Goal: Task Accomplishment & Management: Complete application form

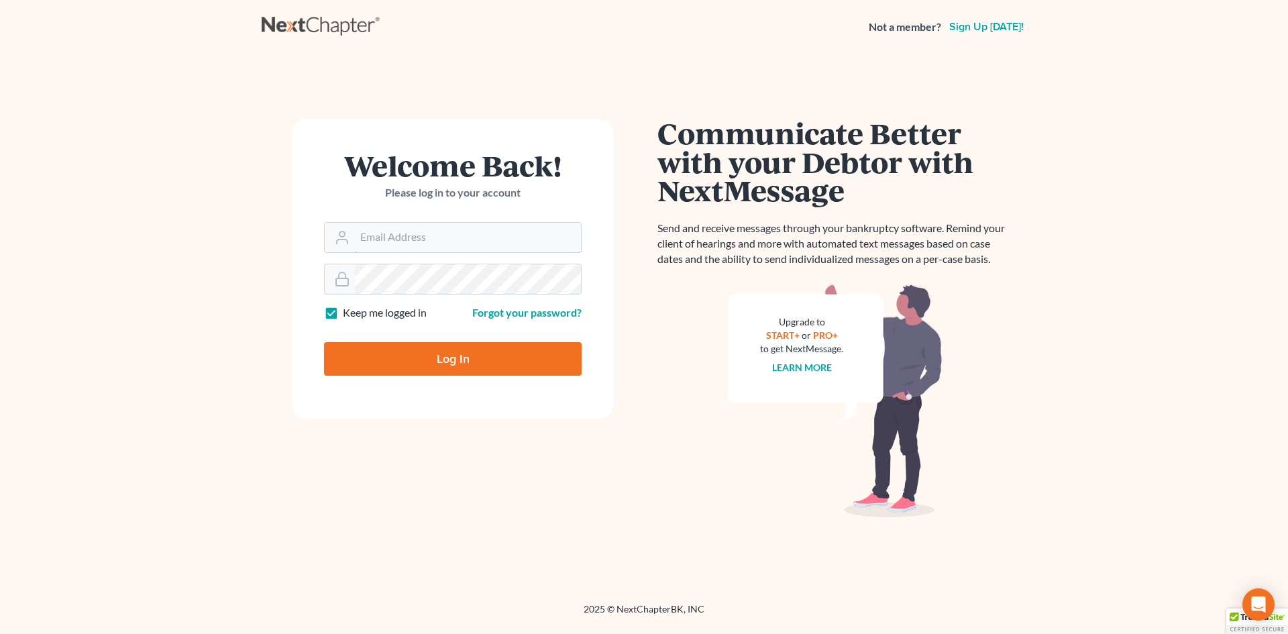
type input "[EMAIL_ADDRESS][DOMAIN_NAME]"
click at [389, 358] on input "Log In" at bounding box center [453, 359] width 258 height 34
type input "Thinking..."
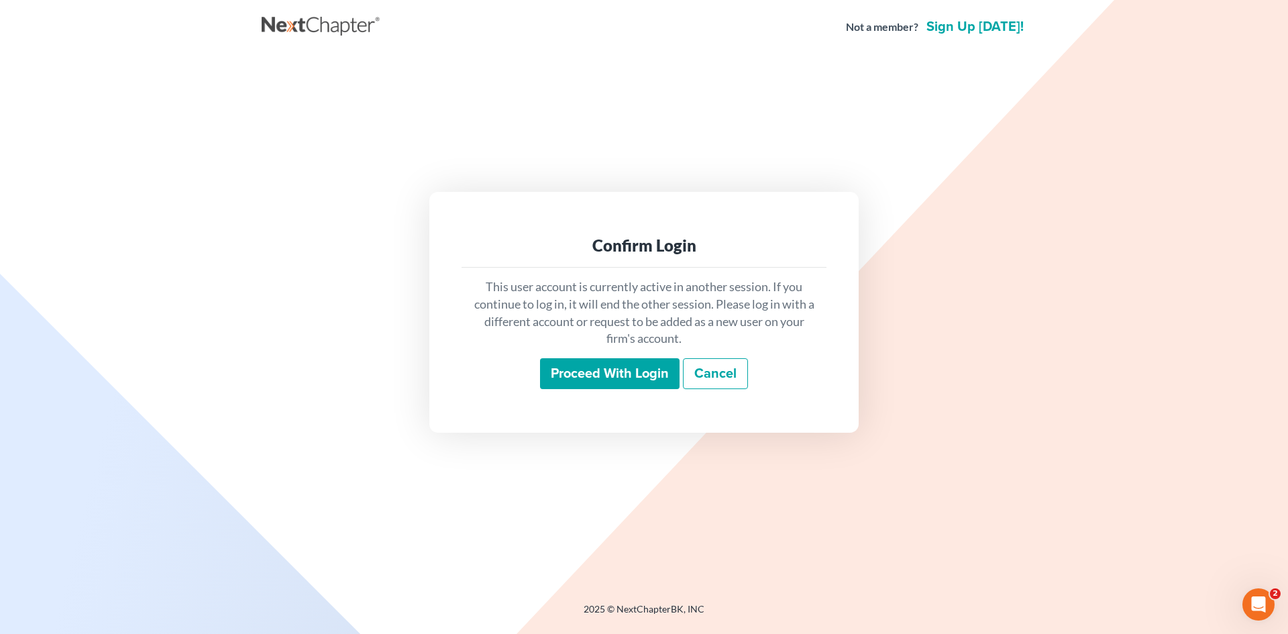
click at [605, 362] on input "Proceed with login" at bounding box center [610, 373] width 140 height 31
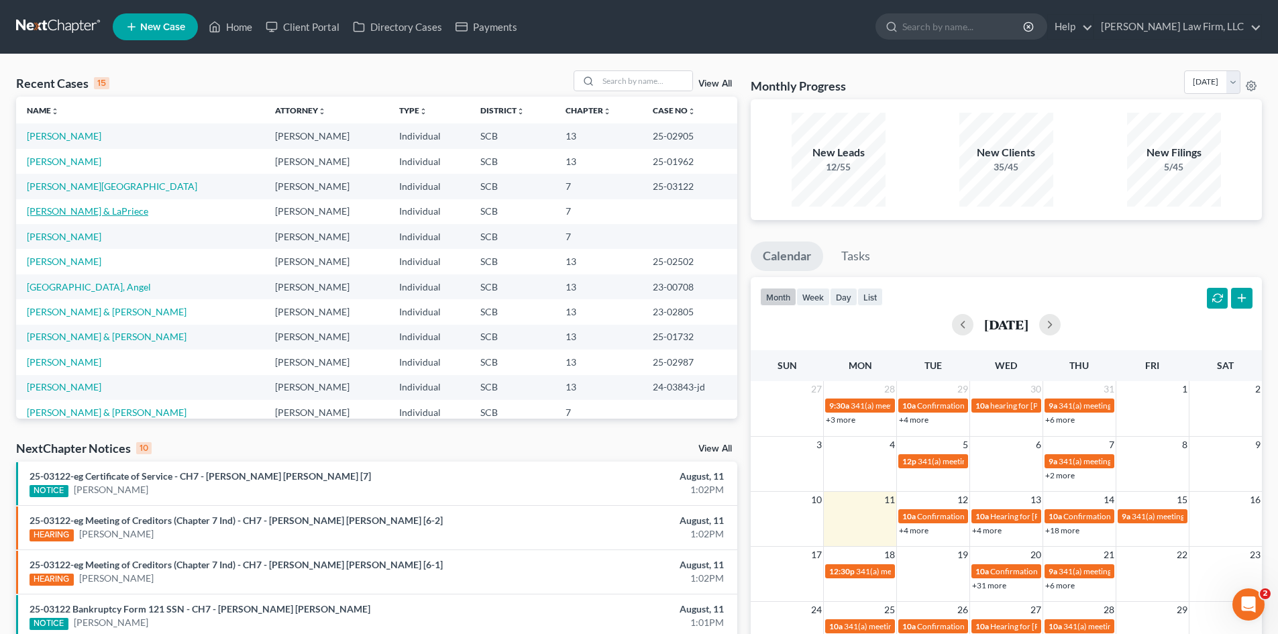
click at [74, 213] on link "[PERSON_NAME] & LaPriece" at bounding box center [87, 210] width 121 height 11
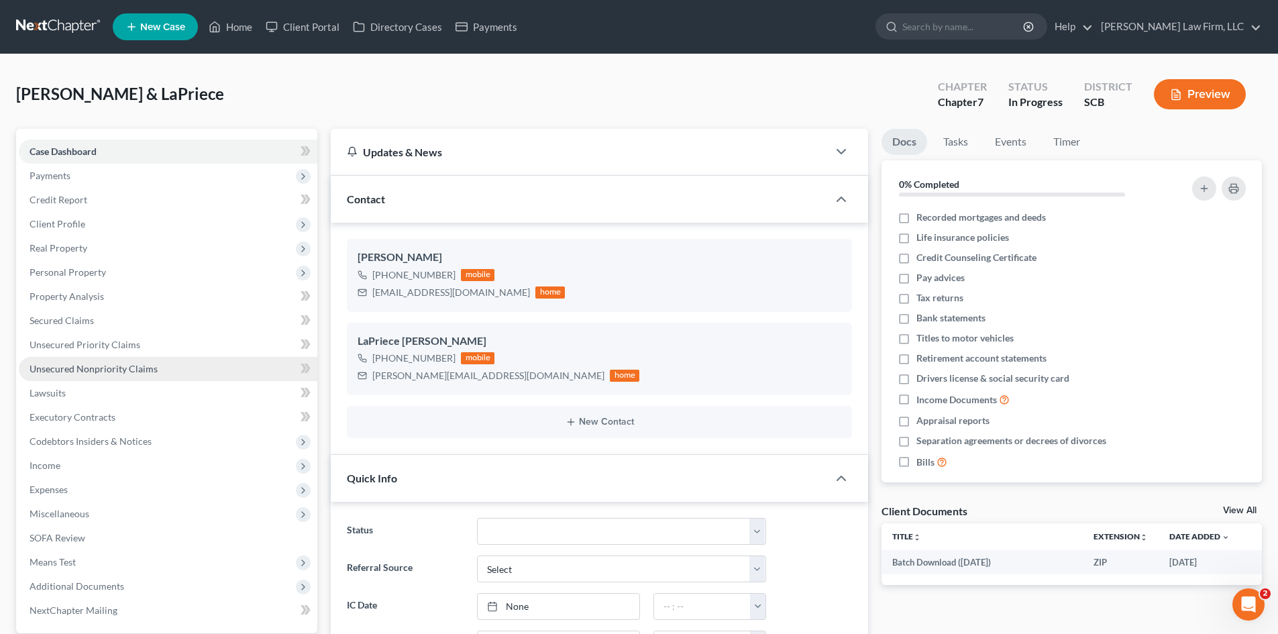
select select "0"
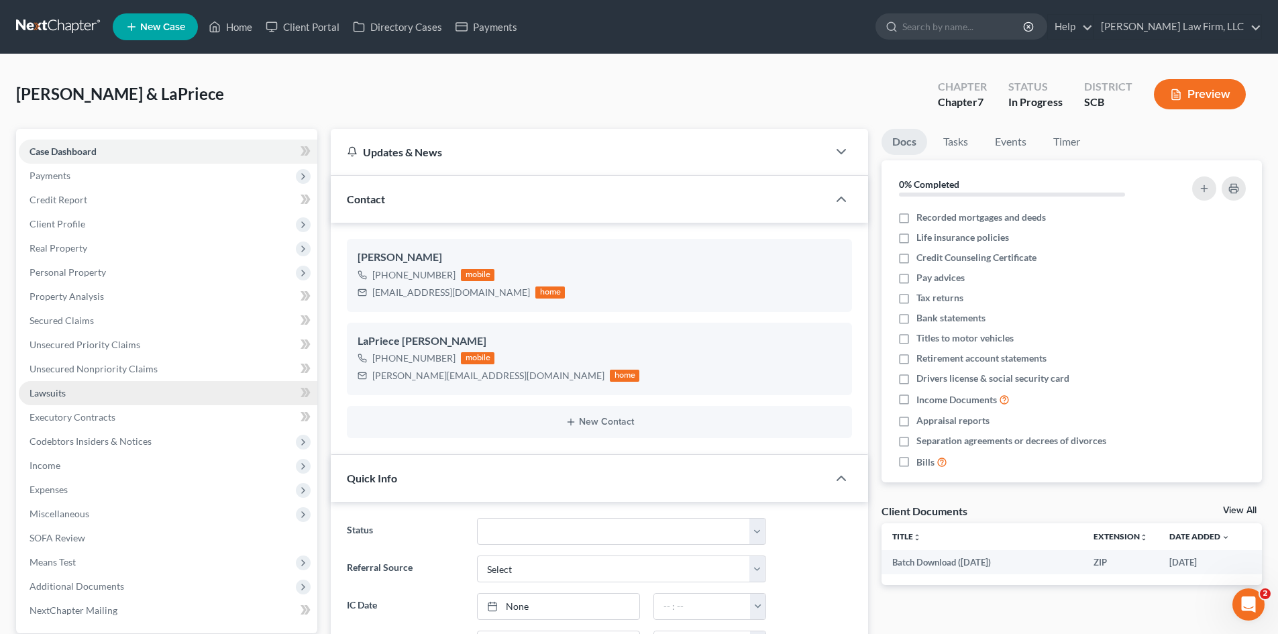
scroll to position [742, 0]
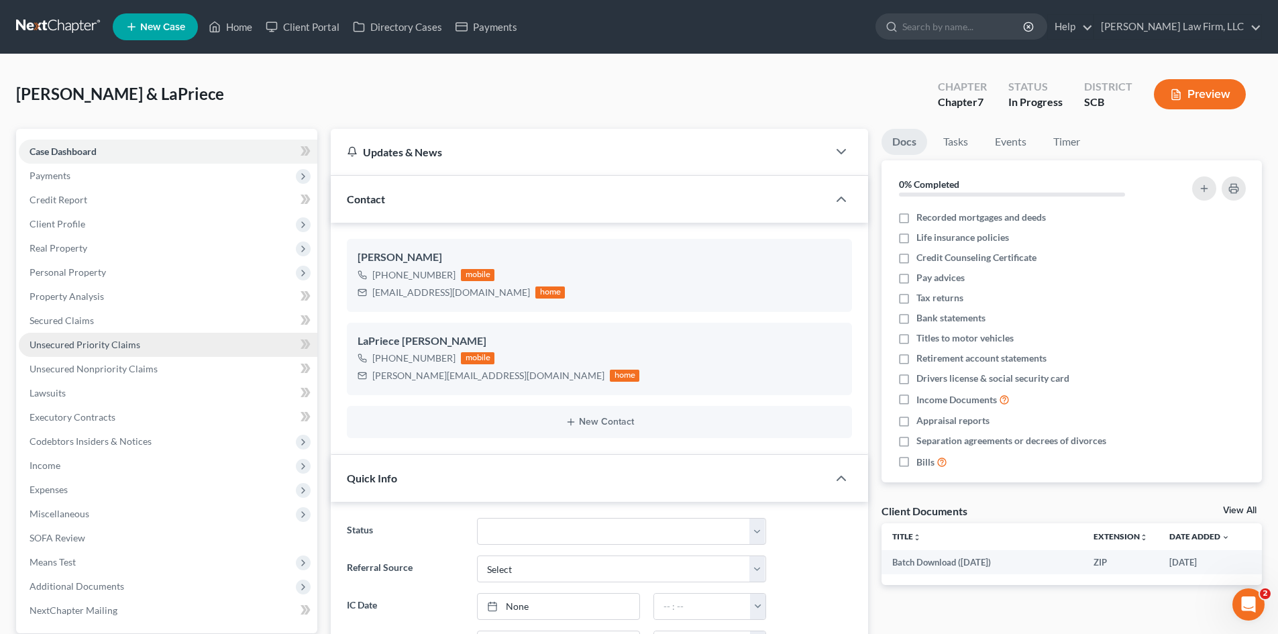
click at [55, 337] on link "Unsecured Priority Claims" at bounding box center [168, 345] width 298 height 24
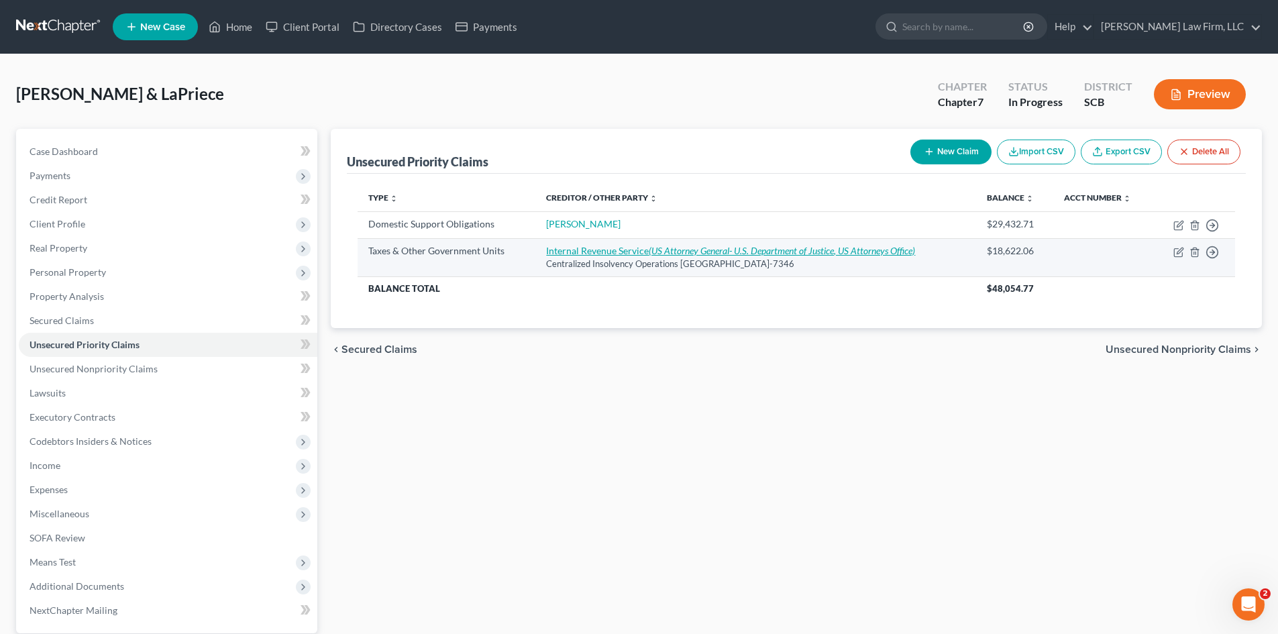
click at [650, 252] on icon "(US Attorney General- U.S. Department of Justice, US Attorneys Office)" at bounding box center [782, 250] width 266 height 11
select select "0"
select select "39"
select select "2"
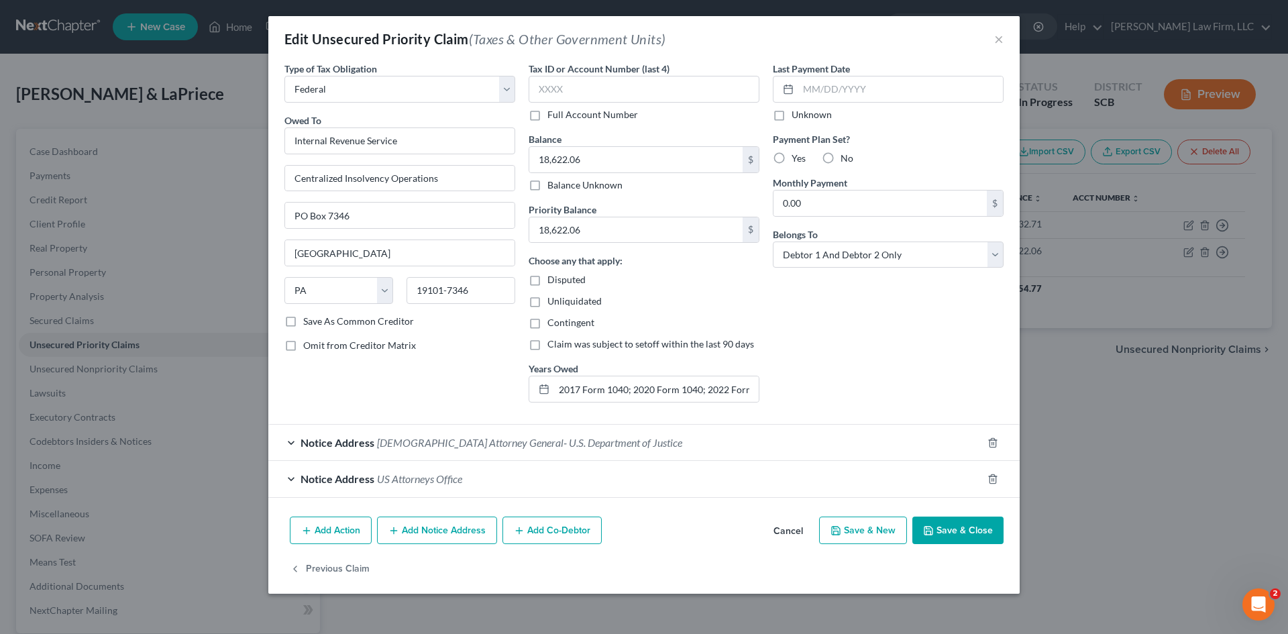
click at [791, 158] on label "Yes" at bounding box center [798, 158] width 14 height 13
click at [797, 158] on input "Yes" at bounding box center [801, 156] width 9 height 9
radio input "true"
click at [828, 199] on input "0.00" at bounding box center [879, 202] width 213 height 25
type input "400"
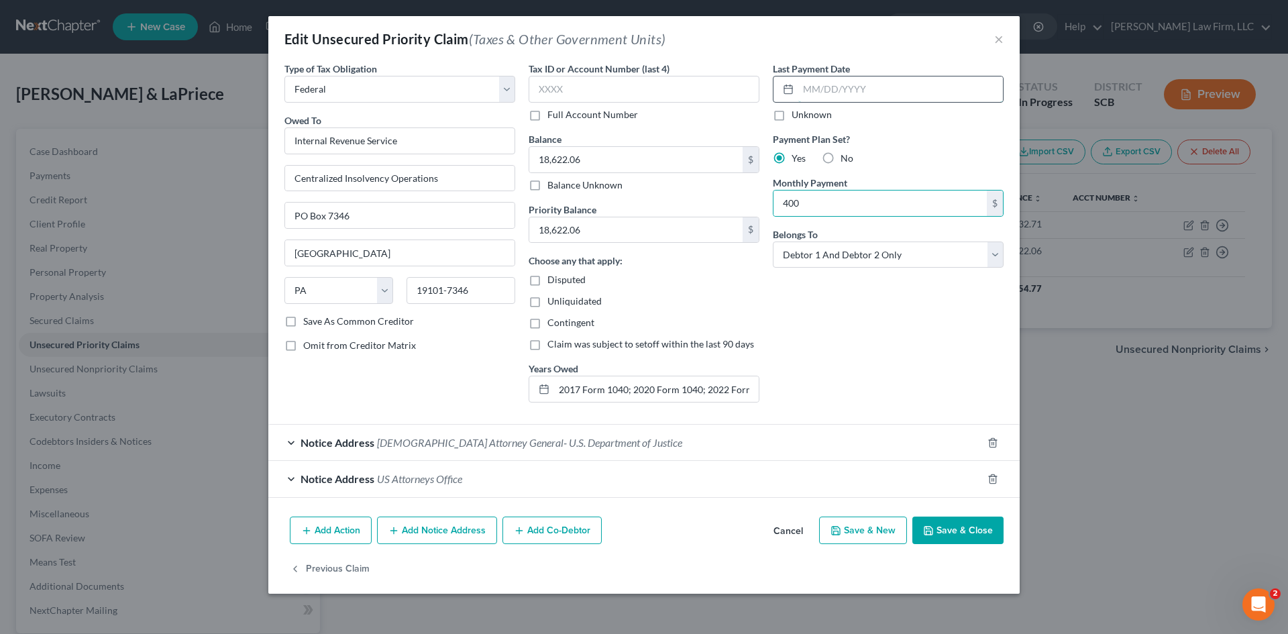
click at [828, 95] on input "text" at bounding box center [900, 88] width 205 height 25
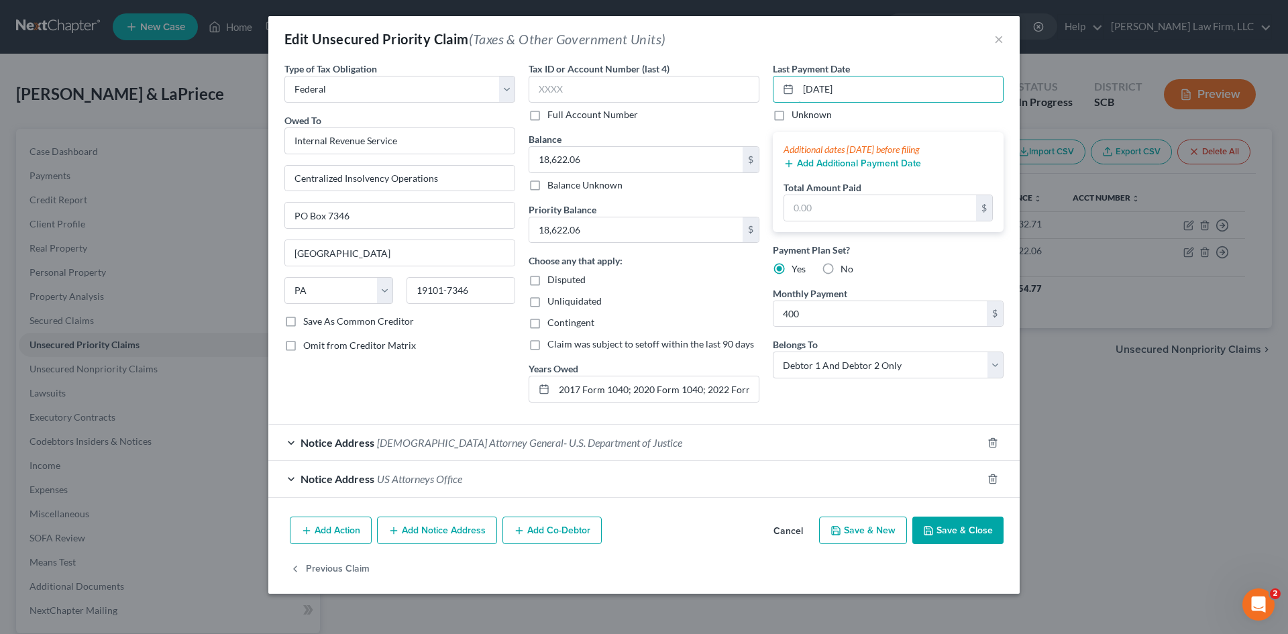
type input "[DATE]"
click at [835, 160] on button "Add Additional Payment Date" at bounding box center [851, 163] width 137 height 11
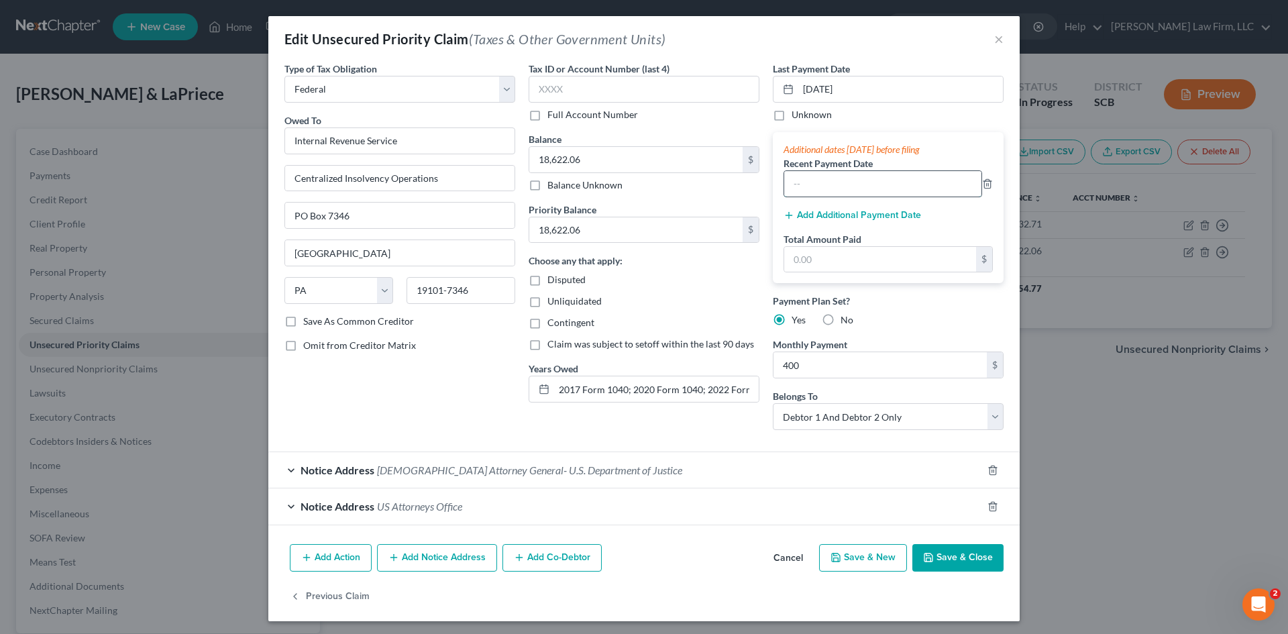
click at [851, 187] on input "text" at bounding box center [882, 183] width 197 height 25
type input "[DATE]"
click at [830, 219] on button "Add Additional Payment Date" at bounding box center [851, 215] width 137 height 11
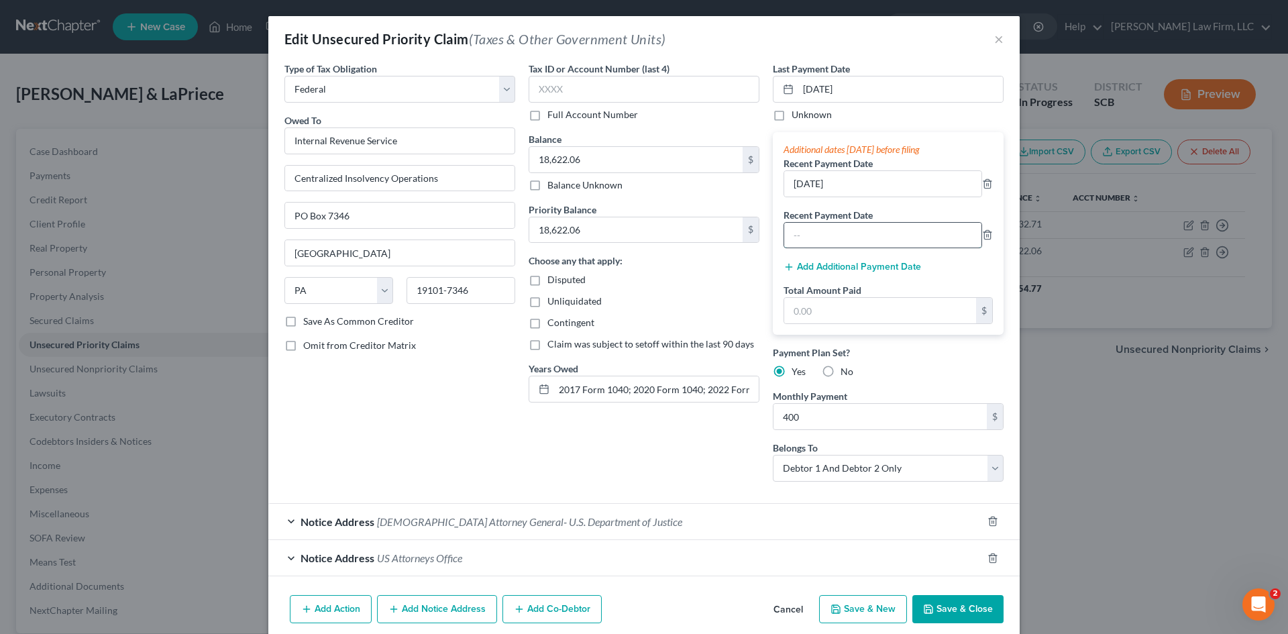
click at [833, 235] on input "text" at bounding box center [882, 235] width 197 height 25
type input "[DATE]"
click at [814, 319] on input "text" at bounding box center [880, 310] width 192 height 25
type input "1,200"
click at [968, 601] on button "Save & Close" at bounding box center [957, 609] width 91 height 28
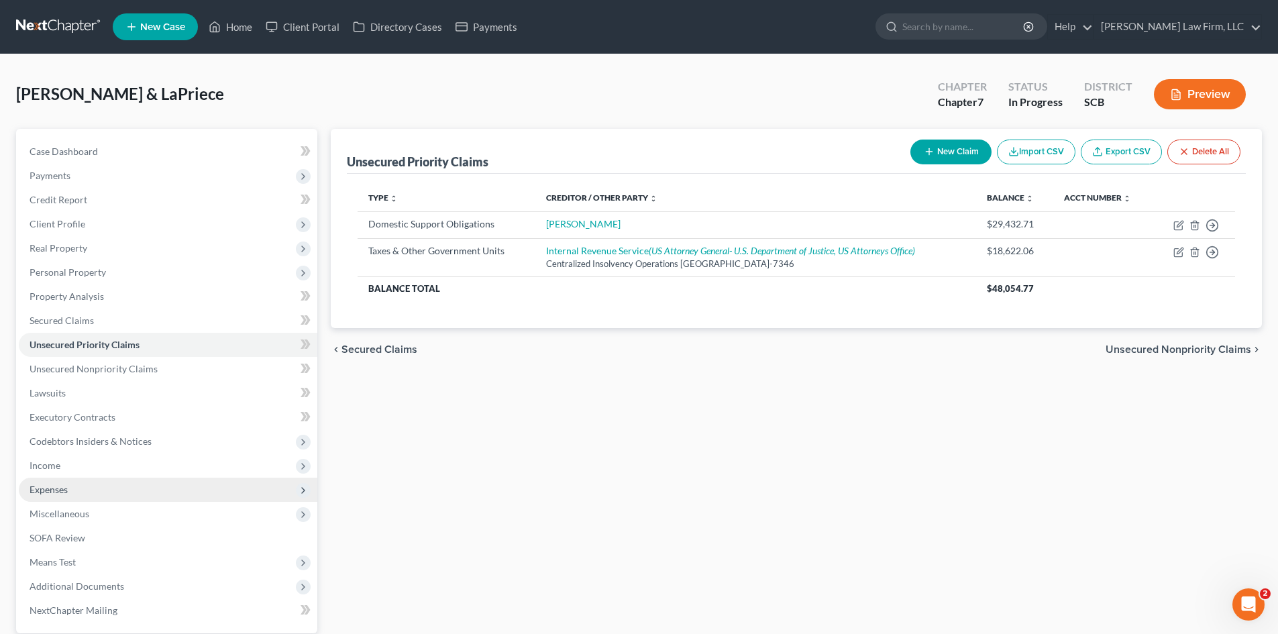
click at [51, 494] on span "Expenses" at bounding box center [49, 489] width 38 height 11
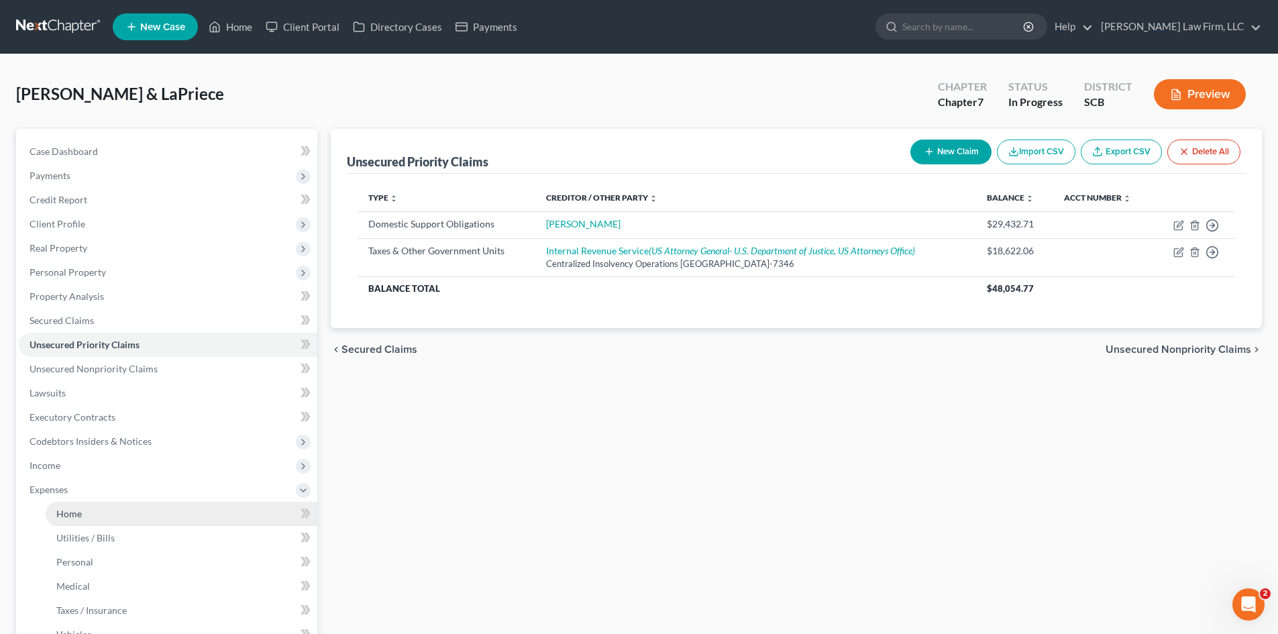
click at [52, 515] on link "Home" at bounding box center [182, 514] width 272 height 24
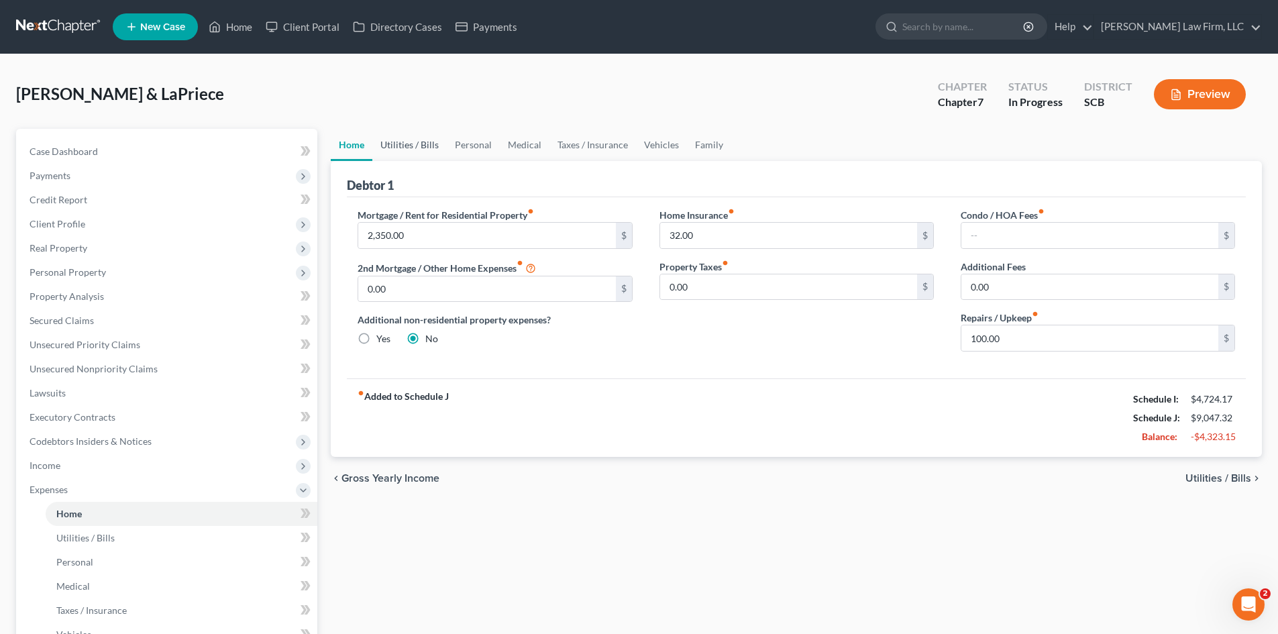
click at [408, 141] on link "Utilities / Bills" at bounding box center [409, 145] width 74 height 32
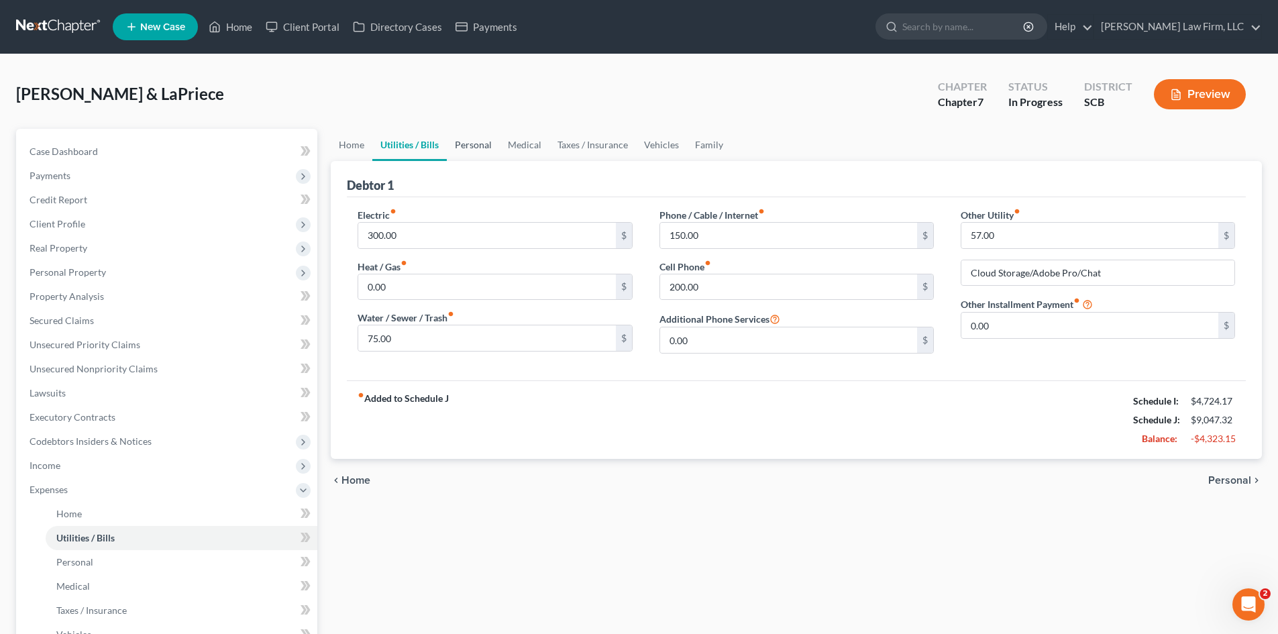
click at [476, 139] on link "Personal" at bounding box center [473, 145] width 53 height 32
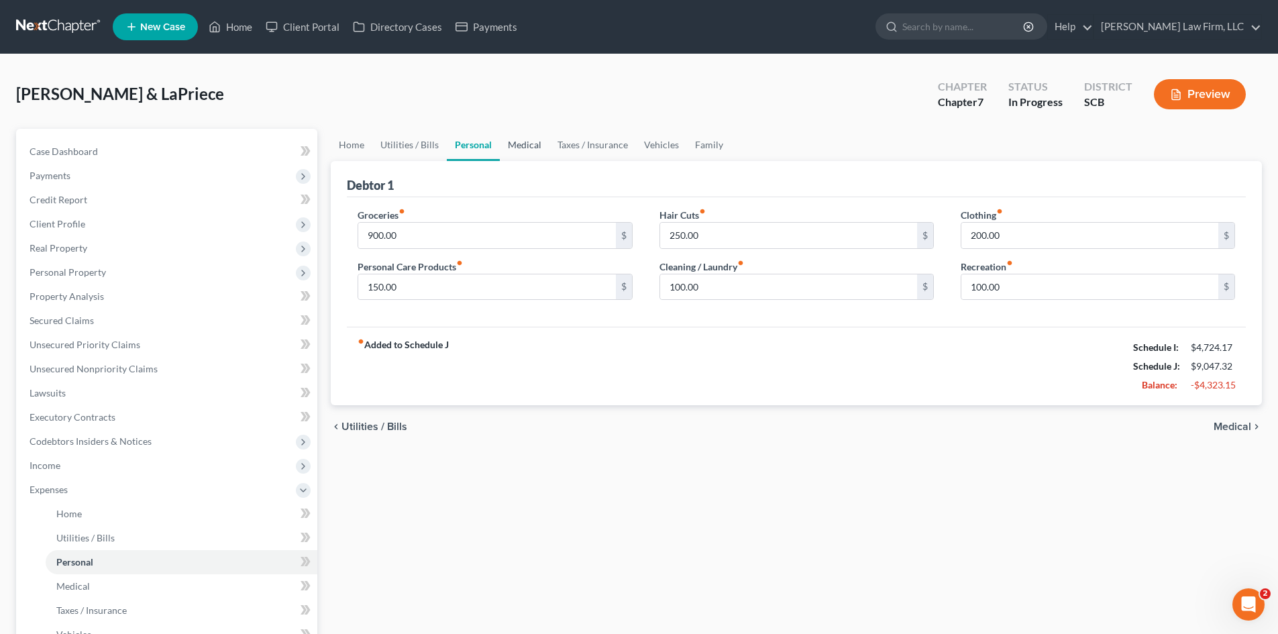
click at [527, 155] on link "Medical" at bounding box center [525, 145] width 50 height 32
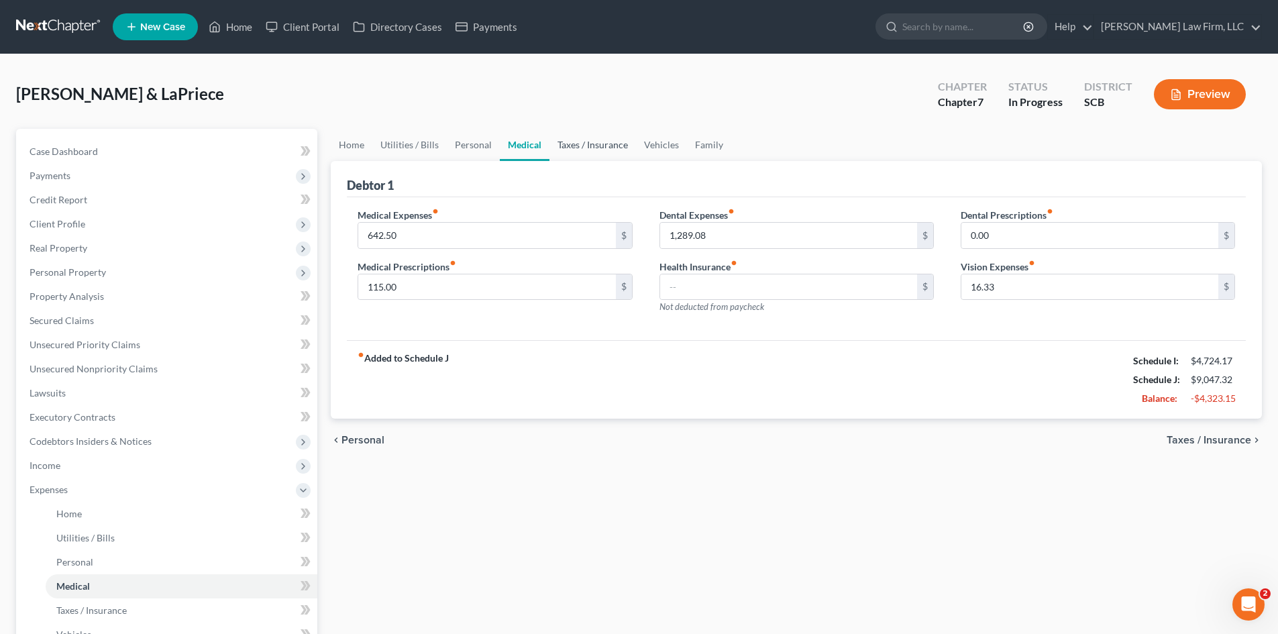
click at [580, 150] on link "Taxes / Insurance" at bounding box center [592, 145] width 87 height 32
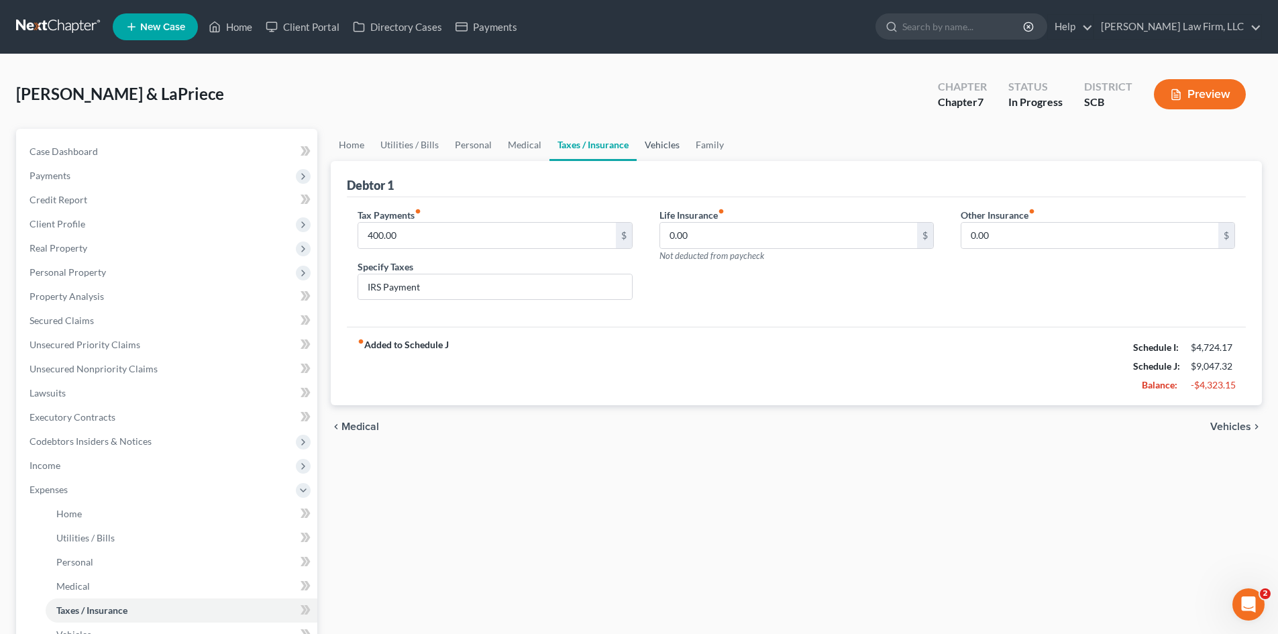
click at [659, 152] on link "Vehicles" at bounding box center [662, 145] width 51 height 32
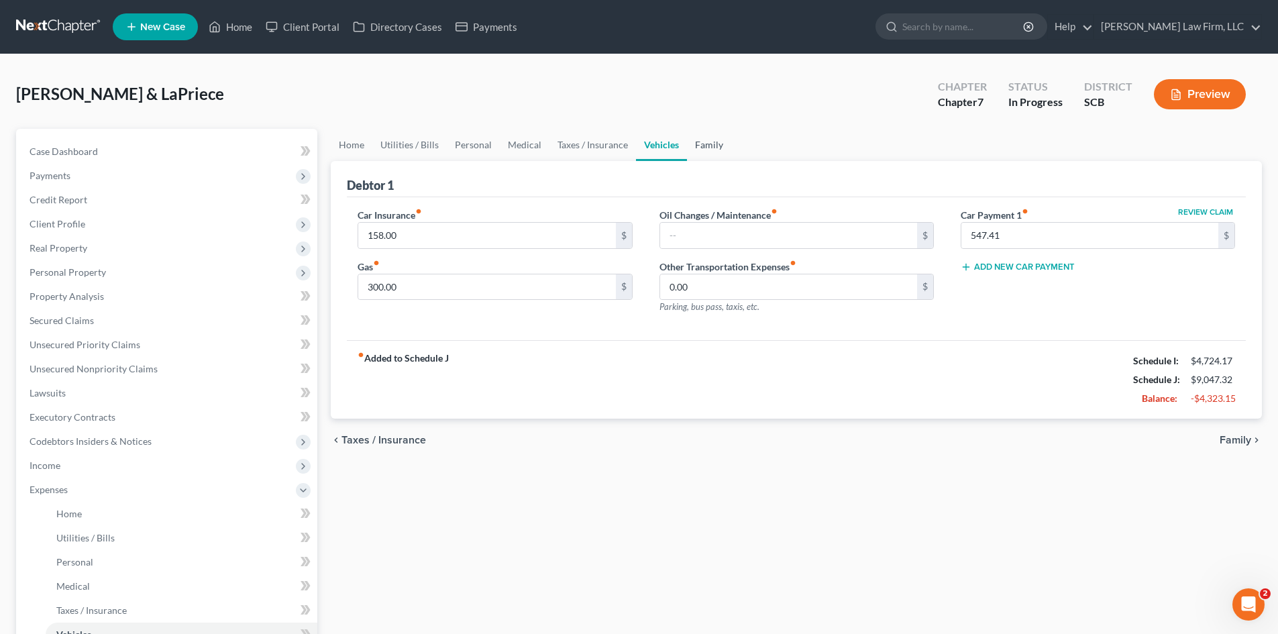
click at [712, 149] on link "Family" at bounding box center [709, 145] width 44 height 32
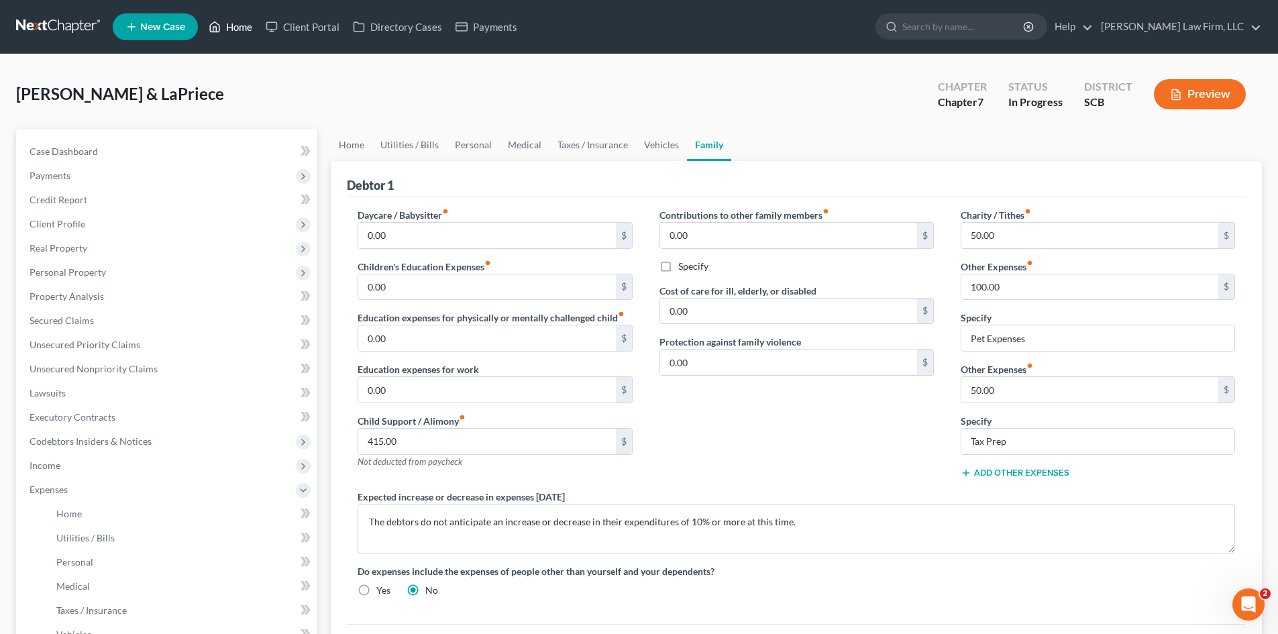
click at [241, 25] on link "Home" at bounding box center [230, 27] width 57 height 24
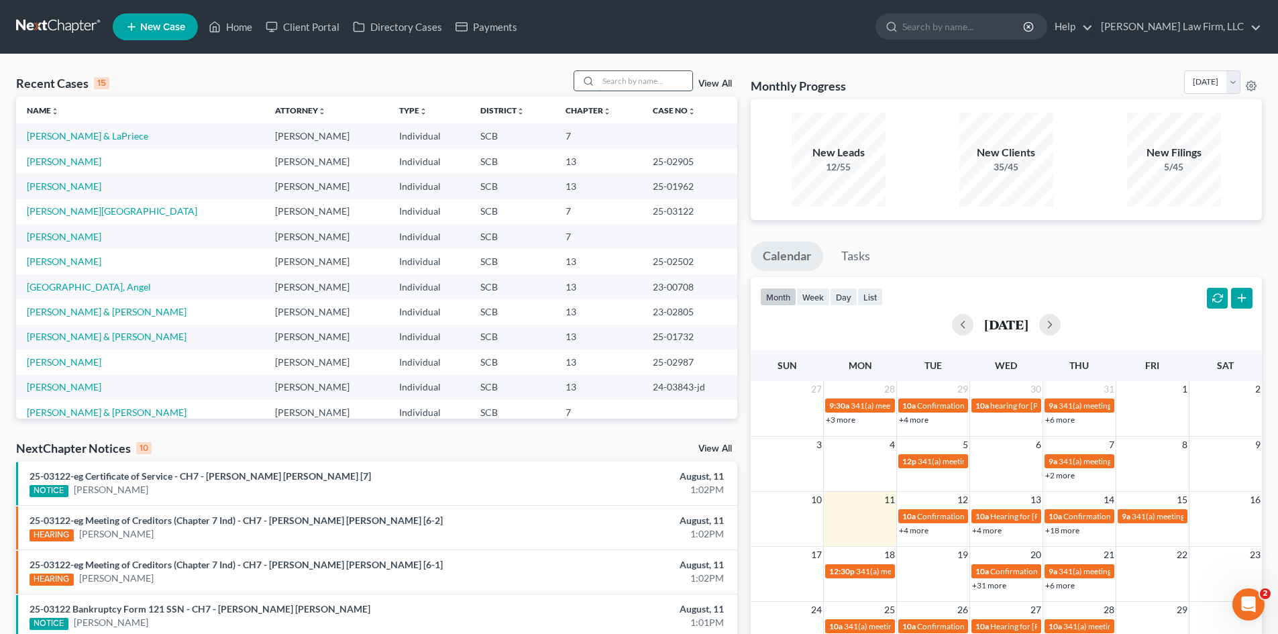
click at [616, 87] on input "search" at bounding box center [645, 80] width 94 height 19
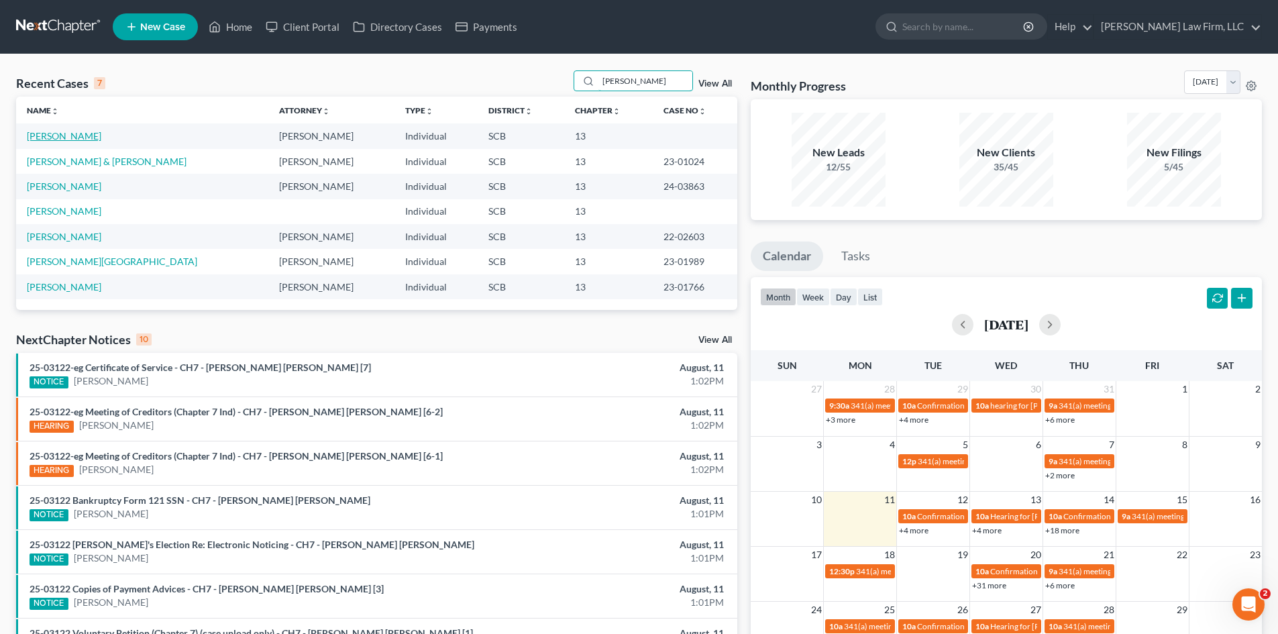
type input "[PERSON_NAME]"
click at [79, 139] on link "[PERSON_NAME]" at bounding box center [64, 135] width 74 height 11
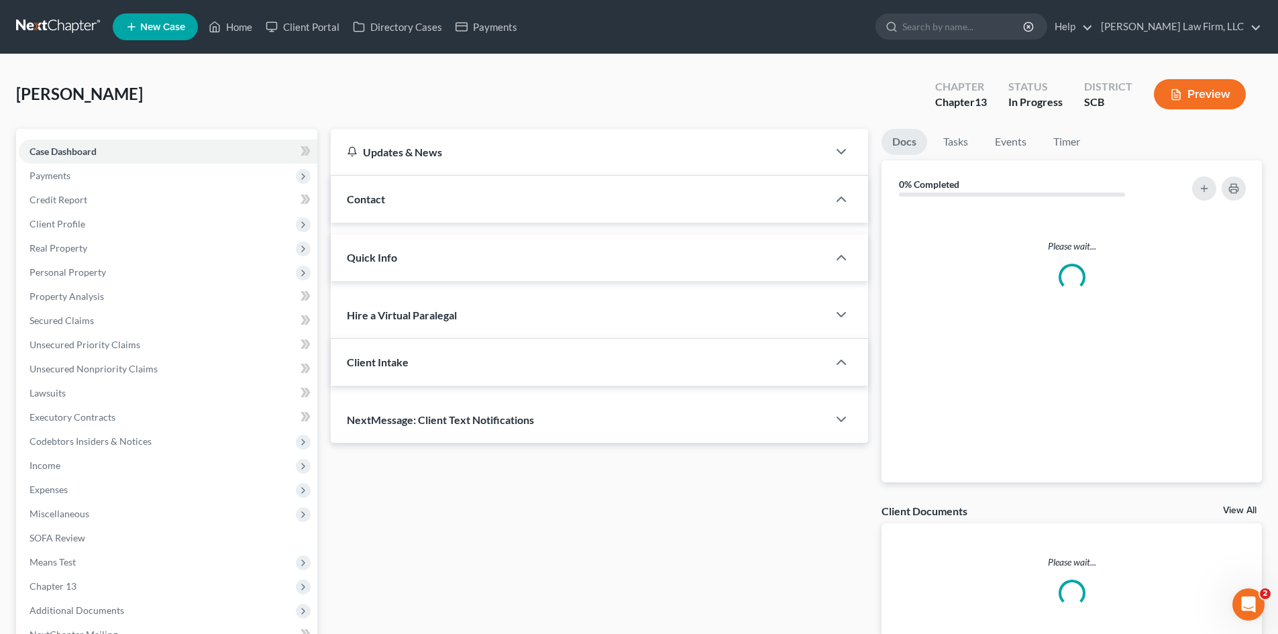
select select "0"
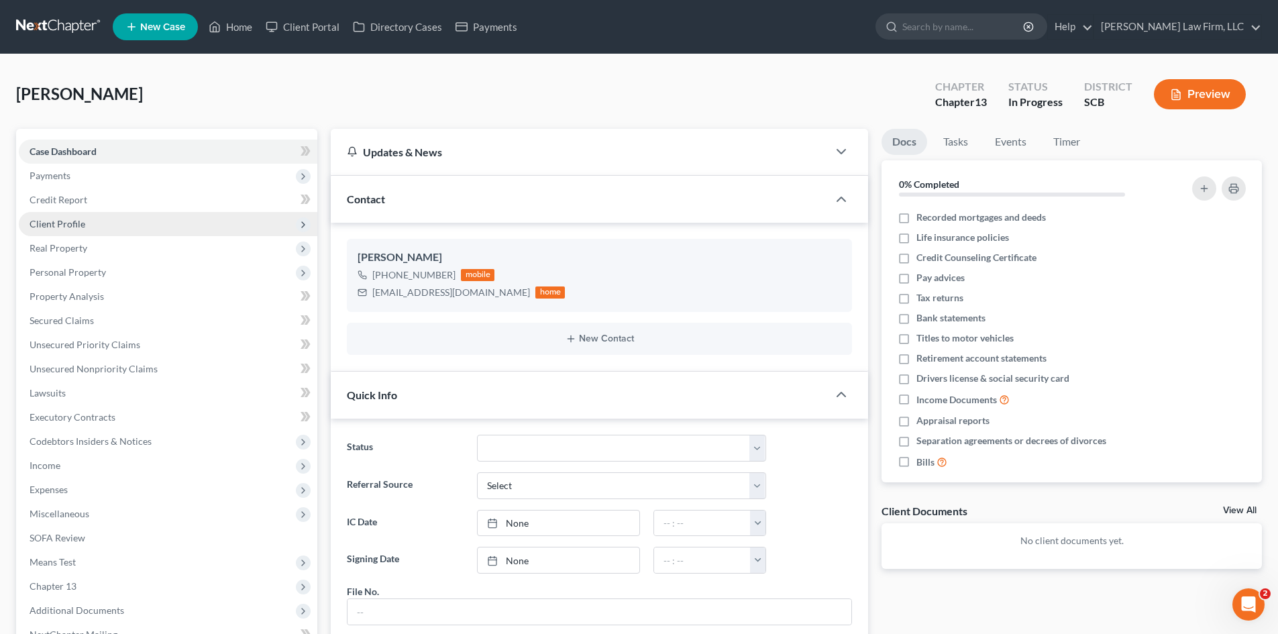
click at [80, 217] on span "Client Profile" at bounding box center [168, 224] width 298 height 24
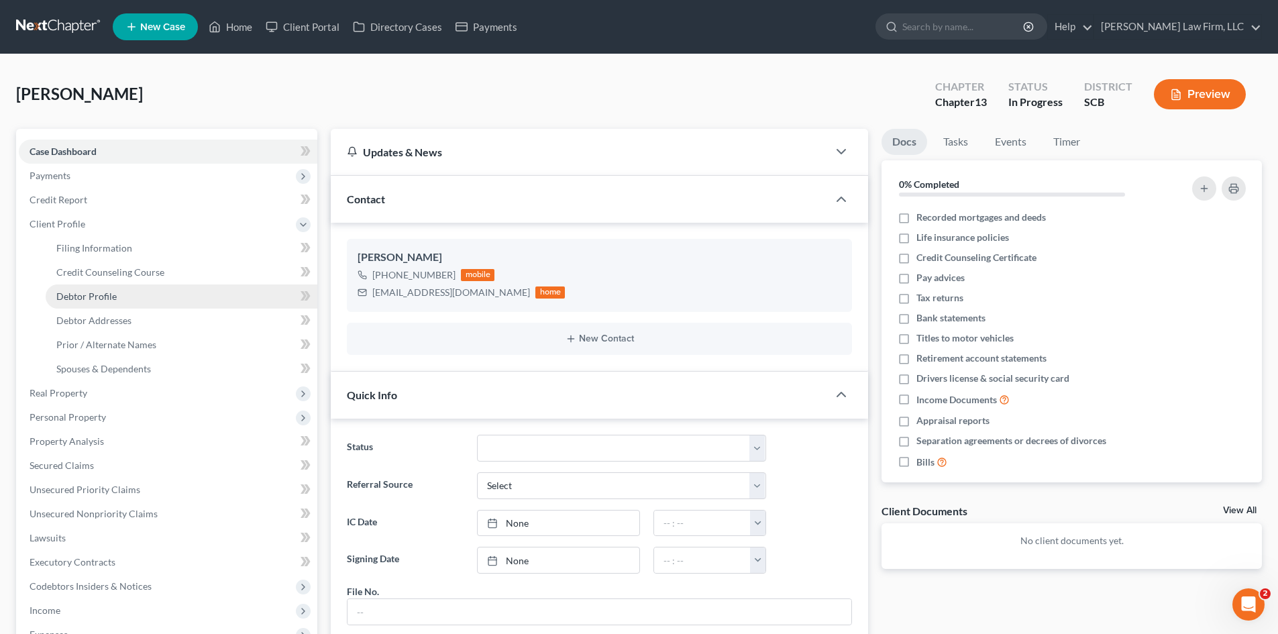
click at [101, 296] on span "Debtor Profile" at bounding box center [86, 295] width 60 height 11
select select "0"
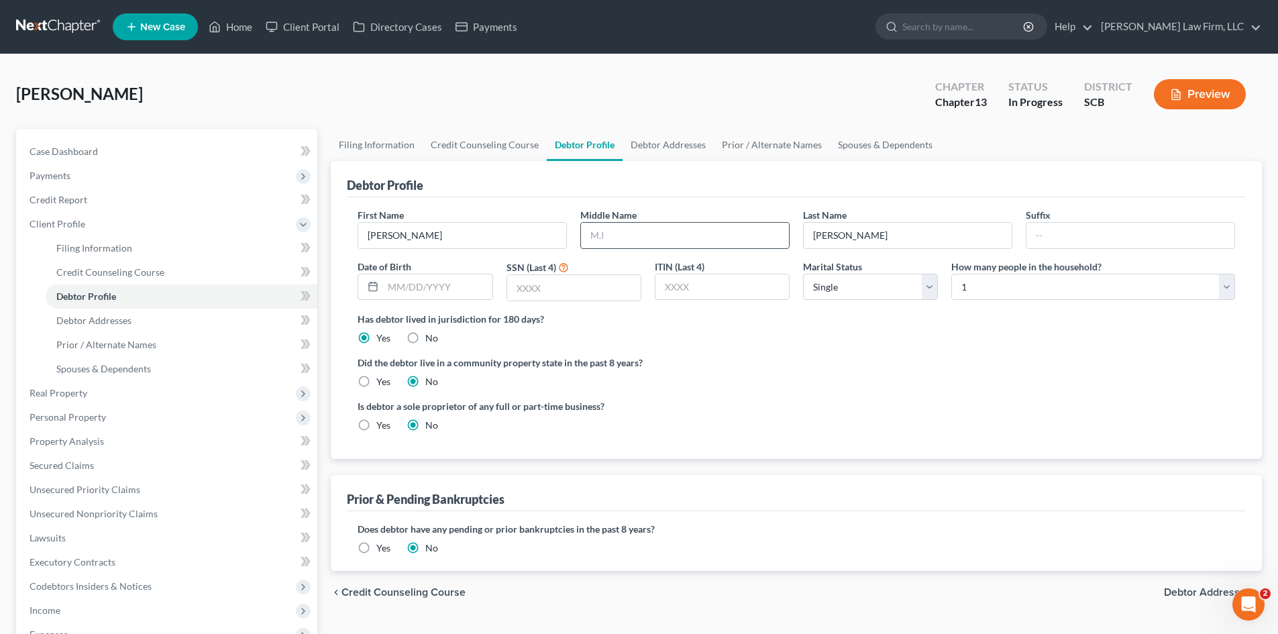
click at [708, 236] on input "text" at bounding box center [685, 235] width 208 height 25
type input "[PERSON_NAME]"
click at [1056, 233] on input "text" at bounding box center [1130, 235] width 208 height 25
click at [433, 269] on div "Date of Birth" at bounding box center [425, 281] width 148 height 42
click at [425, 286] on input "text" at bounding box center [437, 286] width 109 height 25
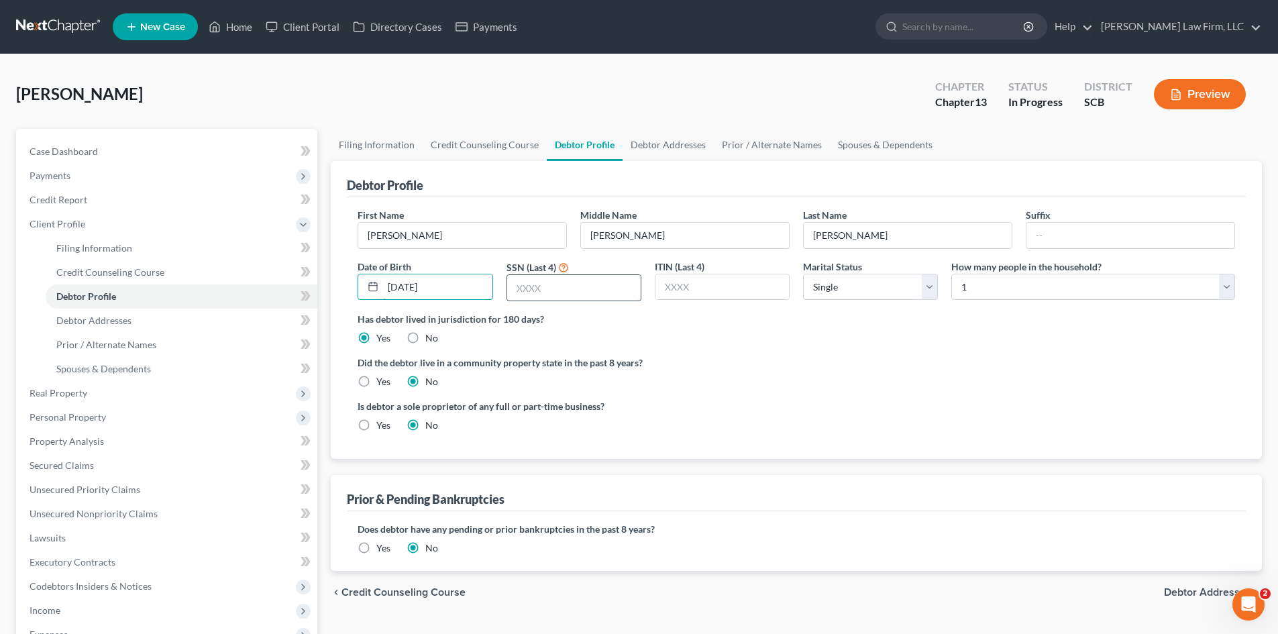
type input "[DATE]"
click at [525, 288] on input "text" at bounding box center [573, 287] width 133 height 25
type input "4855"
click at [844, 290] on select "Select Single Married Separated Divorced Widowed" at bounding box center [870, 287] width 135 height 27
select select "3"
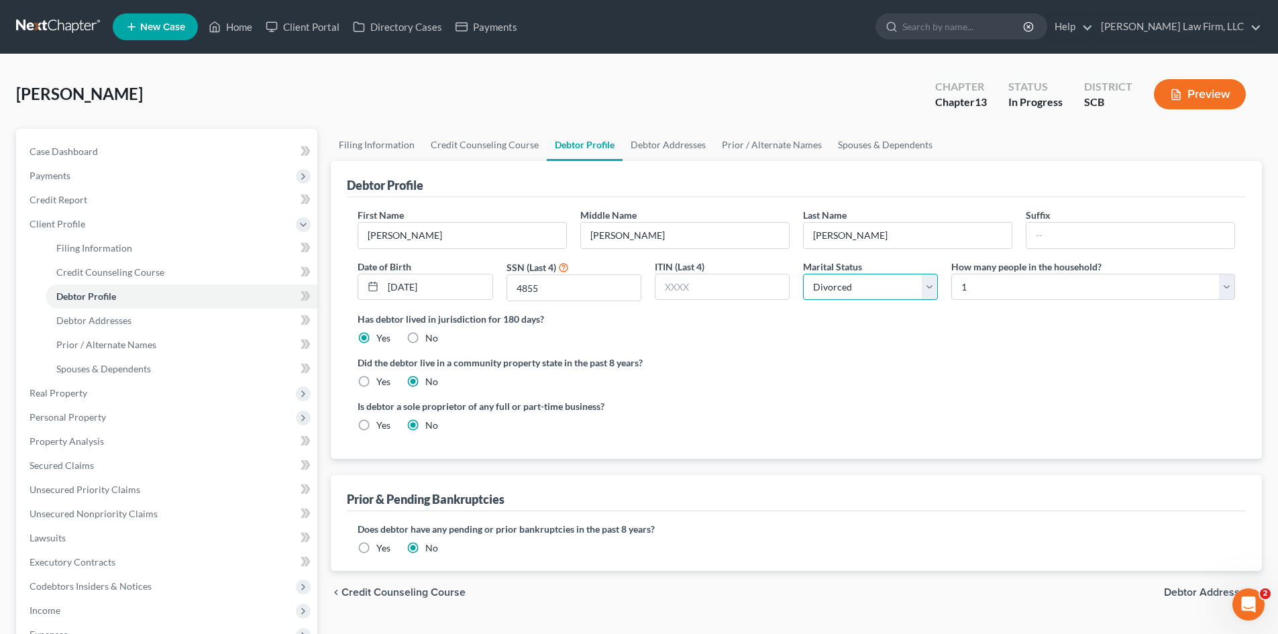
click at [803, 274] on select "Select Single Married Separated Divorced Widowed" at bounding box center [870, 287] width 135 height 27
click at [673, 150] on link "Debtor Addresses" at bounding box center [667, 145] width 91 height 32
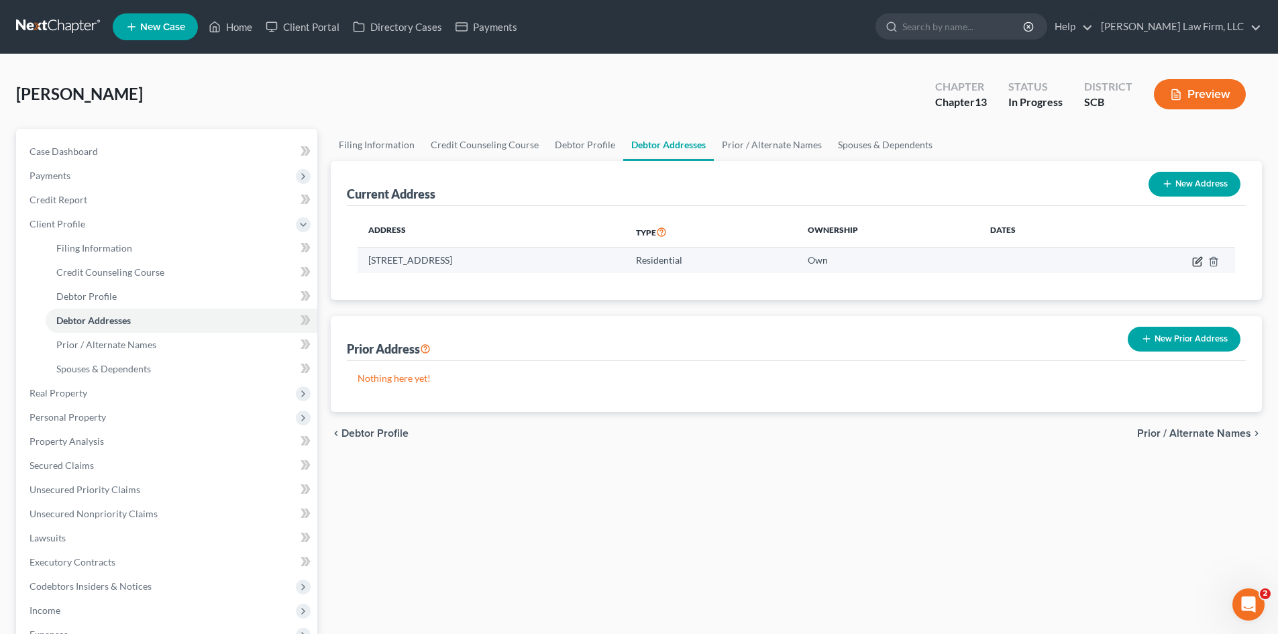
click at [1195, 266] on icon "button" at bounding box center [1197, 262] width 8 height 8
select select "42"
select select "9"
select select "0"
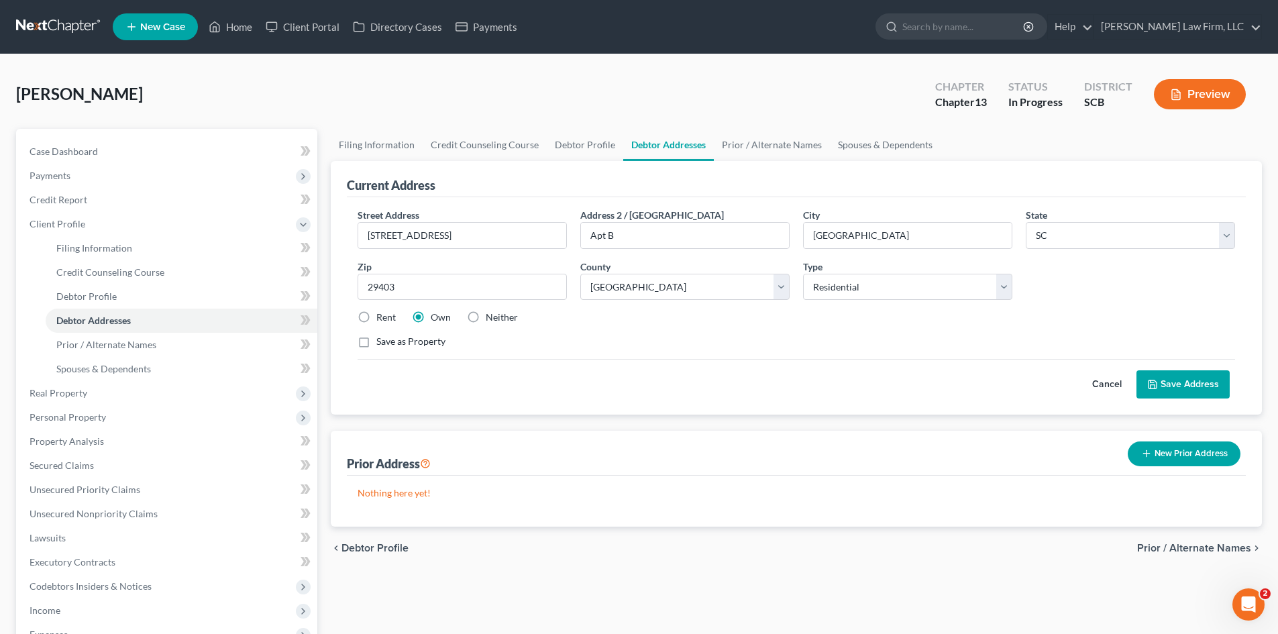
click at [1184, 388] on button "Save Address" at bounding box center [1182, 384] width 93 height 28
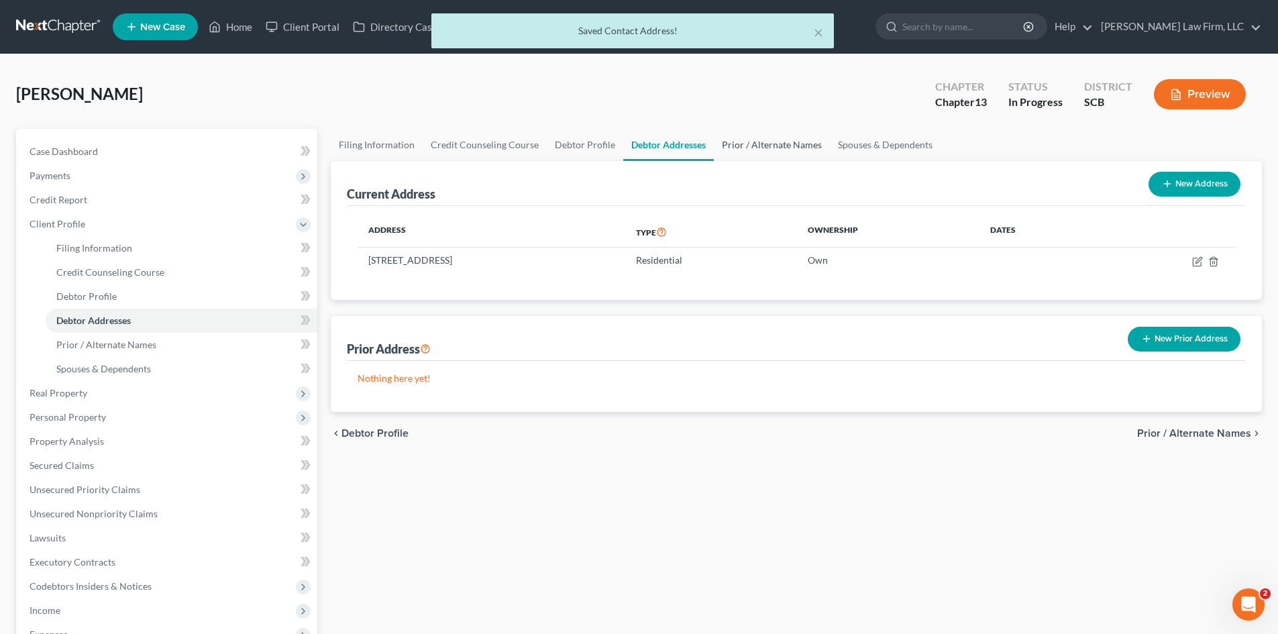
click at [764, 142] on link "Prior / Alternate Names" at bounding box center [772, 145] width 116 height 32
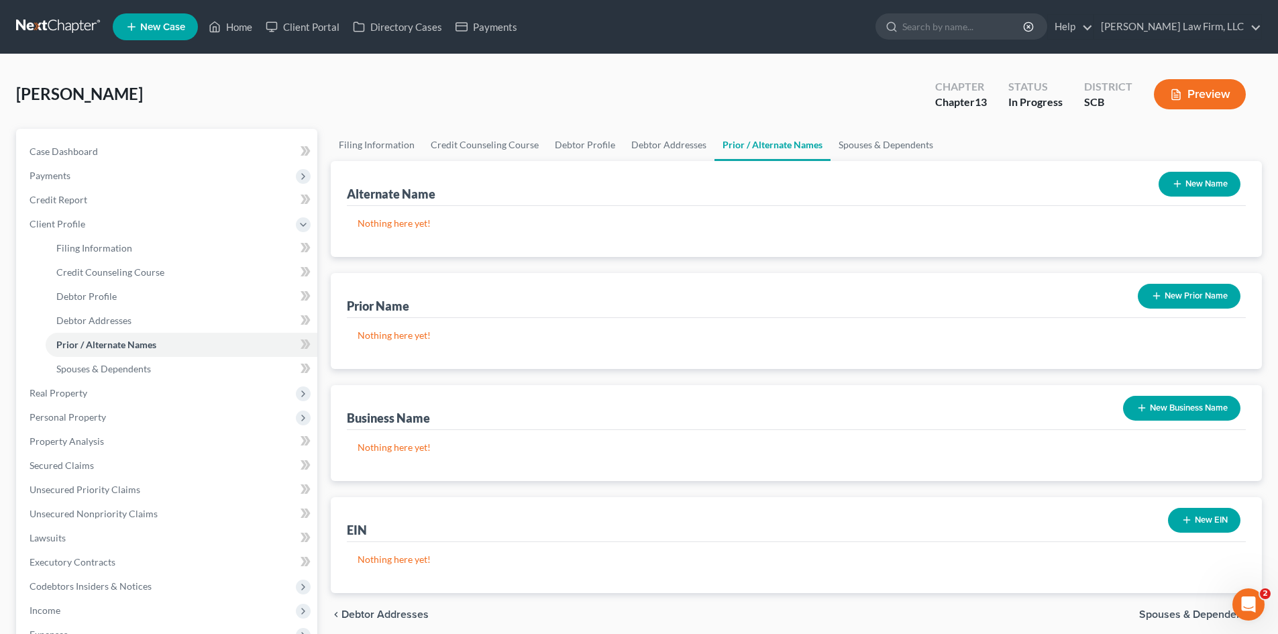
click at [1212, 186] on button "New Name" at bounding box center [1199, 184] width 82 height 25
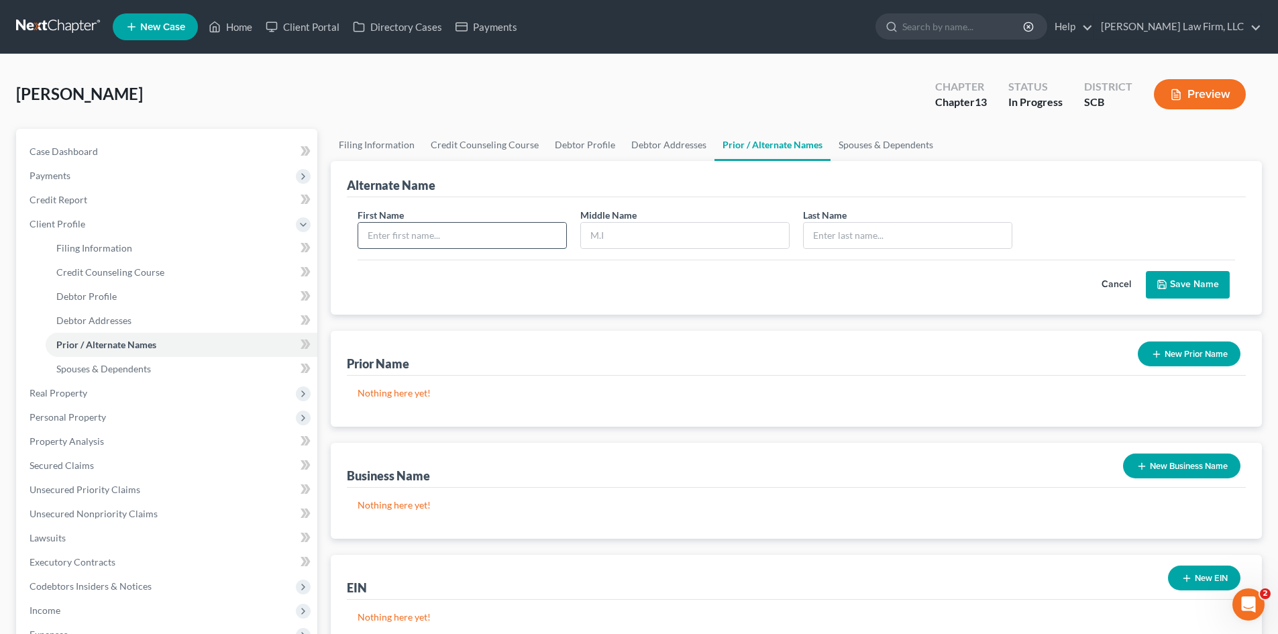
click at [506, 231] on input "text" at bounding box center [462, 235] width 208 height 25
type input "[PERSON_NAME]"
click at [1209, 276] on button "Save Name" at bounding box center [1188, 285] width 84 height 28
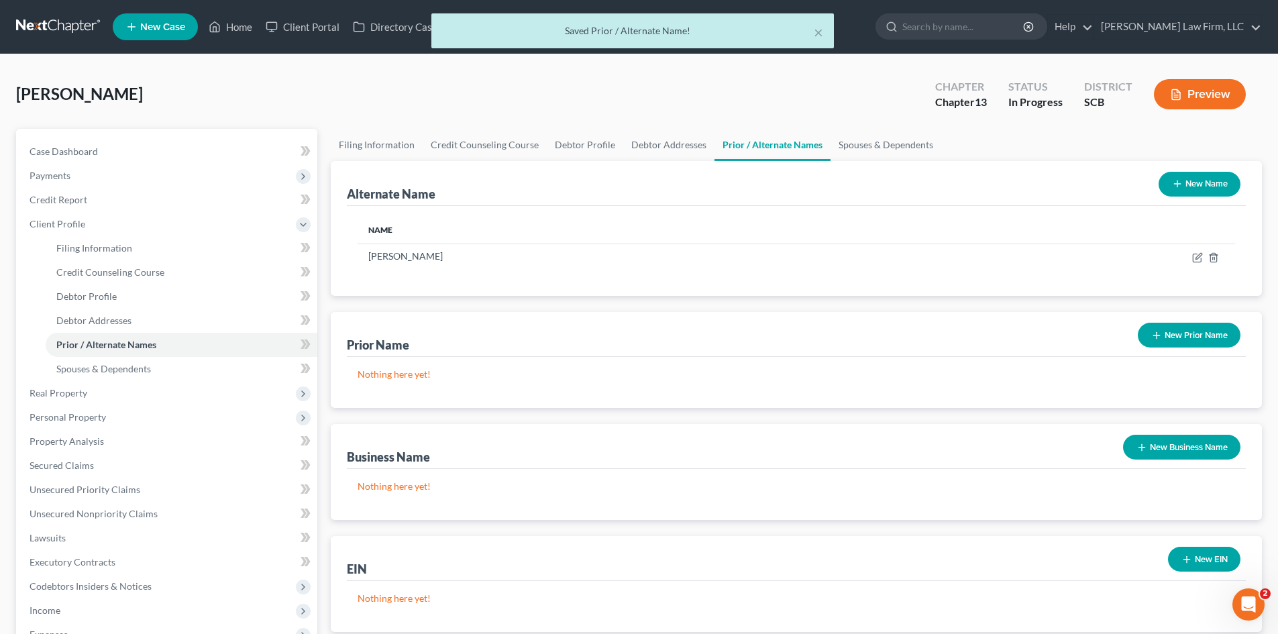
click at [1215, 186] on button "New Name" at bounding box center [1199, 184] width 82 height 25
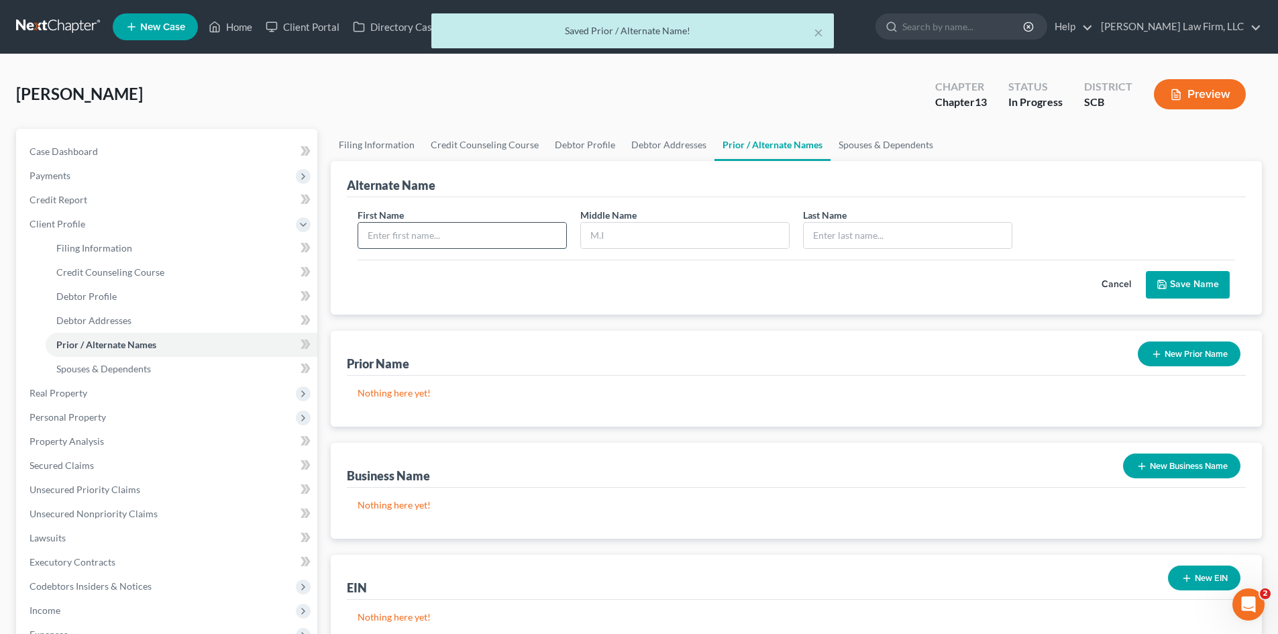
click at [510, 240] on input "text" at bounding box center [462, 235] width 208 height 25
type input "[PERSON_NAME]"
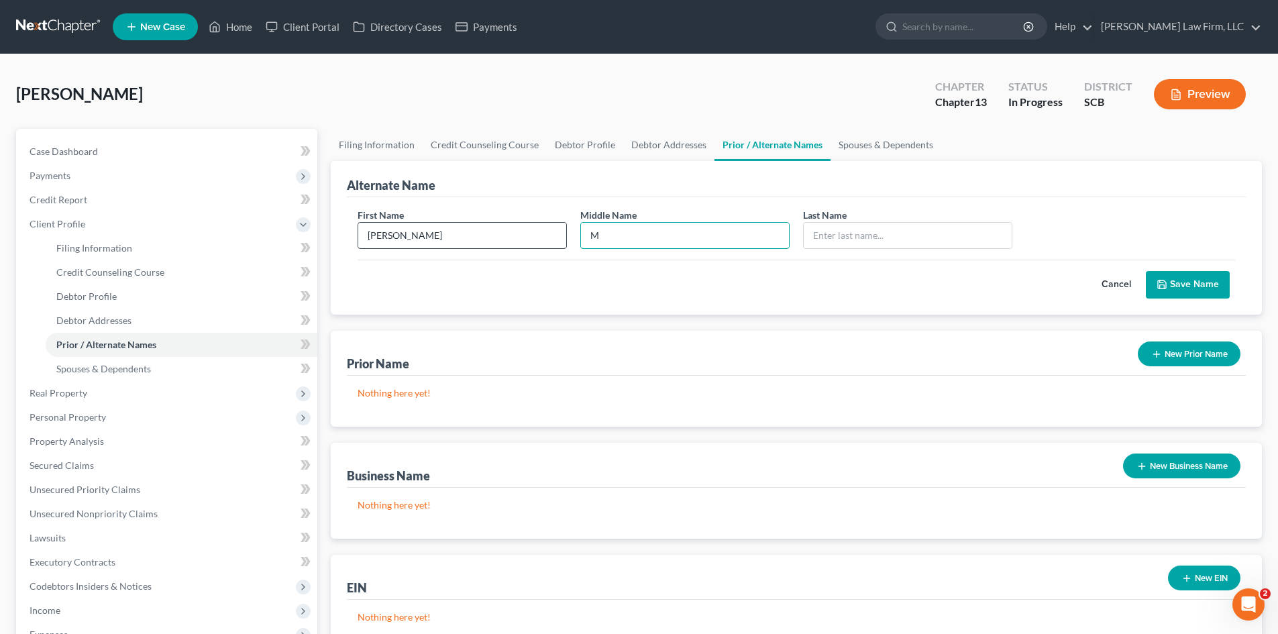
type input "M"
type input "[PERSON_NAME]"
click at [1219, 290] on button "Save Name" at bounding box center [1188, 285] width 84 height 28
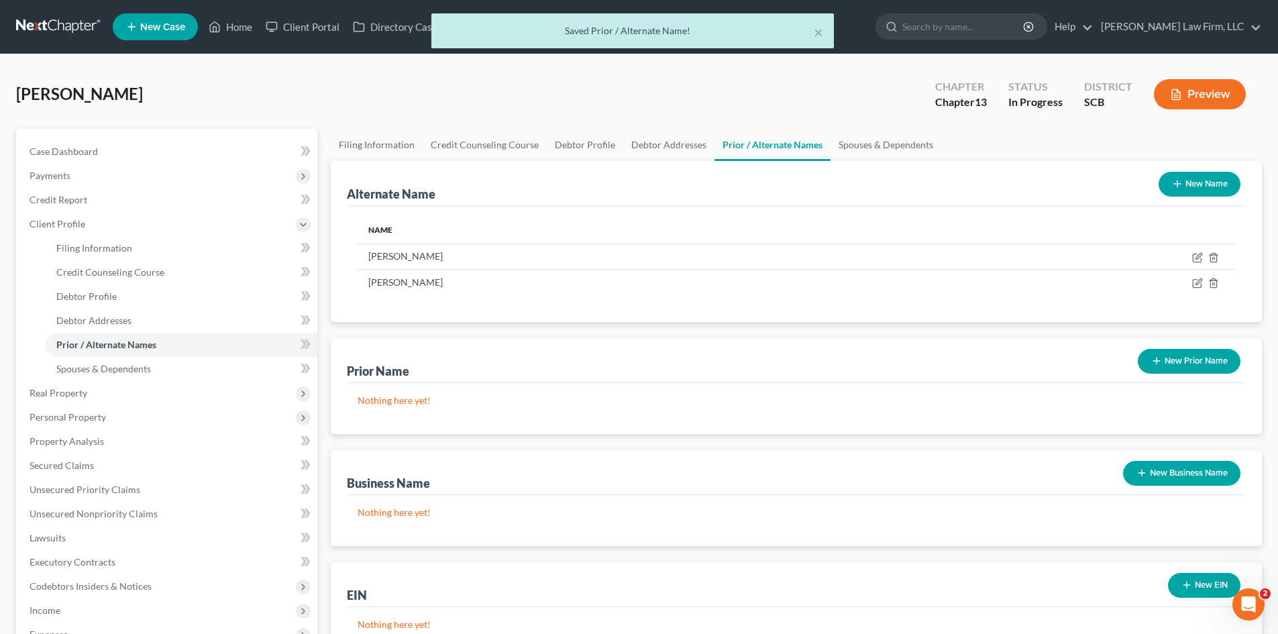
click at [1211, 188] on button "New Name" at bounding box center [1199, 184] width 82 height 25
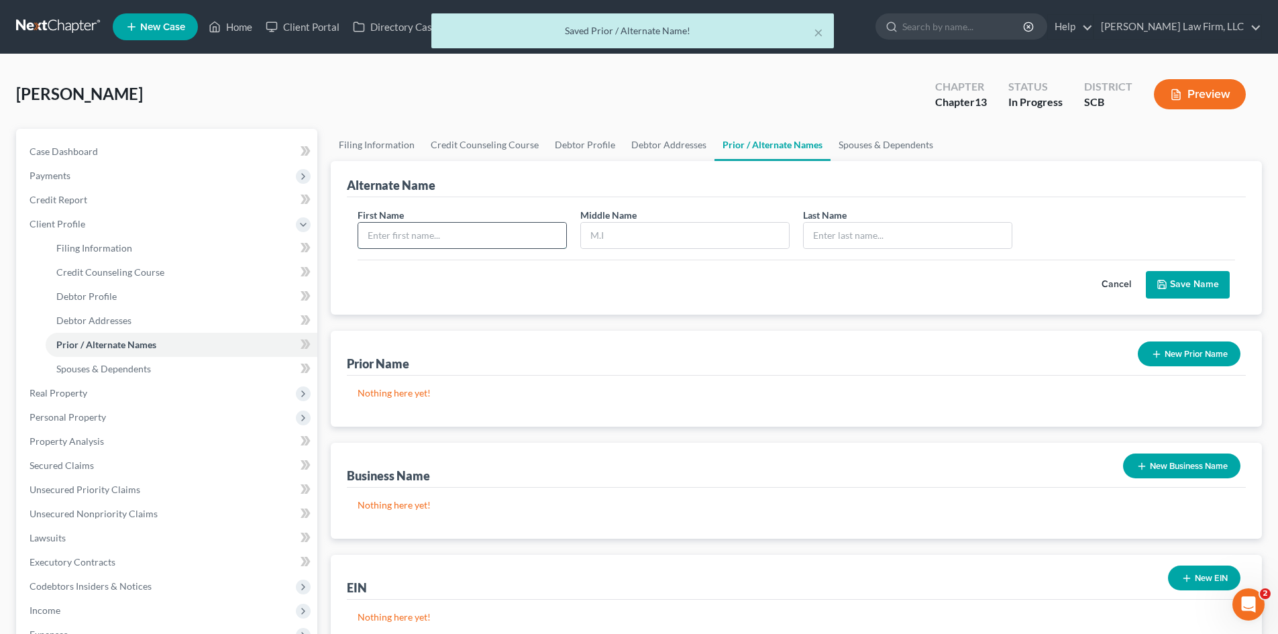
click at [388, 235] on input "text" at bounding box center [462, 235] width 208 height 25
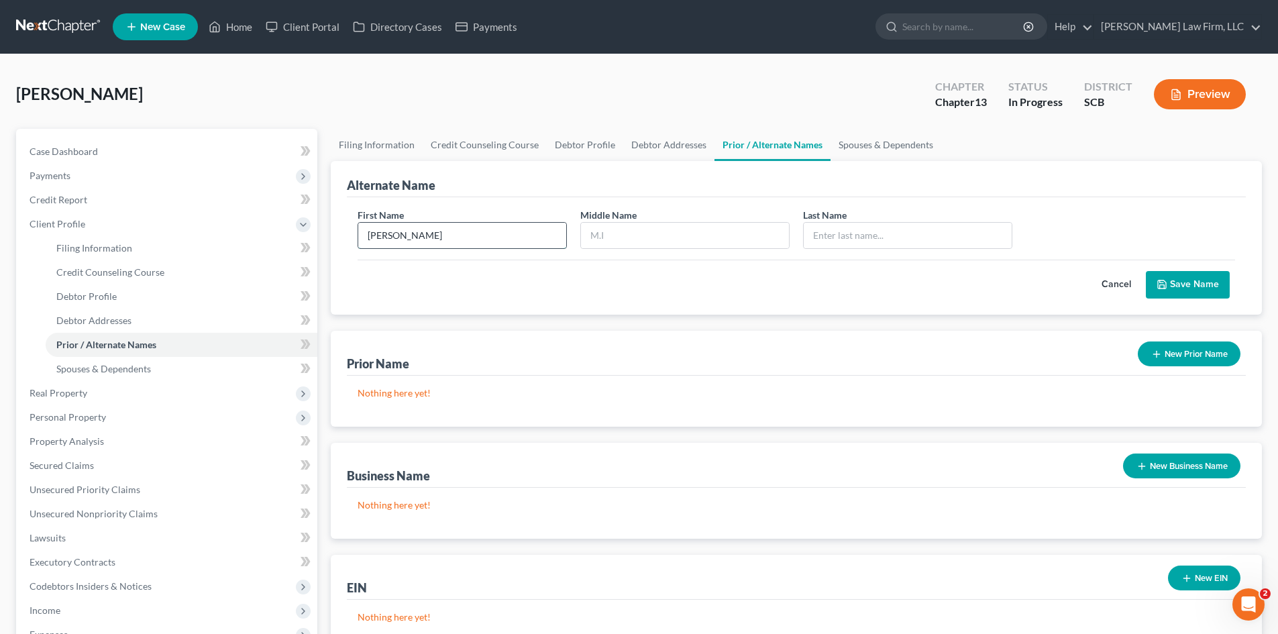
type input "[PERSON_NAME]"
click at [1219, 288] on button "Save Name" at bounding box center [1188, 285] width 84 height 28
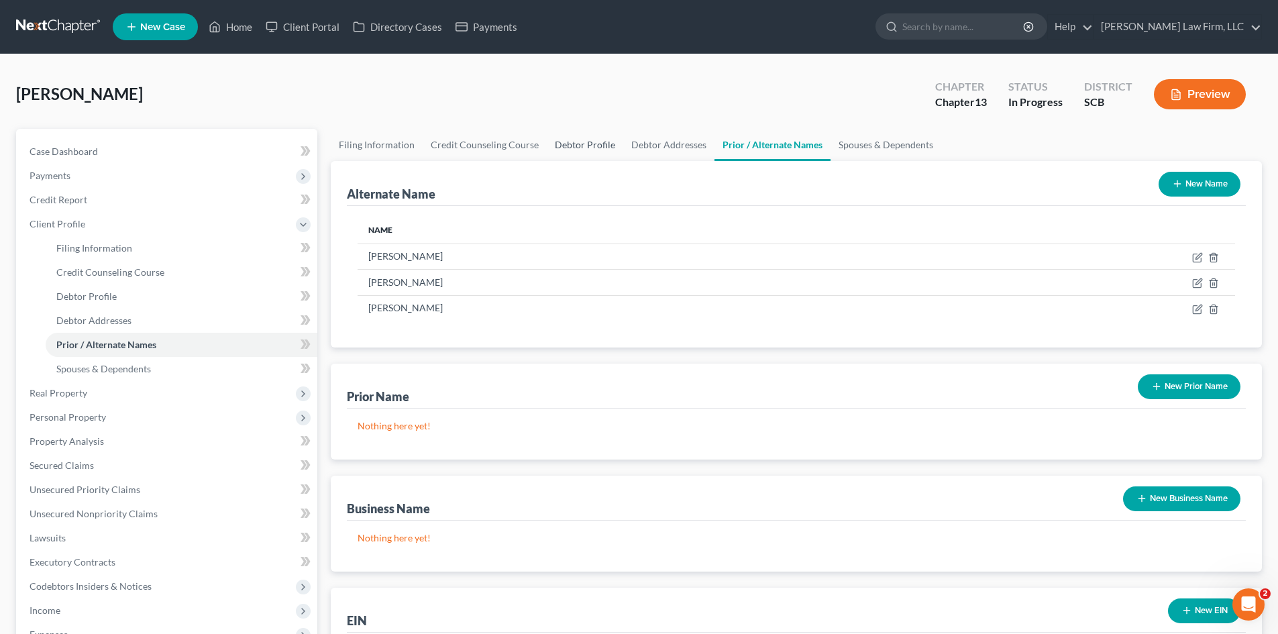
click at [572, 148] on link "Debtor Profile" at bounding box center [585, 145] width 76 height 32
select select "3"
select select "0"
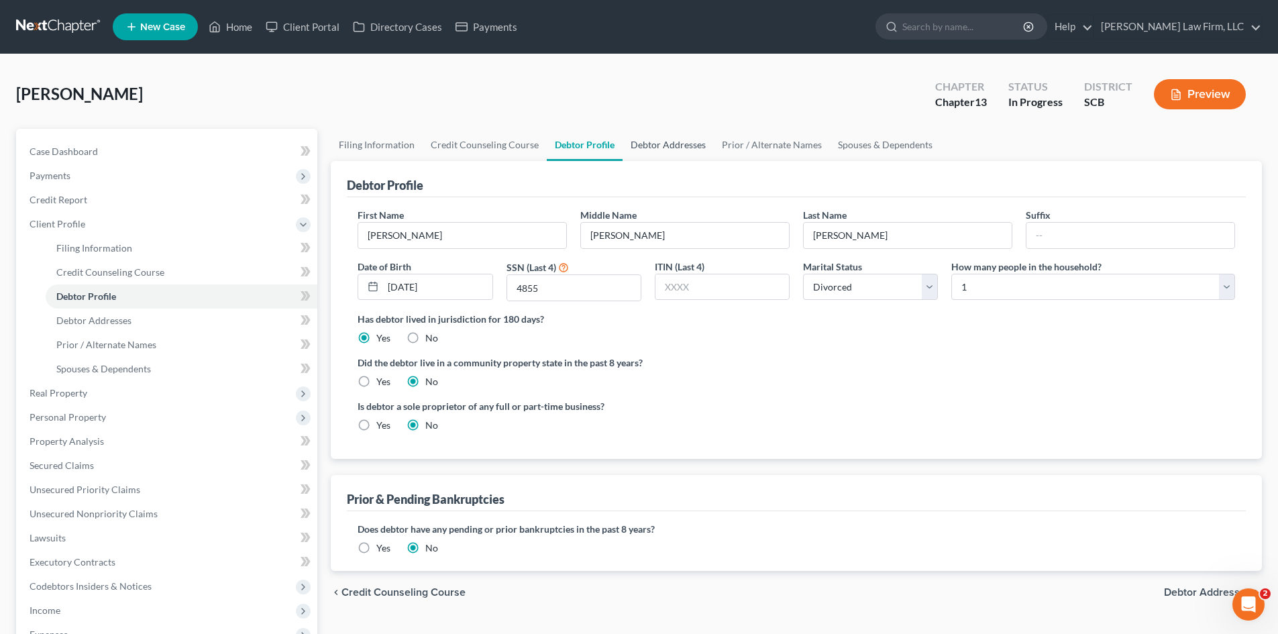
click at [663, 142] on link "Debtor Addresses" at bounding box center [667, 145] width 91 height 32
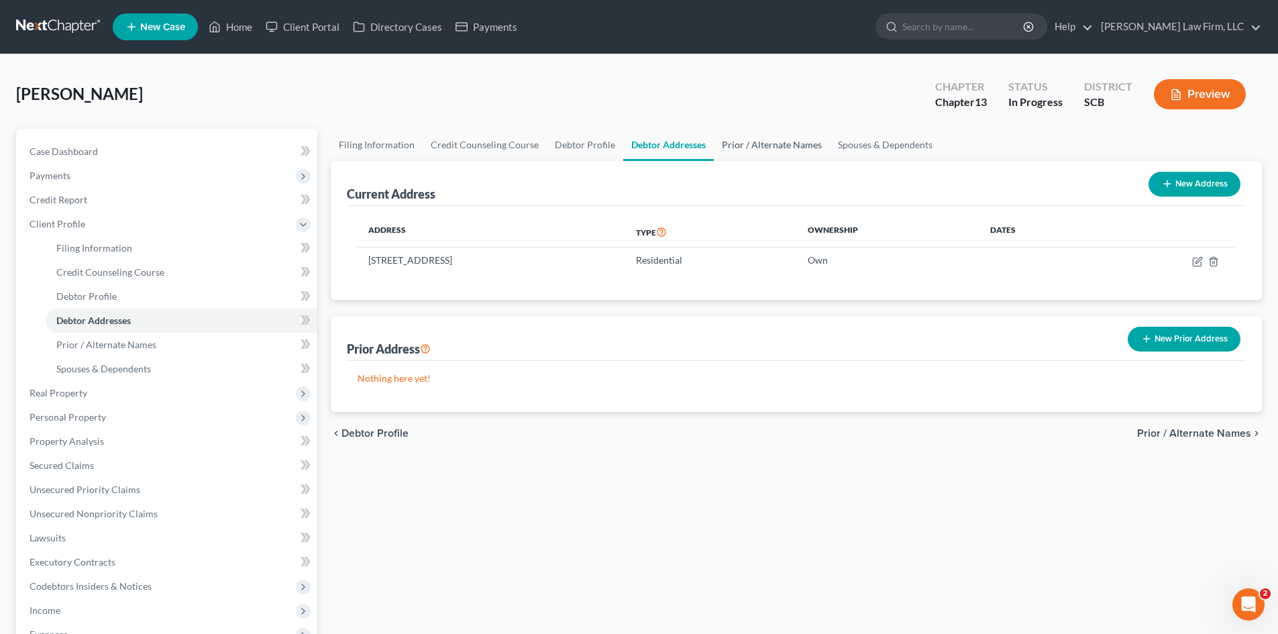
click at [777, 154] on link "Prior / Alternate Names" at bounding box center [772, 145] width 116 height 32
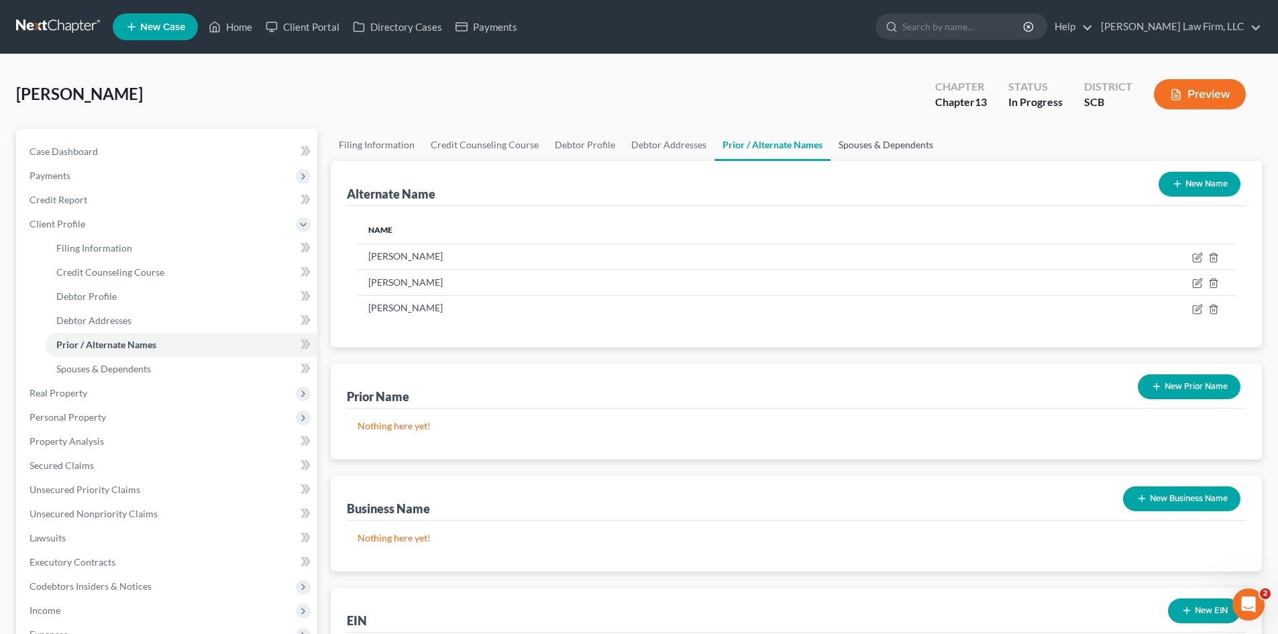
click at [885, 145] on link "Spouses & Dependents" at bounding box center [885, 145] width 111 height 32
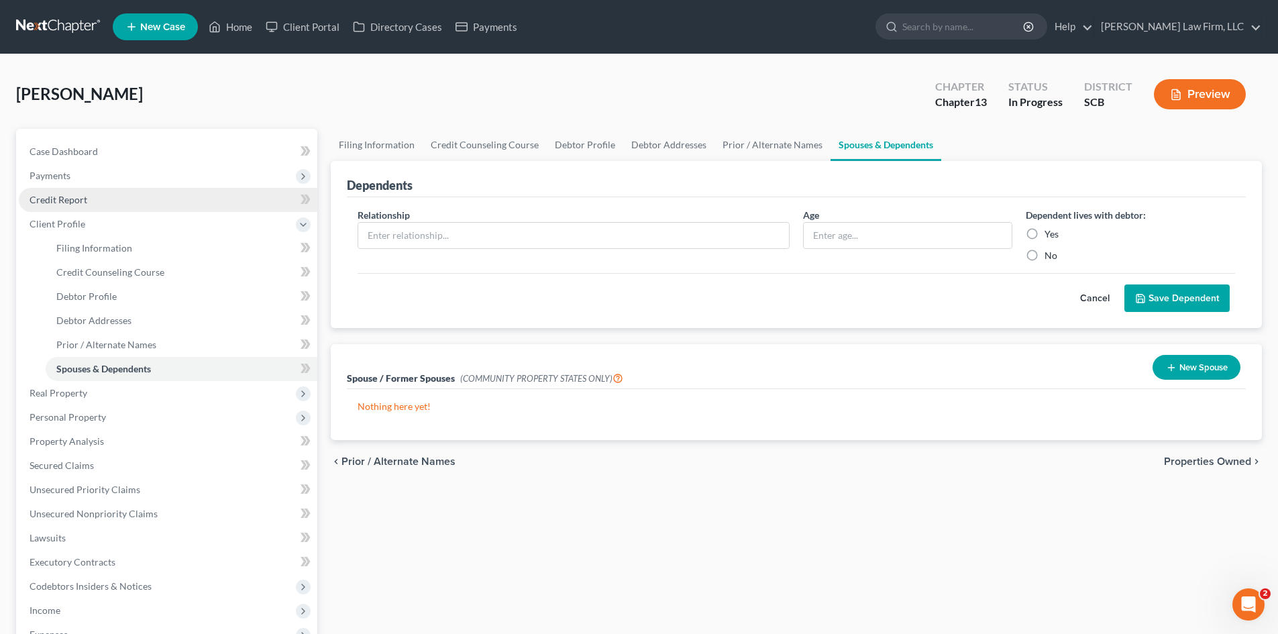
click at [74, 199] on span "Credit Report" at bounding box center [59, 199] width 58 height 11
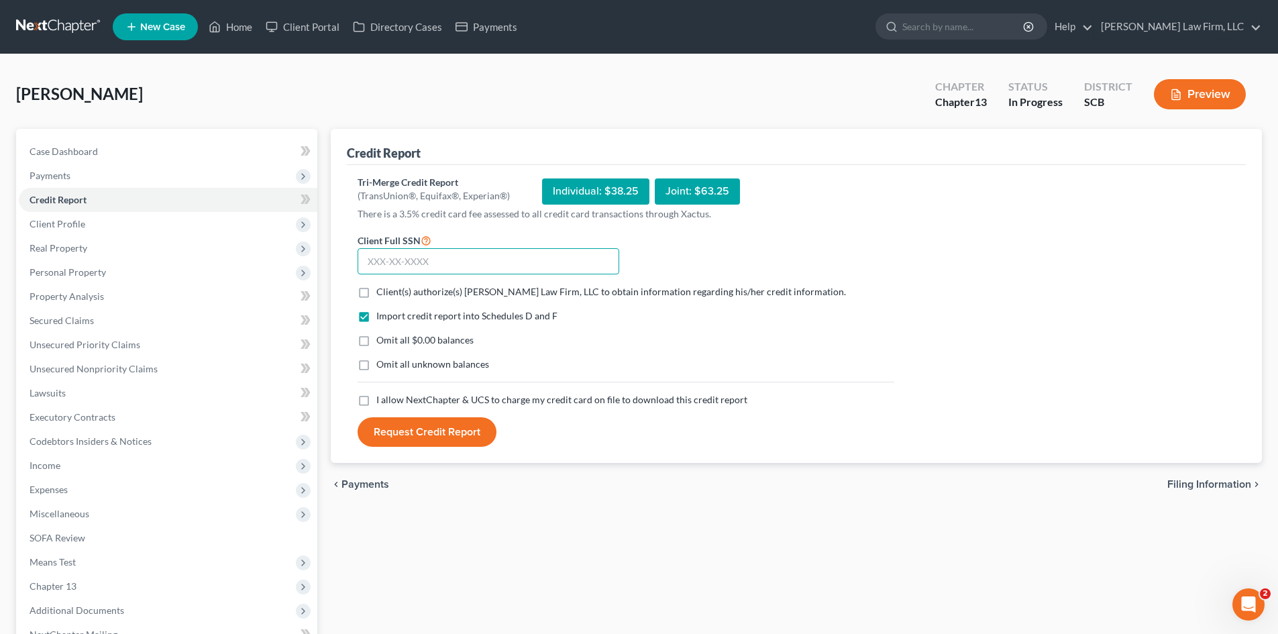
click at [441, 274] on input "text" at bounding box center [488, 261] width 262 height 27
type input "250-19-4855"
click at [376, 296] on label "Client(s) authorize(s) [PERSON_NAME] Law Firm, LLC to obtain information regard…" at bounding box center [611, 291] width 470 height 13
click at [382, 294] on input "Client(s) authorize(s) [PERSON_NAME] Law Firm, LLC to obtain information regard…" at bounding box center [386, 289] width 9 height 9
checkbox input "true"
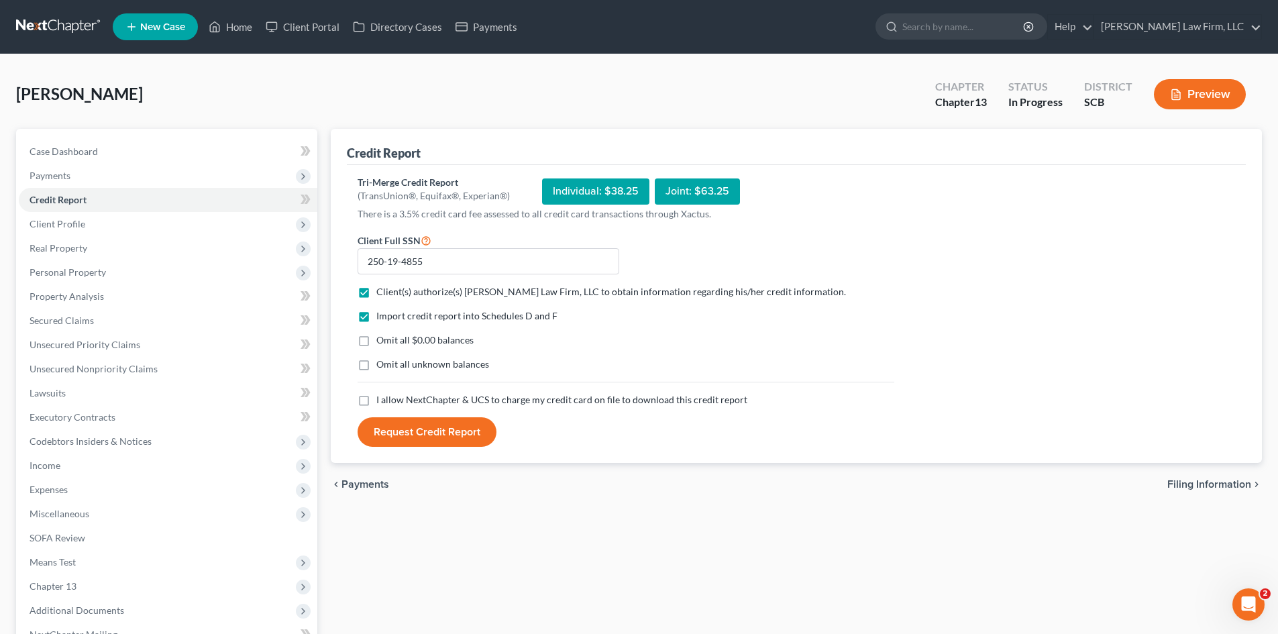
click at [376, 337] on label "Omit all $0.00 balances" at bounding box center [424, 339] width 97 height 13
click at [382, 337] on input "Omit all $0.00 balances" at bounding box center [386, 337] width 9 height 9
checkbox input "true"
click at [376, 404] on label "I allow NextChapter & UCS to charge my credit card on file to download this cre…" at bounding box center [561, 399] width 371 height 13
click at [382, 402] on input "I allow NextChapter & UCS to charge my credit card on file to download this cre…" at bounding box center [386, 397] width 9 height 9
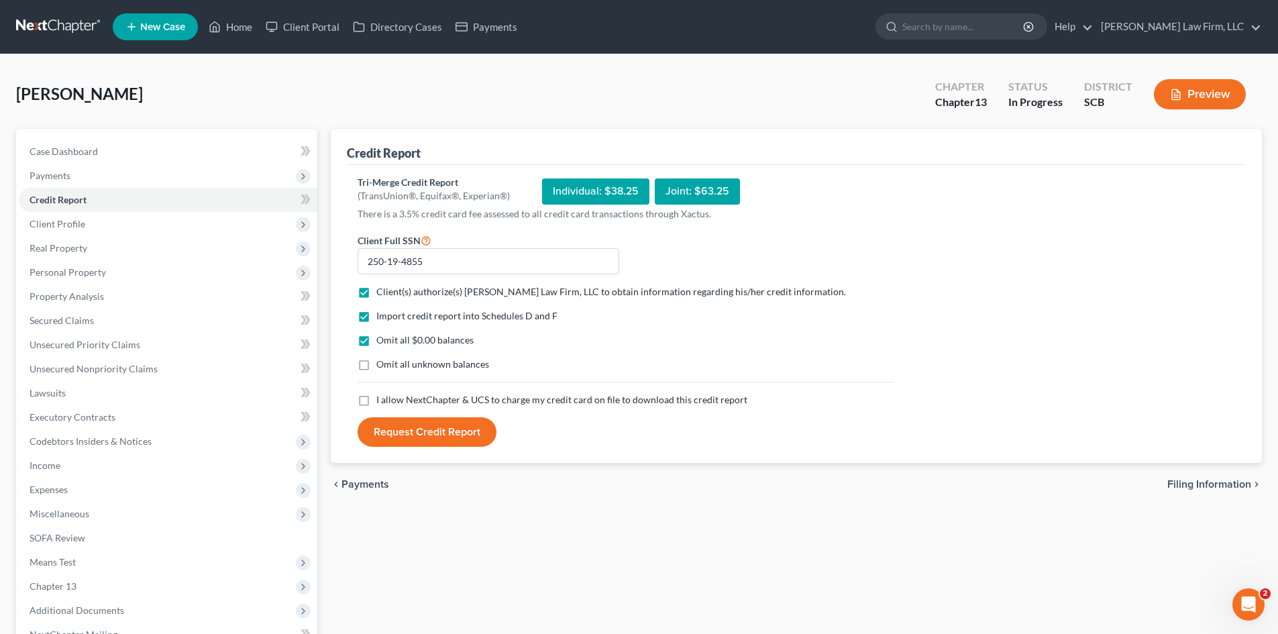
checkbox input "true"
click at [447, 434] on button "Request Credit Report" at bounding box center [426, 432] width 139 height 30
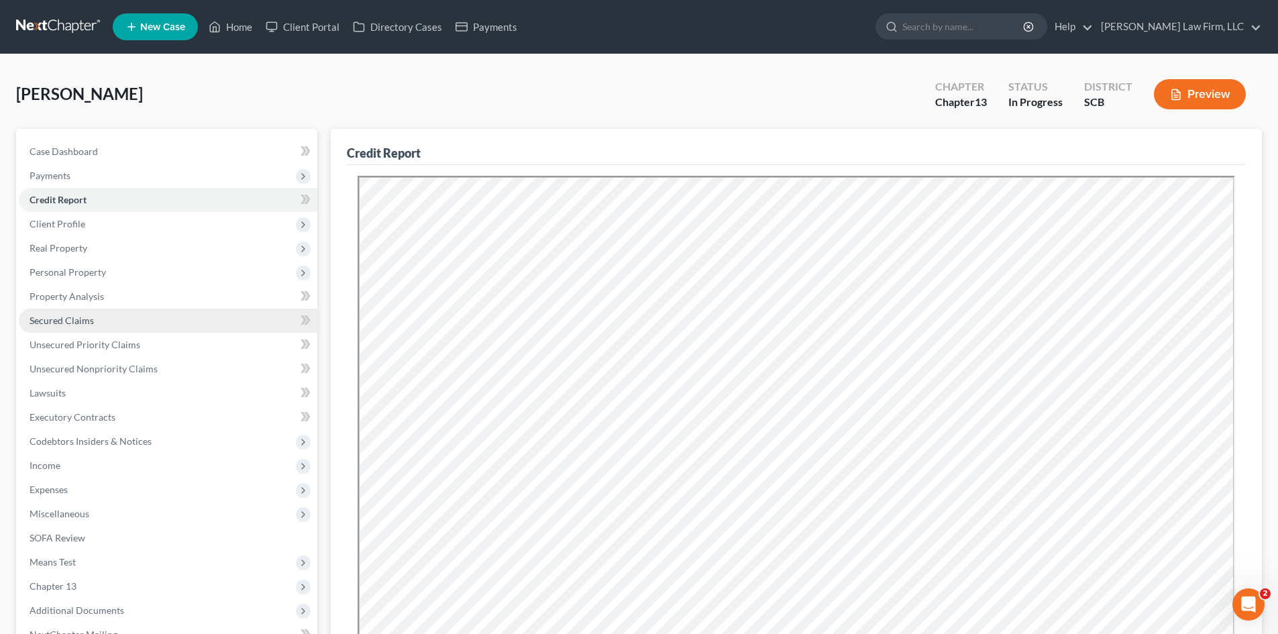
click at [71, 320] on span "Secured Claims" at bounding box center [62, 320] width 64 height 11
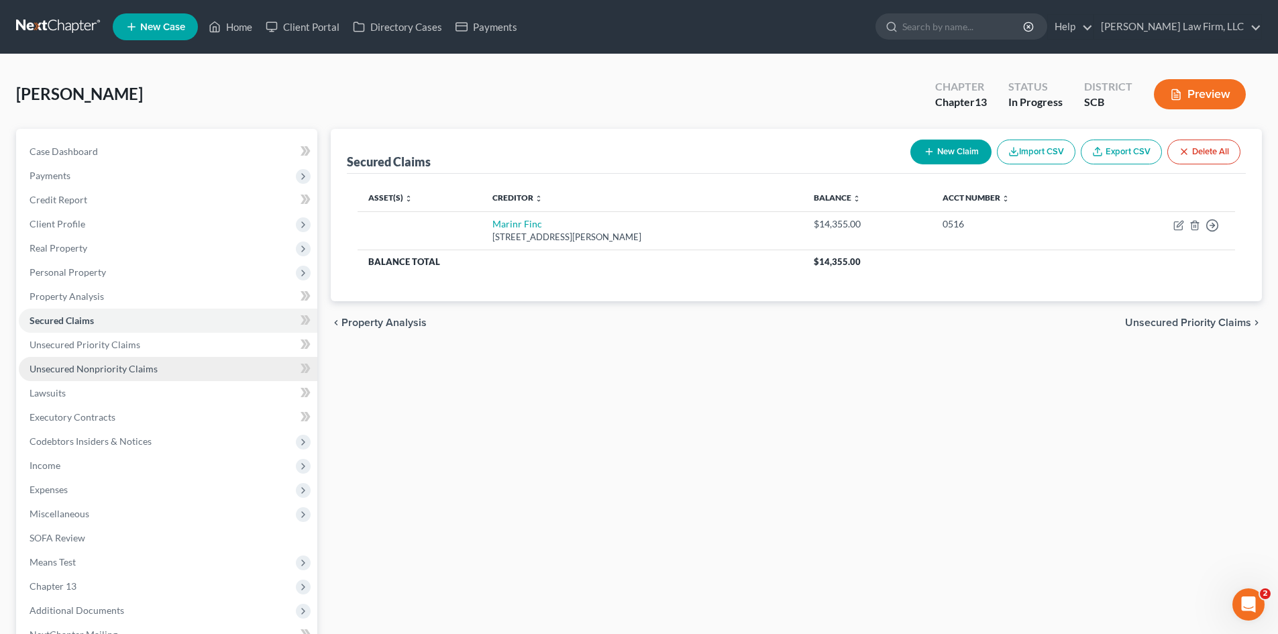
click at [78, 365] on span "Unsecured Nonpriority Claims" at bounding box center [94, 368] width 128 height 11
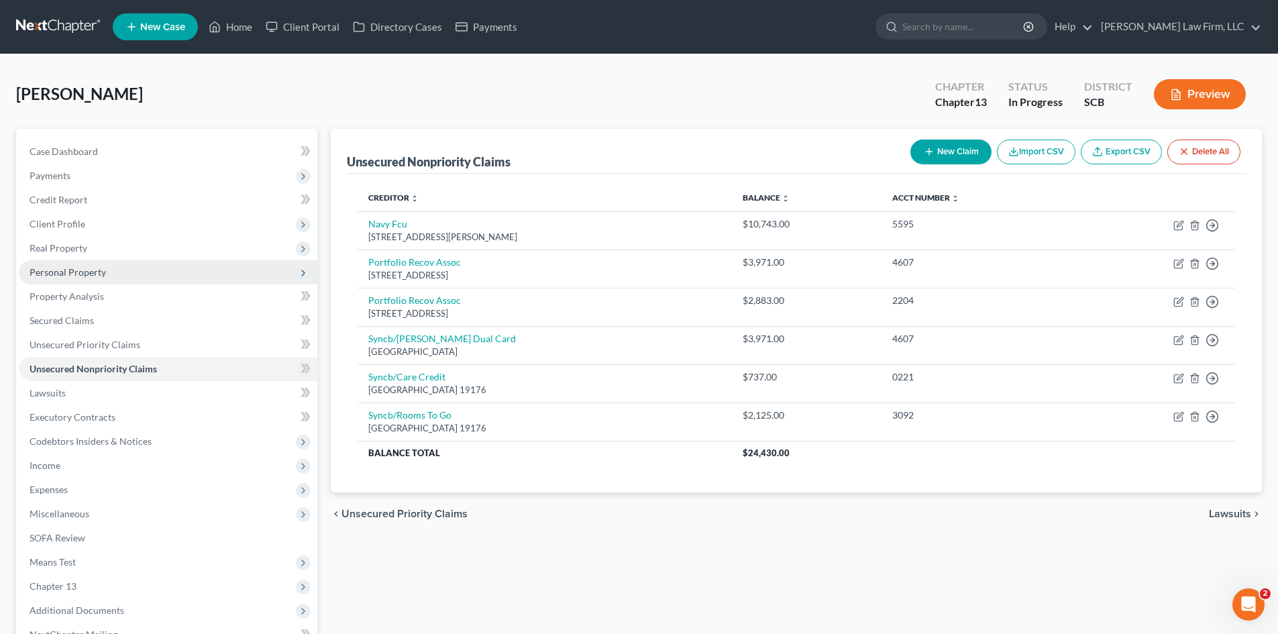
click at [74, 274] on span "Personal Property" at bounding box center [68, 271] width 76 height 11
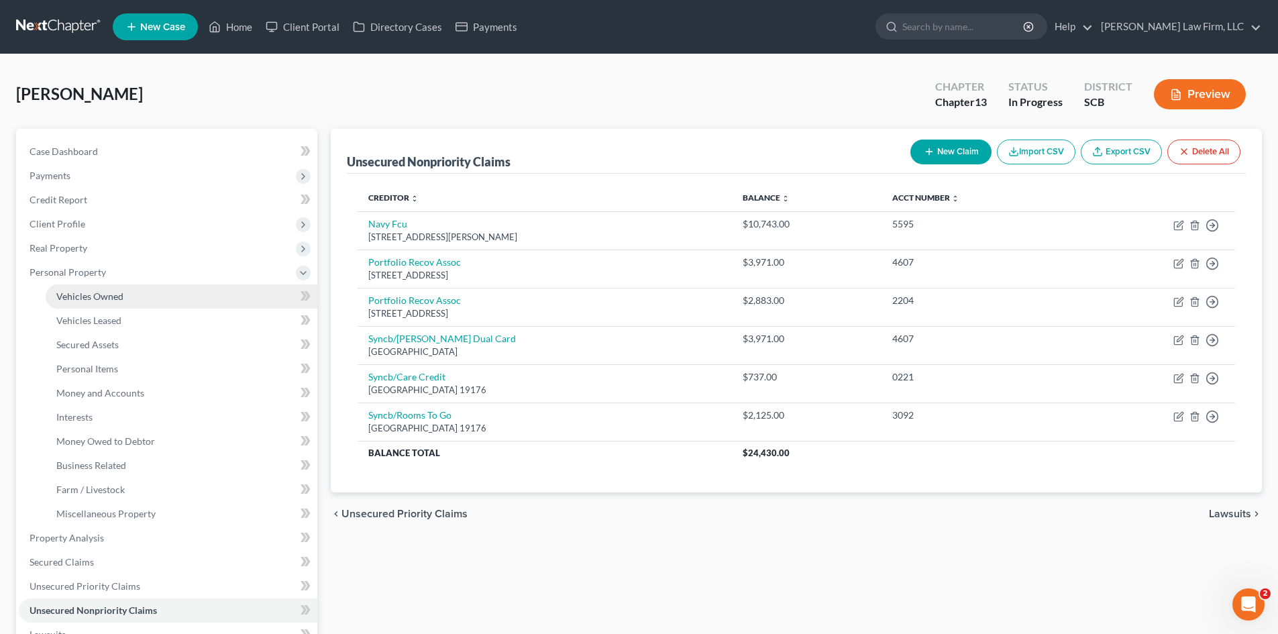
click at [87, 294] on span "Vehicles Owned" at bounding box center [89, 295] width 67 height 11
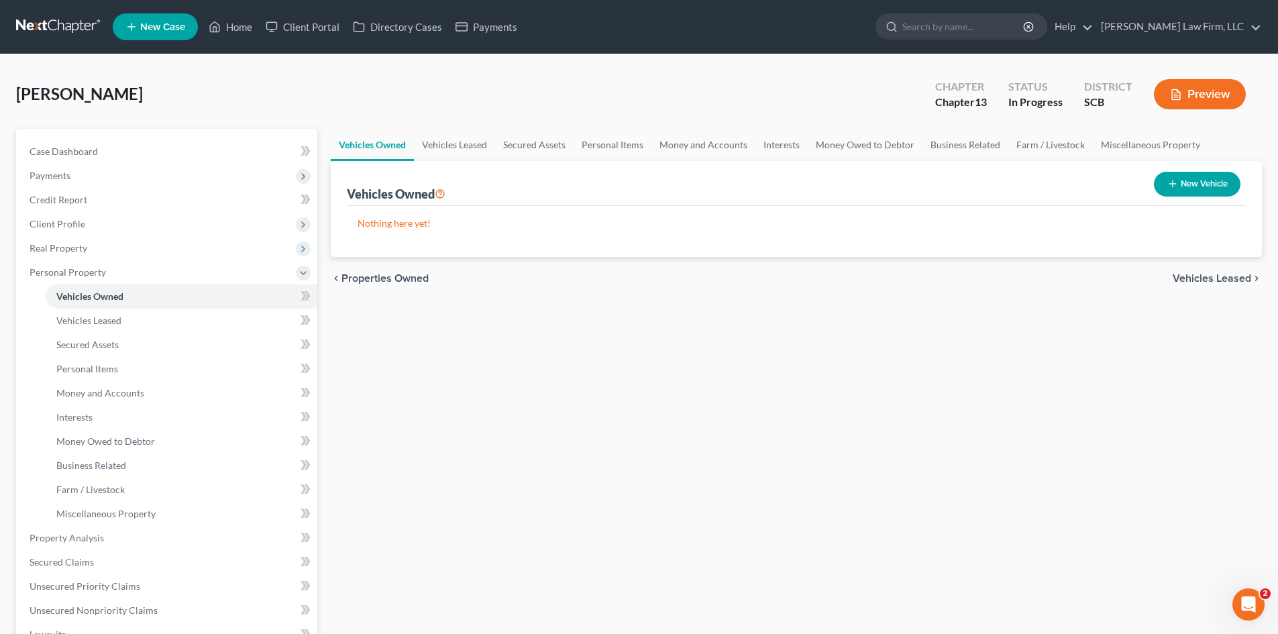
click at [1214, 184] on button "New Vehicle" at bounding box center [1197, 184] width 87 height 25
select select "0"
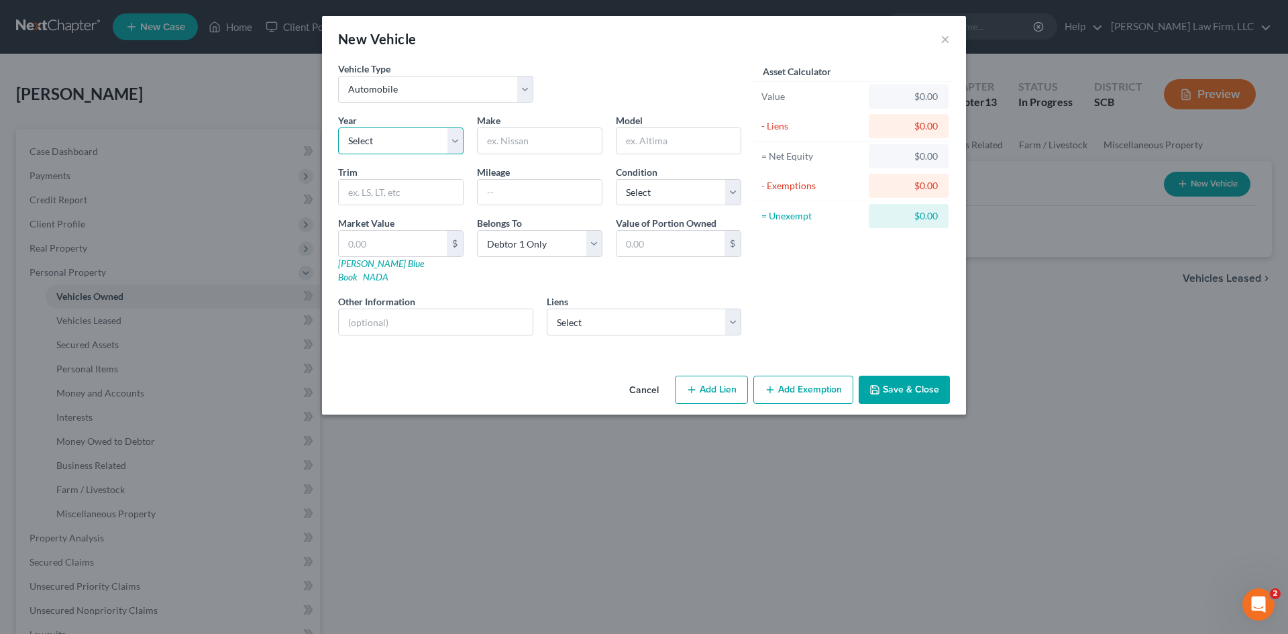
click at [433, 143] on select "Select 2026 2025 2024 2023 2022 2021 2020 2019 2018 2017 2016 2015 2014 2013 20…" at bounding box center [400, 140] width 125 height 27
select select "5"
click at [338, 127] on select "Select 2026 2025 2024 2023 2022 2021 2020 2019 2018 2017 2016 2015 2014 2013 20…" at bounding box center [400, 140] width 125 height 27
click at [504, 201] on input "text" at bounding box center [540, 192] width 124 height 25
type input "16,094"
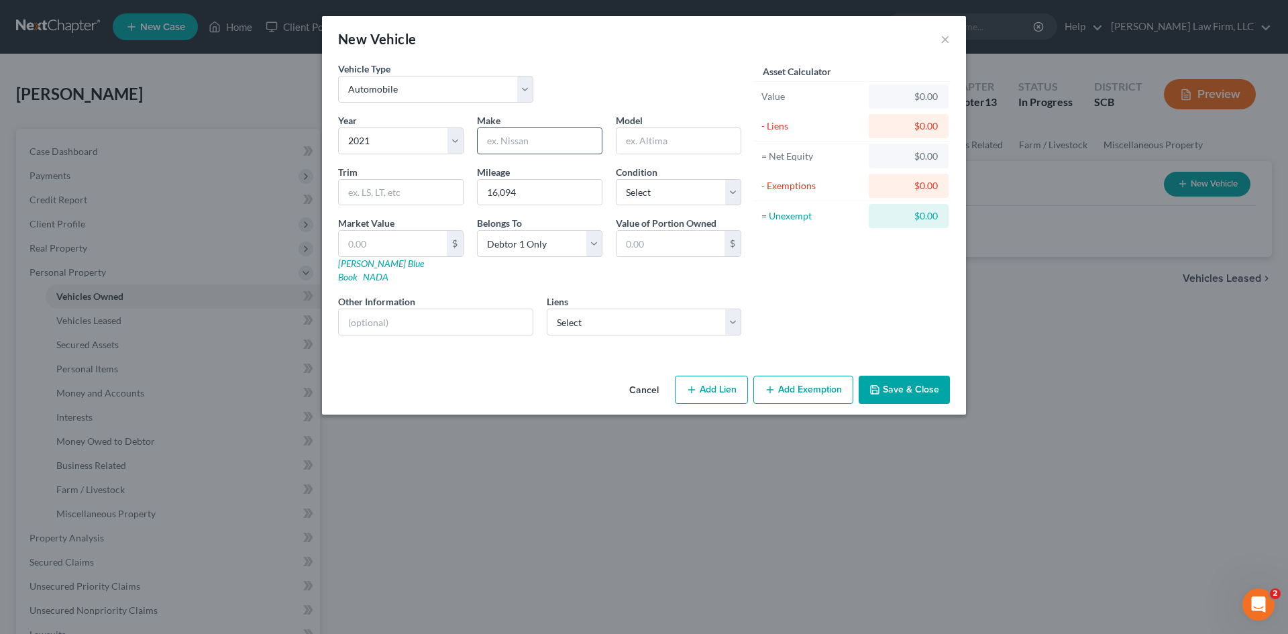
click at [499, 151] on input "text" at bounding box center [540, 140] width 124 height 25
type input "Chevrolet"
click at [649, 142] on input "text" at bounding box center [678, 140] width 124 height 25
type input "equinox"
click at [663, 309] on select "Select Marinr Finc - $14,355.00" at bounding box center [644, 322] width 195 height 27
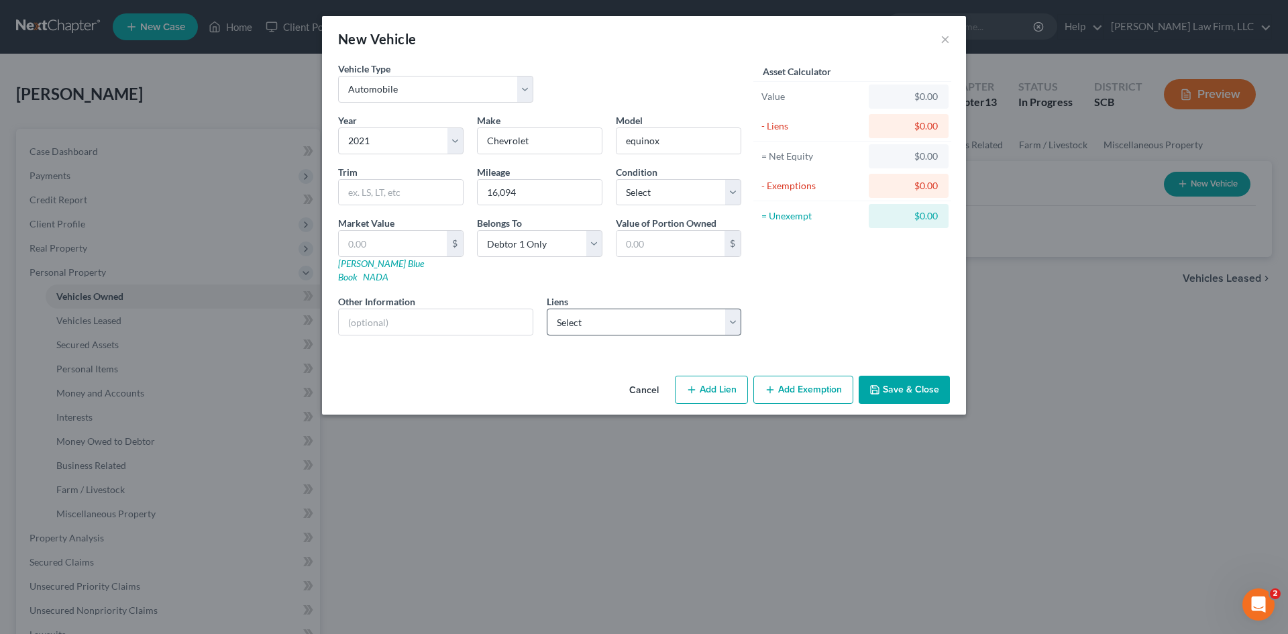
select select "21"
select select "0"
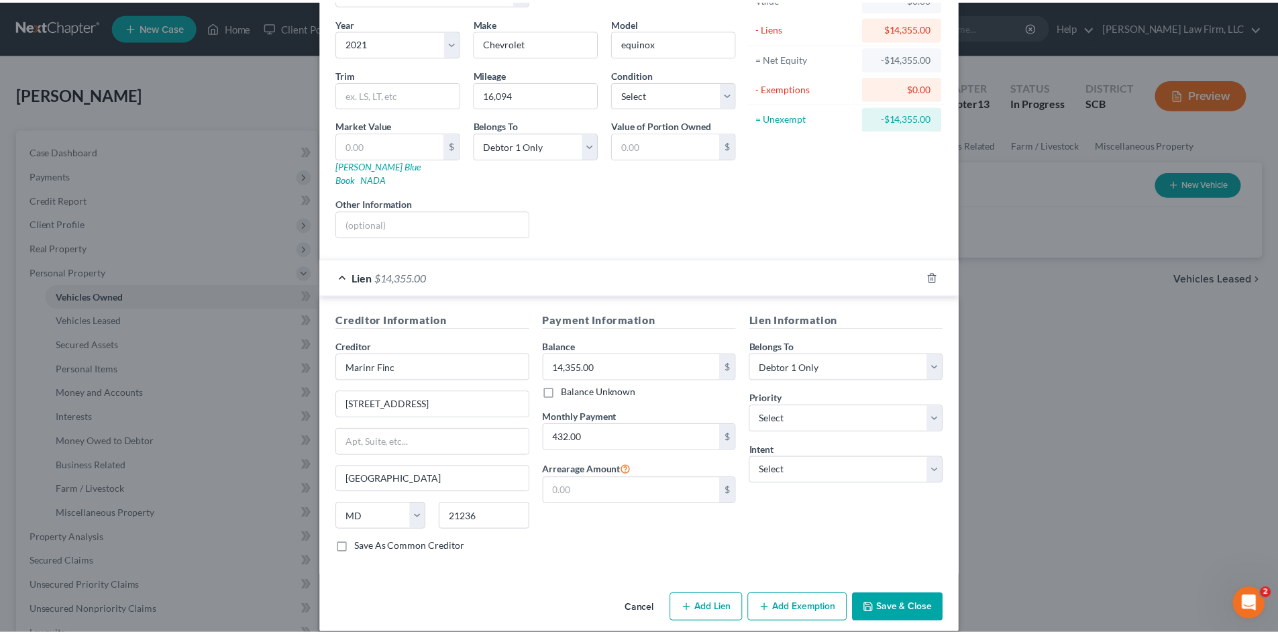
scroll to position [100, 0]
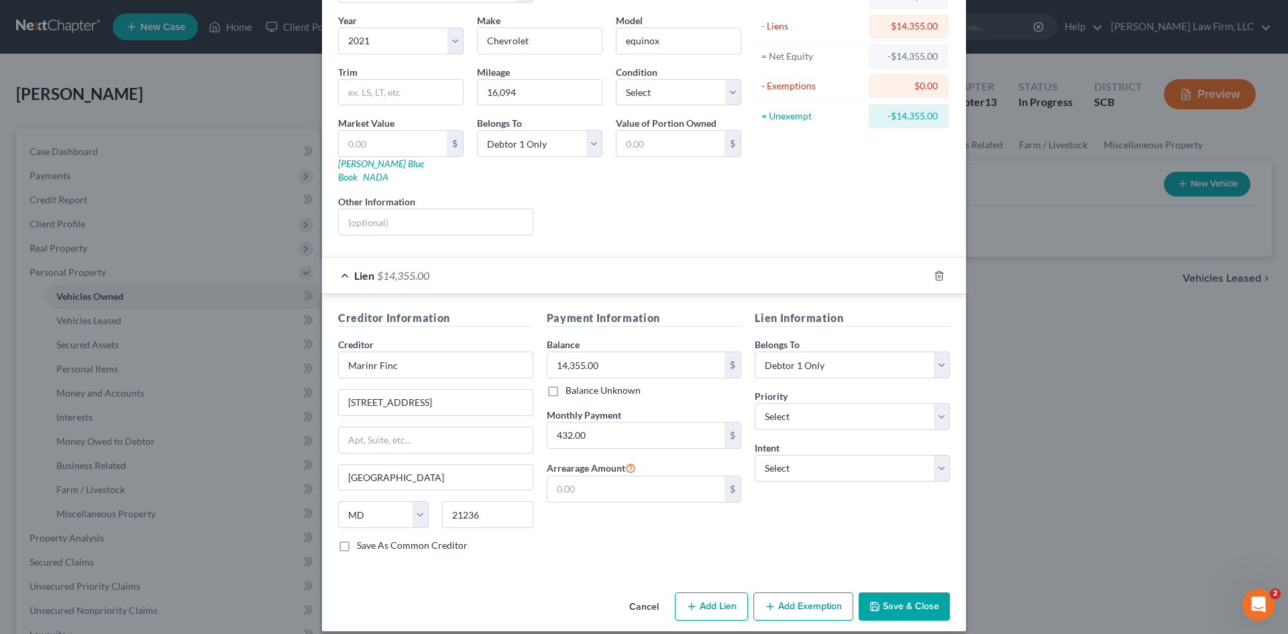
click at [918, 592] on button "Save & Close" at bounding box center [904, 606] width 91 height 28
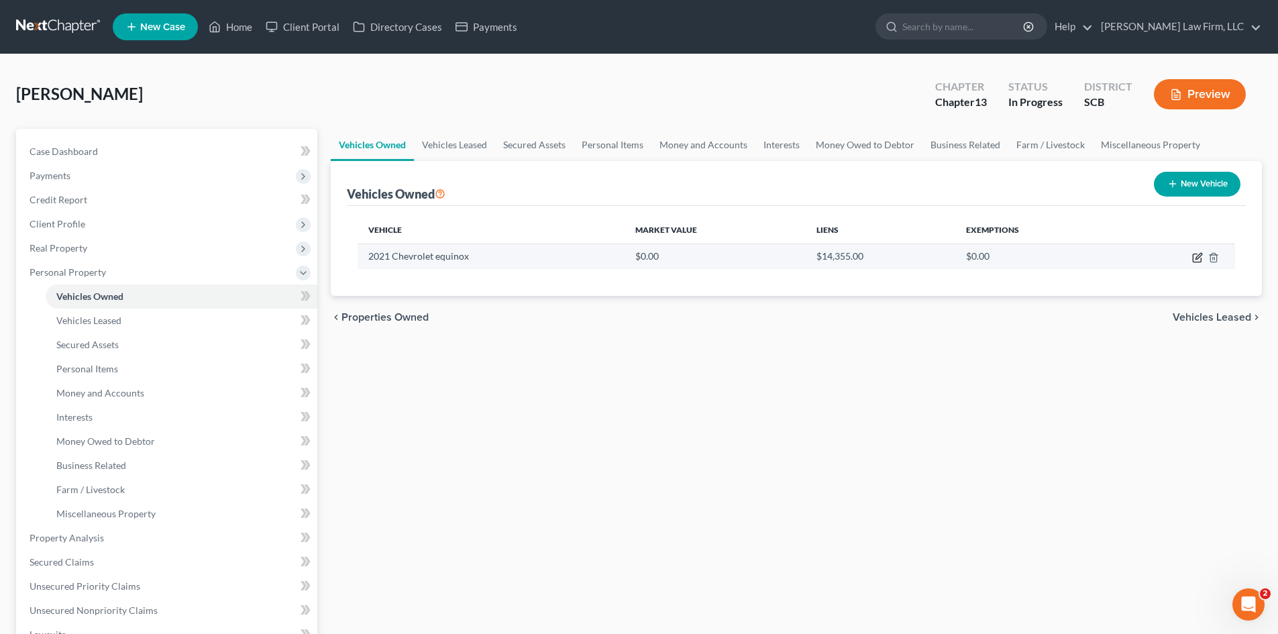
click at [1196, 257] on icon "button" at bounding box center [1198, 256] width 6 height 6
select select "0"
select select "5"
select select "0"
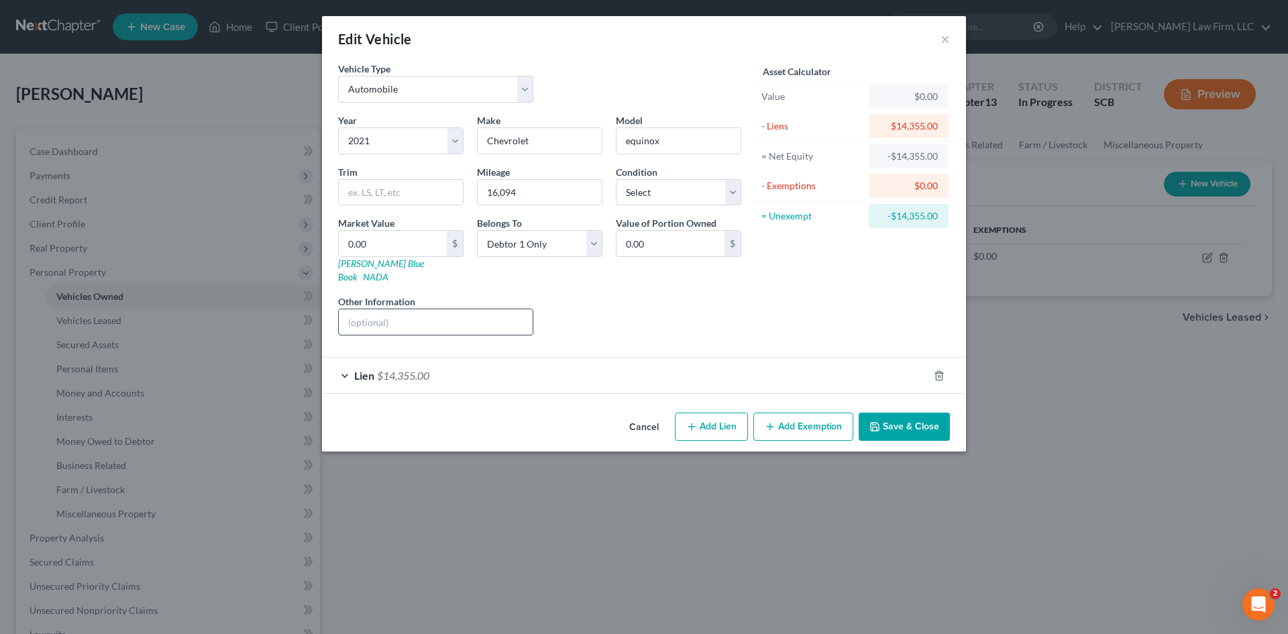
click at [412, 318] on input "text" at bounding box center [436, 321] width 194 height 25
type input "VIN: [US_VEHICLE_IDENTIFICATION_NUMBER]"
click at [908, 412] on button "Save & Close" at bounding box center [904, 426] width 91 height 28
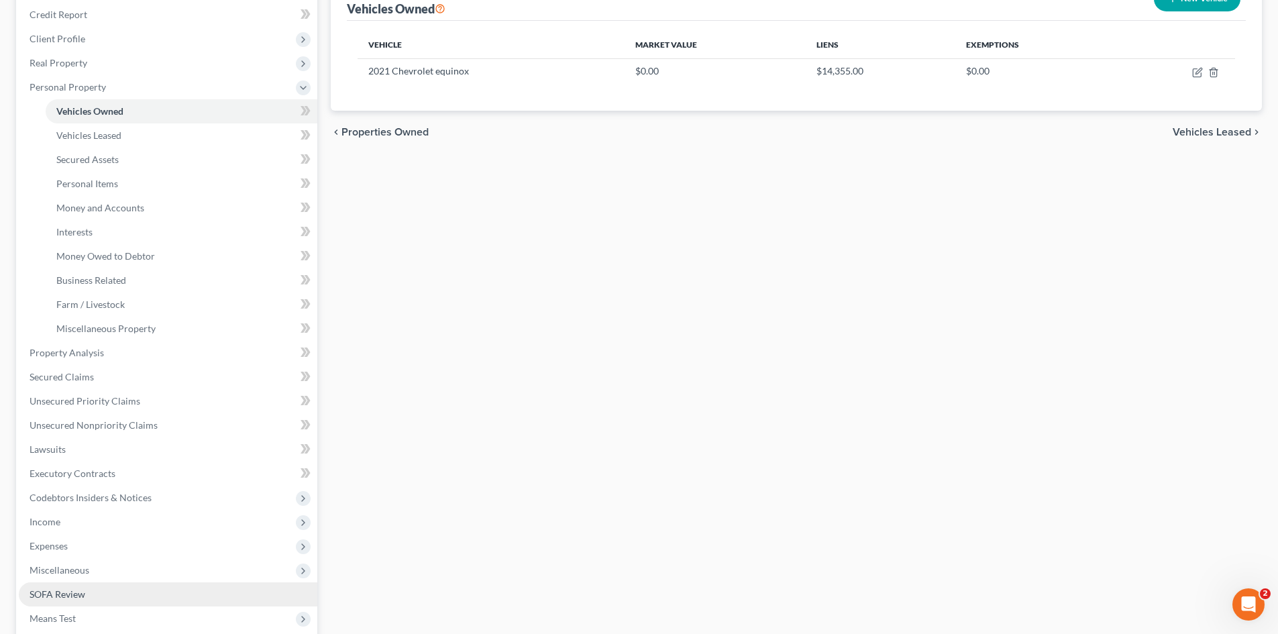
scroll to position [201, 0]
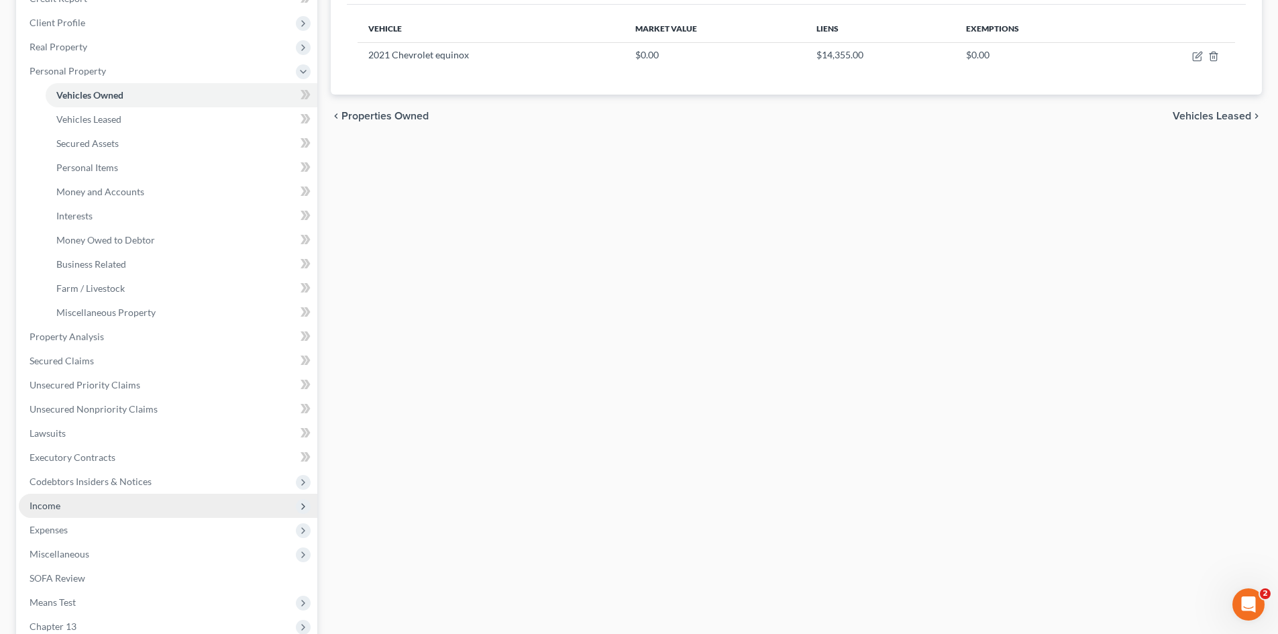
click at [44, 511] on span "Income" at bounding box center [168, 506] width 298 height 24
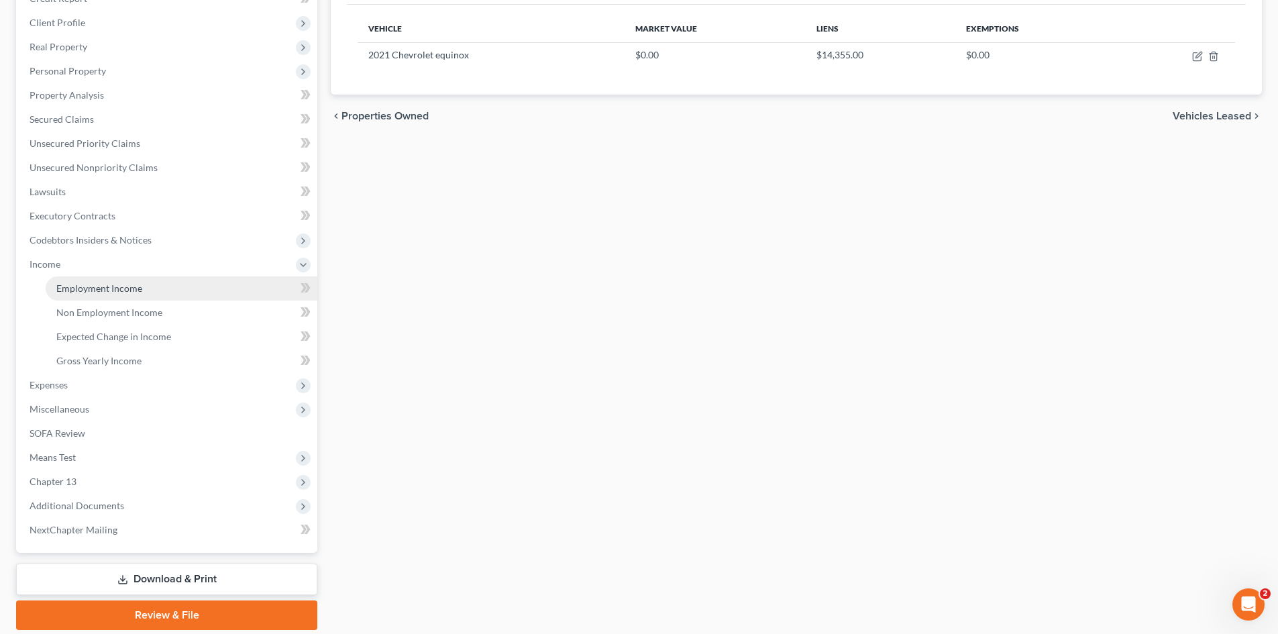
click at [119, 281] on link "Employment Income" at bounding box center [182, 288] width 272 height 24
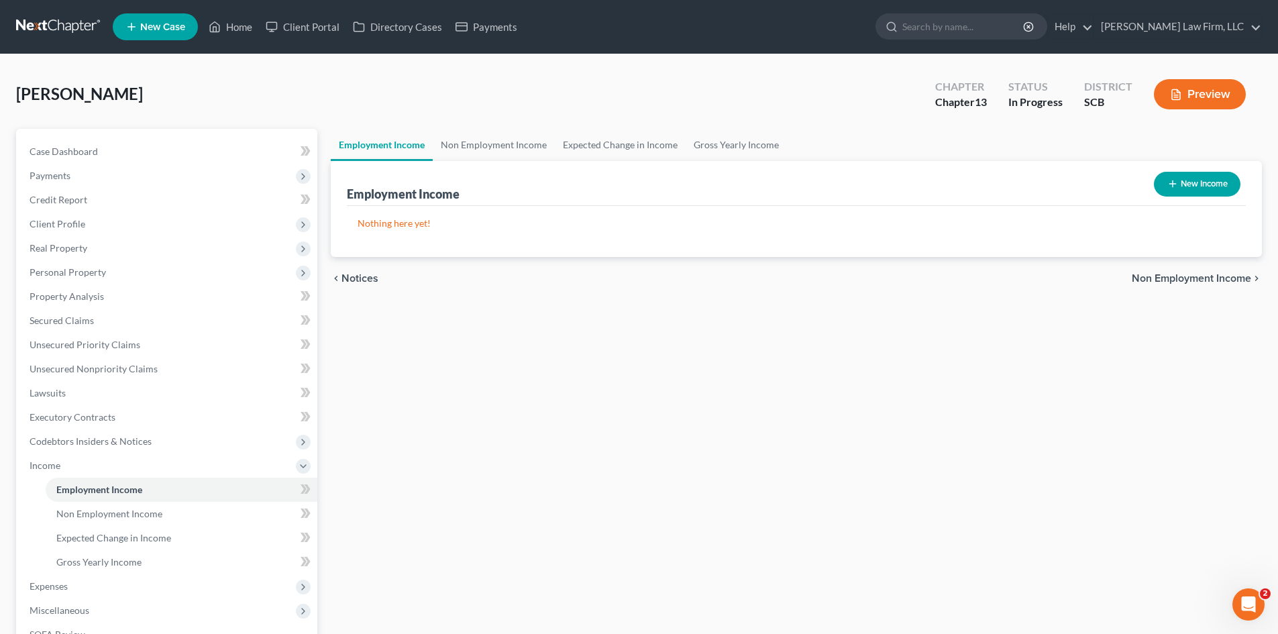
click at [1215, 188] on button "New Income" at bounding box center [1197, 184] width 87 height 25
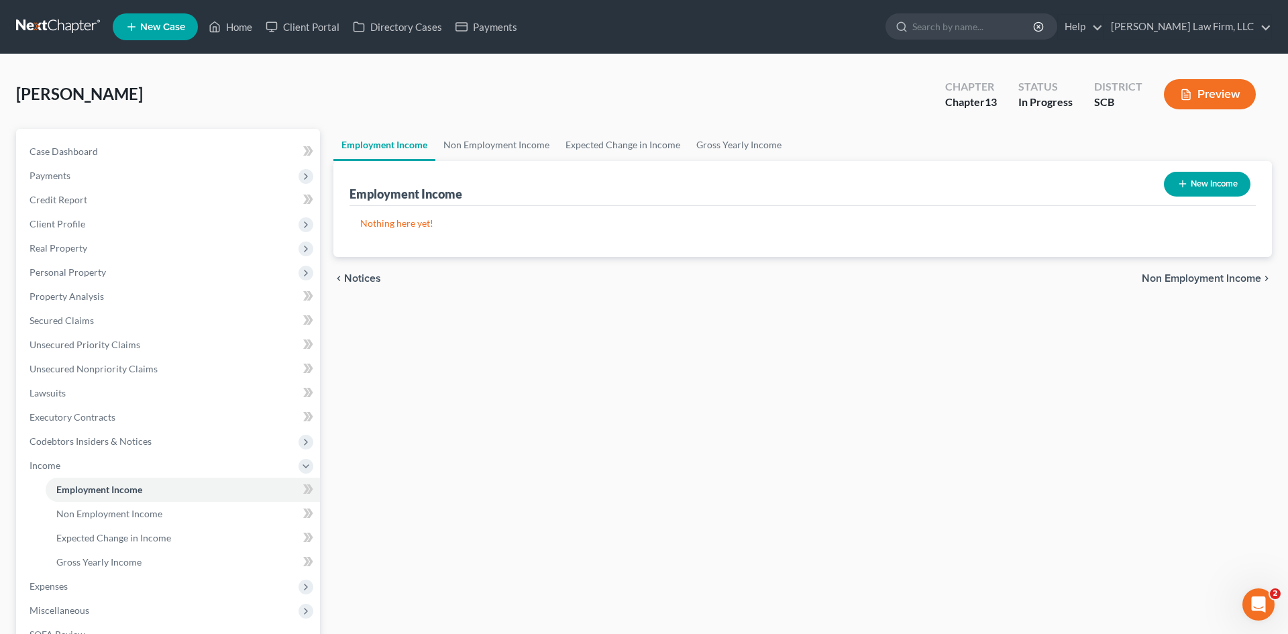
select select "0"
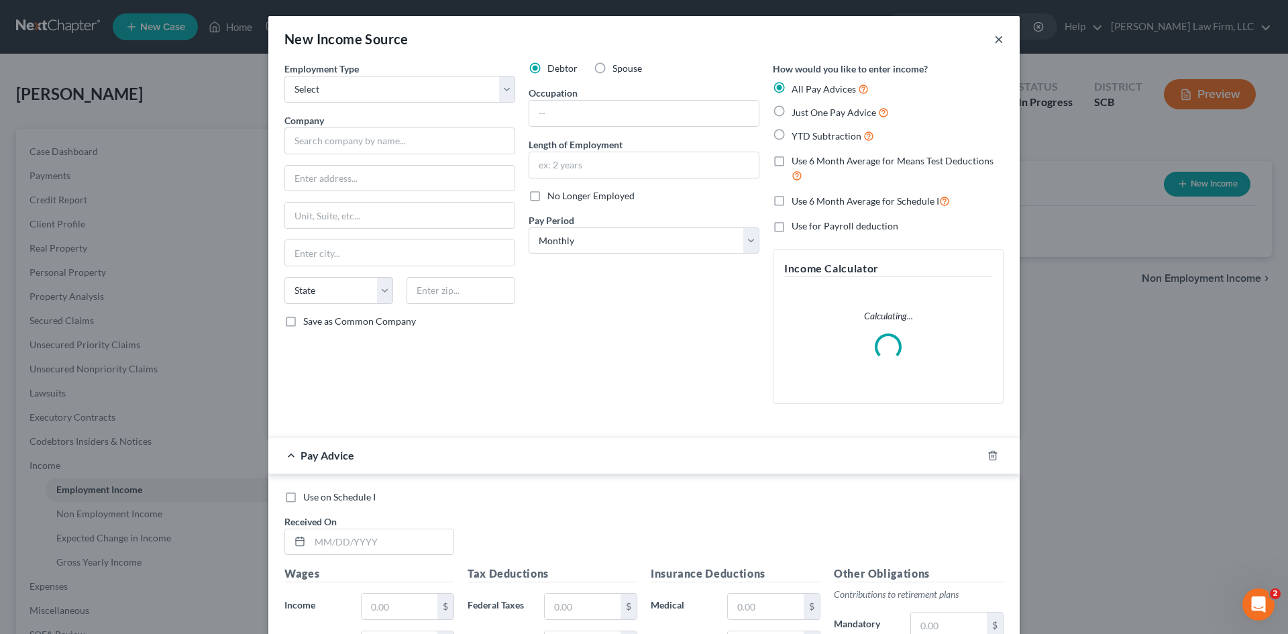
click at [996, 35] on button "×" at bounding box center [998, 39] width 9 height 16
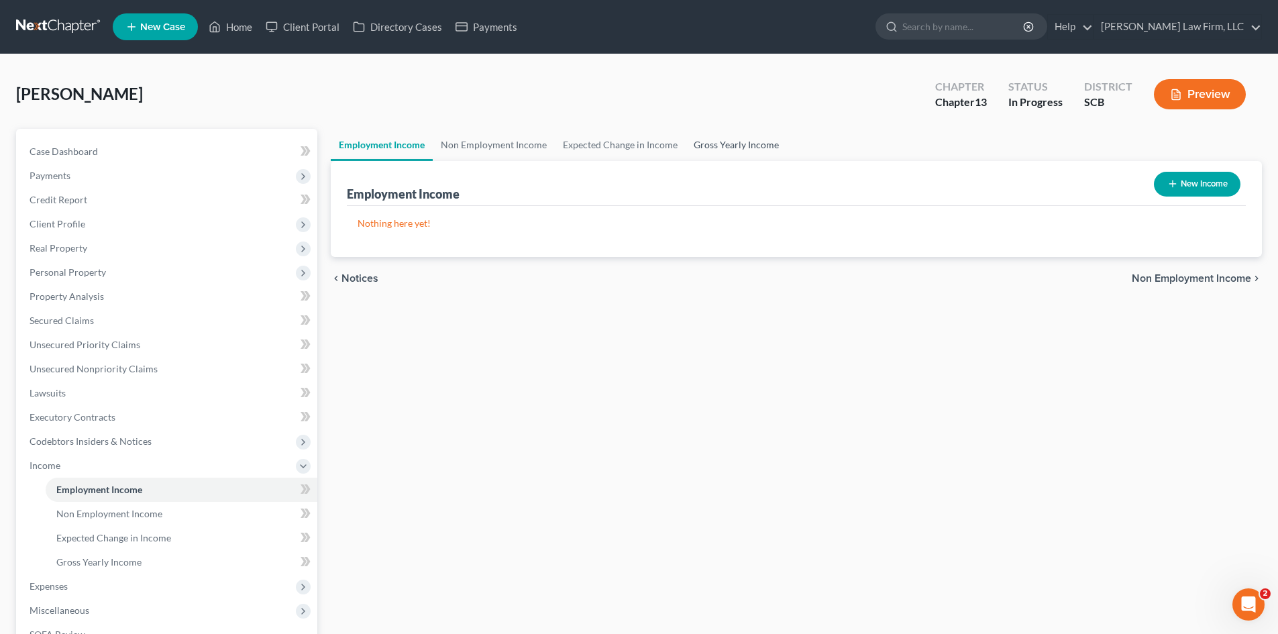
click at [760, 137] on link "Gross Yearly Income" at bounding box center [735, 145] width 101 height 32
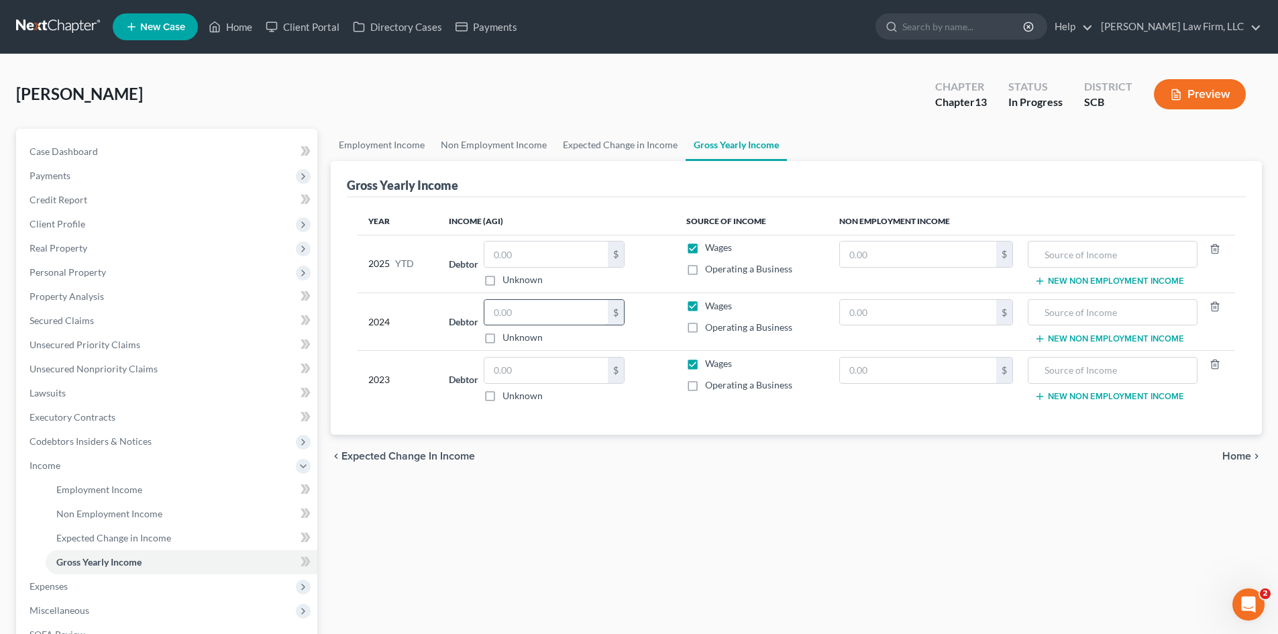
click at [510, 304] on input "text" at bounding box center [545, 312] width 123 height 25
type input "13,542"
click at [1099, 311] on input "text" at bounding box center [1112, 312] width 154 height 25
click at [938, 323] on input "text" at bounding box center [918, 312] width 156 height 25
type input "13,896"
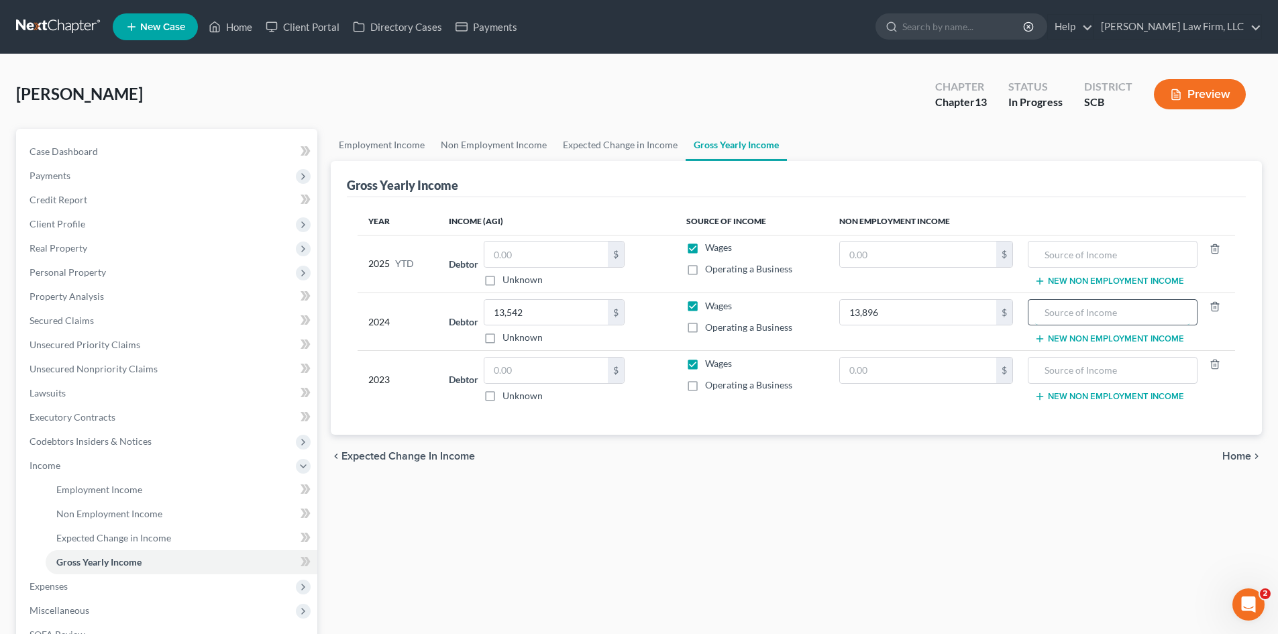
click at [1061, 317] on input "text" at bounding box center [1112, 312] width 154 height 25
type input "r"
type input "Retirement"
click at [1066, 335] on button "New Non Employment Income" at bounding box center [1109, 338] width 150 height 11
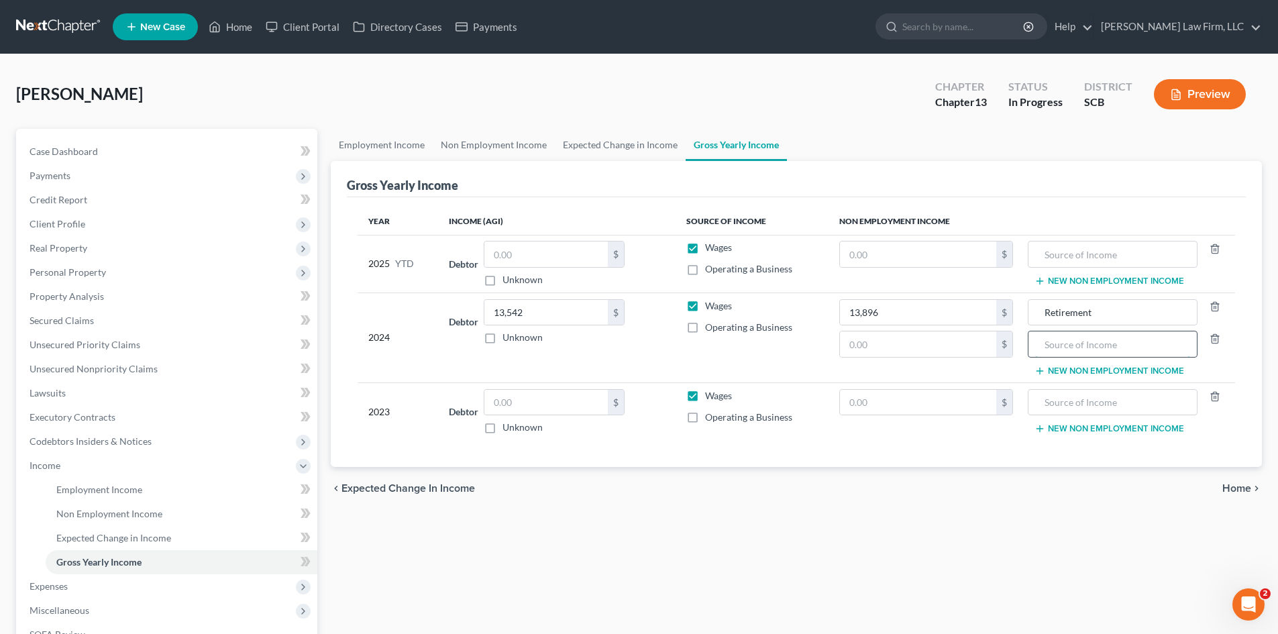
click at [1068, 347] on input "text" at bounding box center [1112, 343] width 154 height 25
type input "s"
type input "Social Security Income"
click at [982, 347] on input "text" at bounding box center [918, 343] width 156 height 25
type input "15,867"
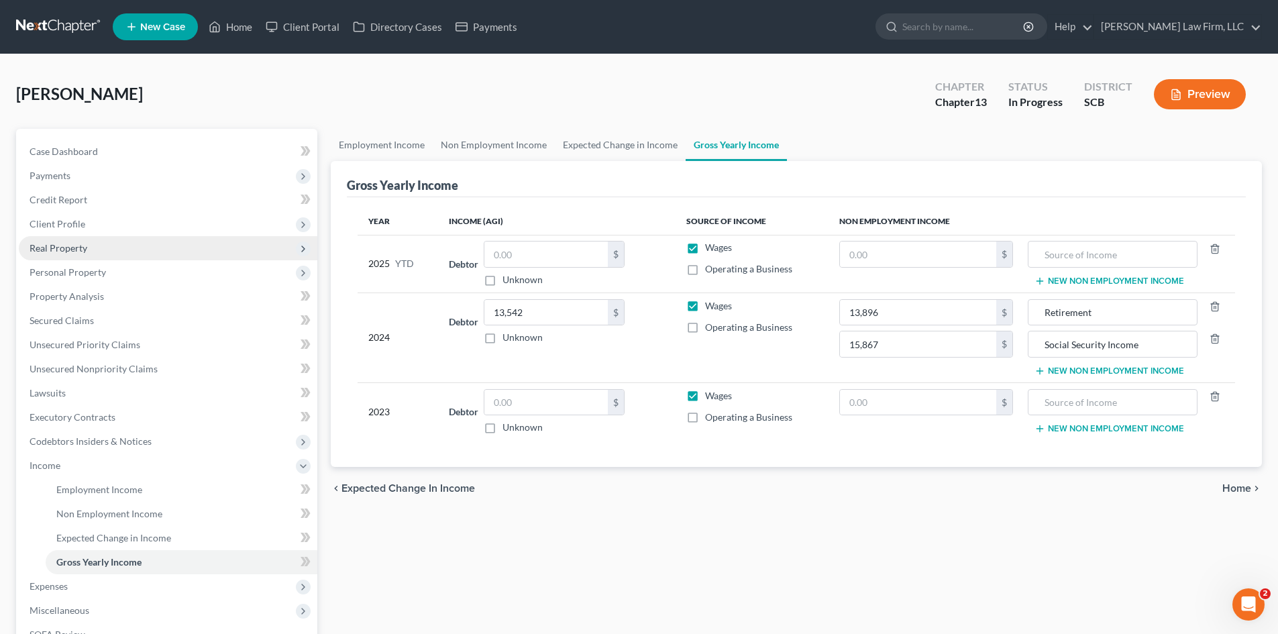
click at [62, 251] on span "Real Property" at bounding box center [59, 247] width 58 height 11
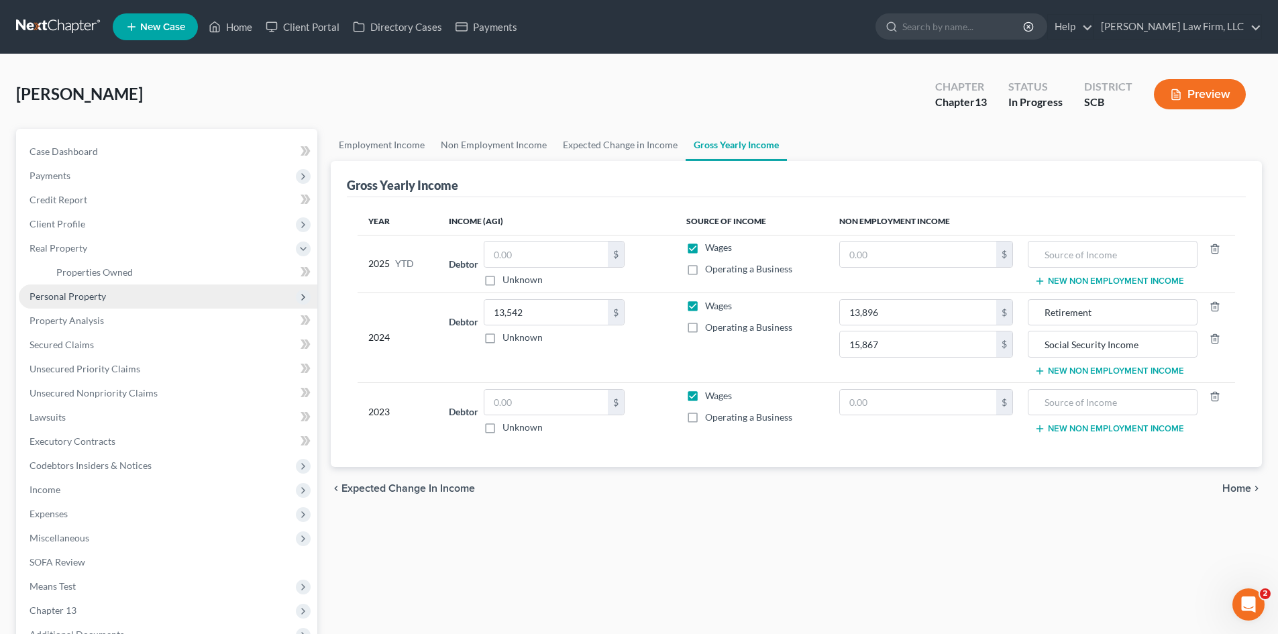
click at [74, 300] on span "Personal Property" at bounding box center [68, 295] width 76 height 11
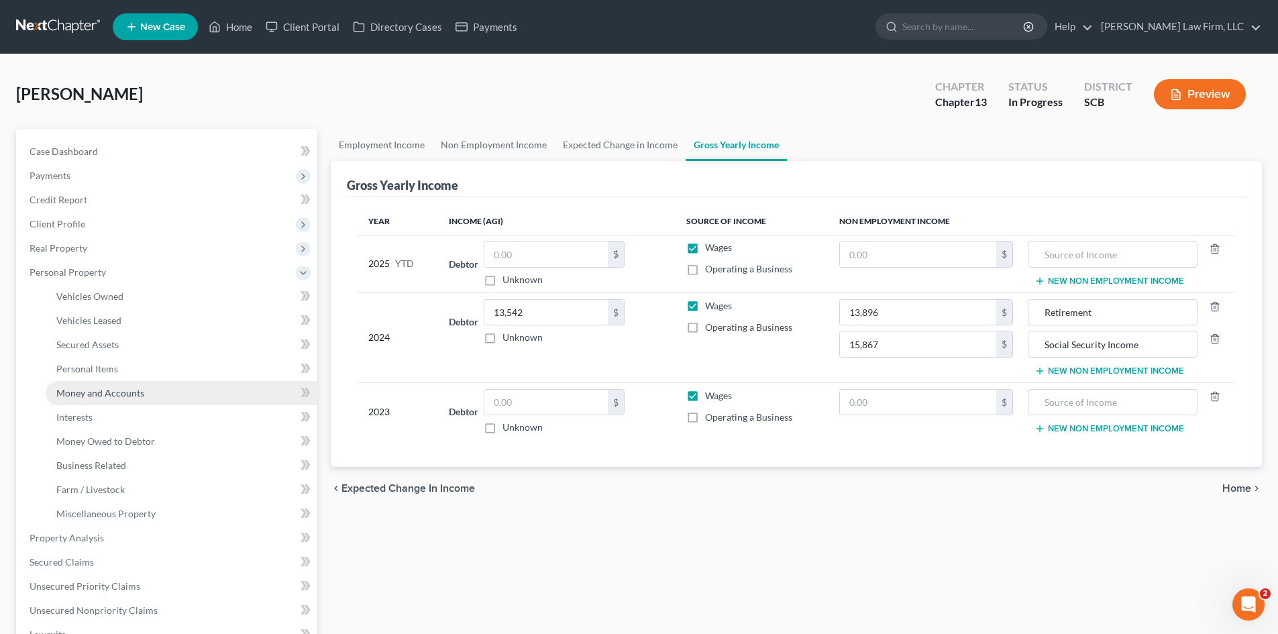
click at [105, 391] on span "Money and Accounts" at bounding box center [100, 392] width 88 height 11
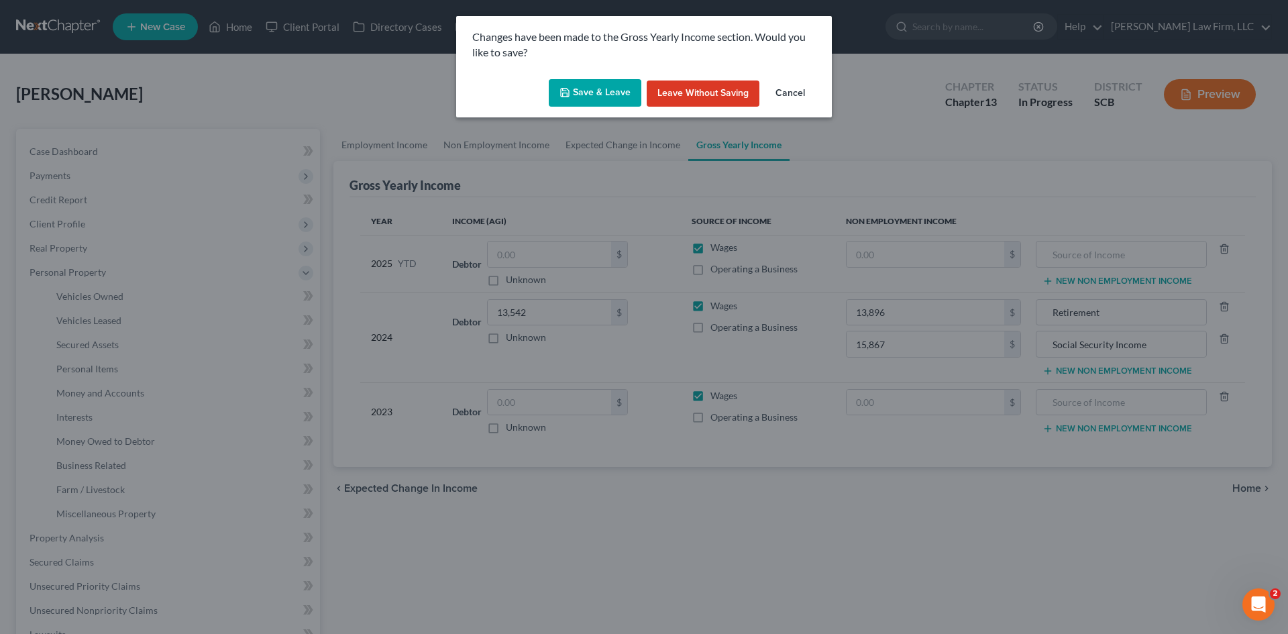
click at [624, 95] on button "Save & Leave" at bounding box center [595, 93] width 93 height 28
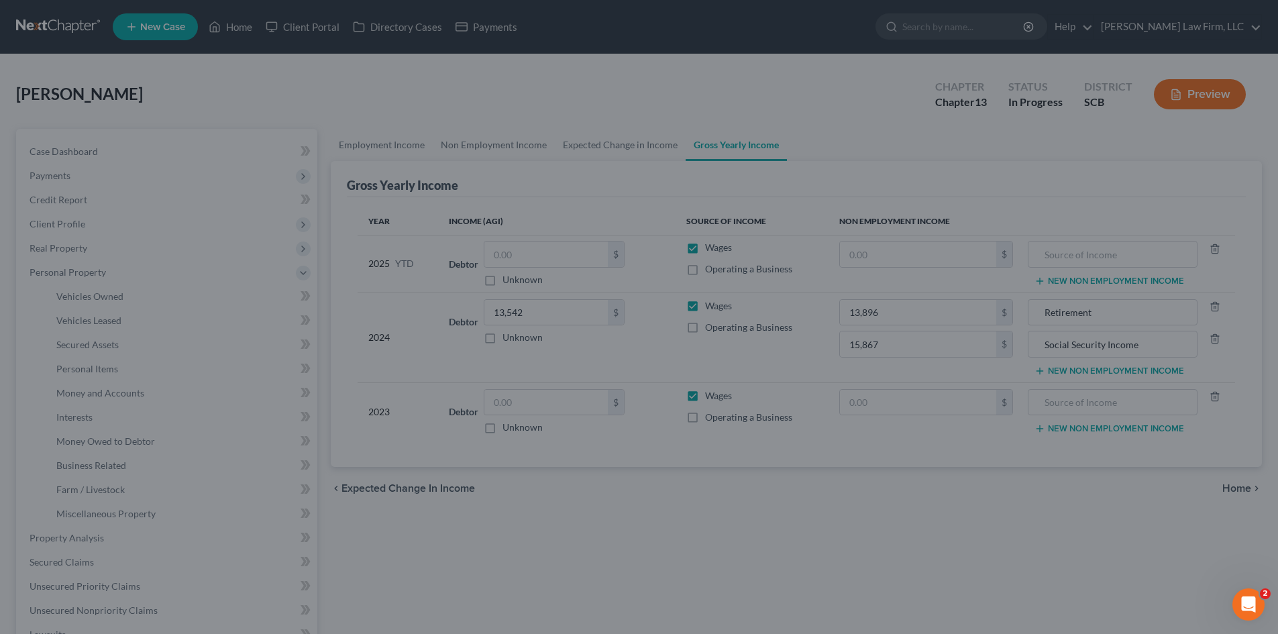
type input "15,867.00"
type input "Social Security Income"
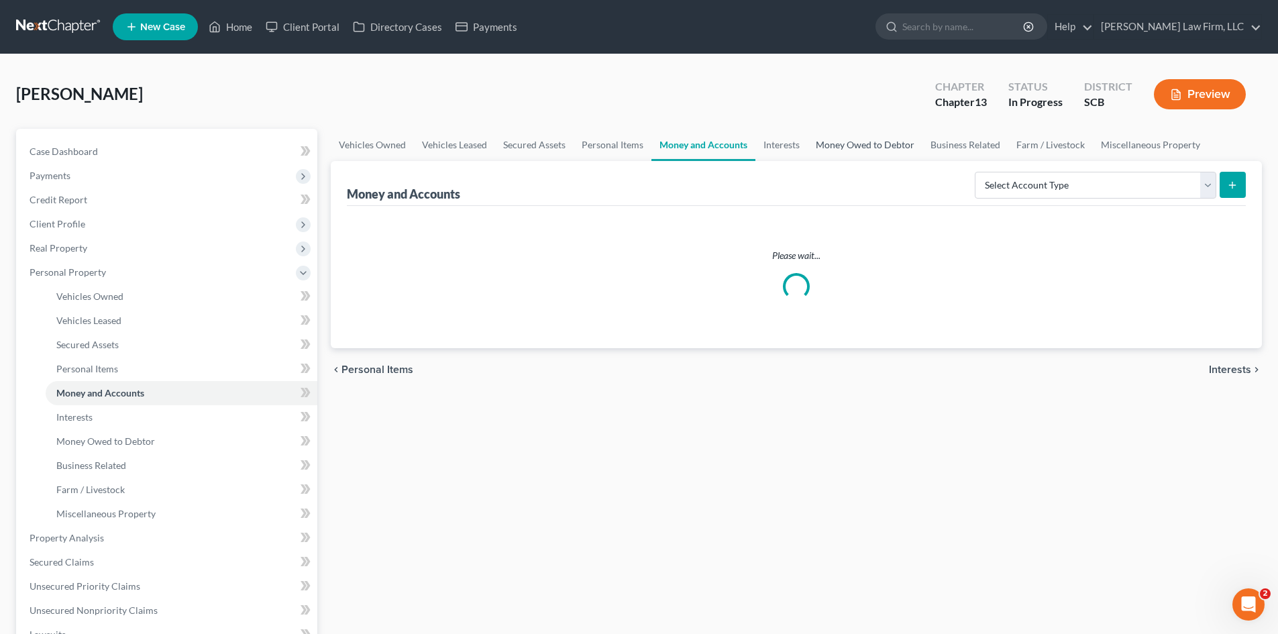
click at [825, 149] on link "Money Owed to Debtor" at bounding box center [865, 145] width 115 height 32
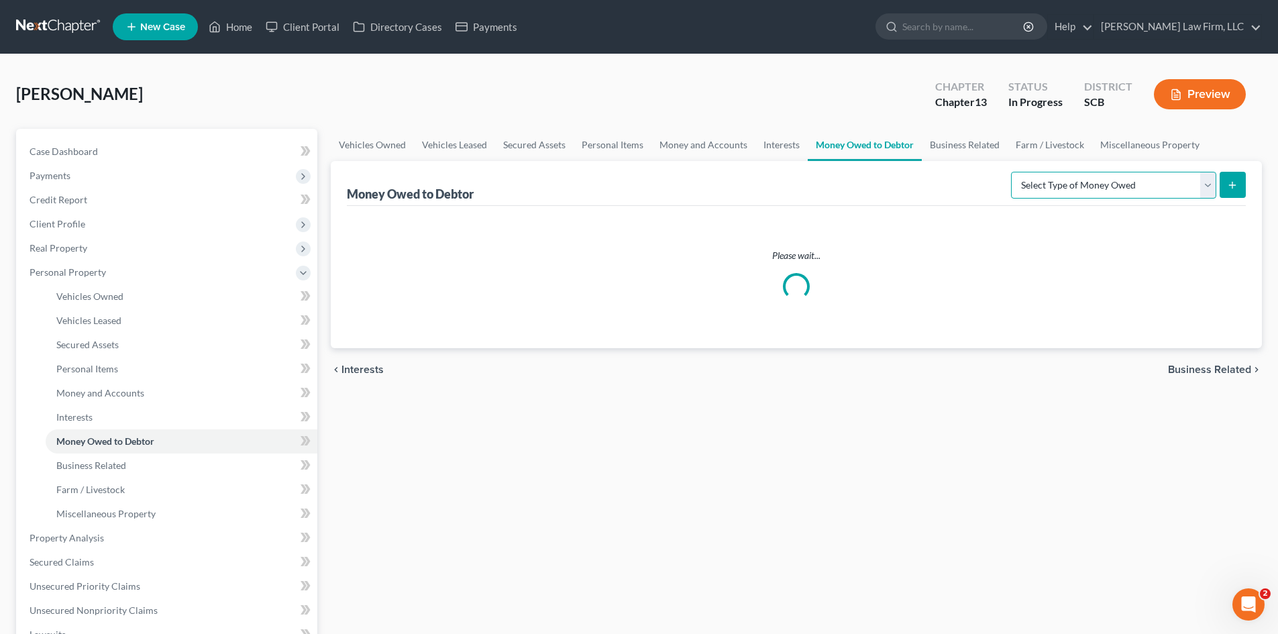
drag, startPoint x: 1046, startPoint y: 190, endPoint x: 1049, endPoint y: 197, distance: 7.9
click at [1046, 190] on select "Select Type of Money Owed Accounts Receivable Alimony Child Support Claims Agai…" at bounding box center [1113, 185] width 205 height 27
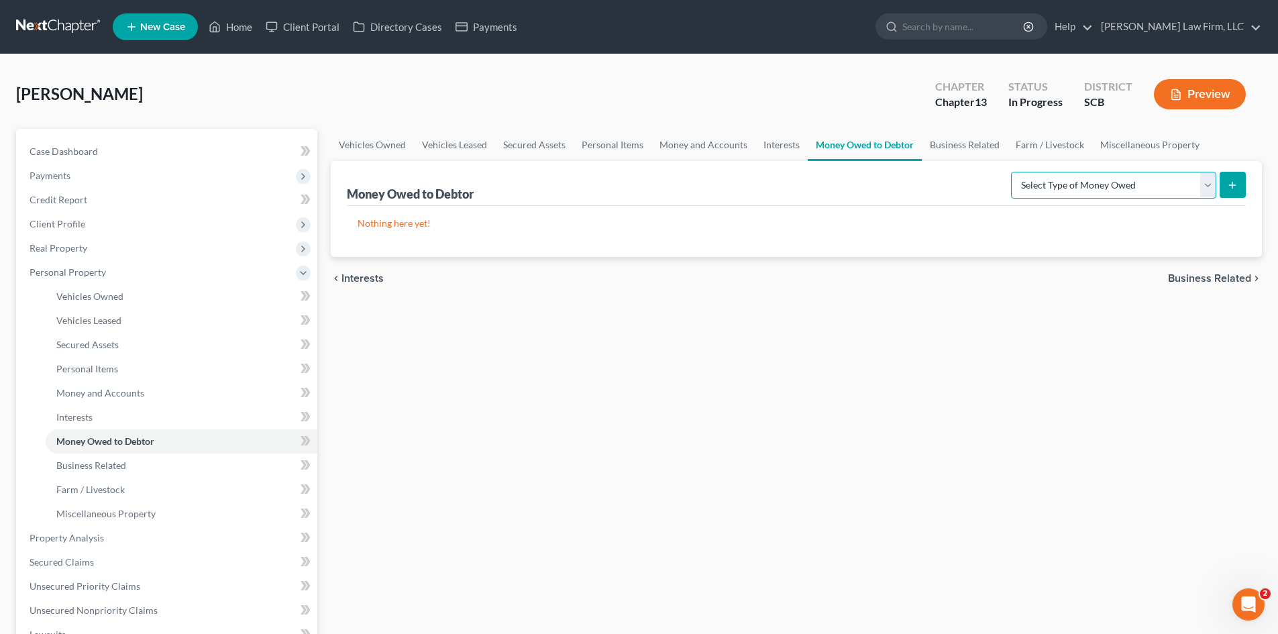
select select "expected_tax_refund"
click at [1013, 172] on select "Select Type of Money Owed Accounts Receivable Alimony Child Support Claims Agai…" at bounding box center [1113, 185] width 205 height 27
click at [1215, 177] on select "Select Type of Money Owed Accounts Receivable Alimony Child Support Claims Agai…" at bounding box center [1113, 185] width 205 height 27
click at [1223, 181] on button "submit" at bounding box center [1232, 185] width 26 height 26
select select "0"
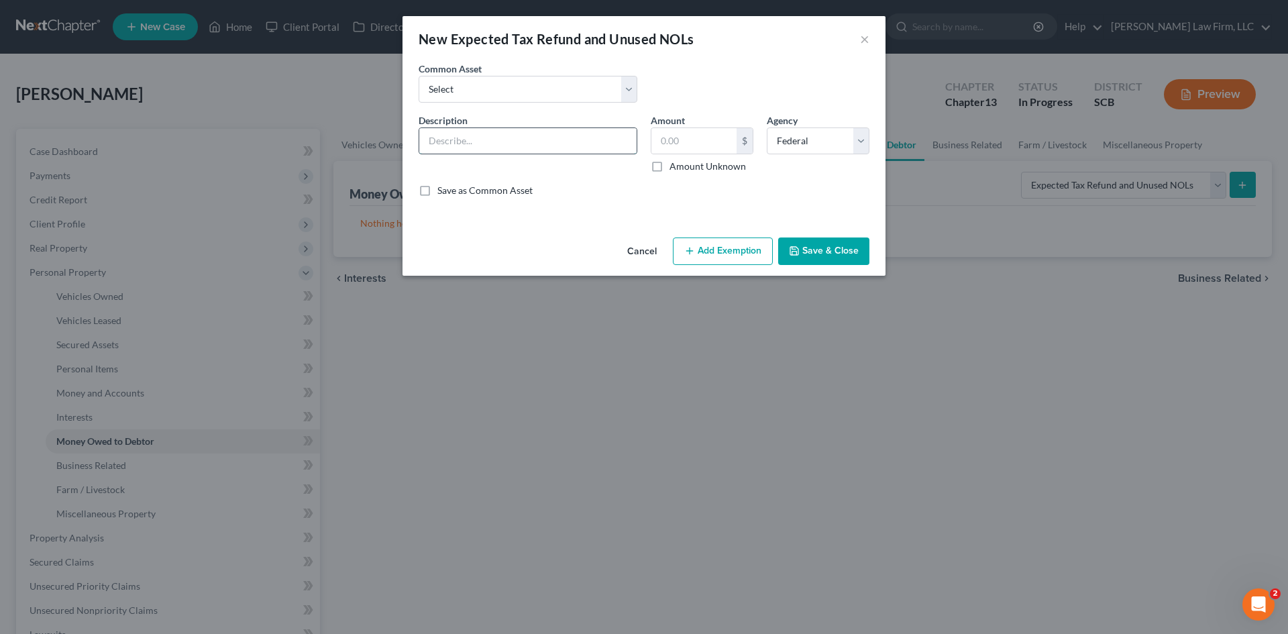
click at [503, 142] on input "text" at bounding box center [527, 140] width 217 height 25
click at [498, 97] on select "Select 2024 Anticipated Federal and State Tax Refunds (This amount is based on …" at bounding box center [528, 89] width 219 height 27
select select "3"
click at [419, 76] on select "Select 2024 Anticipated Federal and State Tax Refunds (This amount is based on …" at bounding box center [528, 89] width 219 height 27
click at [518, 144] on input "The debtor received her 2024 Federal and State Tax refund pre-petition in the a…" at bounding box center [527, 140] width 217 height 25
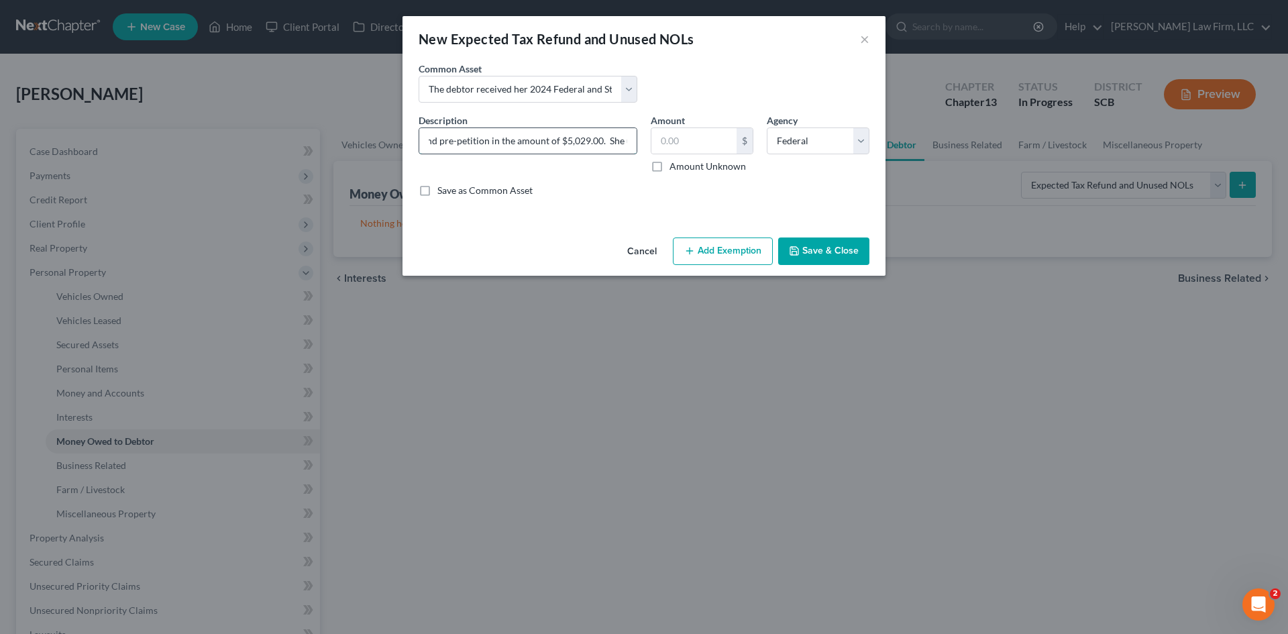
scroll to position [0, 237]
drag, startPoint x: 558, startPoint y: 140, endPoint x: 582, endPoint y: 144, distance: 23.9
click at [582, 144] on input "The debtor received her 2024 Federal and State Tax refund pre-petition in the a…" at bounding box center [527, 140] width 217 height 25
paste input "The debtors do not anticipate an increase or decrease in their income of 10% or…"
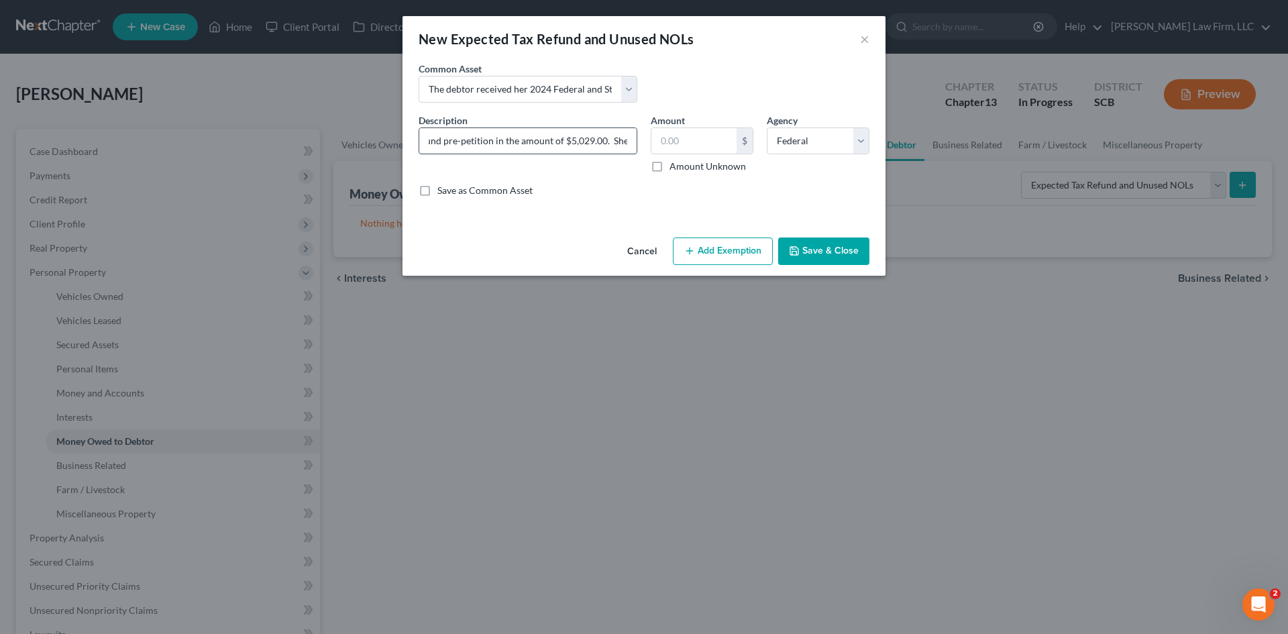
paste input "The debtors do not anticipate an increase or decrease in their income of 10% or…"
type input "The debtor received her 2024 Federal and State Tax refund pre-petition in the a…"
click at [643, 257] on button "Cancel" at bounding box center [641, 252] width 51 height 27
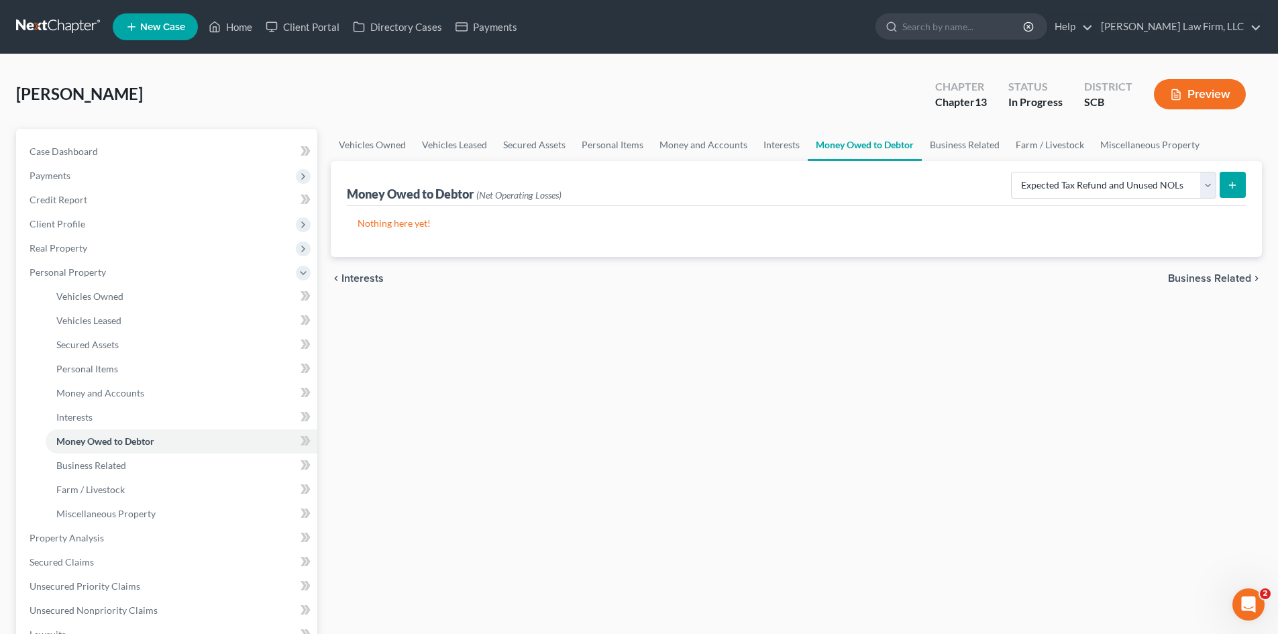
click at [1229, 190] on icon "submit" at bounding box center [1232, 185] width 11 height 11
select select "0"
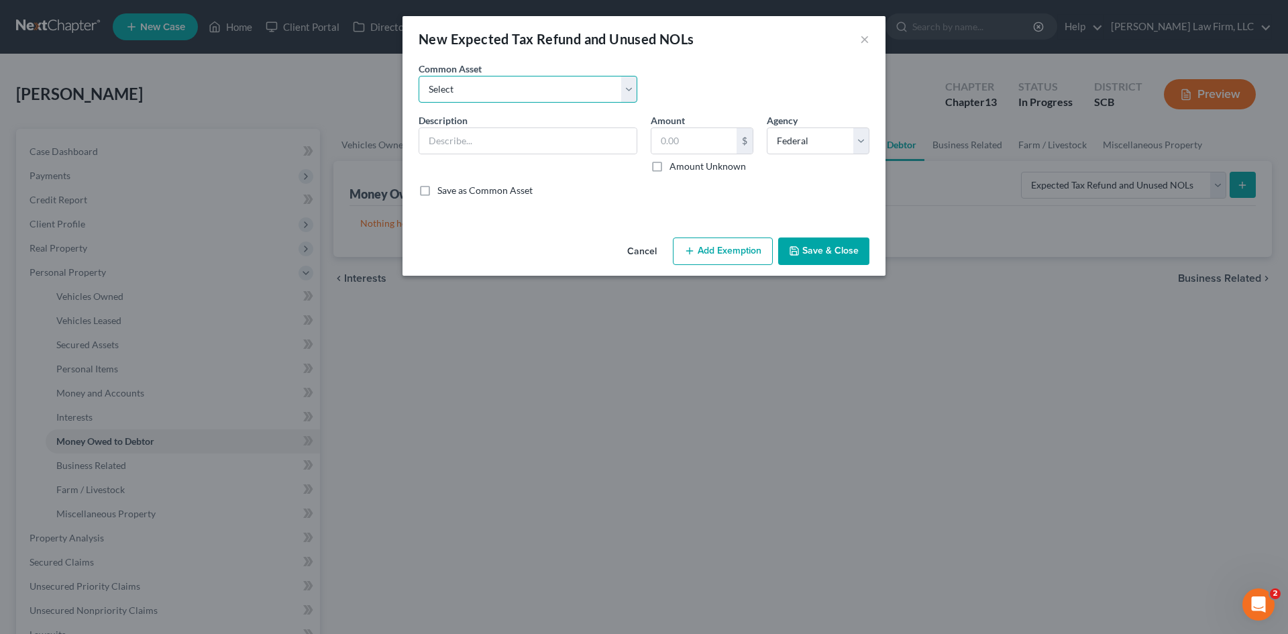
click at [548, 101] on select "Select 2024 Anticipated Federal and State Tax Refunds (This amount is based on …" at bounding box center [528, 89] width 219 height 27
select select "3"
click at [419, 76] on select "Select 2024 Anticipated Federal and State Tax Refunds (This amount is based on …" at bounding box center [528, 89] width 219 height 27
click at [602, 142] on input "The debtor received her 2024 Federal and State Tax refund pre-petition in the a…" at bounding box center [527, 140] width 217 height 25
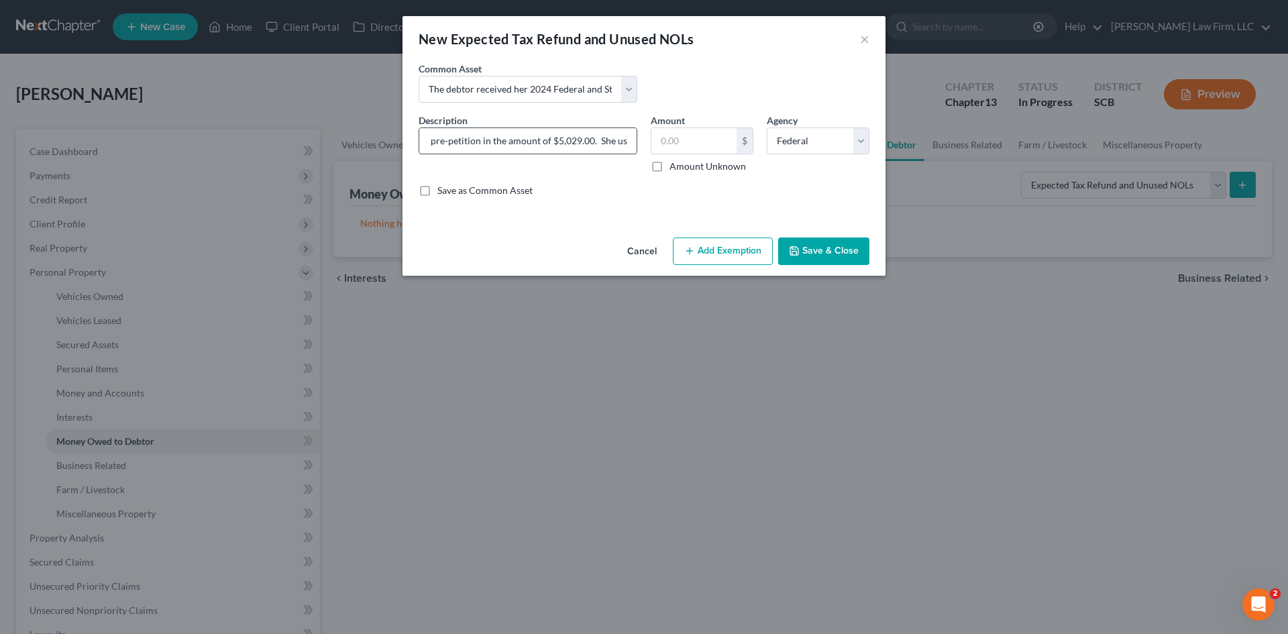
drag, startPoint x: 555, startPoint y: 142, endPoint x: 575, endPoint y: 142, distance: 19.5
click at [575, 142] on input "The debtor received her 2024 Federal and State Tax refund pre-petition in the a…" at bounding box center [527, 140] width 217 height 25
paste input "4713"
click at [575, 142] on input "The debtor received her 2024 Federal and State Tax refund pre-petition in the a…" at bounding box center [527, 140] width 217 height 25
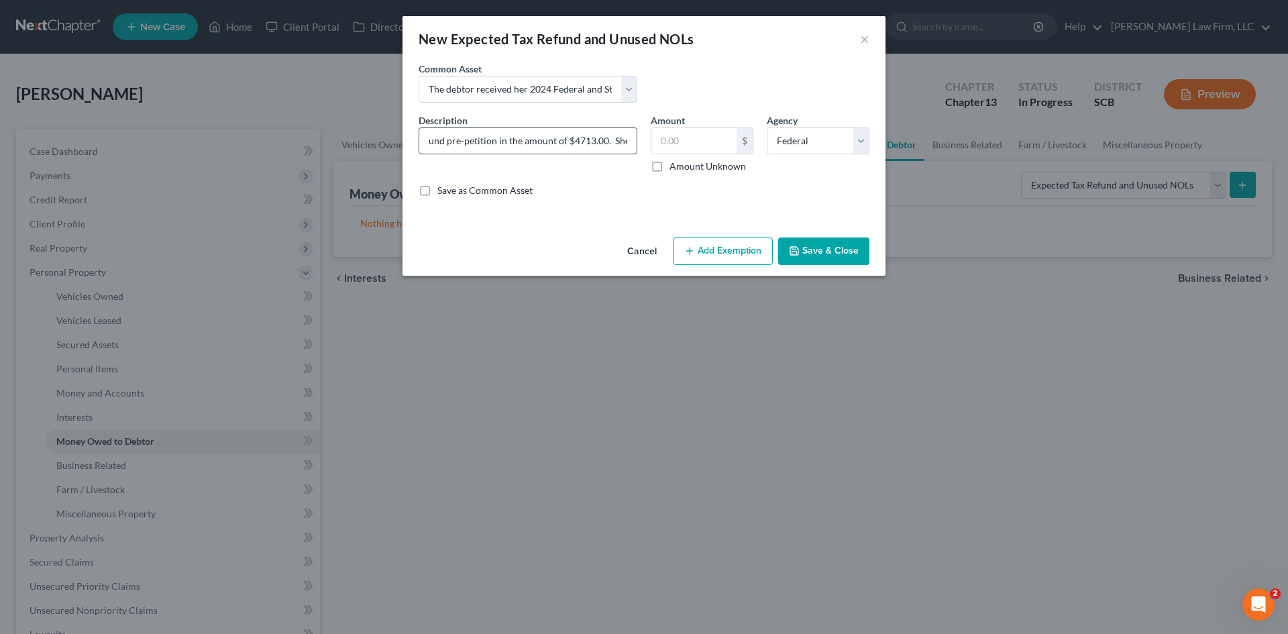
scroll to position [0, 231]
type input "The debtor received her 2024 Federal and State Tax refund pre-petition in the a…"
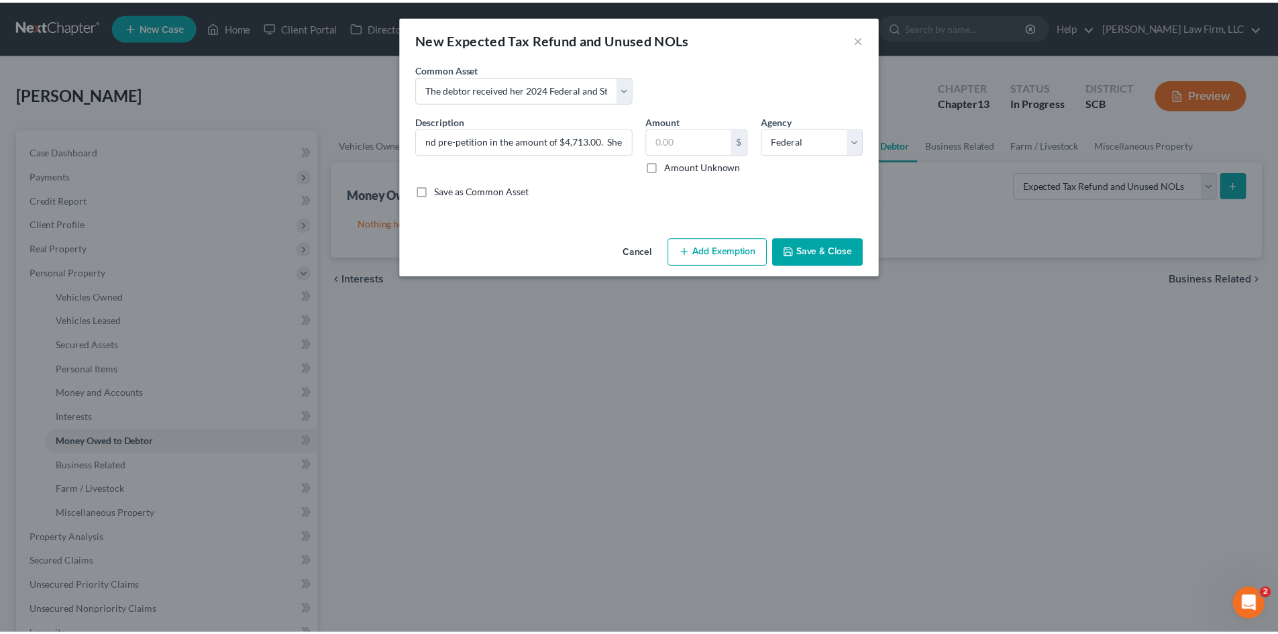
scroll to position [0, 0]
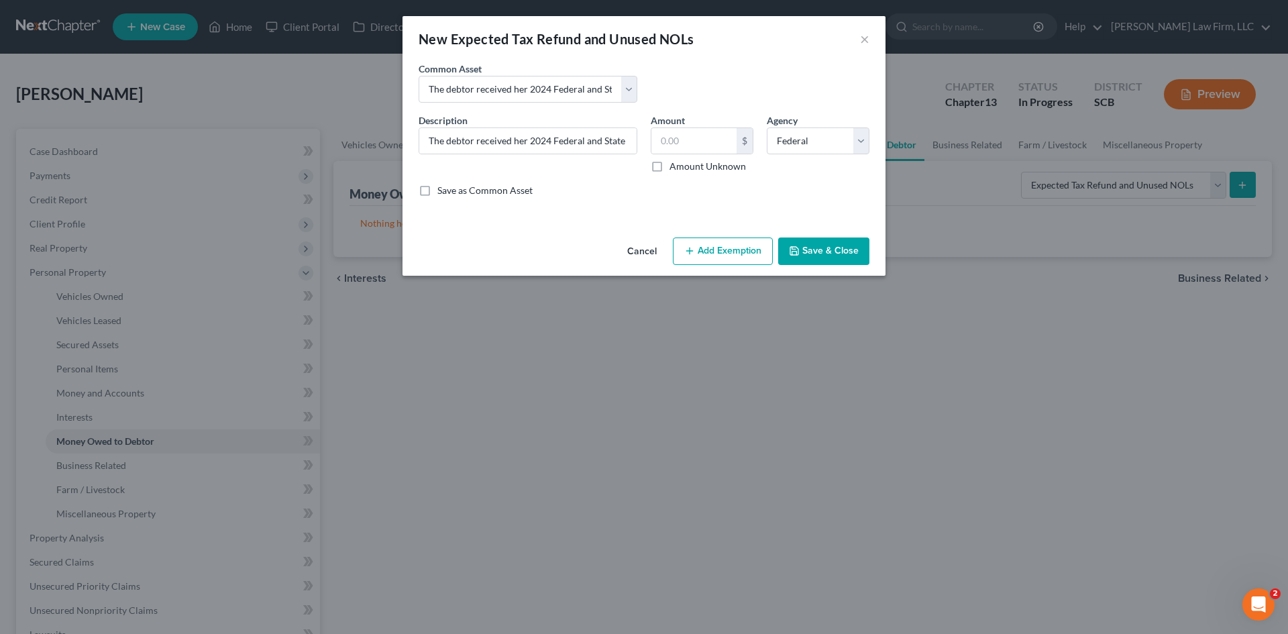
click at [861, 259] on button "Save & Close" at bounding box center [823, 251] width 91 height 28
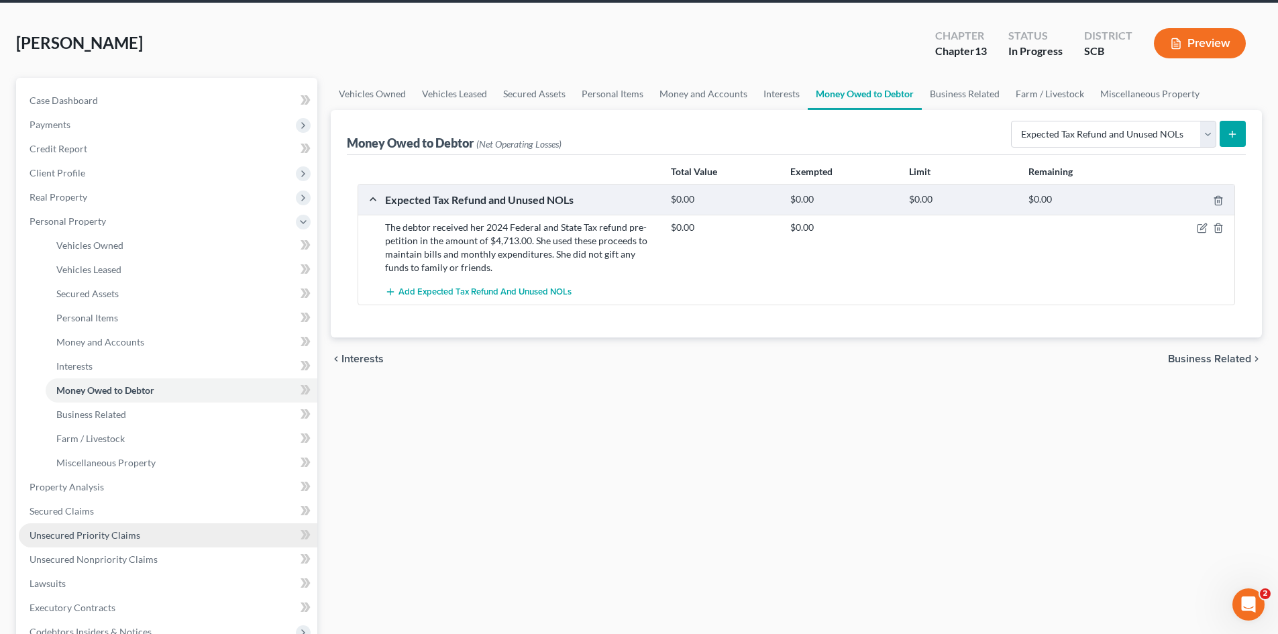
scroll to position [134, 0]
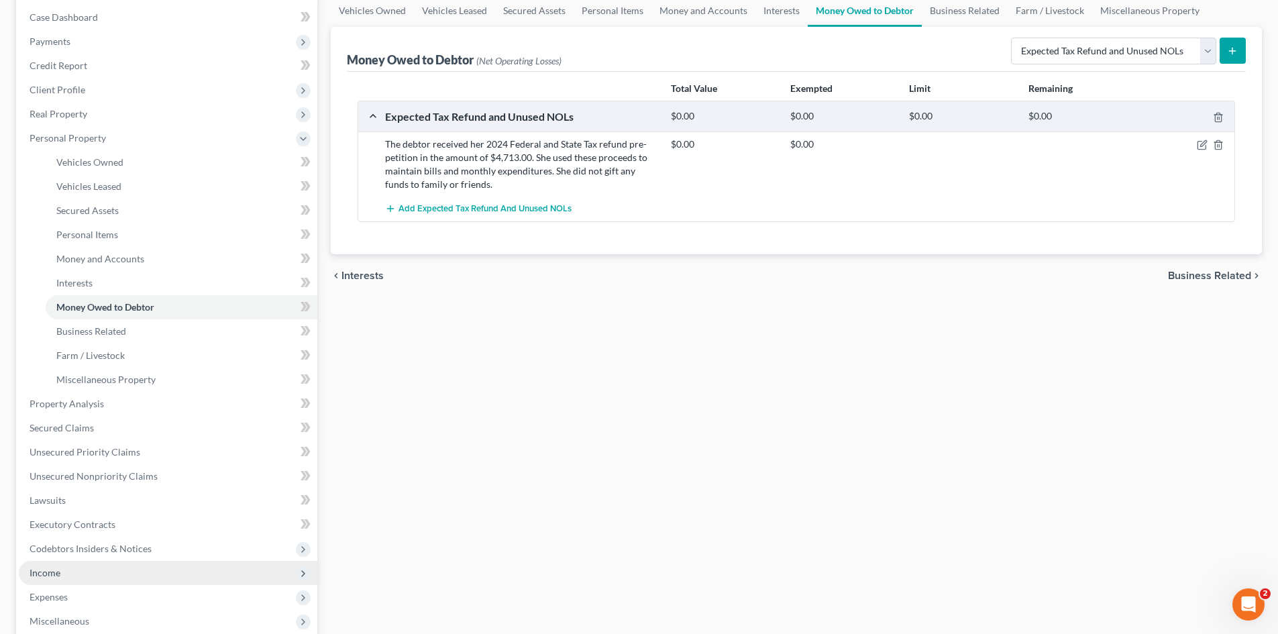
click at [54, 575] on span "Income" at bounding box center [45, 572] width 31 height 11
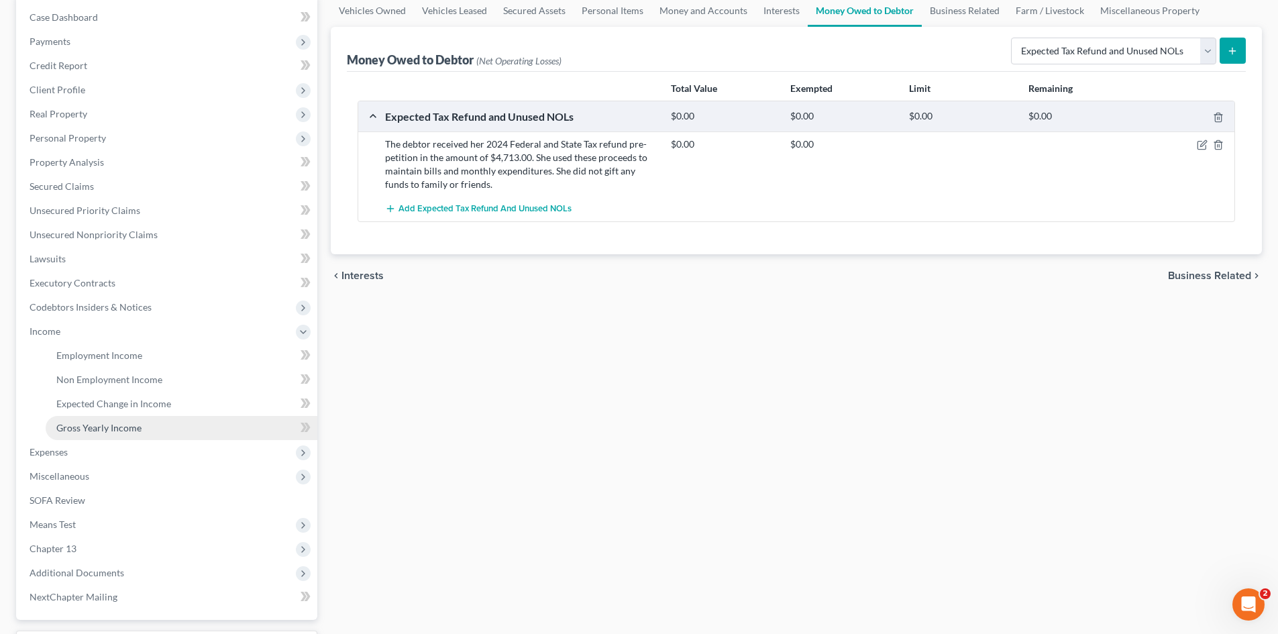
click at [118, 437] on link "Gross Yearly Income" at bounding box center [182, 428] width 272 height 24
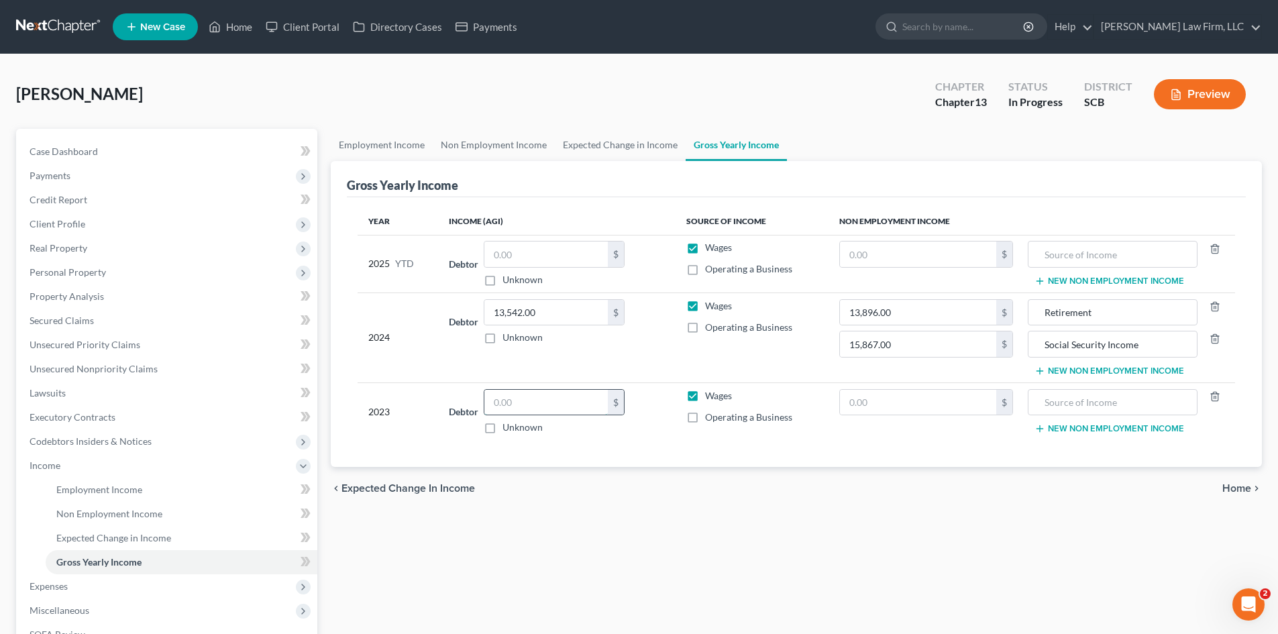
click at [529, 398] on input "text" at bounding box center [545, 402] width 123 height 25
type input "23,332"
drag, startPoint x: 1109, startPoint y: 313, endPoint x: 1038, endPoint y: 311, distance: 71.1
click at [1041, 311] on input "Retirement" at bounding box center [1112, 312] width 154 height 25
click at [1121, 409] on input "text" at bounding box center [1112, 402] width 154 height 25
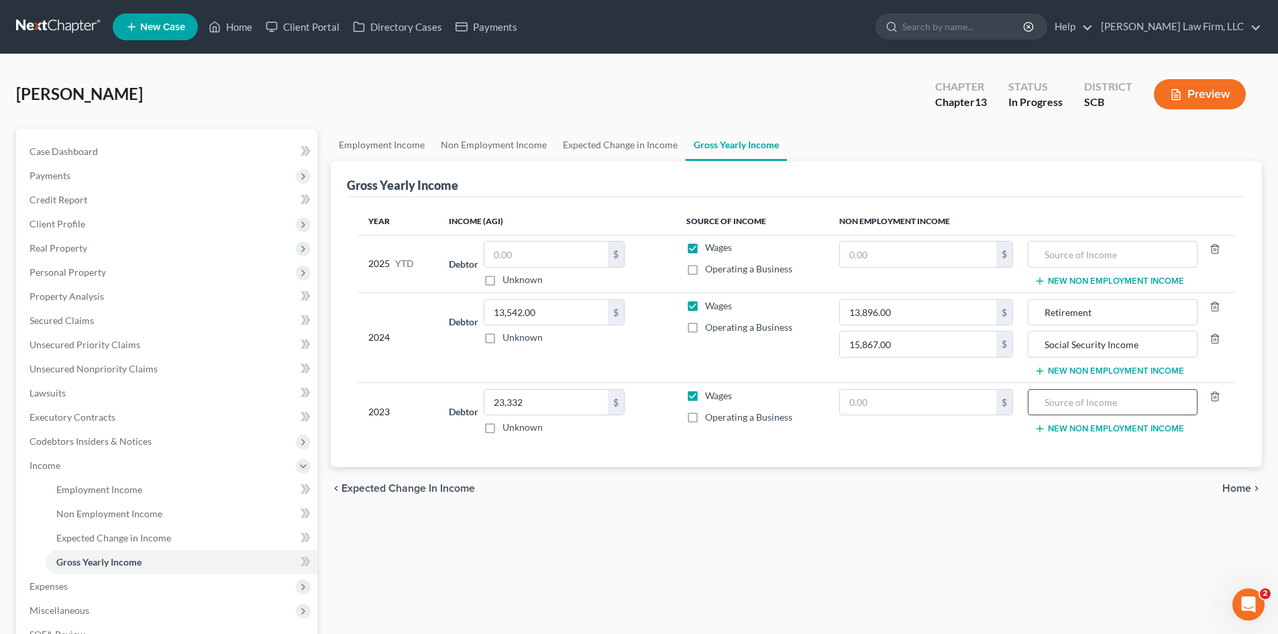
paste input "Retirement"
type input "Retirement"
click at [945, 410] on input "text" at bounding box center [918, 402] width 156 height 25
type input "13,608"
click at [1081, 419] on td "Retirement New Non Employment Income" at bounding box center [1129, 411] width 211 height 58
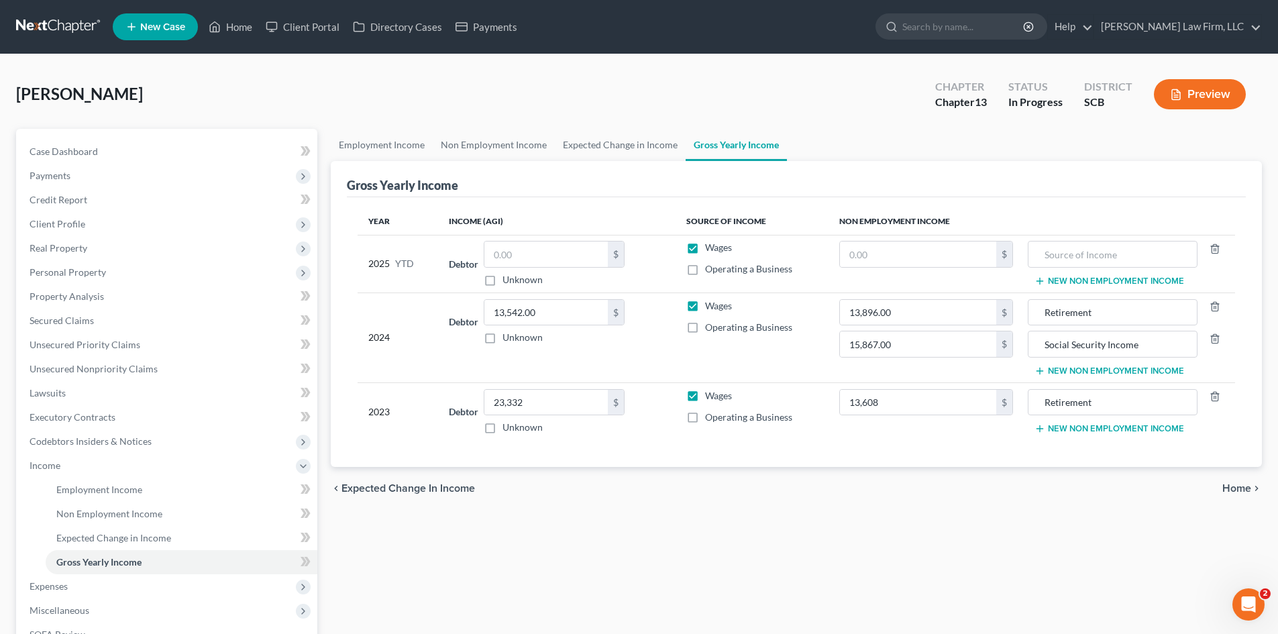
click at [1083, 428] on button "New Non Employment Income" at bounding box center [1109, 428] width 150 height 11
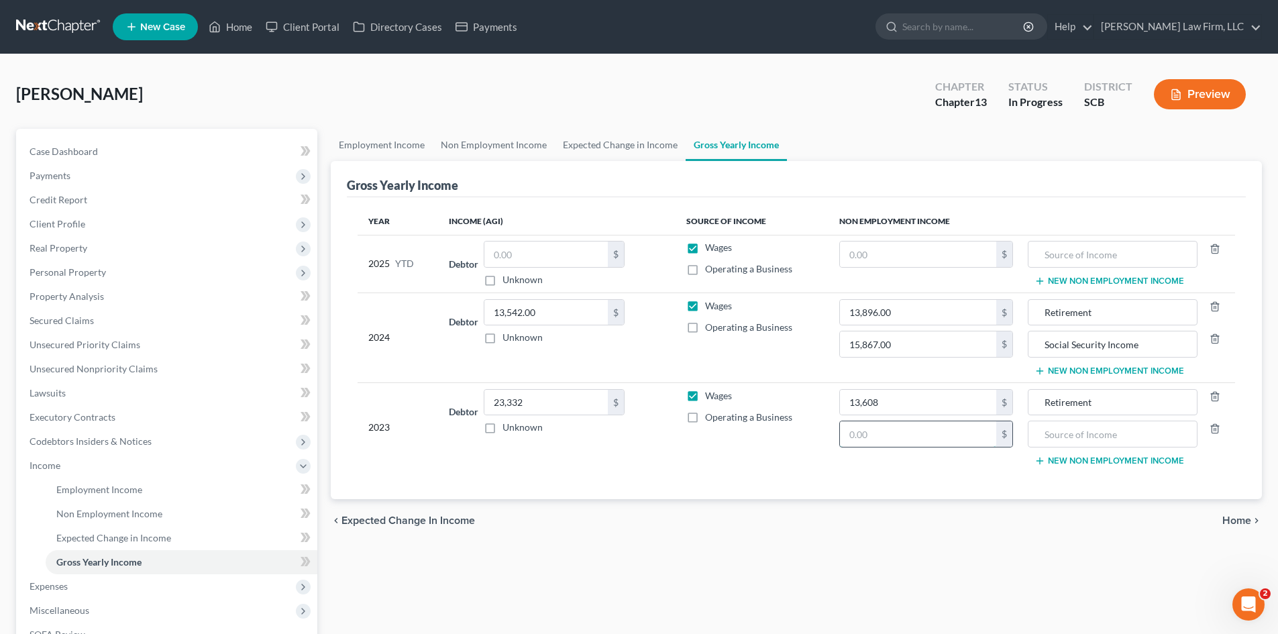
click at [952, 435] on input "text" at bounding box center [918, 433] width 156 height 25
type input "14,963"
drag, startPoint x: 1112, startPoint y: 343, endPoint x: 1034, endPoint y: 347, distance: 78.5
click at [1034, 347] on div "Social Security Income" at bounding box center [1112, 344] width 169 height 27
click at [1113, 444] on input "text" at bounding box center [1112, 433] width 154 height 25
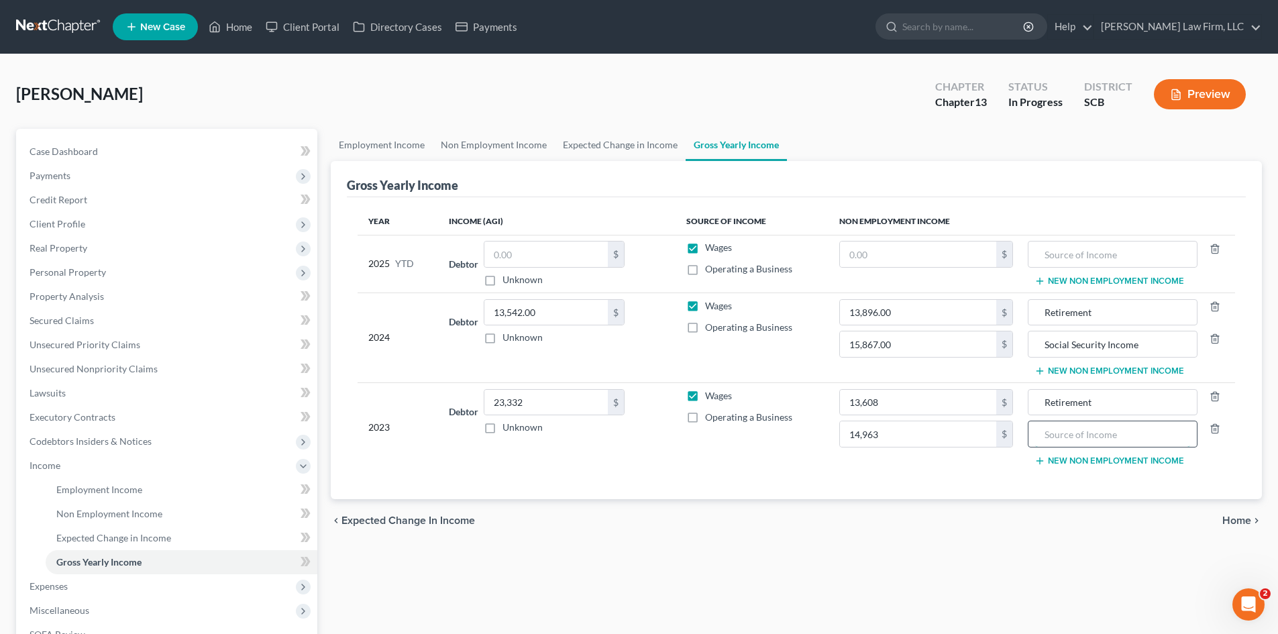
paste input "Social Security Income"
type input "Social Security Income"
click at [1098, 282] on button "New Non Employment Income" at bounding box center [1109, 281] width 150 height 11
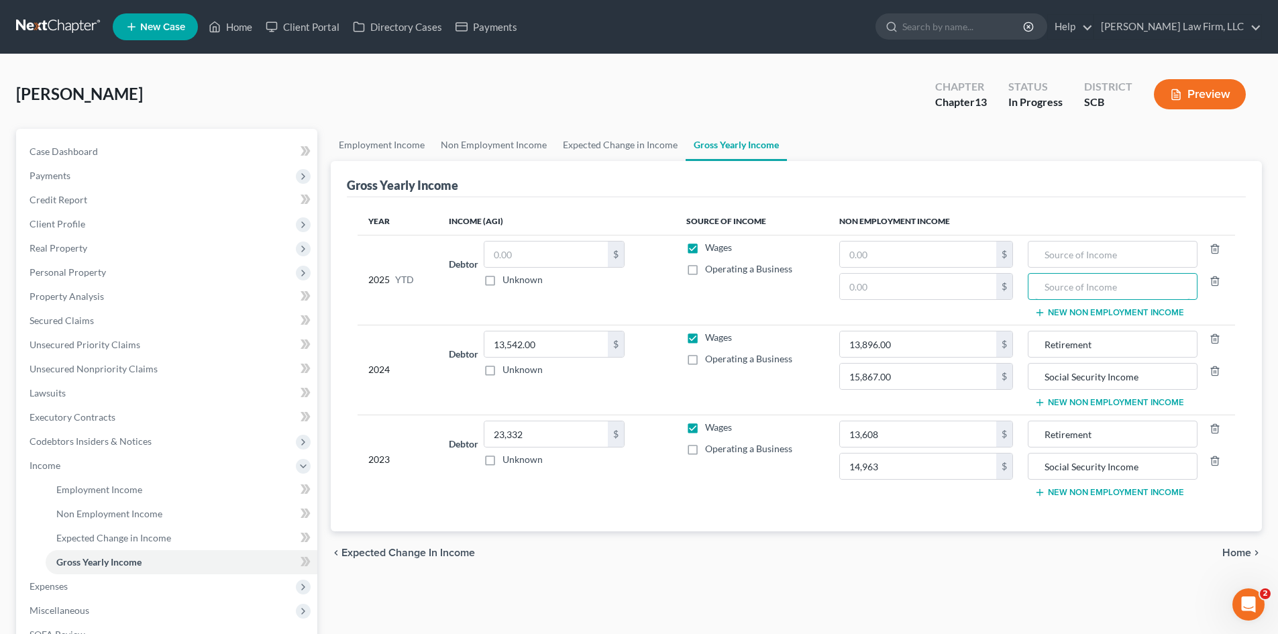
paste input "Social Security Income"
type input "Social Security Income"
drag, startPoint x: 1109, startPoint y: 436, endPoint x: 1041, endPoint y: 438, distance: 67.8
click at [1041, 438] on input "Retirement" at bounding box center [1112, 433] width 154 height 25
paste input "Retirement"
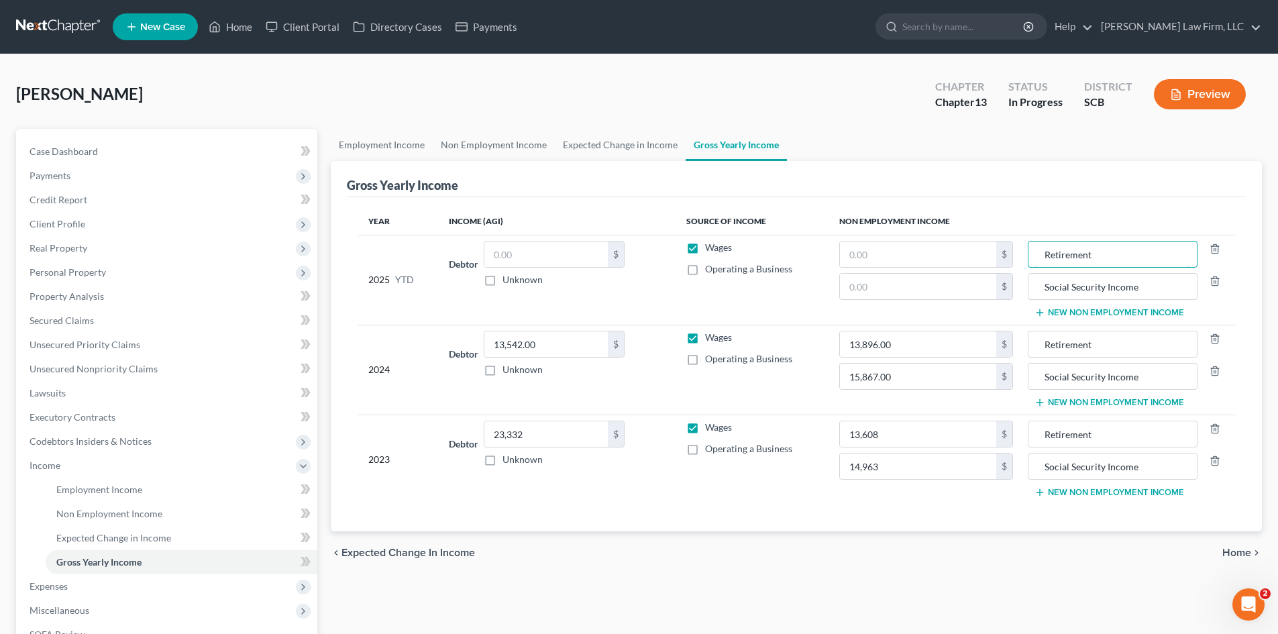
type input "Retirement"
click at [1122, 492] on button "New Non Employment Income" at bounding box center [1109, 492] width 150 height 11
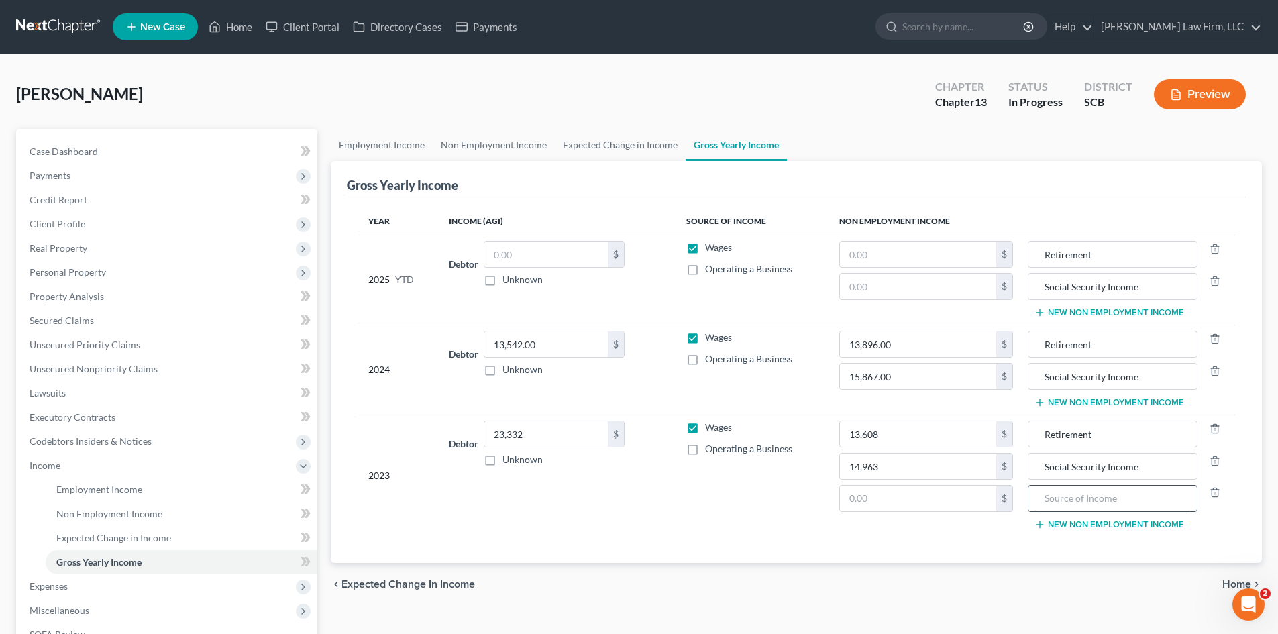
drag, startPoint x: 1122, startPoint y: 517, endPoint x: 1122, endPoint y: 505, distance: 12.1
click at [1122, 507] on td "Retirement Social Security Income New Non Employment Income" at bounding box center [1129, 475] width 211 height 121
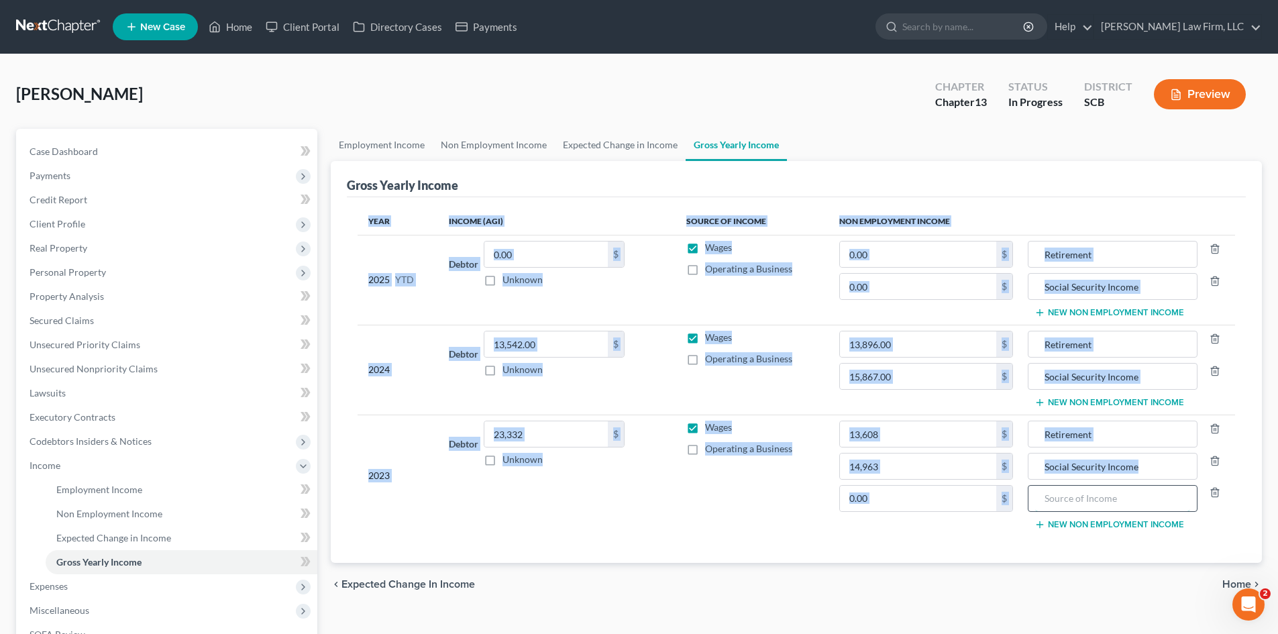
click at [1122, 505] on input "text" at bounding box center [1112, 498] width 154 height 25
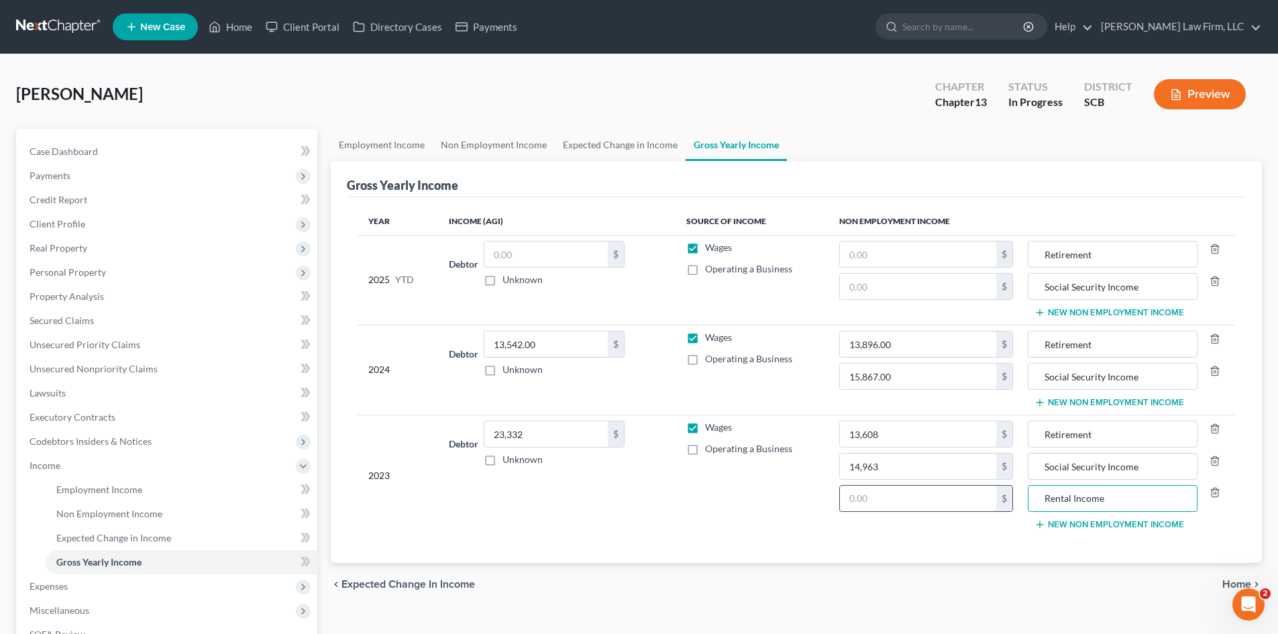
type input "Rental Income"
click at [953, 499] on input "text" at bounding box center [918, 498] width 156 height 25
type input "19,800"
click at [1067, 400] on button "New Non Employment Income" at bounding box center [1109, 402] width 150 height 11
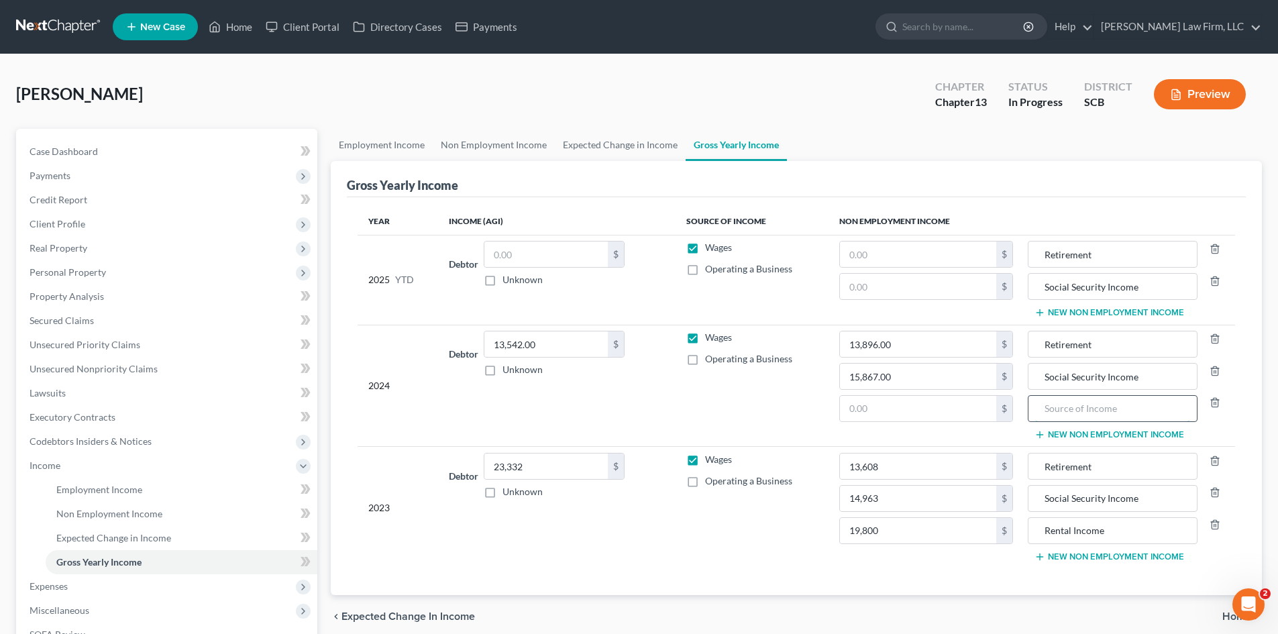
click at [1068, 411] on input "text" at bounding box center [1112, 408] width 154 height 25
click at [926, 404] on input "text" at bounding box center [918, 408] width 156 height 25
type input "12,500"
drag, startPoint x: 1130, startPoint y: 531, endPoint x: 1022, endPoint y: 529, distance: 108.7
click at [1022, 529] on tr "2023 Debtor 23,332.00 $ Unknown Balance Undetermined 23,332 $ Unknown Wages Ope…" at bounding box center [795, 507] width 877 height 121
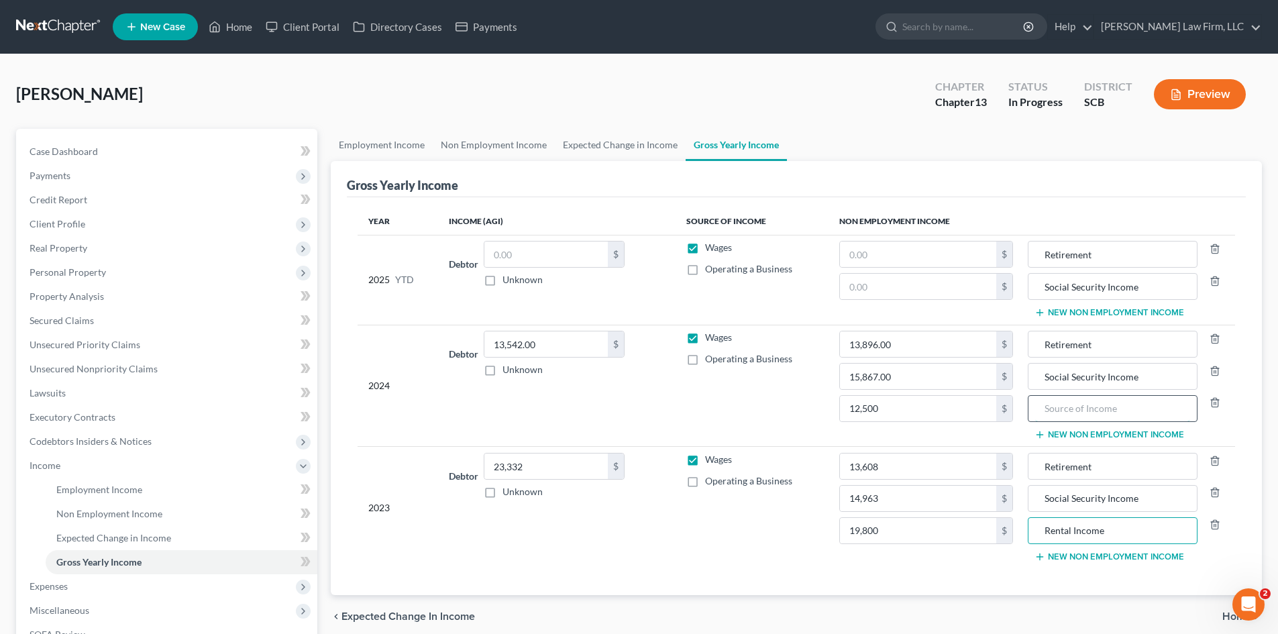
click at [1126, 413] on input "text" at bounding box center [1112, 408] width 154 height 25
paste input "Rental Income"
type input "Rental Income"
click at [1088, 318] on button "New Non Employment Income" at bounding box center [1109, 312] width 150 height 11
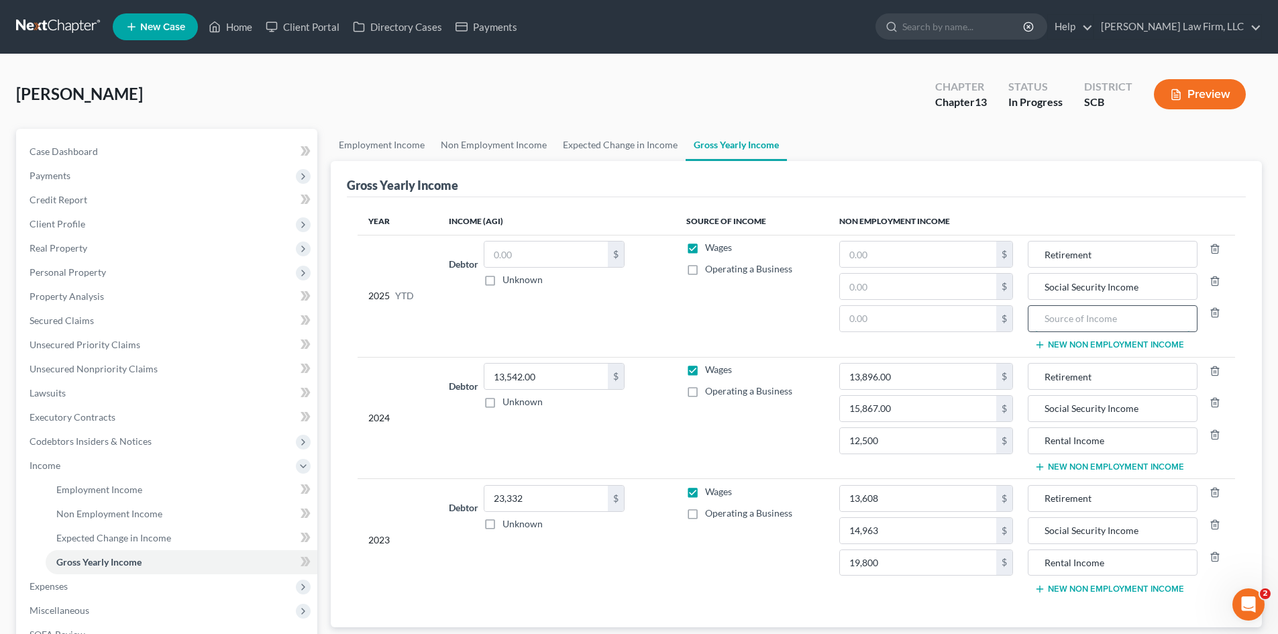
click at [1085, 320] on input "text" at bounding box center [1112, 318] width 154 height 25
paste input "Rental Income"
type input "Rental Income"
click at [65, 252] on span "Real Property" at bounding box center [59, 247] width 58 height 11
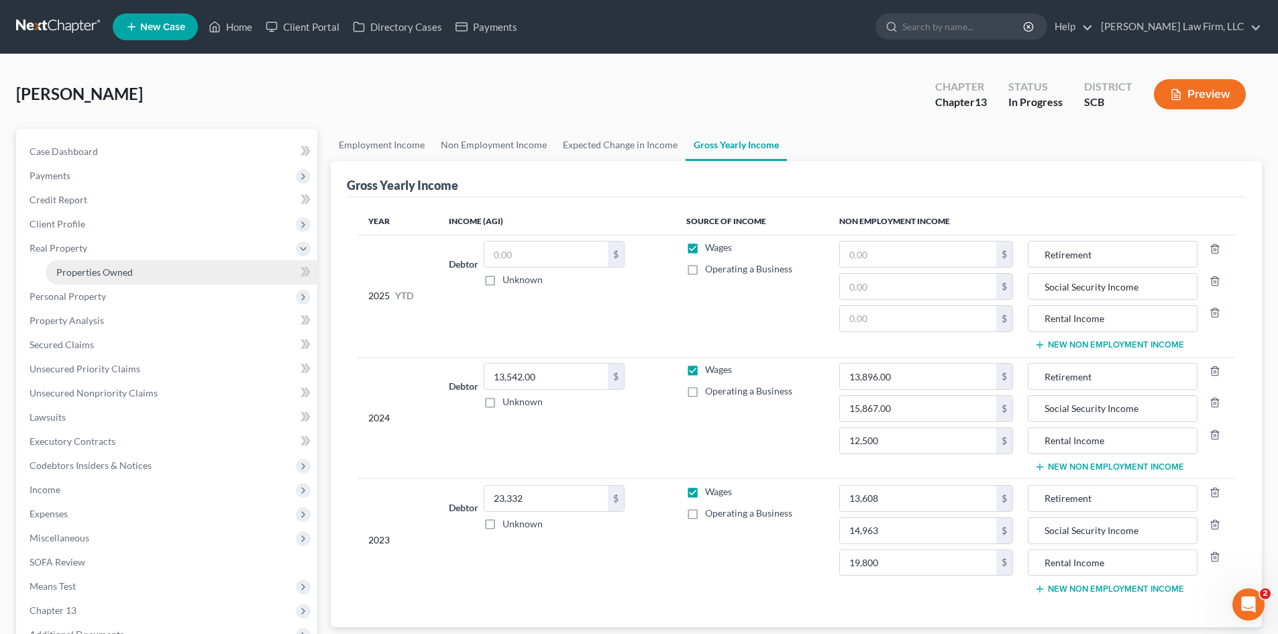
click at [79, 271] on span "Properties Owned" at bounding box center [94, 271] width 76 height 11
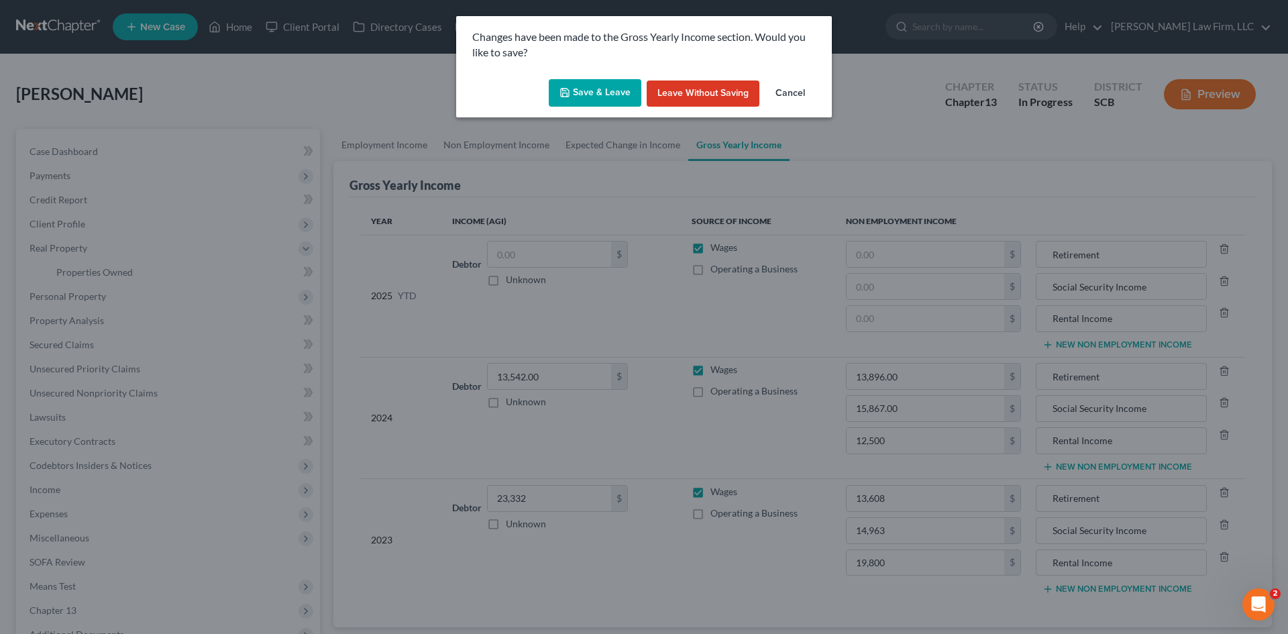
click at [600, 90] on button "Save & Leave" at bounding box center [595, 93] width 93 height 28
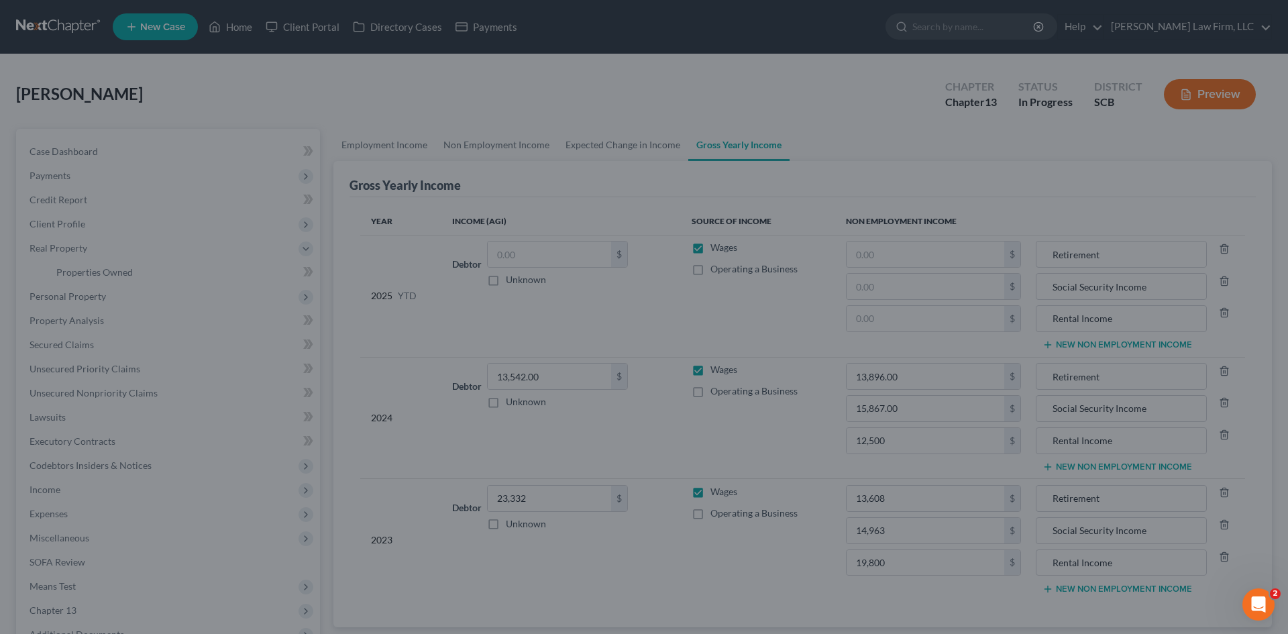
type input "Social Security Income"
type input "Rental Income"
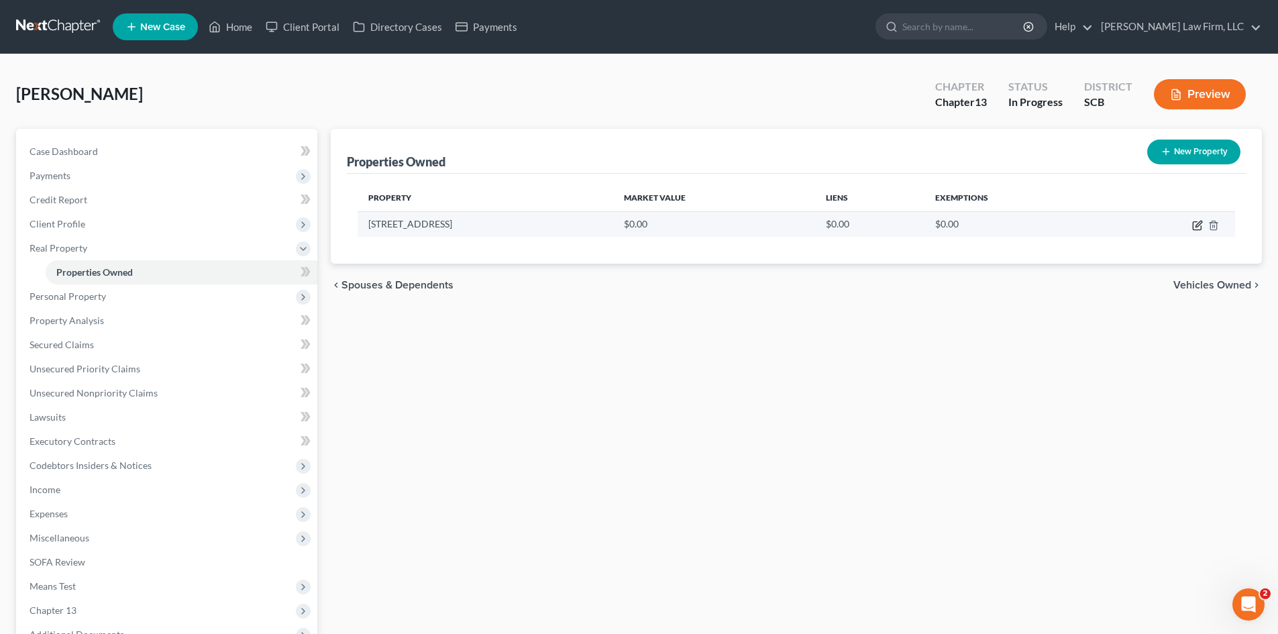
click at [1194, 229] on icon "button" at bounding box center [1197, 226] width 8 height 8
select select "42"
select select "9"
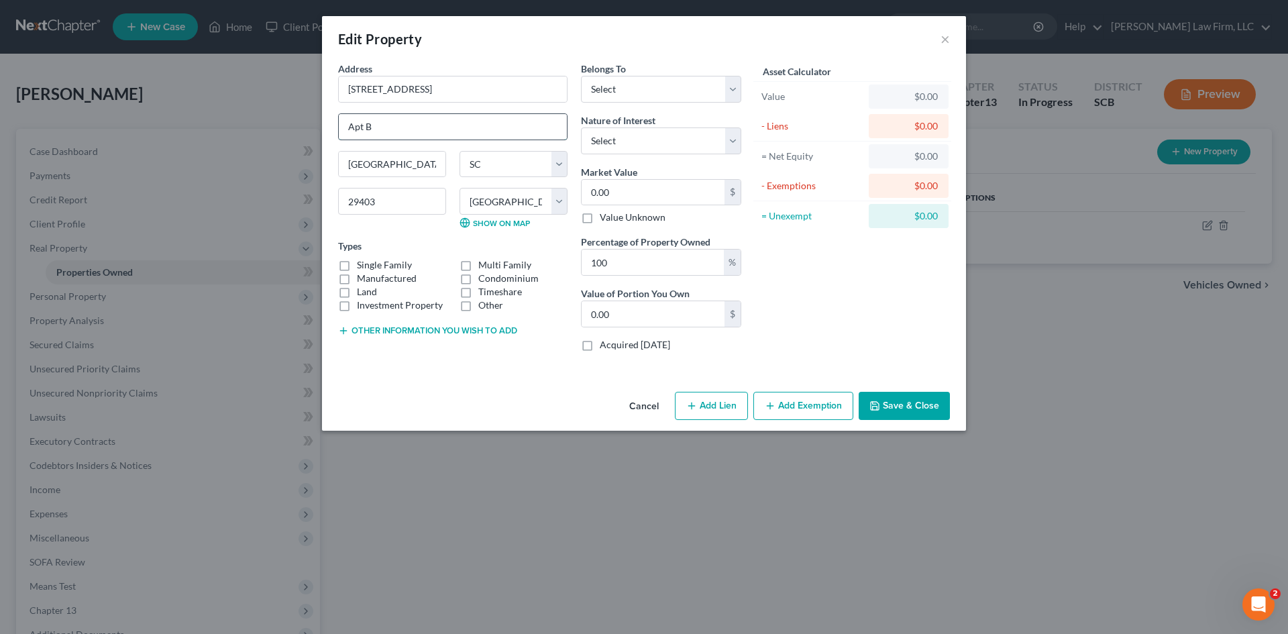
drag, startPoint x: 342, startPoint y: 127, endPoint x: 363, endPoint y: 129, distance: 21.0
click at [363, 129] on input "Apt B" at bounding box center [453, 126] width 228 height 25
type input "Unit B"
click at [478, 268] on label "Multi Family" at bounding box center [504, 264] width 53 height 13
click at [484, 267] on input "Multi Family" at bounding box center [488, 262] width 9 height 9
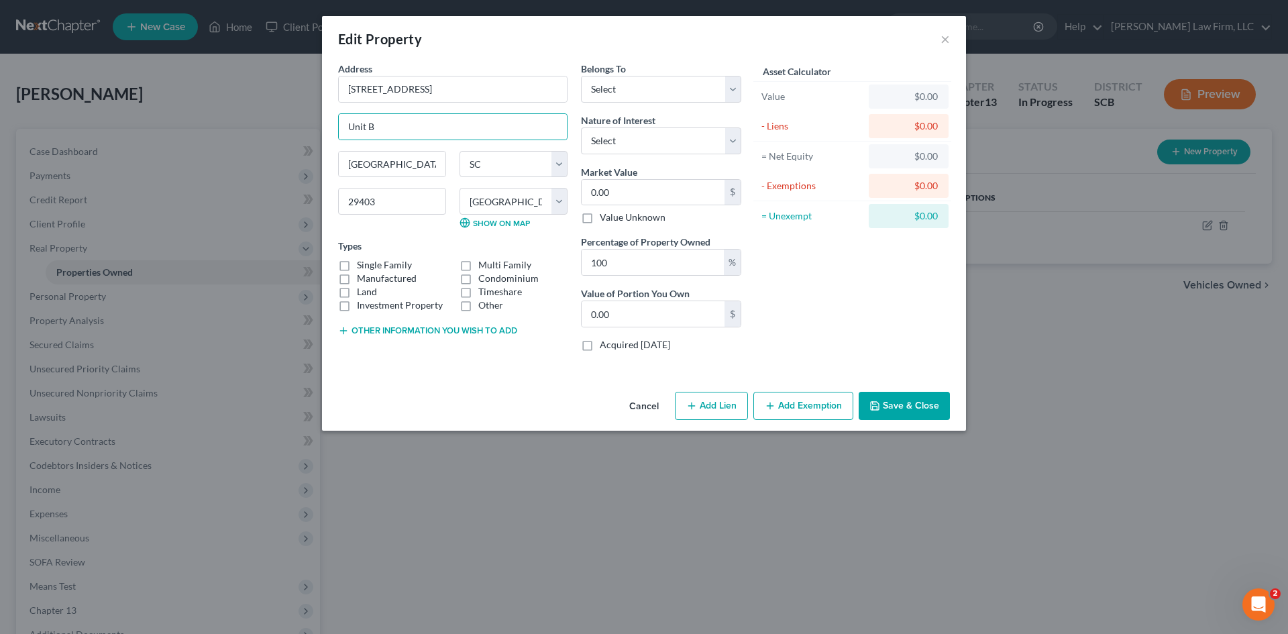
checkbox input "true"
click at [457, 327] on button "Other information you wish to add" at bounding box center [427, 330] width 179 height 11
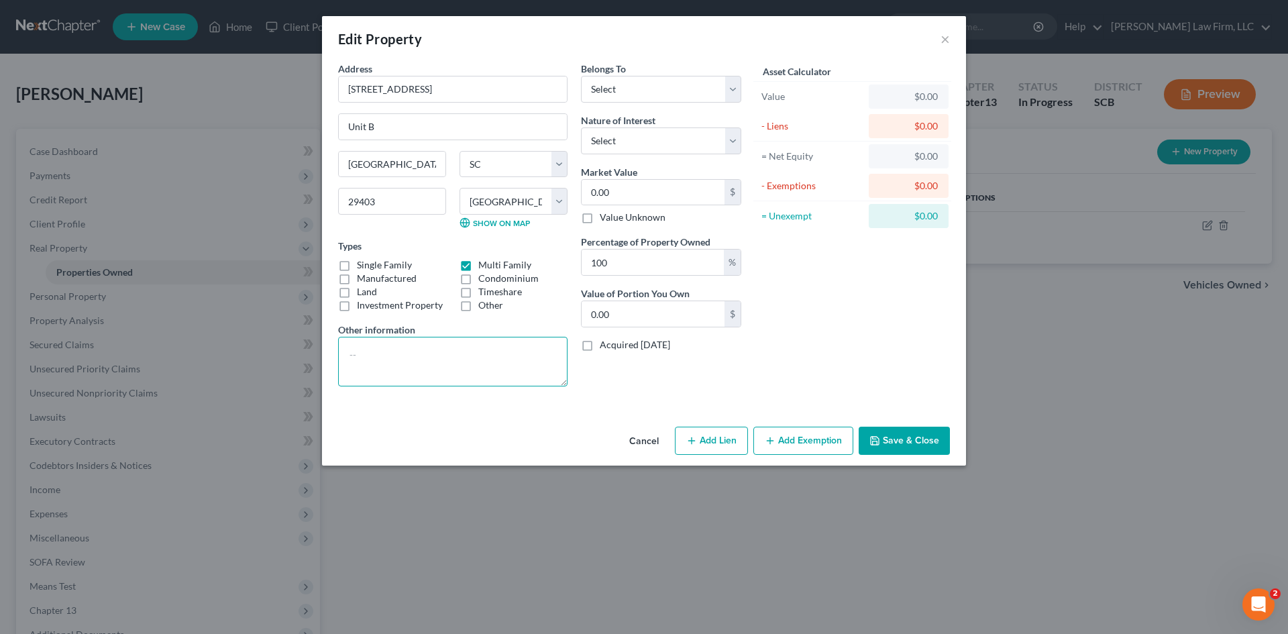
click at [412, 344] on textarea at bounding box center [452, 362] width 229 height 50
type textarea "TMS# [PHONE_NUMBER] (The debtor received 1/6 interest in this Duplex when her f…"
click at [611, 186] on input "0.00" at bounding box center [653, 192] width 143 height 25
paste input "91666.66666666667"
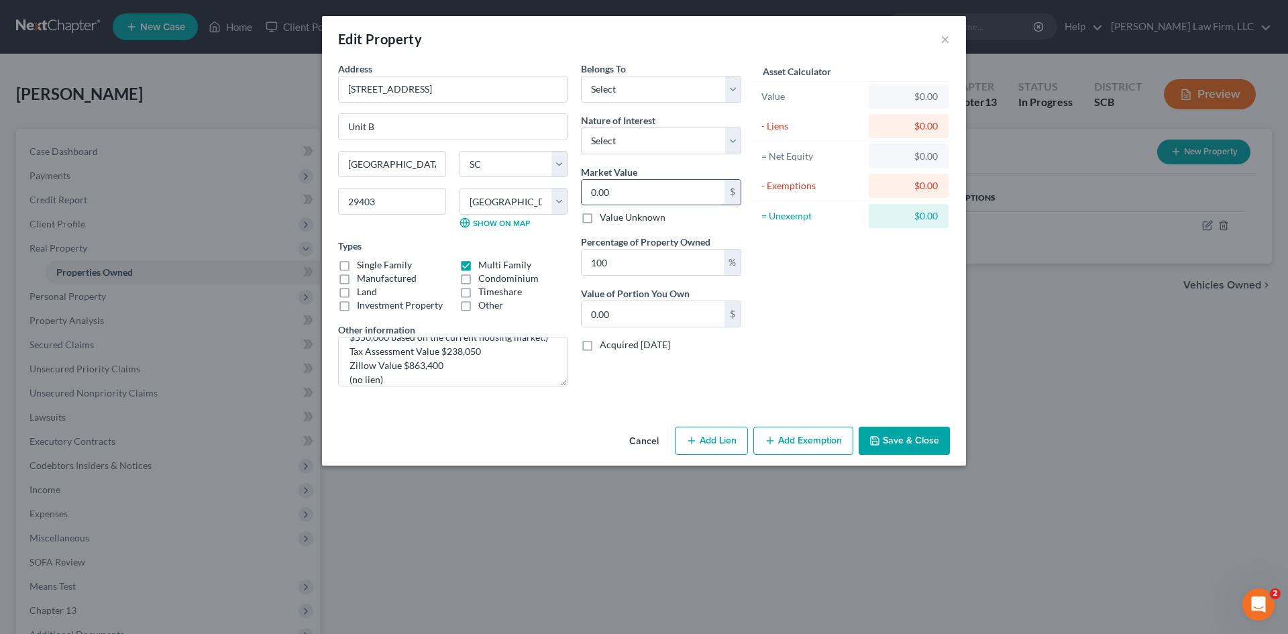
type input "91666.66666666667"
type input "91,666.66"
click at [470, 380] on textarea "TMS# [PHONE_NUMBER] (The debtor received 1/6 interest in this Duplex when her f…" at bounding box center [452, 362] width 229 height 50
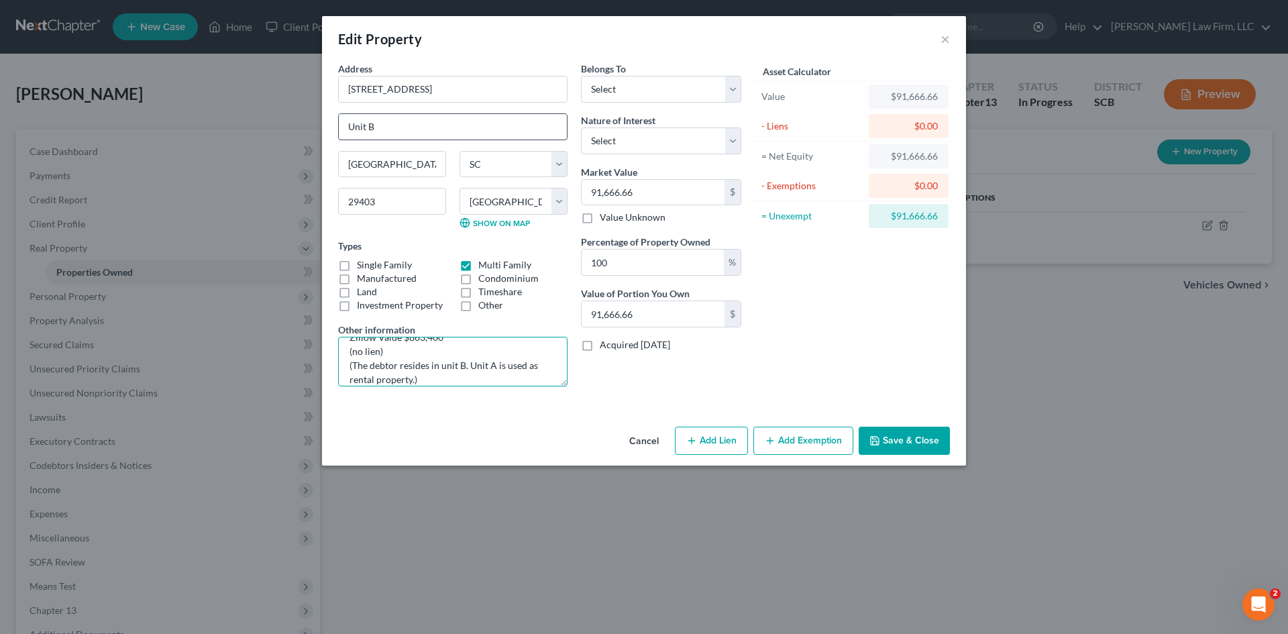
type textarea "TMS# [PHONE_NUMBER] (The debtor received 1/6 interest in this Duplex when her f…"
click at [368, 132] on input "Unit B" at bounding box center [453, 126] width 228 height 25
type input "Unit A/B"
click at [656, 96] on select "Select Debtor 1 Only Debtor 2 Only Debtor 1 And Debtor 2 Only At Least One Of T…" at bounding box center [661, 89] width 160 height 27
select select "4"
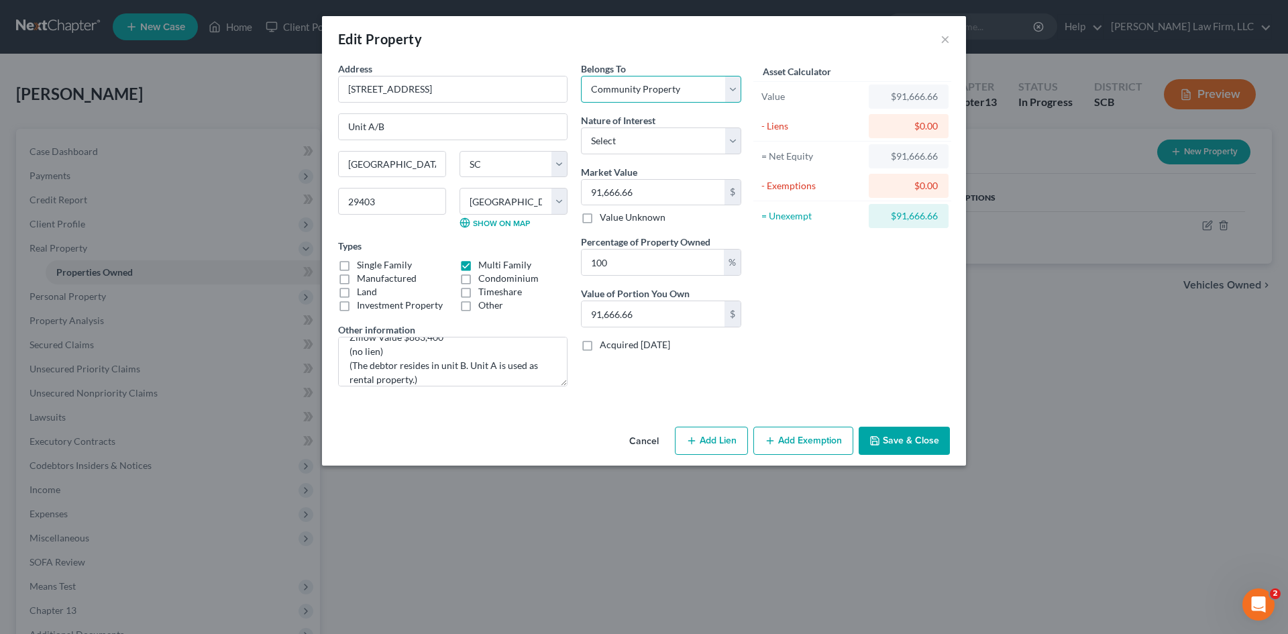
click at [581, 76] on select "Select Debtor 1 Only Debtor 2 Only Debtor 1 And Debtor 2 Only At Least One Of T…" at bounding box center [661, 89] width 160 height 27
click at [669, 138] on select "Select Fee Simple Joint Tenant Life Estate Equitable Interest Future Interest T…" at bounding box center [661, 140] width 160 height 27
select select "7"
click at [581, 127] on select "Select Fee Simple Joint Tenant Life Estate Equitable Interest Future Interest T…" at bounding box center [661, 140] width 160 height 27
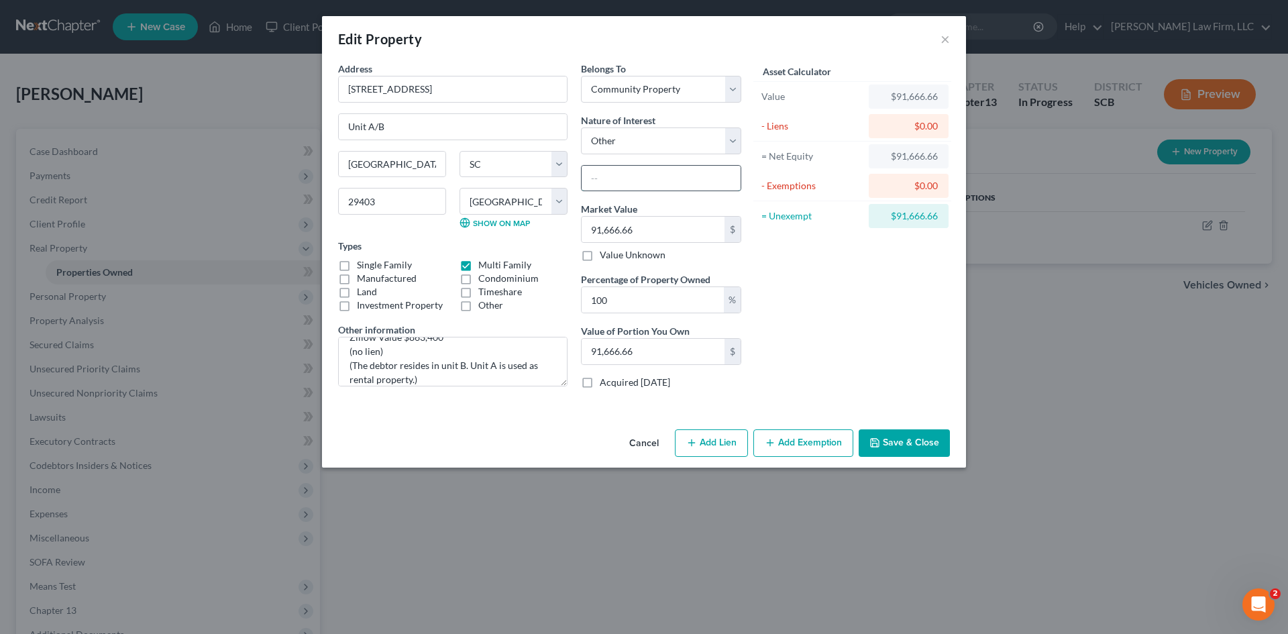
click at [637, 185] on input "text" at bounding box center [661, 178] width 159 height 25
click at [635, 177] on input "text" at bounding box center [661, 178] width 159 height 25
click at [630, 135] on select "Select Fee Simple Joint Tenant Life Estate Equitable Interest Future Interest T…" at bounding box center [661, 140] width 160 height 27
drag, startPoint x: 630, startPoint y: 138, endPoint x: 634, endPoint y: 125, distance: 13.8
click at [630, 138] on select "Select Fee Simple Joint Tenant Life Estate Equitable Interest Future Interest T…" at bounding box center [661, 140] width 160 height 27
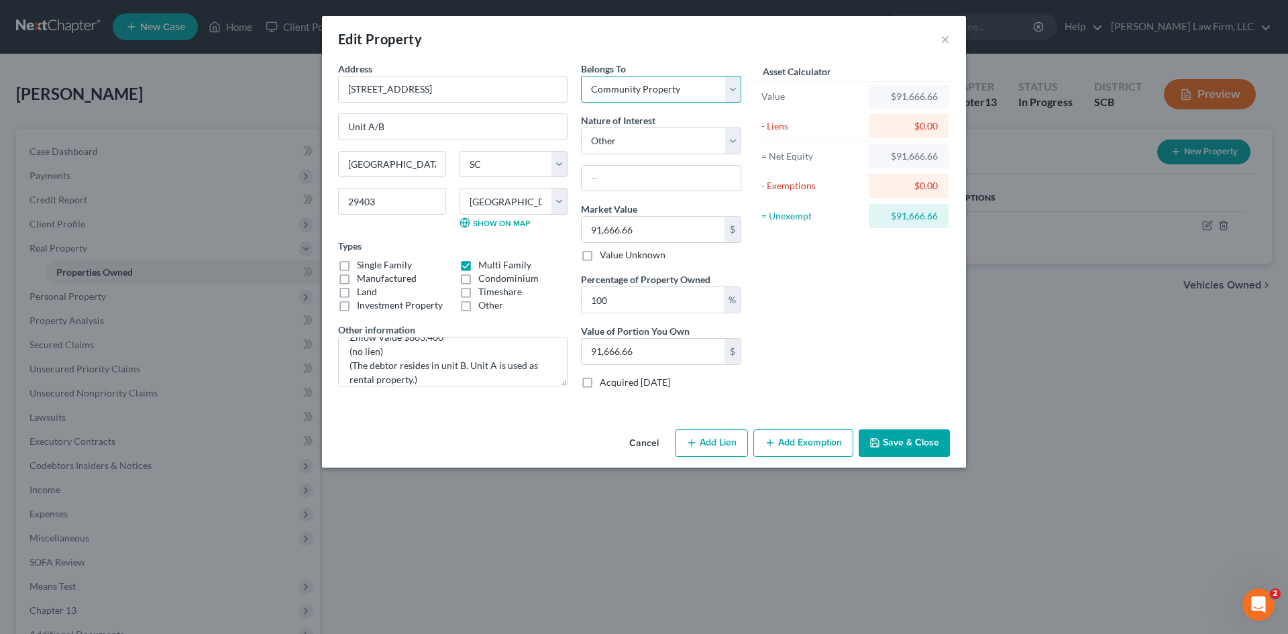
click at [639, 83] on select "Select Debtor 1 Only Debtor 2 Only Debtor 1 And Debtor 2 Only At Least One Of T…" at bounding box center [661, 89] width 160 height 27
select select "3"
click at [581, 76] on select "Select Debtor 1 Only Debtor 2 Only Debtor 1 And Debtor 2 Only At Least One Of T…" at bounding box center [661, 89] width 160 height 27
click at [673, 182] on input "text" at bounding box center [661, 178] width 159 height 25
type input "h"
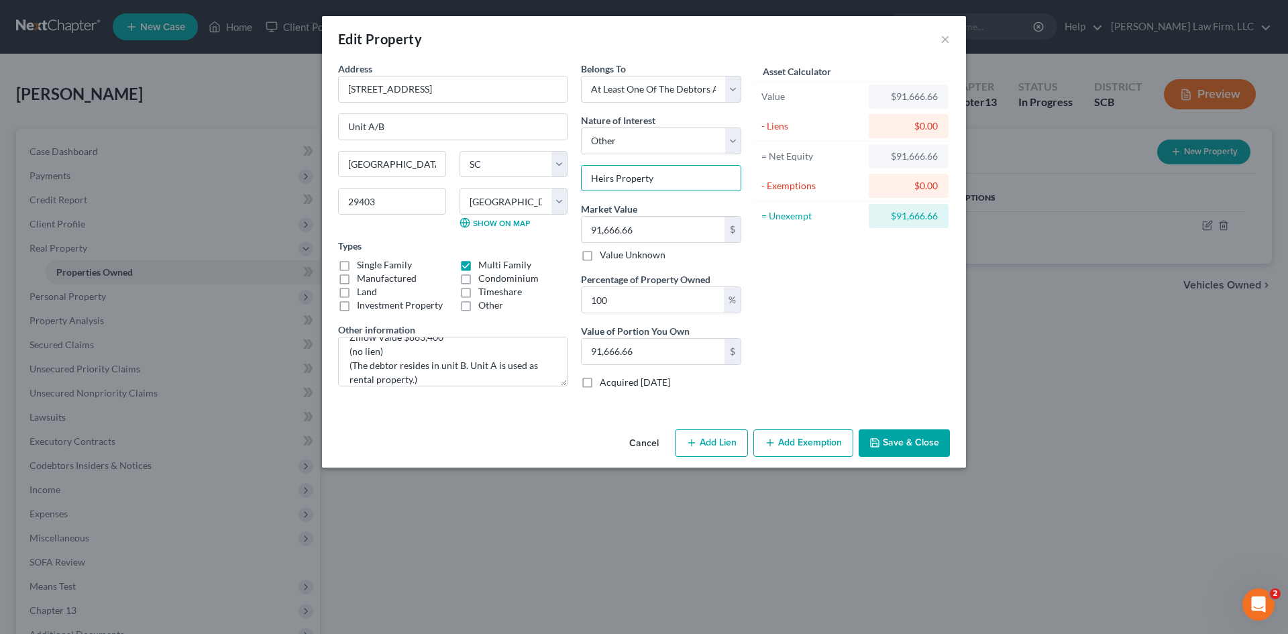
type input "Heirs Property"
click at [792, 441] on button "Add Exemption" at bounding box center [803, 443] width 100 height 28
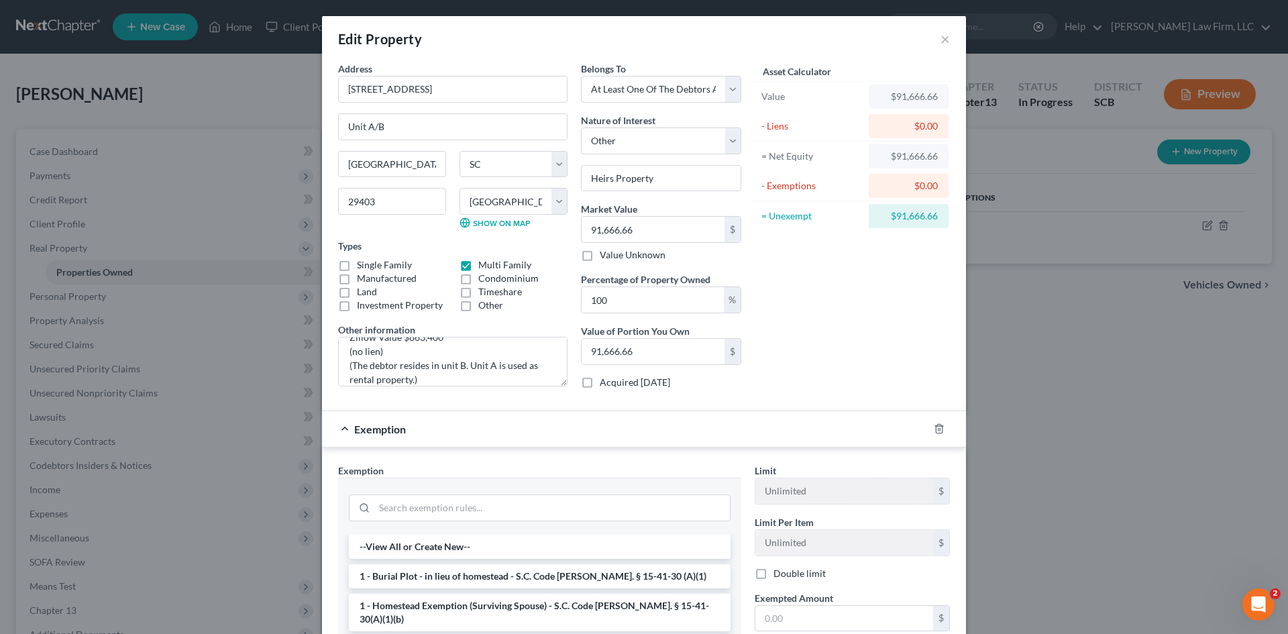
scroll to position [67, 0]
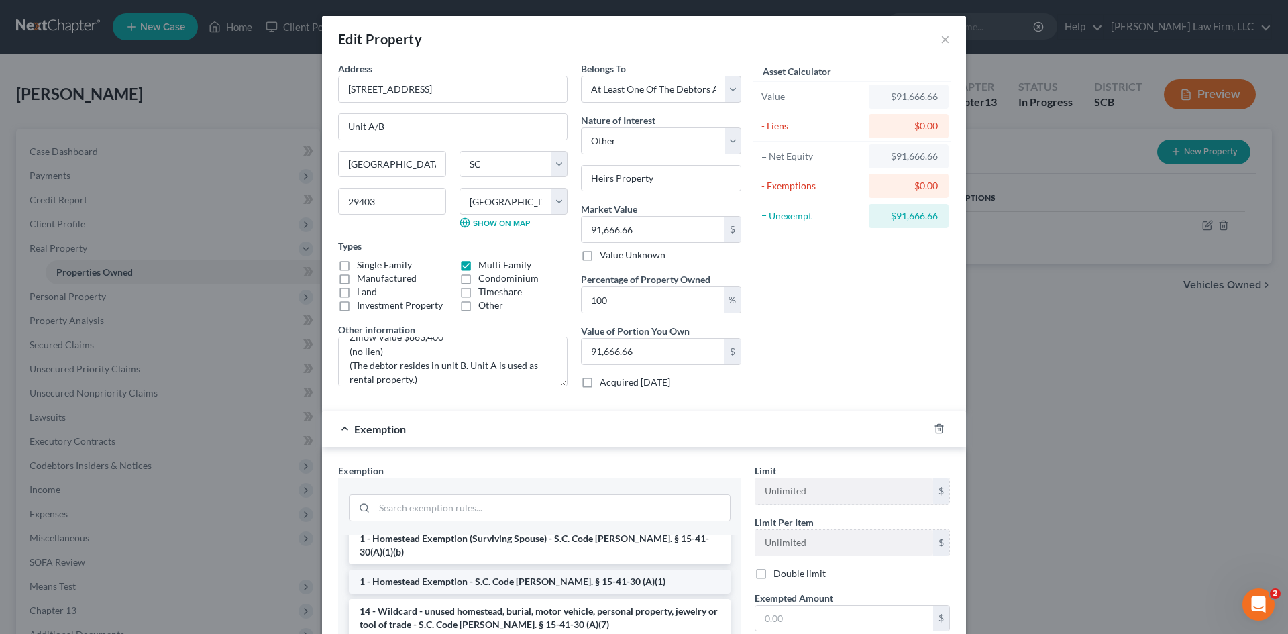
drag, startPoint x: 487, startPoint y: 571, endPoint x: 563, endPoint y: 577, distance: 76.0
click at [488, 571] on li "1 - Homestead Exemption - S.C. Code [PERSON_NAME]. § 15-41-30 (A)(1)" at bounding box center [540, 581] width 382 height 24
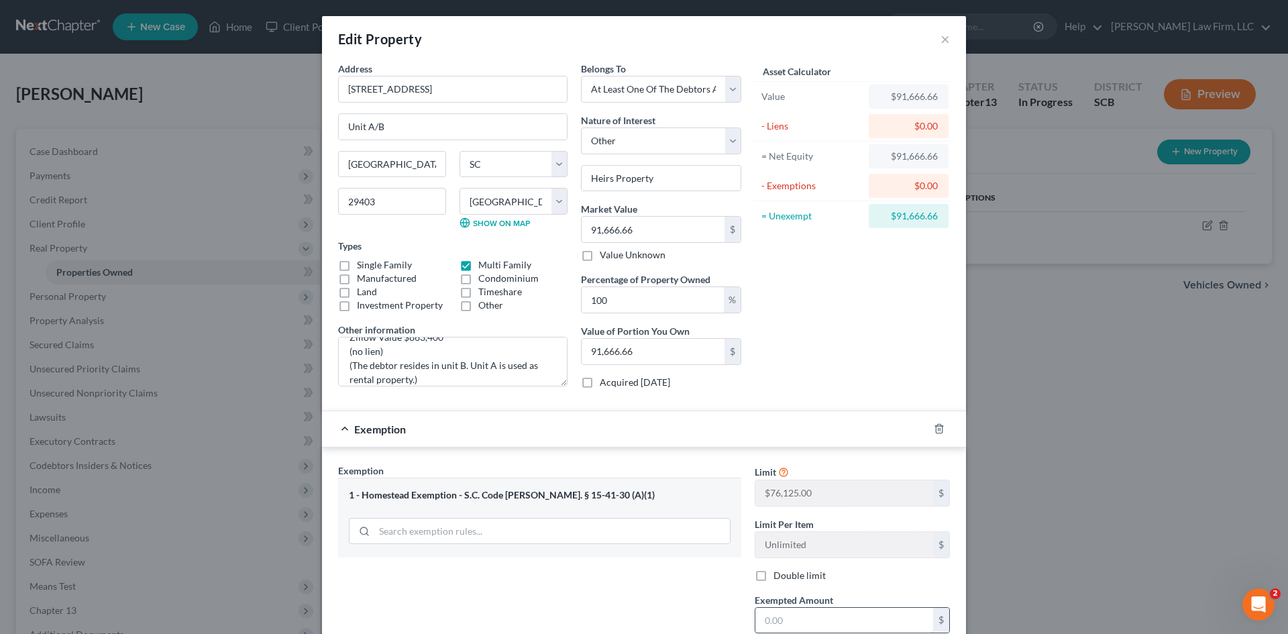
click at [791, 612] on input "text" at bounding box center [844, 620] width 178 height 25
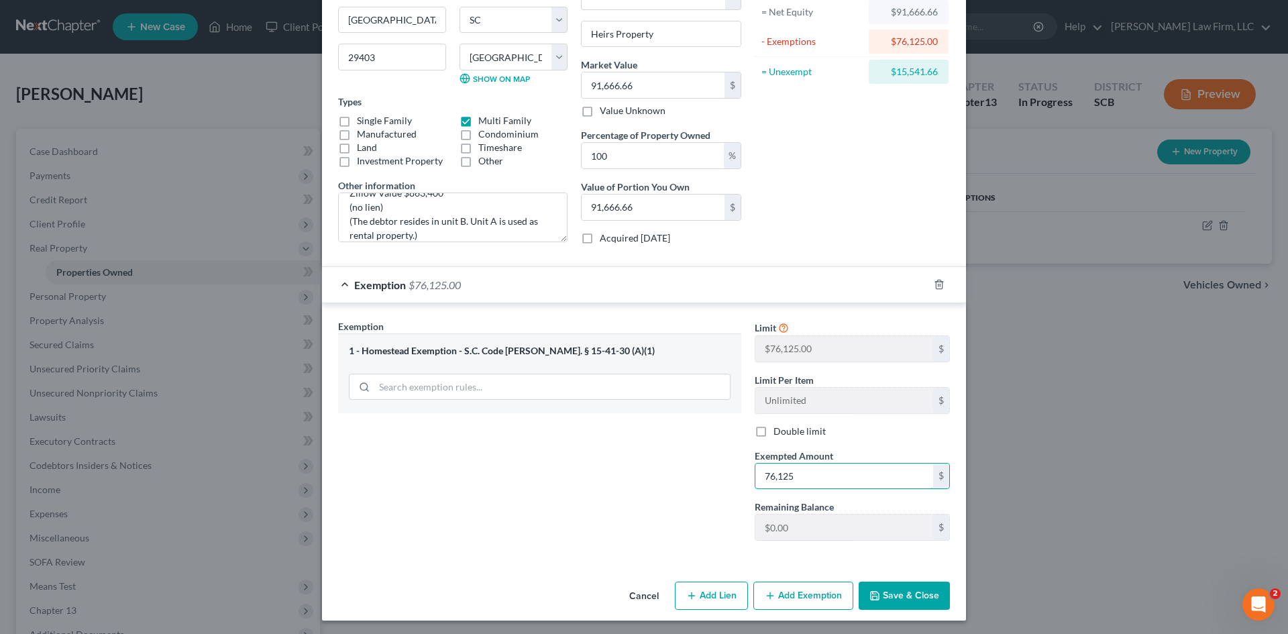
scroll to position [147, 0]
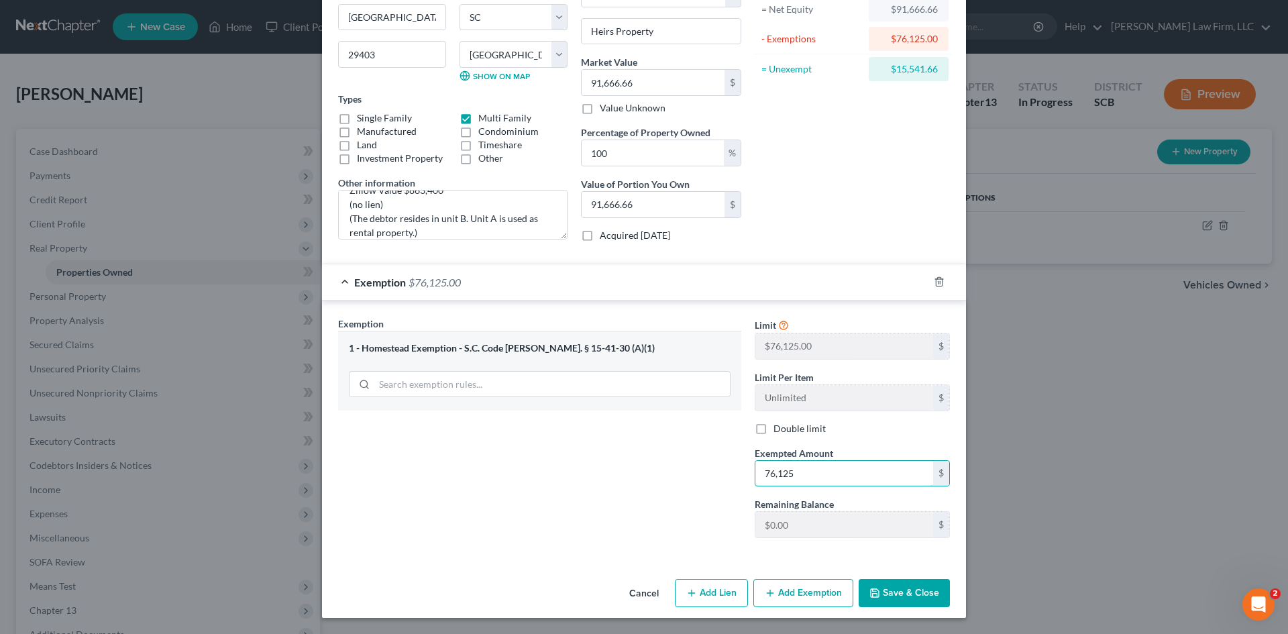
type input "76,125"
click at [913, 594] on button "Save & Close" at bounding box center [904, 593] width 91 height 28
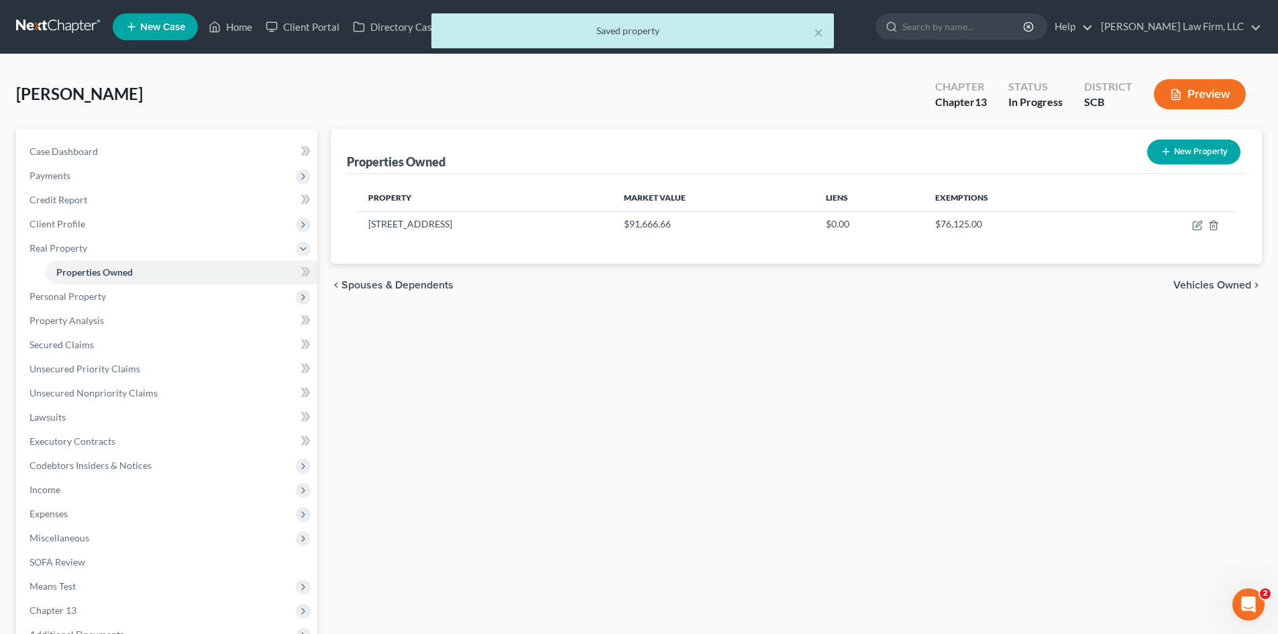
click at [1182, 150] on button "New Property" at bounding box center [1193, 152] width 93 height 25
select select "42"
select select "9"
select select "0"
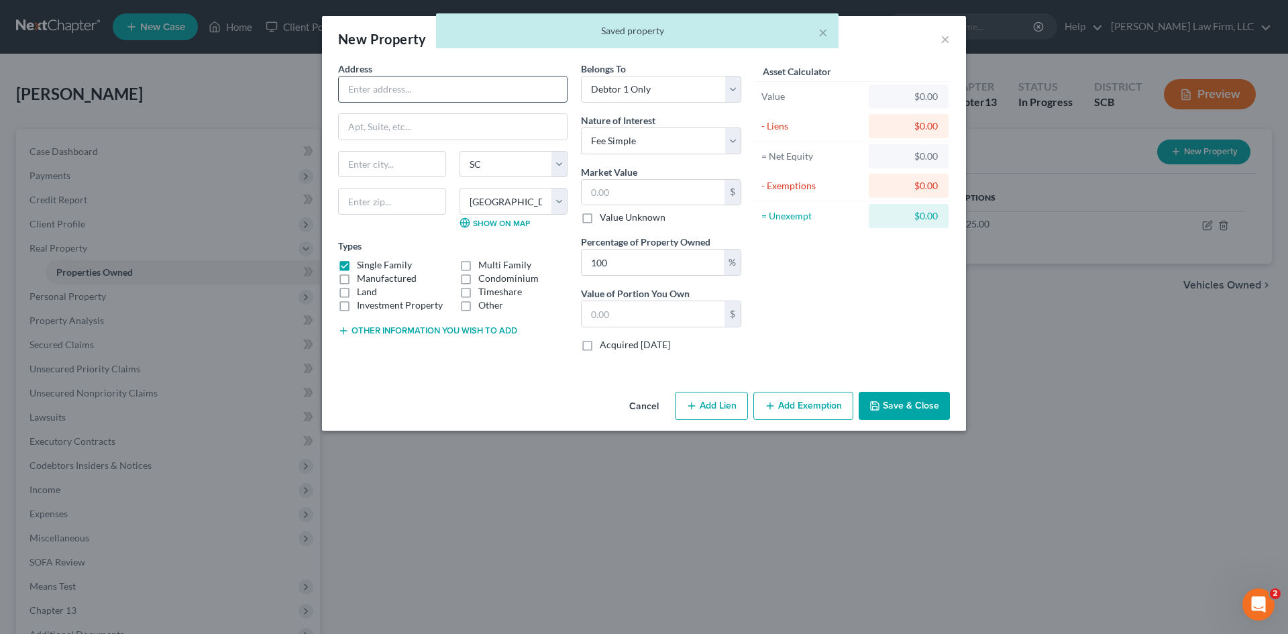
click at [421, 85] on input "text" at bounding box center [453, 88] width 228 height 25
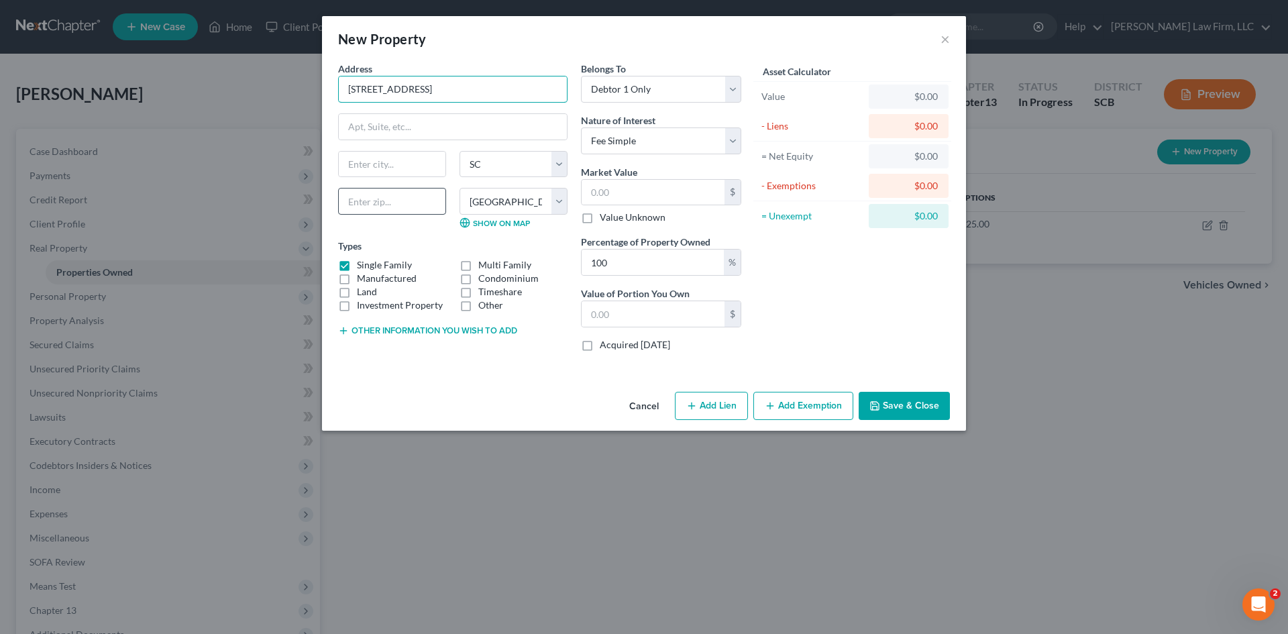
type input "[STREET_ADDRESS]"
click at [381, 194] on input "text" at bounding box center [392, 201] width 108 height 27
type input "29403"
type input "[GEOGRAPHIC_DATA]"
click at [425, 334] on button "Other information you wish to add" at bounding box center [427, 330] width 179 height 11
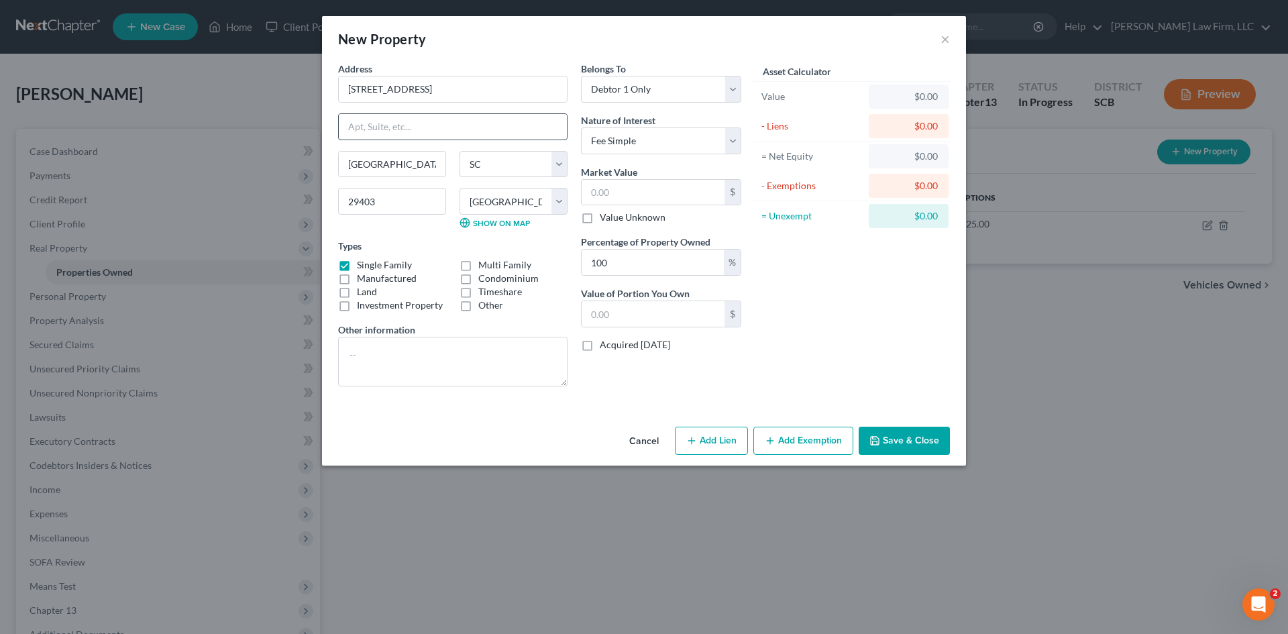
click at [410, 128] on input "text" at bounding box center [453, 126] width 228 height 25
type input "Unit A/B"
click at [404, 343] on textarea at bounding box center [452, 362] width 229 height 50
type textarea "TMS#"
click at [652, 197] on input "text" at bounding box center [653, 192] width 143 height 25
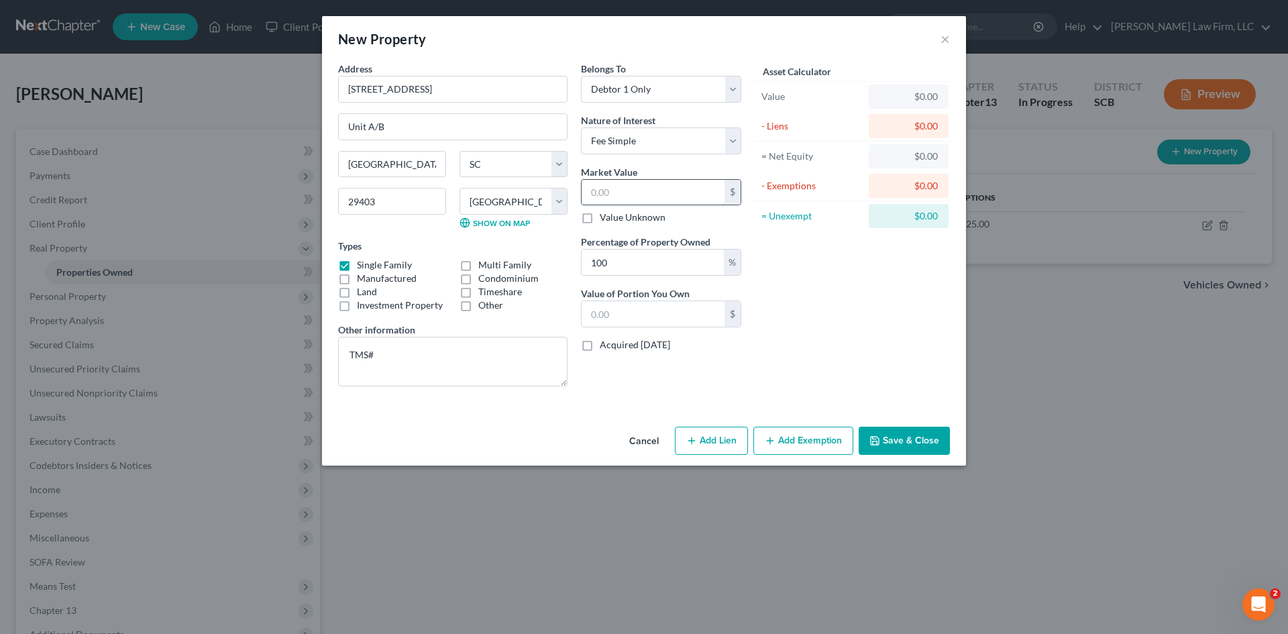
type input "6"
type input "6.00"
type input "66"
type input "66.00"
type input "660"
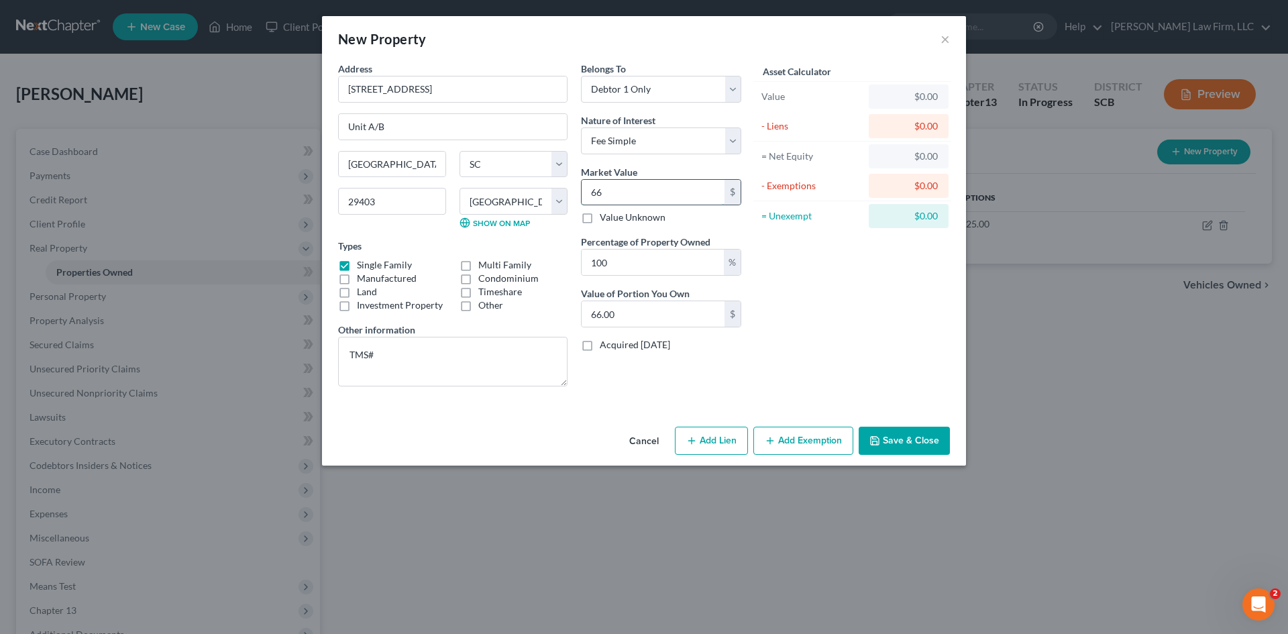
type input "660.00"
type input "6600"
type input "6,600.00"
type input "6,6000"
type input "66,000.00"
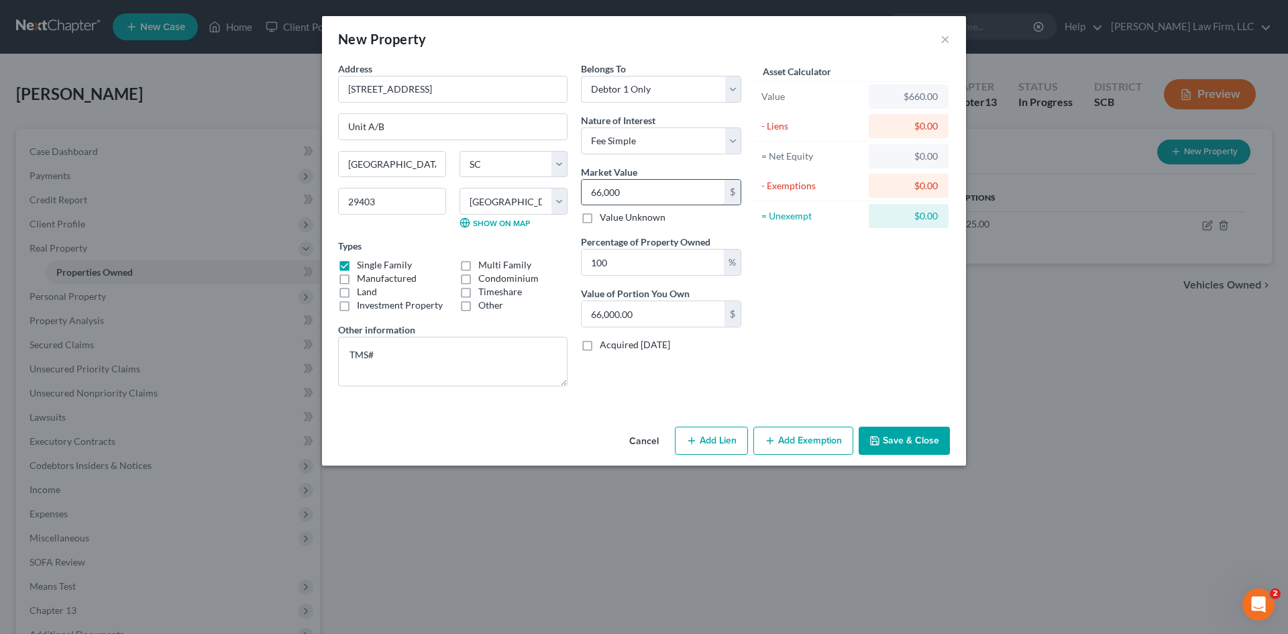
type input "66,0000"
type input "660,000.00"
type input "660,000"
click at [891, 435] on button "Save & Close" at bounding box center [904, 441] width 91 height 28
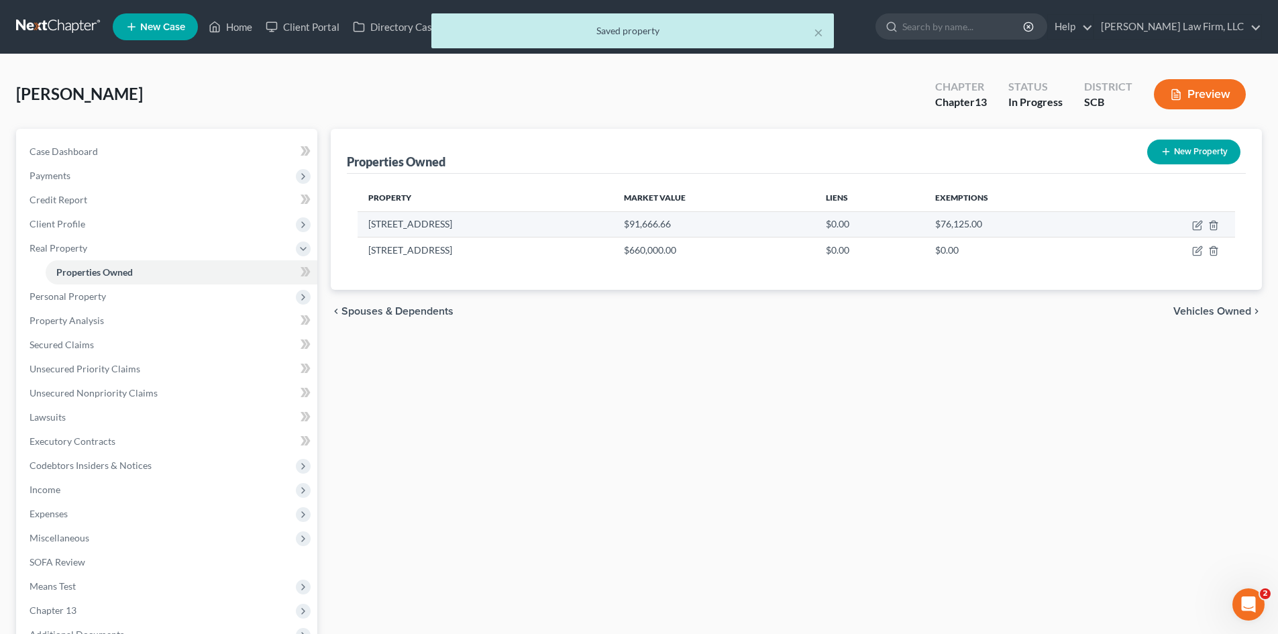
click at [1201, 231] on td at bounding box center [1170, 223] width 130 height 25
click at [1193, 224] on icon "button" at bounding box center [1197, 226] width 8 height 8
select select "42"
select select "9"
select select "3"
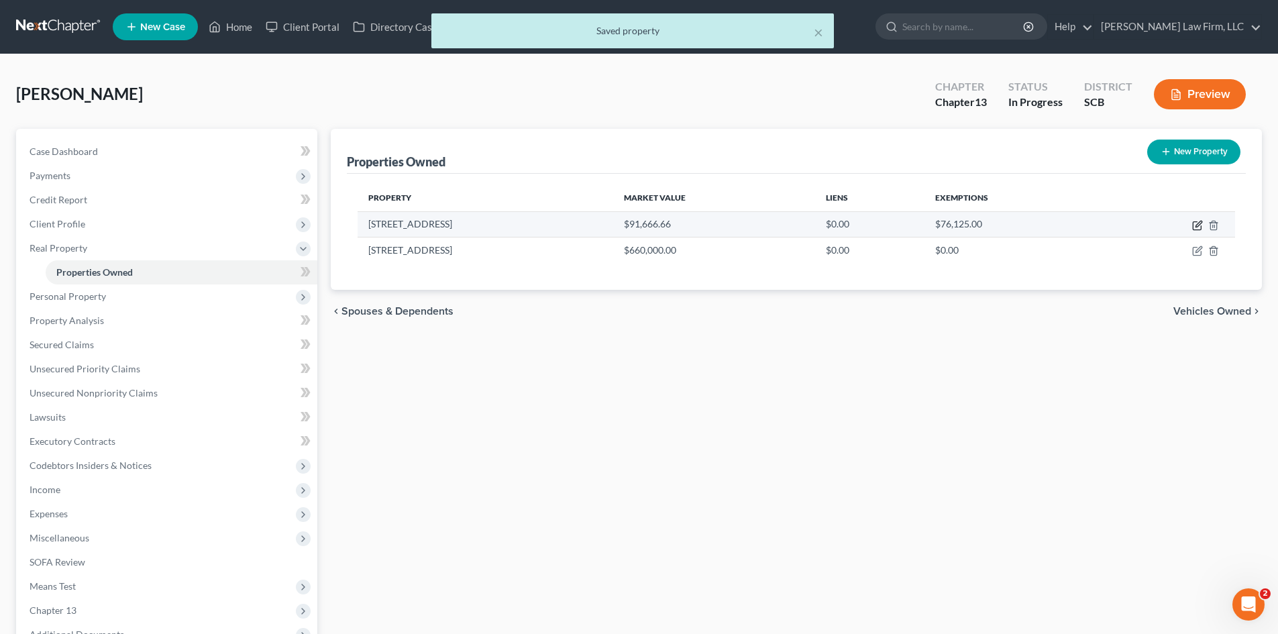
select select "7"
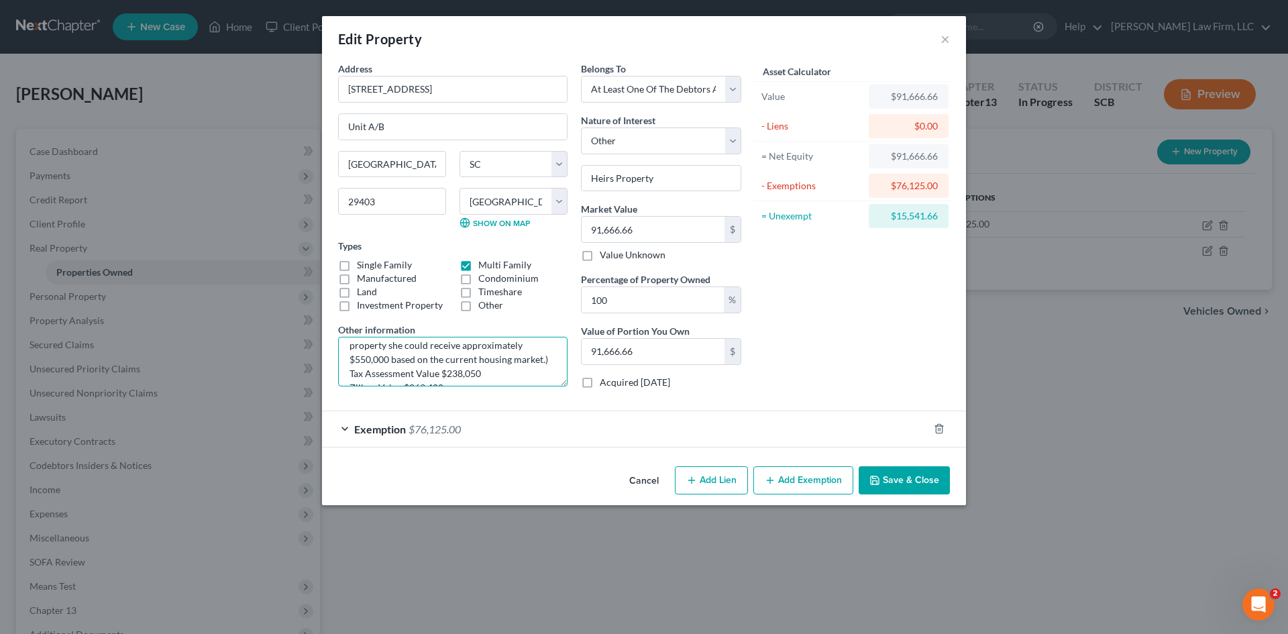
scroll to position [127, 0]
drag, startPoint x: 351, startPoint y: 358, endPoint x: 500, endPoint y: 398, distance: 154.2
click at [500, 398] on div "Address * 7 [GEOGRAPHIC_DATA] Unit A/B [GEOGRAPHIC_DATA] [US_STATE] [GEOGRAPHIC…" at bounding box center [452, 231] width 243 height 338
click at [885, 478] on button "Save & Close" at bounding box center [904, 480] width 91 height 28
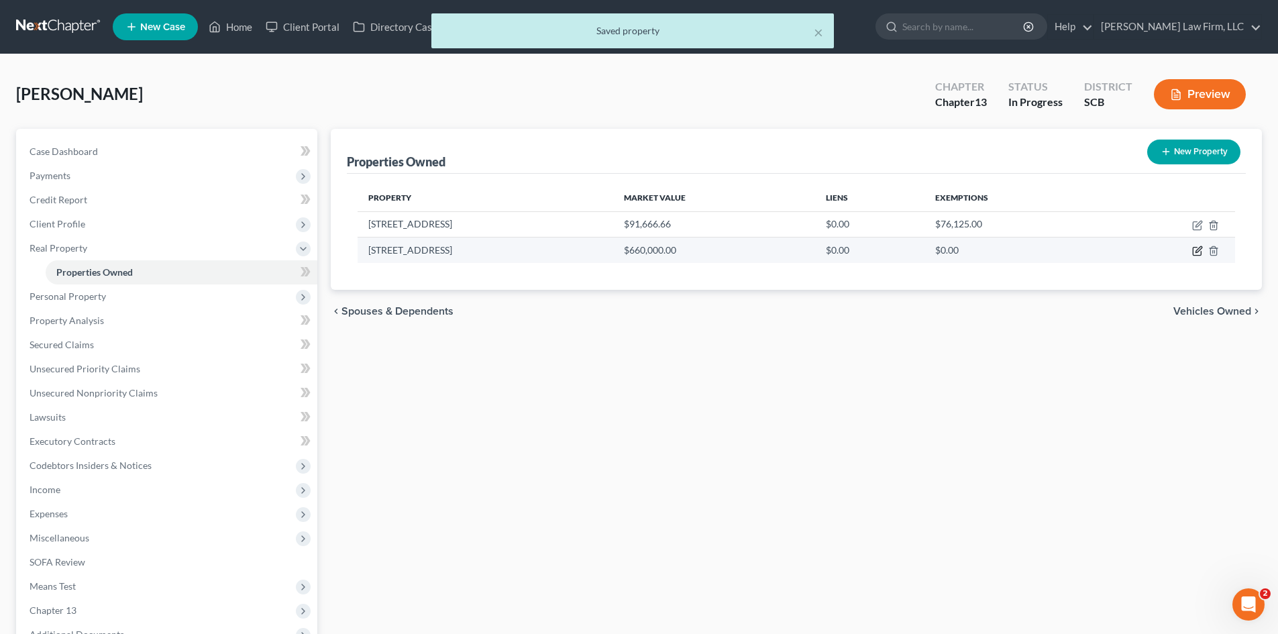
click at [1197, 254] on icon "button" at bounding box center [1197, 250] width 11 height 11
select select "42"
select select "9"
select select "0"
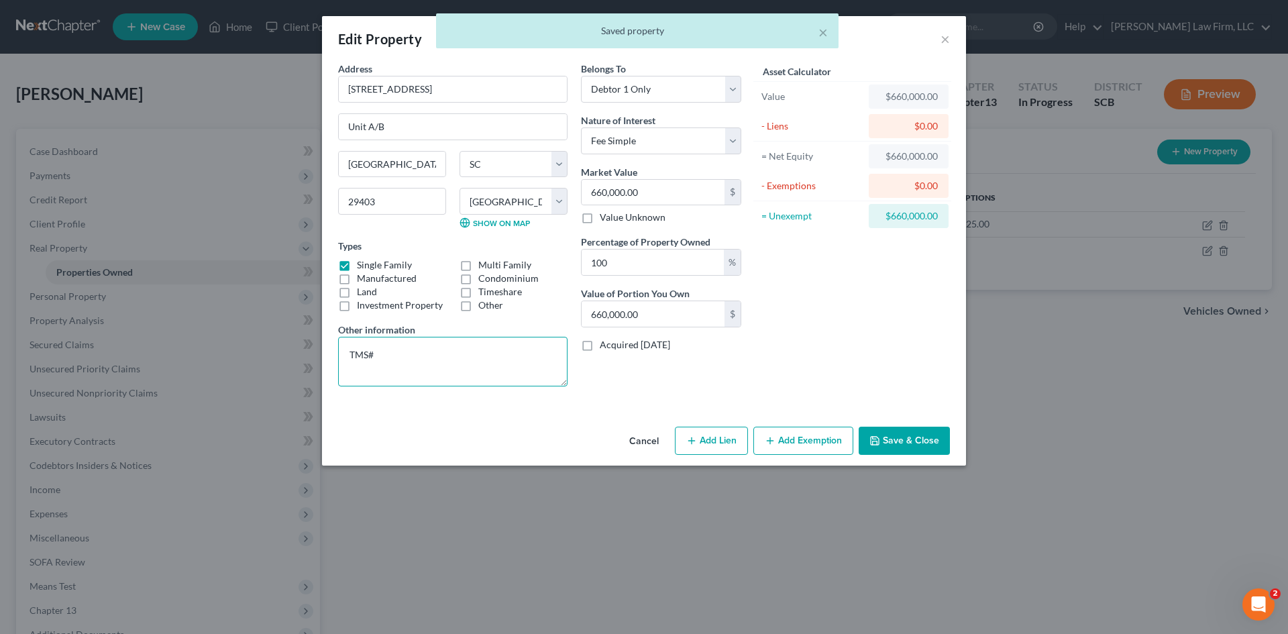
click at [437, 359] on textarea "TMS#" at bounding box center [452, 362] width 229 height 50
drag, startPoint x: 435, startPoint y: 357, endPoint x: 331, endPoint y: 349, distance: 104.3
click at [331, 349] on div "Address * 11 [GEOGRAPHIC_DATA] Unit A/B [GEOGRAPHIC_DATA] [US_STATE] [GEOGRAPHI…" at bounding box center [452, 229] width 243 height 335
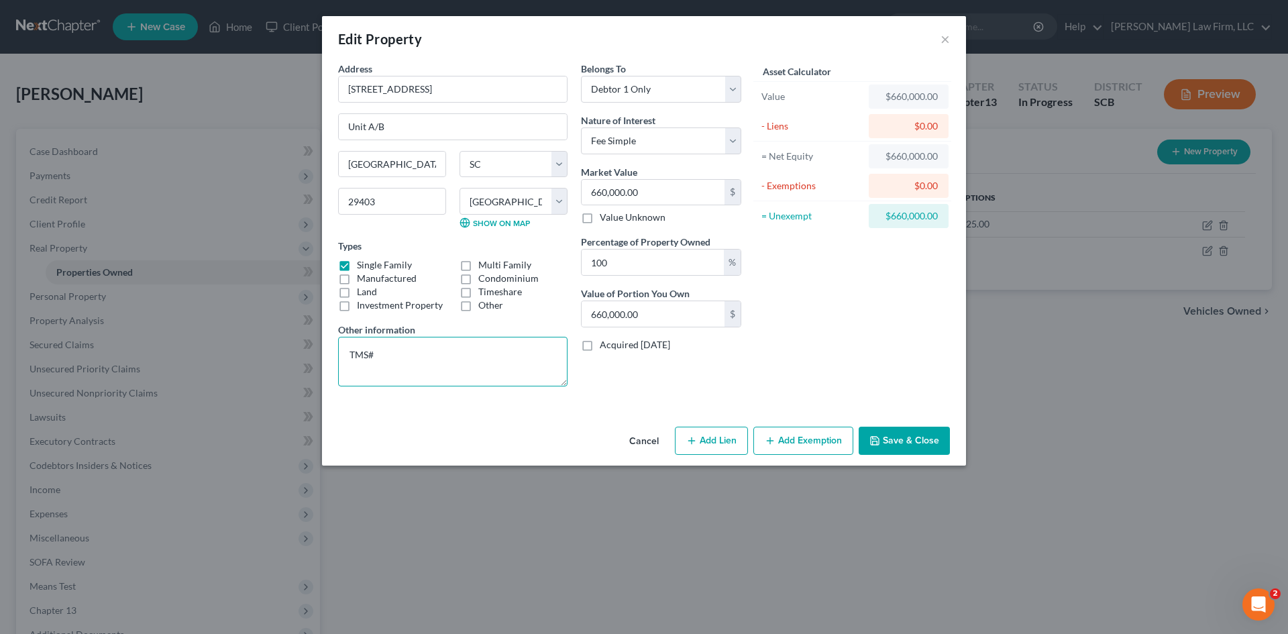
paste textarea "[PHONE_NUMBER] (The debtor received 1/6 interest in this Duplex when her father…"
drag, startPoint x: 377, startPoint y: 354, endPoint x: 441, endPoint y: 360, distance: 64.0
click at [441, 360] on textarea "TMS# [PHONE_NUMBER] (The debtor received 1/6 interest in this Duplex when her f…" at bounding box center [452, 362] width 229 height 50
drag, startPoint x: 435, startPoint y: 370, endPoint x: 494, endPoint y: 371, distance: 59.0
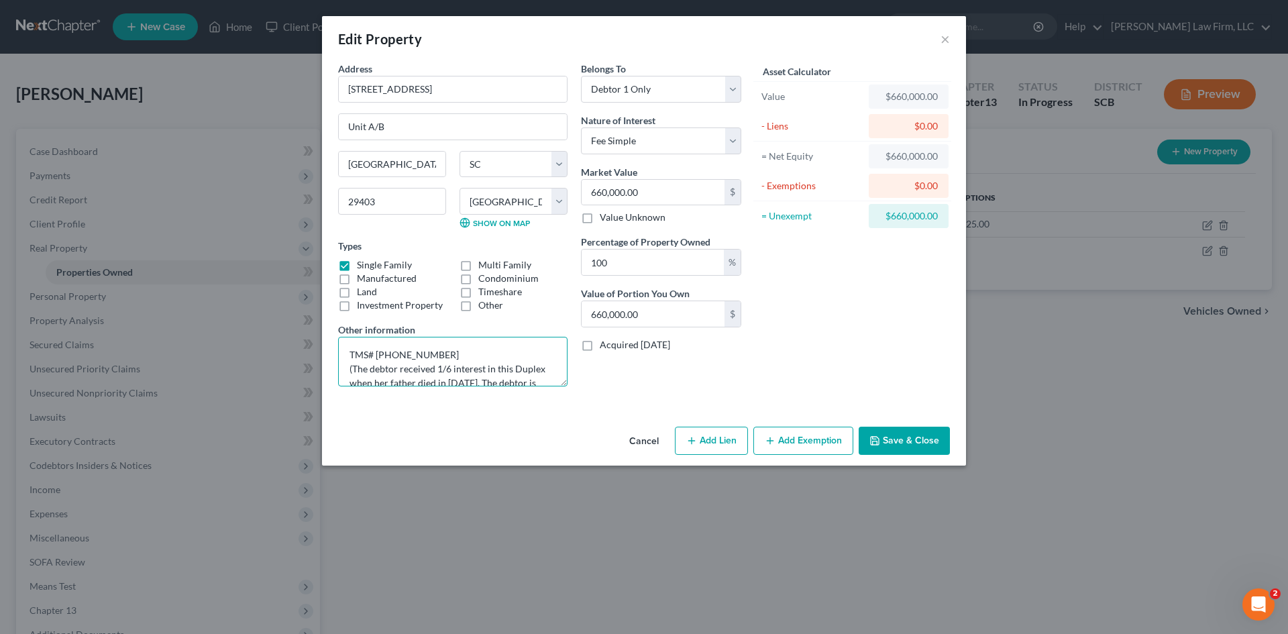
click at [494, 371] on textarea "TMS# [PHONE_NUMBER] (The debtor received 1/6 interest in this Duplex when her f…" at bounding box center [452, 362] width 229 height 50
drag, startPoint x: 471, startPoint y: 355, endPoint x: 481, endPoint y: 357, distance: 10.3
click at [481, 357] on textarea "TMS# [PHONE_NUMBER] (The debtor received this Duplex when her father died in [D…" at bounding box center [452, 362] width 229 height 50
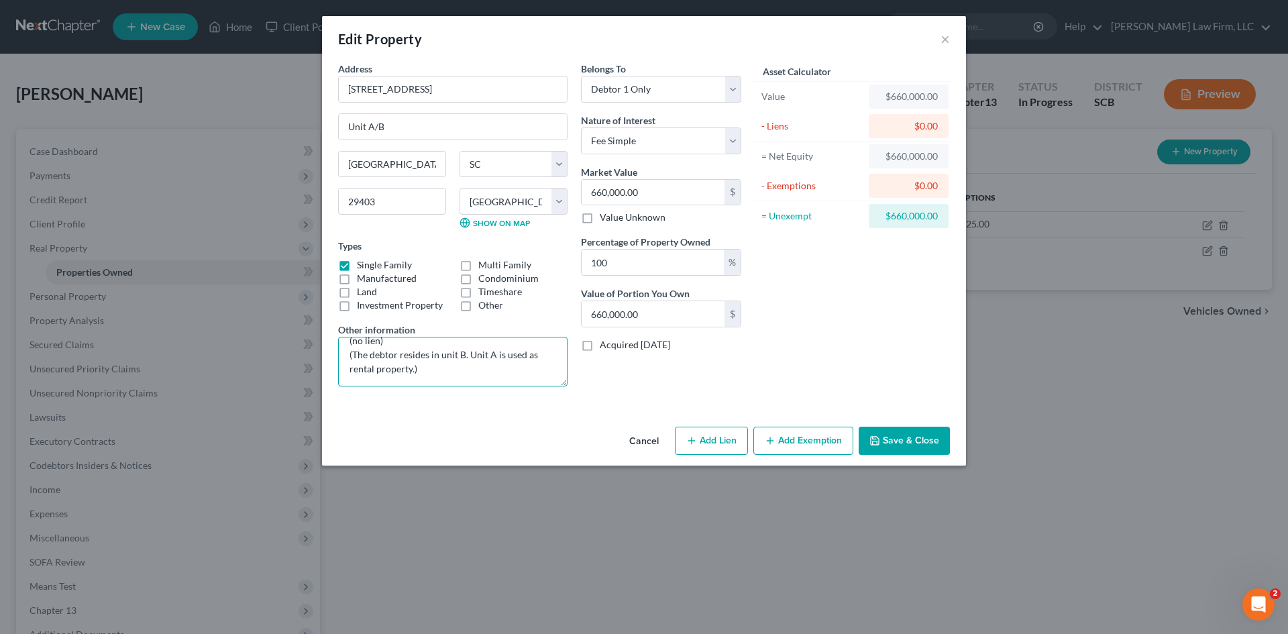
drag, startPoint x: 408, startPoint y: 375, endPoint x: 433, endPoint y: 355, distance: 32.5
click at [433, 357] on textarea "TMS# [PHONE_NUMBER] (The debtor received this Duplex when her father died in [D…" at bounding box center [452, 362] width 229 height 50
drag, startPoint x: 452, startPoint y: 350, endPoint x: 443, endPoint y: 355, distance: 9.9
click at [452, 351] on textarea "TMS# [PHONE_NUMBER] (The debtor received this Duplex when her father died in [D…" at bounding box center [452, 362] width 229 height 50
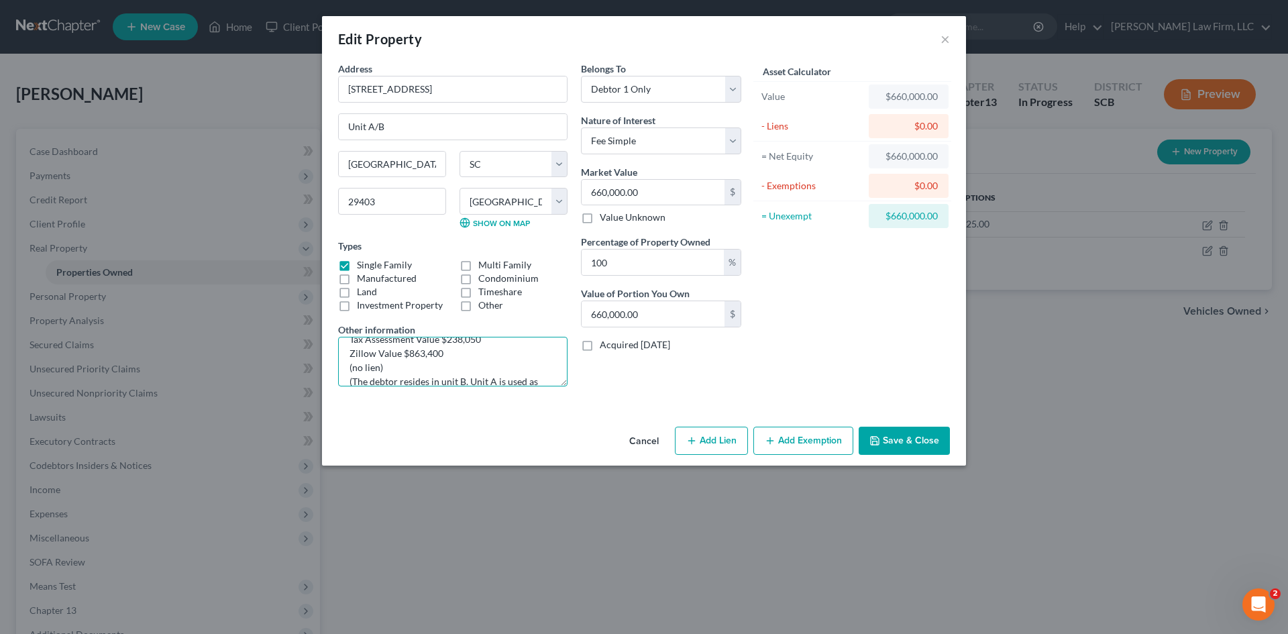
click at [420, 353] on textarea "TMS# [PHONE_NUMBER] (The debtor received this Duplex when her father died in [D…" at bounding box center [452, 362] width 229 height 50
drag, startPoint x: 408, startPoint y: 353, endPoint x: 439, endPoint y: 355, distance: 30.9
click at [439, 355] on textarea "TMS# [PHONE_NUMBER] (The debtor received this Duplex when her father died in [D…" at bounding box center [452, 362] width 229 height 50
drag, startPoint x: 447, startPoint y: 355, endPoint x: 482, endPoint y: 357, distance: 35.6
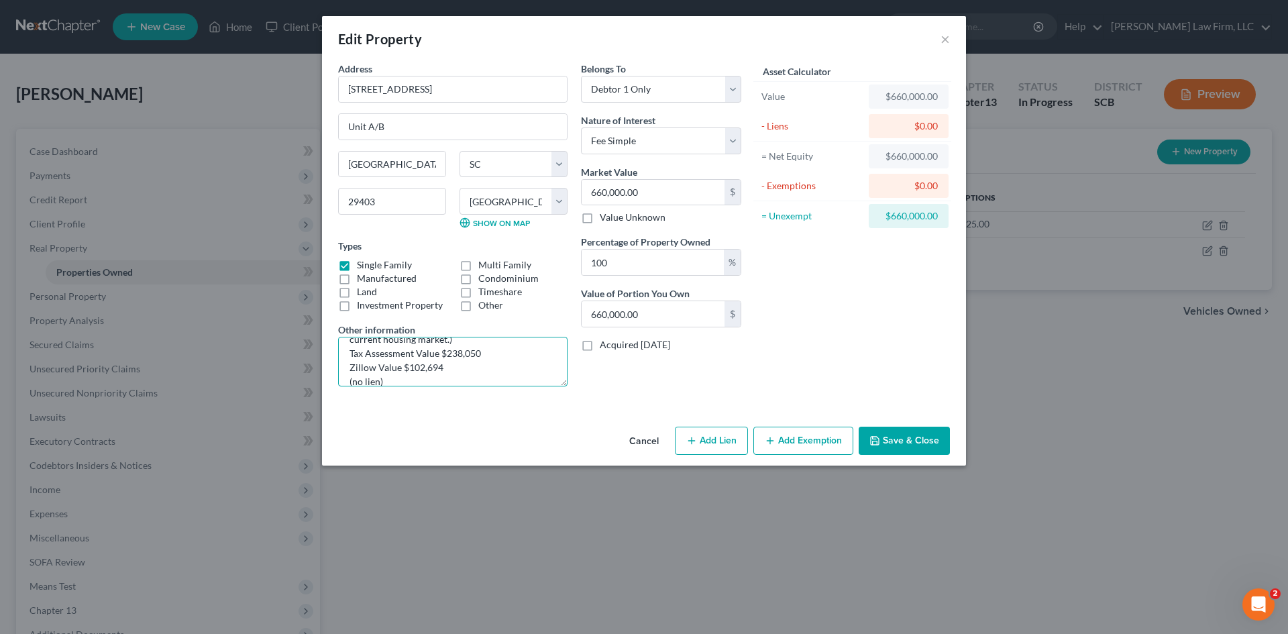
click at [482, 357] on textarea "TMS# [PHONE_NUMBER] (The debtor received this Duplex when her father died in [D…" at bounding box center [452, 362] width 229 height 50
drag, startPoint x: 443, startPoint y: 372, endPoint x: 405, endPoint y: 372, distance: 38.2
click at [405, 372] on textarea "TMS# [PHONE_NUMBER] (The debtor received this Duplex when her father died in [D…" at bounding box center [452, 362] width 229 height 50
type textarea "TMS# [PHONE_NUMBER] (The debtor received this Duplex when her father died in [D…"
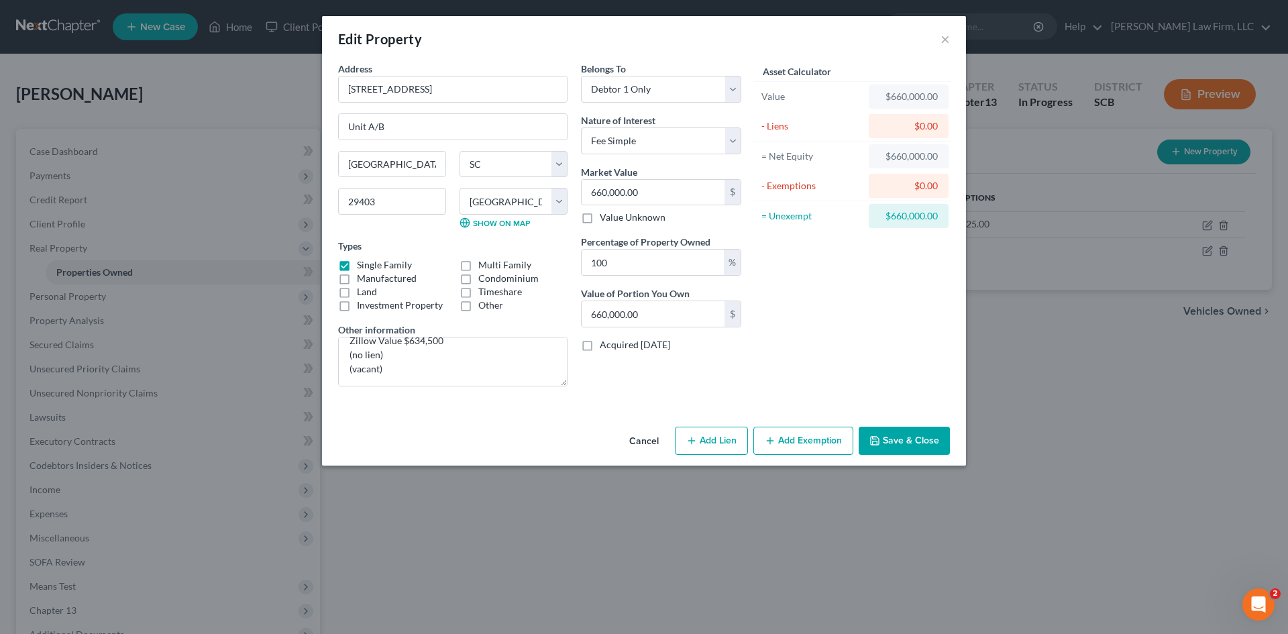
click at [867, 447] on button "Save & Close" at bounding box center [904, 441] width 91 height 28
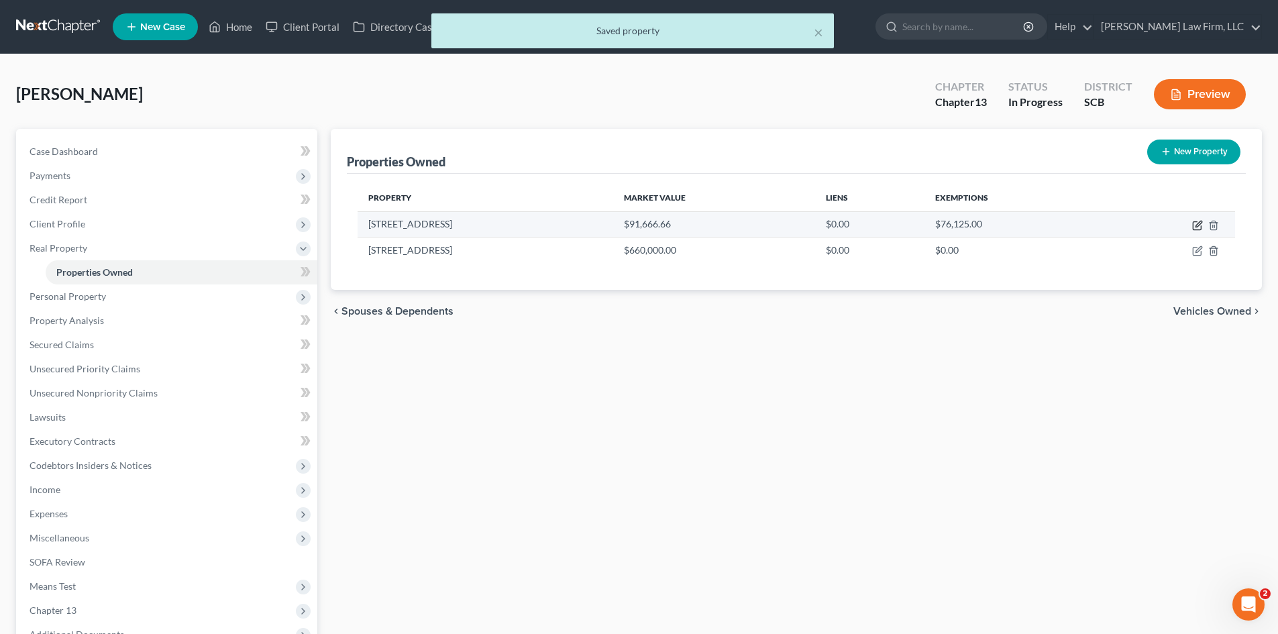
click at [1194, 225] on icon "button" at bounding box center [1197, 225] width 11 height 11
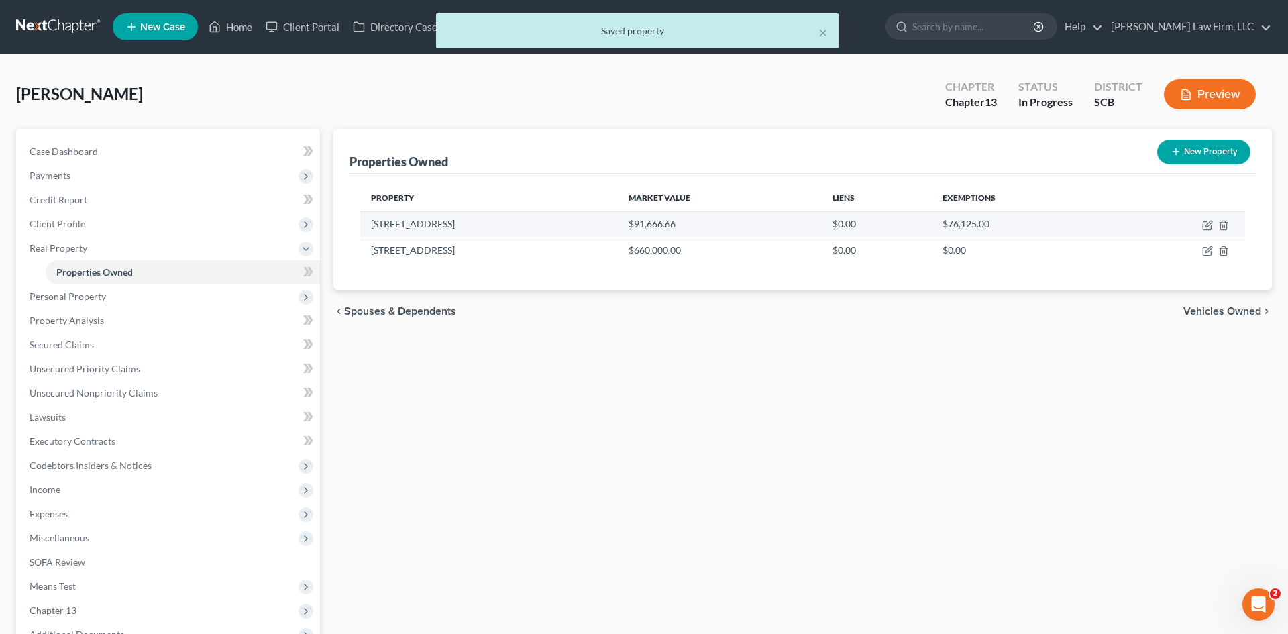
select select "42"
select select "9"
select select "3"
select select "7"
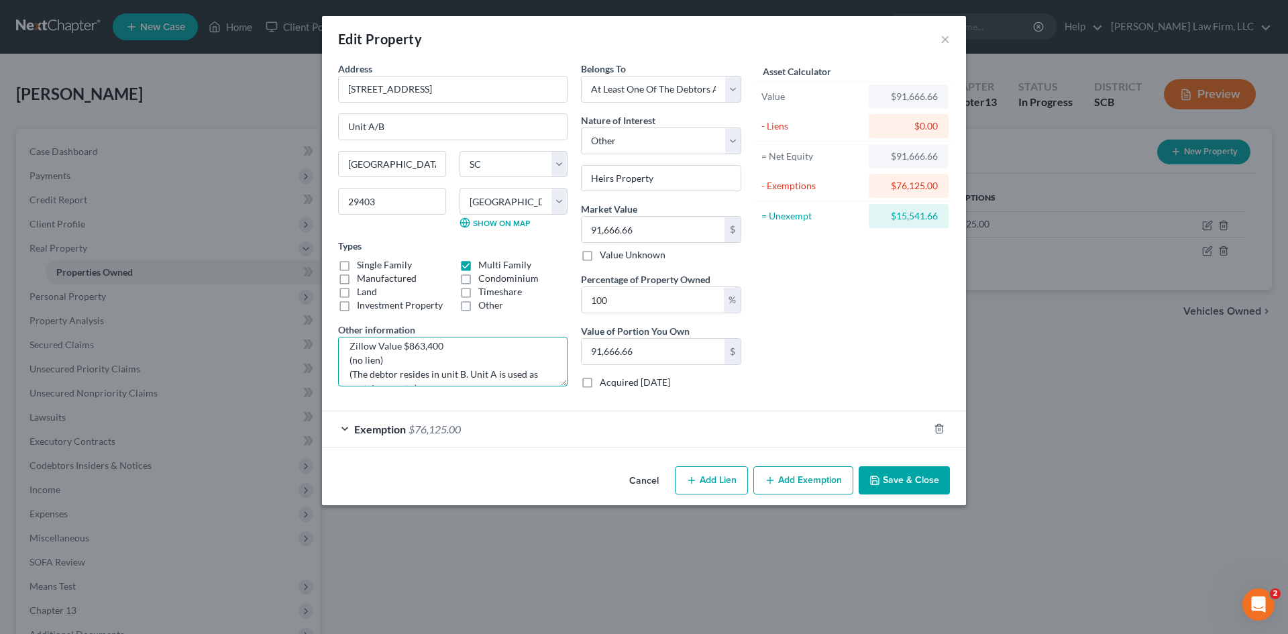
scroll to position [127, 0]
click at [909, 480] on button "Save & Close" at bounding box center [904, 480] width 91 height 28
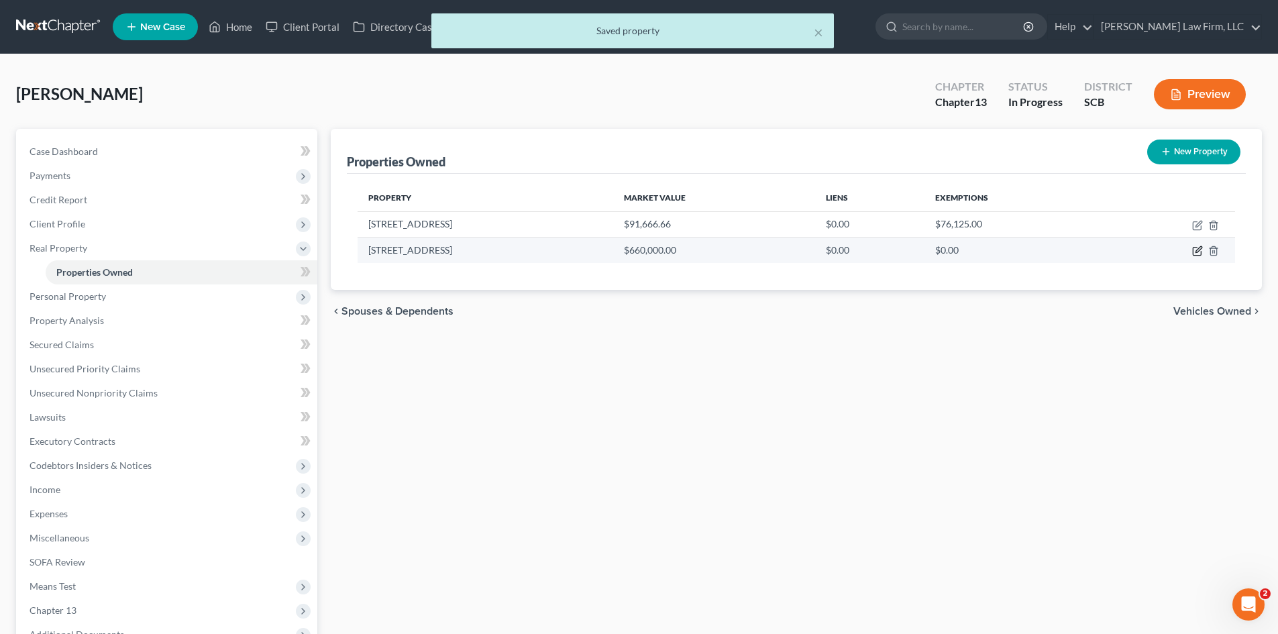
click at [1200, 255] on icon "button" at bounding box center [1197, 250] width 11 height 11
select select "42"
select select "9"
select select "0"
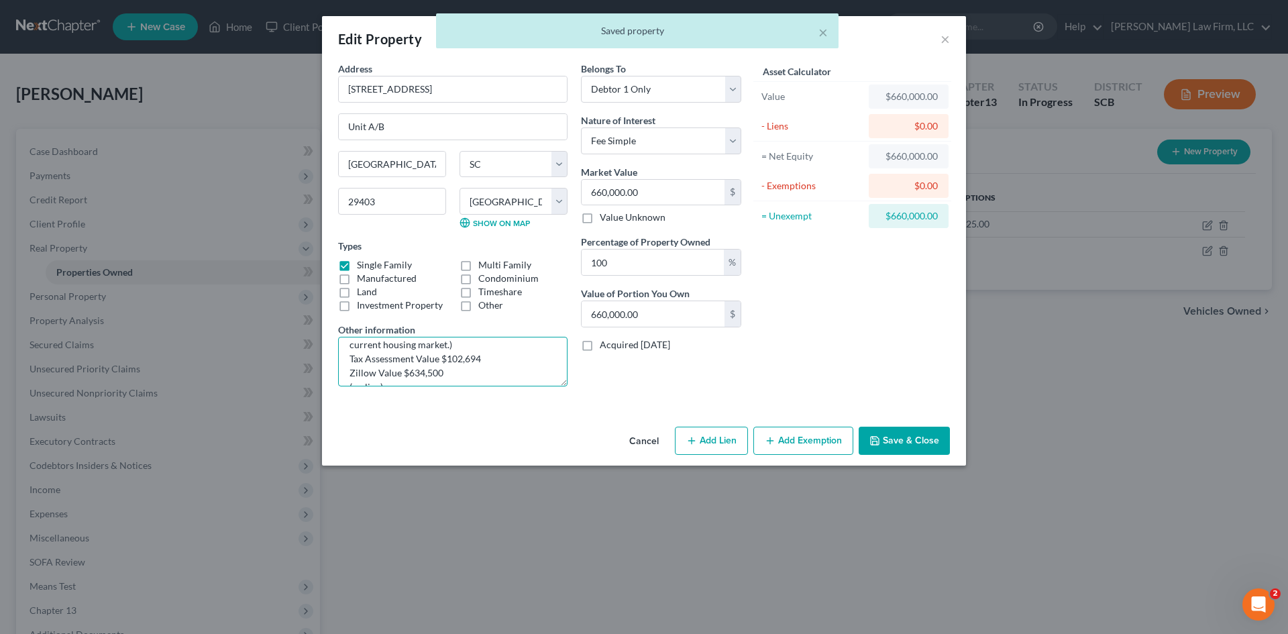
scroll to position [107, 0]
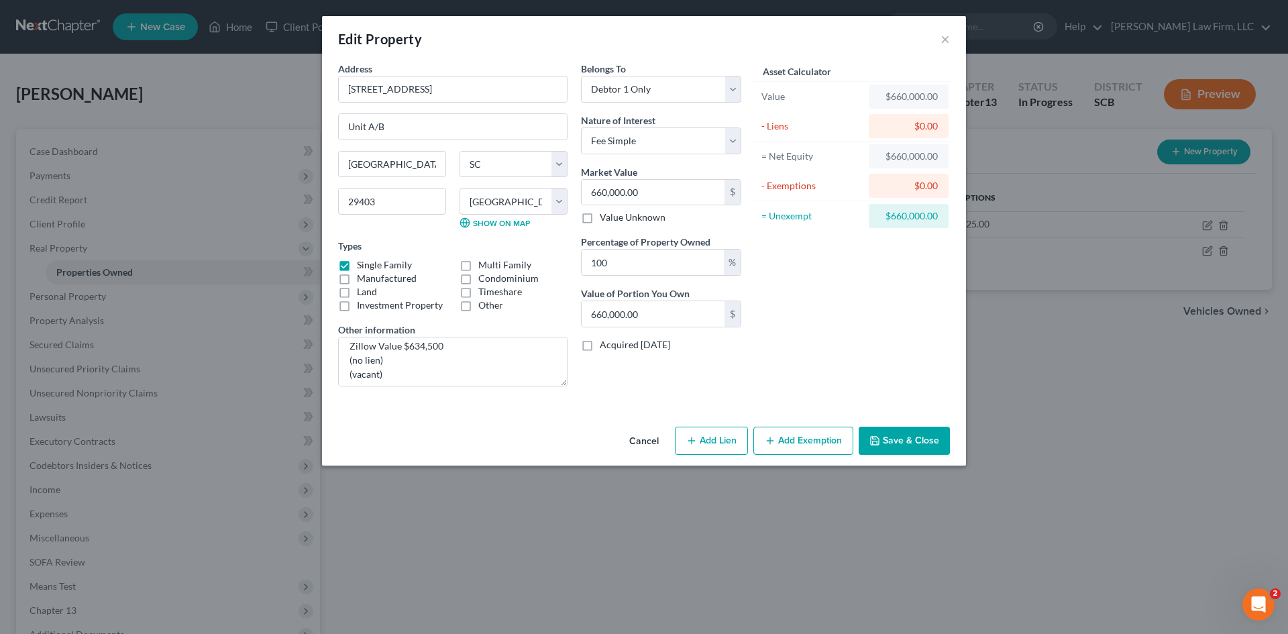
click at [922, 449] on button "Save & Close" at bounding box center [904, 441] width 91 height 28
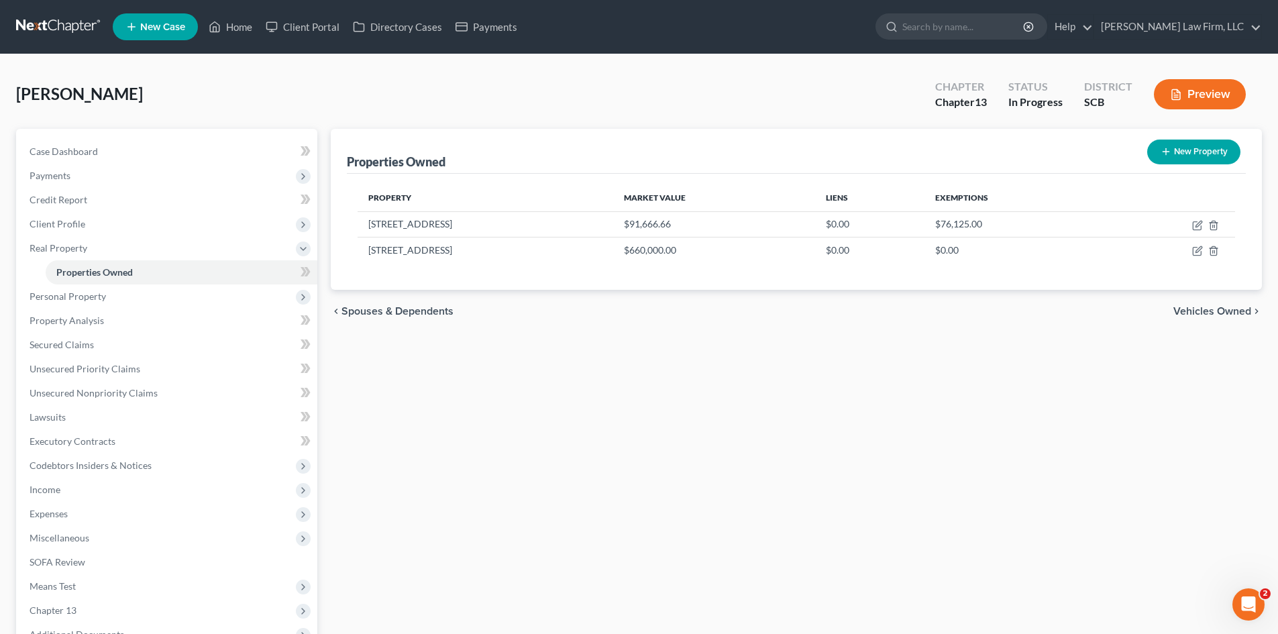
click at [1207, 152] on button "New Property" at bounding box center [1193, 152] width 93 height 25
select select "42"
select select "9"
select select "0"
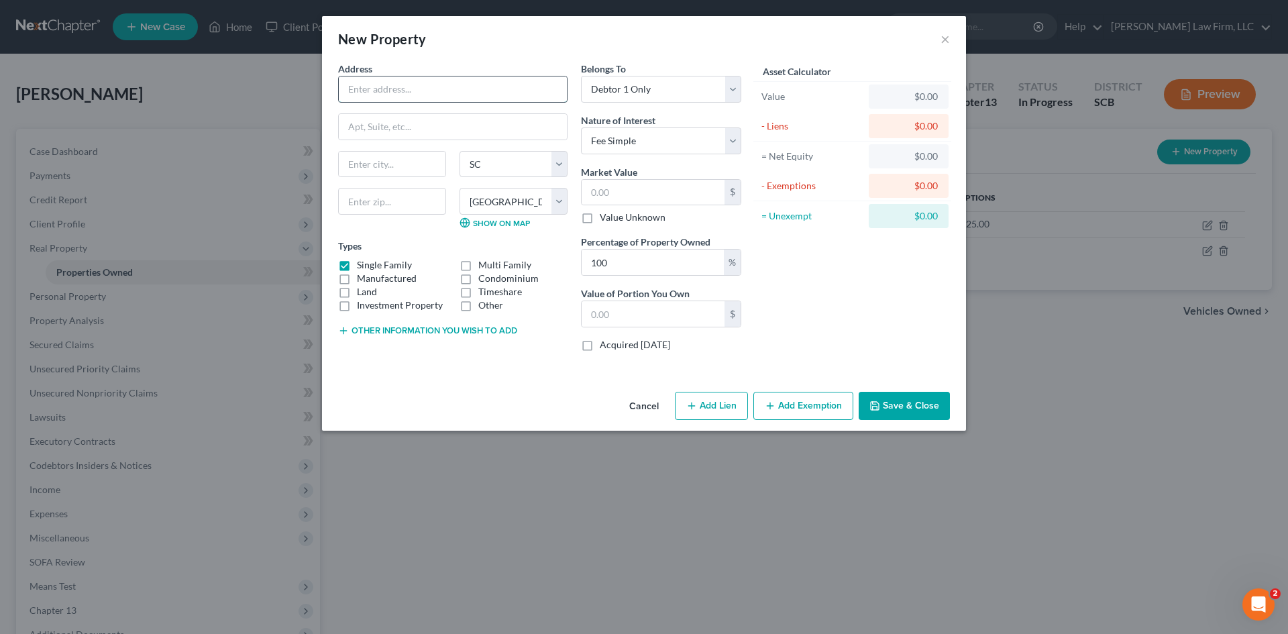
click at [490, 86] on input "text" at bounding box center [453, 88] width 228 height 25
type input "[STREET_ADDRESS]"
click at [420, 197] on input "text" at bounding box center [392, 201] width 108 height 27
type input "29487"
type input "[GEOGRAPHIC_DATA]"
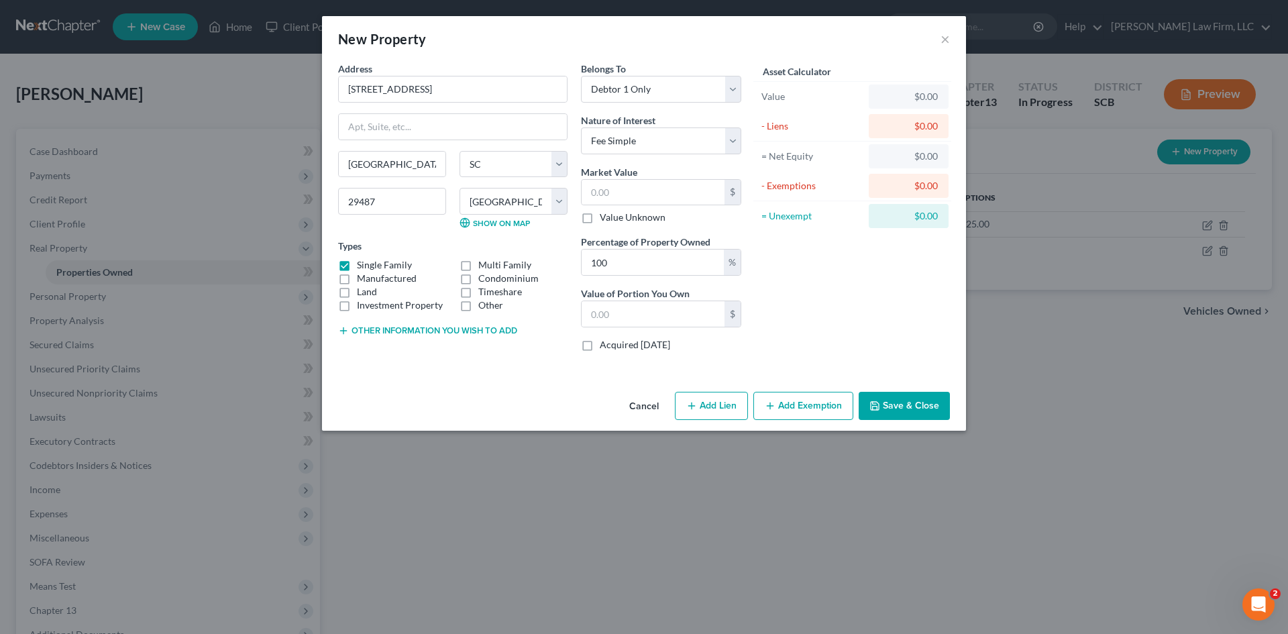
click at [402, 331] on button "Other information you wish to add" at bounding box center [427, 330] width 179 height 11
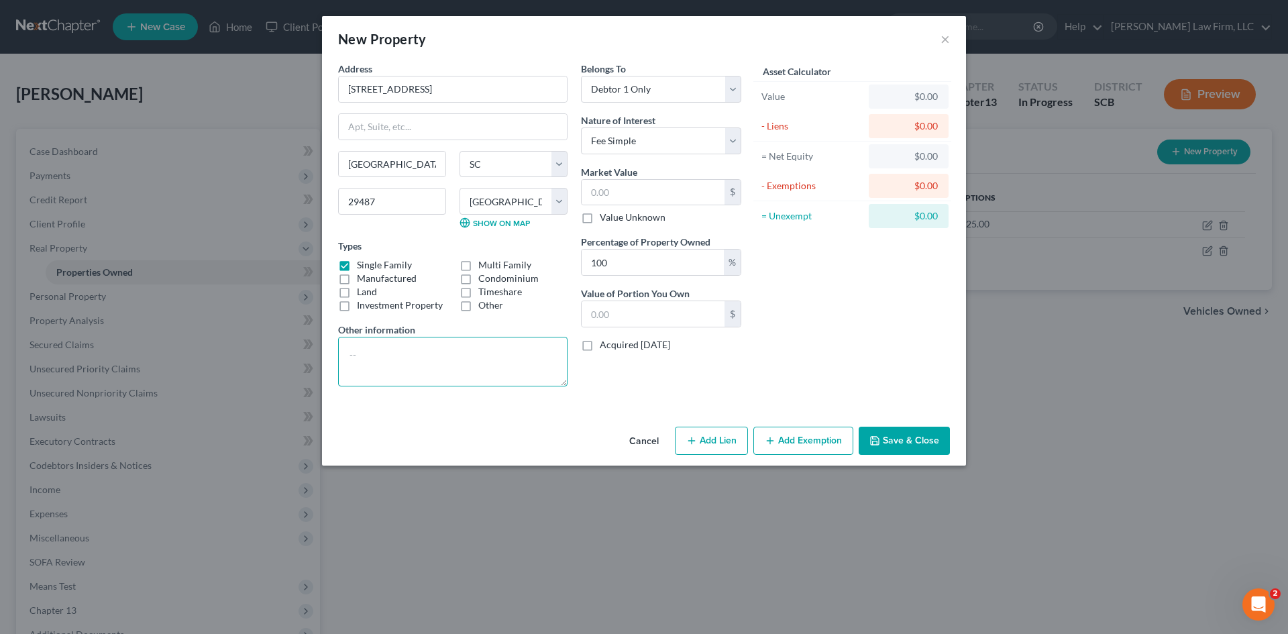
click at [489, 353] on textarea at bounding box center [452, 362] width 229 height 50
paste textarea "TMS# [PHONE_NUMBER] (The debtor received 1/6 interest in this Duplex when her f…"
drag, startPoint x: 516, startPoint y: 369, endPoint x: 543, endPoint y: 369, distance: 27.5
click at [543, 369] on textarea "TMS# [PHONE_NUMBER] (The debtor received 1/6 interest in this Duplex when her f…" at bounding box center [452, 362] width 229 height 50
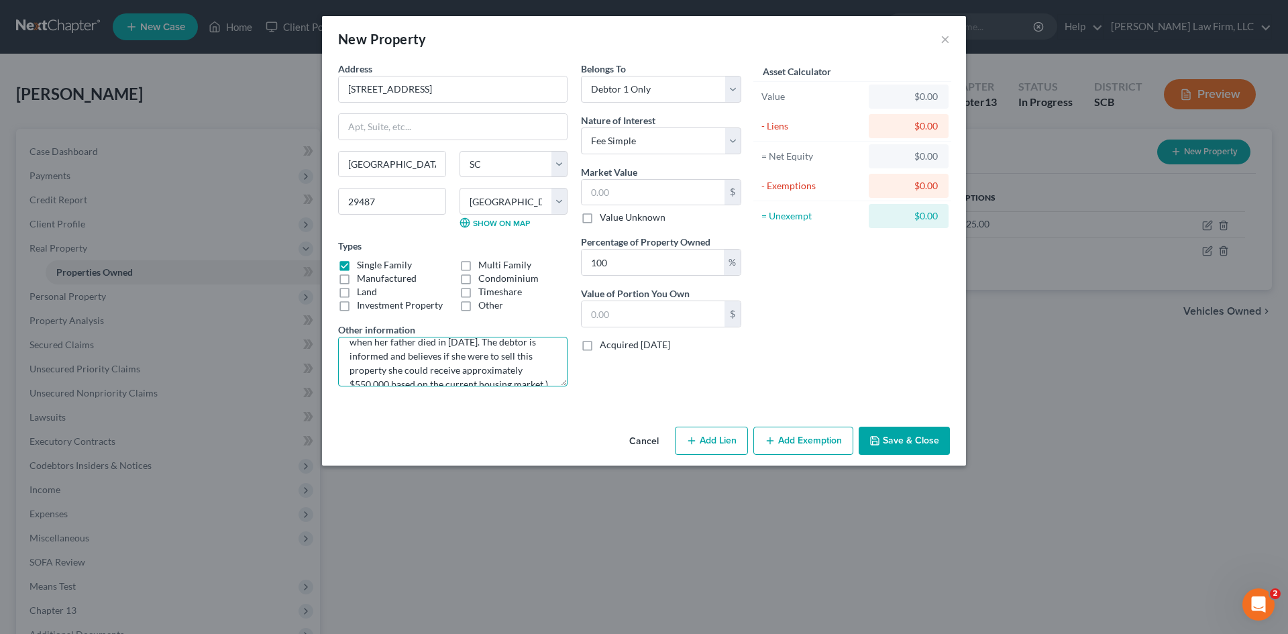
scroll to position [54, 0]
click at [358, 369] on textarea "TMS# [PHONE_NUMBER] (The debtor received 1/6 interest in this home when her fat…" at bounding box center [452, 362] width 229 height 50
drag, startPoint x: 447, startPoint y: 361, endPoint x: 479, endPoint y: 364, distance: 31.7
click at [479, 364] on textarea "TMS# [PHONE_NUMBER] (The debtor received 1/6 interest in this home when her fat…" at bounding box center [452, 362] width 229 height 50
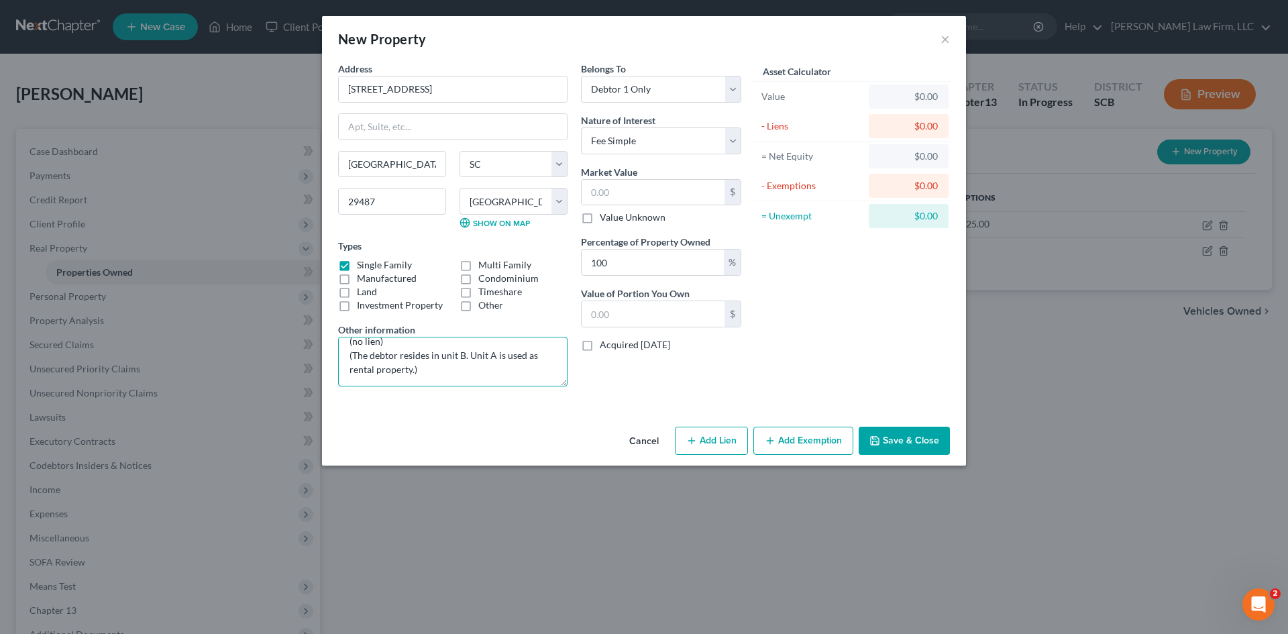
drag, startPoint x: 404, startPoint y: 371, endPoint x: 440, endPoint y: 374, distance: 35.7
click at [440, 374] on textarea "TMS# [PHONE_NUMBER] (The debtor received 1/6 interest in this home when her fat…" at bounding box center [452, 362] width 229 height 50
click at [432, 357] on textarea "TMS# [PHONE_NUMBER] (The debtor received 1/6 interest in this home when her fat…" at bounding box center [452, 362] width 229 height 50
drag, startPoint x: 410, startPoint y: 355, endPoint x: 444, endPoint y: 350, distance: 34.5
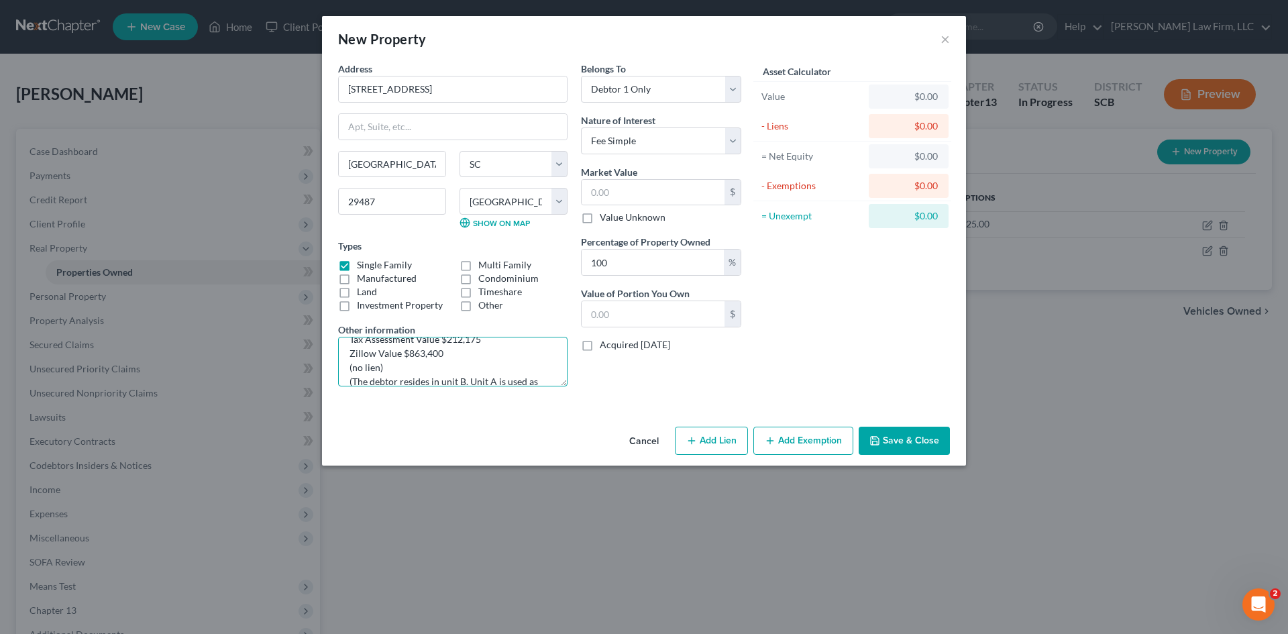
click at [441, 354] on textarea "TMS# [PHONE_NUMBER] (The debtor received 1/6 interest in this home when her fat…" at bounding box center [452, 362] width 229 height 50
click at [348, 356] on textarea "TMS# [PHONE_NUMBER] (The debtor received 1/6 interest in this home when her fat…" at bounding box center [452, 362] width 229 height 50
drag, startPoint x: 352, startPoint y: 355, endPoint x: 496, endPoint y: 355, distance: 144.2
click at [496, 355] on textarea "TMS# [PHONE_NUMBER] (The debtor received 1/6 interest in this home when her fat…" at bounding box center [452, 362] width 229 height 50
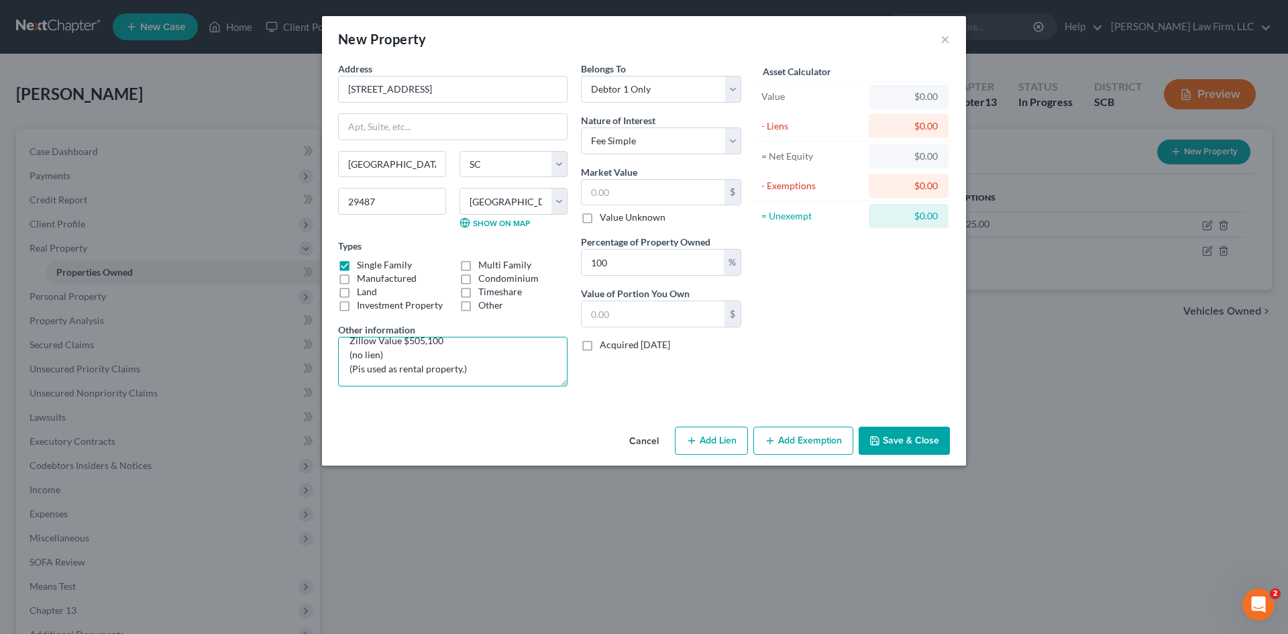
scroll to position [113, 0]
type textarea "TMS# [PHONE_NUMBER] (The debtor received 1/6 interest in this home when her fat…"
click at [663, 153] on select "Select Fee Simple Joint Tenant Life Estate Equitable Interest Future Interest T…" at bounding box center [661, 140] width 160 height 27
select select "7"
click at [581, 127] on select "Select Fee Simple Joint Tenant Life Estate Equitable Interest Future Interest T…" at bounding box center [661, 140] width 160 height 27
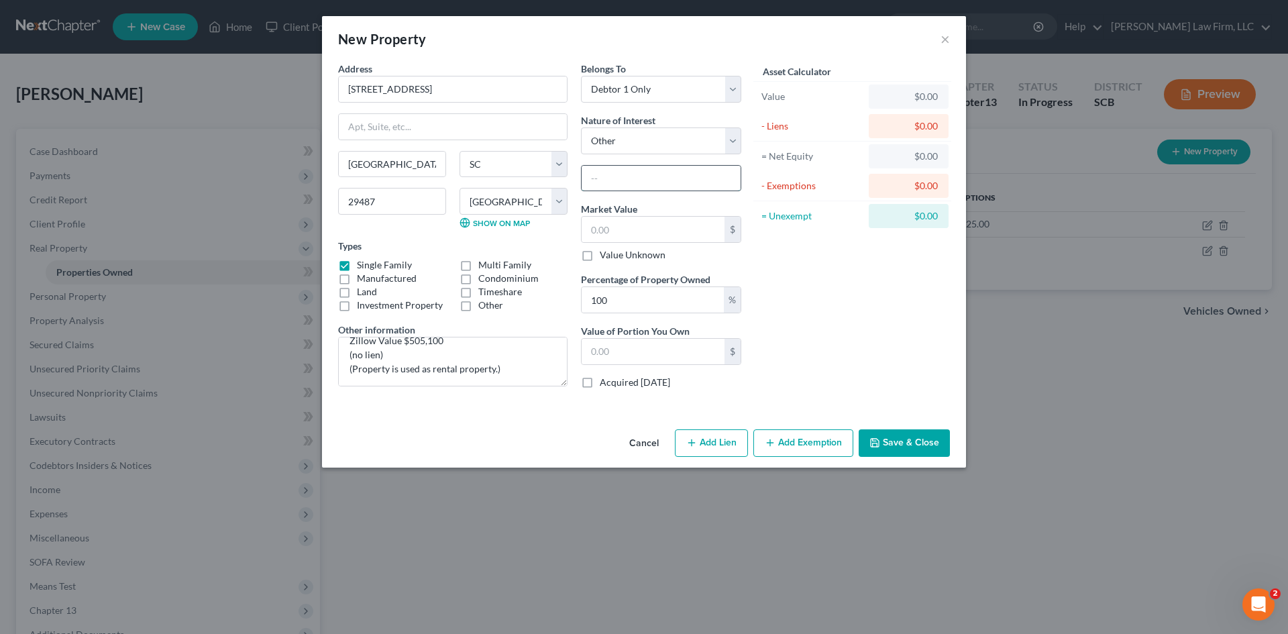
click at [660, 179] on input "text" at bounding box center [661, 178] width 159 height 25
type input "Heirs Property"
click at [631, 237] on input "text" at bounding box center [653, 229] width 143 height 25
paste input "83333.33333333333"
type input "83333.33333333333"
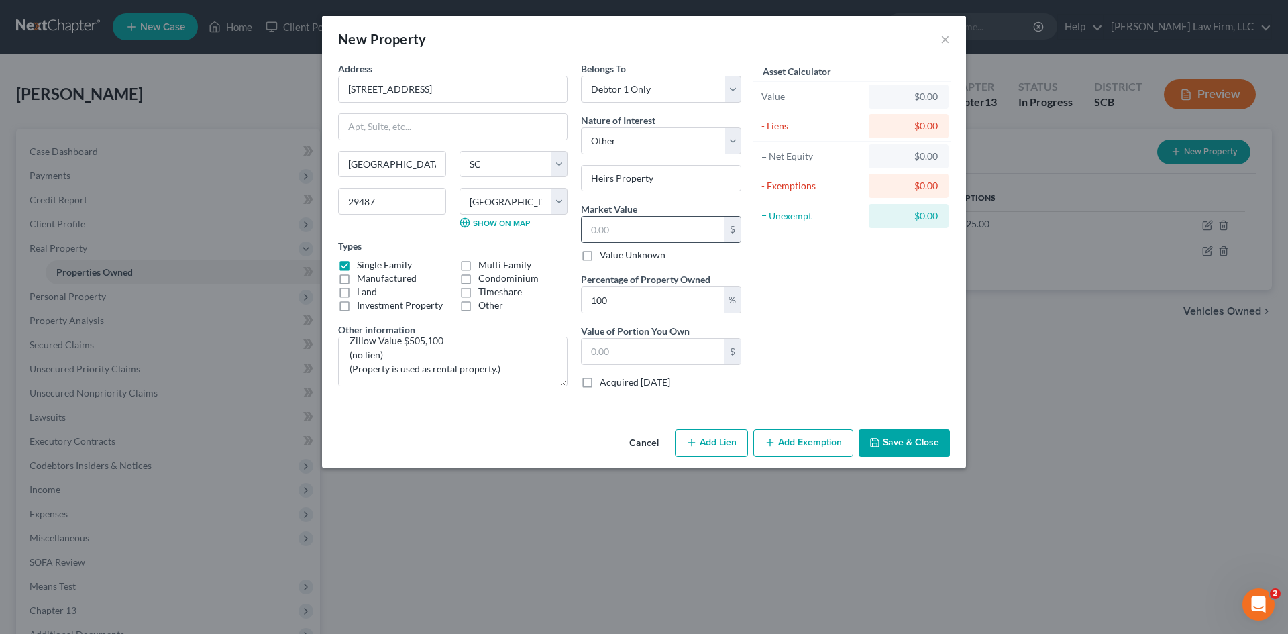
type input "83,333.33"
click at [884, 445] on button "Save & Close" at bounding box center [904, 443] width 91 height 28
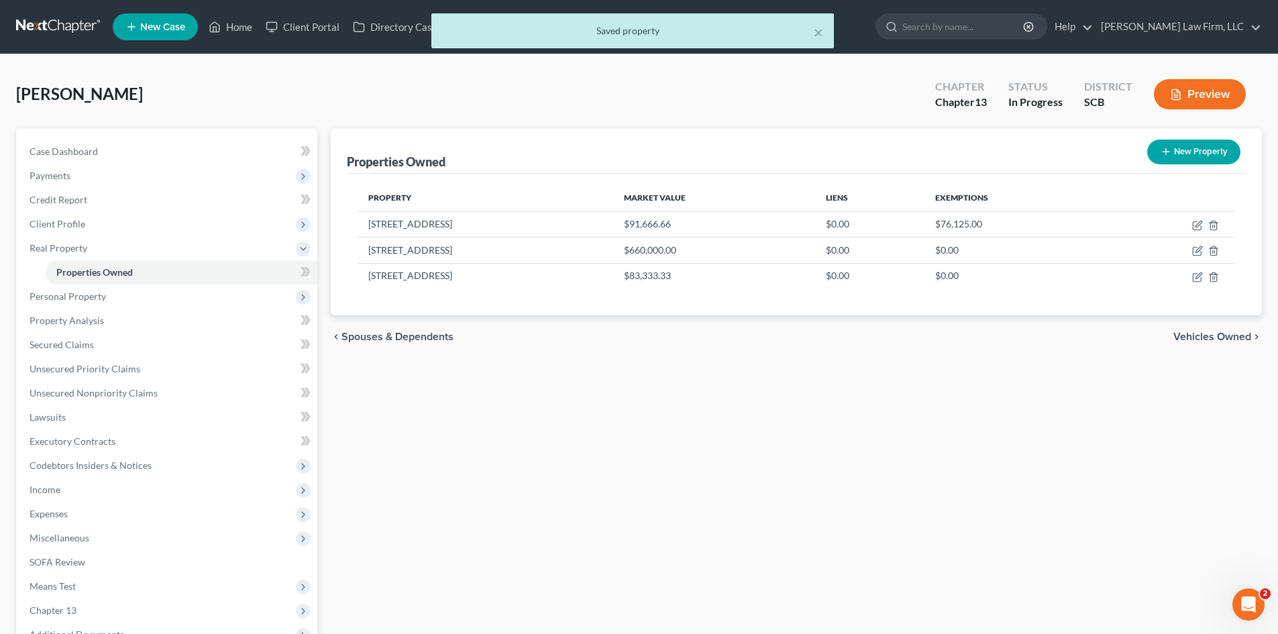
click at [1208, 159] on button "New Property" at bounding box center [1193, 152] width 93 height 25
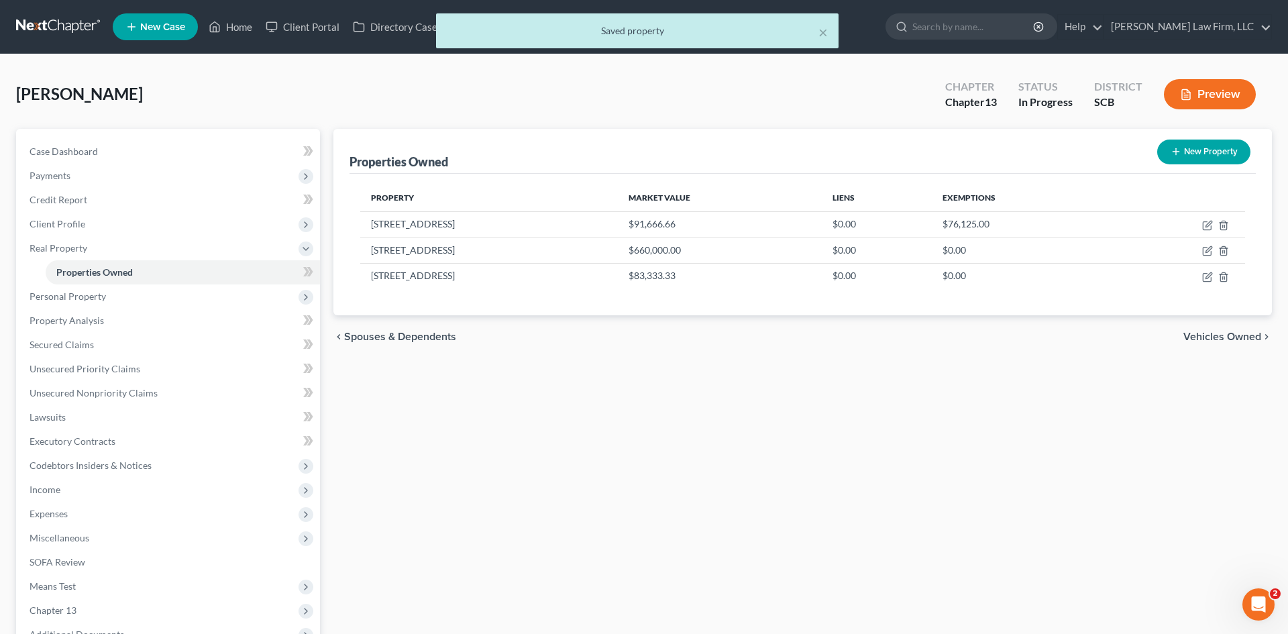
select select "42"
select select "9"
select select "0"
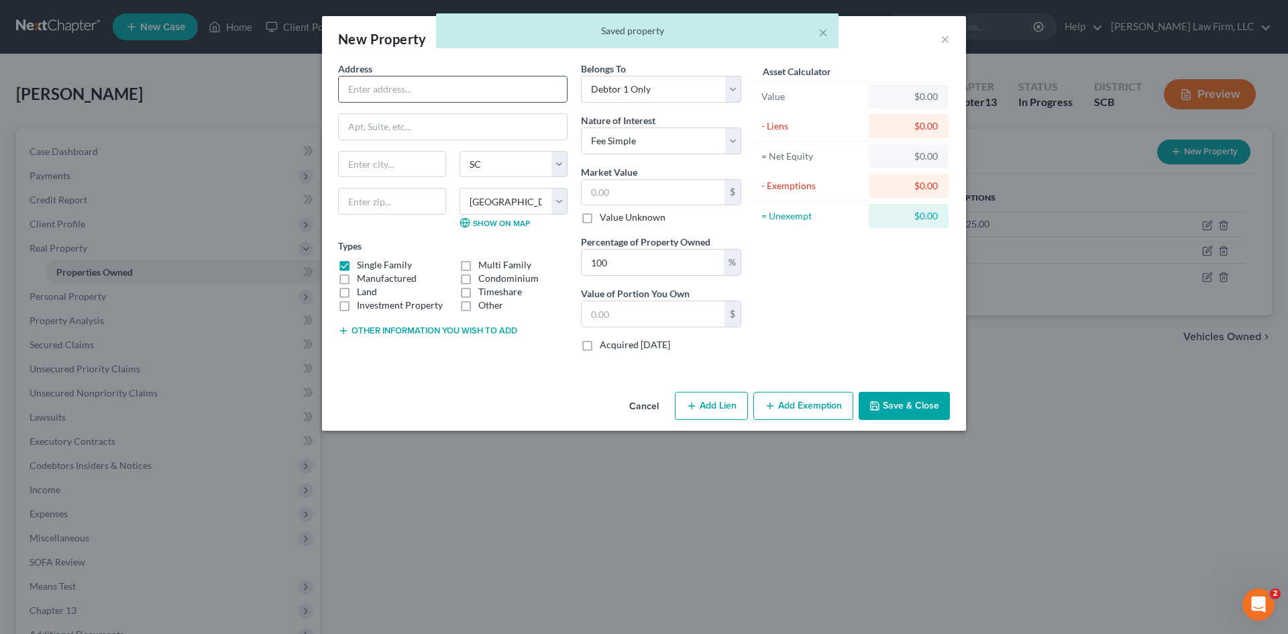
click at [456, 91] on input "text" at bounding box center [453, 88] width 228 height 25
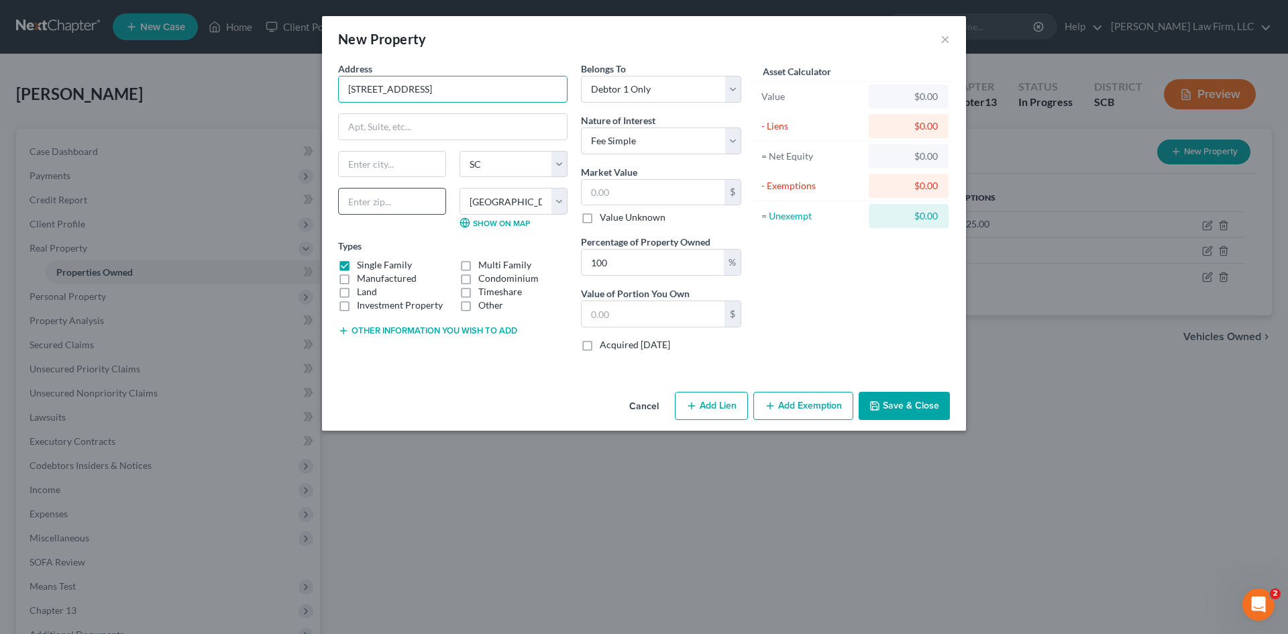
type input "[STREET_ADDRESS]"
click at [370, 191] on input "text" at bounding box center [392, 201] width 108 height 27
type input "29587"
type input "[GEOGRAPHIC_DATA]"
drag, startPoint x: 388, startPoint y: 207, endPoint x: 342, endPoint y: 204, distance: 46.4
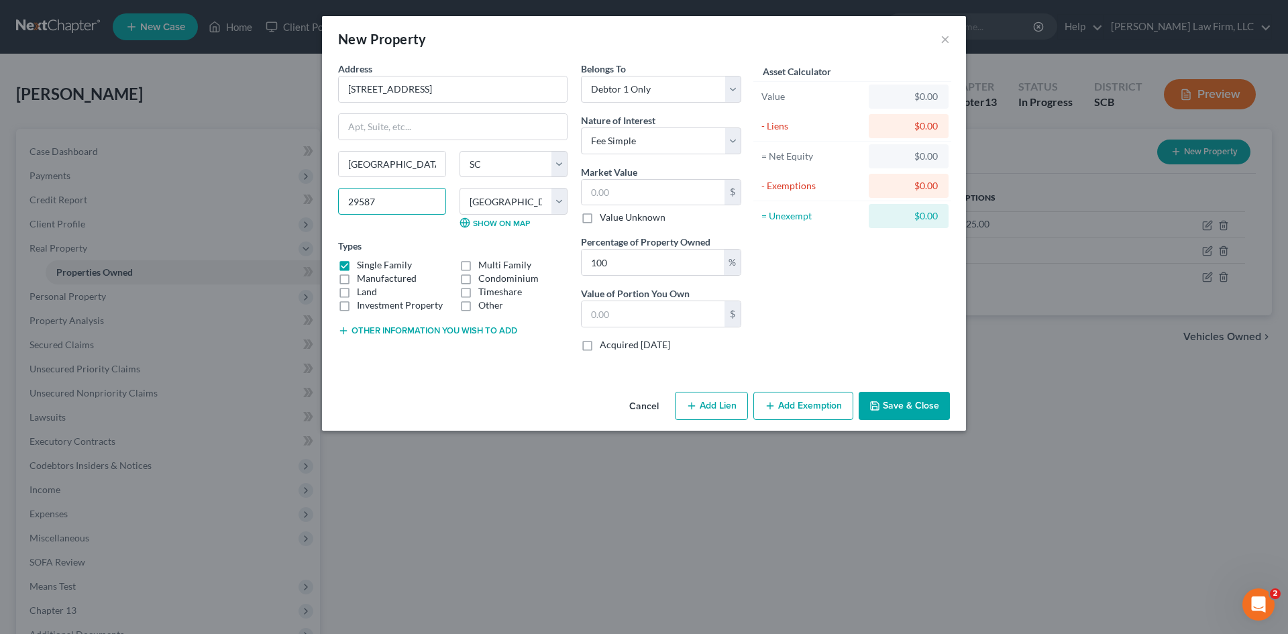
click at [342, 205] on input "29587" at bounding box center [392, 201] width 108 height 27
type input "29487"
type input "[GEOGRAPHIC_DATA]"
click at [389, 336] on div "Other information you wish to add" at bounding box center [452, 329] width 229 height 13
click at [389, 334] on button "Other information you wish to add" at bounding box center [427, 330] width 179 height 11
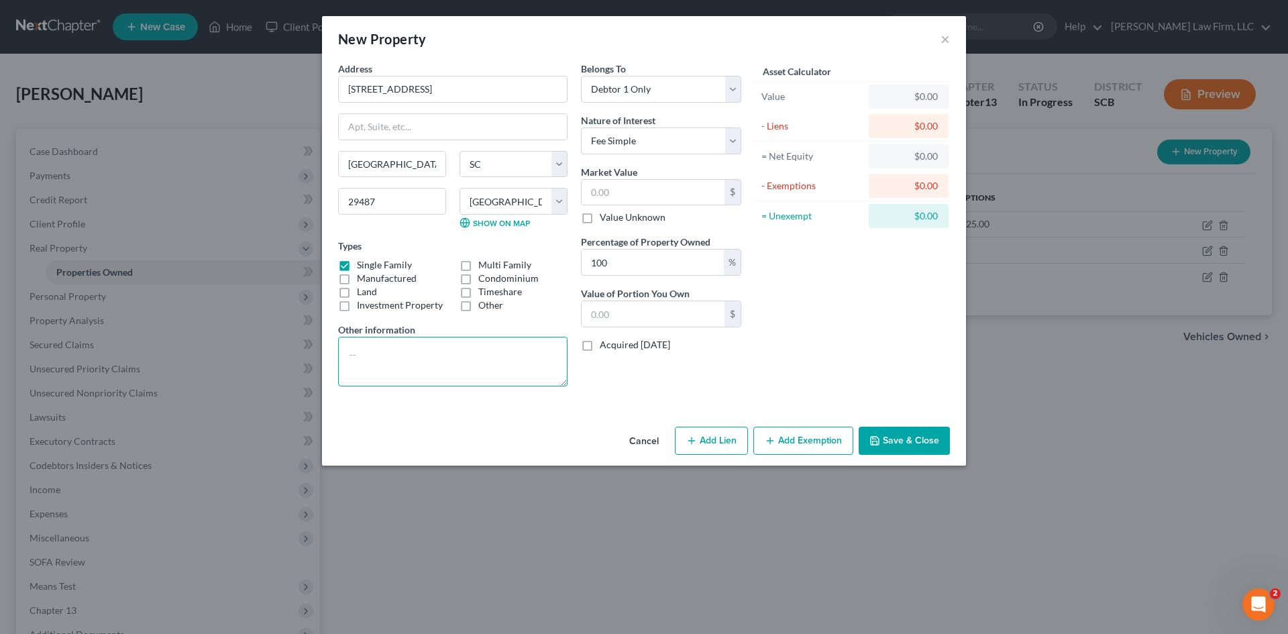
click at [394, 346] on textarea at bounding box center [452, 362] width 229 height 50
paste textarea "83333.33333333333"
type textarea "83333.33333333333"
drag, startPoint x: 459, startPoint y: 364, endPoint x: 311, endPoint y: 350, distance: 148.8
click at [311, 354] on div "New Property × Address * 6662 [GEOGRAPHIC_DATA] [GEOGRAPHIC_DATA] [US_STATE][GE…" at bounding box center [644, 317] width 1288 height 634
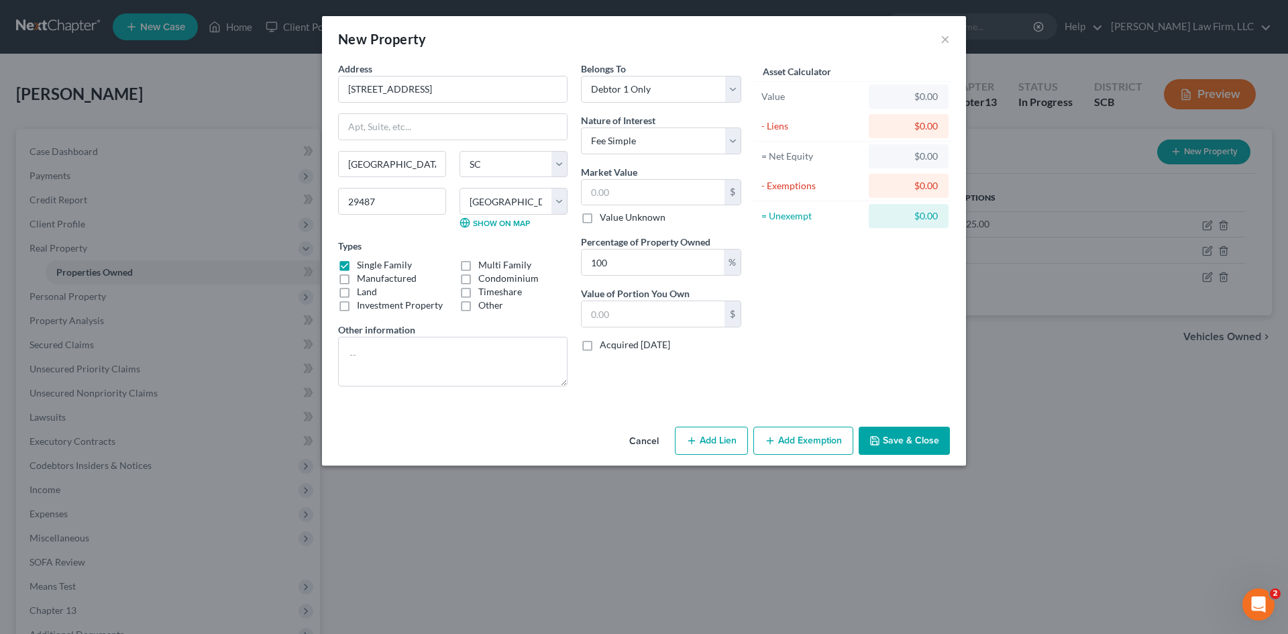
click at [867, 421] on div "Address * 6662 [GEOGRAPHIC_DATA] [GEOGRAPHIC_DATA] [US_STATE][GEOGRAPHIC_DATA] …" at bounding box center [644, 242] width 644 height 360
click at [895, 442] on button "Save & Close" at bounding box center [904, 441] width 91 height 28
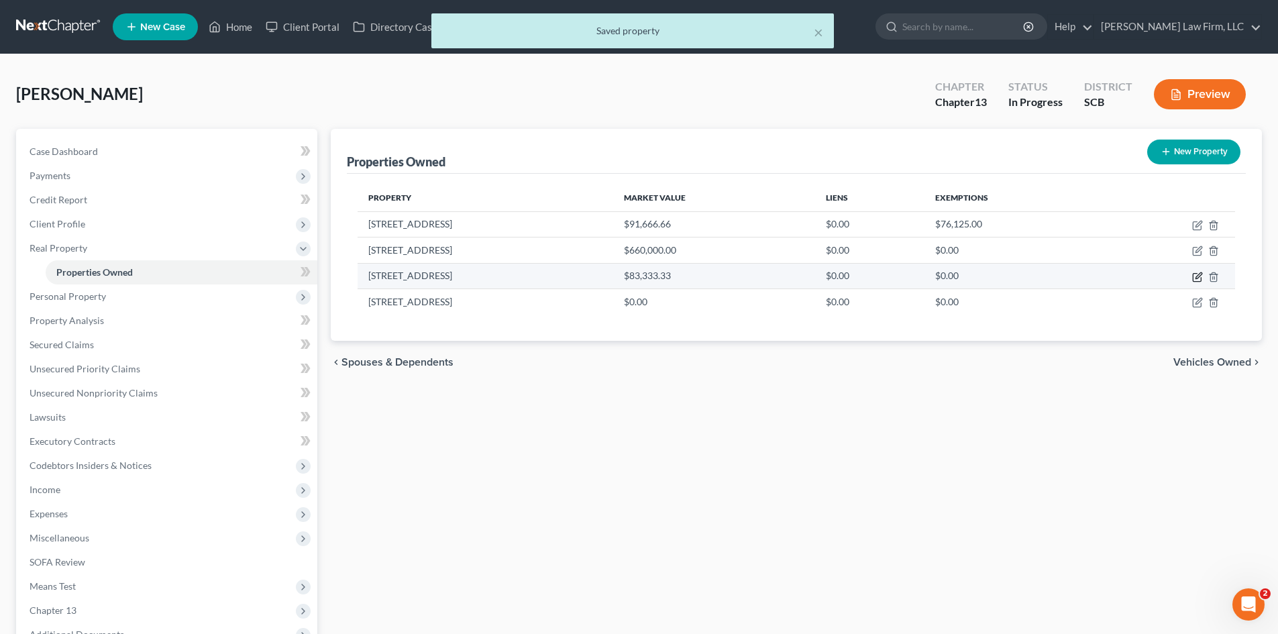
click at [1198, 278] on icon "button" at bounding box center [1198, 275] width 6 height 6
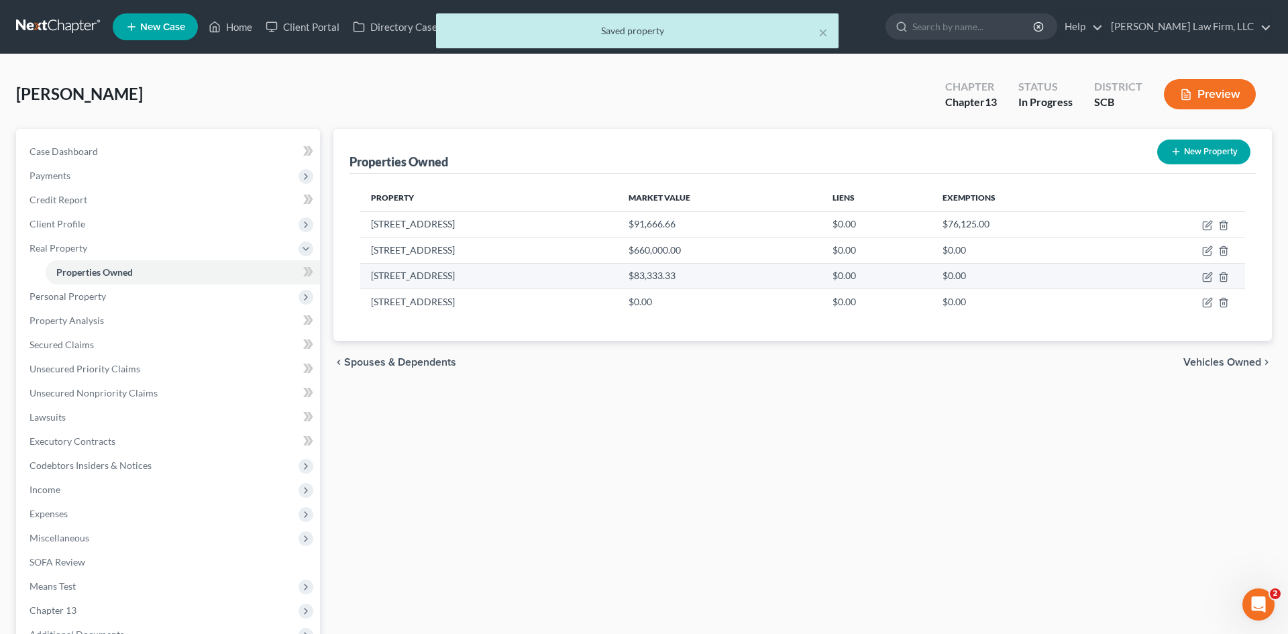
select select "42"
select select "9"
select select "0"
select select "7"
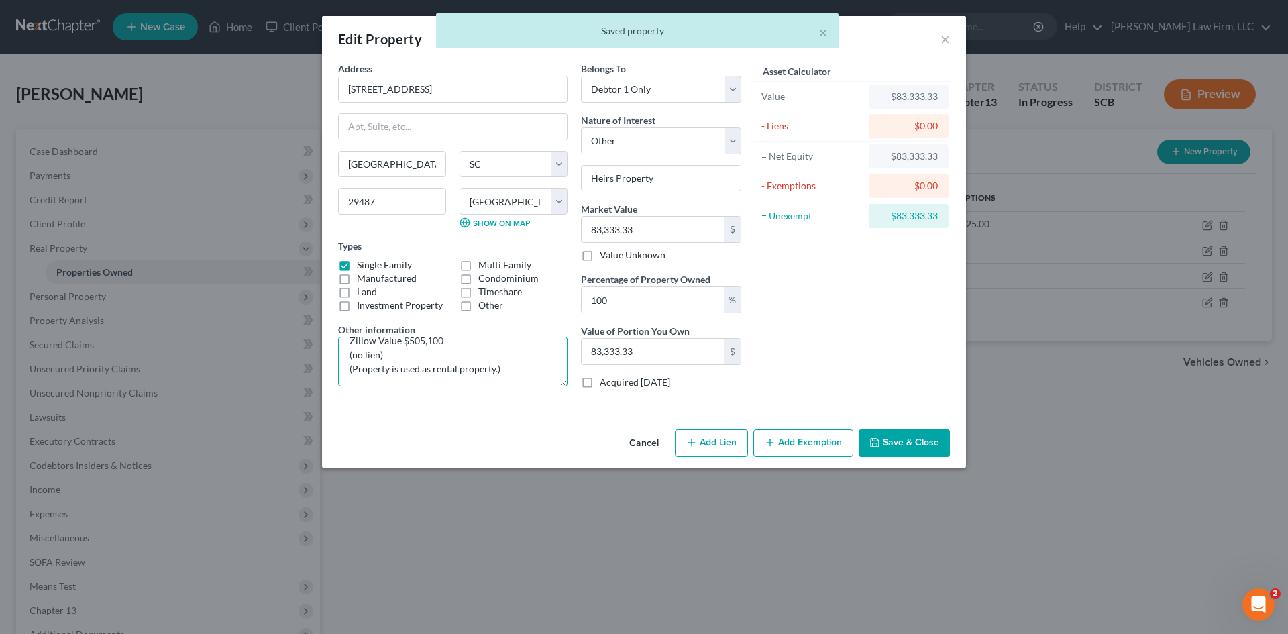
drag, startPoint x: 351, startPoint y: 353, endPoint x: 513, endPoint y: 404, distance: 170.1
click at [513, 404] on div "Address * 6661 [GEOGRAPHIC_DATA] [GEOGRAPHIC_DATA] [US_STATE][GEOGRAPHIC_DATA] …" at bounding box center [644, 243] width 644 height 362
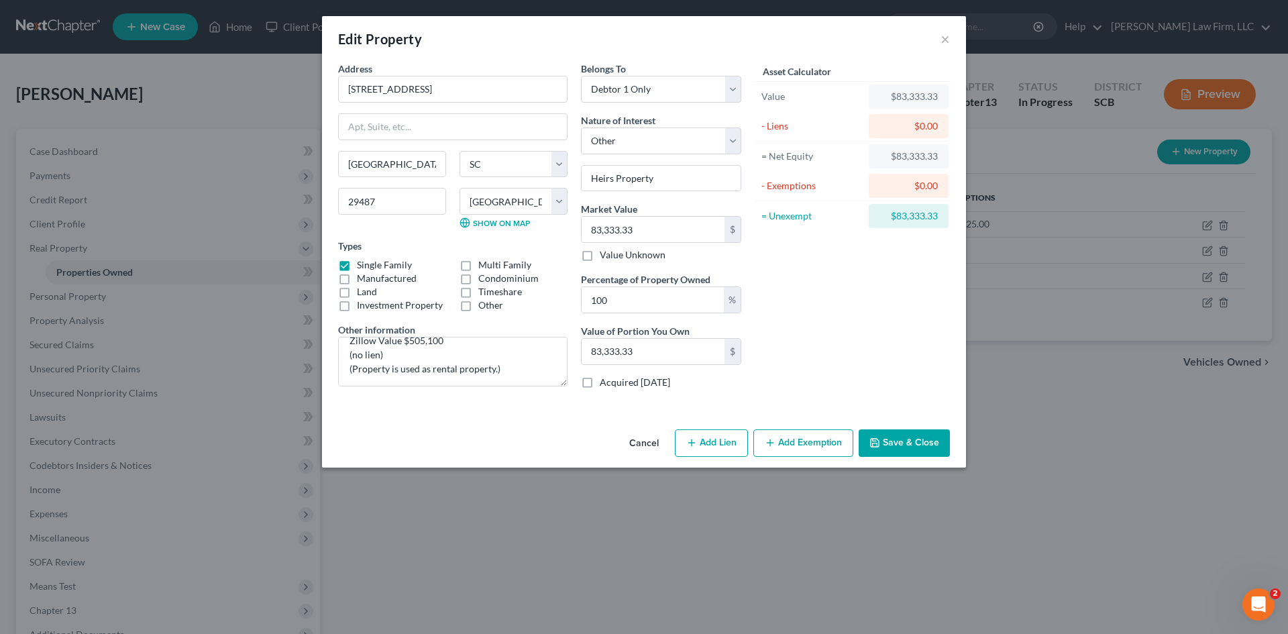
click at [905, 439] on button "Save & Close" at bounding box center [904, 443] width 91 height 28
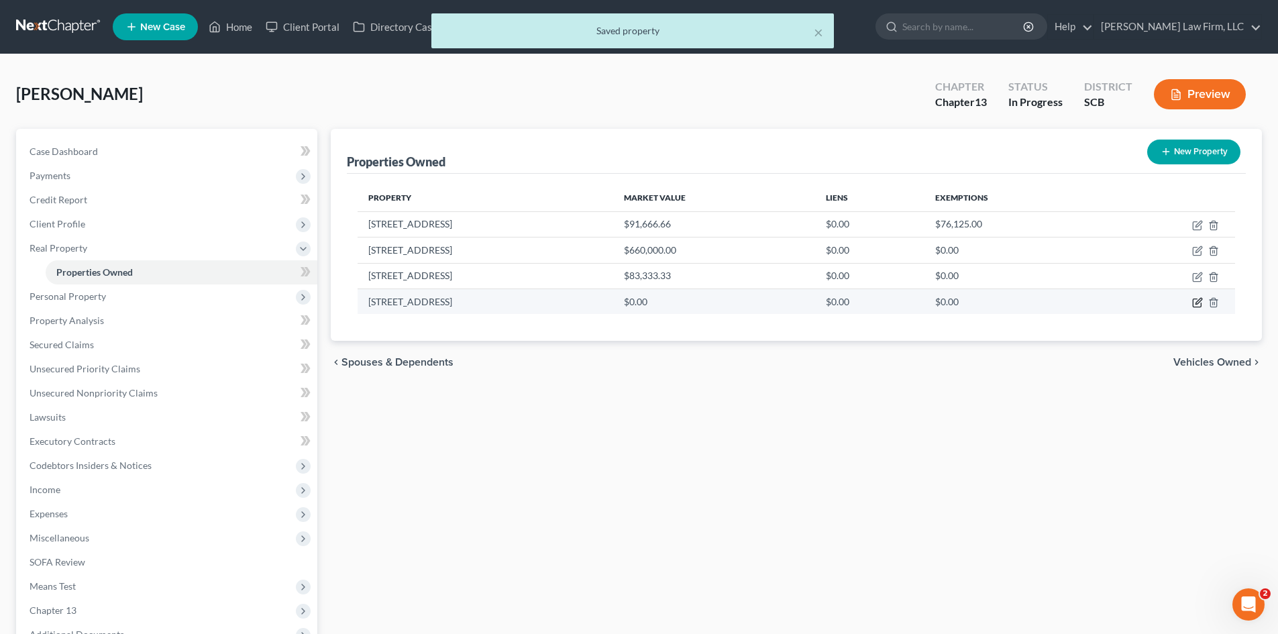
click at [1197, 300] on icon "button" at bounding box center [1197, 302] width 11 height 11
select select "42"
select select "9"
select select "0"
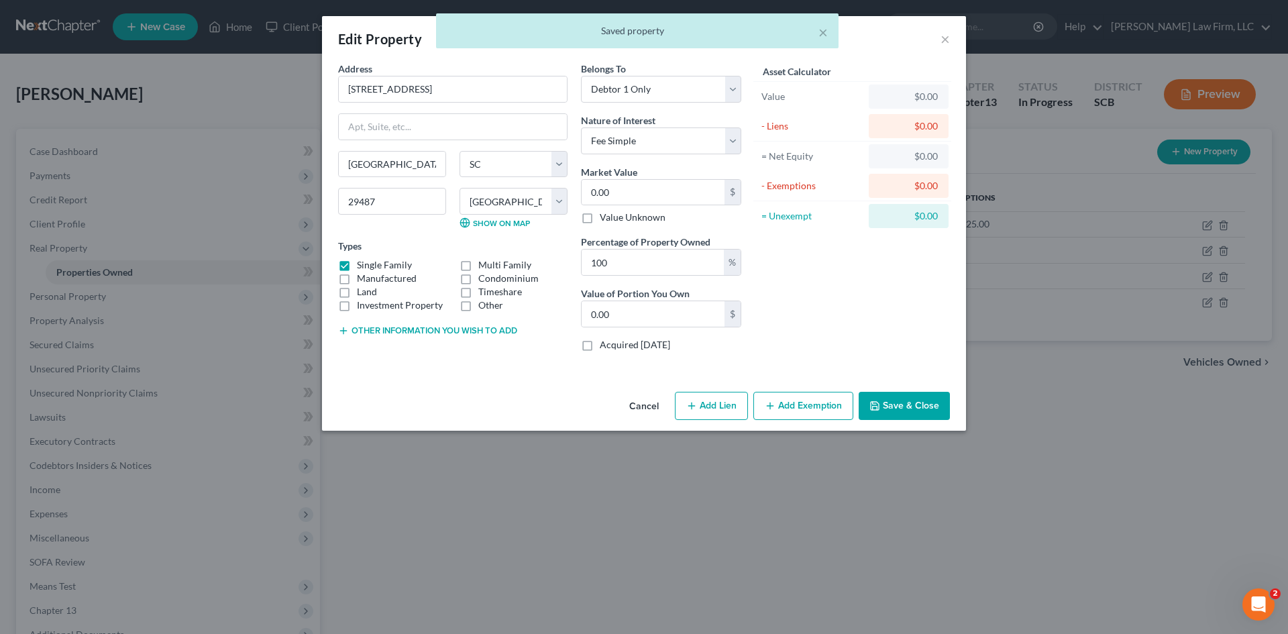
drag, startPoint x: 500, startPoint y: 329, endPoint x: 481, endPoint y: 332, distance: 19.6
click at [499, 329] on button "Other information you wish to add" at bounding box center [427, 330] width 179 height 11
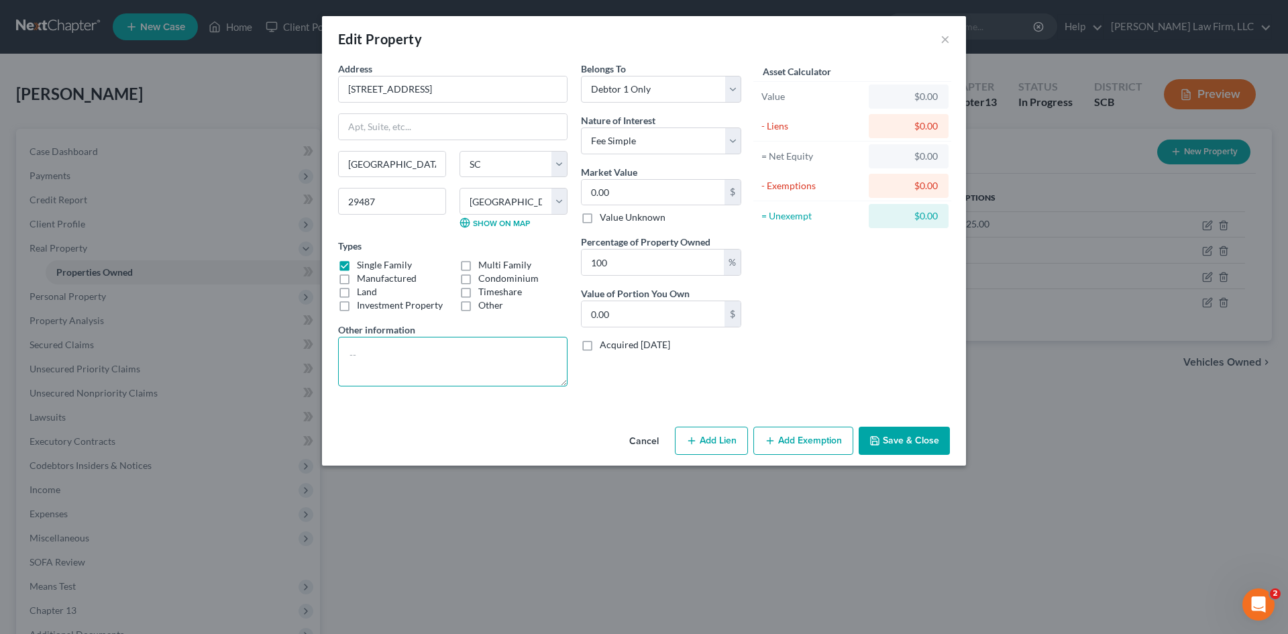
paste textarea "TMS# [PHONE_NUMBER] (The debtor received 1/6 interest in this home when her fat…"
click at [453, 357] on textarea "TMS# [PHONE_NUMBER] (The debtor received 1/6 interest in this home when her fat…" at bounding box center [452, 362] width 229 height 50
drag, startPoint x: 405, startPoint y: 375, endPoint x: 423, endPoint y: 374, distance: 17.5
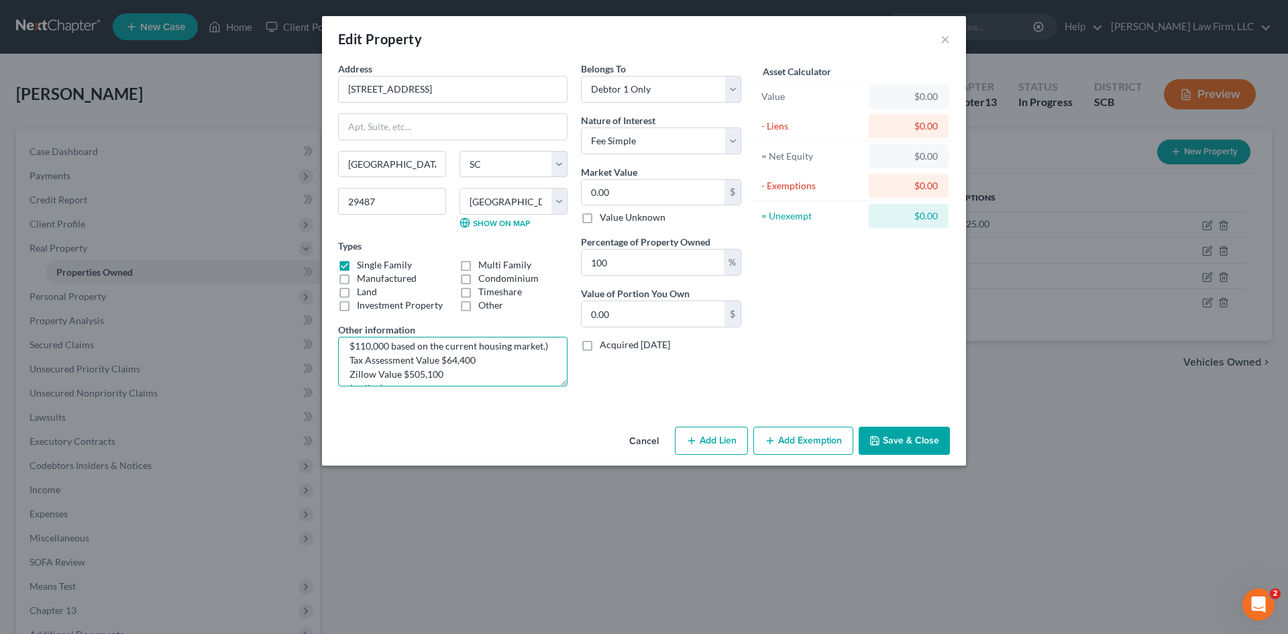
click at [423, 374] on textarea "TMS# [PHONE_NUMBER] (The debtor received 1/6 interest in this home when her fat…" at bounding box center [452, 362] width 229 height 50
type textarea "TMS# [PHONE_NUMBER] (The debtor received 1/6 interest in this home when her fat…"
click at [627, 188] on input "0.00" at bounding box center [653, 192] width 143 height 25
type input "1"
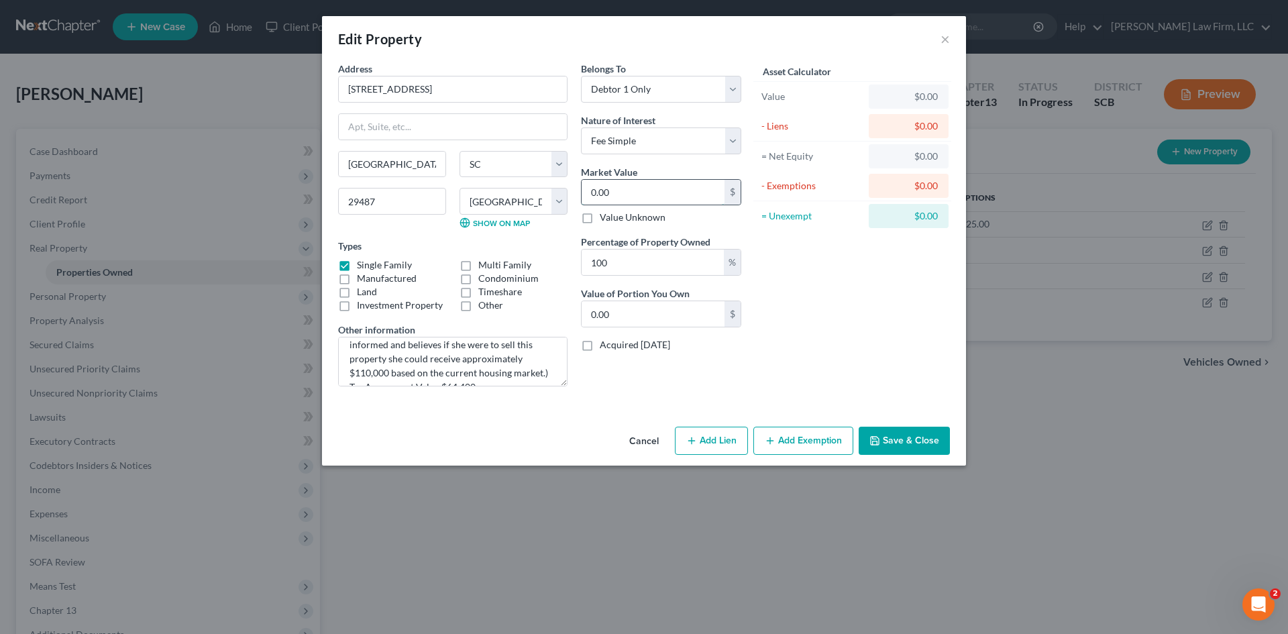
type input "1.00"
type input "18"
type input "18.00"
type input "18.3"
type input "18.30"
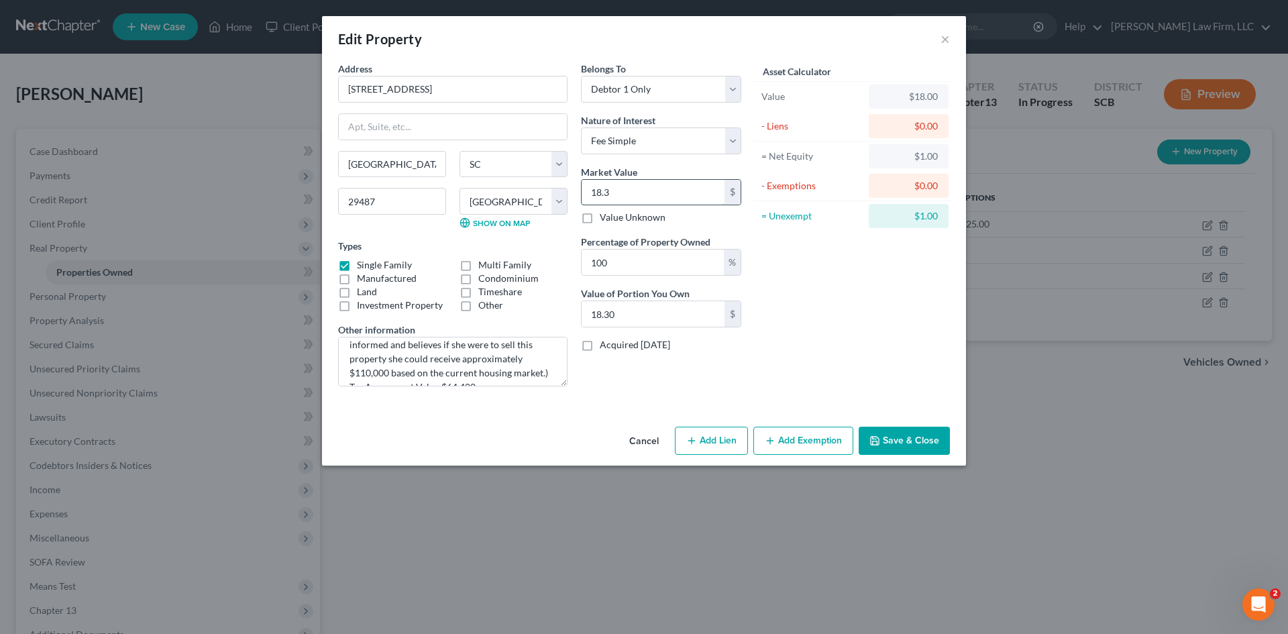
type input "18.33"
type input "18.3"
type input "18.30"
type input "18."
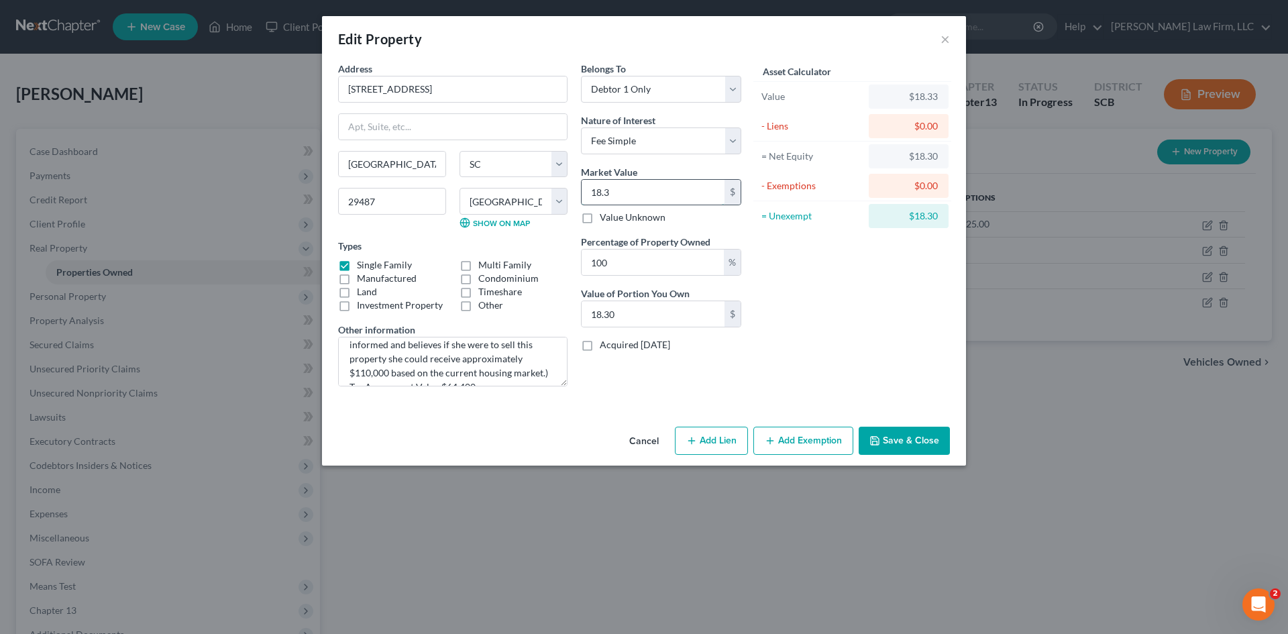
type input "18.00"
type input "183"
type input "183.00"
type input "1833"
type input "1,833.00"
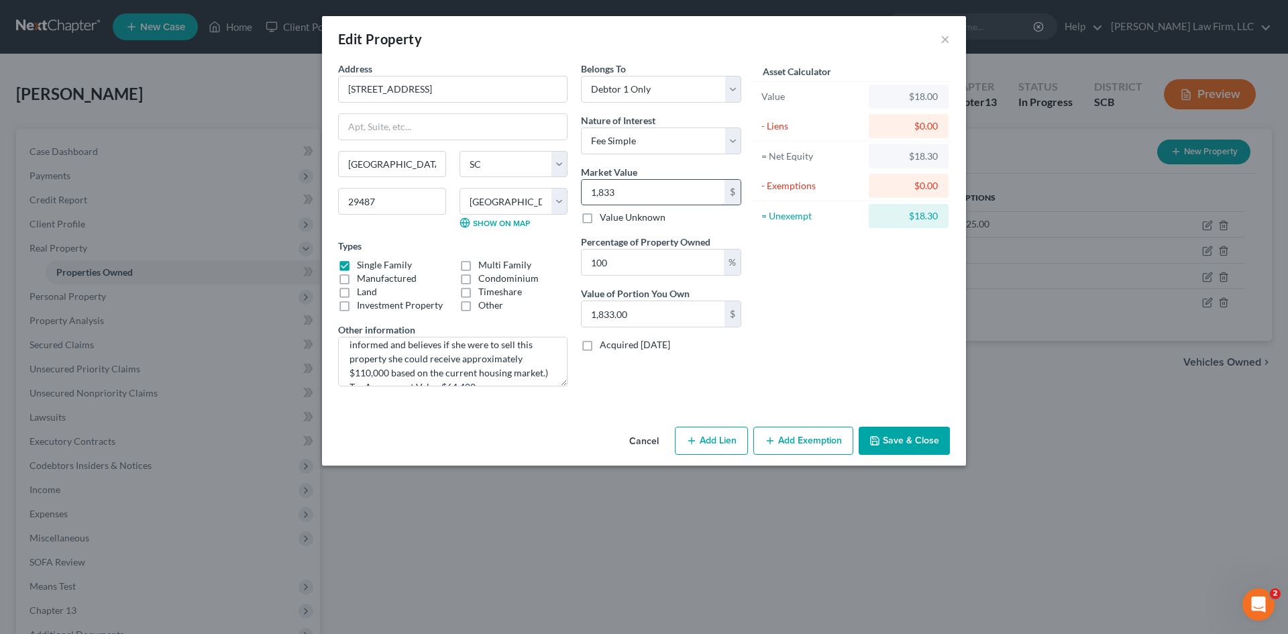
type input "1,8333"
type input "18,333.00"
type input "18,333.3"
type input "18,333.30"
type input "18,333.33"
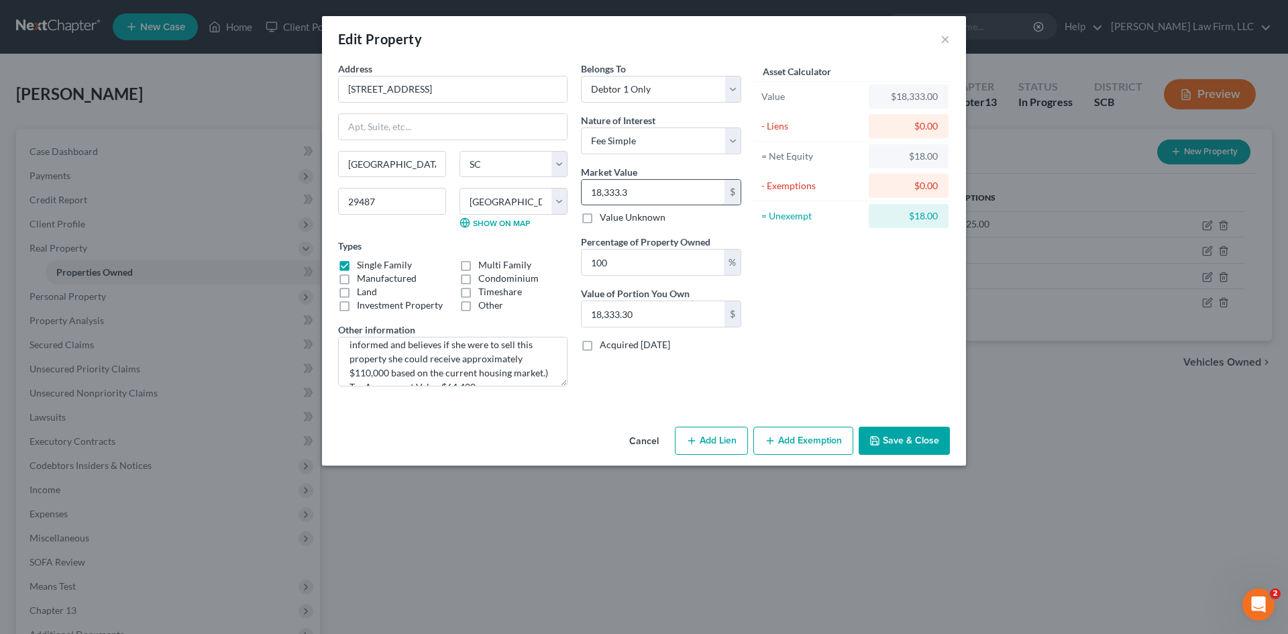
type input "18,333.33"
click at [658, 266] on input "100" at bounding box center [653, 262] width 142 height 25
click at [663, 267] on input "100" at bounding box center [653, 262] width 142 height 25
click at [630, 180] on input "18,333.33" at bounding box center [653, 192] width 143 height 25
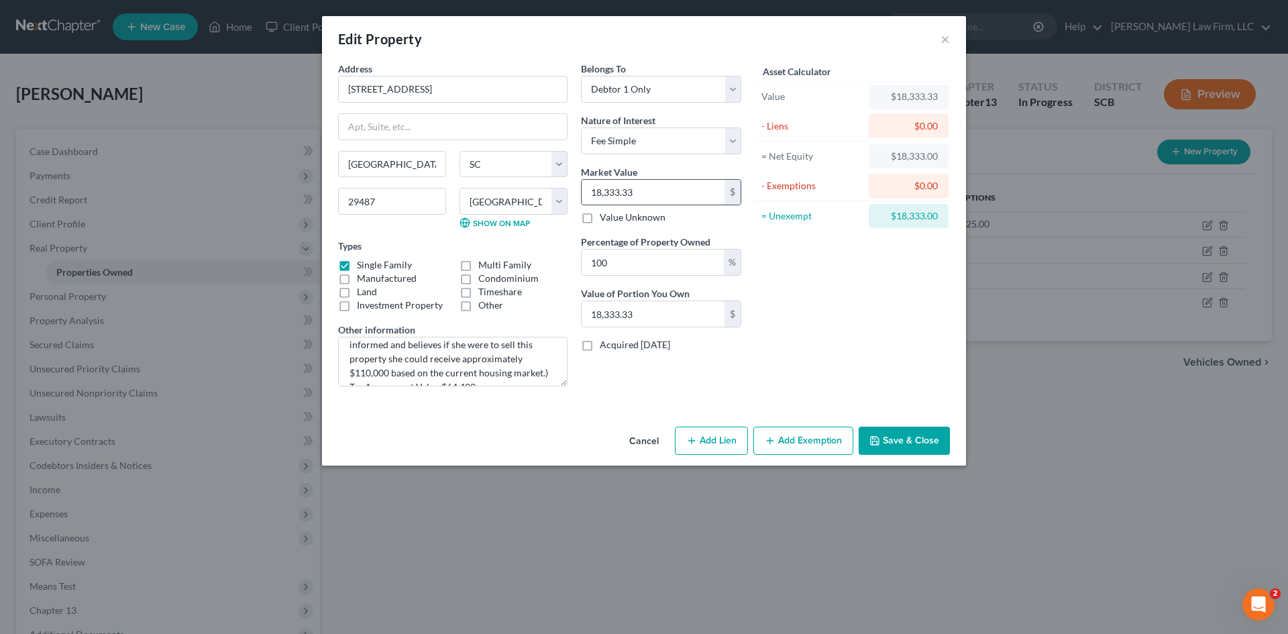
type input "1"
type input "1.00"
type input "11"
type input "11.00"
type input "110"
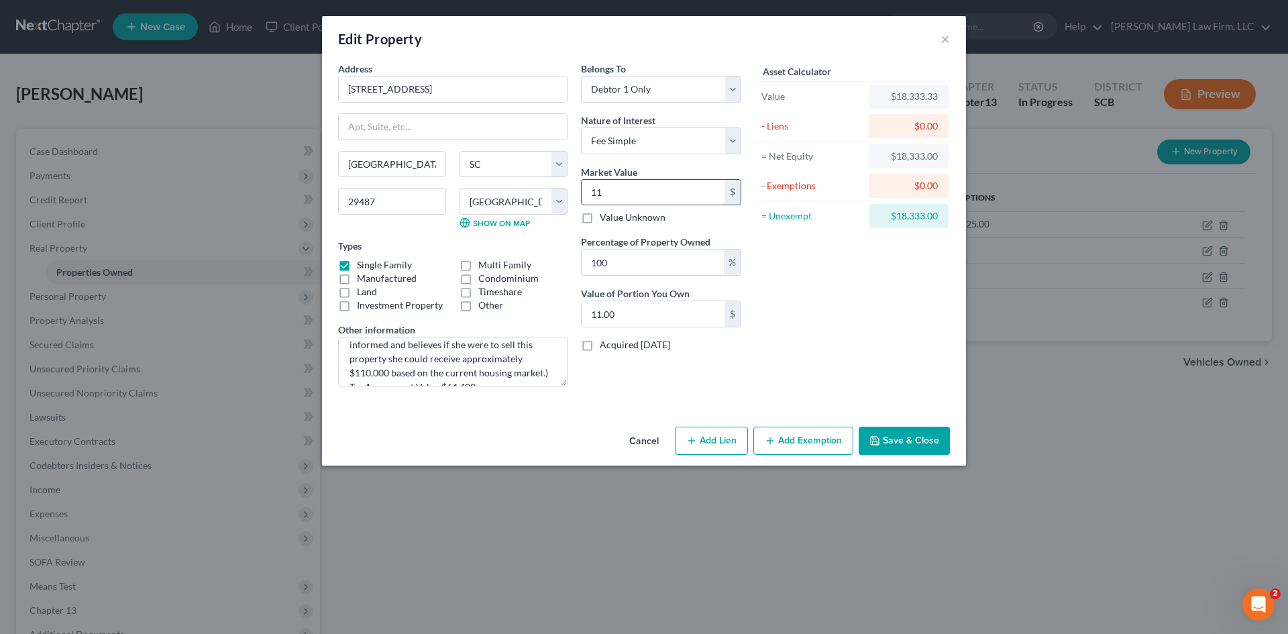
type input "110.00"
type input "1100"
type input "1,100.00"
type input "1,1000"
type input "11,000.00"
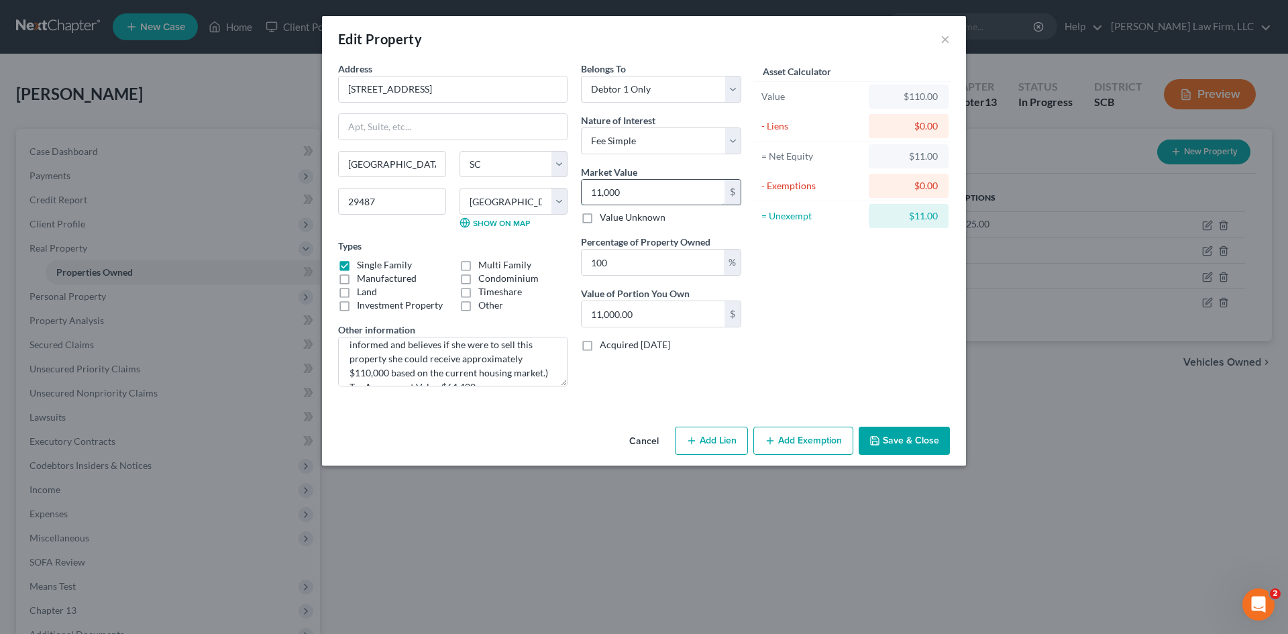
type input "11,0000"
type input "110,000.00"
click at [614, 269] on input "100" at bounding box center [653, 262] width 142 height 25
drag, startPoint x: 614, startPoint y: 262, endPoint x: 565, endPoint y: 252, distance: 49.3
click at [565, 256] on div "Address * 6662 [GEOGRAPHIC_DATA] [GEOGRAPHIC_DATA] [US_STATE][GEOGRAPHIC_DATA] …" at bounding box center [539, 229] width 417 height 335
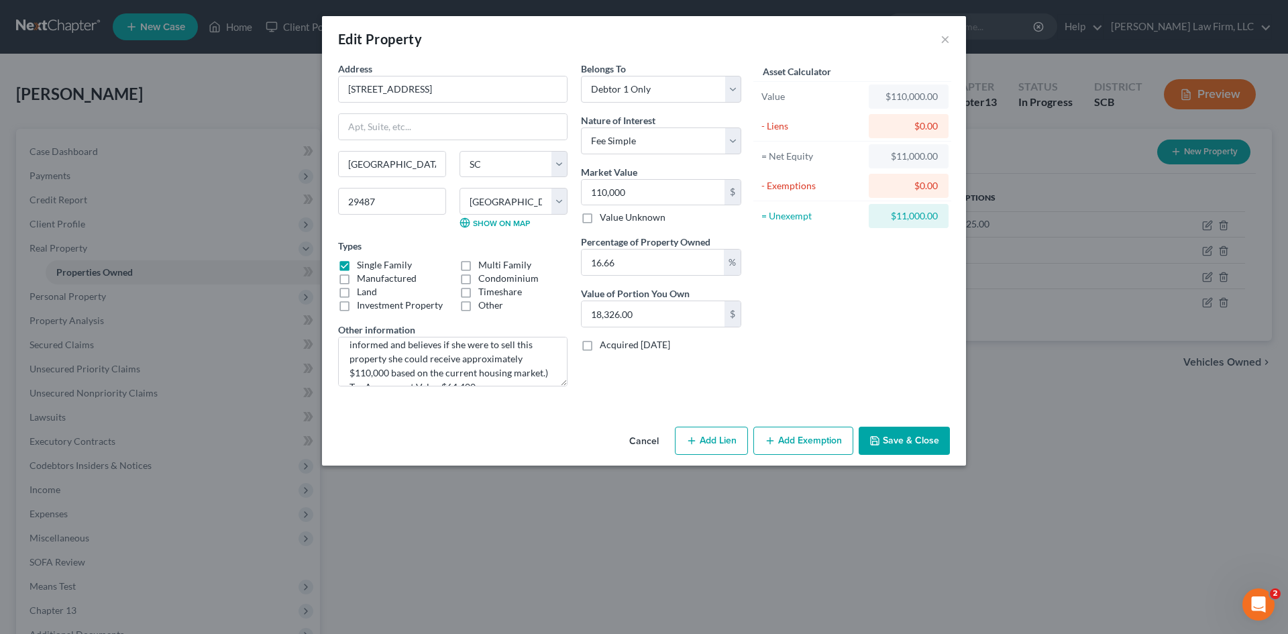
click at [889, 441] on button "Save & Close" at bounding box center [904, 441] width 91 height 28
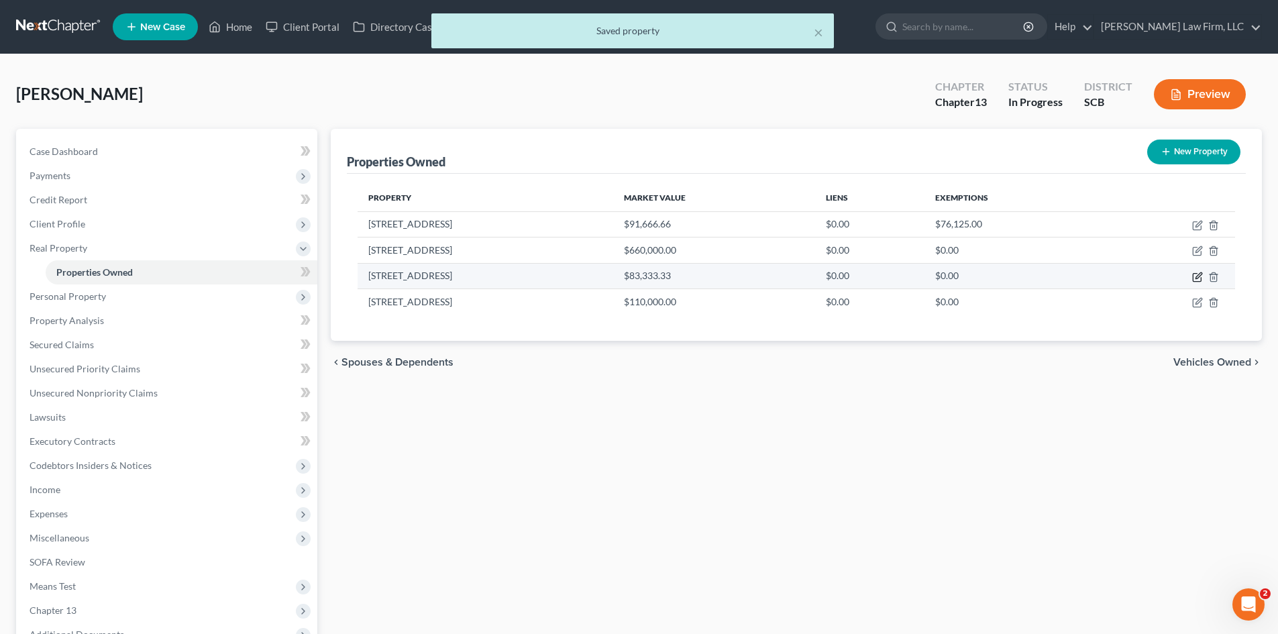
click at [1199, 280] on icon "button" at bounding box center [1197, 277] width 11 height 11
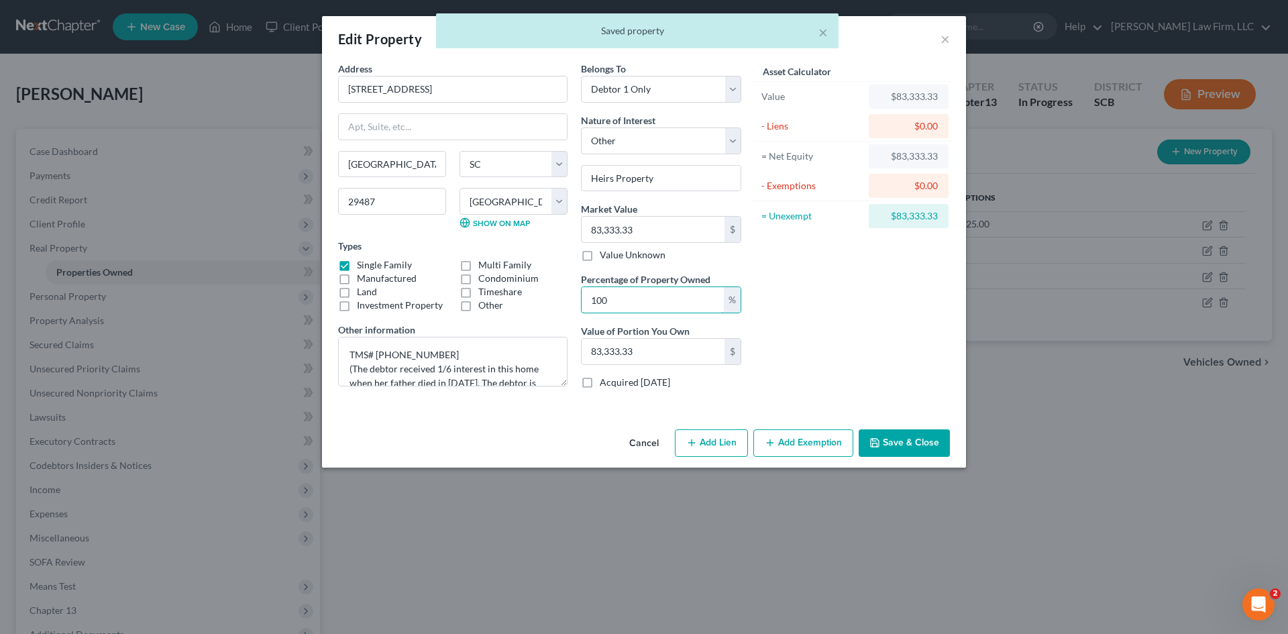
drag, startPoint x: 671, startPoint y: 294, endPoint x: 561, endPoint y: 286, distance: 110.2
click at [560, 293] on div "Address * 6661 [GEOGRAPHIC_DATA] [GEOGRAPHIC_DATA] [US_STATE][GEOGRAPHIC_DATA] …" at bounding box center [539, 231] width 417 height 338
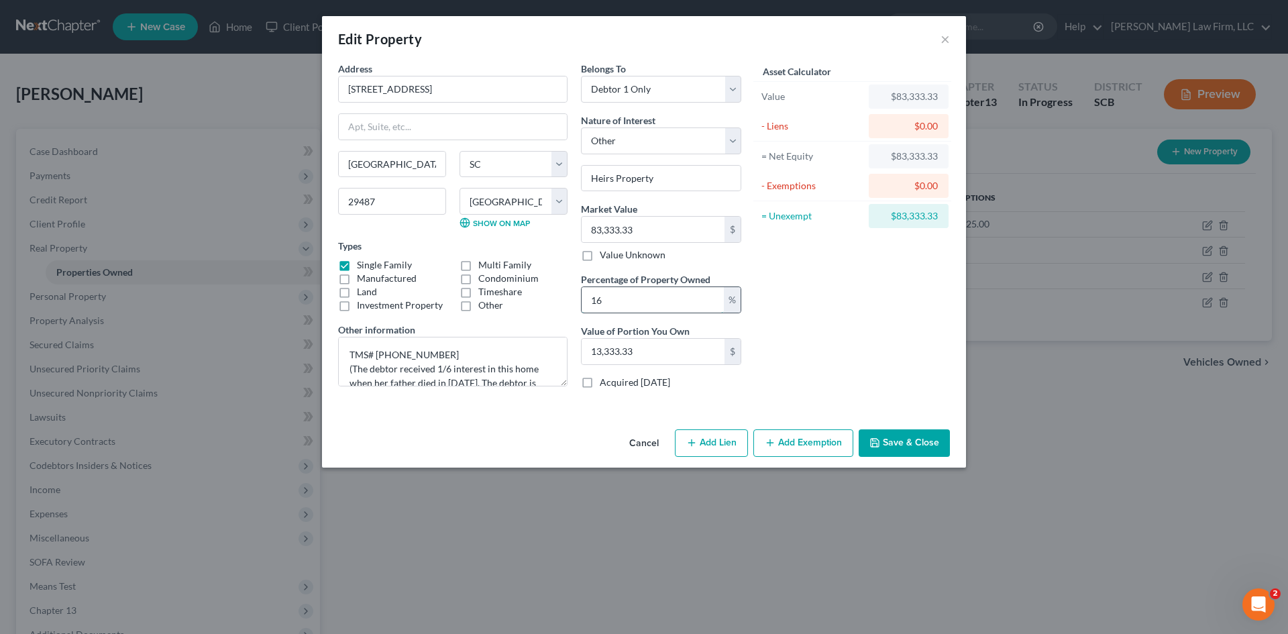
click at [680, 304] on input "16" at bounding box center [653, 299] width 142 height 25
click at [921, 440] on button "Save & Close" at bounding box center [904, 443] width 91 height 28
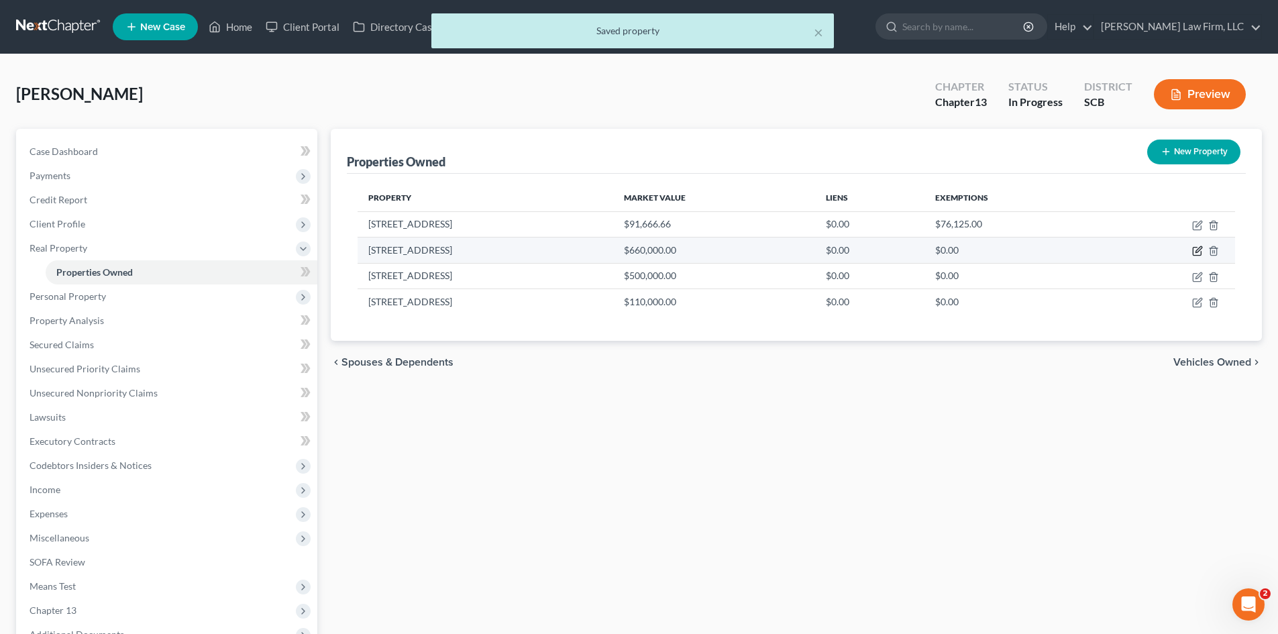
click at [1198, 251] on icon "button" at bounding box center [1197, 250] width 11 height 11
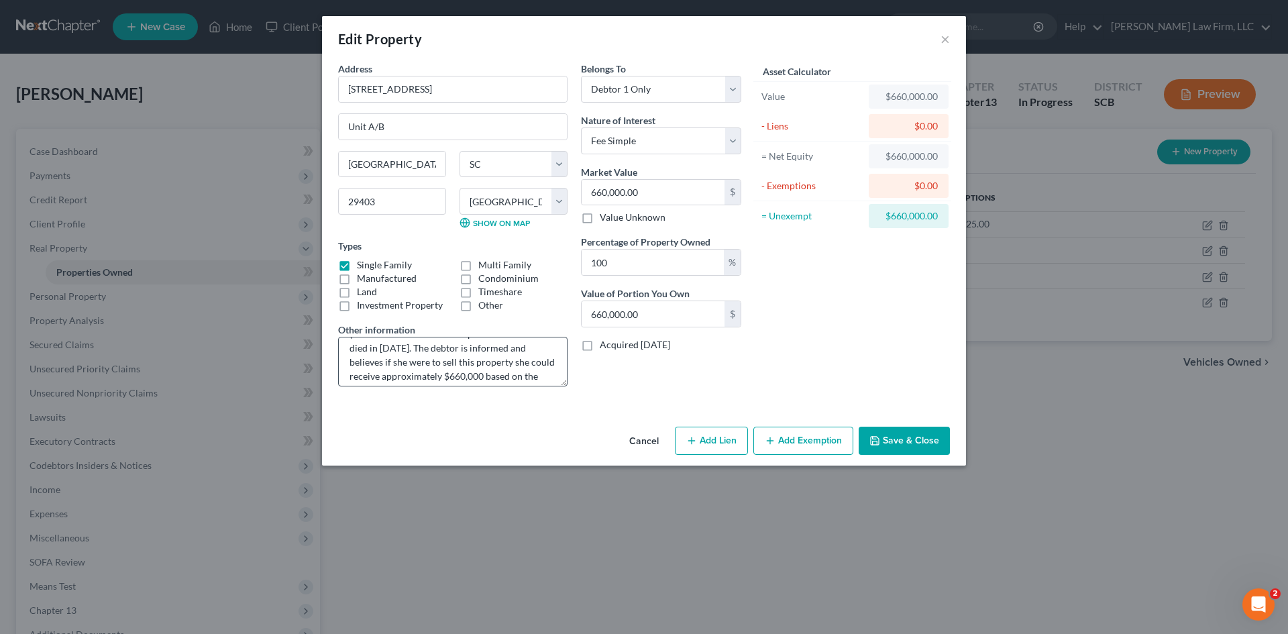
scroll to position [67, 0]
click at [925, 444] on button "Save & Close" at bounding box center [904, 441] width 91 height 28
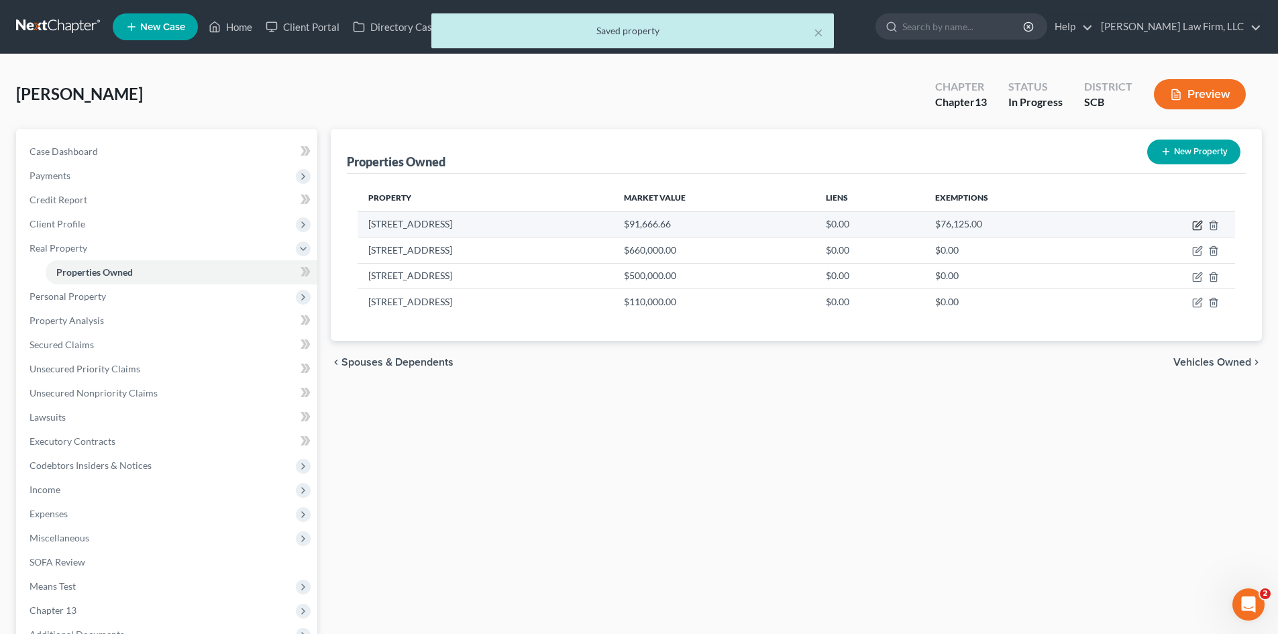
click at [1194, 227] on icon "button" at bounding box center [1197, 225] width 11 height 11
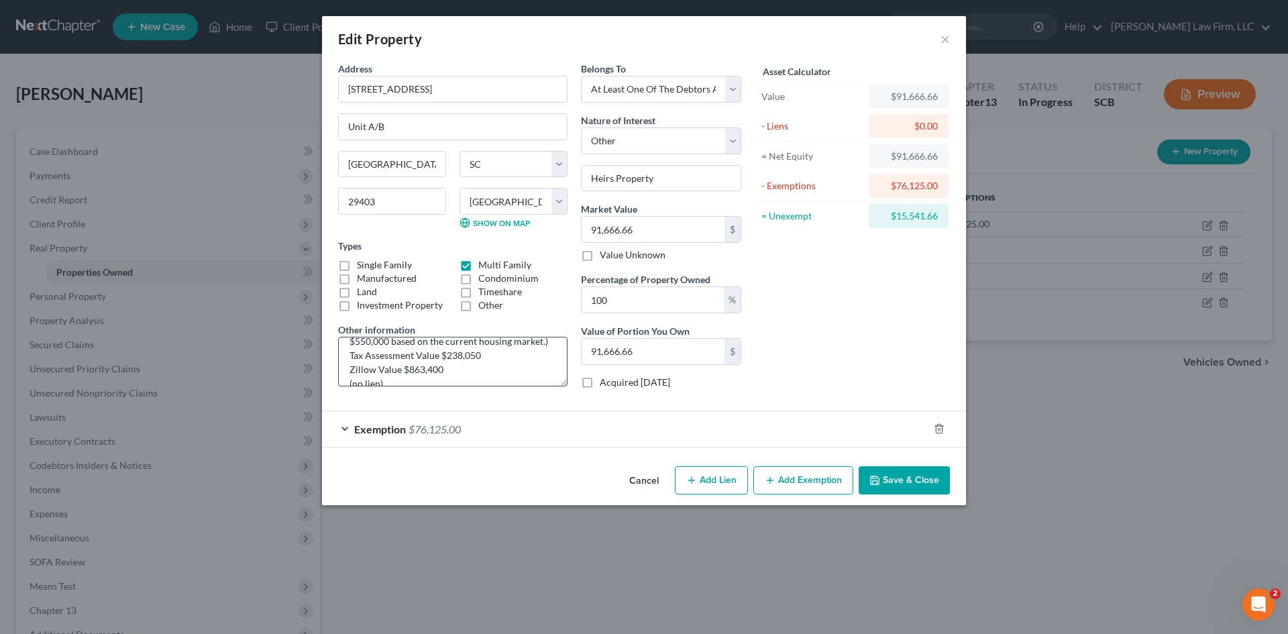
scroll to position [60, 0]
drag, startPoint x: 648, startPoint y: 306, endPoint x: 590, endPoint y: 308, distance: 57.7
click at [591, 308] on input "100" at bounding box center [653, 299] width 142 height 25
click at [921, 478] on button "Save & Close" at bounding box center [904, 480] width 91 height 28
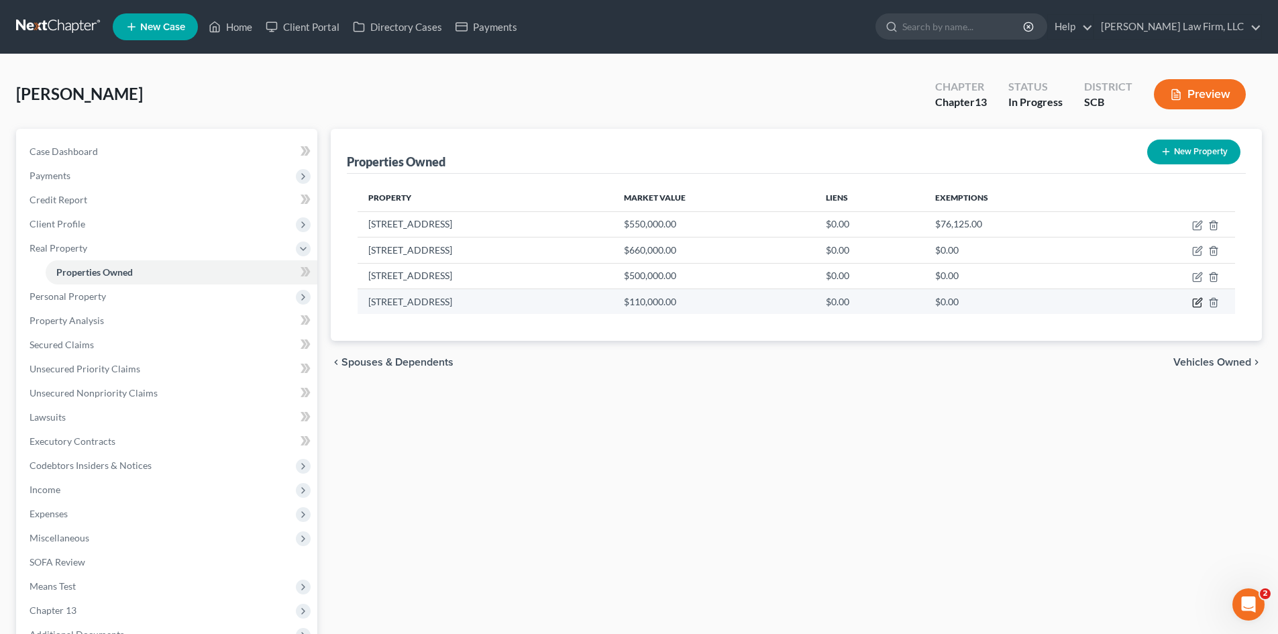
click at [1199, 304] on icon "button" at bounding box center [1197, 302] width 11 height 11
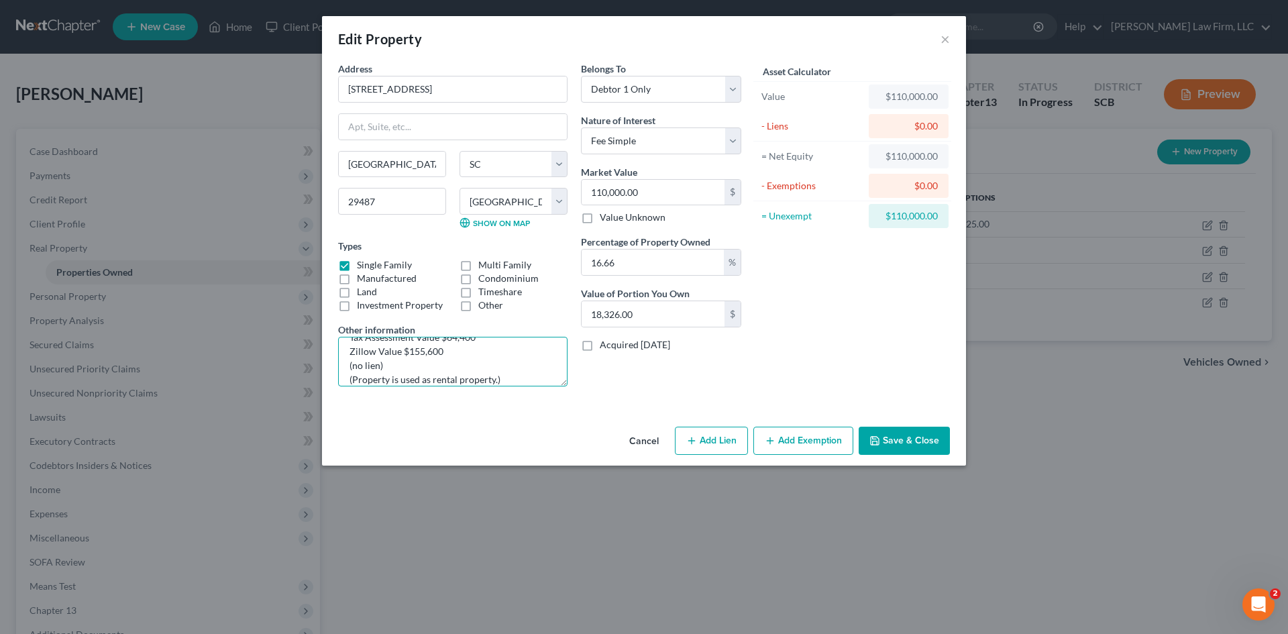
scroll to position [113, 0]
click at [891, 447] on button "Save & Close" at bounding box center [904, 441] width 91 height 28
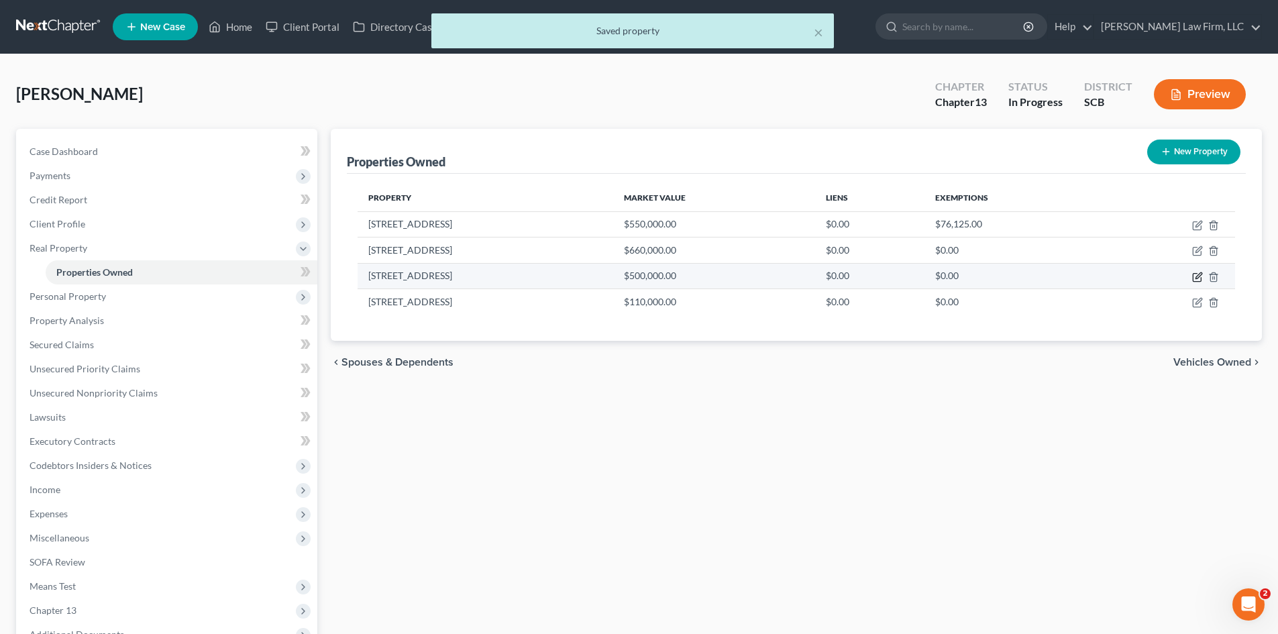
click at [1196, 279] on icon "button" at bounding box center [1197, 277] width 11 height 11
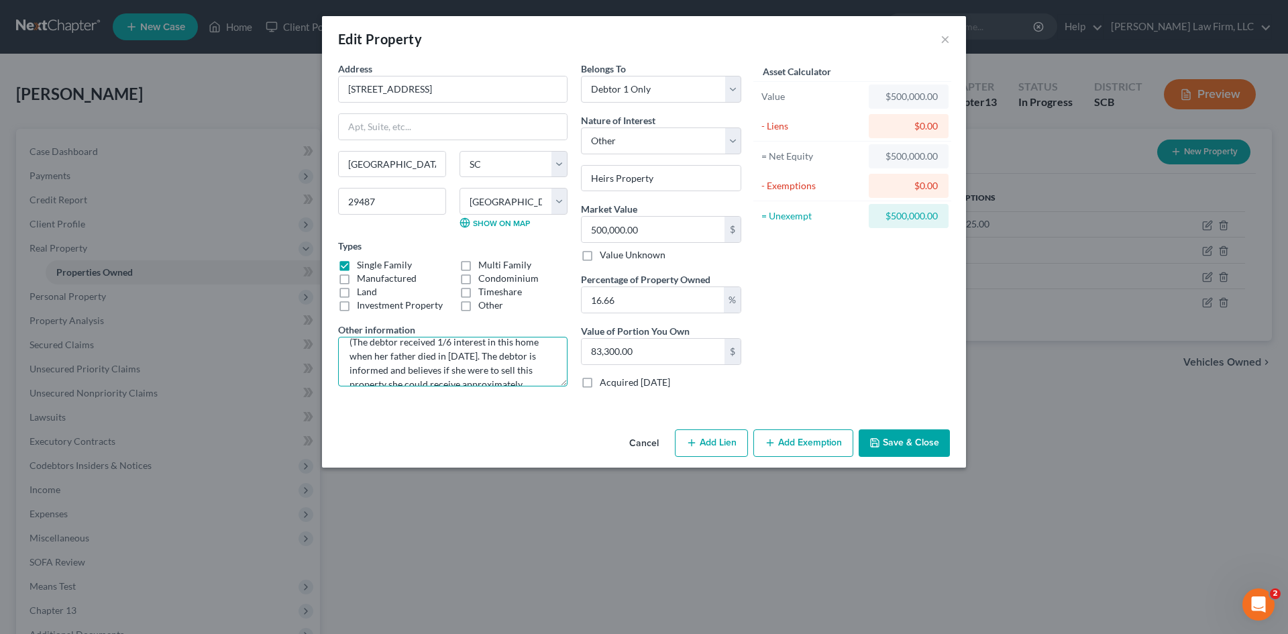
scroll to position [0, 0]
drag, startPoint x: 453, startPoint y: 352, endPoint x: 375, endPoint y: 349, distance: 77.8
click at [375, 349] on textarea "TMS# [PHONE_NUMBER] (The debtor received 1/6 interest in this home when her fat…" at bounding box center [452, 362] width 229 height 50
click at [897, 443] on button "Save & Close" at bounding box center [904, 443] width 91 height 28
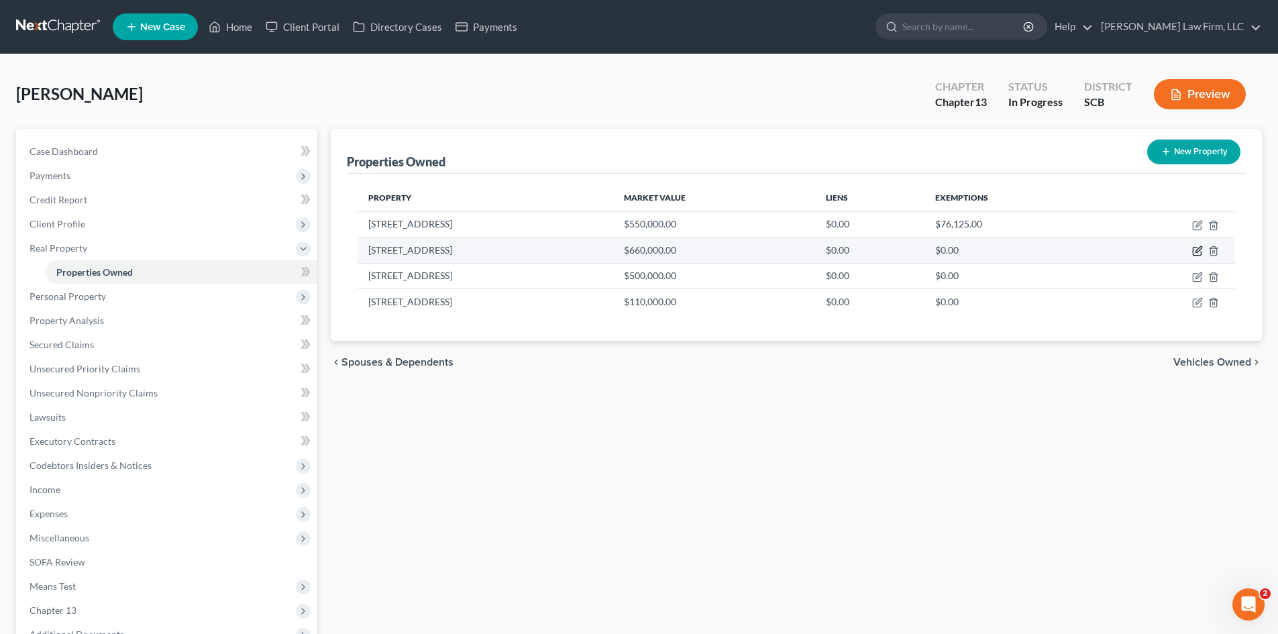
click at [1199, 250] on icon "button" at bounding box center [1197, 250] width 11 height 11
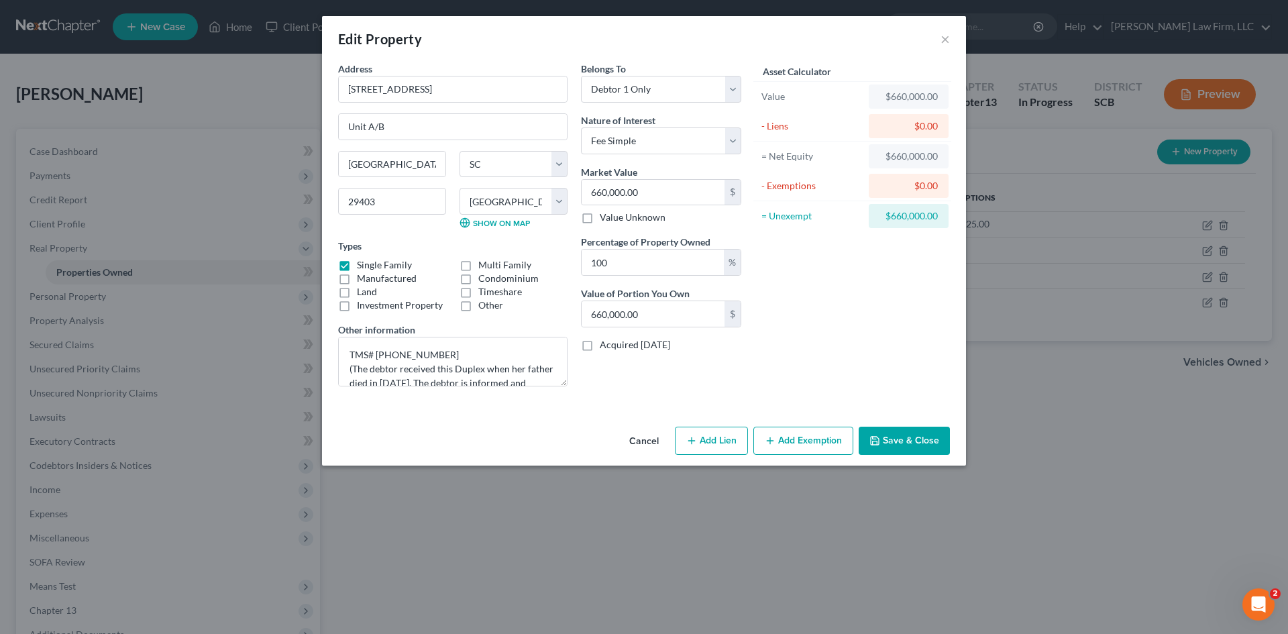
drag, startPoint x: 903, startPoint y: 432, endPoint x: 1037, endPoint y: 364, distance: 149.7
click at [906, 431] on button "Save & Close" at bounding box center [904, 441] width 91 height 28
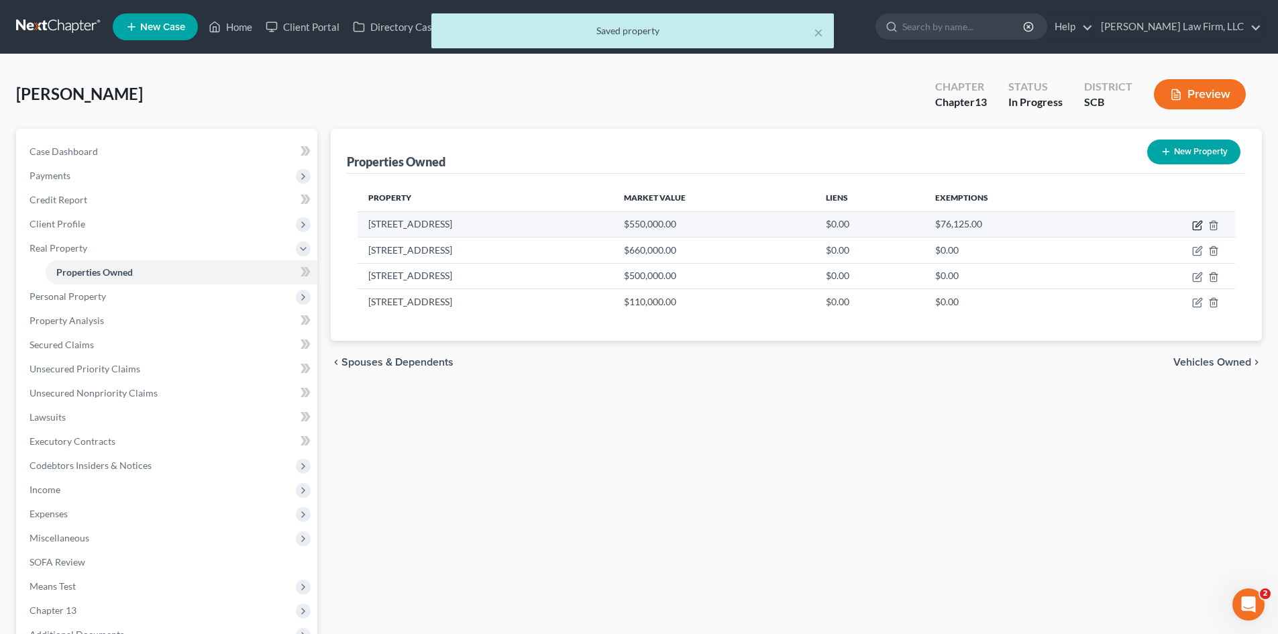
click at [1197, 227] on icon "button" at bounding box center [1197, 225] width 11 height 11
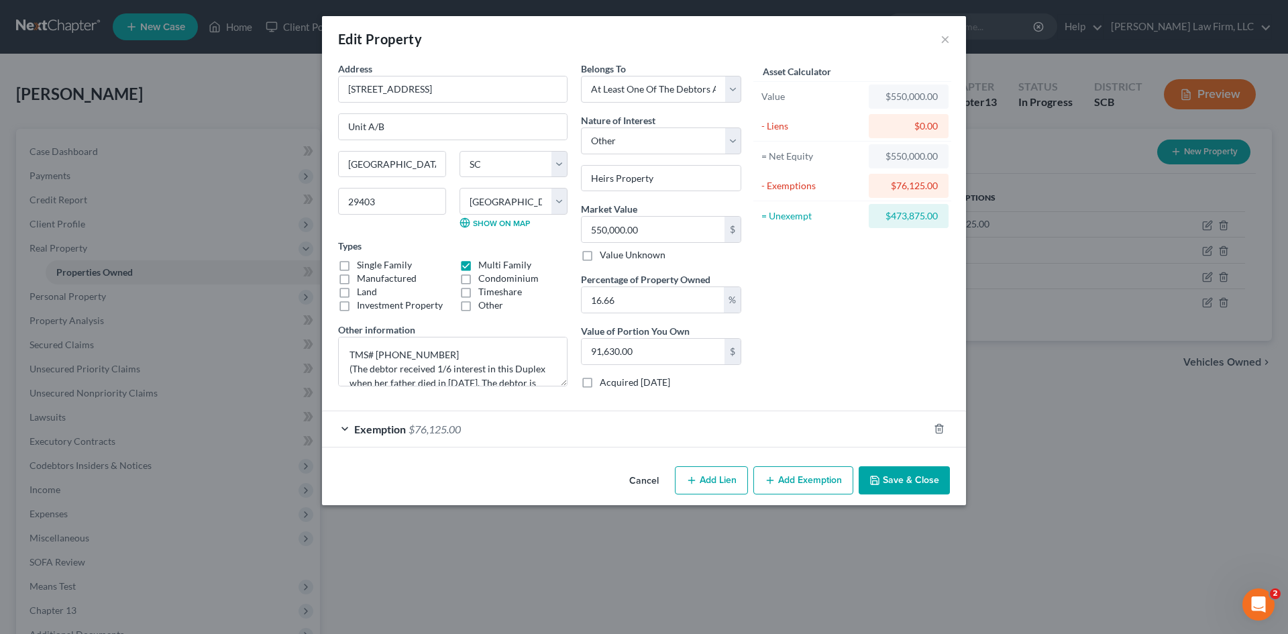
click at [889, 492] on button "Save & Close" at bounding box center [904, 480] width 91 height 28
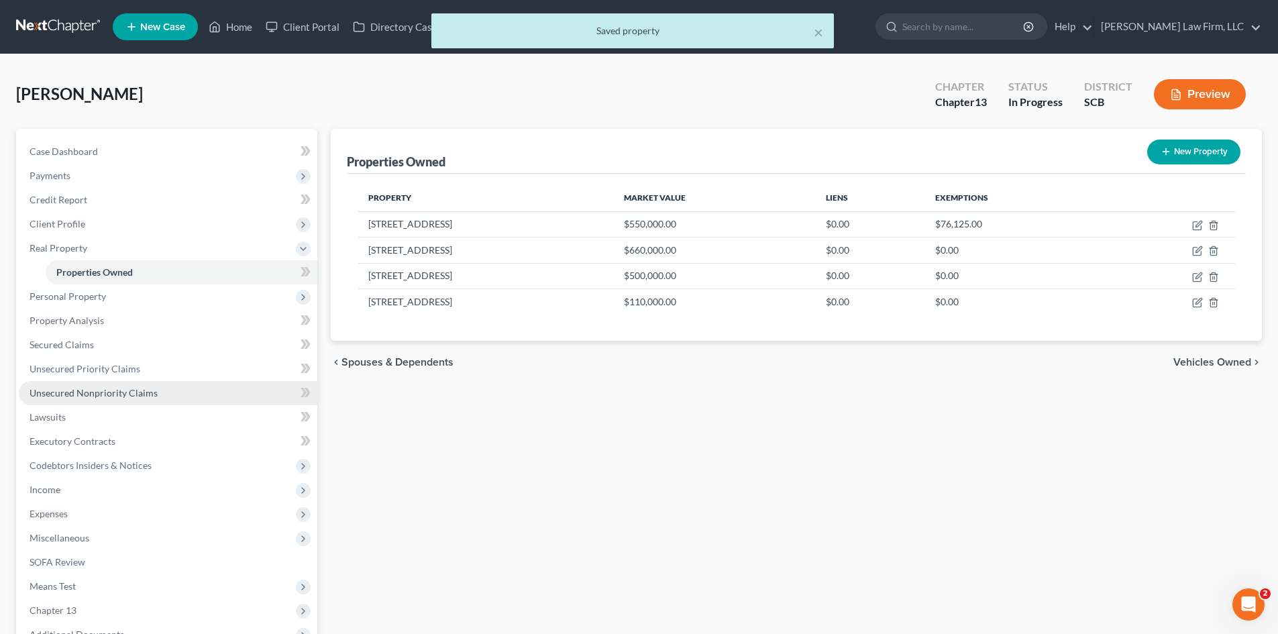
click at [84, 392] on span "Unsecured Nonpriority Claims" at bounding box center [94, 392] width 128 height 11
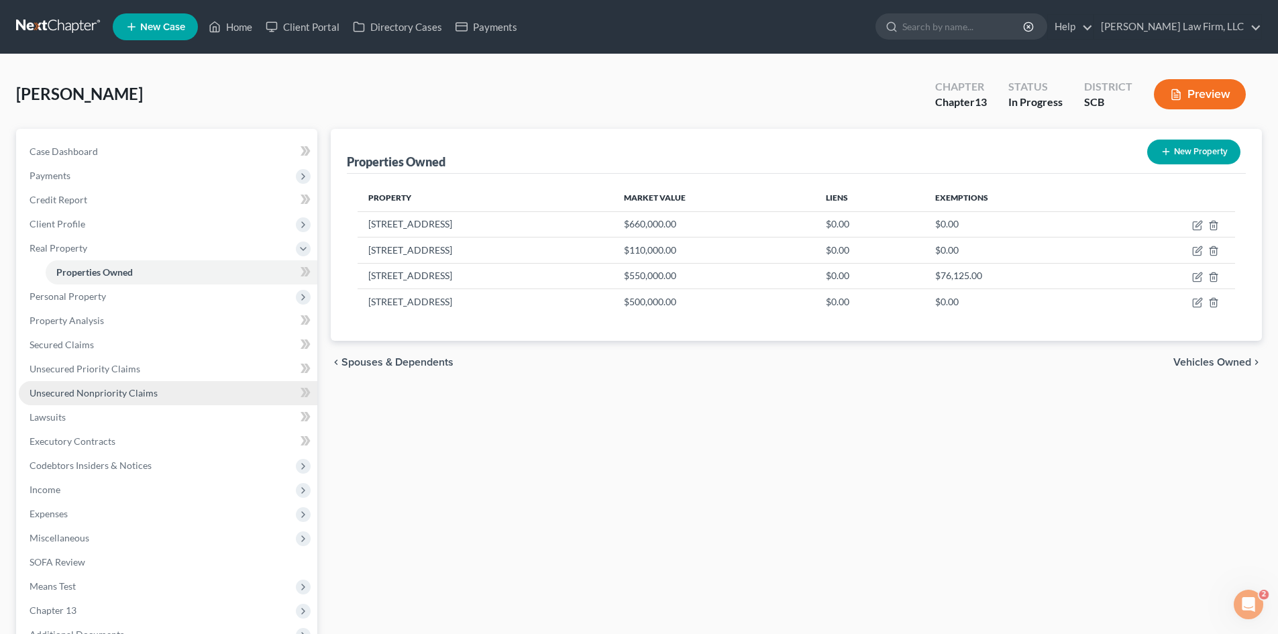
click at [83, 390] on span "Unsecured Nonpriority Claims" at bounding box center [94, 392] width 128 height 11
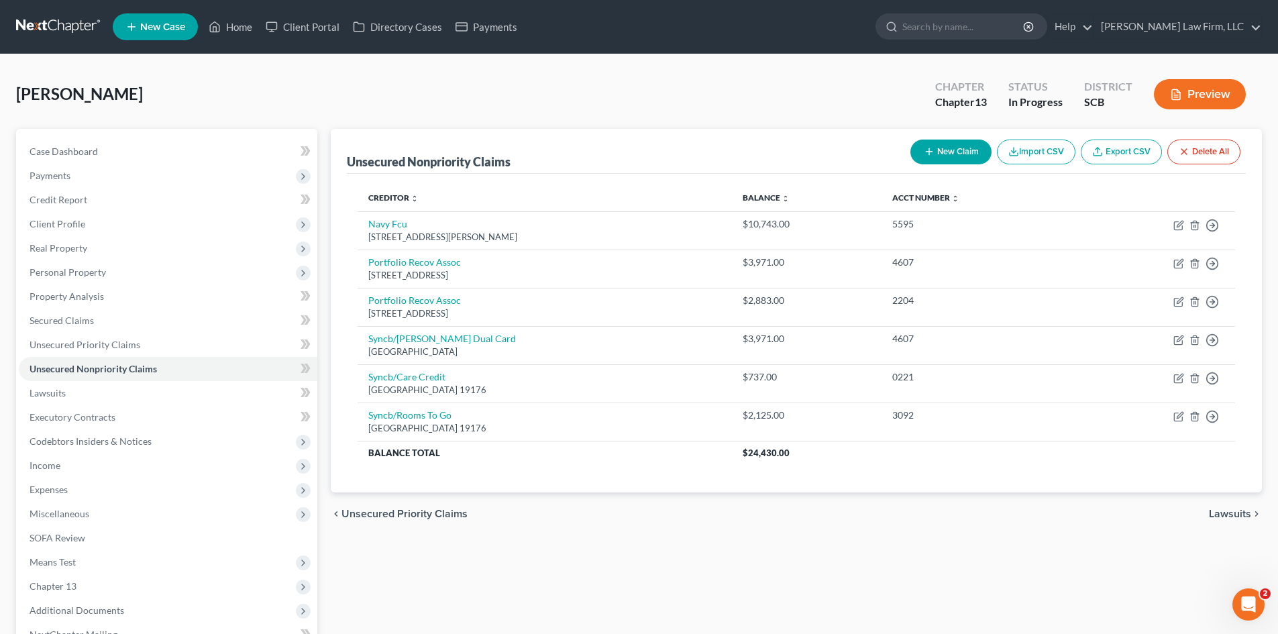
click at [943, 150] on button "New Claim" at bounding box center [950, 152] width 81 height 25
select select "0"
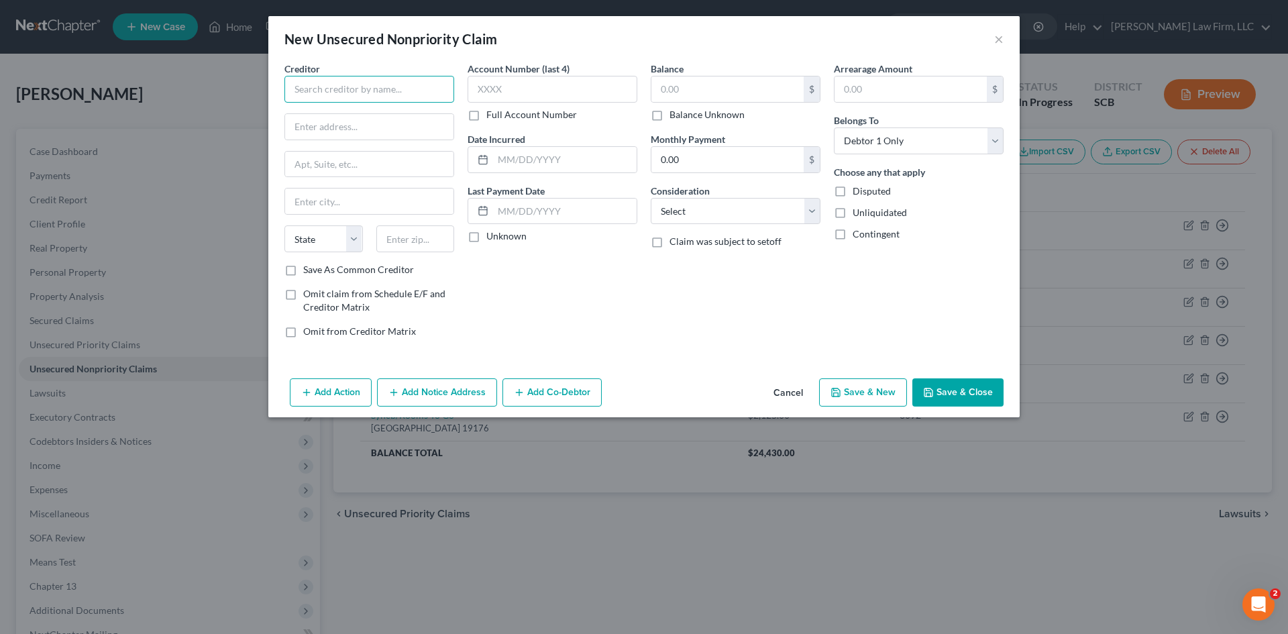
click at [441, 79] on input "text" at bounding box center [369, 89] width 170 height 27
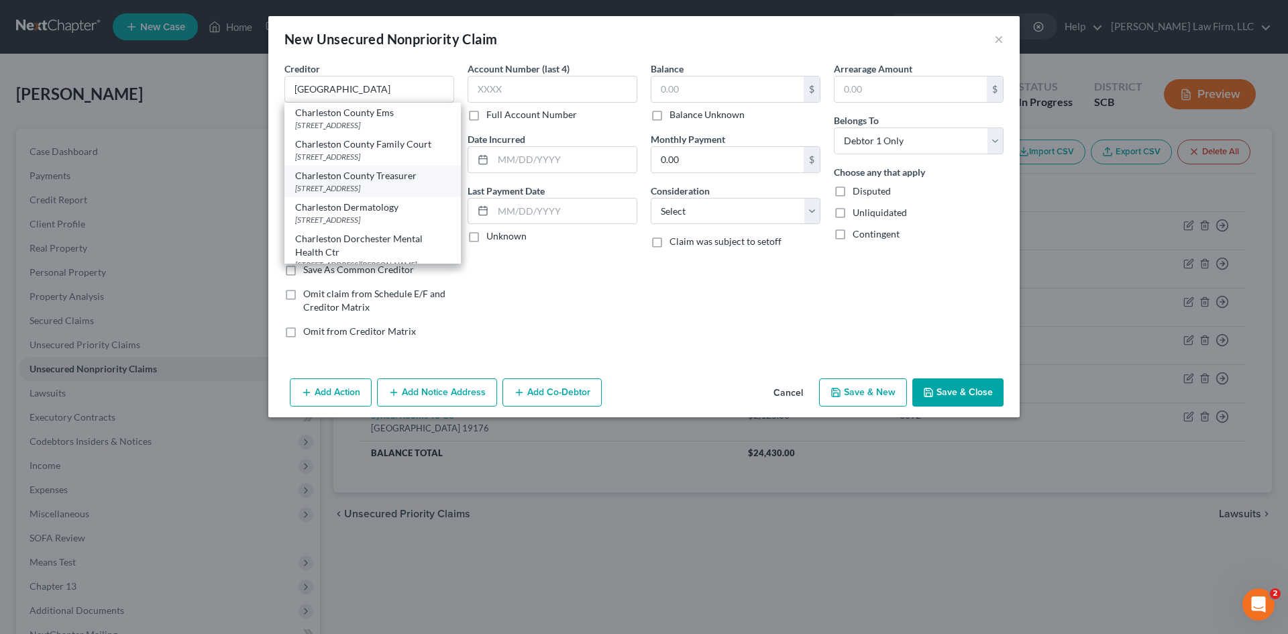
click at [333, 194] on div "4045 Bridgeview Drive, North Charleston, SC 29405" at bounding box center [372, 187] width 155 height 11
type input "Charleston County Treasurer"
type input "4045 Bridgeview Drive"
type input "North Charleston"
select select "42"
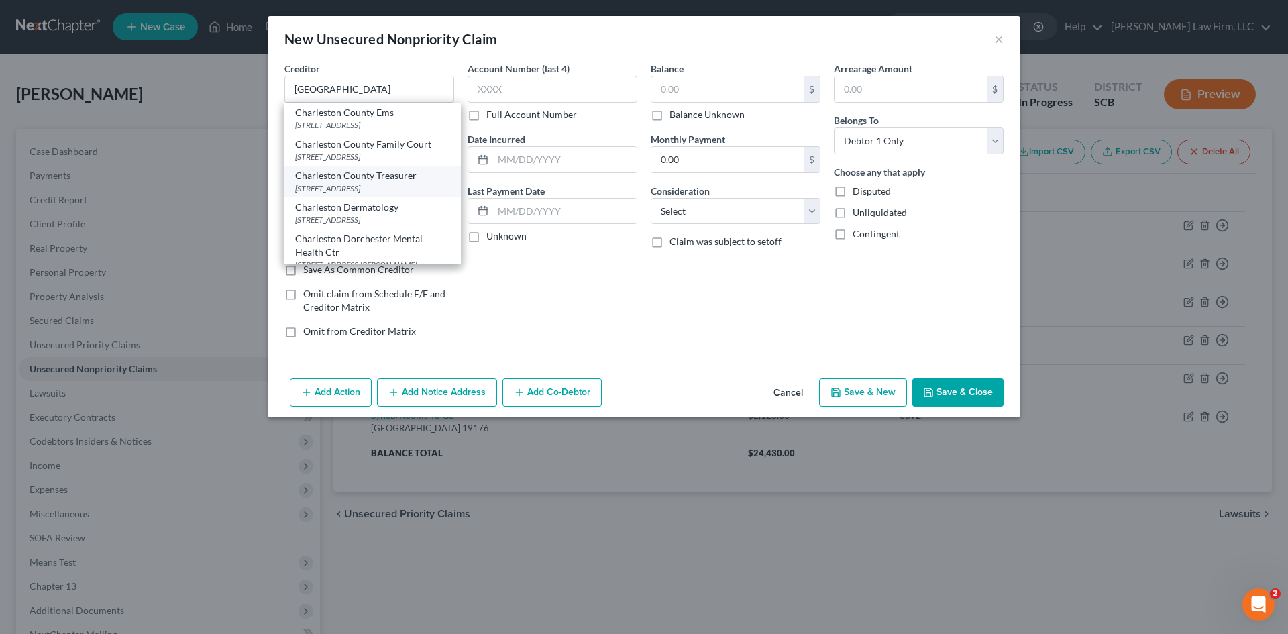
type input "29405"
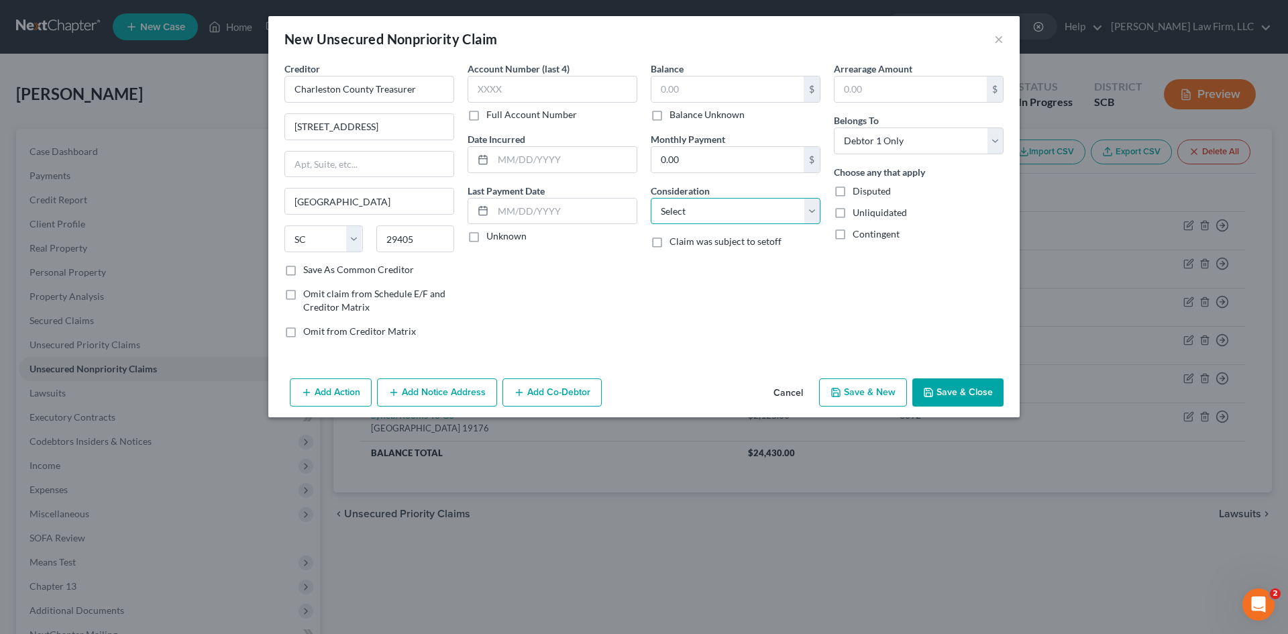
click at [673, 225] on div "Balance $ Balance Unknown Balance Undetermined $ Balance Unknown Monthly Paymen…" at bounding box center [735, 205] width 183 height 287
select select "14"
click at [651, 198] on select "Select Cable / Satellite Services Collection Agency Credit Card Debt Debt Couns…" at bounding box center [736, 211] width 170 height 27
click at [692, 270] on input "text" at bounding box center [735, 262] width 168 height 25
drag, startPoint x: 677, startPoint y: 266, endPoint x: 642, endPoint y: 272, distance: 36.2
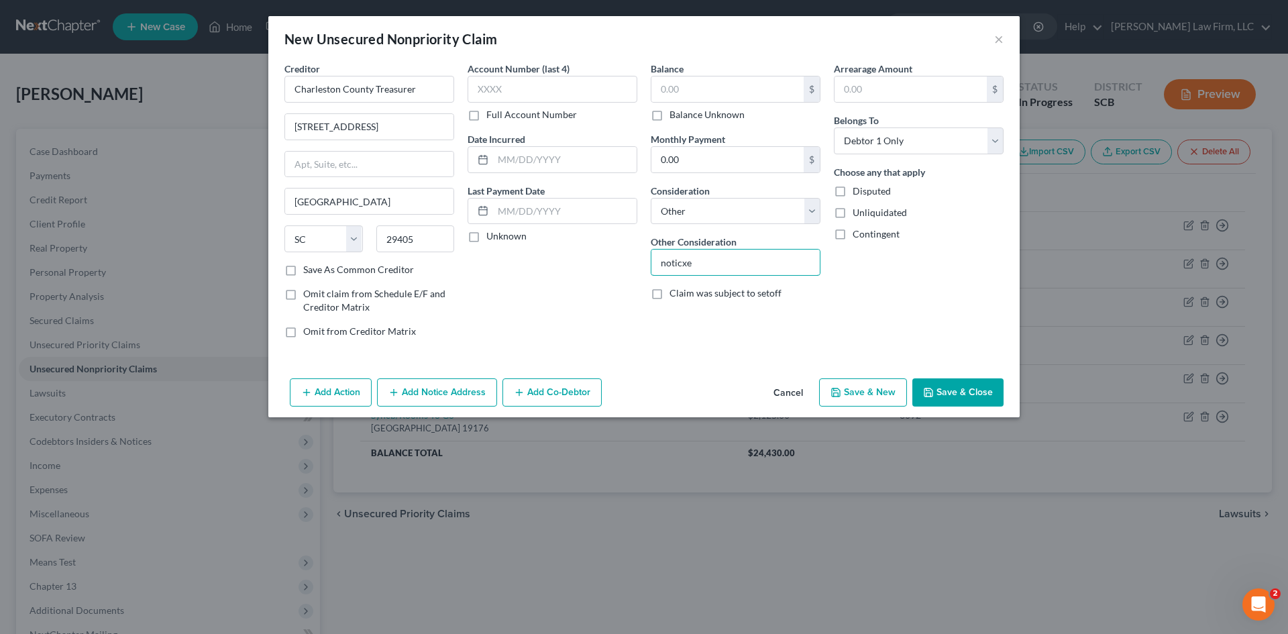
click at [643, 272] on div "Creditor * Charleston County Treasurer 4045 Bridgeview Drive North Charleston S…" at bounding box center [644, 205] width 732 height 287
type input "Notice only"
click at [950, 389] on button "Save & Close" at bounding box center [957, 392] width 91 height 28
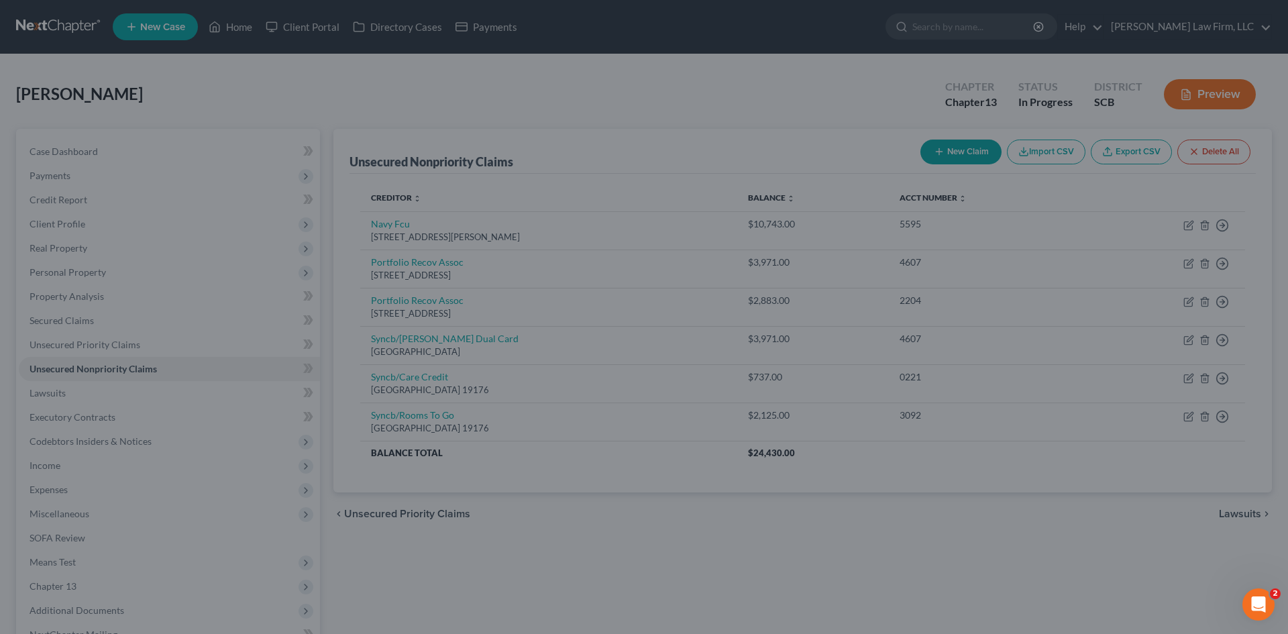
type input "0.00"
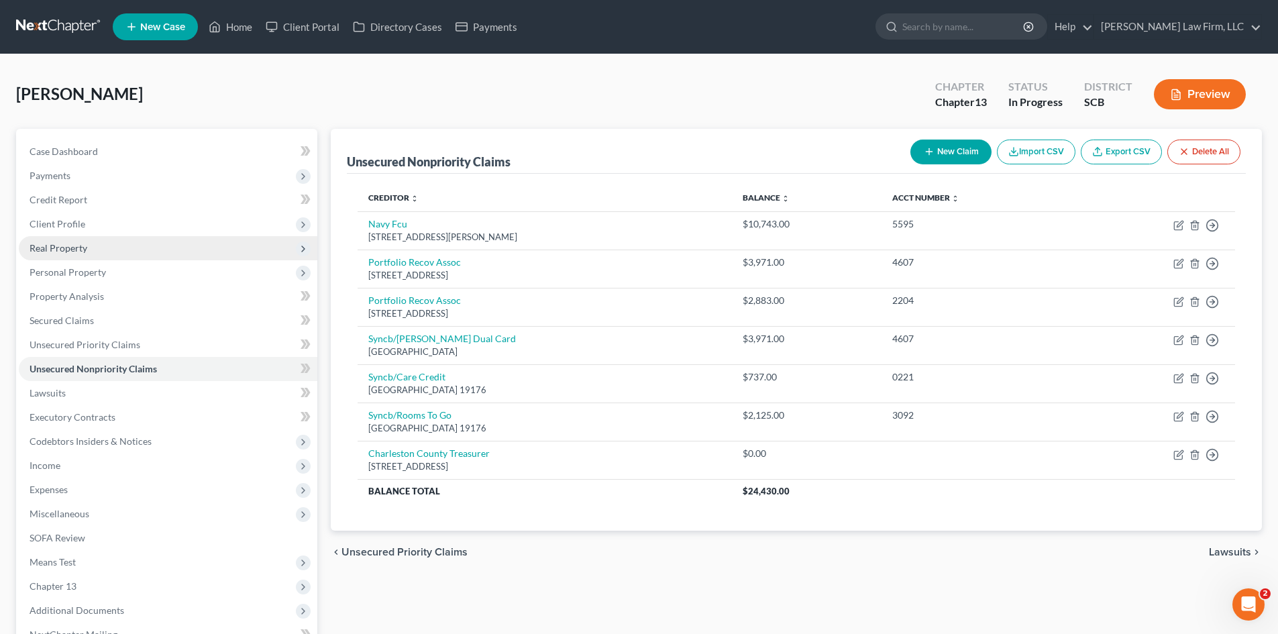
click at [46, 243] on span "Real Property" at bounding box center [59, 247] width 58 height 11
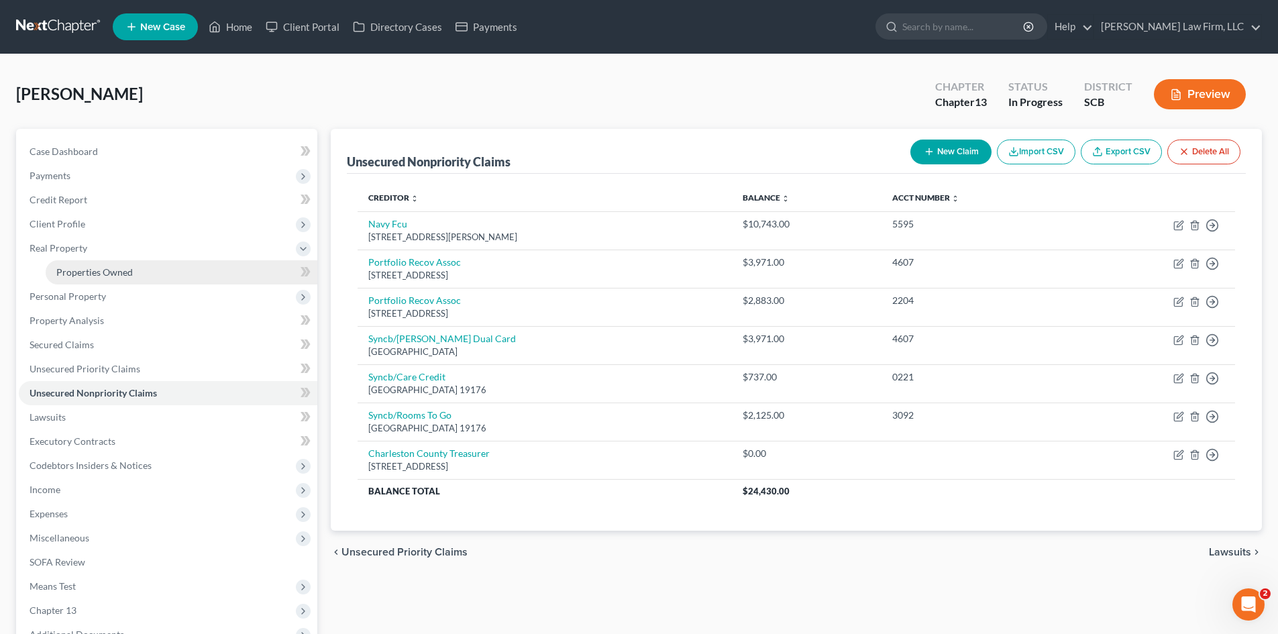
click at [108, 275] on span "Properties Owned" at bounding box center [94, 271] width 76 height 11
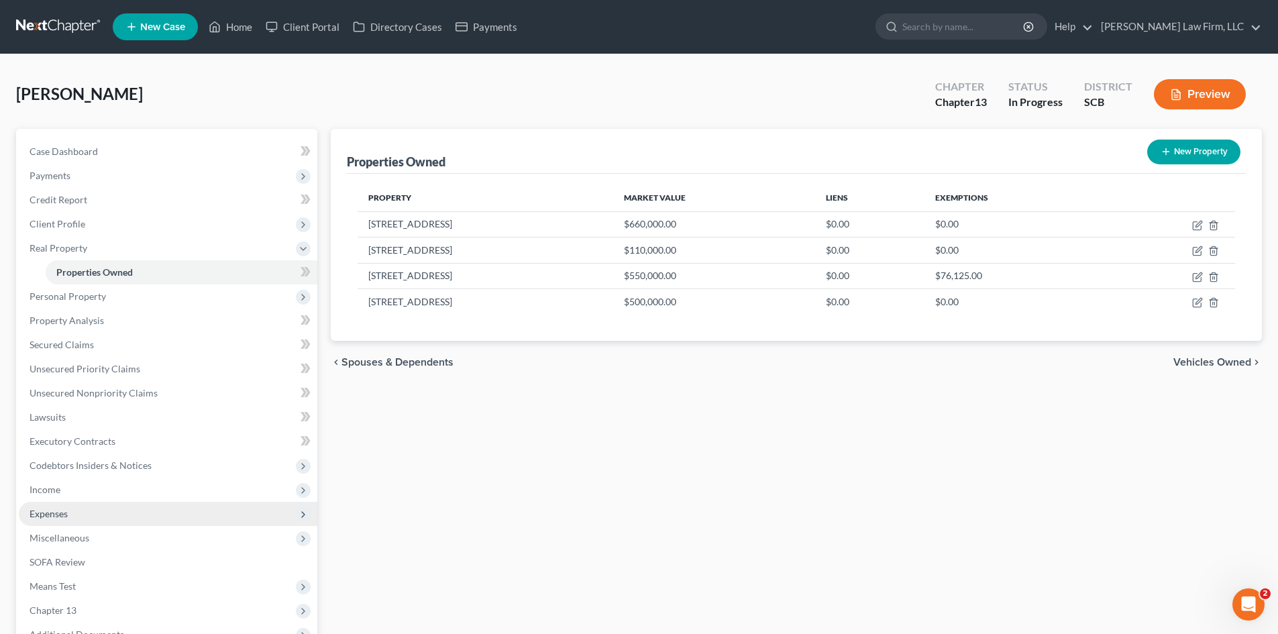
click at [54, 509] on span "Expenses" at bounding box center [49, 513] width 38 height 11
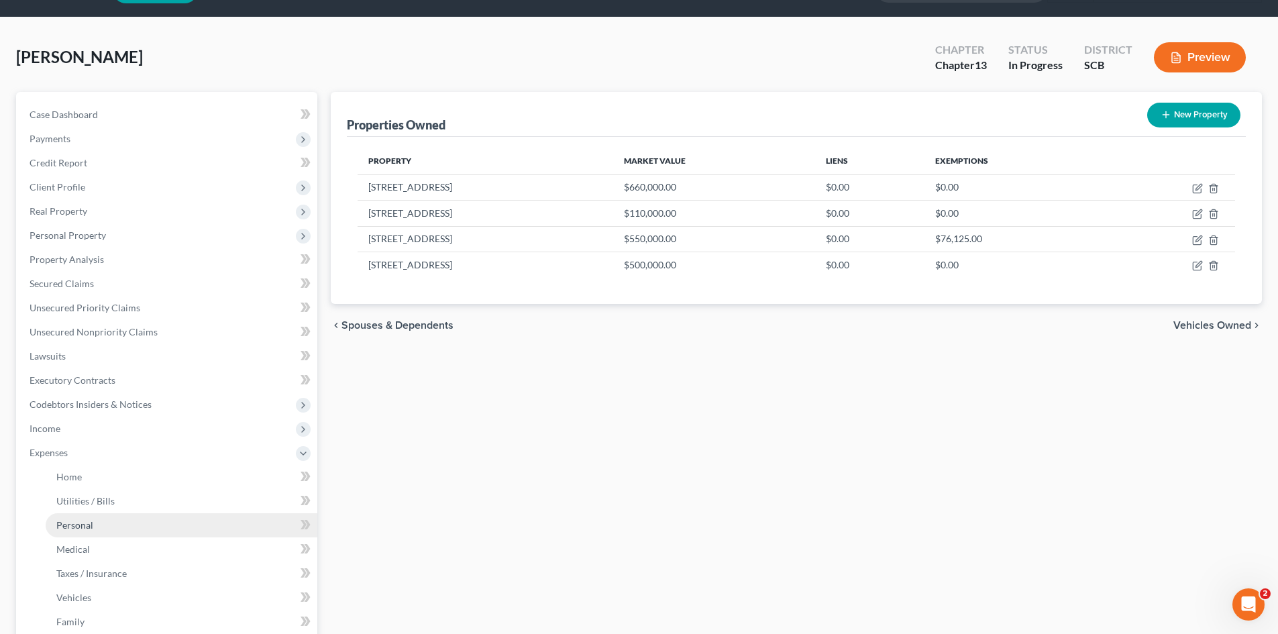
scroll to position [67, 0]
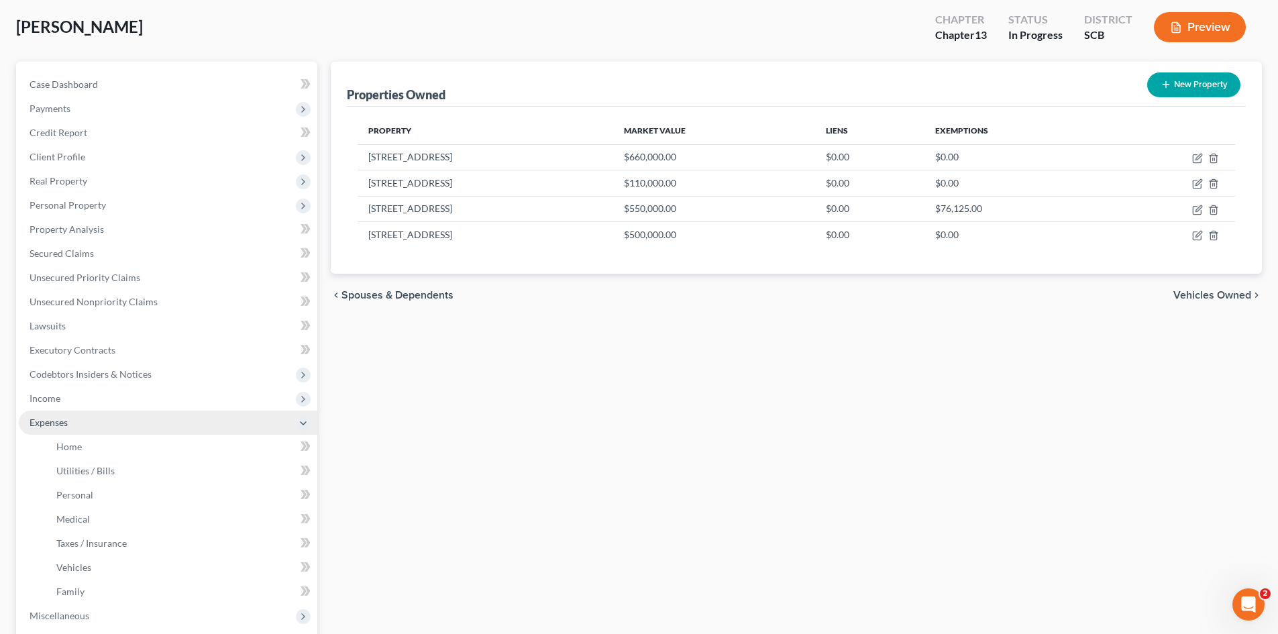
click at [51, 410] on span "Expenses" at bounding box center [168, 422] width 298 height 24
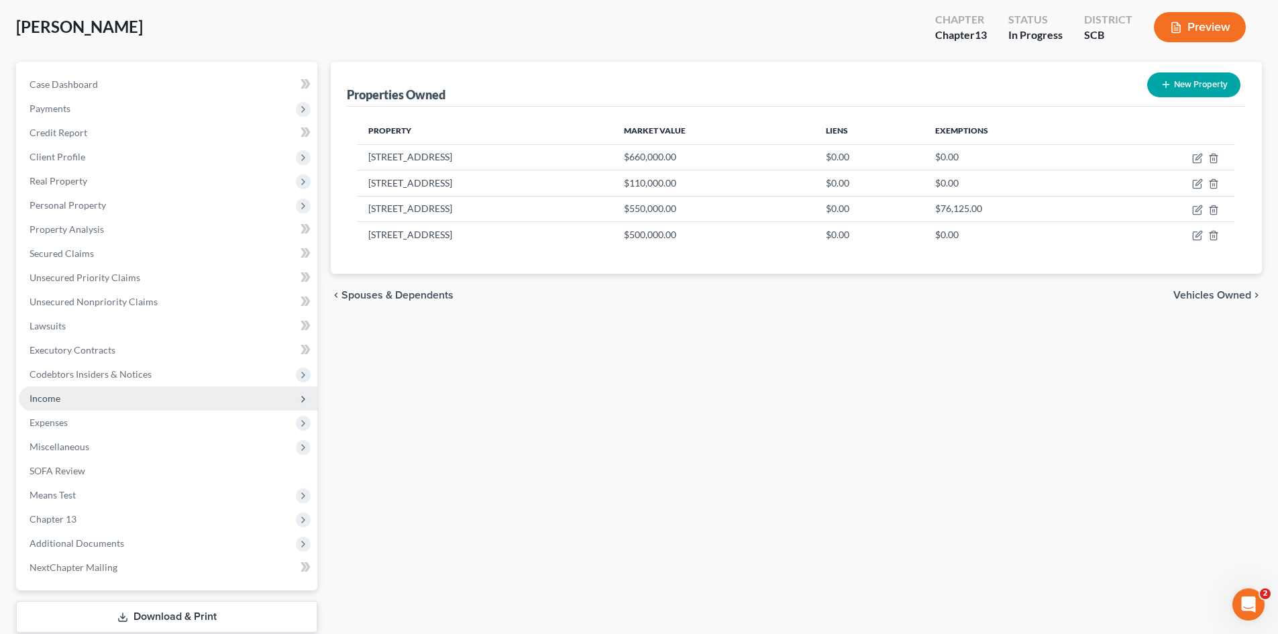
click at [51, 403] on span "Income" at bounding box center [45, 397] width 31 height 11
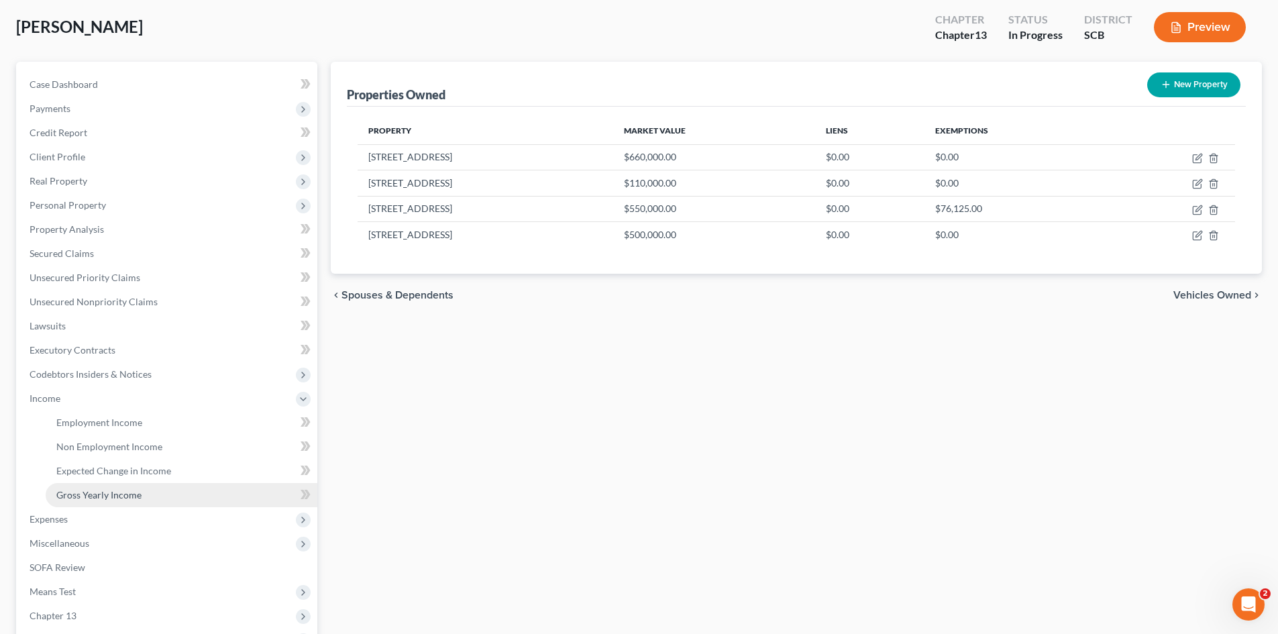
click at [106, 484] on link "Gross Yearly Income" at bounding box center [182, 495] width 272 height 24
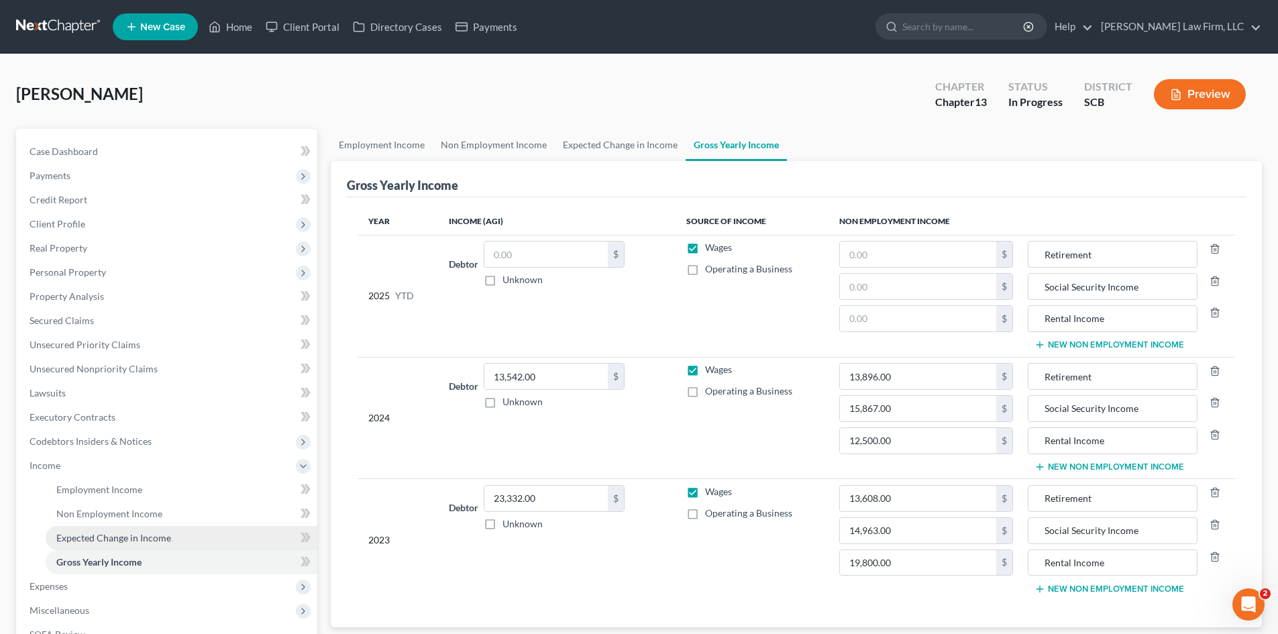
click at [137, 542] on span "Expected Change in Income" at bounding box center [113, 537] width 115 height 11
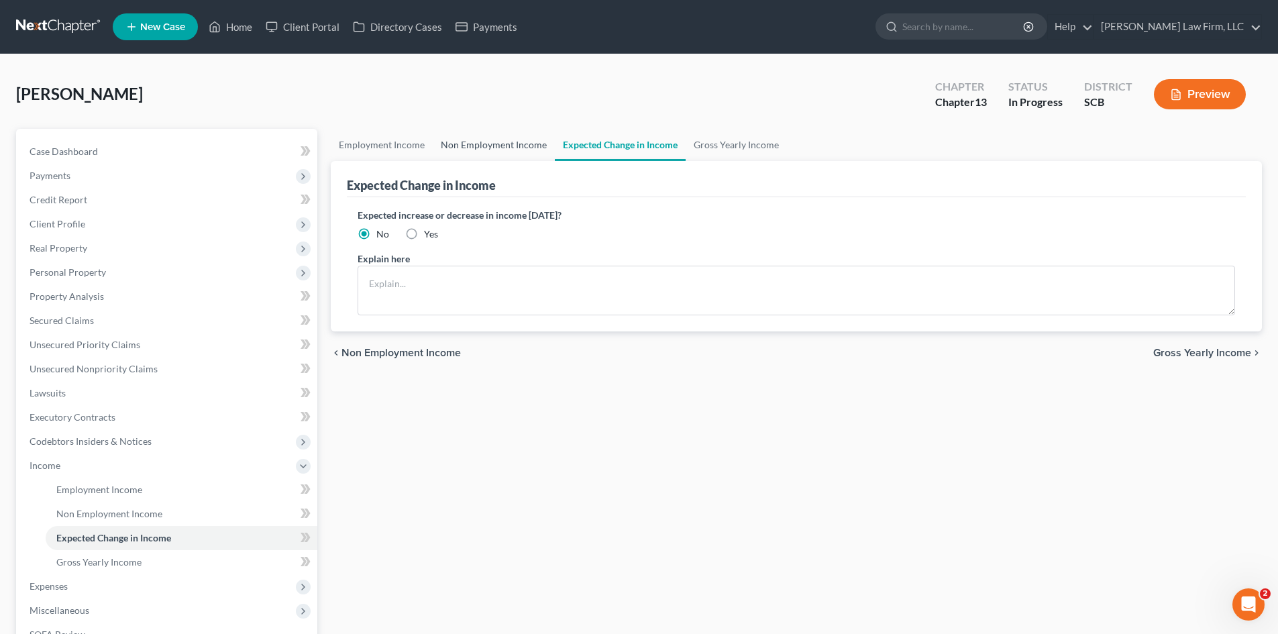
click at [489, 154] on link "Non Employment Income" at bounding box center [494, 145] width 122 height 32
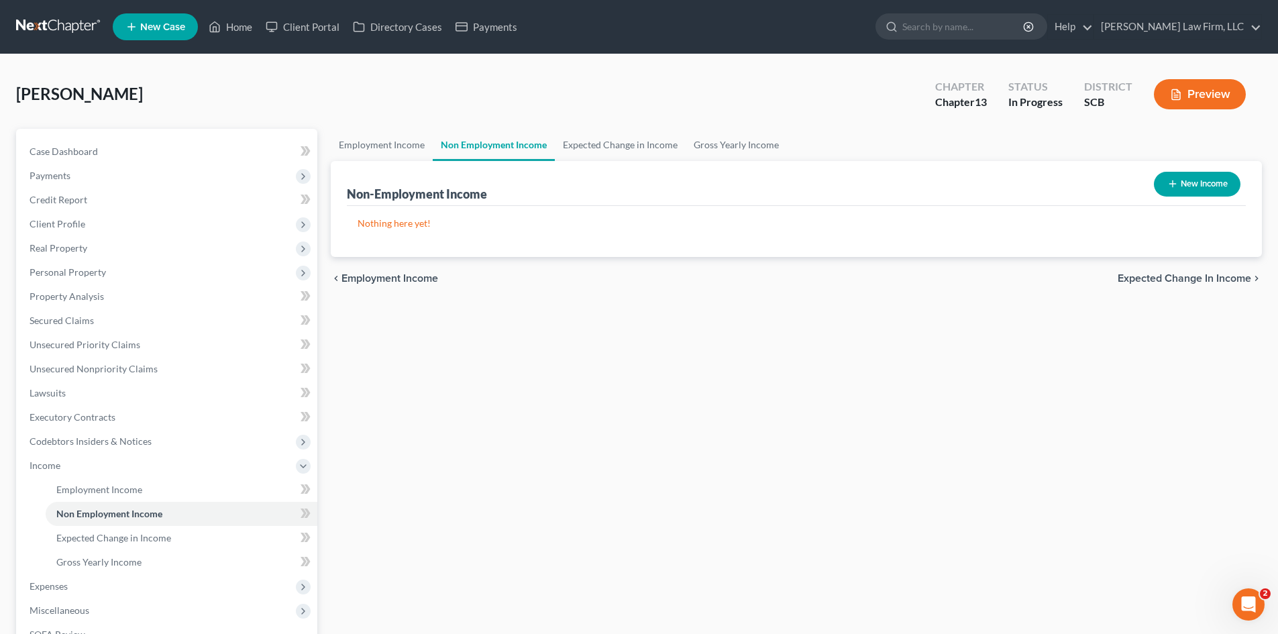
click at [1201, 184] on button "New Income" at bounding box center [1197, 184] width 87 height 25
select select "0"
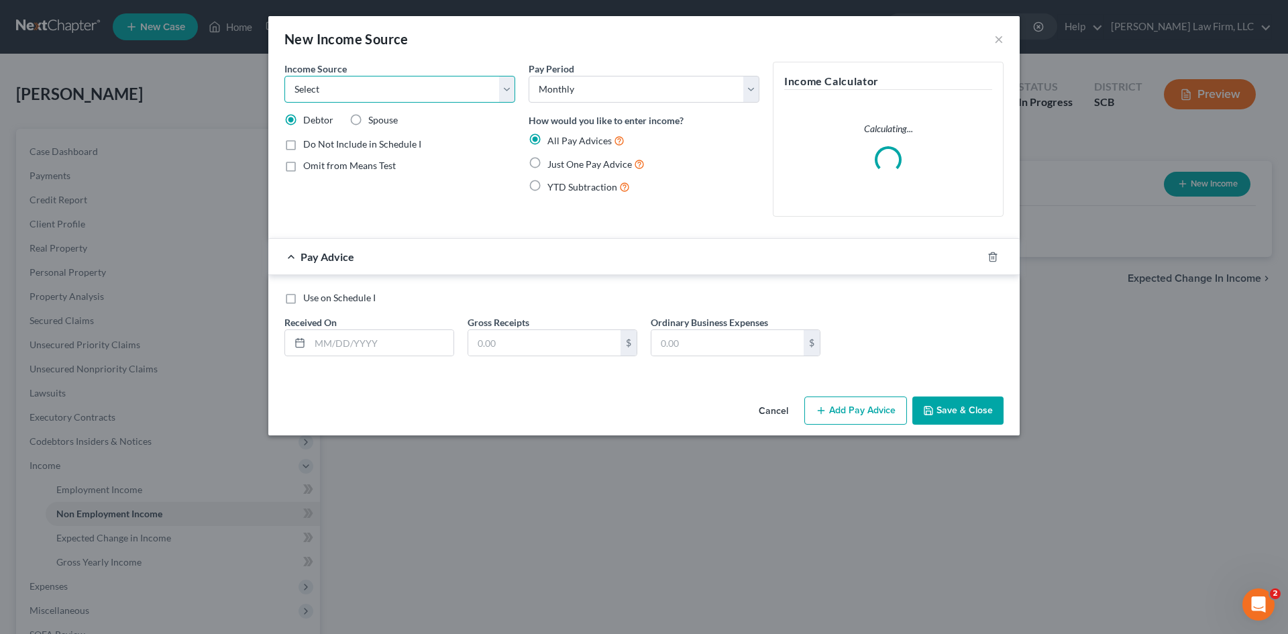
click at [422, 93] on select "Select Unemployment Disability (from employer) Pension Retirement Social Securi…" at bounding box center [399, 89] width 231 height 27
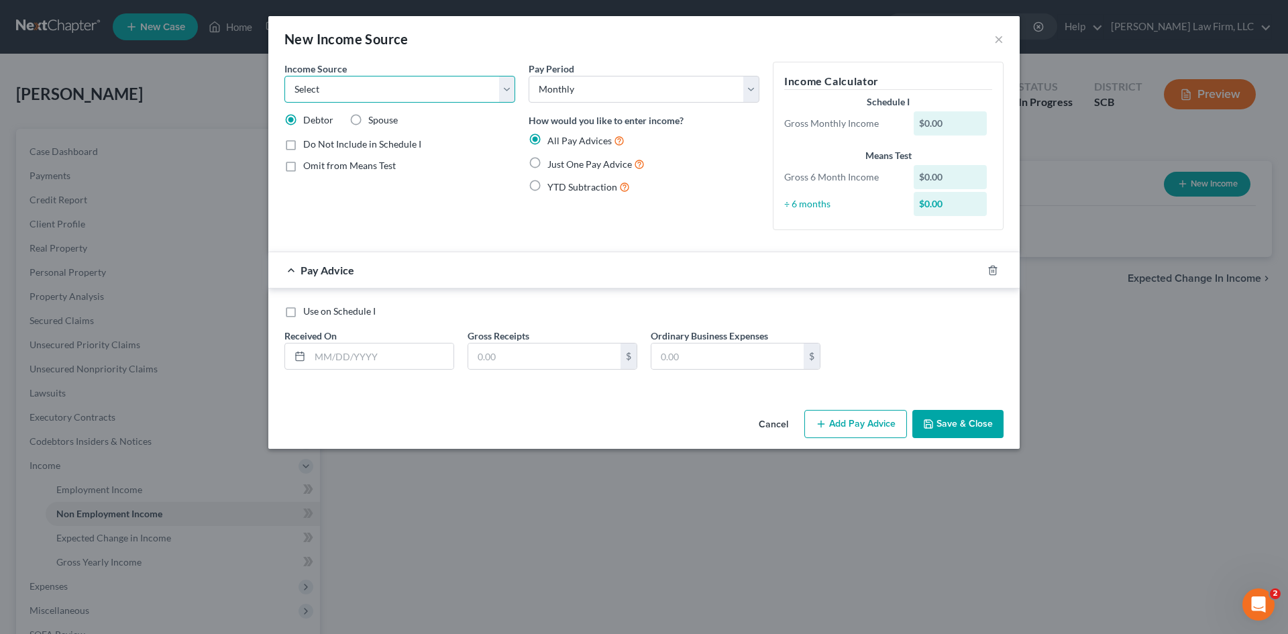
select select "9"
click at [284, 76] on select "Select Unemployment Disability (from employer) Pension Retirement Social Securi…" at bounding box center [399, 89] width 231 height 27
click at [335, 359] on input "text" at bounding box center [382, 355] width 144 height 25
type input "8/1/2025"
click at [598, 348] on input "text" at bounding box center [544, 355] width 152 height 25
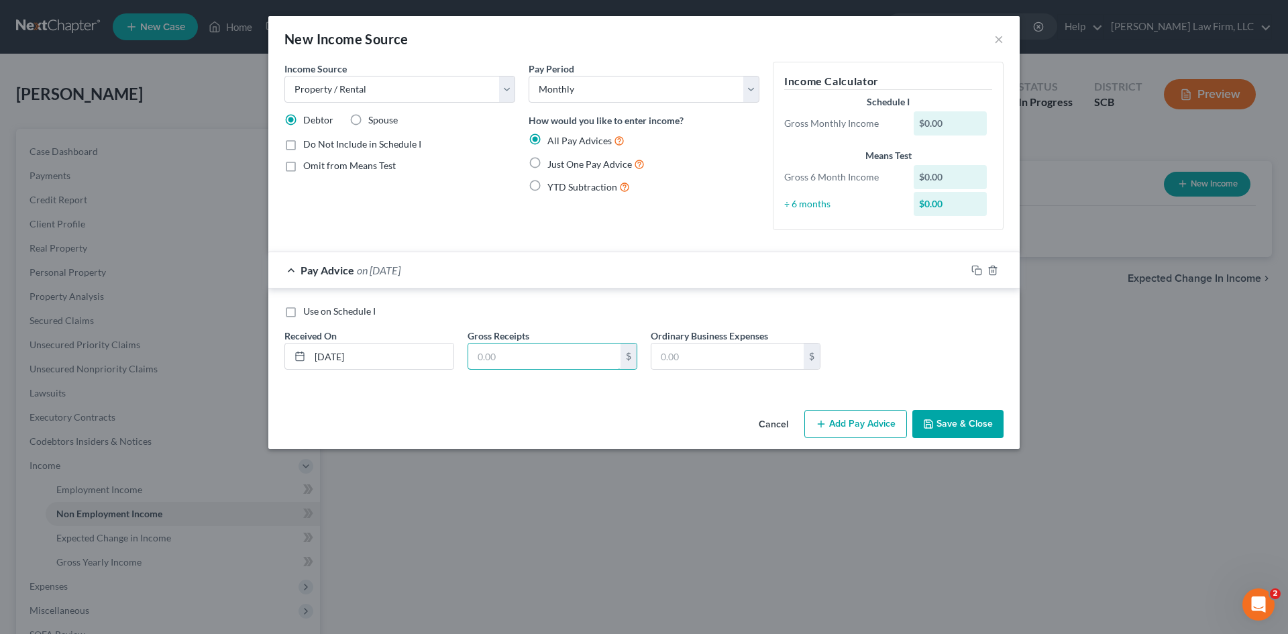
paste input "TMS# 460-08-03-094 (The debtor received 1/6 interest in this home when her fath…"
click at [590, 366] on input "4,600,803,094,161,995.50" at bounding box center [544, 355] width 152 height 25
drag, startPoint x: 596, startPoint y: 359, endPoint x: 451, endPoint y: 349, distance: 145.2
click at [451, 349] on div "Use on Schedule I Received On * 8/1/2025 Gross Receipts 4,600,803,094,161,995.5…" at bounding box center [644, 343] width 732 height 76
paste input "19"
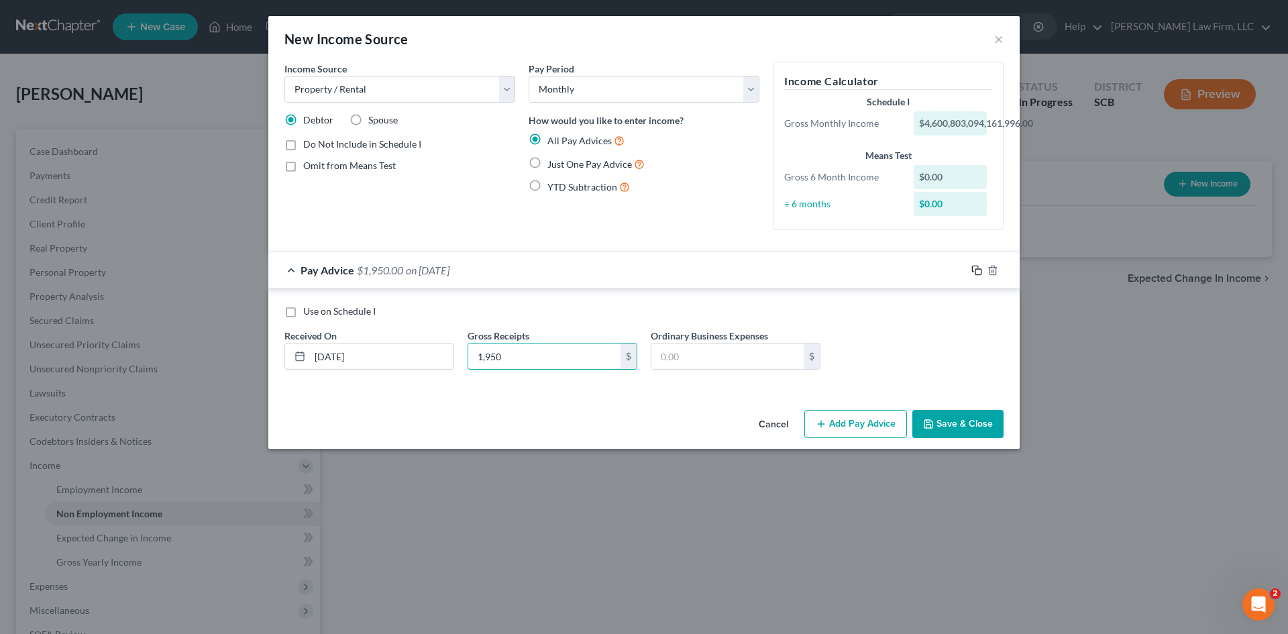
type input "1,950"
click at [979, 269] on rect "button" at bounding box center [978, 272] width 6 height 6
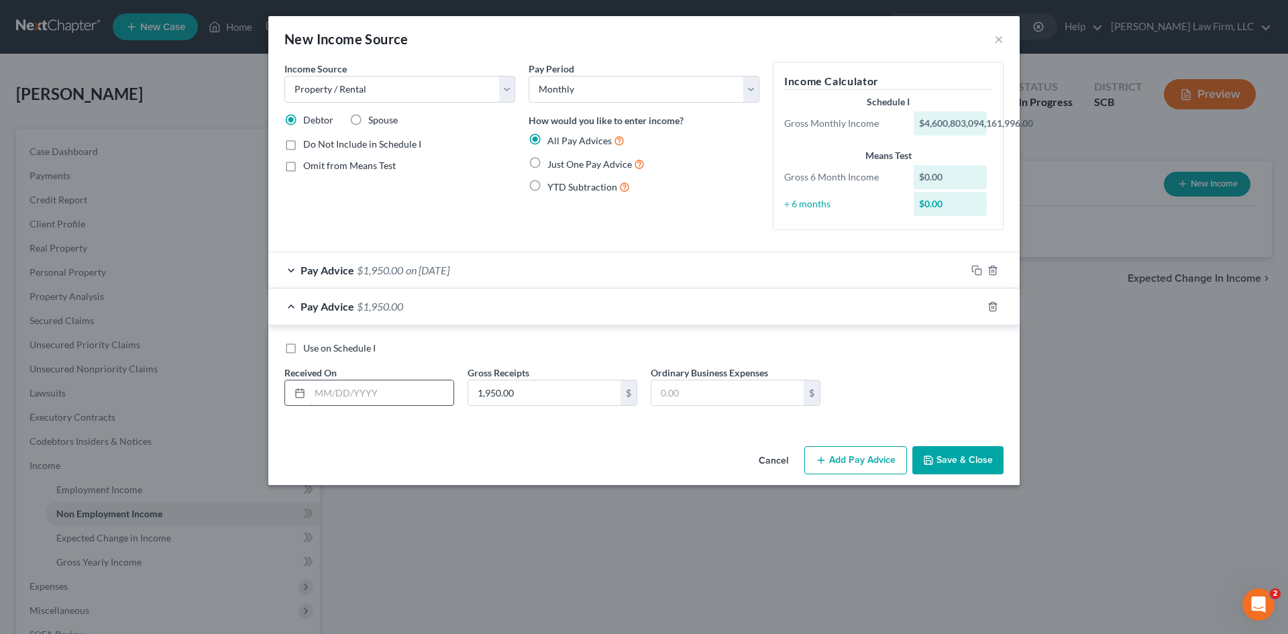
click at [400, 397] on input "text" at bounding box center [382, 392] width 144 height 25
type input "7/1/2025"
click at [977, 304] on icon "button" at bounding box center [976, 306] width 11 height 11
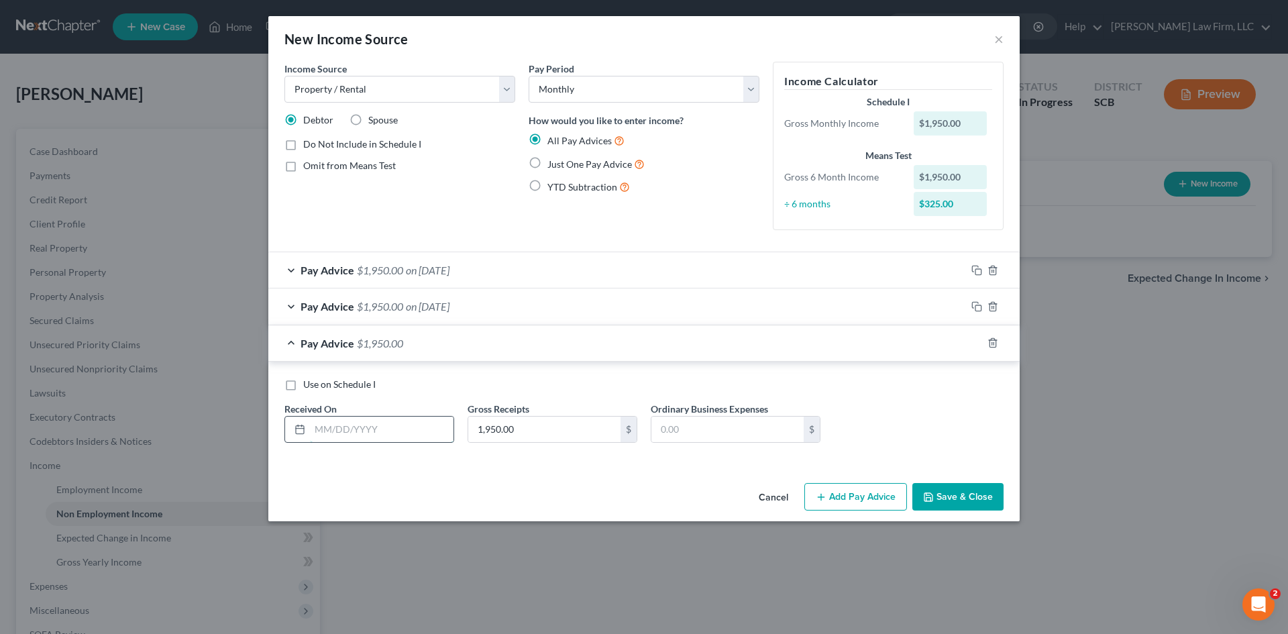
click at [410, 425] on input "text" at bounding box center [382, 429] width 144 height 25
type input "6/1/2025"
click at [975, 343] on icon "button" at bounding box center [976, 342] width 11 height 11
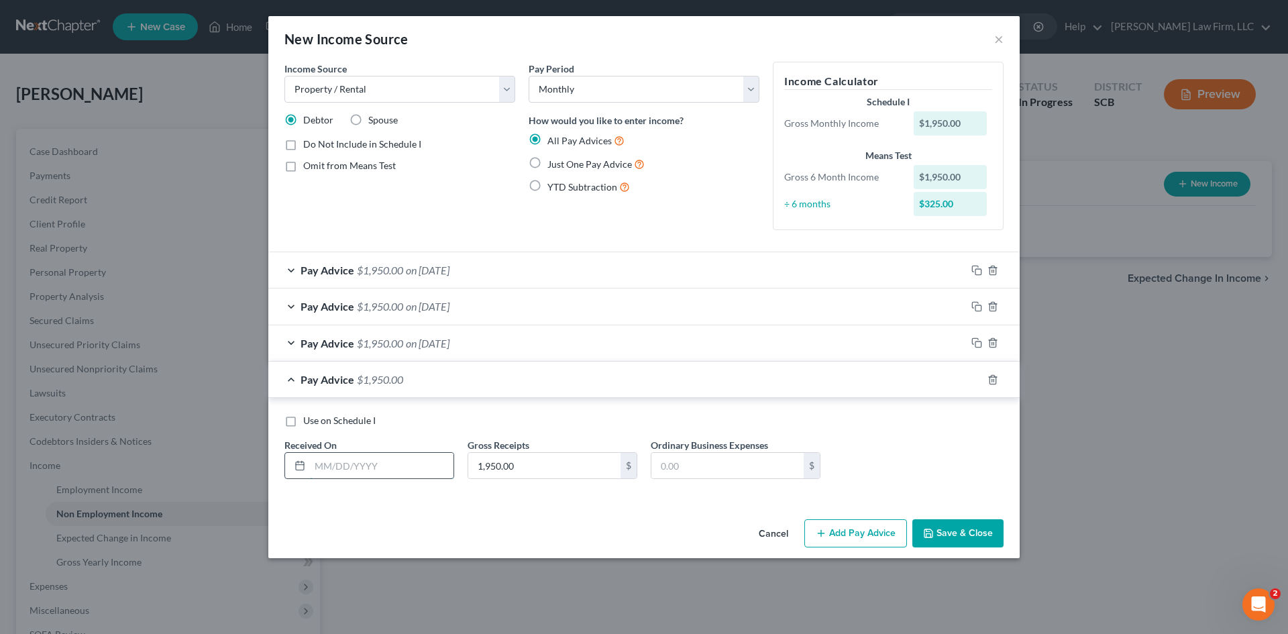
click at [352, 471] on input "text" at bounding box center [382, 465] width 144 height 25
type input "5/1/2025"
drag, startPoint x: 978, startPoint y: 382, endPoint x: 928, endPoint y: 396, distance: 52.4
click at [977, 382] on icon "button" at bounding box center [976, 379] width 11 height 11
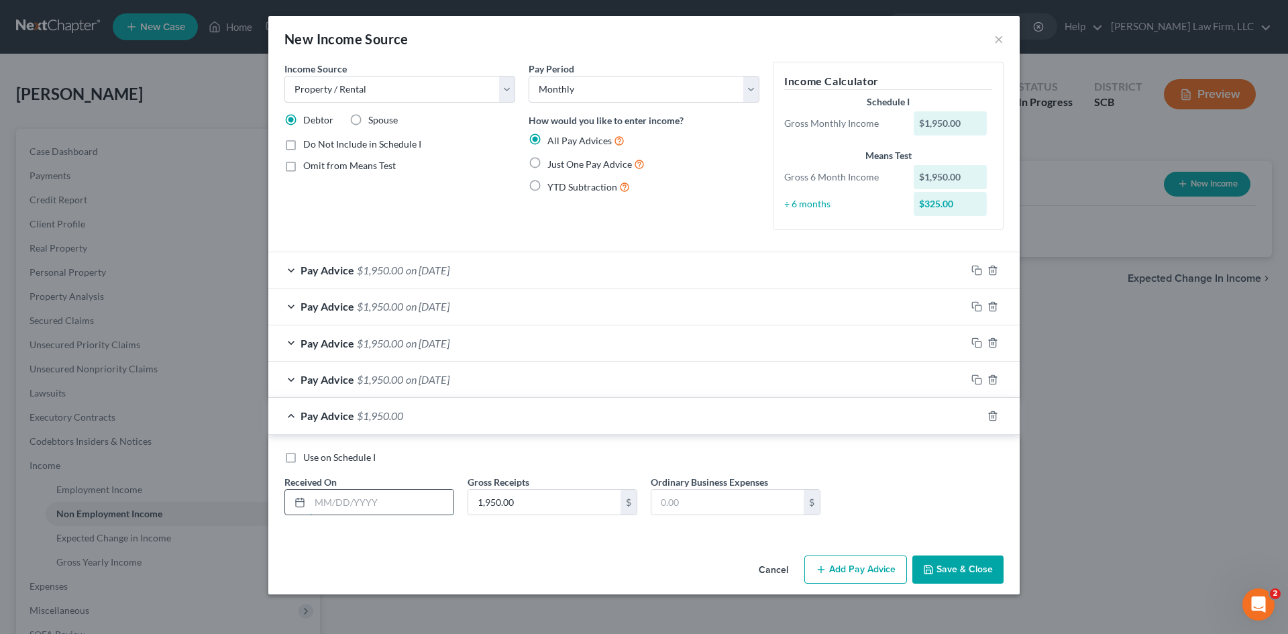
click at [425, 510] on input "text" at bounding box center [382, 502] width 144 height 25
click at [554, 510] on input "1,950.00" at bounding box center [544, 502] width 152 height 25
paste input "55"
type input "1,550"
click at [428, 501] on input "text" at bounding box center [382, 502] width 144 height 25
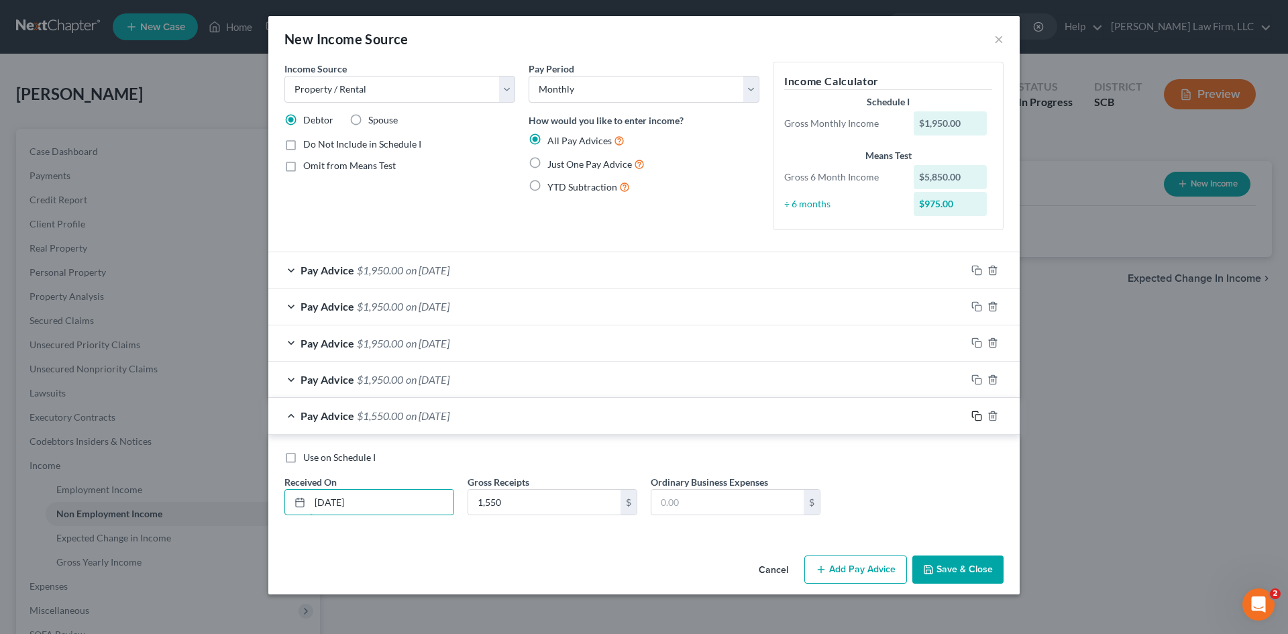
type input "4/1/2025"
click at [976, 415] on icon "button" at bounding box center [976, 415] width 11 height 11
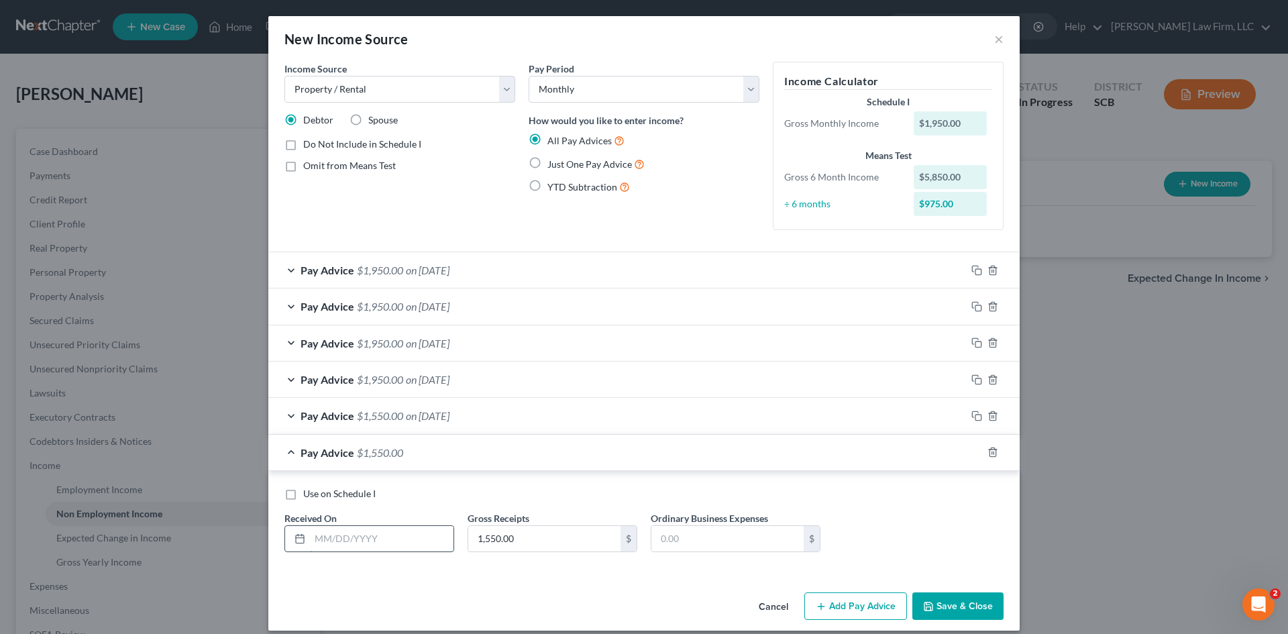
click at [430, 541] on input "text" at bounding box center [382, 538] width 144 height 25
type input "3/1/2025"
click at [973, 453] on icon "button" at bounding box center [976, 452] width 11 height 11
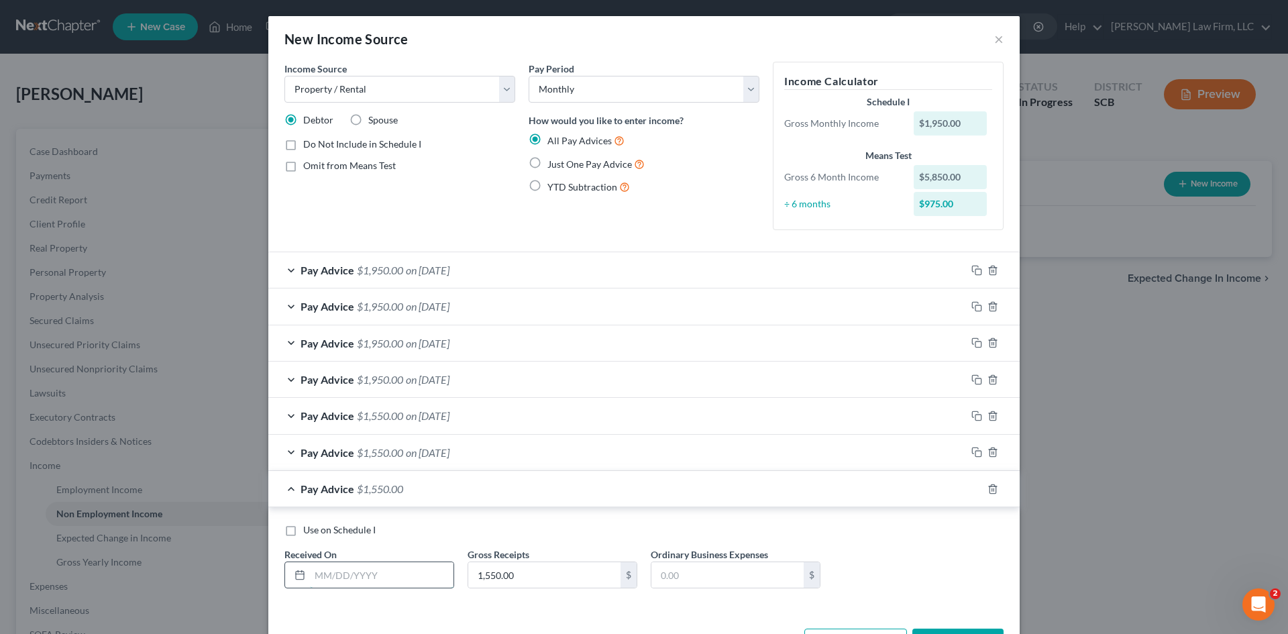
click at [388, 586] on input "text" at bounding box center [382, 574] width 144 height 25
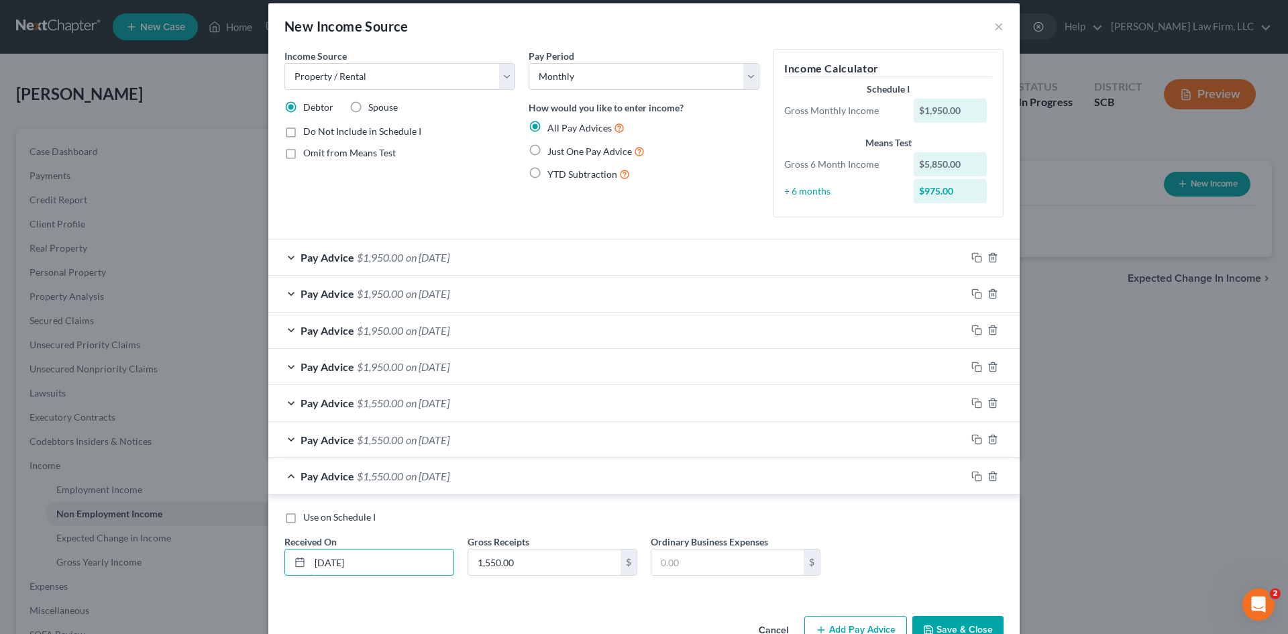
scroll to position [50, 0]
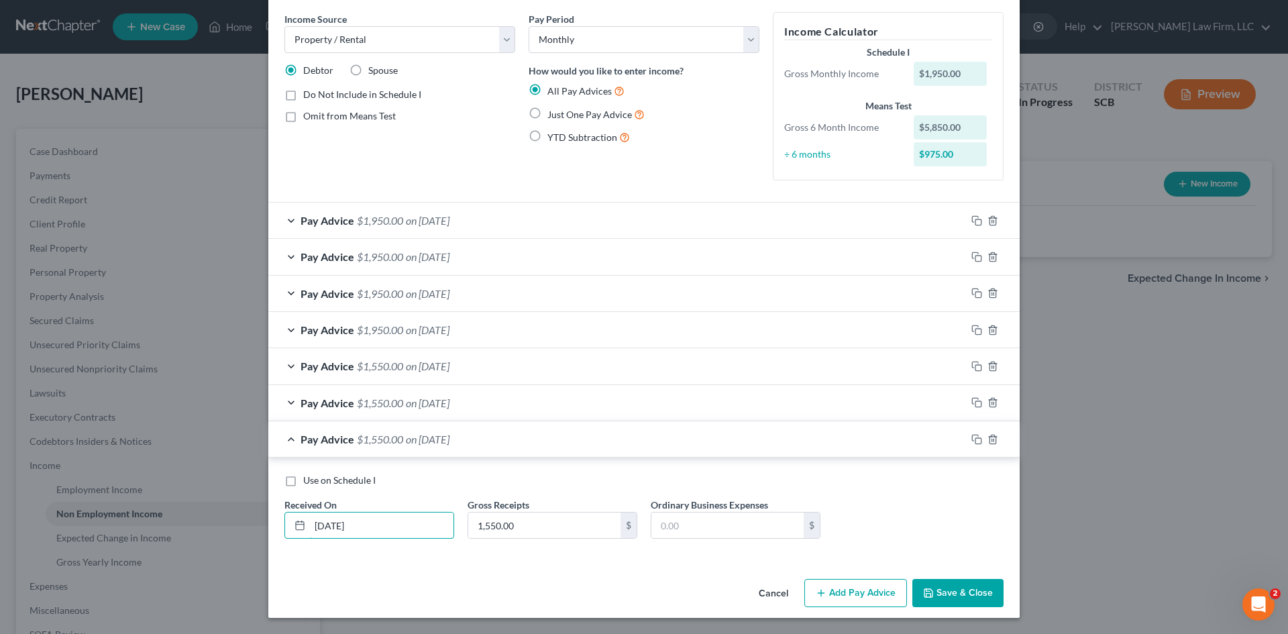
type input "2/1/2025"
click at [966, 585] on button "Save & Close" at bounding box center [957, 593] width 91 height 28
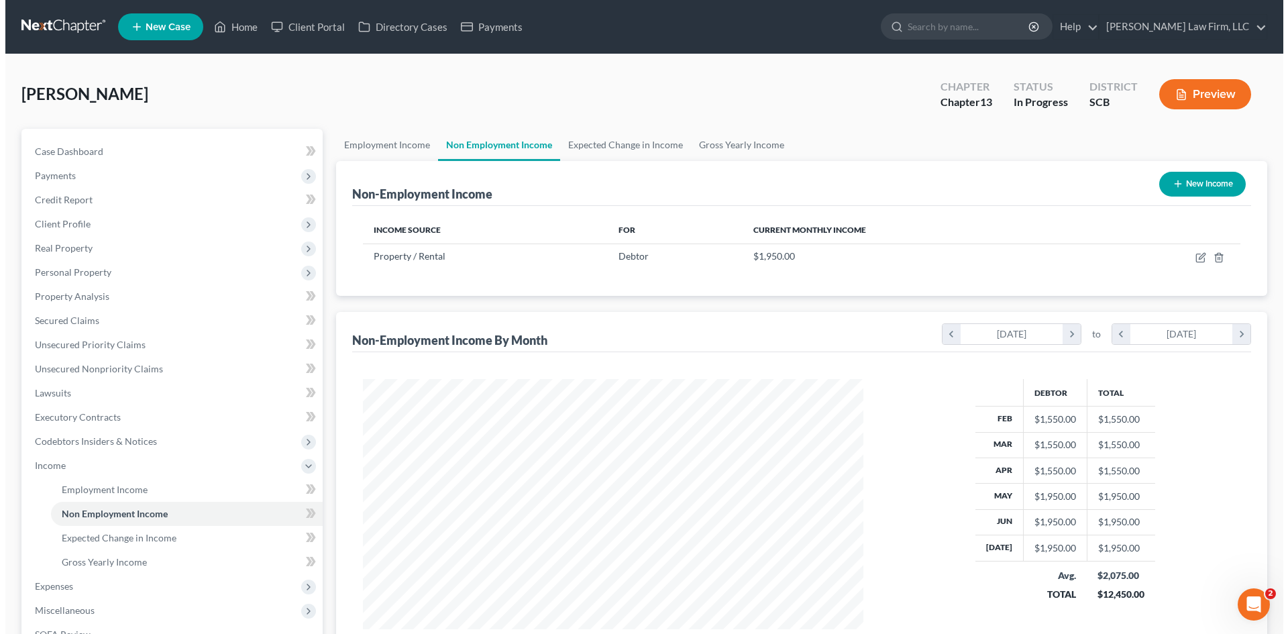
scroll to position [670472, 670195]
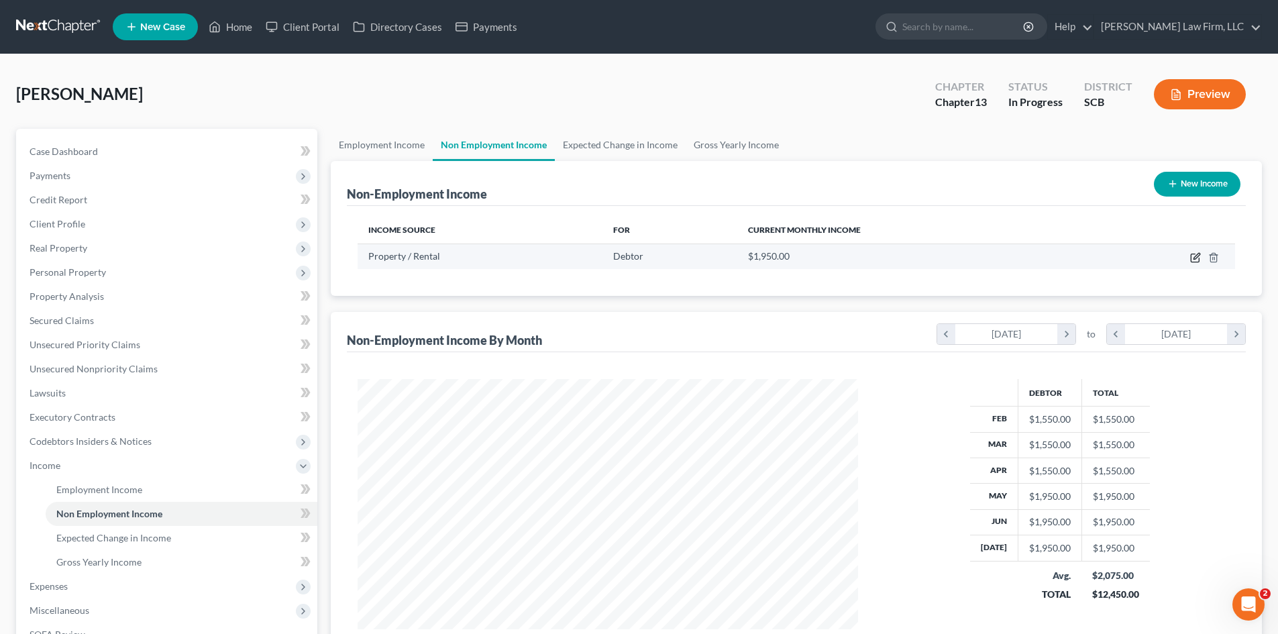
click at [1195, 255] on icon "button" at bounding box center [1195, 257] width 11 height 11
select select "9"
select select "0"
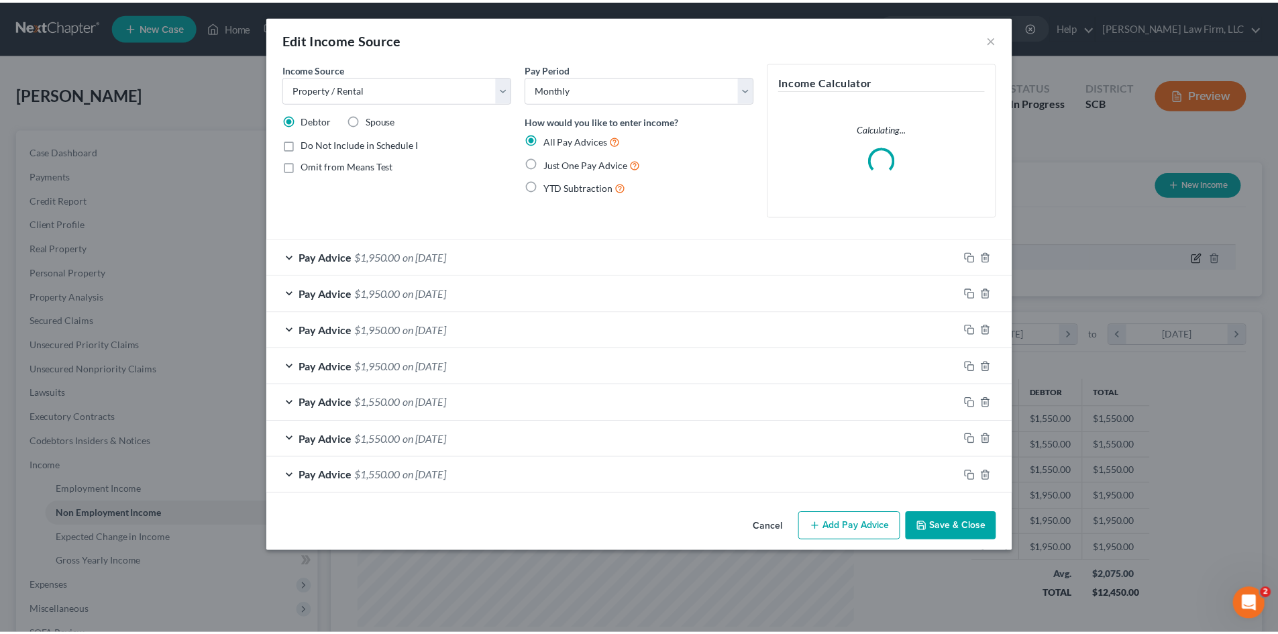
scroll to position [252, 532]
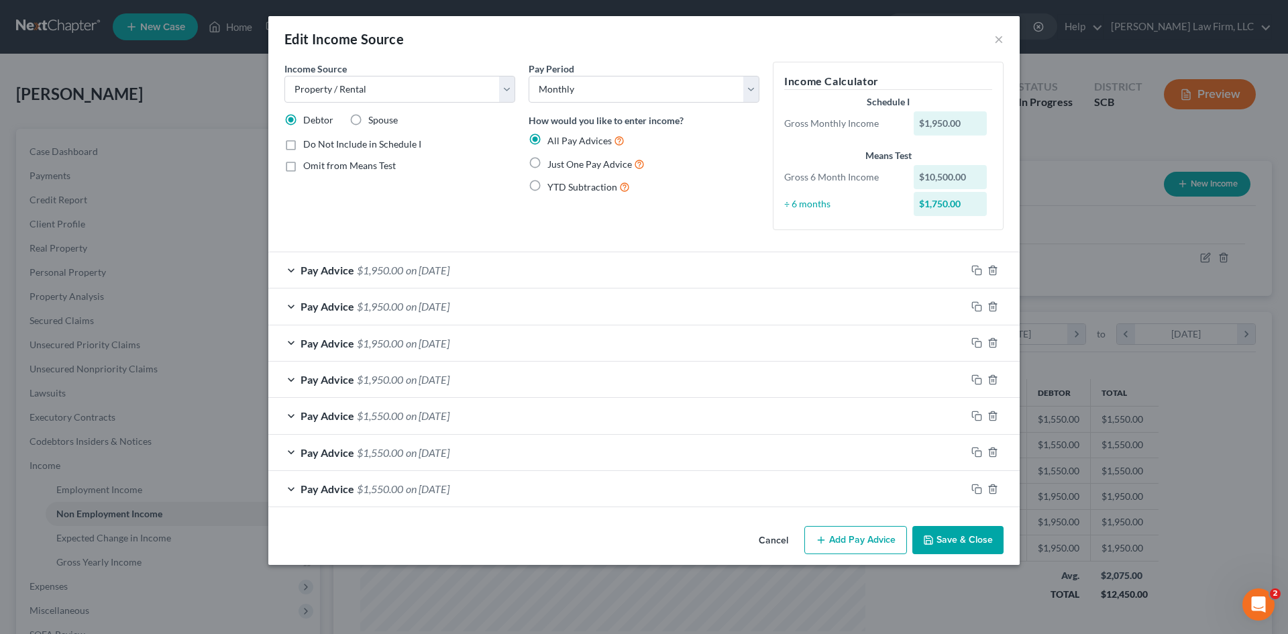
click at [931, 548] on button "Save & Close" at bounding box center [957, 540] width 91 height 28
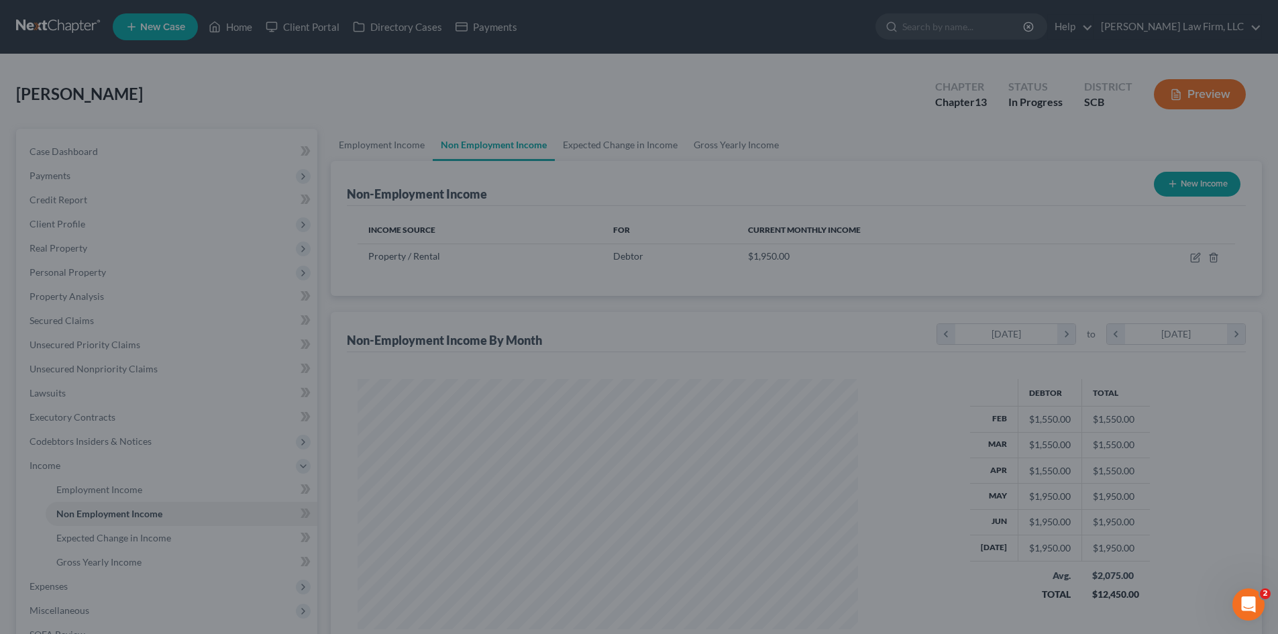
scroll to position [670472, 670195]
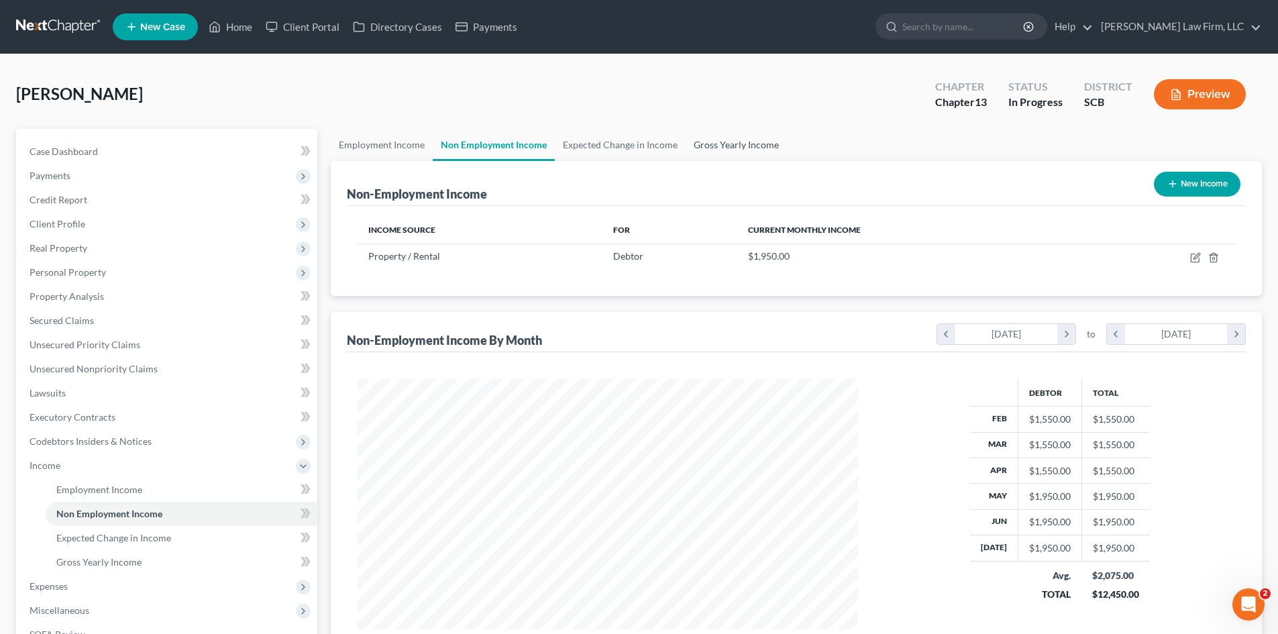
click at [687, 145] on link "Gross Yearly Income" at bounding box center [735, 145] width 101 height 32
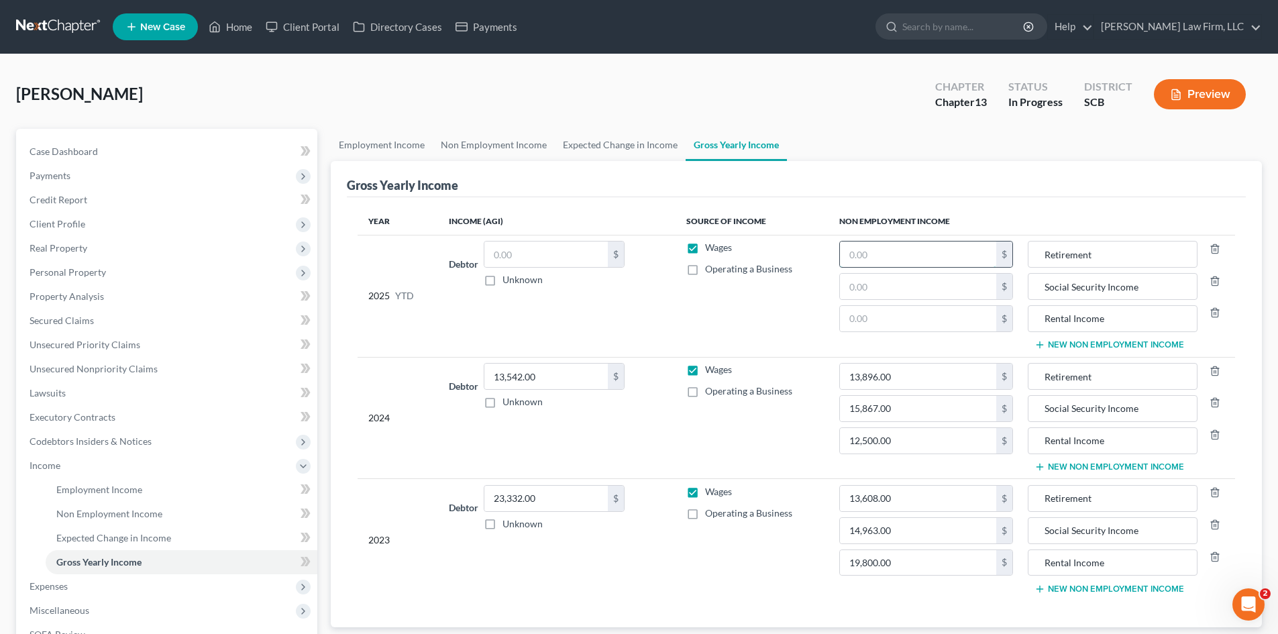
drag, startPoint x: 955, startPoint y: 245, endPoint x: 958, endPoint y: 266, distance: 21.1
click at [955, 247] on input "text" at bounding box center [918, 253] width 156 height 25
click at [913, 324] on input "text" at bounding box center [918, 318] width 156 height 25
click at [766, 447] on td "Wages Operating a Business" at bounding box center [751, 418] width 153 height 122
click at [470, 150] on link "Non Employment Income" at bounding box center [494, 145] width 122 height 32
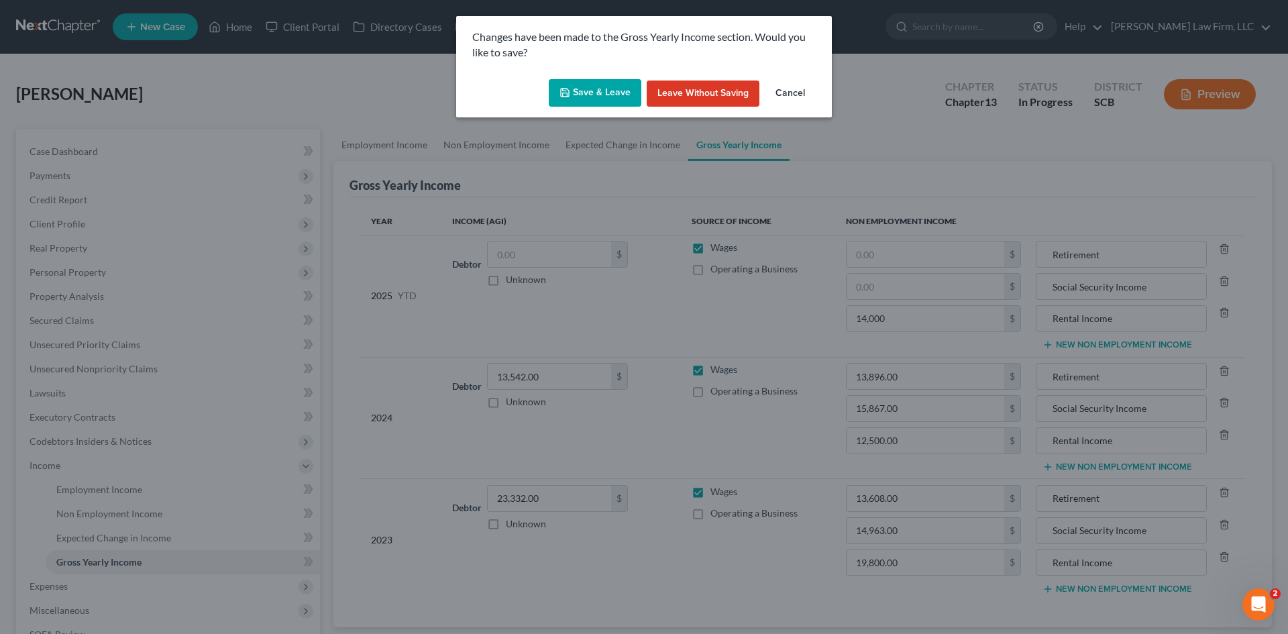
click at [600, 97] on button "Save & Leave" at bounding box center [595, 93] width 93 height 28
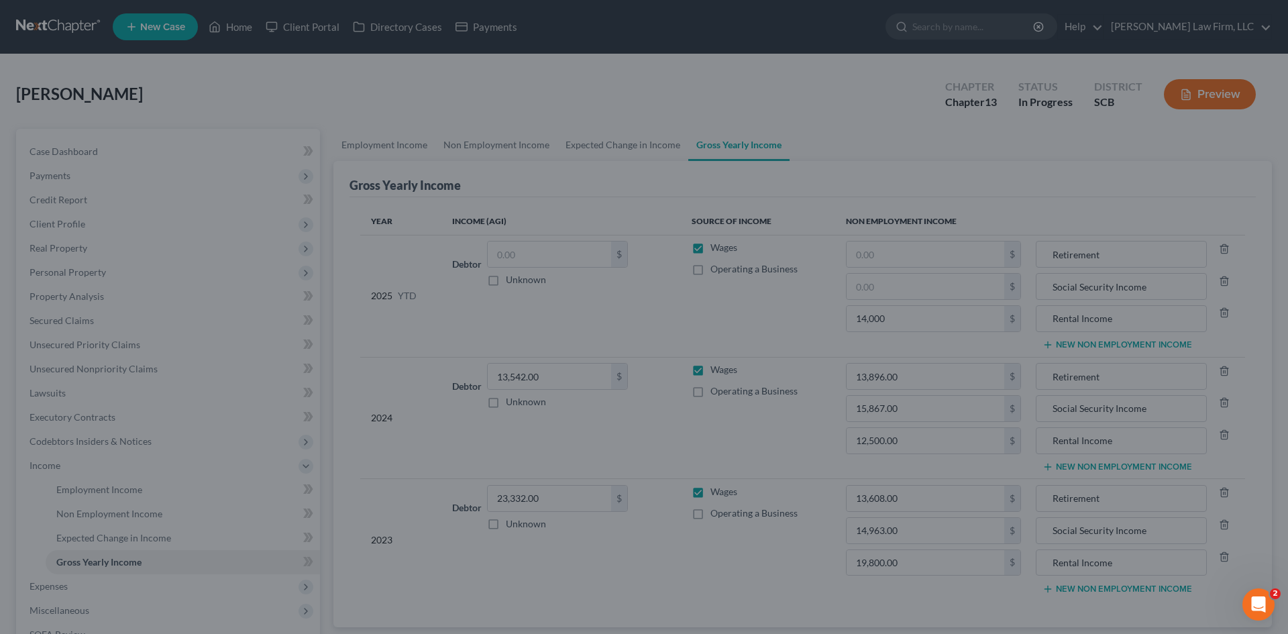
type input "14,000.00"
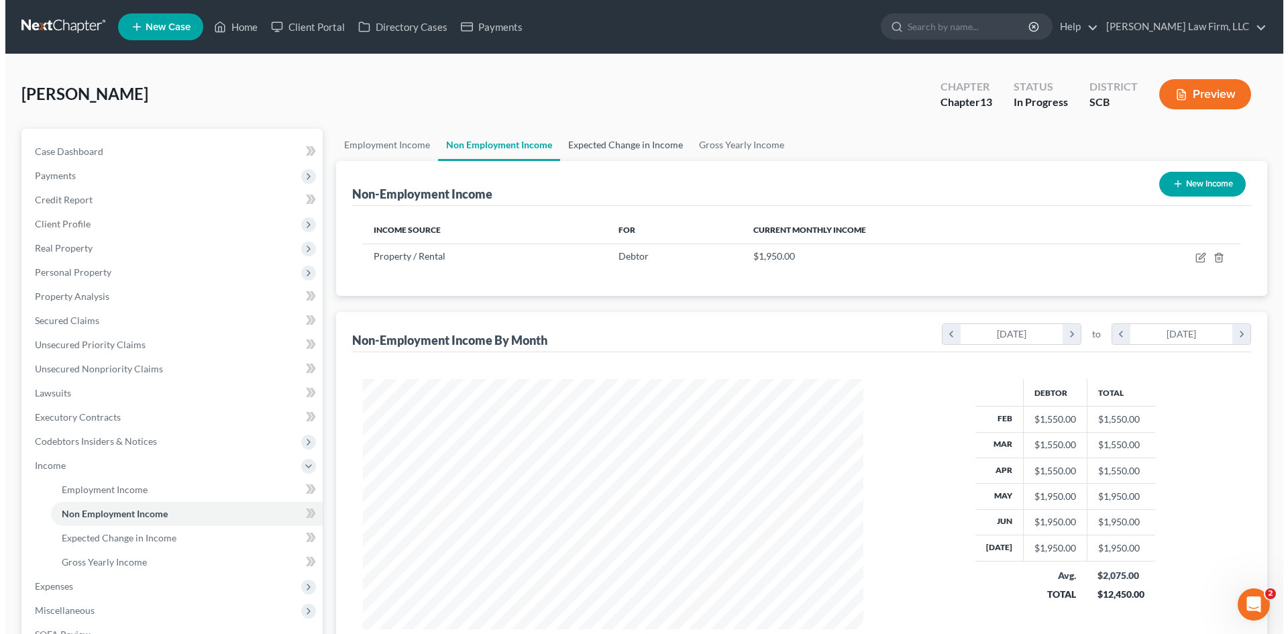
scroll to position [250, 527]
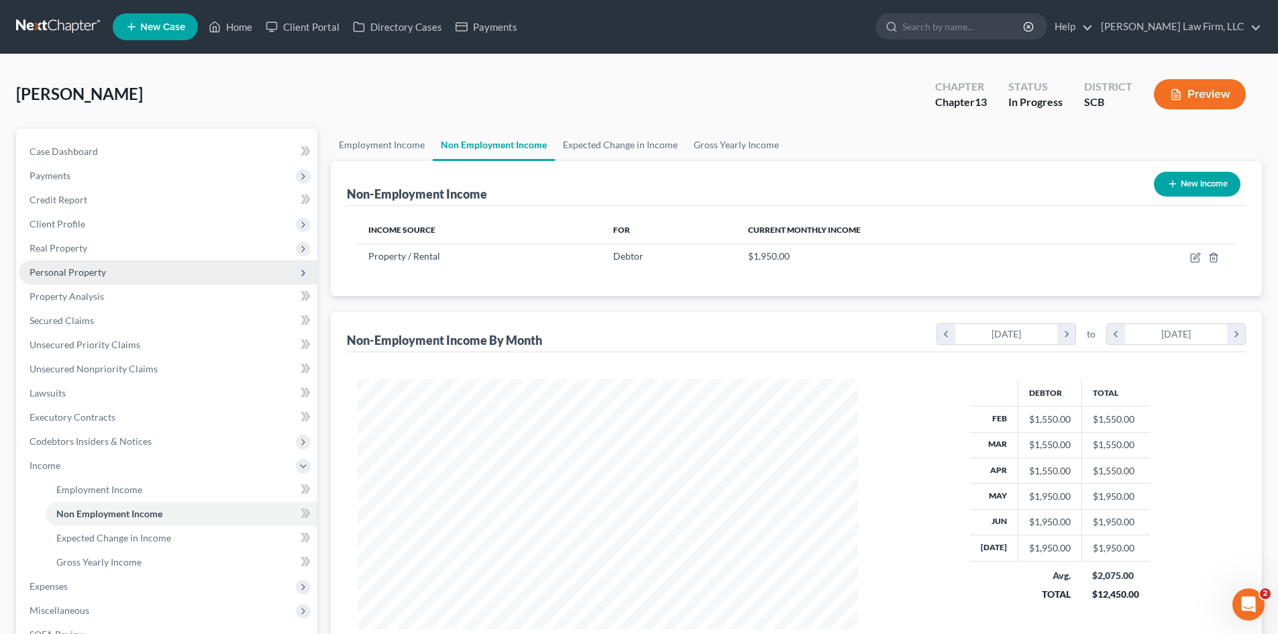
click at [46, 274] on span "Personal Property" at bounding box center [68, 271] width 76 height 11
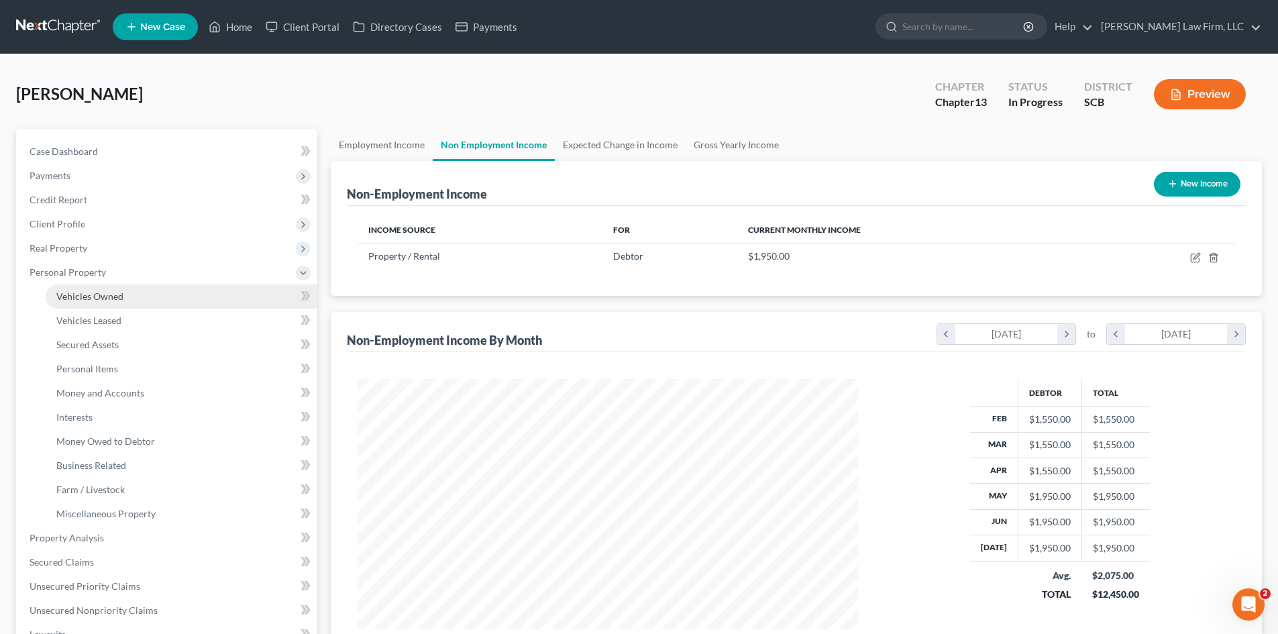
click at [127, 303] on link "Vehicles Owned" at bounding box center [182, 296] width 272 height 24
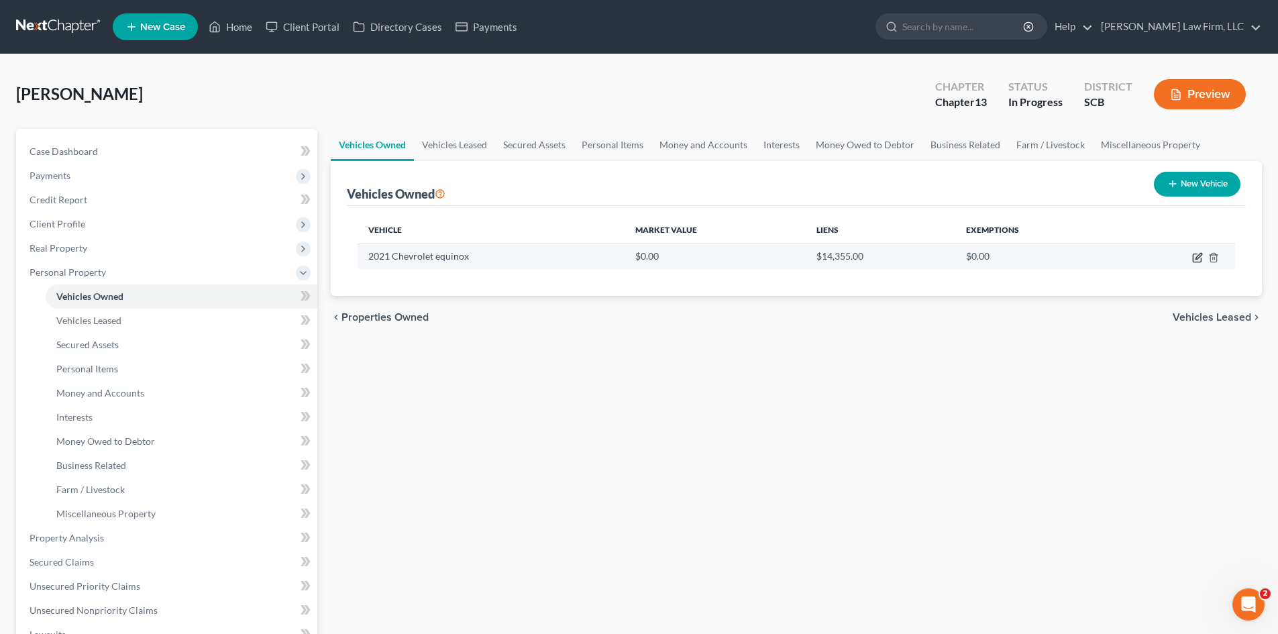
click at [1197, 256] on icon "button" at bounding box center [1198, 256] width 6 height 6
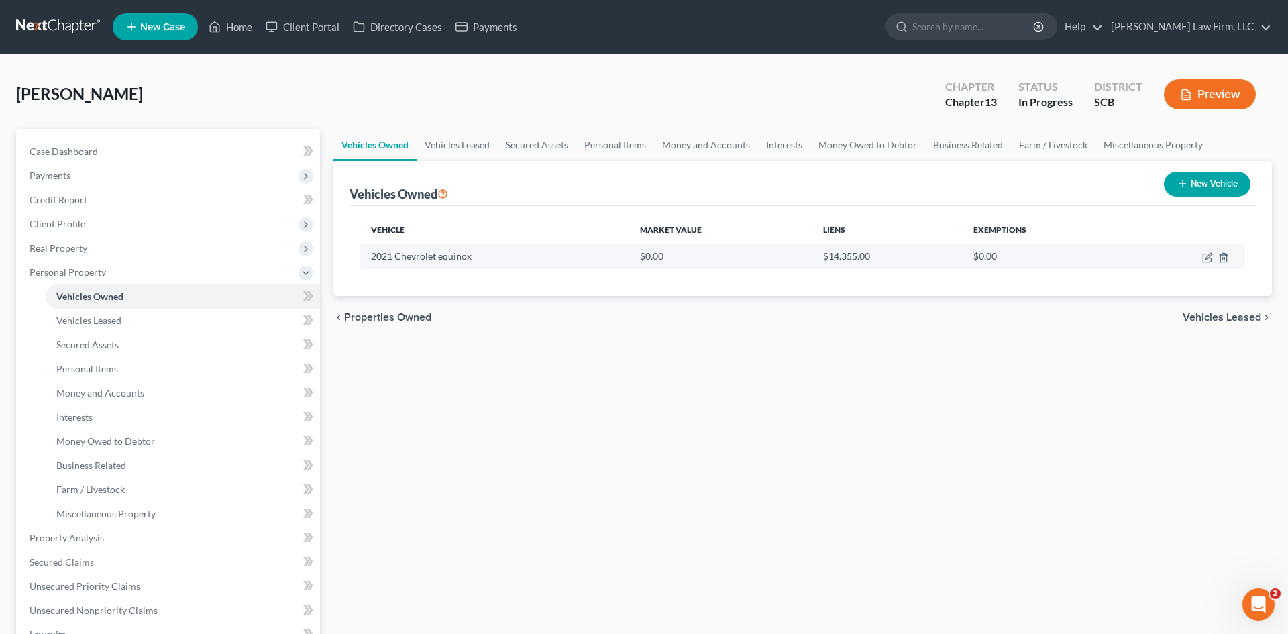
select select "0"
select select "5"
select select "0"
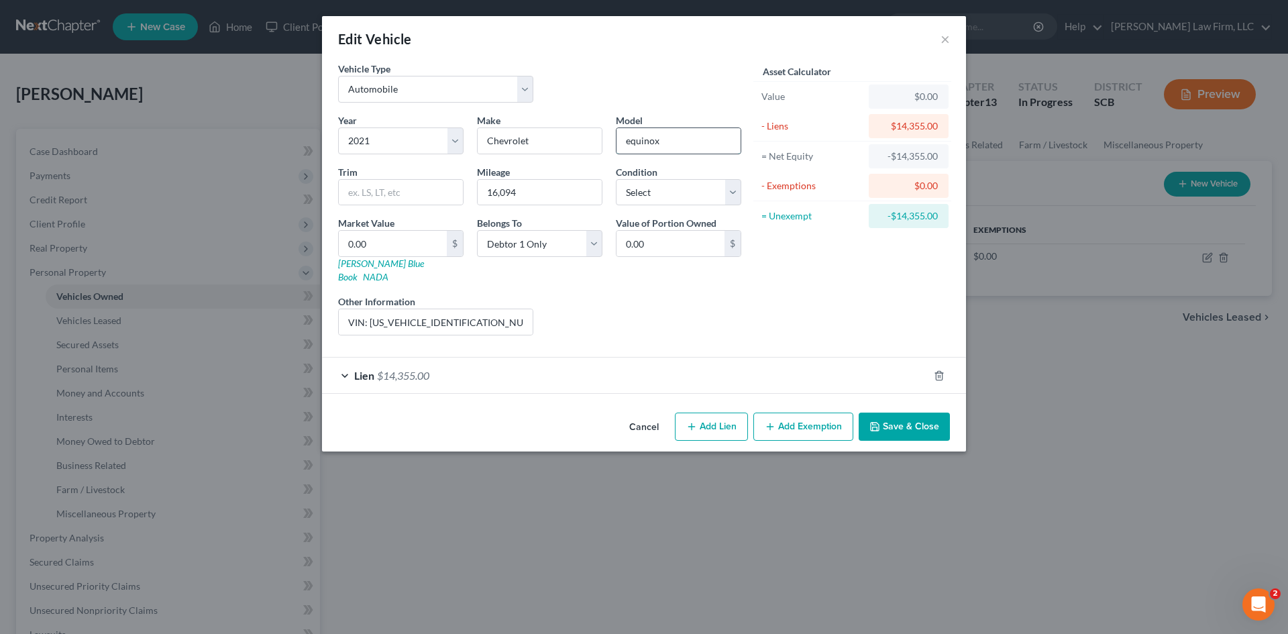
click at [627, 144] on input "equinox" at bounding box center [678, 140] width 124 height 25
type input "Equinox"
click at [513, 309] on input "VIN: [US_VEHICLE_IDENTIFICATION_NUMBER]" at bounding box center [436, 321] width 194 height 25
click at [901, 412] on button "Save & Close" at bounding box center [904, 426] width 91 height 28
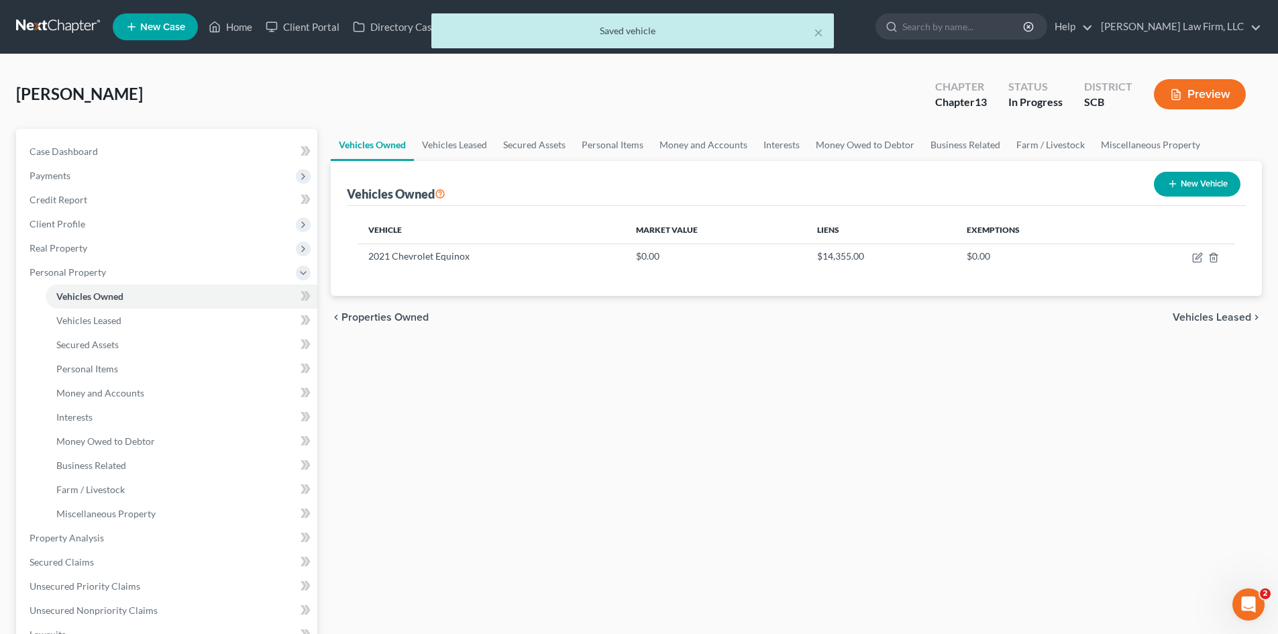
click at [1193, 170] on div "New Vehicle" at bounding box center [1196, 184] width 97 height 36
click at [1189, 181] on button "New Vehicle" at bounding box center [1197, 184] width 87 height 25
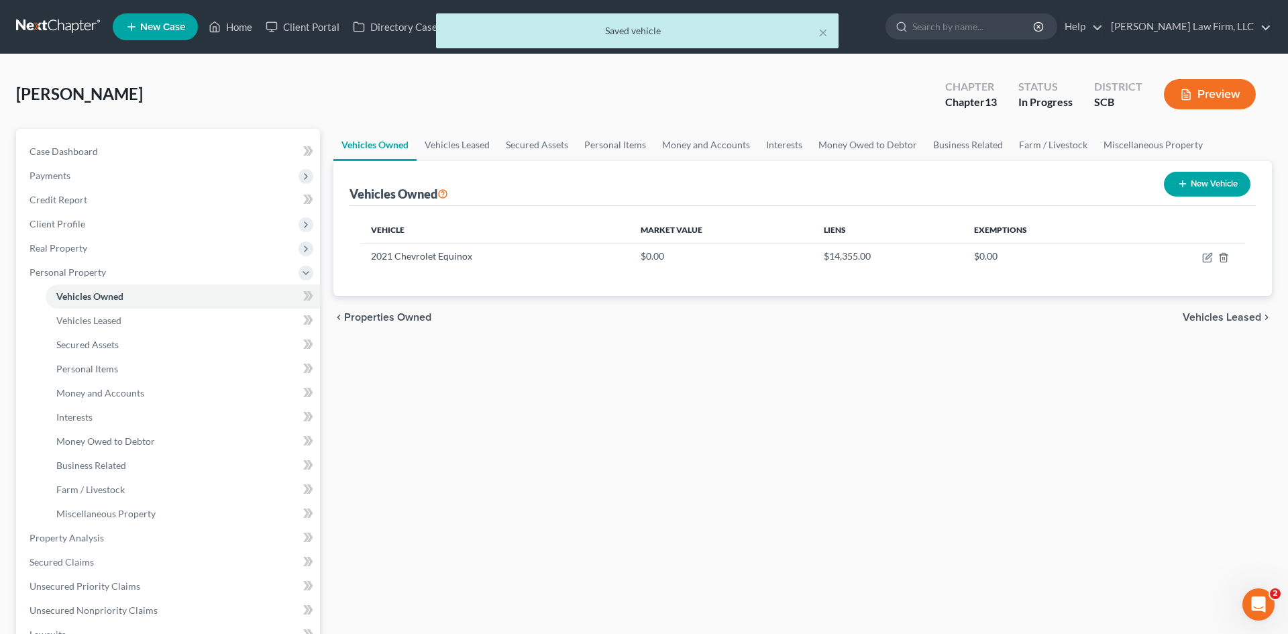
select select "0"
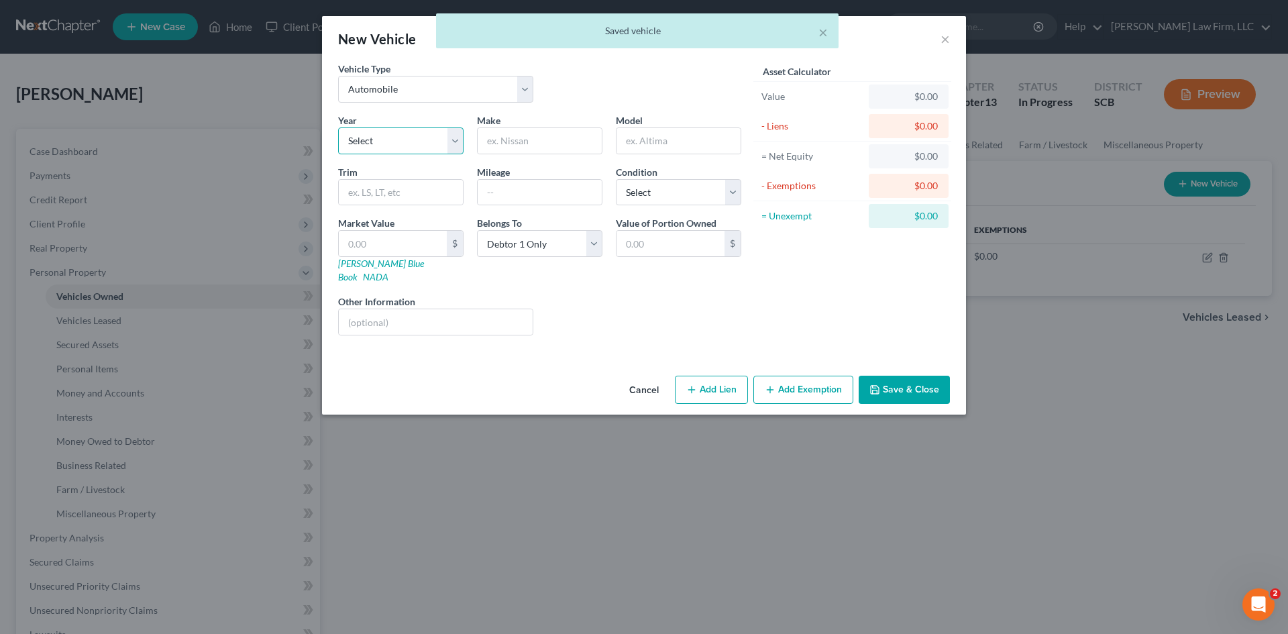
click at [422, 139] on select "Select 2026 2025 2024 2023 2022 2021 2020 2019 2018 2017 2016 2015 2014 2013 20…" at bounding box center [400, 140] width 125 height 27
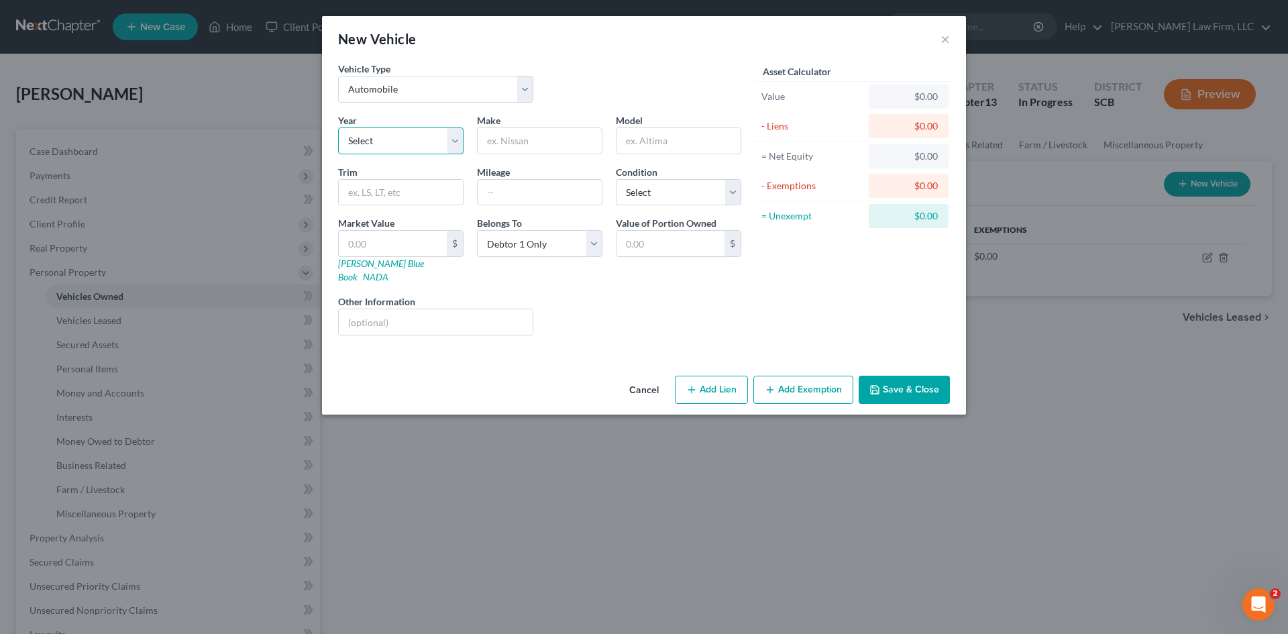
select select "20"
click at [338, 127] on select "Select 2026 2025 2024 2023 2022 2021 2020 2019 2018 2017 2016 2015 2014 2013 20…" at bounding box center [400, 140] width 125 height 27
click at [556, 138] on input "text" at bounding box center [540, 140] width 124 height 25
type input "Ford"
click at [653, 150] on input "text" at bounding box center [678, 140] width 124 height 25
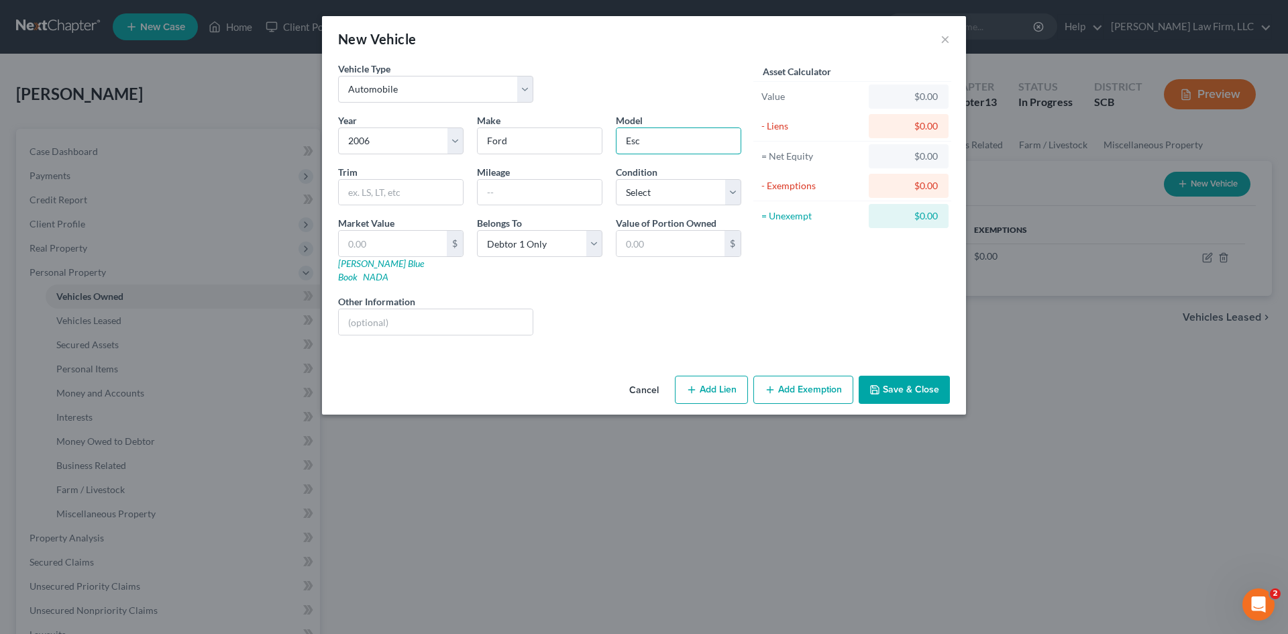
type input "Escape"
click at [577, 190] on input "text" at bounding box center [540, 192] width 124 height 25
click at [662, 198] on select "Select Excellent Very Good Good Fair Poor" at bounding box center [678, 192] width 125 height 27
select select "2"
click at [616, 179] on select "Select Excellent Very Good Good Fair Poor" at bounding box center [678, 192] width 125 height 27
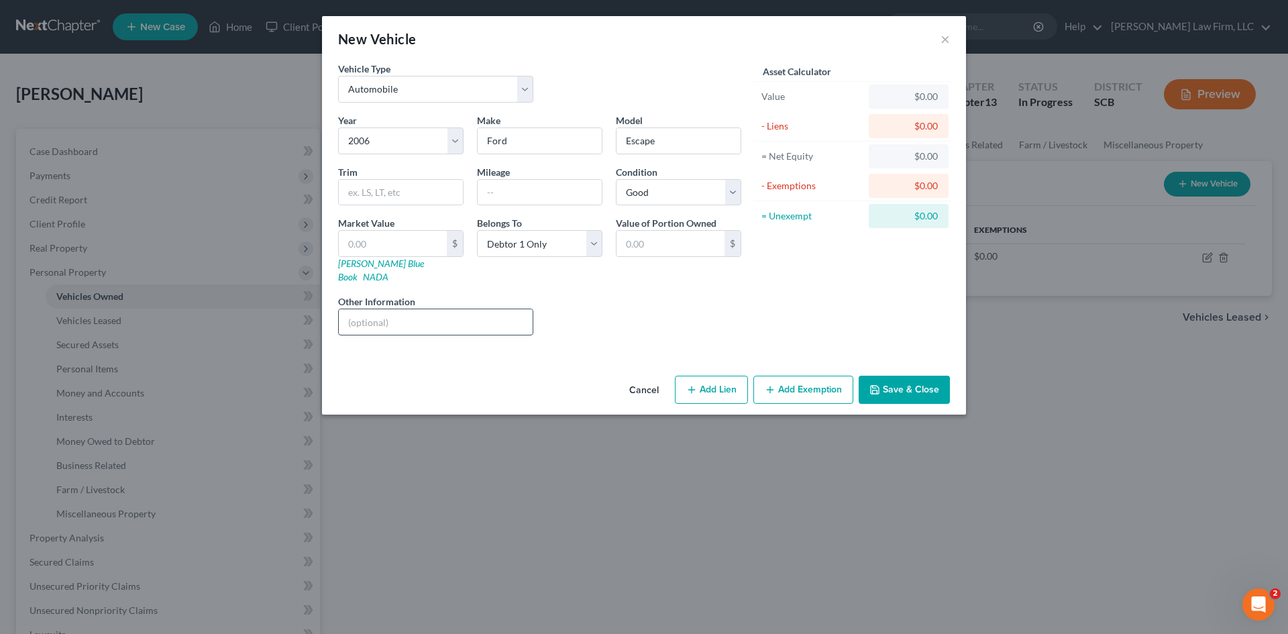
click at [467, 309] on input "text" at bounding box center [436, 321] width 194 height 25
type input "VIN: 1FMYU02Z36KA727012"
click at [909, 382] on button "Save & Close" at bounding box center [904, 390] width 91 height 28
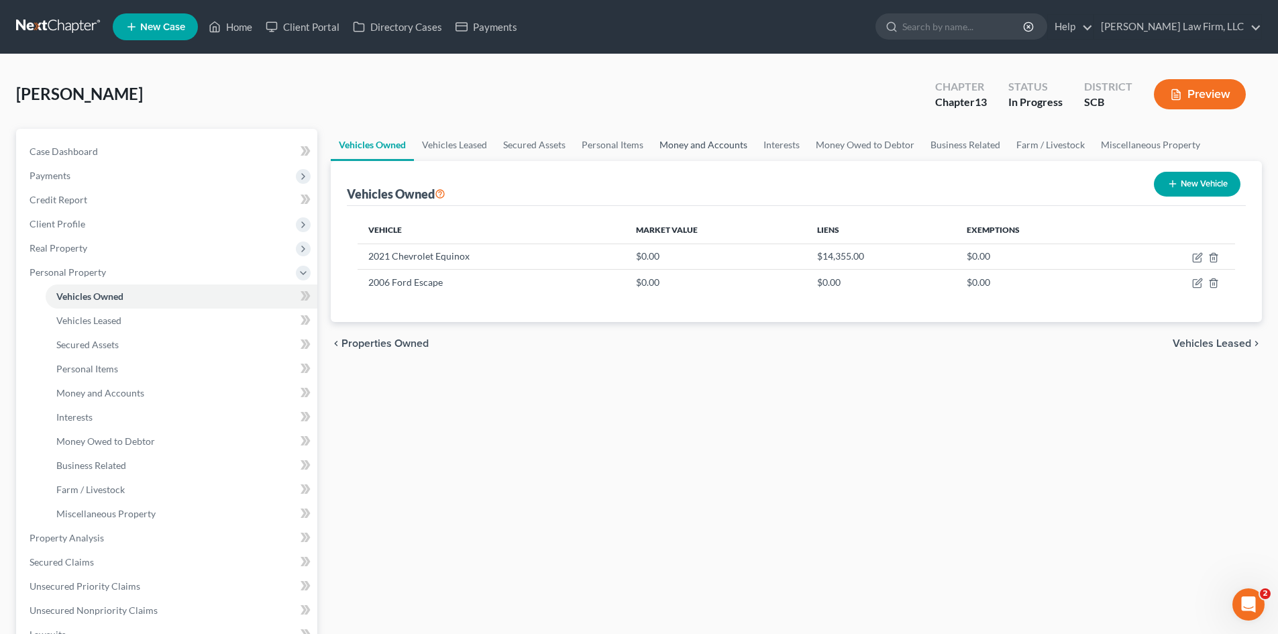
click at [662, 147] on link "Money and Accounts" at bounding box center [703, 145] width 104 height 32
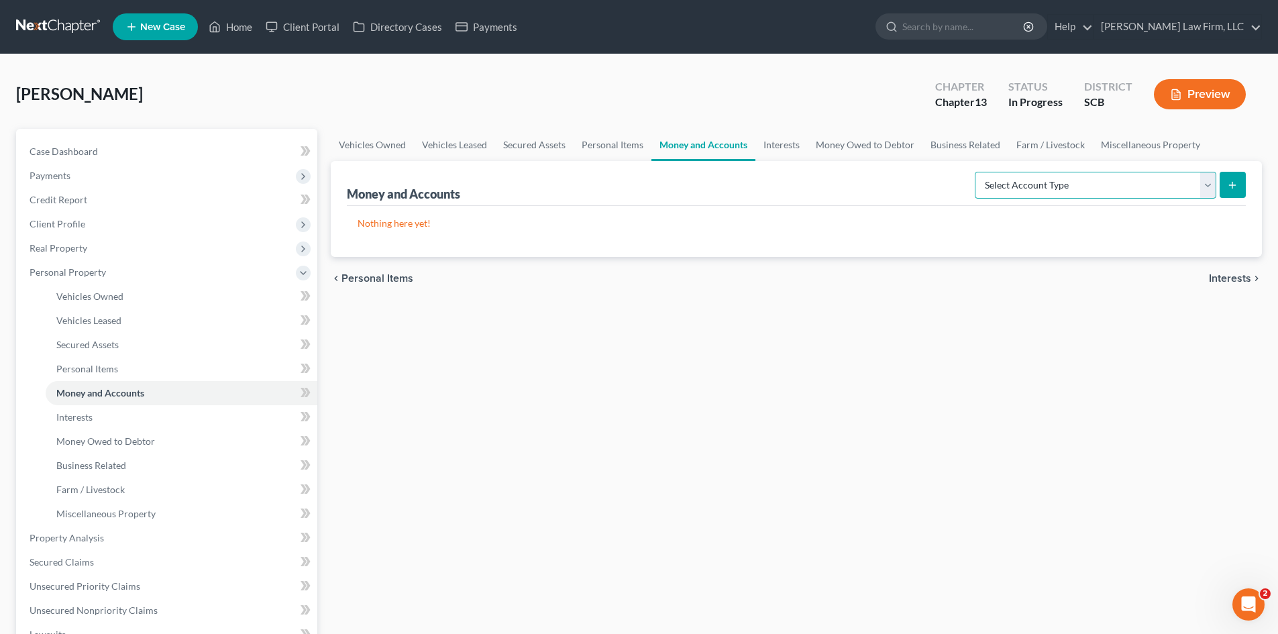
click at [1070, 189] on select "Select Account Type Brokerage Cash on Hand Certificates of Deposit Checking Acc…" at bounding box center [1095, 185] width 241 height 27
select select "checking"
click at [977, 172] on select "Select Account Type Brokerage Cash on Hand Certificates of Deposit Checking Acc…" at bounding box center [1095, 185] width 241 height 27
click at [1223, 190] on button "submit" at bounding box center [1232, 185] width 26 height 26
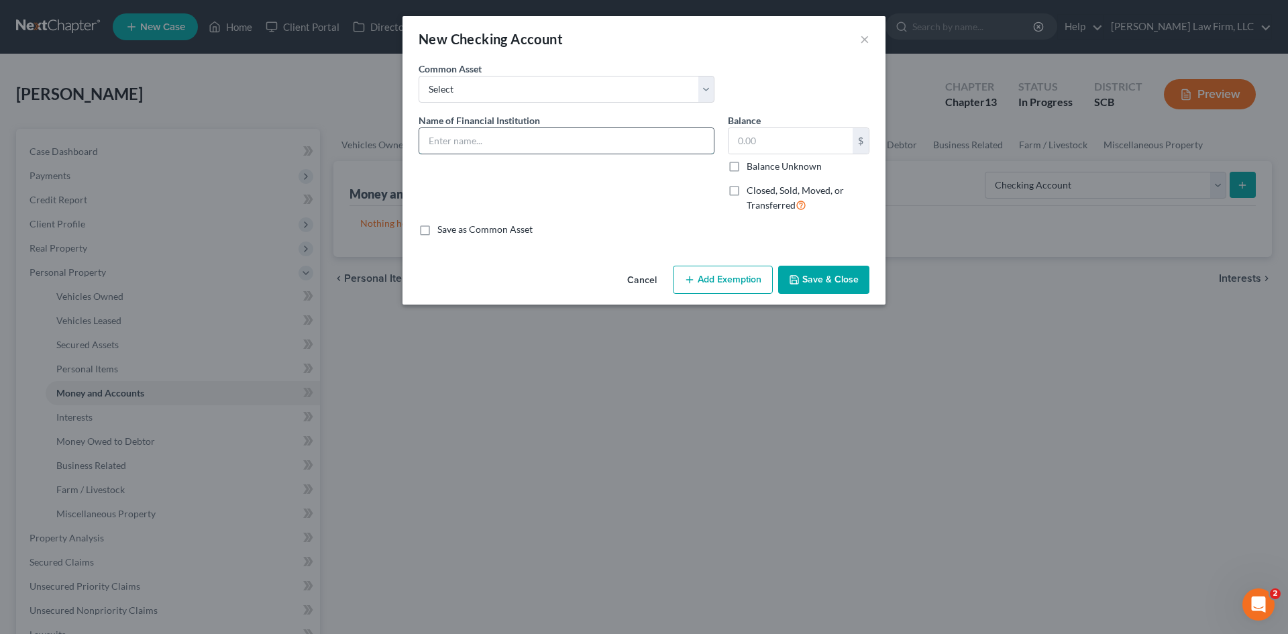
click at [592, 150] on input "text" at bounding box center [566, 140] width 294 height 25
type input "Navy Federal Credit Union Acct# 2246"
click at [767, 139] on input "text" at bounding box center [790, 140] width 124 height 25
type input "1,717.68"
click at [815, 272] on button "Save & Close" at bounding box center [823, 280] width 91 height 28
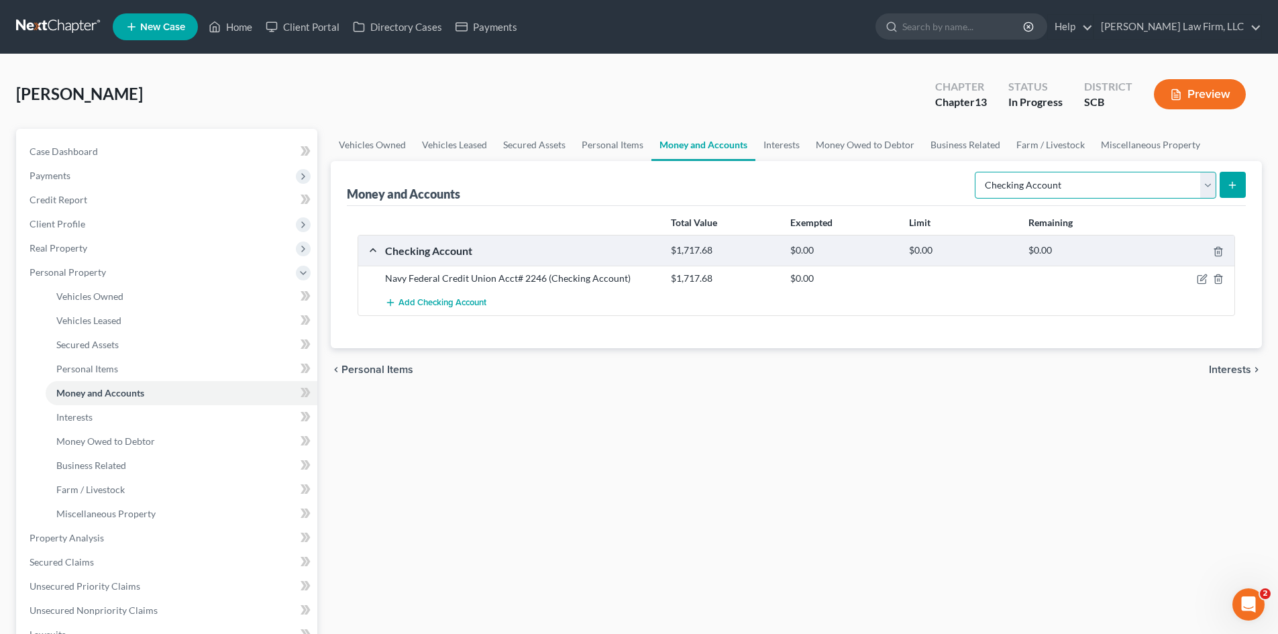
click at [1132, 188] on select "Select Account Type Brokerage Cash on Hand Certificates of Deposit Checking Acc…" at bounding box center [1095, 185] width 241 height 27
select select "savings"
click at [977, 172] on select "Select Account Type Brokerage Cash on Hand Certificates of Deposit Checking Acc…" at bounding box center [1095, 185] width 241 height 27
click at [1240, 187] on button "submit" at bounding box center [1232, 185] width 26 height 26
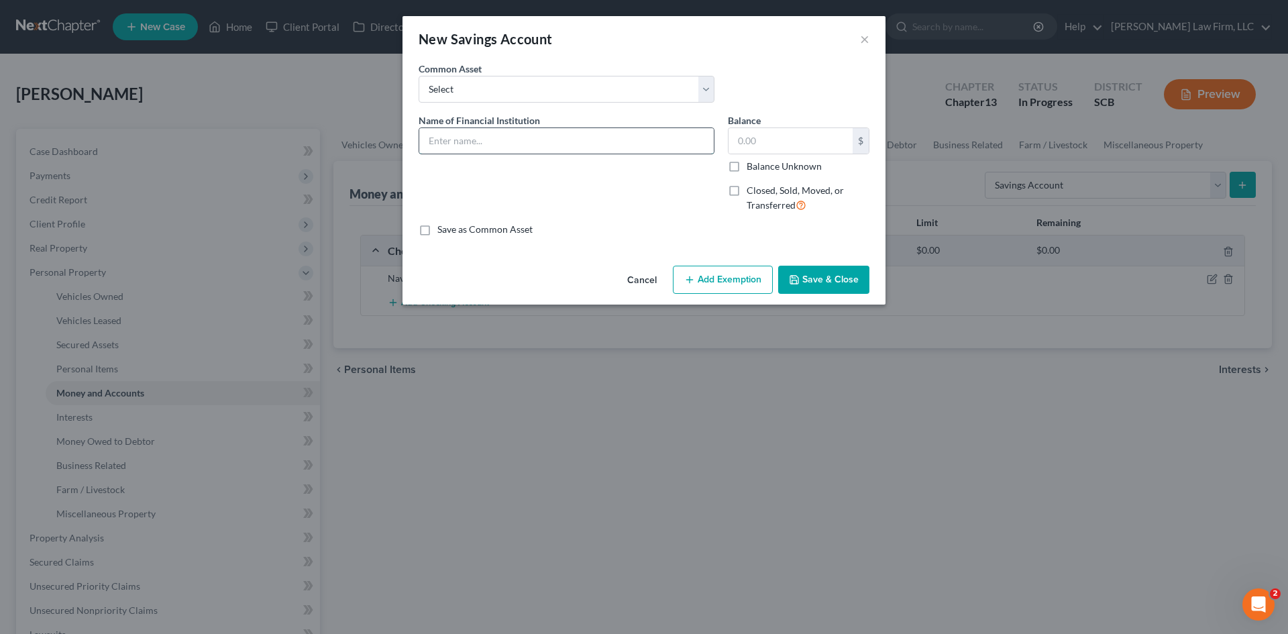
click at [568, 144] on input "text" at bounding box center [566, 140] width 294 height 25
type input "Navy Federal Credit Union Acct# 0476"
click at [756, 146] on input "text" at bounding box center [790, 140] width 124 height 25
type input "5"
click at [831, 275] on button "Save & Close" at bounding box center [823, 280] width 91 height 28
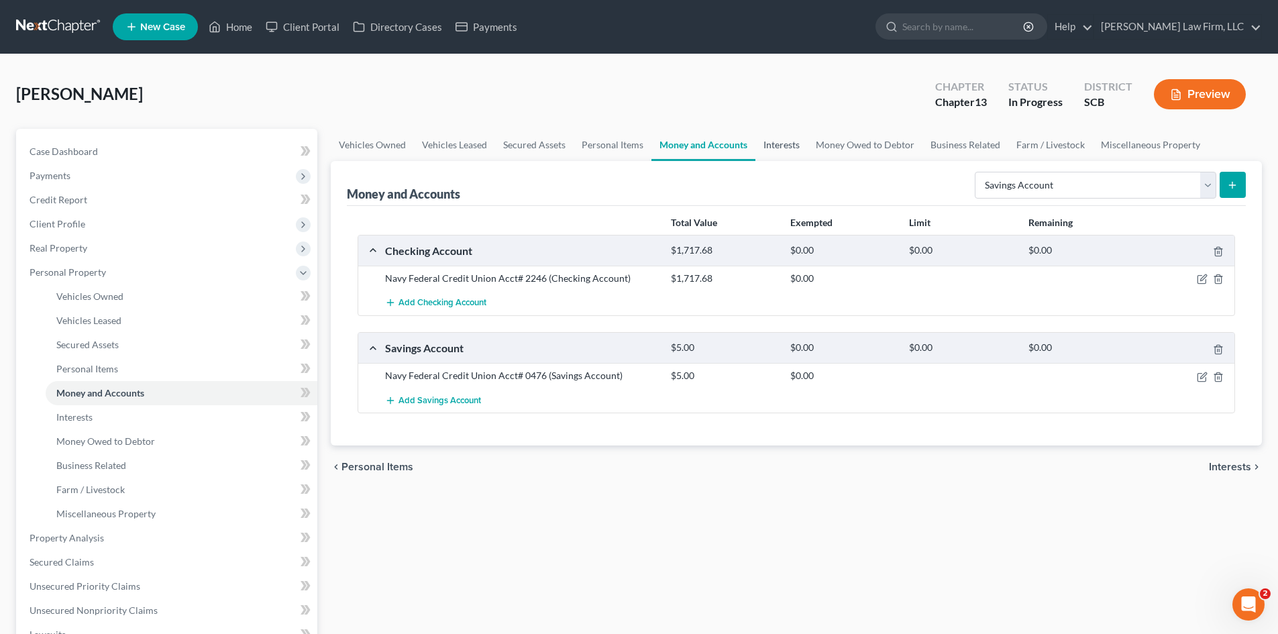
click at [785, 140] on link "Interests" at bounding box center [781, 145] width 52 height 32
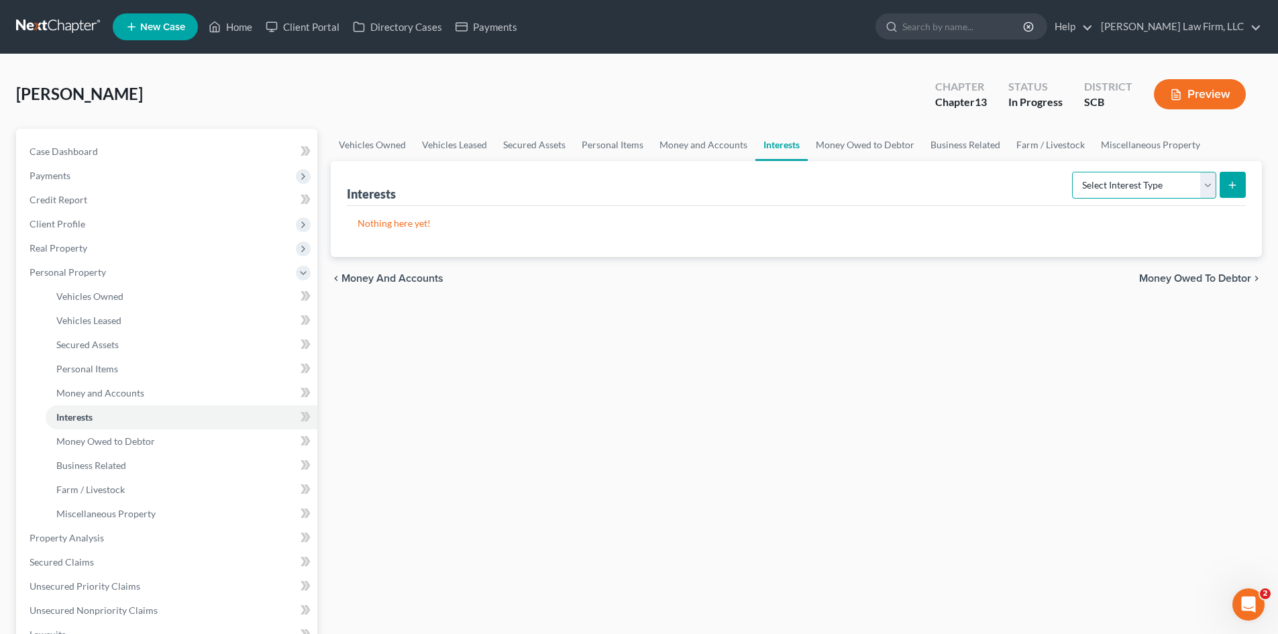
click at [1104, 190] on select "Select Interest Type 401K Annuity Bond Education IRA Government Bond Government…" at bounding box center [1144, 185] width 144 height 27
select select "annuity"
click at [1073, 172] on select "Select Interest Type 401K Annuity Bond Education IRA Government Bond Government…" at bounding box center [1144, 185] width 144 height 27
click at [1237, 190] on button "submit" at bounding box center [1232, 185] width 26 height 26
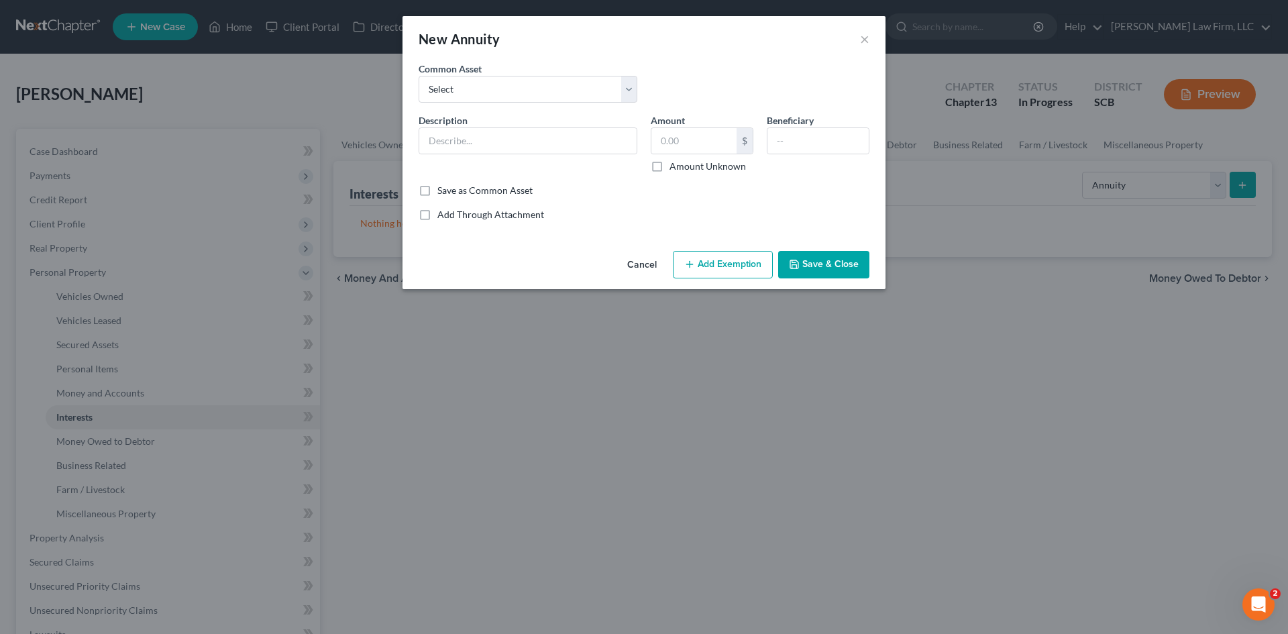
click at [545, 74] on div "Common Asset Select SC Retirement Systems (Mr. Richardson receives this net amo…" at bounding box center [528, 82] width 232 height 41
drag, startPoint x: 543, startPoint y: 84, endPoint x: 508, endPoint y: 85, distance: 35.6
click at [542, 84] on select "Select SC Retirement Systems (Mr. Richardson receives this net amount on a mont…" at bounding box center [528, 89] width 219 height 27
select select "3"
click at [419, 76] on select "Select SC Retirement Systems (Mr. Richardson receives this net amount on a mont…" at bounding box center [528, 89] width 219 height 27
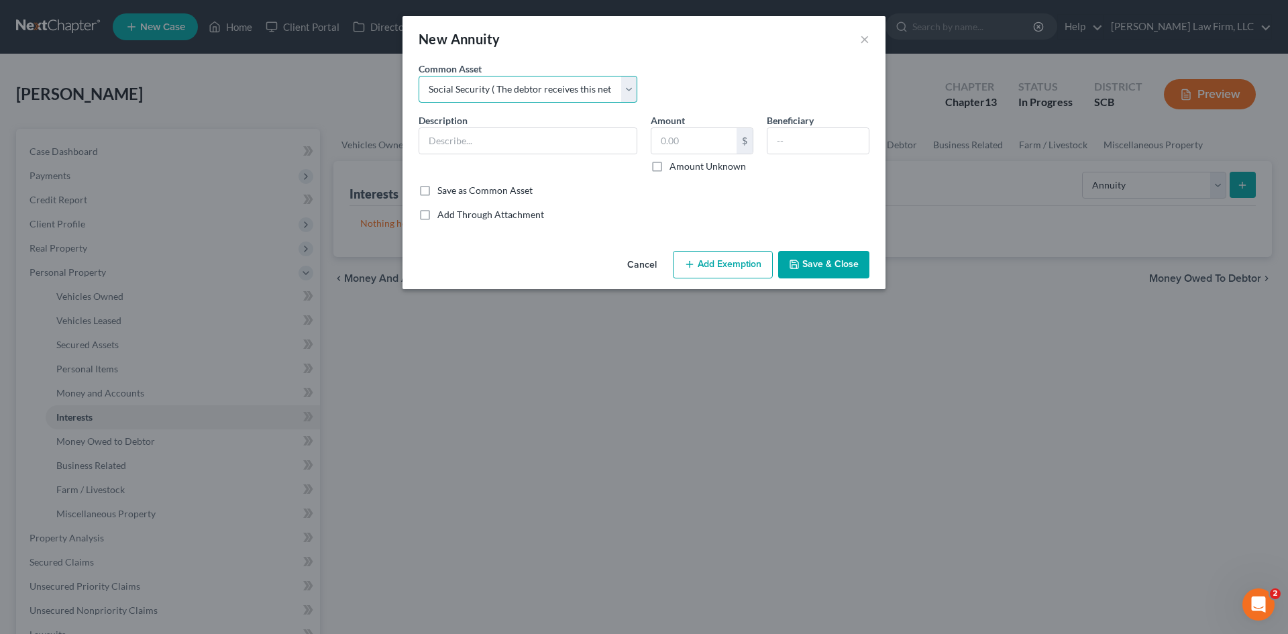
type input "Social Security ( The debtor receives this net amount on a monthly basis.)"
click at [662, 154] on div "950.00 $" at bounding box center [702, 140] width 103 height 27
type input "1,396"
drag, startPoint x: 732, startPoint y: 272, endPoint x: 730, endPoint y: 278, distance: 7.2
click at [732, 274] on button "Add Exemption" at bounding box center [723, 265] width 100 height 28
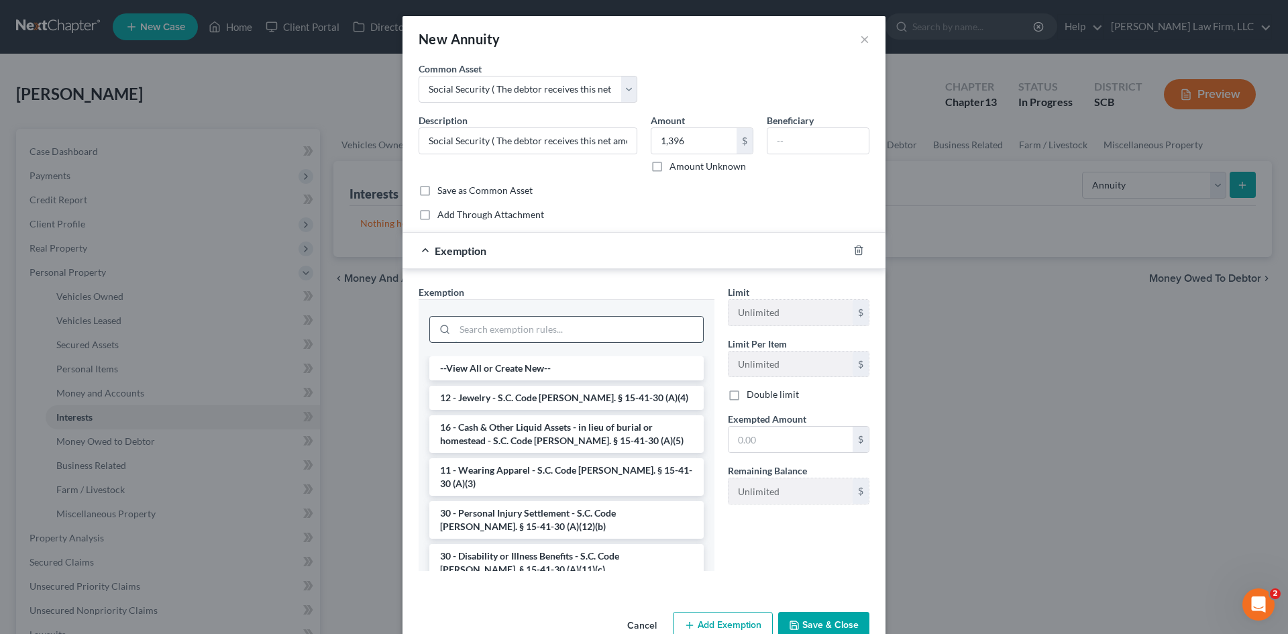
click at [551, 325] on input "search" at bounding box center [579, 329] width 248 height 25
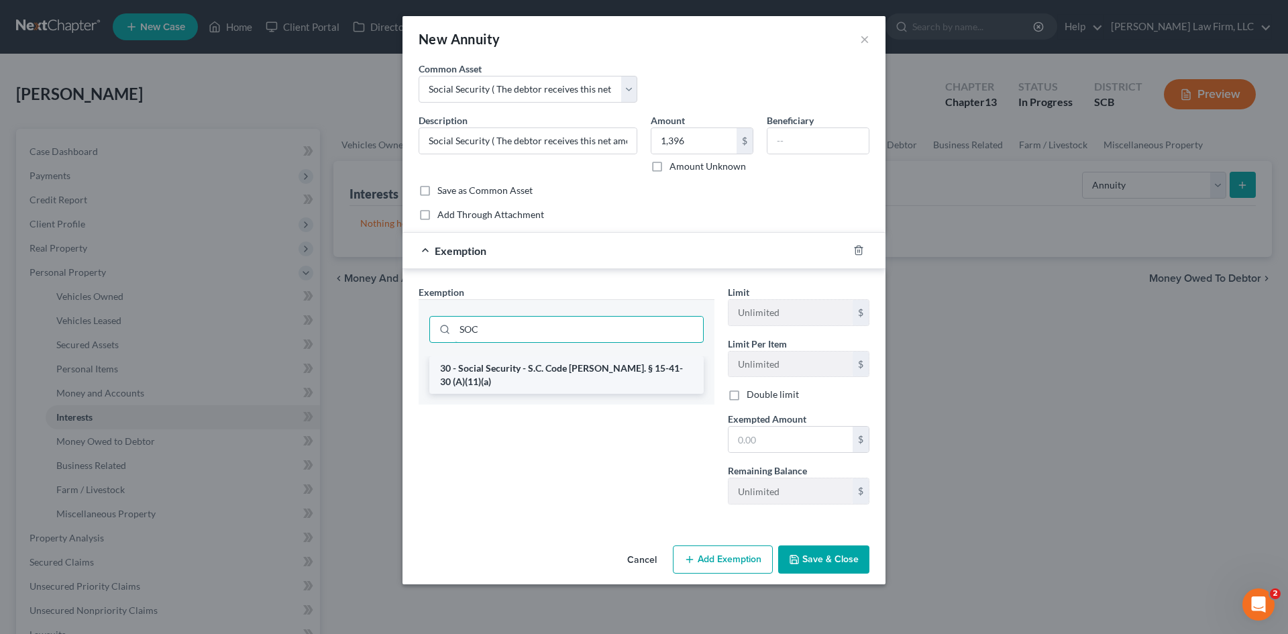
type input "SOC"
click at [540, 372] on li "30 - Social Security - S.C. Code [PERSON_NAME]. § 15-41-30 (A)(11)(a)" at bounding box center [566, 375] width 274 height 38
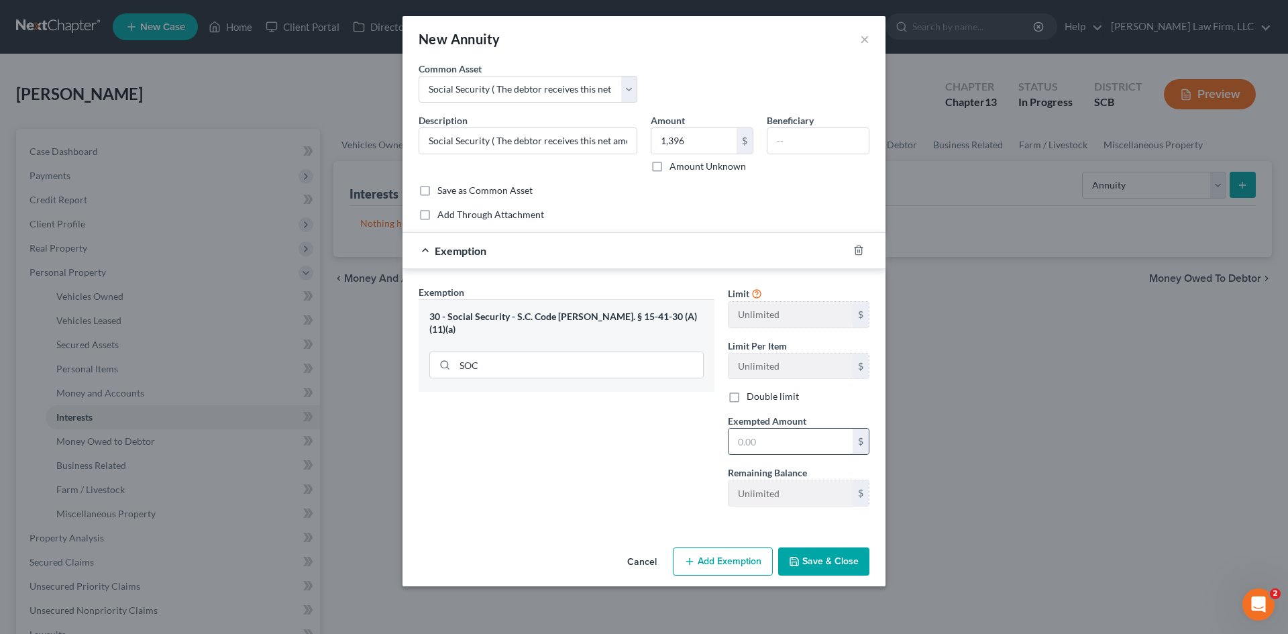
click at [745, 445] on input "text" at bounding box center [790, 441] width 124 height 25
type input "1,396"
click at [838, 557] on button "Save & Close" at bounding box center [823, 561] width 91 height 28
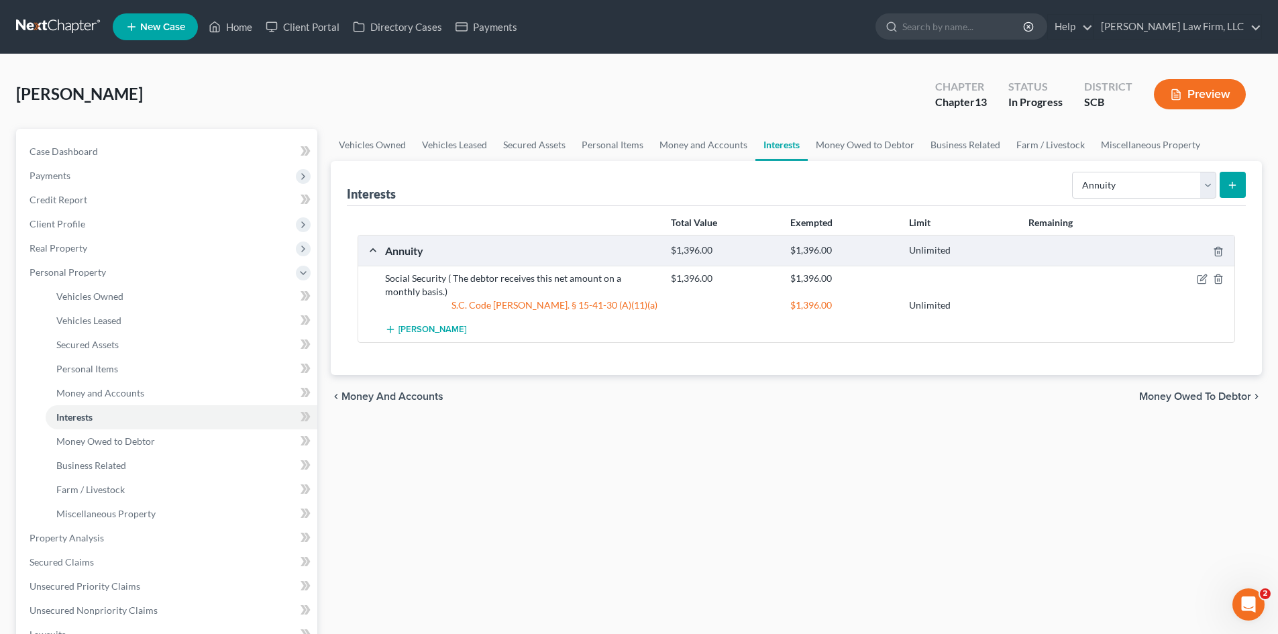
click at [1235, 188] on icon "submit" at bounding box center [1232, 185] width 11 height 11
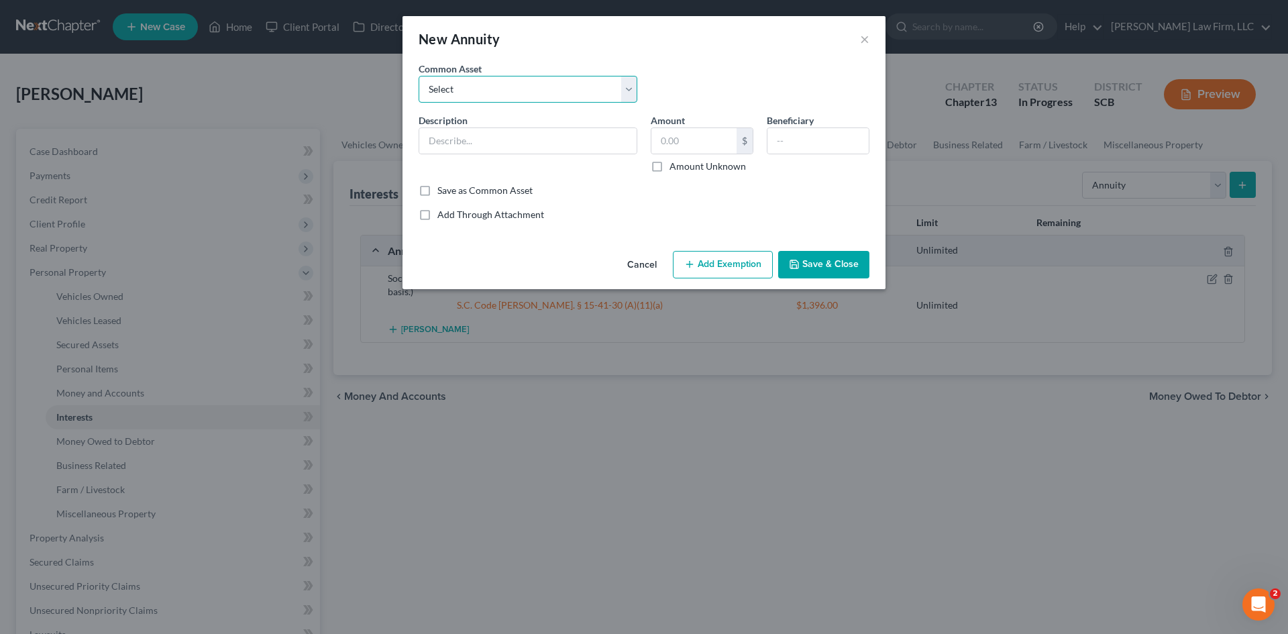
click at [545, 89] on select "Select SC Retirement Systems (Mr. Richardson receives this net amount on a mont…" at bounding box center [528, 89] width 219 height 27
select select "1"
click at [419, 76] on select "Select SC Retirement Systems (Mr. Richardson receives this net amount on a mont…" at bounding box center [528, 89] width 219 height 27
type input "OPM1 Federal Retirement (Mrs. Feist receives this net amount on a monthly basis…"
click at [706, 145] on input "7,044.47" at bounding box center [693, 140] width 85 height 25
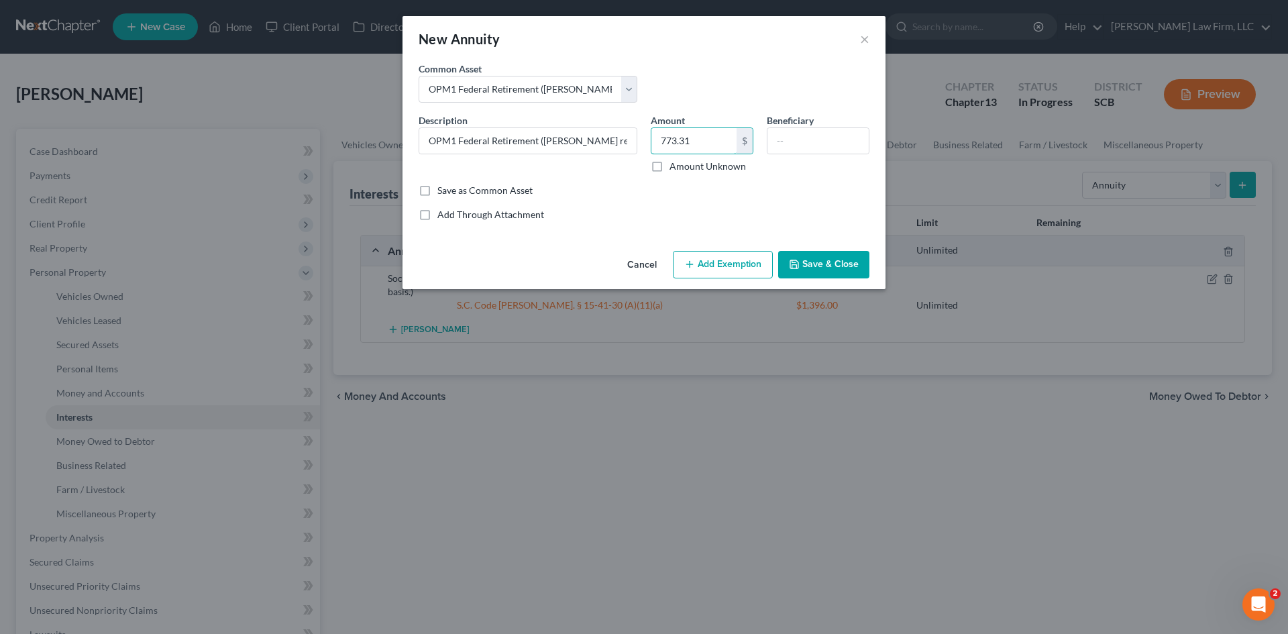
type input "773.31"
click at [736, 262] on button "Add Exemption" at bounding box center [723, 265] width 100 height 28
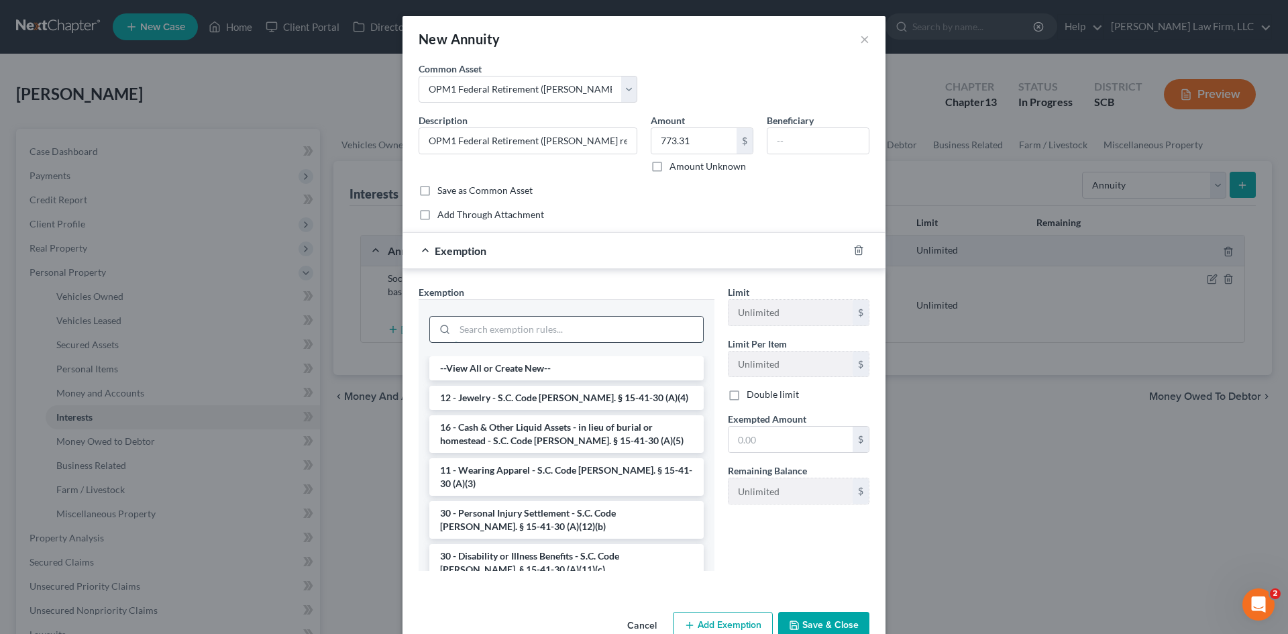
click at [541, 339] on input "search" at bounding box center [579, 329] width 248 height 25
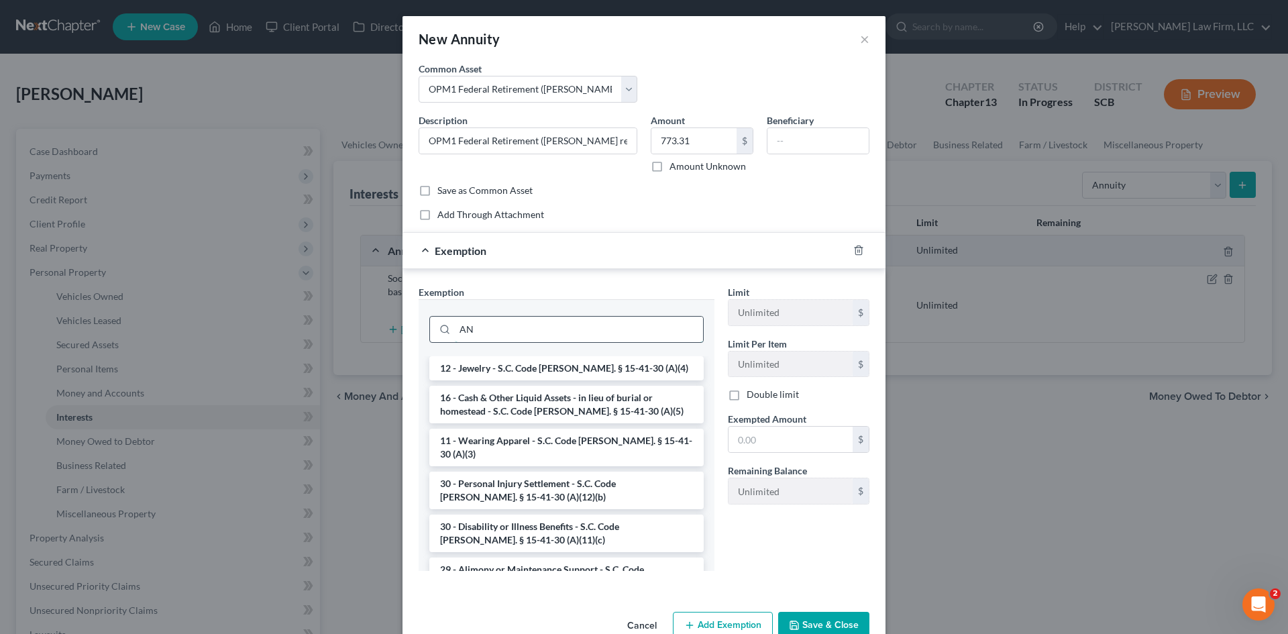
type input "A"
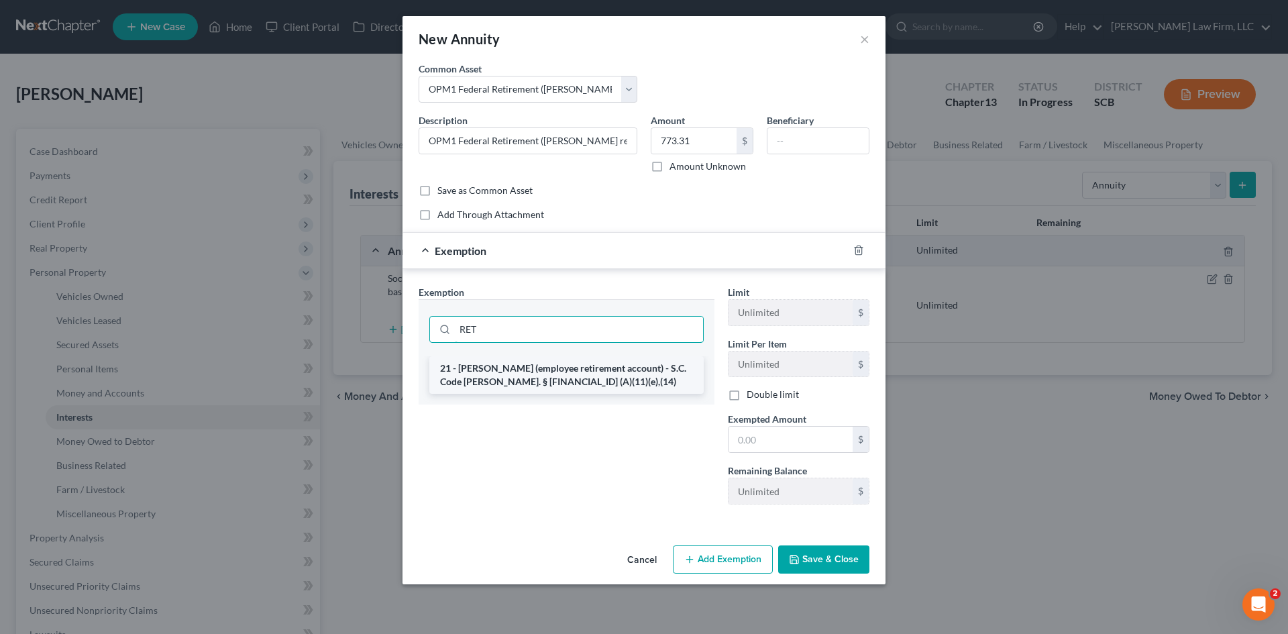
type input "RET"
click at [562, 372] on li "21 - [PERSON_NAME] (employee retirement account) - S.C. Code [PERSON_NAME]. § […" at bounding box center [566, 375] width 274 height 38
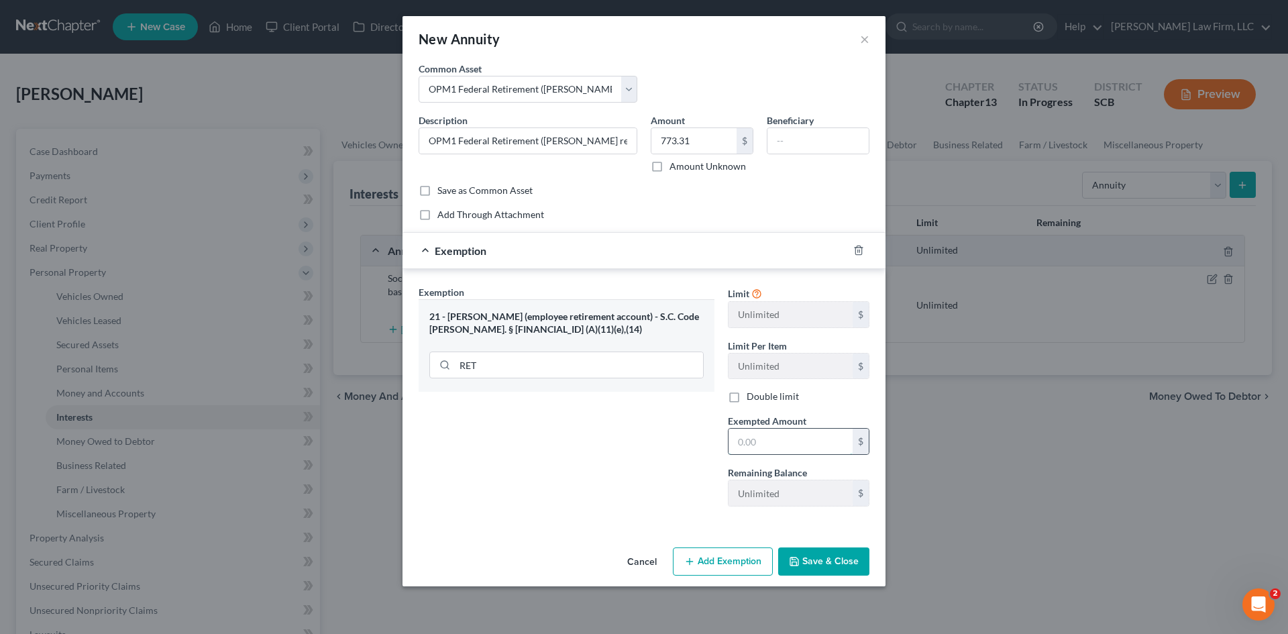
click at [758, 436] on input "text" at bounding box center [790, 441] width 124 height 25
type input "773.31"
click at [828, 557] on button "Save & Close" at bounding box center [823, 561] width 91 height 28
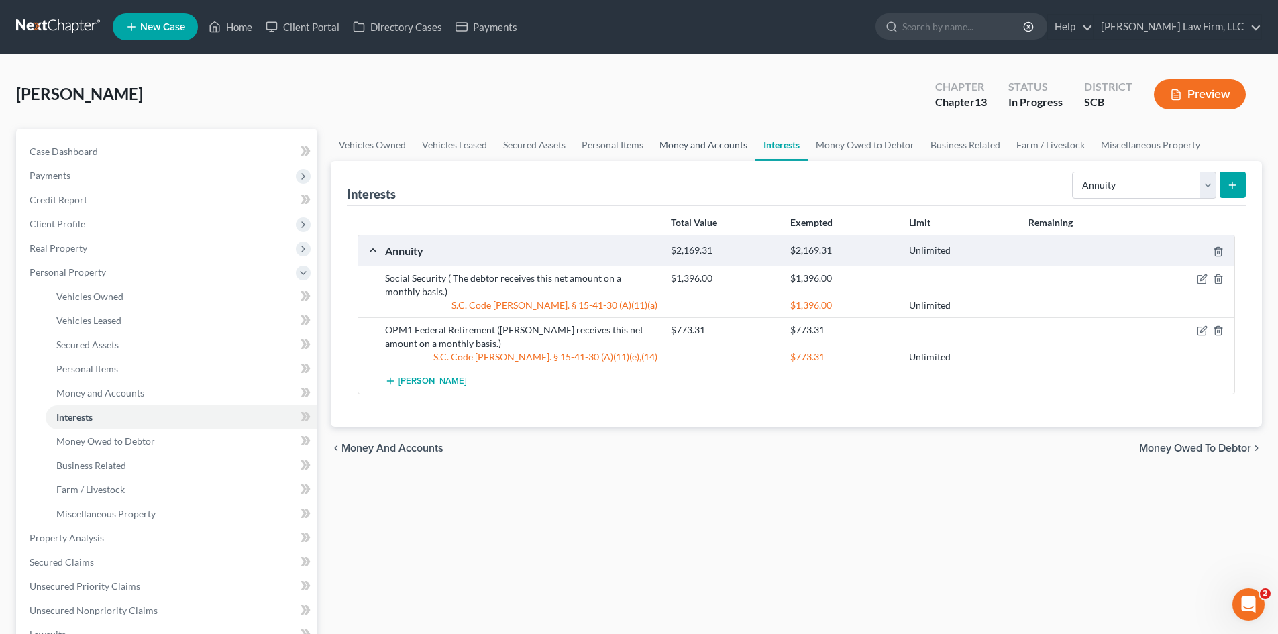
click at [671, 141] on link "Money and Accounts" at bounding box center [703, 145] width 104 height 32
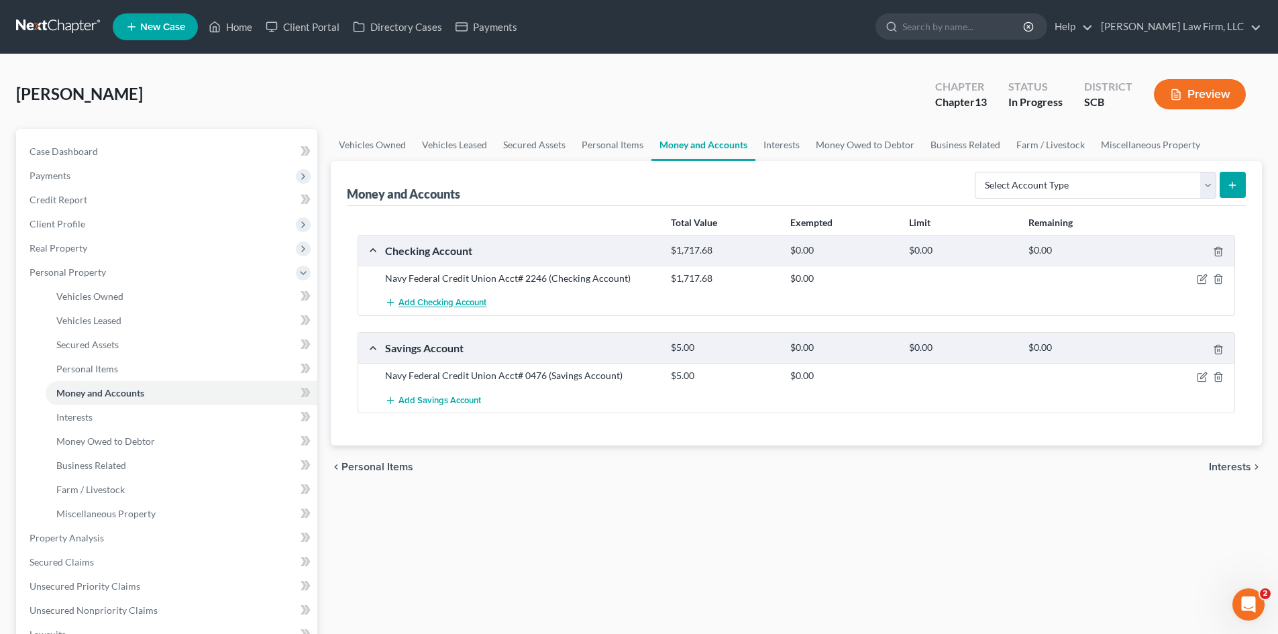
click at [454, 303] on span "Add Checking Account" at bounding box center [442, 303] width 88 height 11
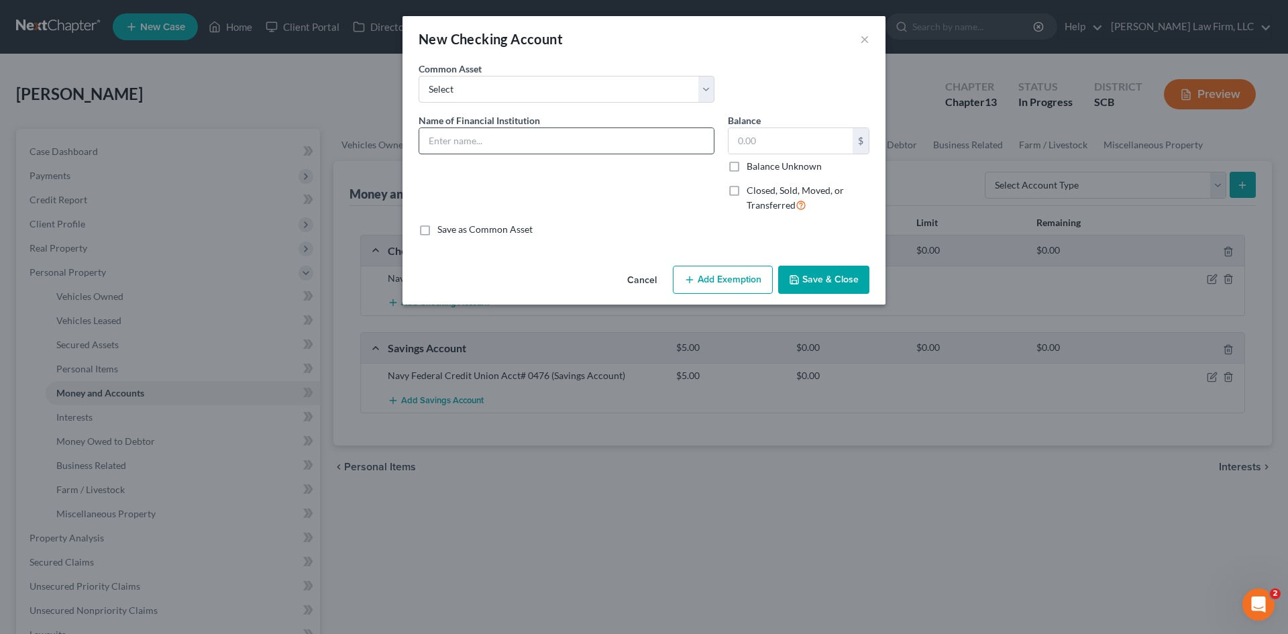
click at [502, 145] on input "text" at bounding box center [566, 140] width 294 height 25
type input "SC Federal Credit Union Acct# 6717"
click at [798, 131] on input "text" at bounding box center [790, 140] width 124 height 25
type input "13.40"
drag, startPoint x: 818, startPoint y: 280, endPoint x: 877, endPoint y: 257, distance: 63.3
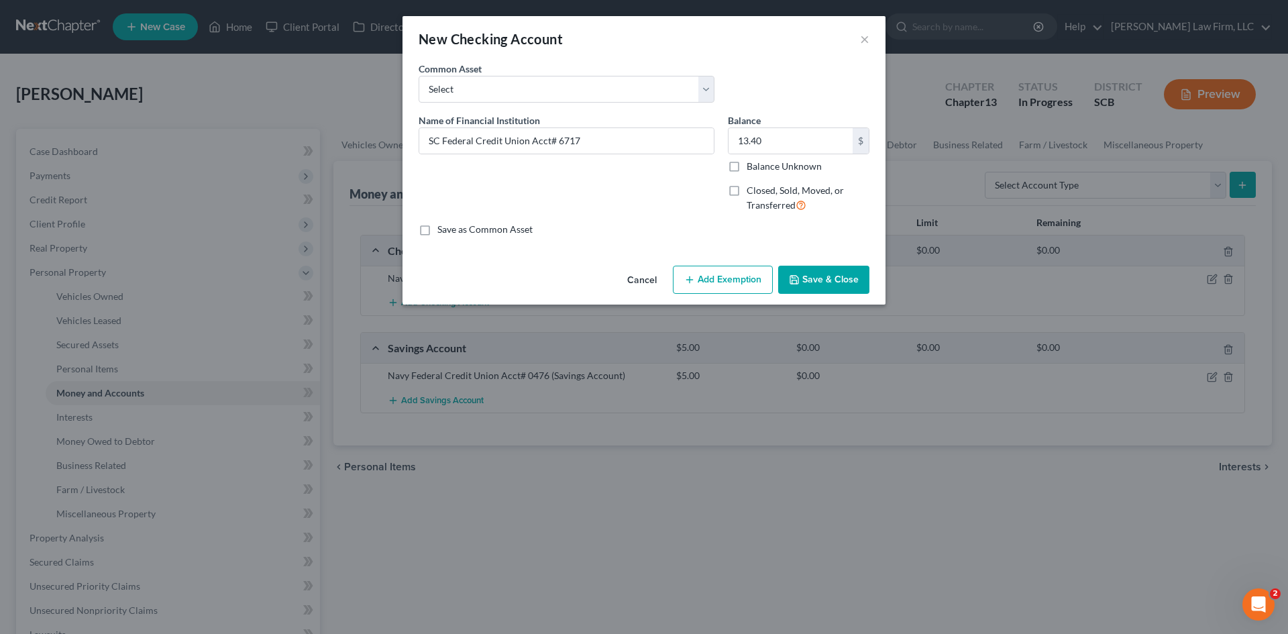
click at [818, 279] on button "Save & Close" at bounding box center [823, 280] width 91 height 28
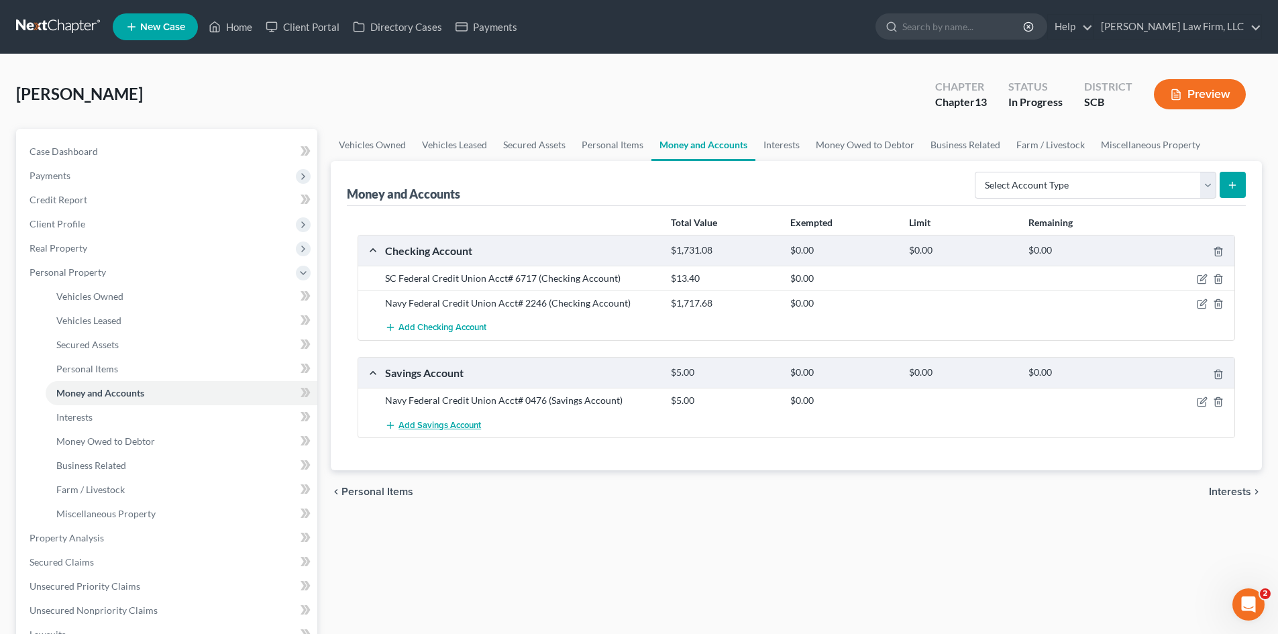
click at [476, 425] on span "Add Savings Account" at bounding box center [439, 425] width 82 height 11
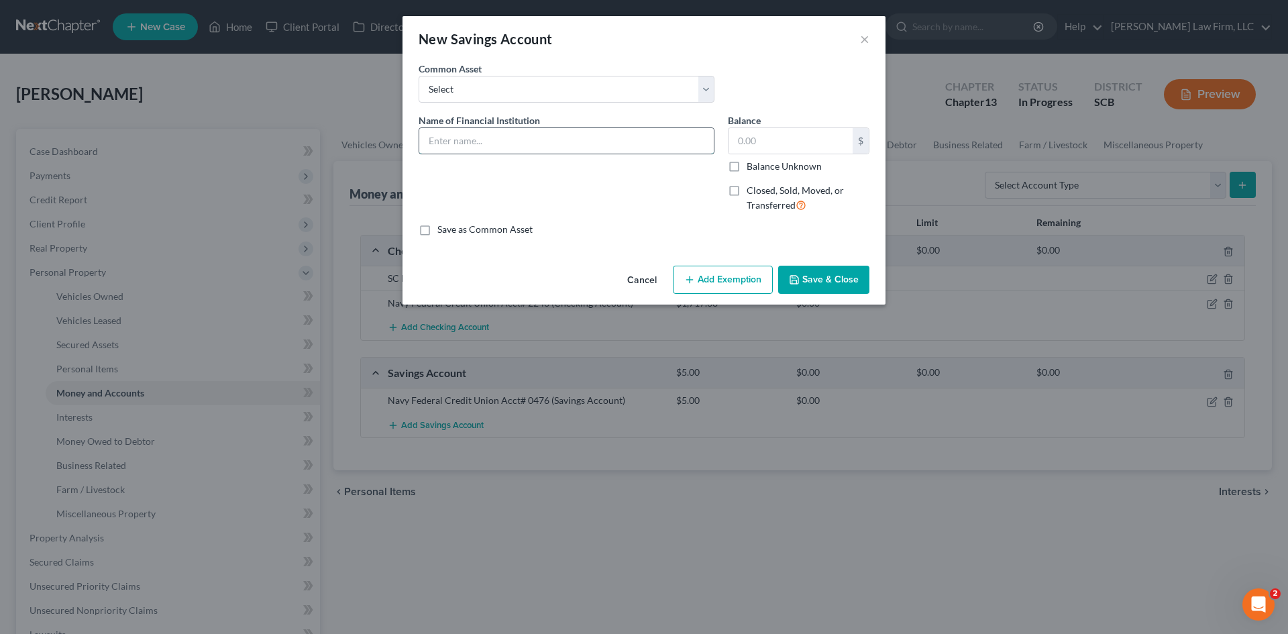
click at [471, 142] on input "text" at bounding box center [566, 140] width 294 height 25
type input "SC Federal Credit Union Acct# 2600"
click at [775, 149] on input "text" at bounding box center [790, 140] width 124 height 25
type input "10"
click at [817, 280] on button "Save & Close" at bounding box center [823, 280] width 91 height 28
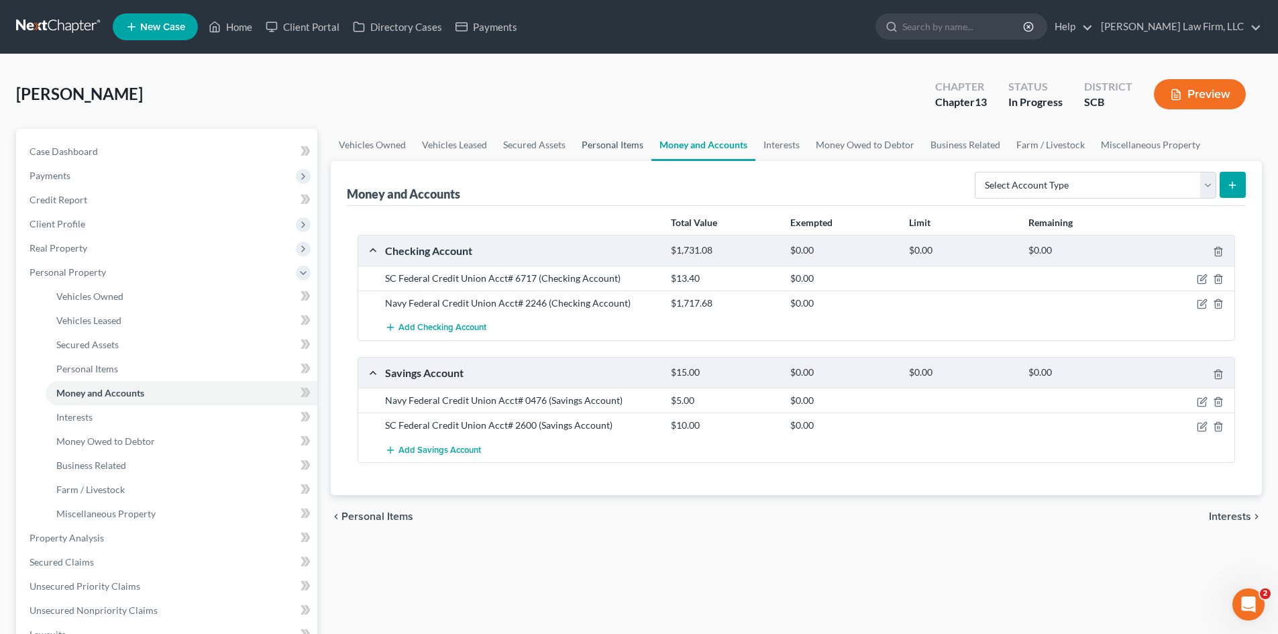
click at [619, 141] on link "Personal Items" at bounding box center [612, 145] width 78 height 32
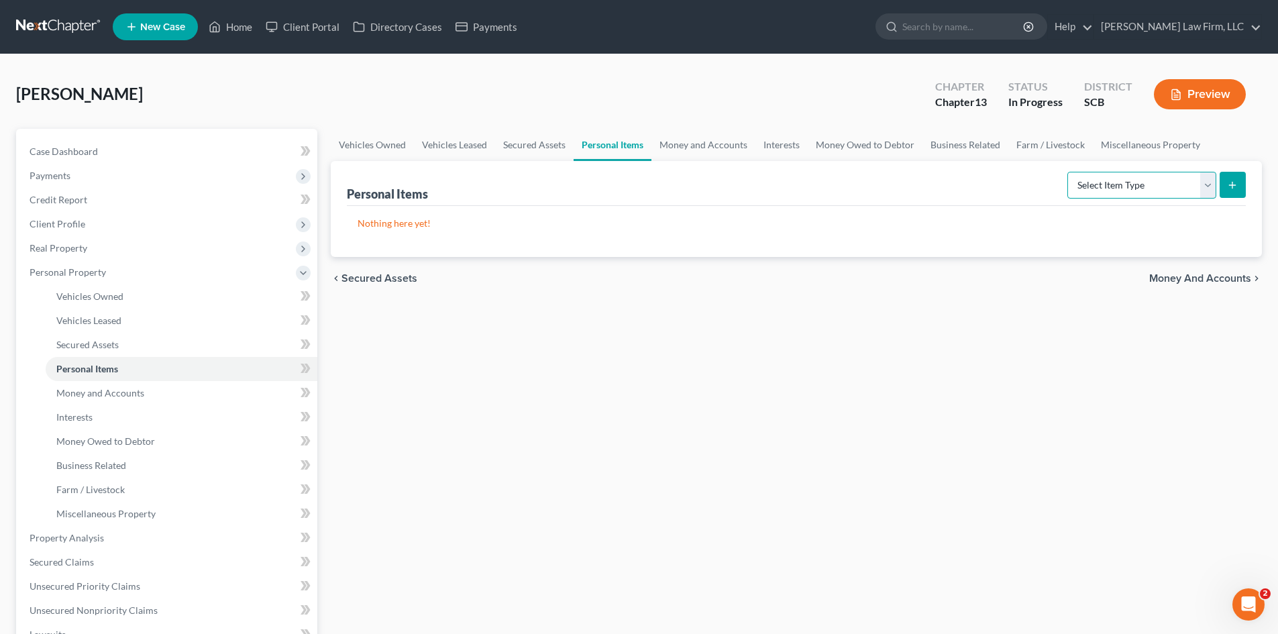
click at [1109, 188] on select "Select Item Type Clothing Collectibles Of Value Electronics Firearms Household …" at bounding box center [1141, 185] width 149 height 27
select select "jewelry"
click at [1068, 172] on select "Select Item Type Clothing Collectibles Of Value Electronics Firearms Household …" at bounding box center [1141, 185] width 149 height 27
click at [1237, 192] on button "submit" at bounding box center [1232, 185] width 26 height 26
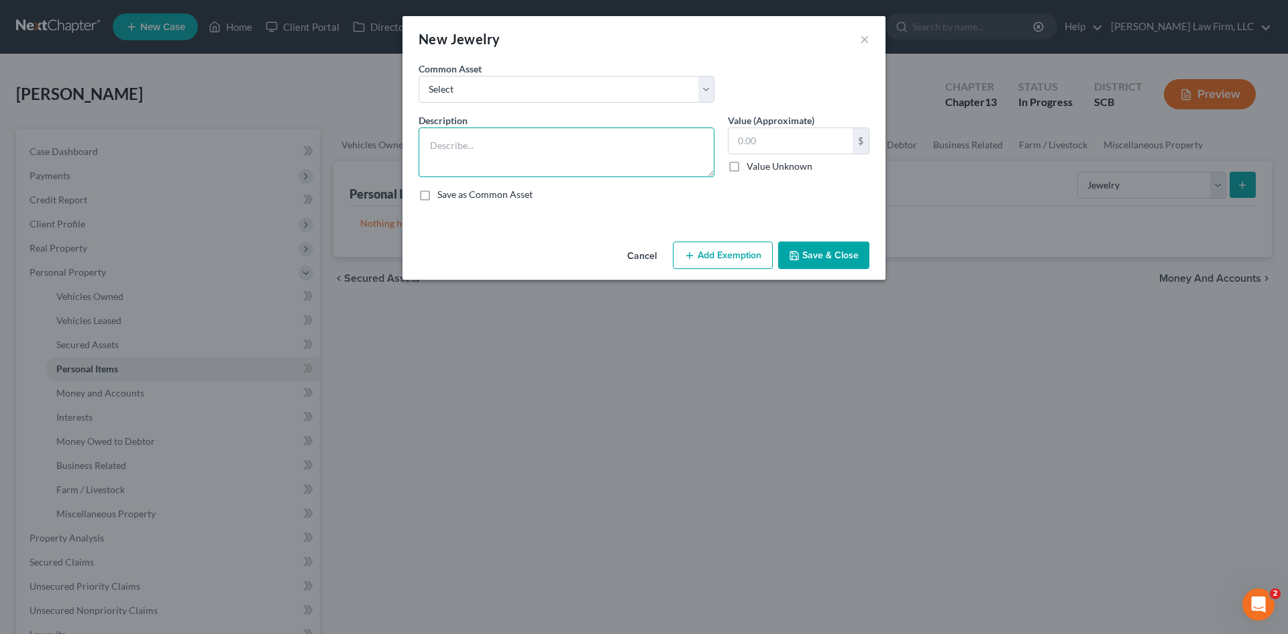
click at [590, 160] on textarea at bounding box center [567, 152] width 296 height 50
type textarea "Earrings ($50) Pendant ($400)"
click at [781, 151] on input "text" at bounding box center [790, 140] width 124 height 25
type input "450"
click at [711, 251] on button "Add Exemption" at bounding box center [723, 255] width 100 height 28
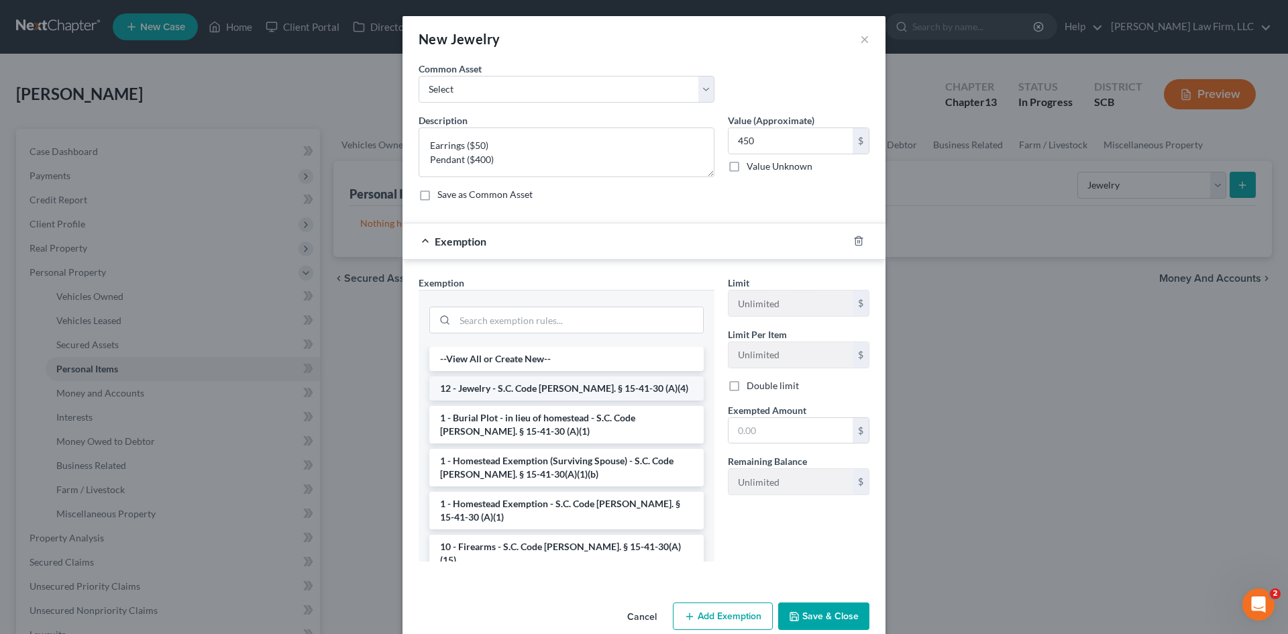
click at [529, 388] on li "12 - Jewelry - S.C. Code [PERSON_NAME]. § 15-41-30 (A)(4)" at bounding box center [566, 388] width 274 height 24
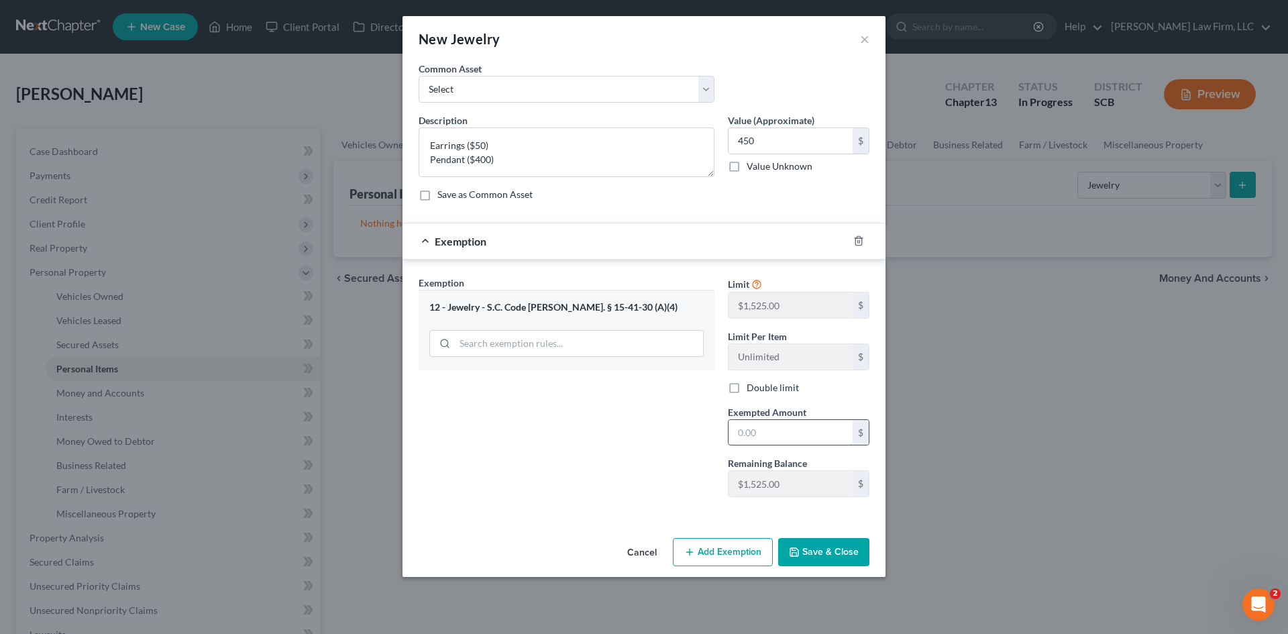
click at [768, 422] on input "text" at bounding box center [790, 432] width 124 height 25
type input "450"
click at [842, 549] on button "Save & Close" at bounding box center [823, 552] width 91 height 28
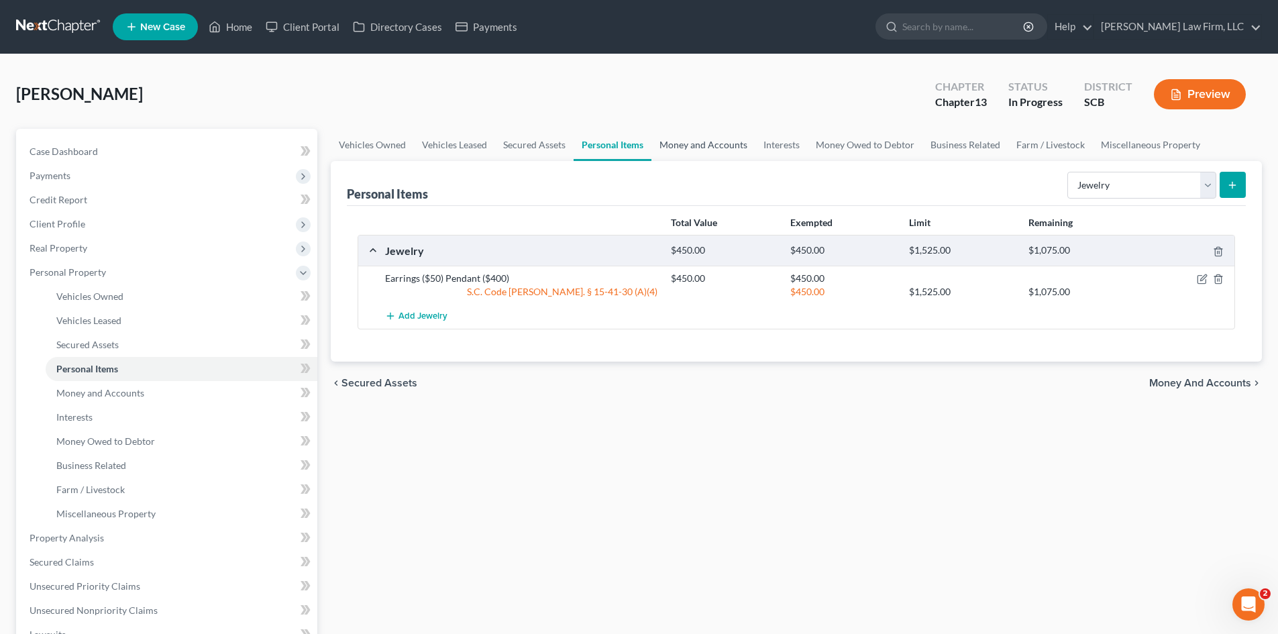
click at [665, 153] on link "Money and Accounts" at bounding box center [703, 145] width 104 height 32
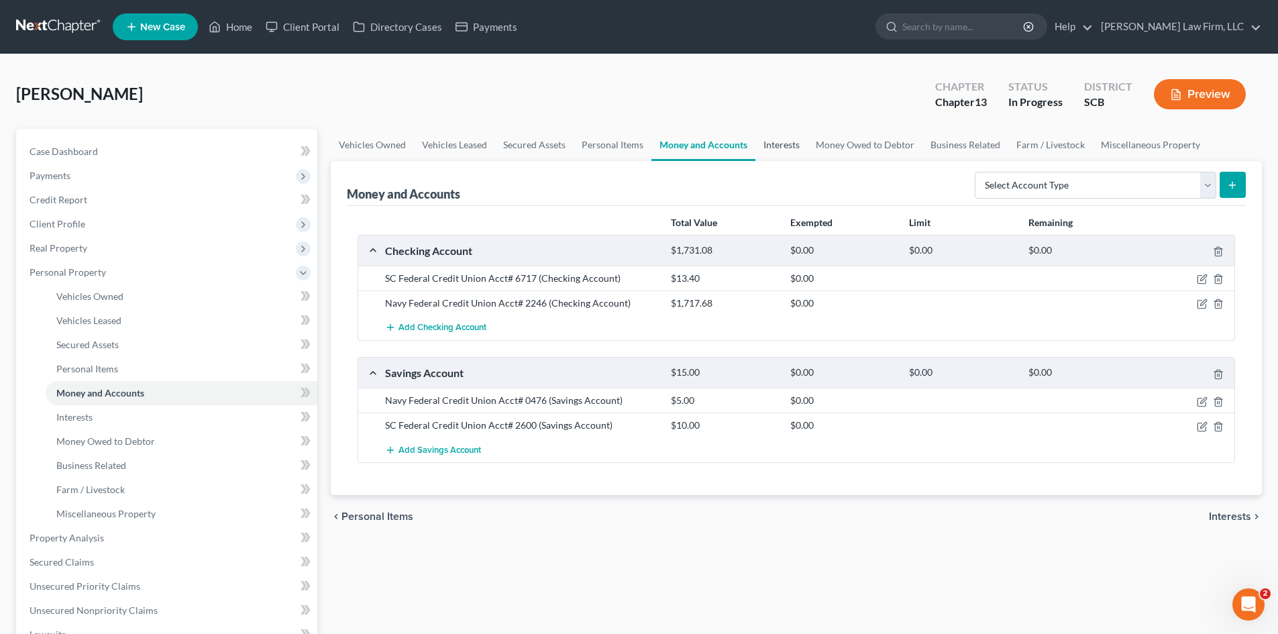
click at [785, 146] on link "Interests" at bounding box center [781, 145] width 52 height 32
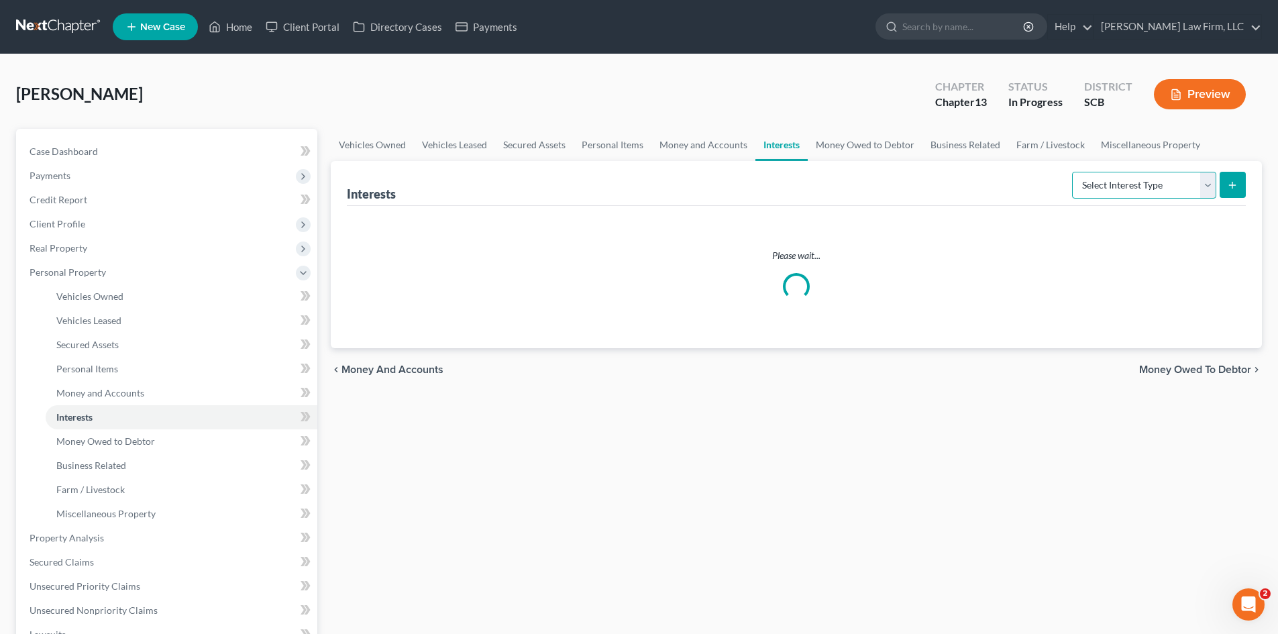
drag, startPoint x: 1185, startPoint y: 187, endPoint x: 1181, endPoint y: 193, distance: 7.3
click at [1182, 192] on select "Select Interest Type 401K Annuity Bond Education IRA Government Bond Government…" at bounding box center [1144, 185] width 144 height 27
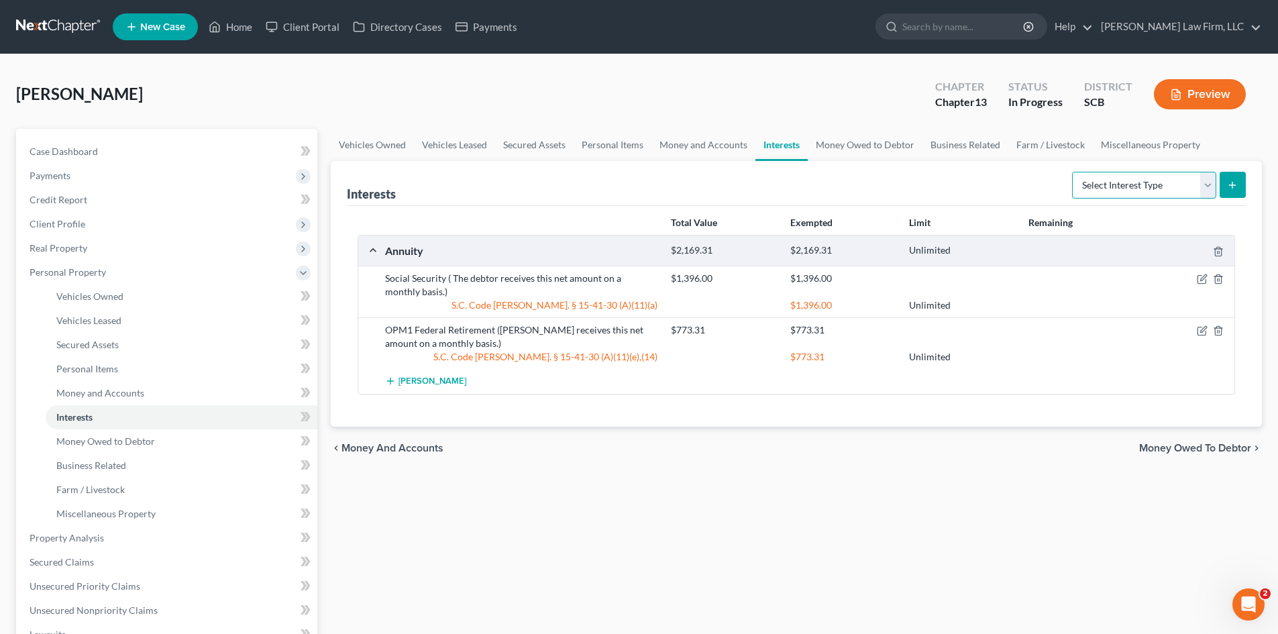
select select "term_life_insurance"
click at [1073, 172] on select "Select Interest Type 401K Annuity Bond Education IRA Government Bond Government…" at bounding box center [1144, 185] width 144 height 27
click at [1234, 196] on button "submit" at bounding box center [1232, 185] width 26 height 26
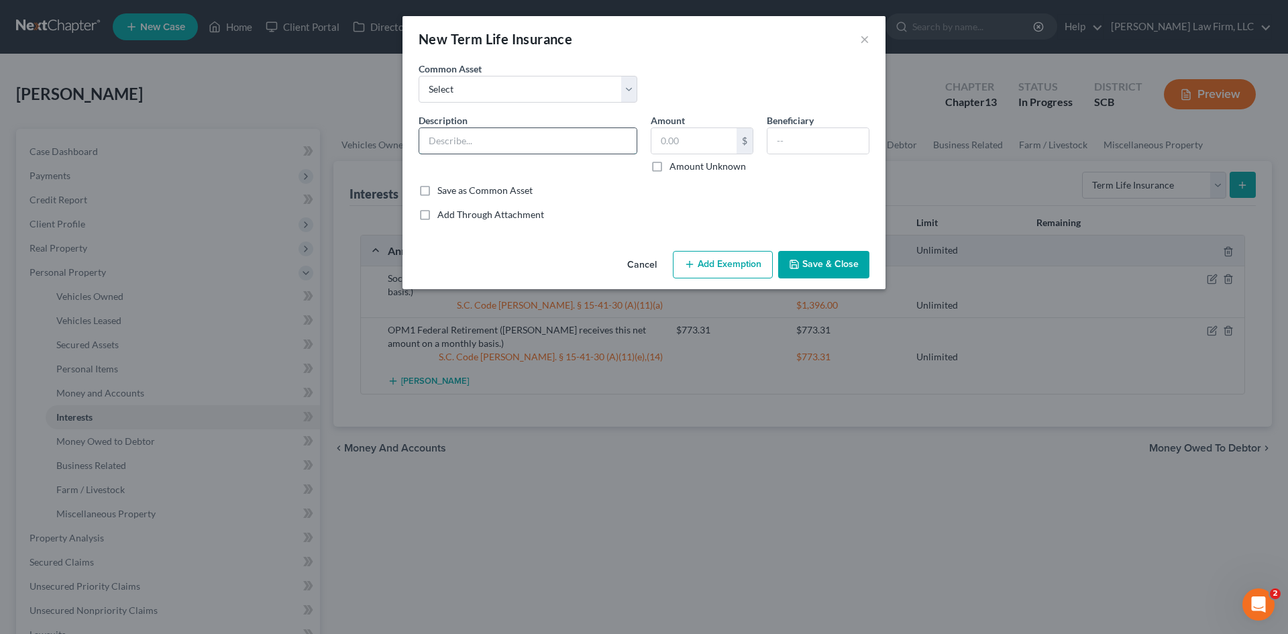
click at [559, 150] on input "text" at bounding box center [527, 140] width 217 height 25
type input "Term Life Insurance Policy through Federal Retirement"
type input "1"
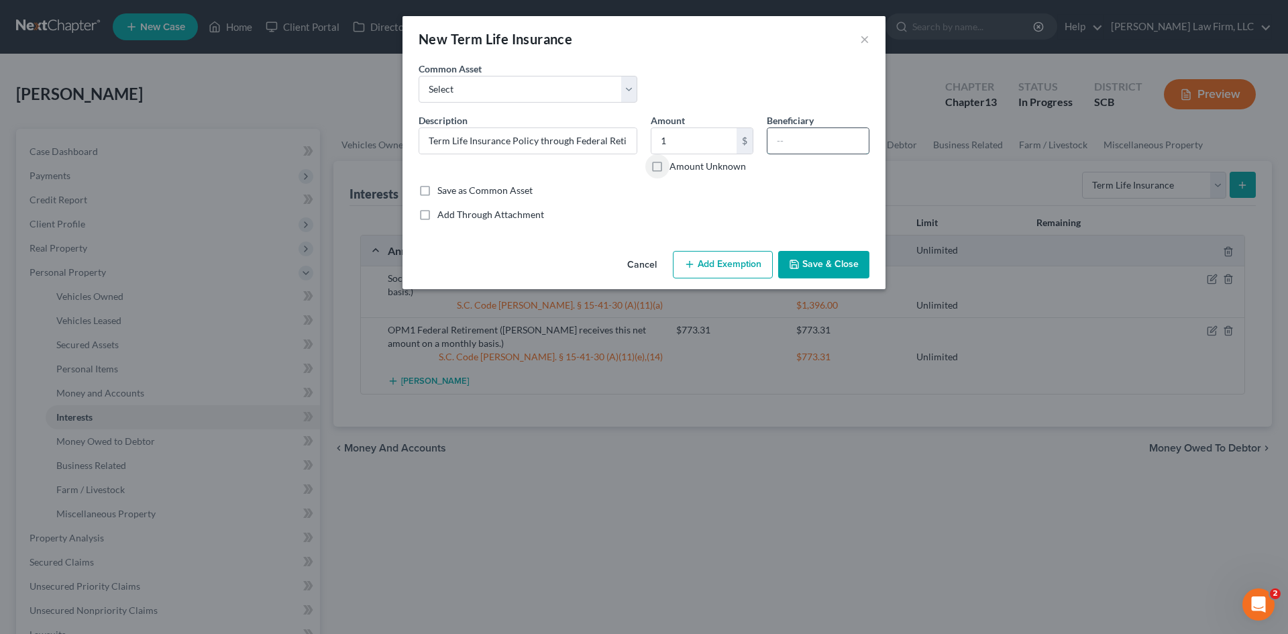
click at [779, 147] on input "text" at bounding box center [817, 140] width 101 height 25
type input "Deontra Mack-daughter; Arthur Lee, Jr.-son."
click at [712, 270] on button "Add Exemption" at bounding box center [723, 265] width 100 height 28
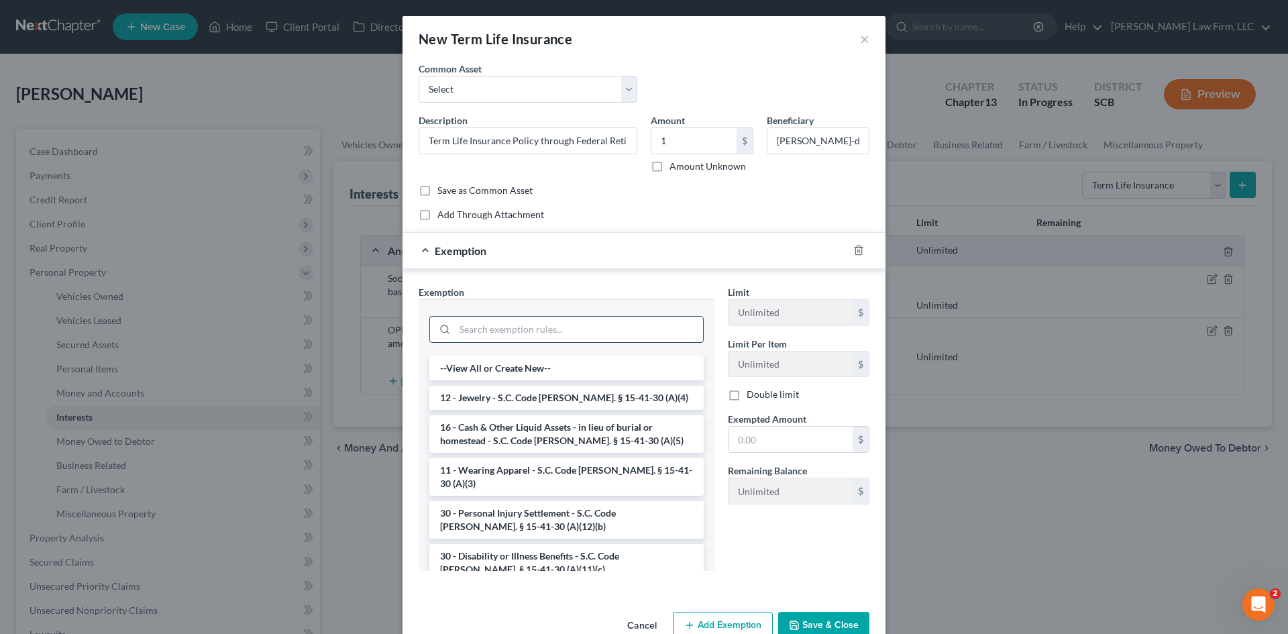
click at [571, 335] on input "search" at bounding box center [579, 329] width 248 height 25
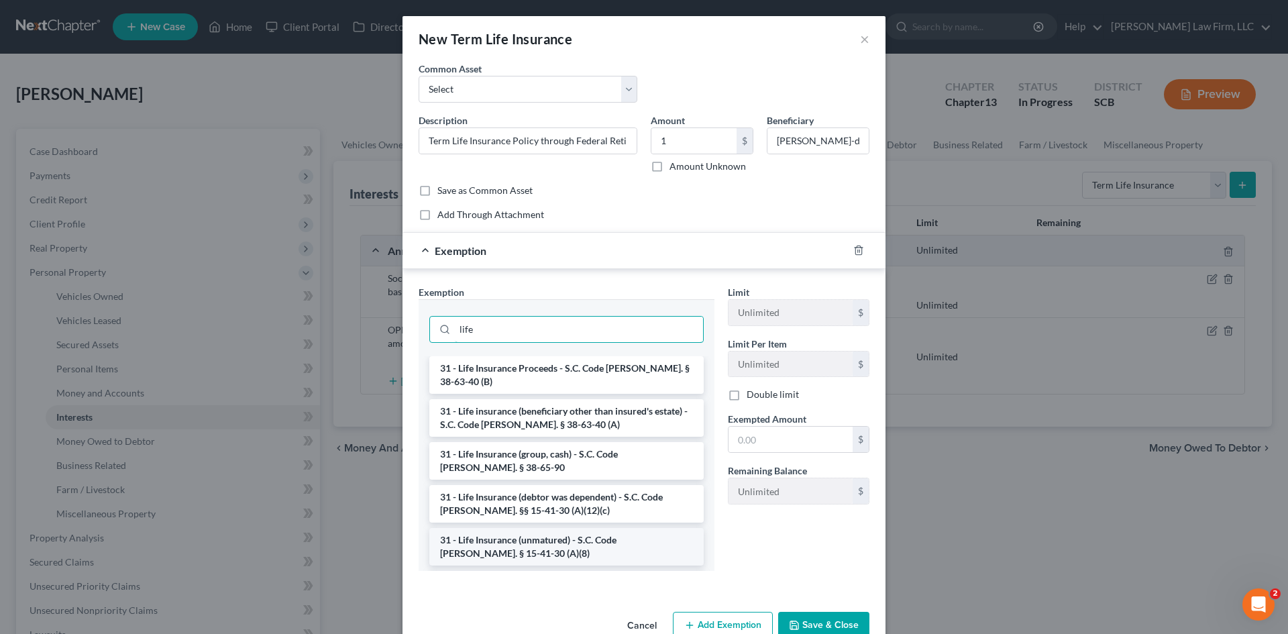
type input "life"
drag, startPoint x: 540, startPoint y: 543, endPoint x: 559, endPoint y: 539, distance: 19.7
click at [541, 543] on li "31 - Life Insurance (unmatured) - S.C. Code [PERSON_NAME]. § 15-41-30 (A)(8)" at bounding box center [566, 547] width 274 height 38
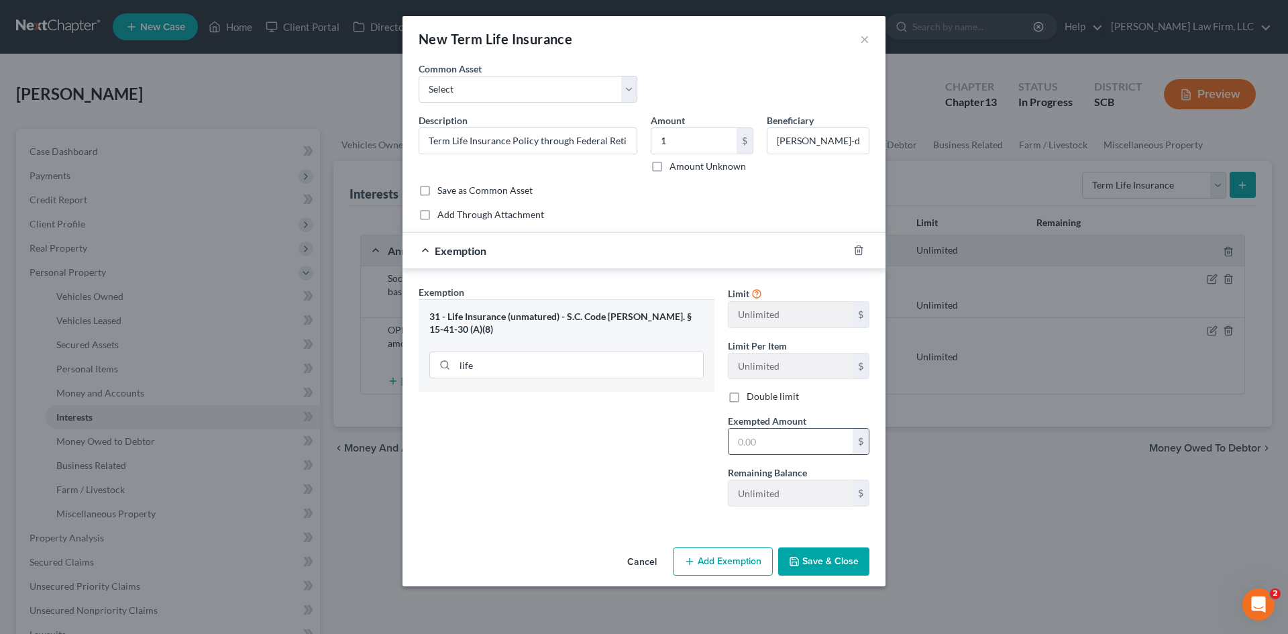
click at [742, 451] on input "text" at bounding box center [790, 441] width 124 height 25
type input "1.00"
click at [838, 557] on button "Save & Close" at bounding box center [823, 561] width 91 height 28
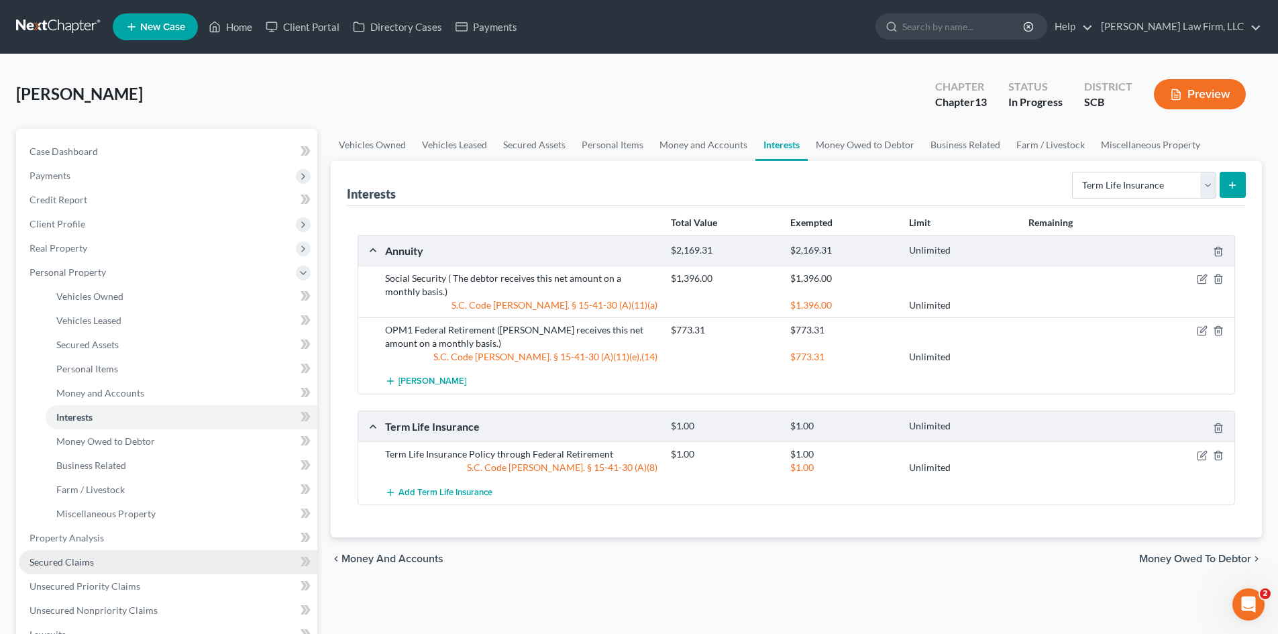
click at [63, 559] on span "Secured Claims" at bounding box center [62, 561] width 64 height 11
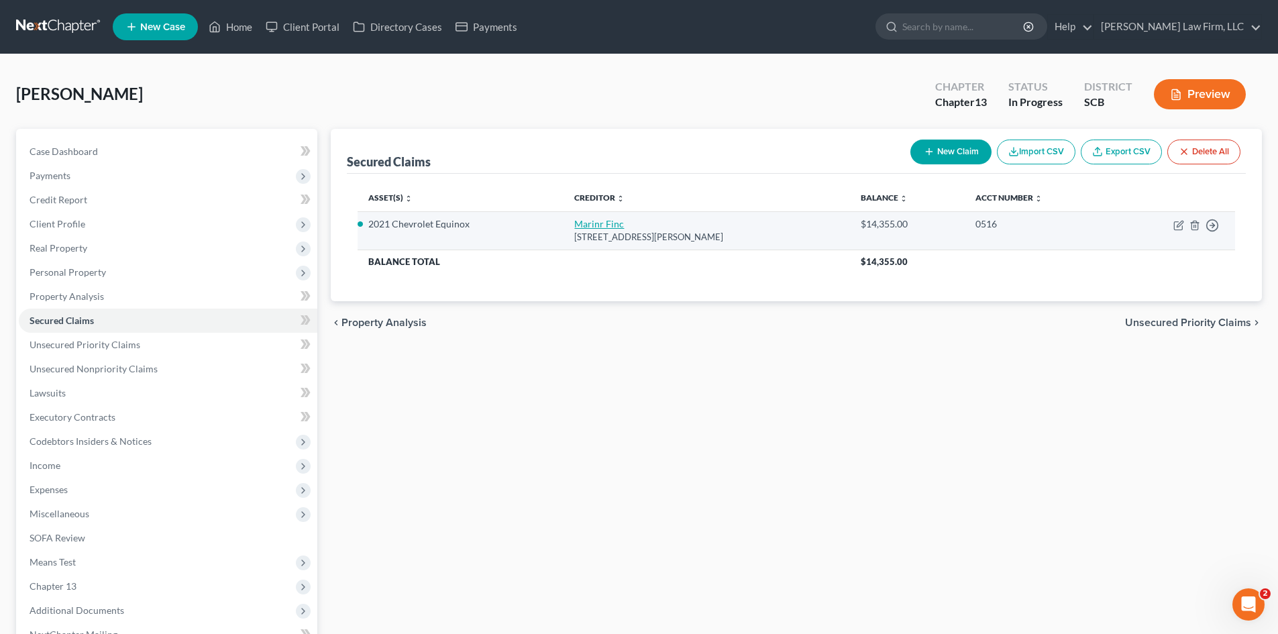
click at [597, 227] on link "Marinr Finc" at bounding box center [599, 223] width 50 height 11
select select "21"
select select "9"
select select "0"
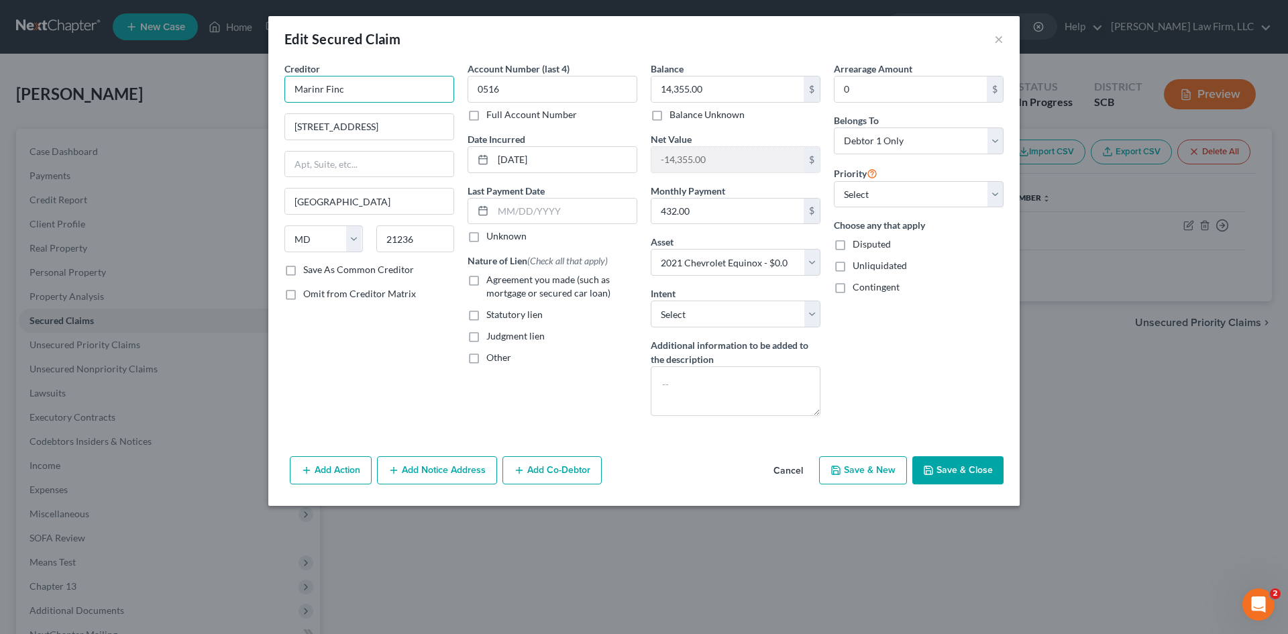
click at [318, 90] on input "Marinr Finc" at bounding box center [369, 89] width 170 height 27
click at [373, 93] on input "Mariner Finc" at bounding box center [369, 89] width 170 height 27
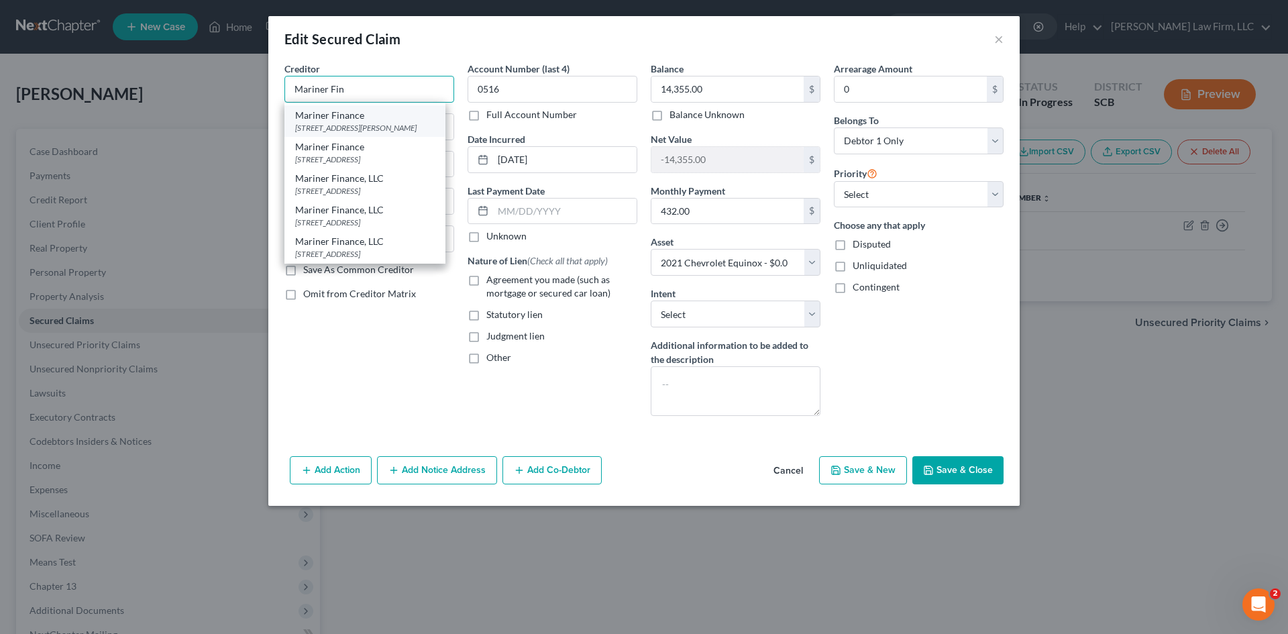
scroll to position [97, 0]
click at [392, 203] on div "Mariner Finance, LLC" at bounding box center [365, 209] width 140 height 13
type input "Mariner Finance, LLC"
type input "8211 Town Center Dr,"
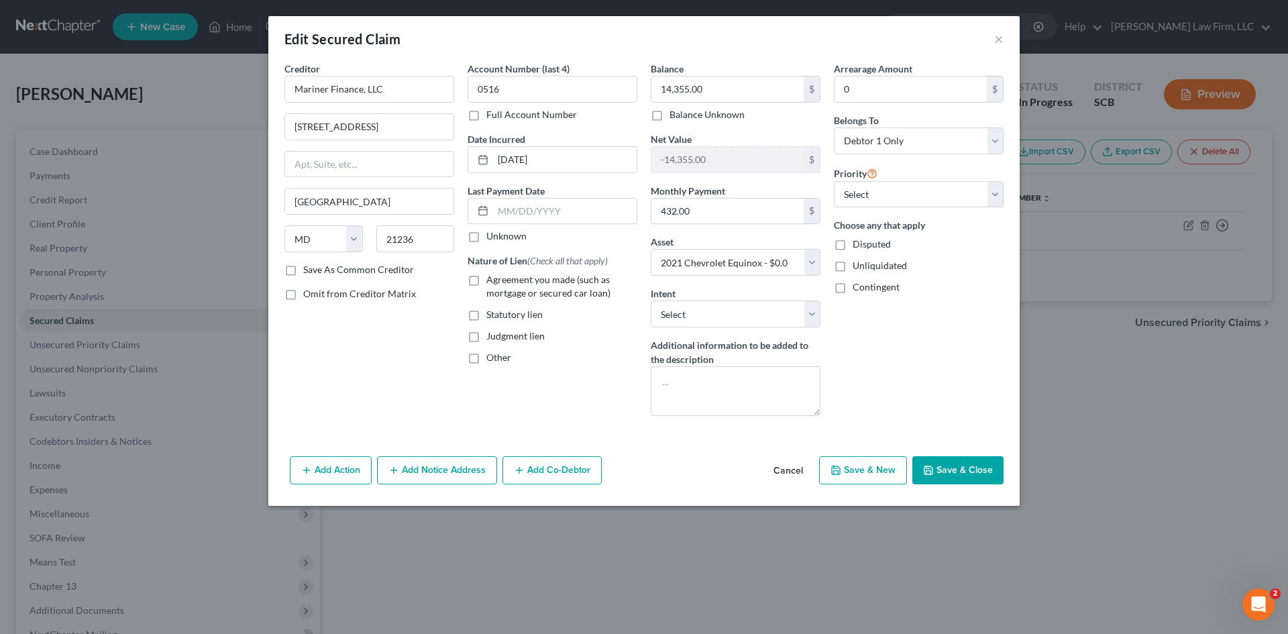
scroll to position [0, 0]
click at [486, 280] on label "Agreement you made (such as mortgage or secured car loan)" at bounding box center [561, 286] width 151 height 27
click at [492, 280] on input "Agreement you made (such as mortgage or secured car loan)" at bounding box center [496, 277] width 9 height 9
checkbox input "true"
click at [486, 360] on label "Other" at bounding box center [498, 357] width 25 height 13
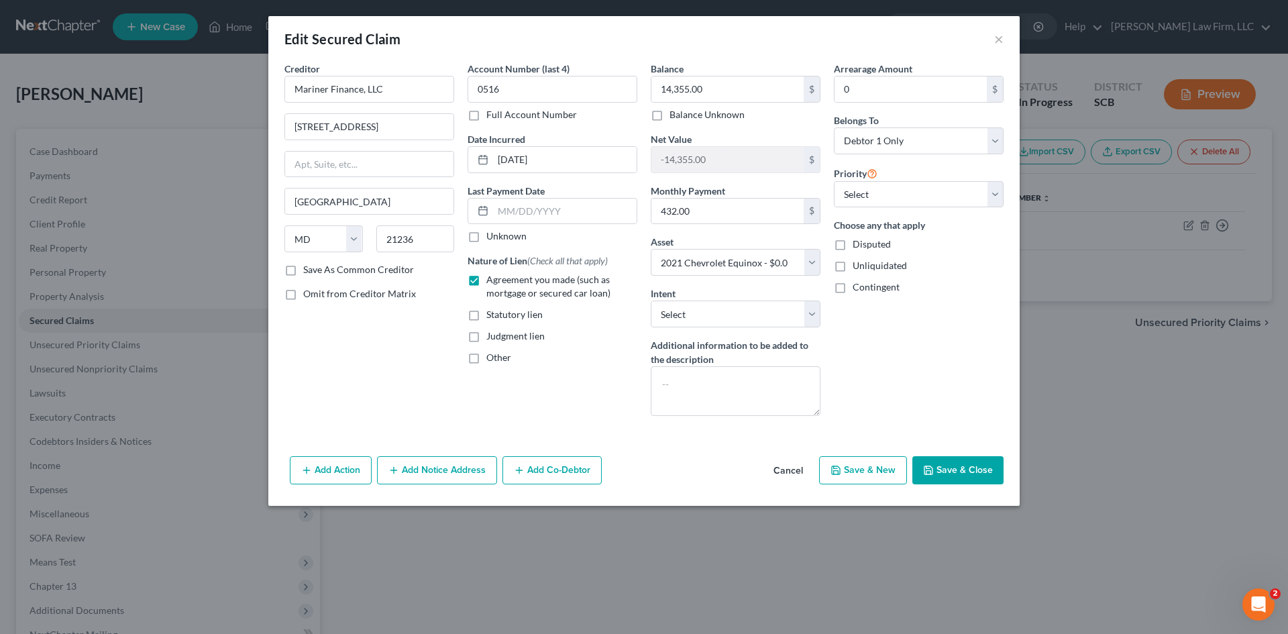
click at [492, 360] on input "Other" at bounding box center [496, 355] width 9 height 9
checkbox input "true"
click at [518, 385] on input "text" at bounding box center [552, 388] width 168 height 25
type input "NPMSI"
click at [687, 213] on input "432.00" at bounding box center [727, 211] width 152 height 25
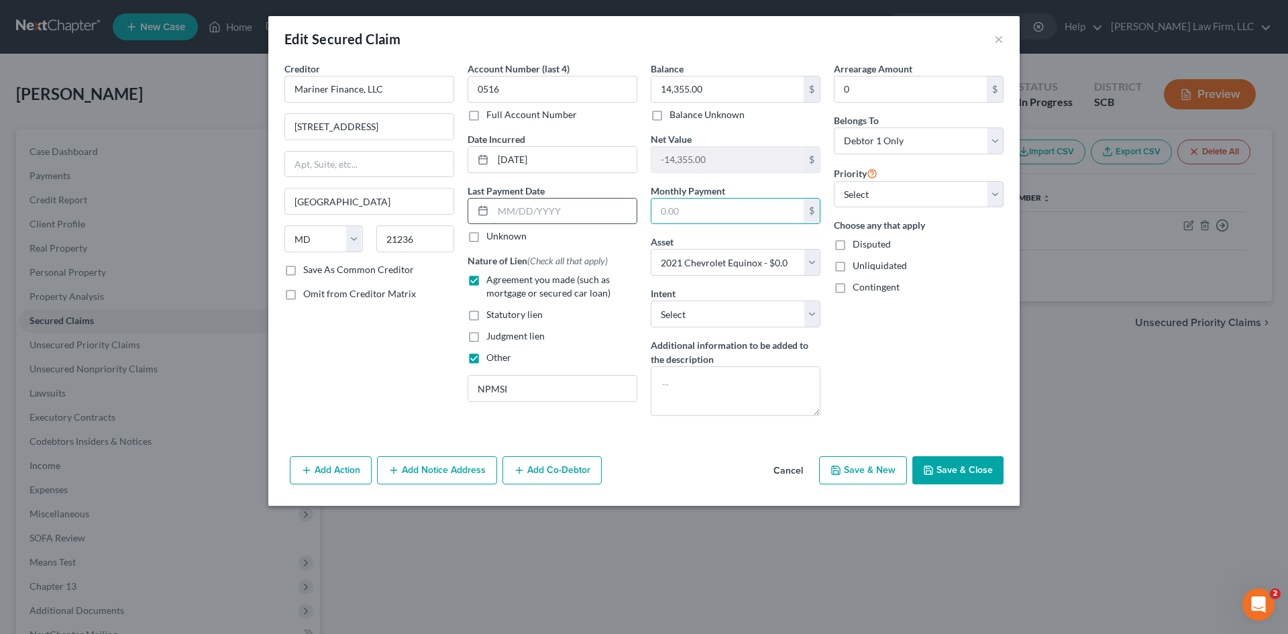
click at [539, 213] on input "text" at bounding box center [565, 211] width 144 height 25
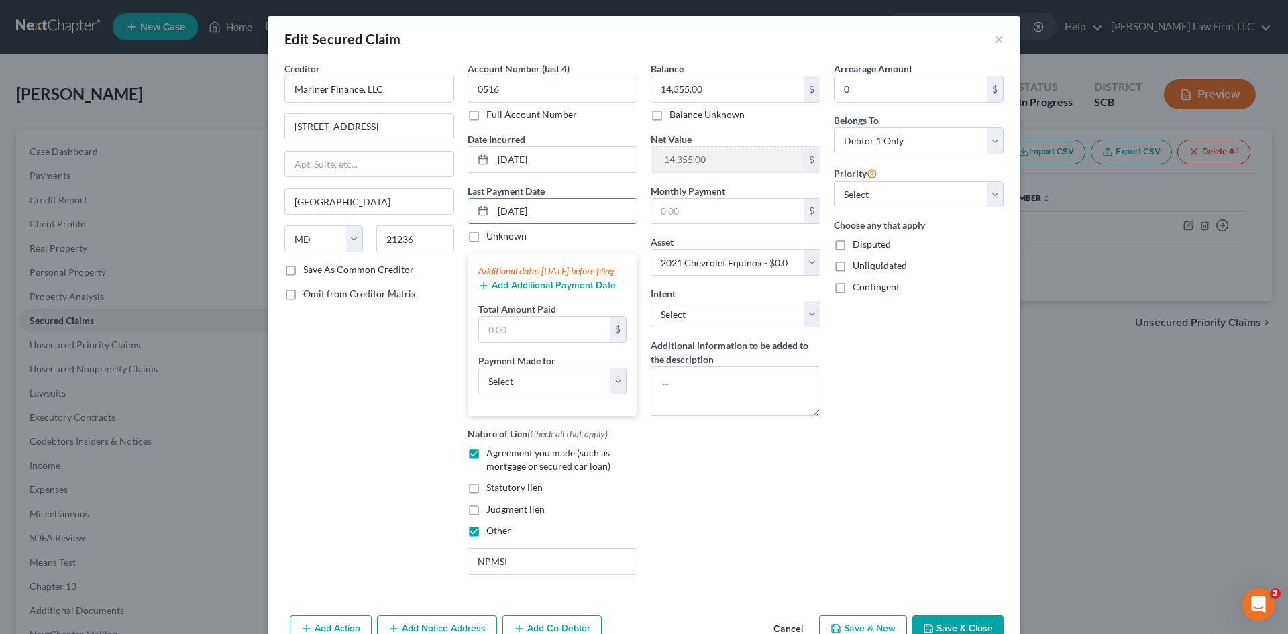
type input "7/3/2025"
click at [552, 291] on button "Add Additional Payment Date" at bounding box center [546, 285] width 137 height 11
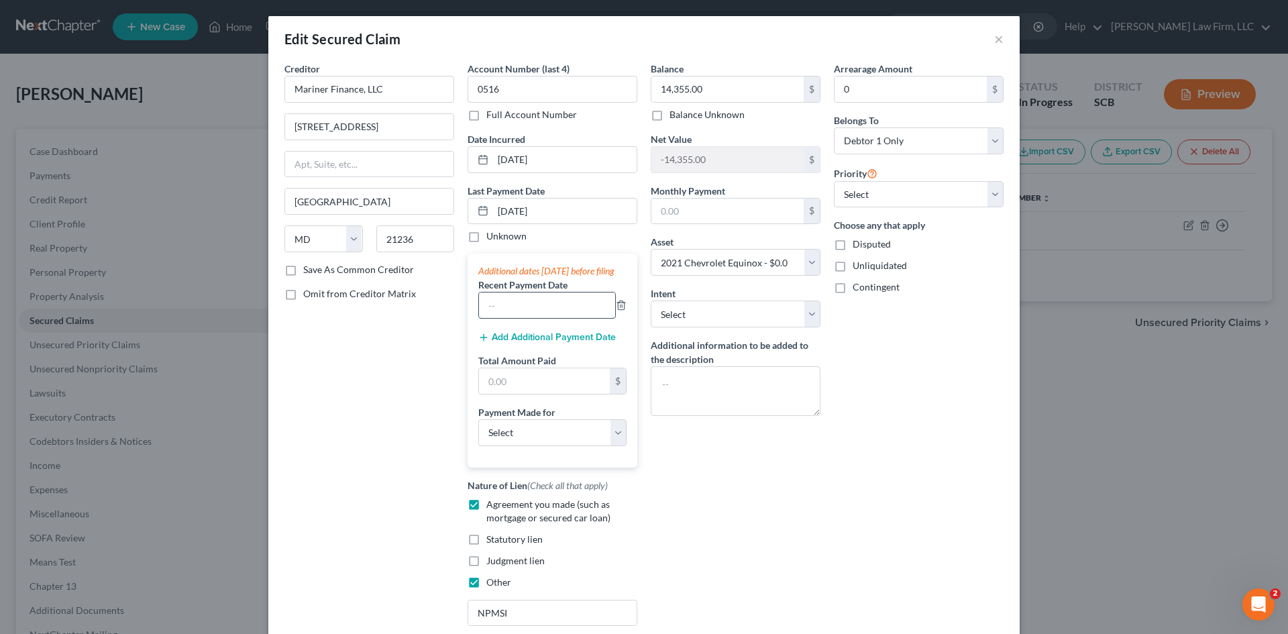
click at [545, 318] on input "text" at bounding box center [547, 304] width 136 height 25
type input "6/3/2025"
click at [533, 394] on input "text" at bounding box center [544, 380] width 131 height 25
paste input "865.62"
type input "865.62"
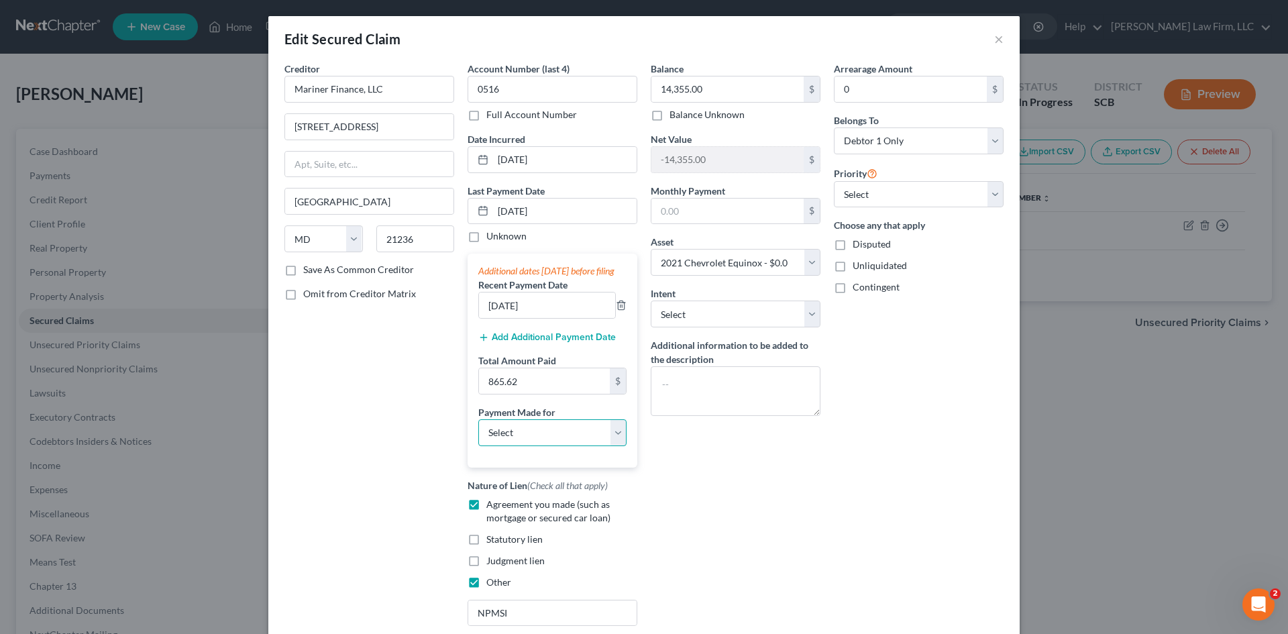
click at [519, 446] on select "Select Car Credit Card Loan Repayment Mortgage Other Suppliers Or Vendors" at bounding box center [552, 432] width 148 height 27
select select "0"
click at [478, 432] on select "Select Car Credit Card Loan Repayment Mortgage Other Suppliers Or Vendors" at bounding box center [552, 432] width 148 height 27
click at [395, 133] on input "8211 Town Center Dr," at bounding box center [369, 126] width 168 height 25
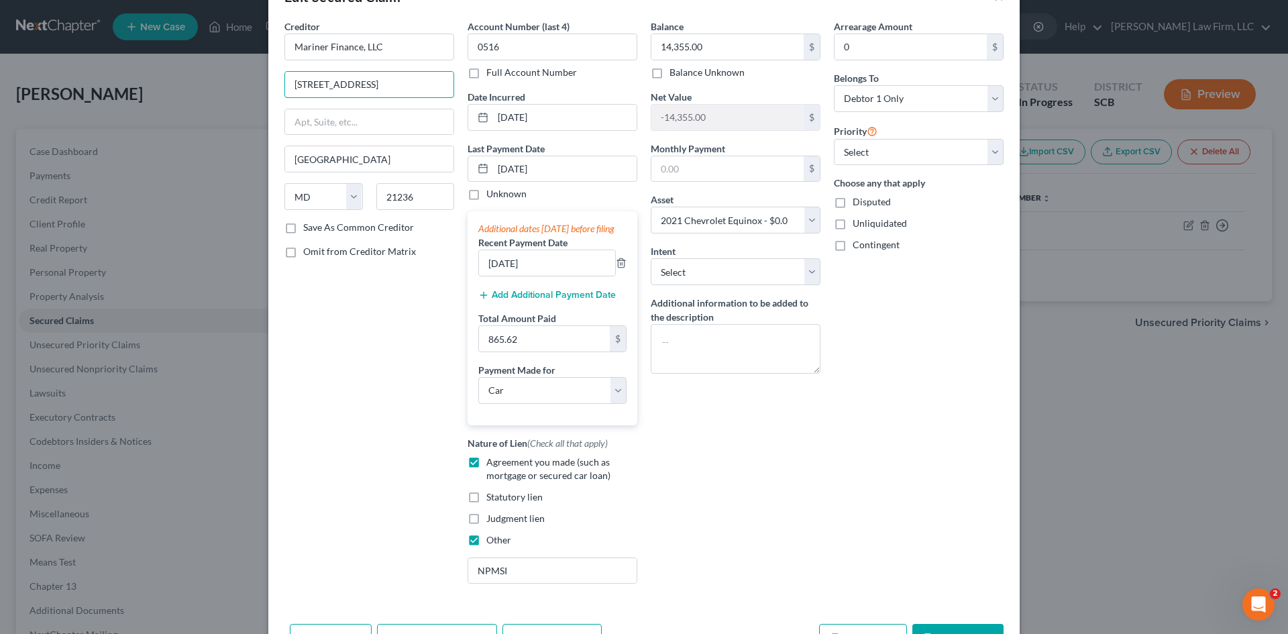
scroll to position [111, 0]
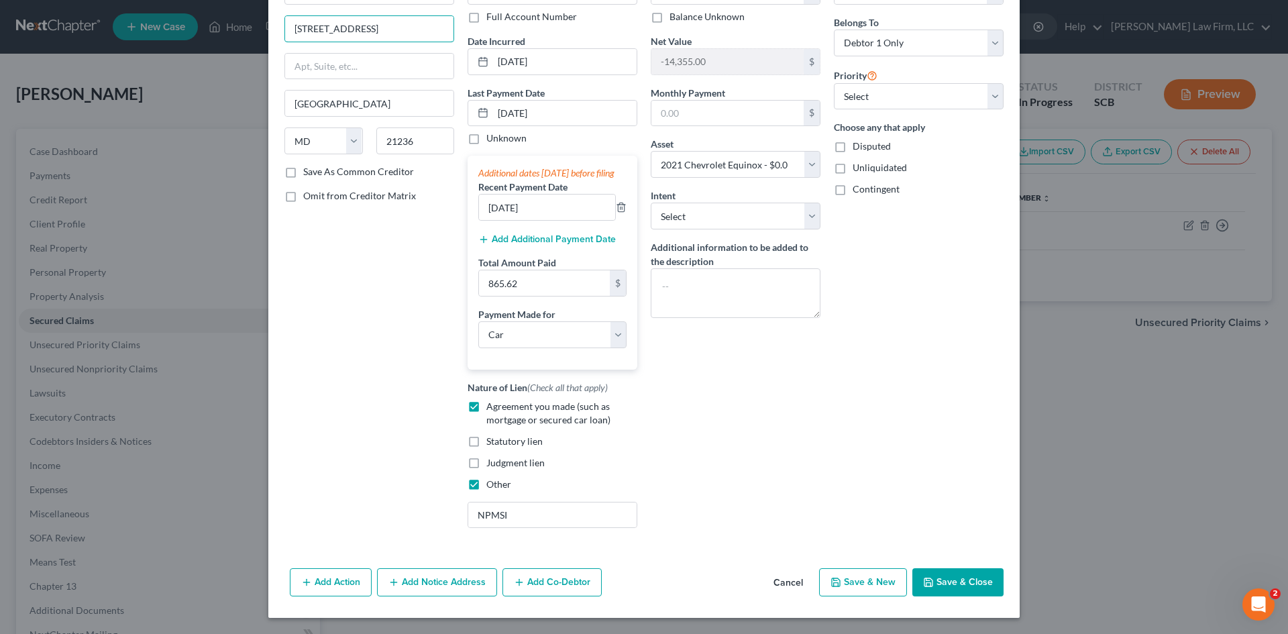
type input "8211 Town Center Dr."
click at [965, 576] on button "Save & Close" at bounding box center [957, 582] width 91 height 28
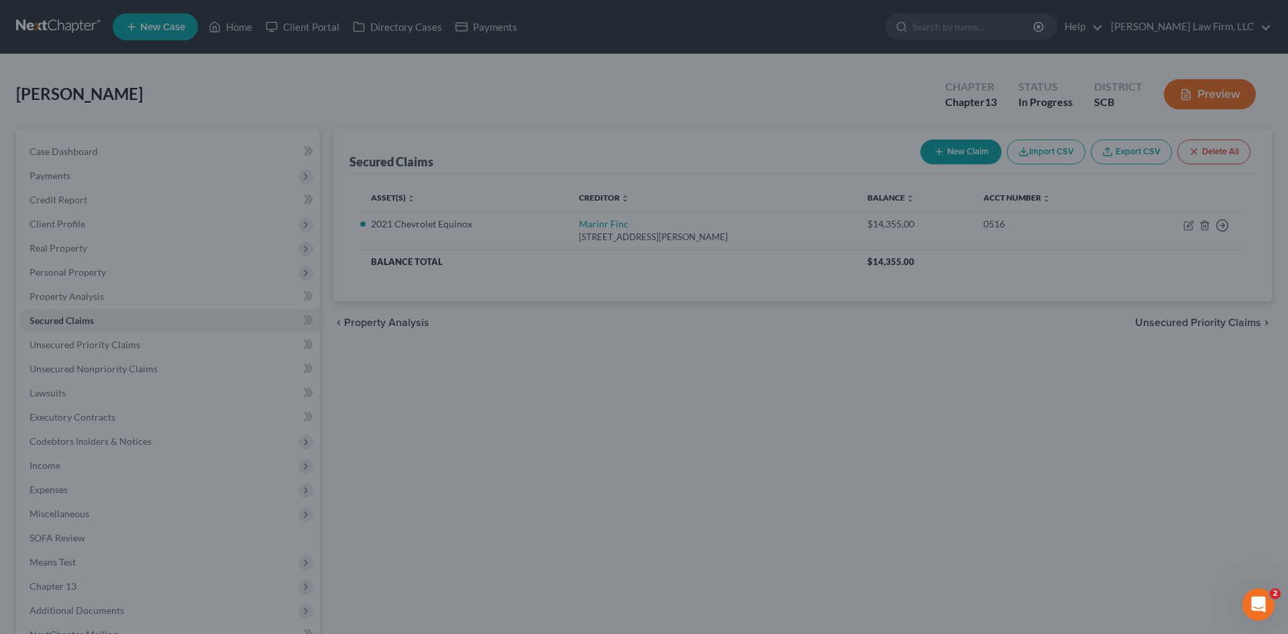
select select "9"
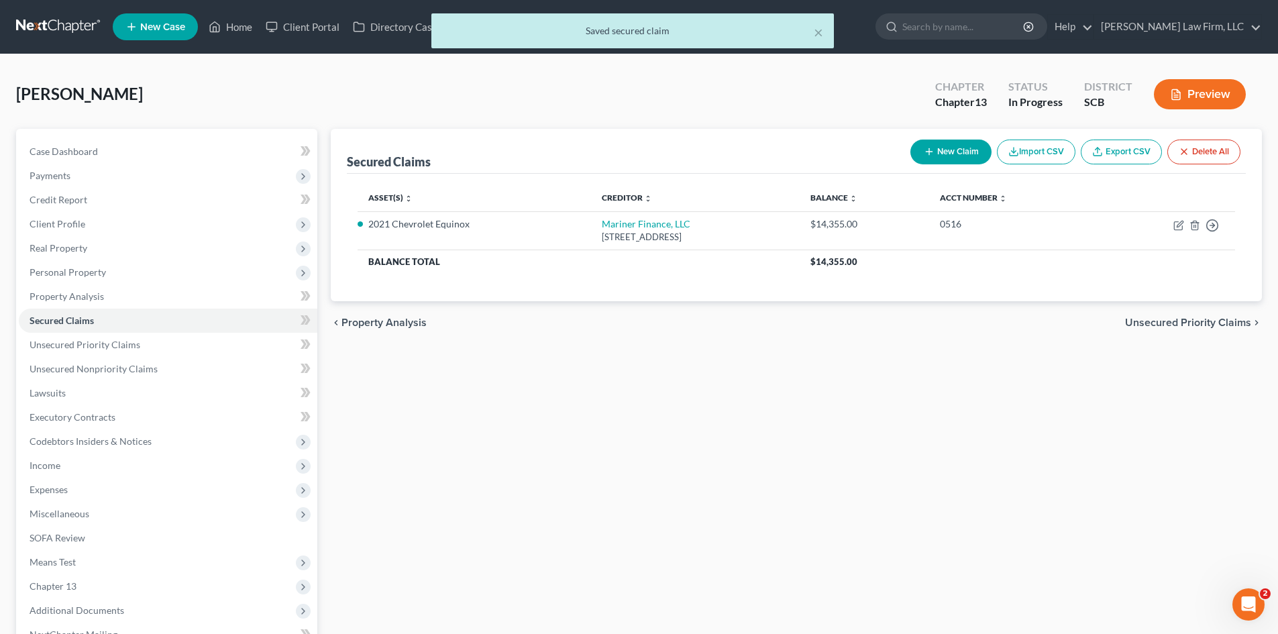
click at [1170, 326] on span "Unsecured Priority Claims" at bounding box center [1188, 322] width 126 height 11
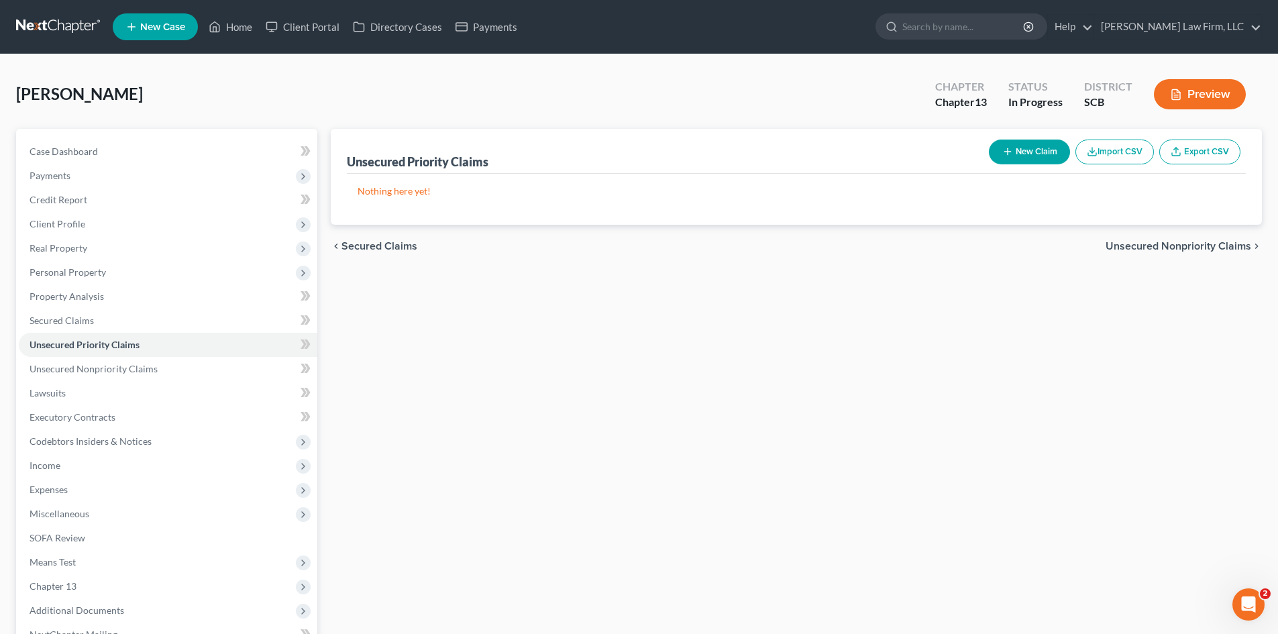
click at [1036, 156] on button "New Claim" at bounding box center [1029, 152] width 81 height 25
select select "0"
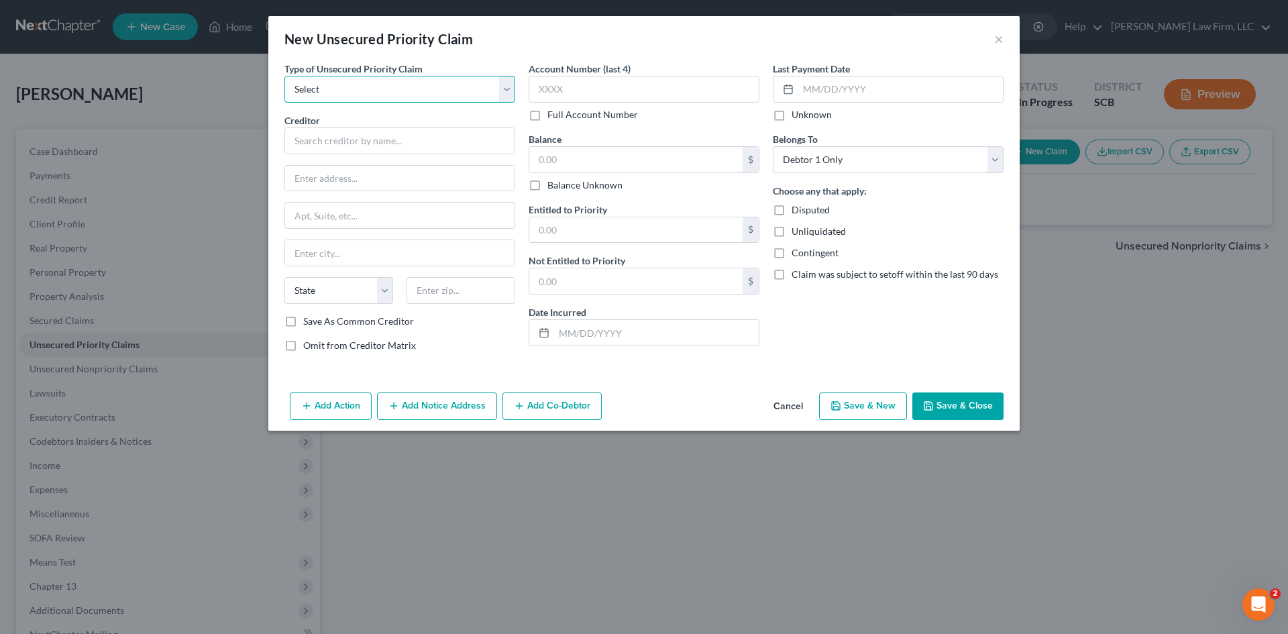
click at [365, 97] on select "Select Taxes & Other Government Units Domestic Support Obligations Extensions o…" at bounding box center [399, 89] width 231 height 27
select select "9"
click at [284, 76] on select "Select Taxes & Other Government Units Domestic Support Obligations Extensions o…" at bounding box center [399, 89] width 231 height 27
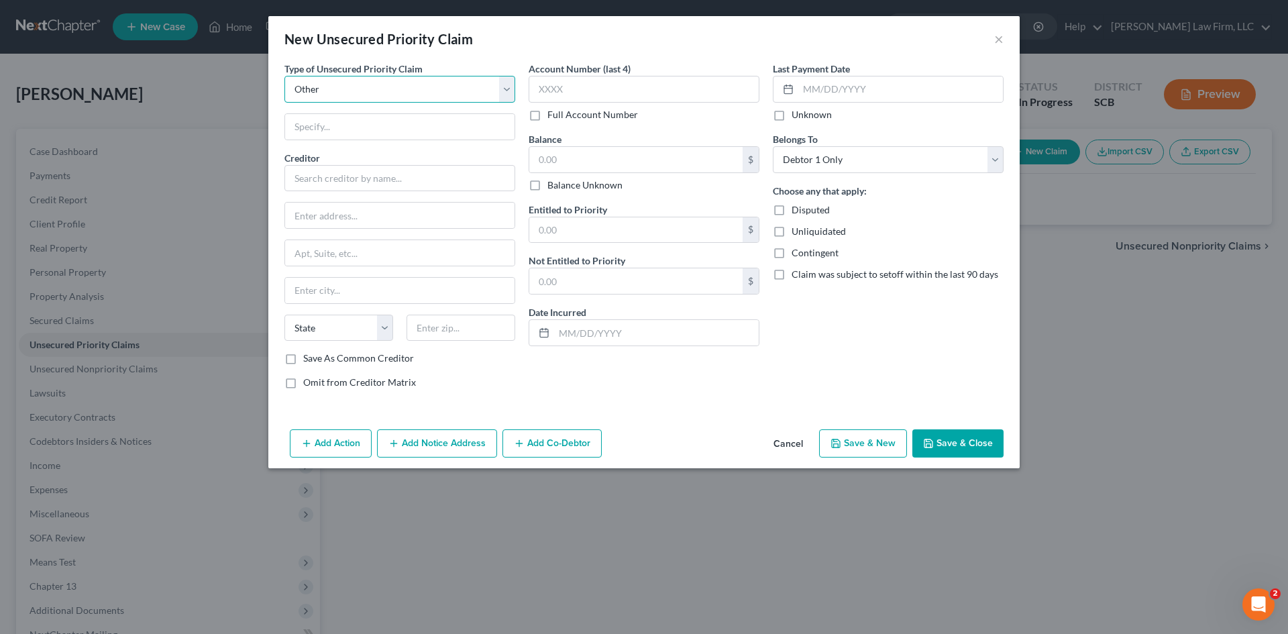
click at [350, 92] on select "Select Taxes & Other Government Units Domestic Support Obligations Extensions o…" at bounding box center [399, 89] width 231 height 27
click at [284, 76] on select "Select Taxes & Other Government Units Domestic Support Obligations Extensions o…" at bounding box center [399, 89] width 231 height 27
click at [333, 129] on input "text" at bounding box center [399, 126] width 229 height 25
type input "Attorney's Fee"
click at [394, 173] on input "text" at bounding box center [399, 178] width 231 height 27
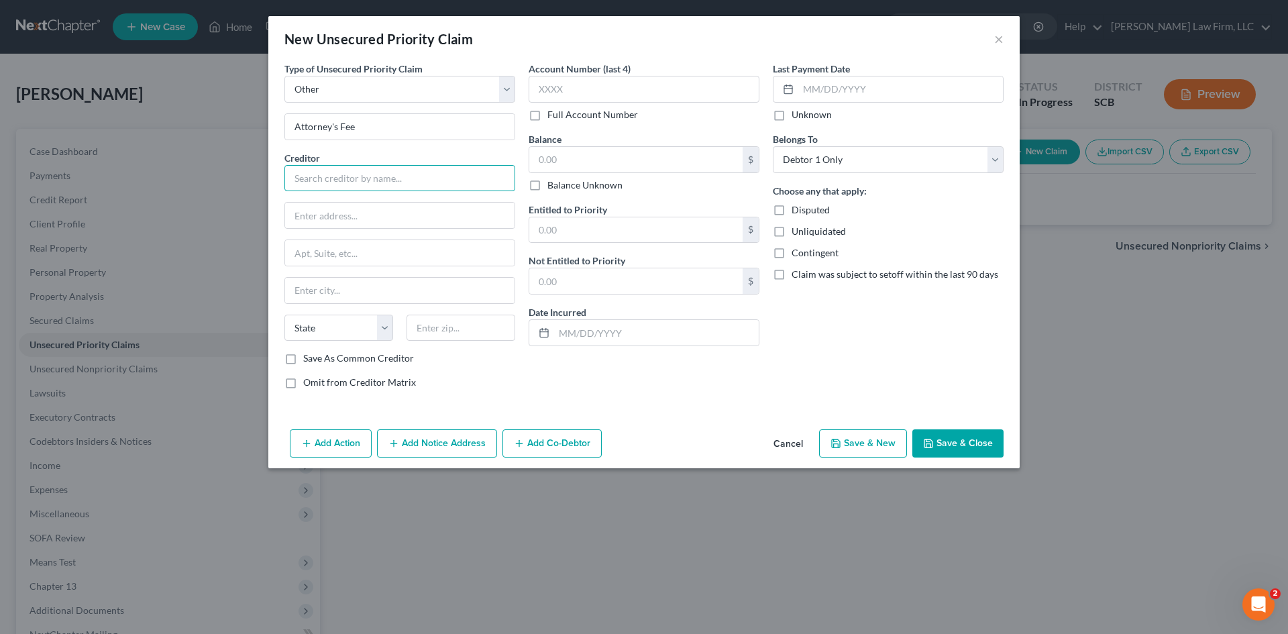
click at [386, 185] on input "text" at bounding box center [399, 178] width 231 height 27
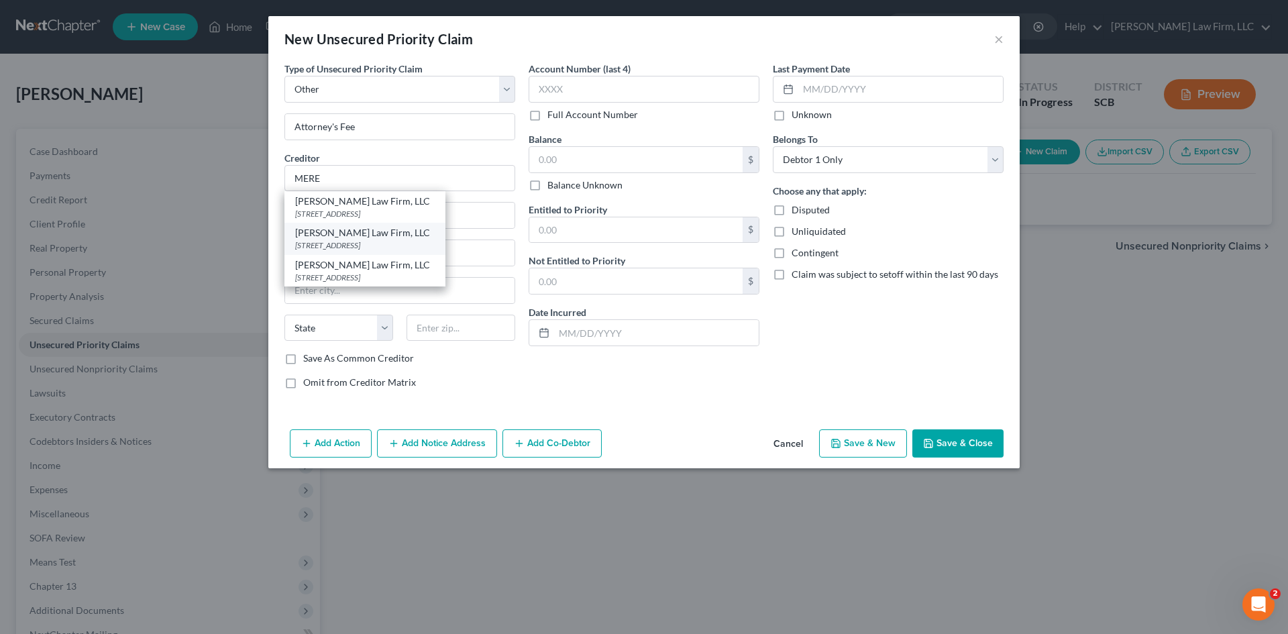
click at [352, 246] on div "4000 Faber Place Drive Suite 120, North Charleston, SC 29405" at bounding box center [365, 244] width 140 height 11
type input "[PERSON_NAME] Law Firm, LLC"
type input "4000 Faber Place Drive"
type input "Suite 120"
type input "North Charleston"
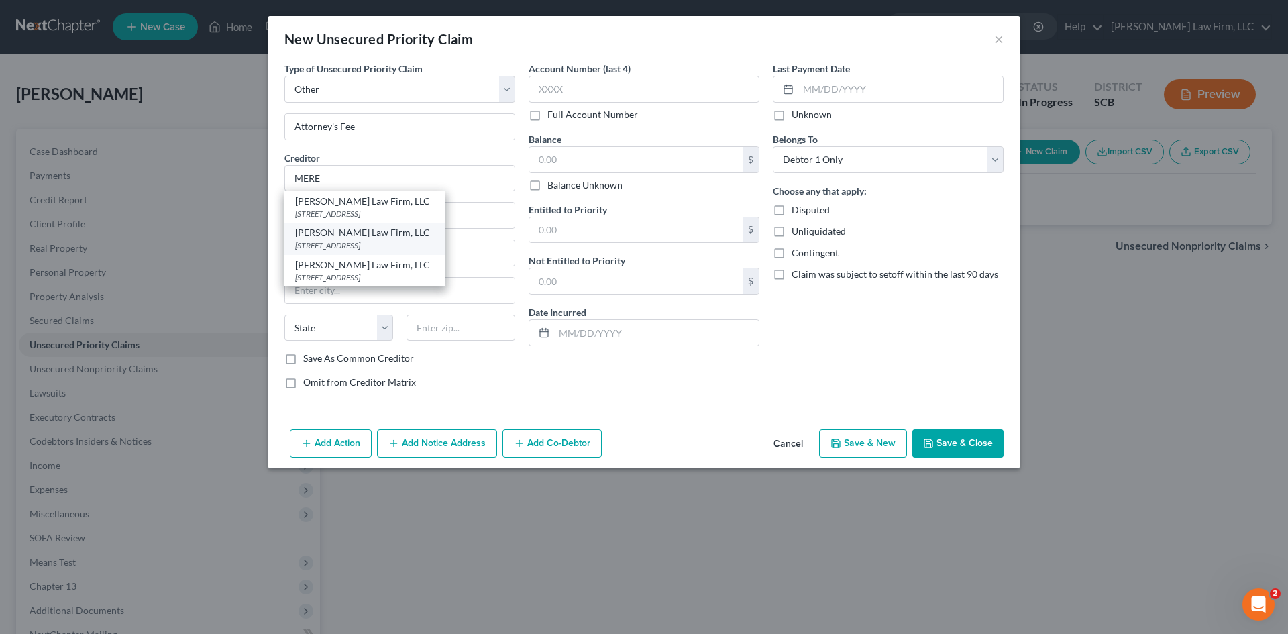
select select "42"
type input "29405"
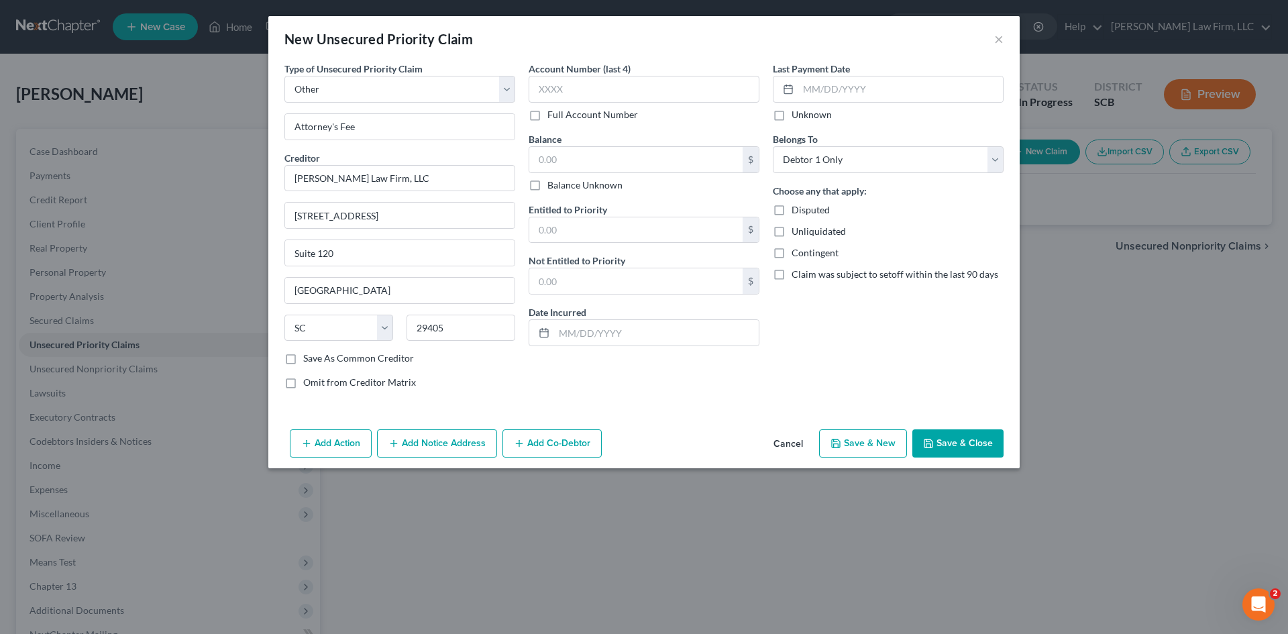
click at [375, 385] on span "Omit from Creditor Matrix" at bounding box center [359, 381] width 113 height 11
click at [317, 384] on input "Omit from Creditor Matrix" at bounding box center [313, 380] width 9 height 9
checkbox input "true"
click at [947, 449] on button "Save & Close" at bounding box center [957, 443] width 91 height 28
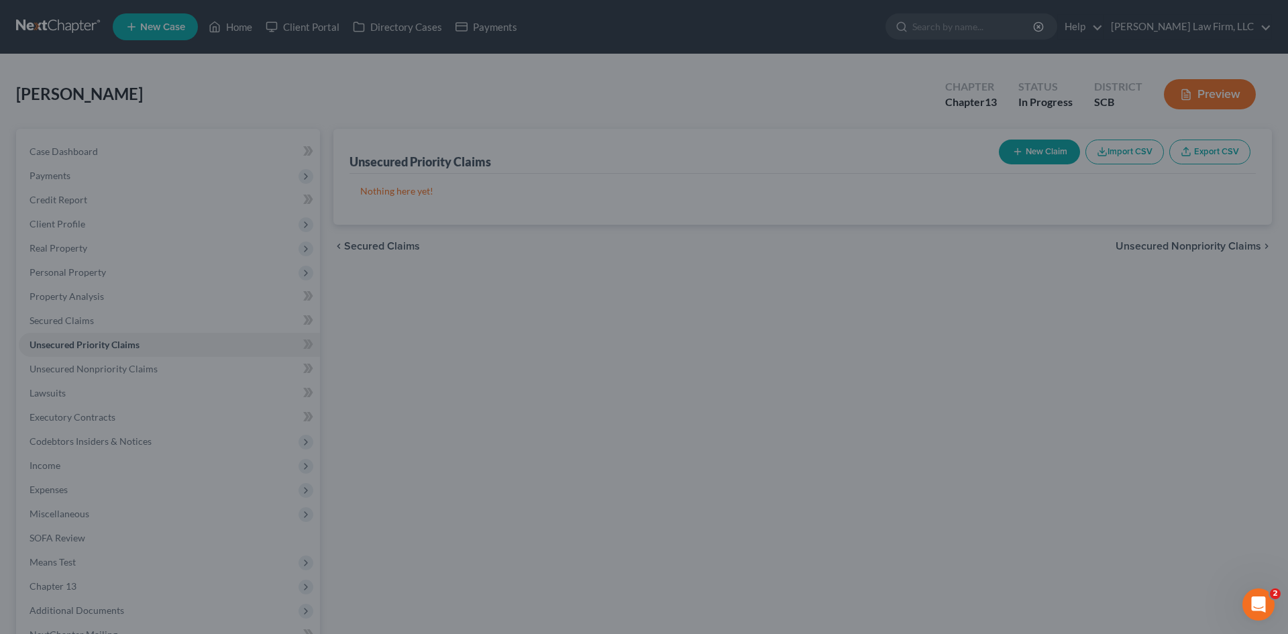
type input "0.00"
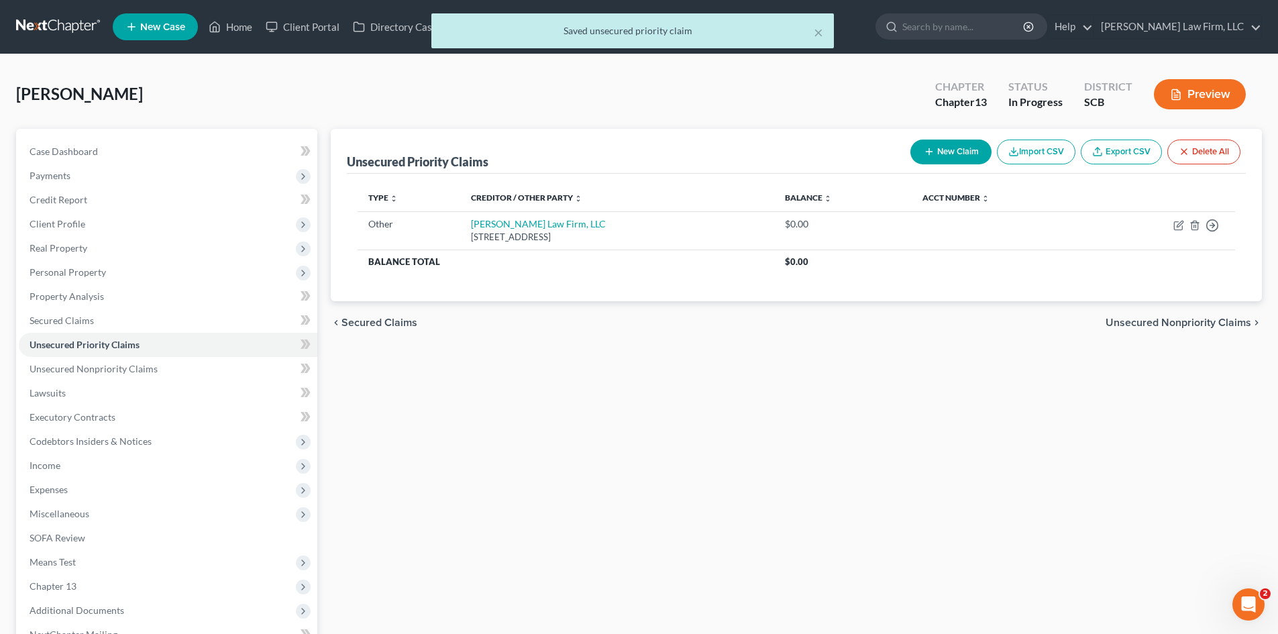
click at [1162, 317] on span "Unsecured Nonpriority Claims" at bounding box center [1178, 322] width 146 height 11
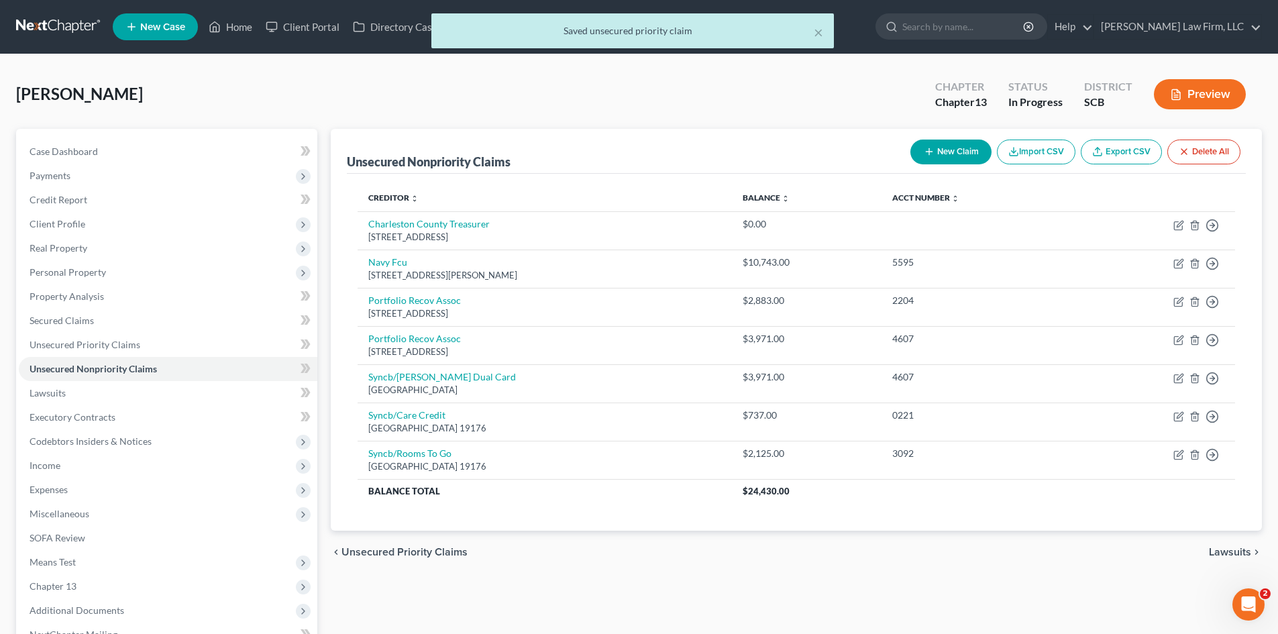
click at [961, 152] on button "New Claim" at bounding box center [950, 152] width 81 height 25
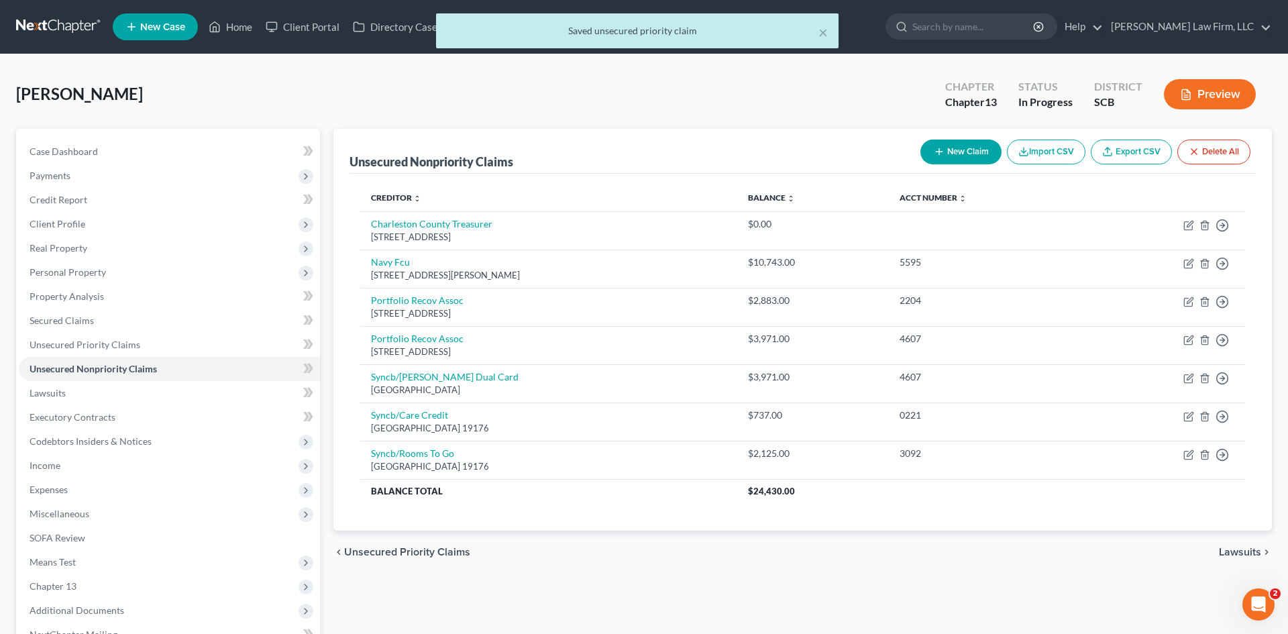
select select "0"
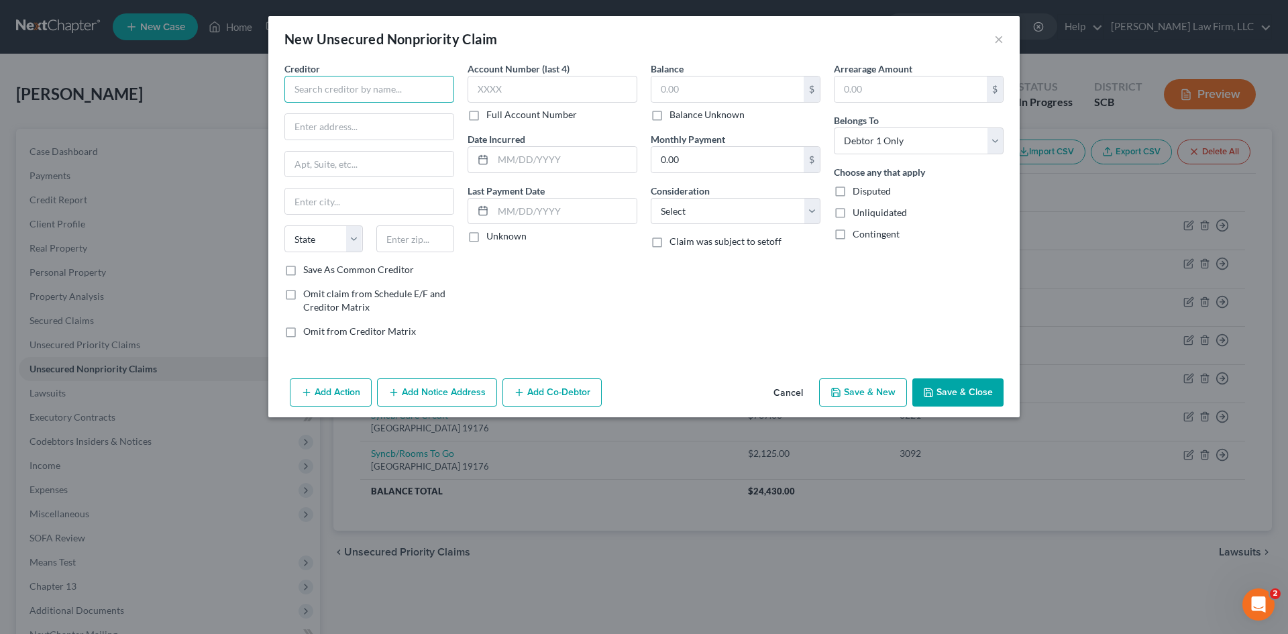
click at [354, 85] on input "text" at bounding box center [369, 89] width 170 height 27
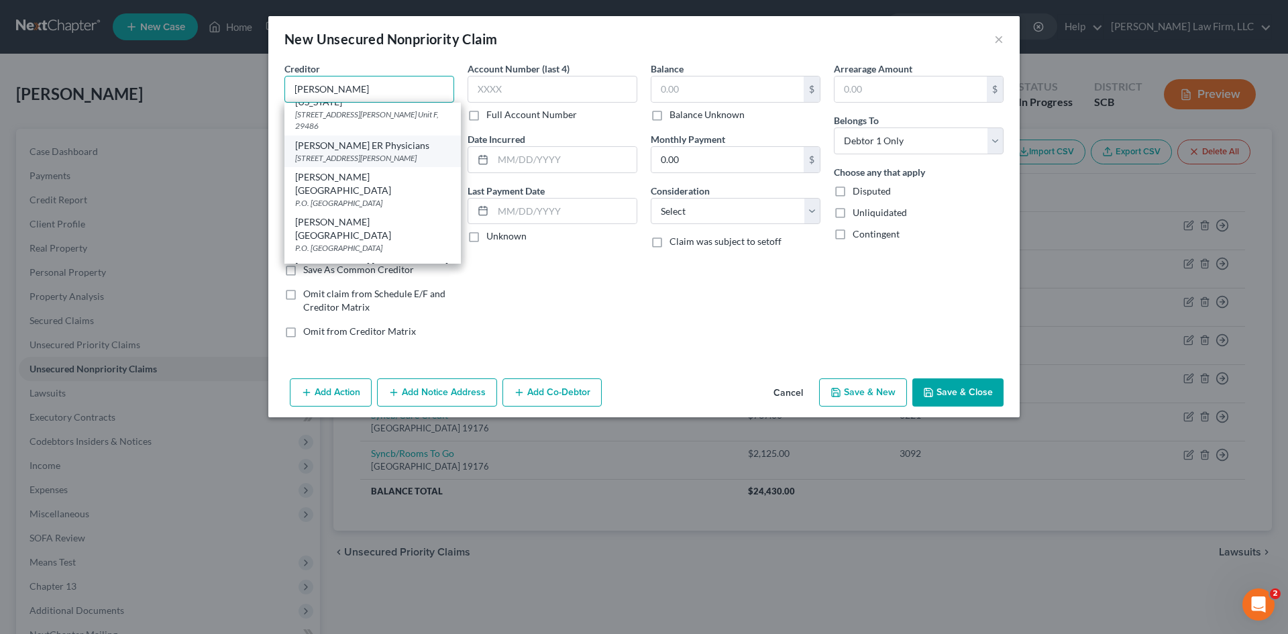
scroll to position [201, 0]
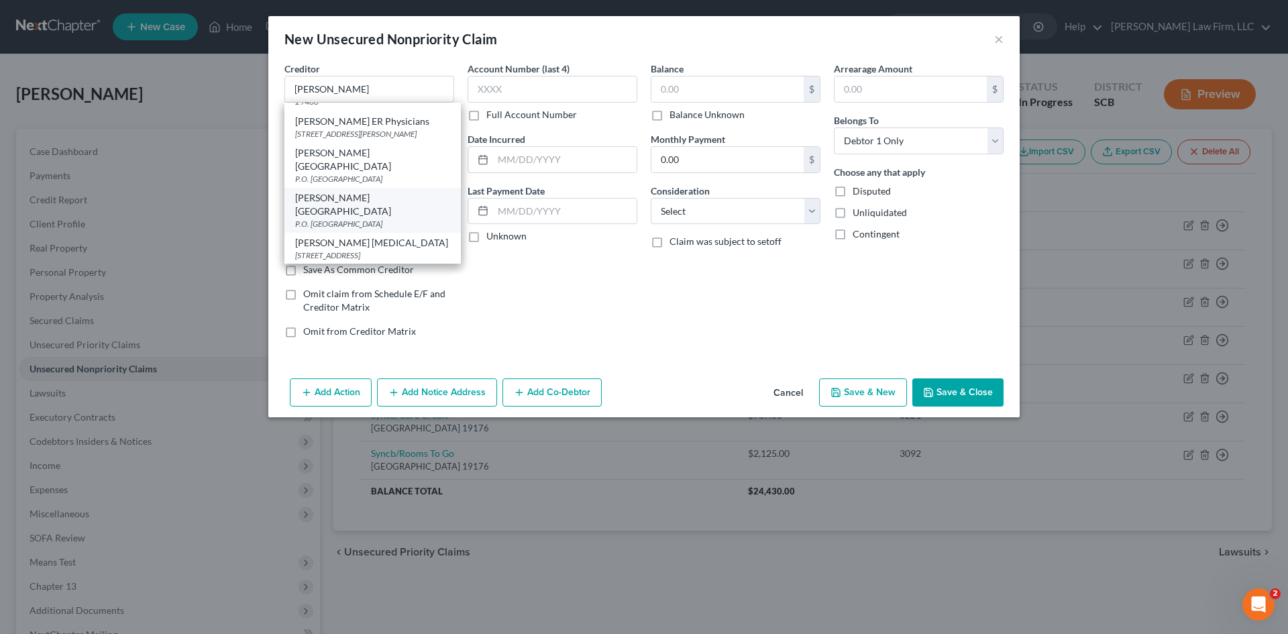
click at [364, 213] on div "Roper Hospital" at bounding box center [372, 204] width 155 height 27
type input "Roper Hospital"
type input "P.O. Box 100062"
type input "Atlanta"
select select "10"
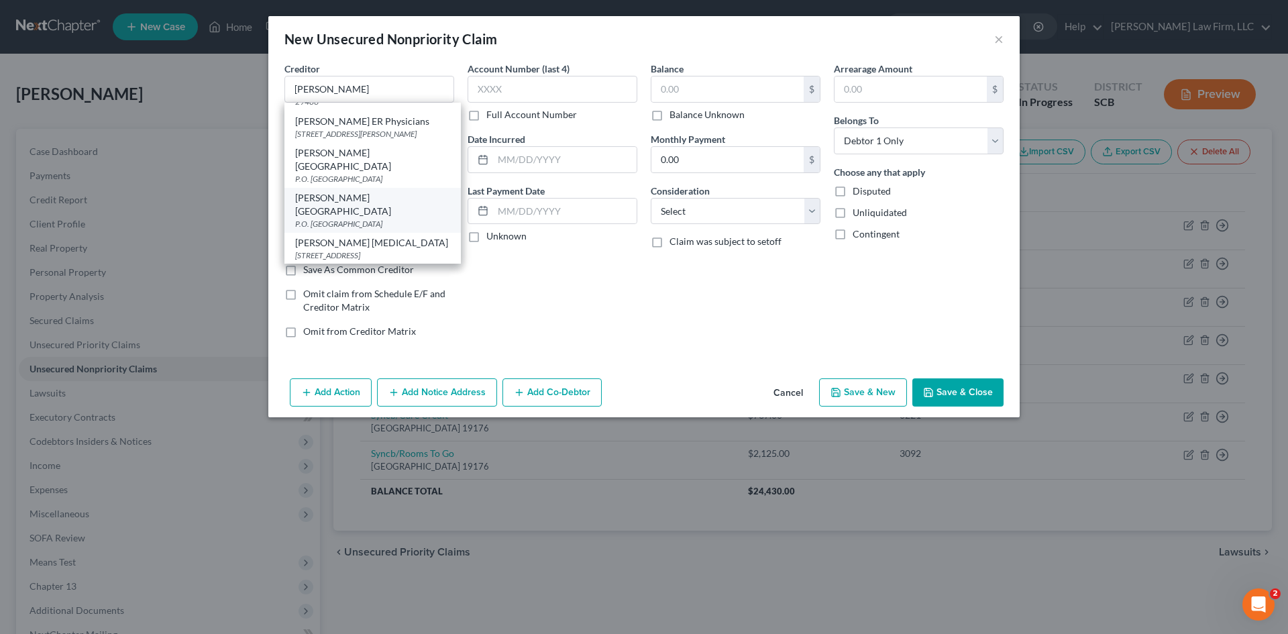
type input "30348"
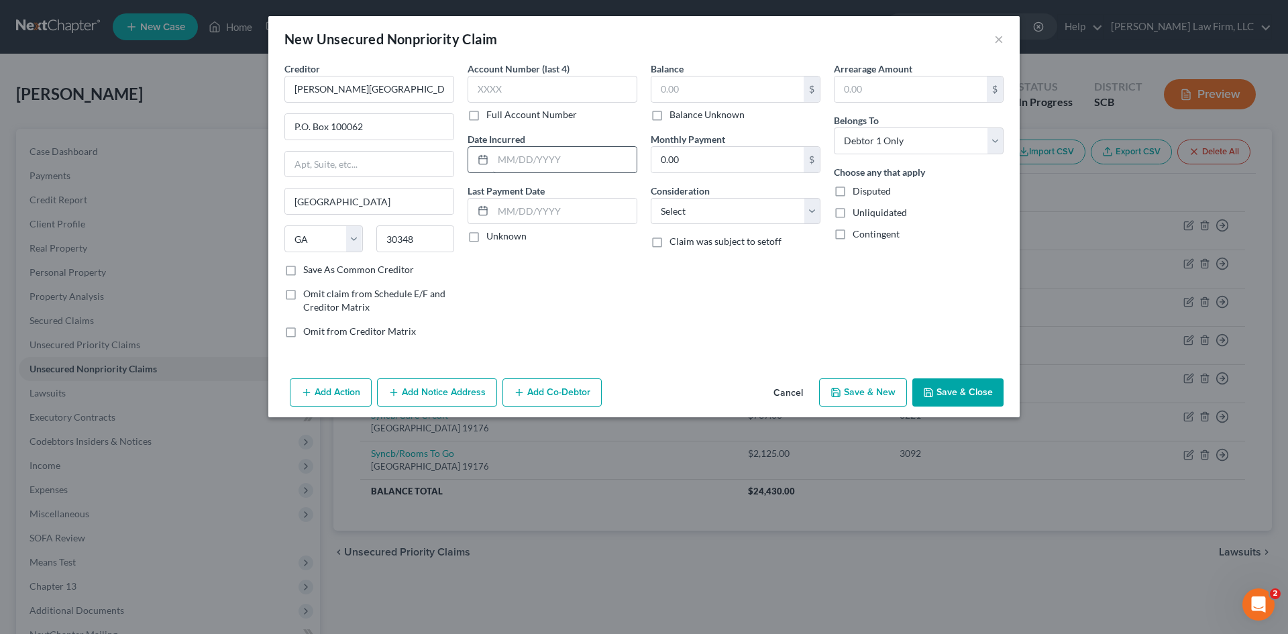
scroll to position [0, 0]
click at [698, 93] on input "text" at bounding box center [727, 88] width 152 height 25
type input "168"
click at [714, 213] on select "Select Cable / Satellite Services Collection Agency Credit Card Debt Debt Couns…" at bounding box center [736, 211] width 170 height 27
select select "9"
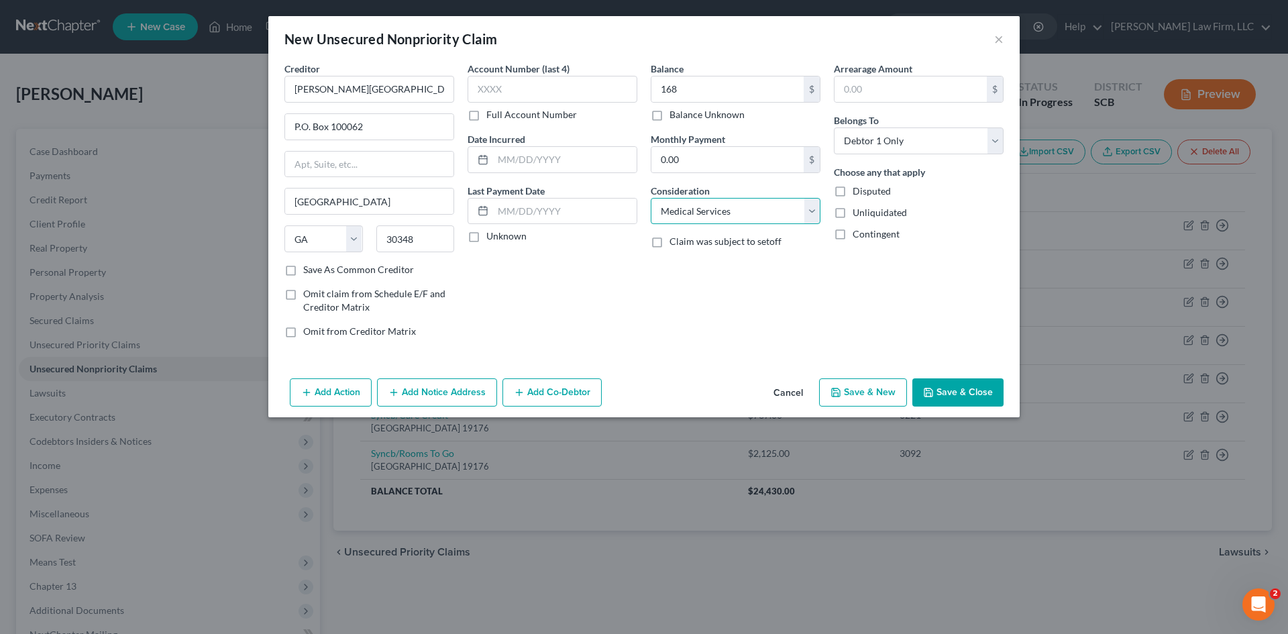
click at [651, 198] on select "Select Cable / Satellite Services Collection Agency Credit Card Debt Debt Couns…" at bounding box center [736, 211] width 170 height 27
click at [944, 392] on button "Save & Close" at bounding box center [957, 392] width 91 height 28
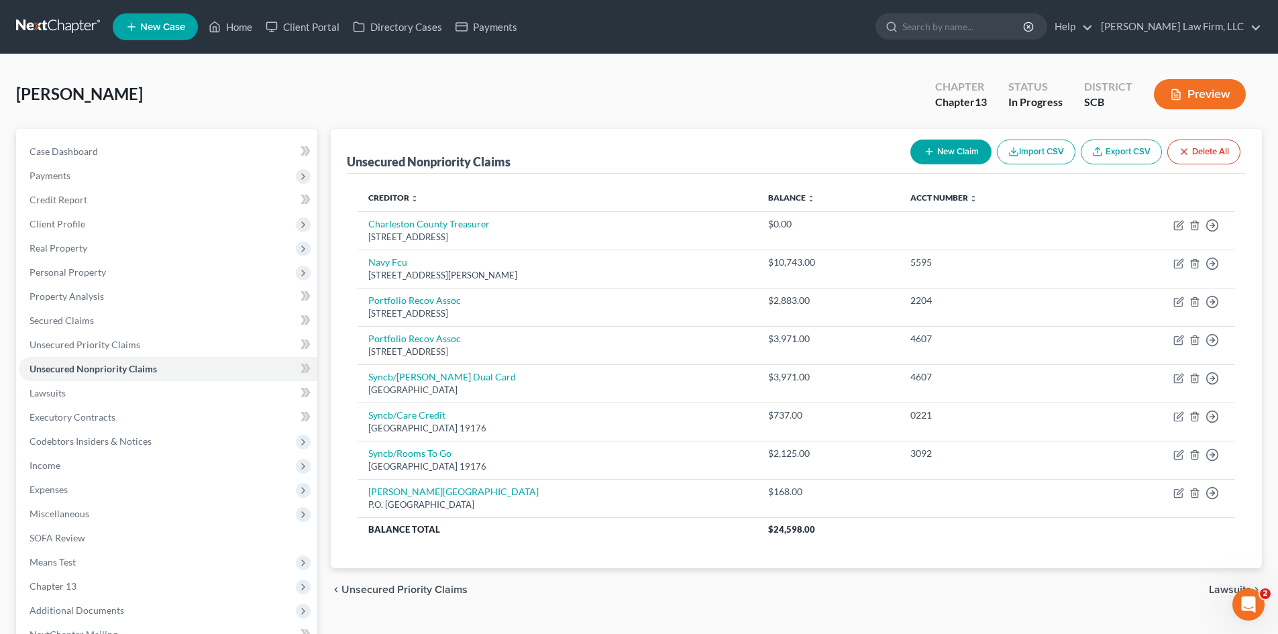
click at [952, 159] on button "New Claim" at bounding box center [950, 152] width 81 height 25
select select "0"
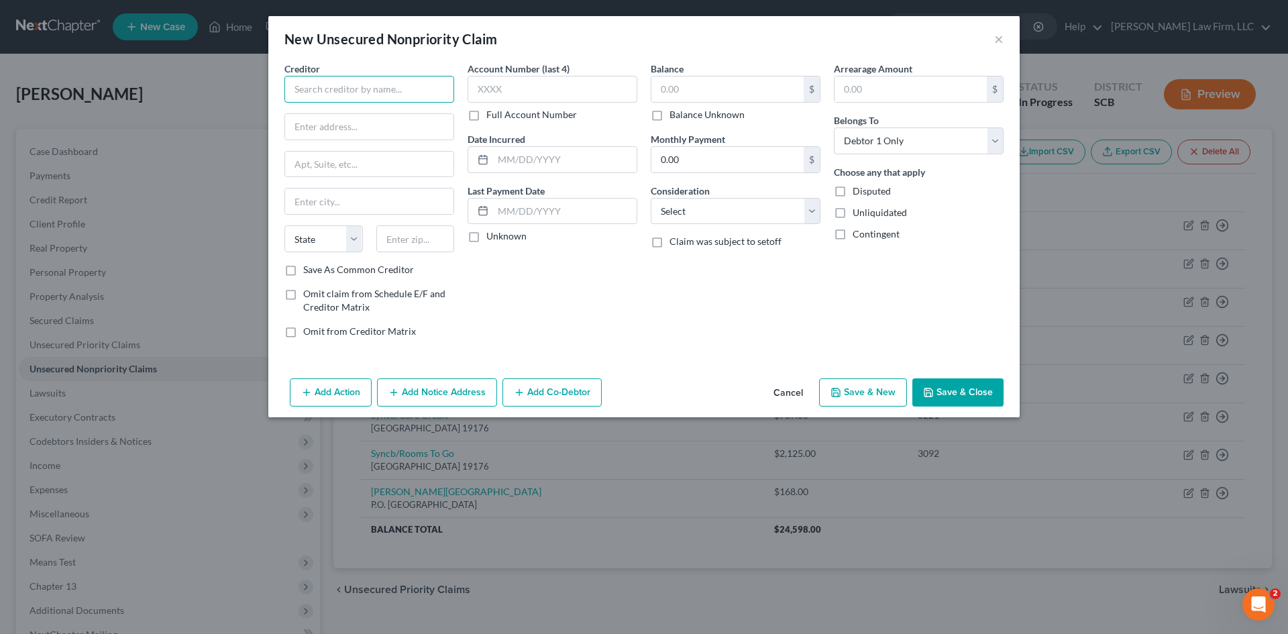
click at [370, 94] on input "text" at bounding box center [369, 89] width 170 height 27
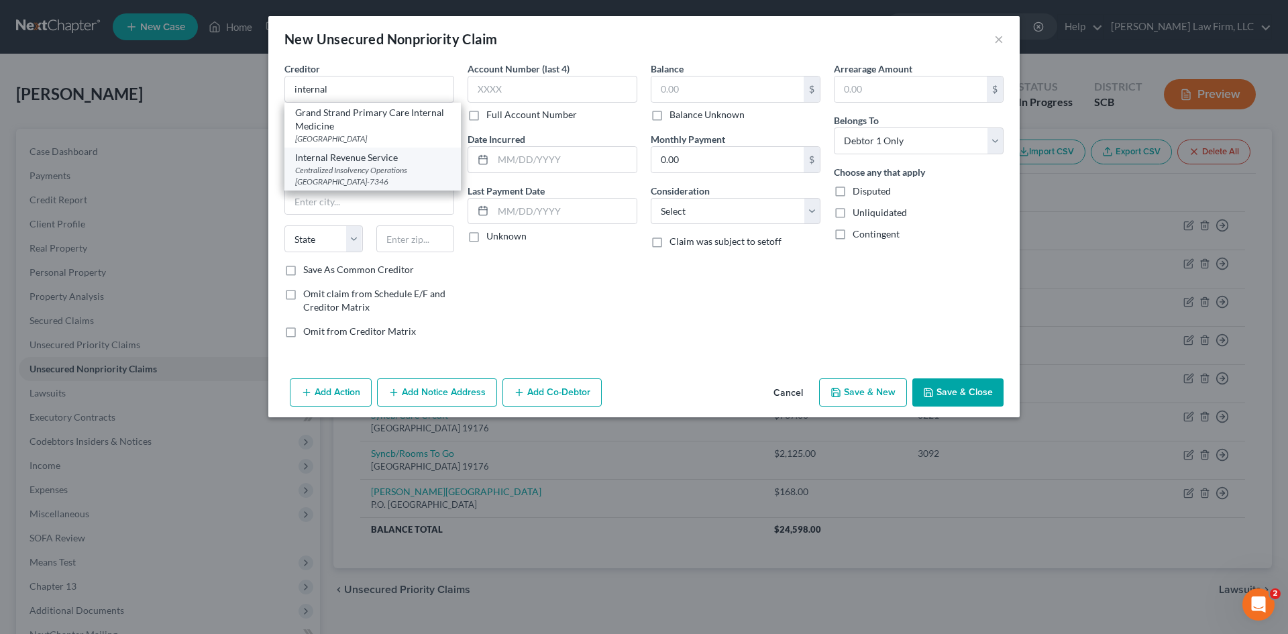
click at [372, 176] on div "Centralized Insolvency Operations [GEOGRAPHIC_DATA]-7346" at bounding box center [372, 175] width 155 height 23
type input "Internal Revenue Service"
type input "Centralized Insolvency Operations"
type input "PO Box 7346"
type input "[GEOGRAPHIC_DATA]"
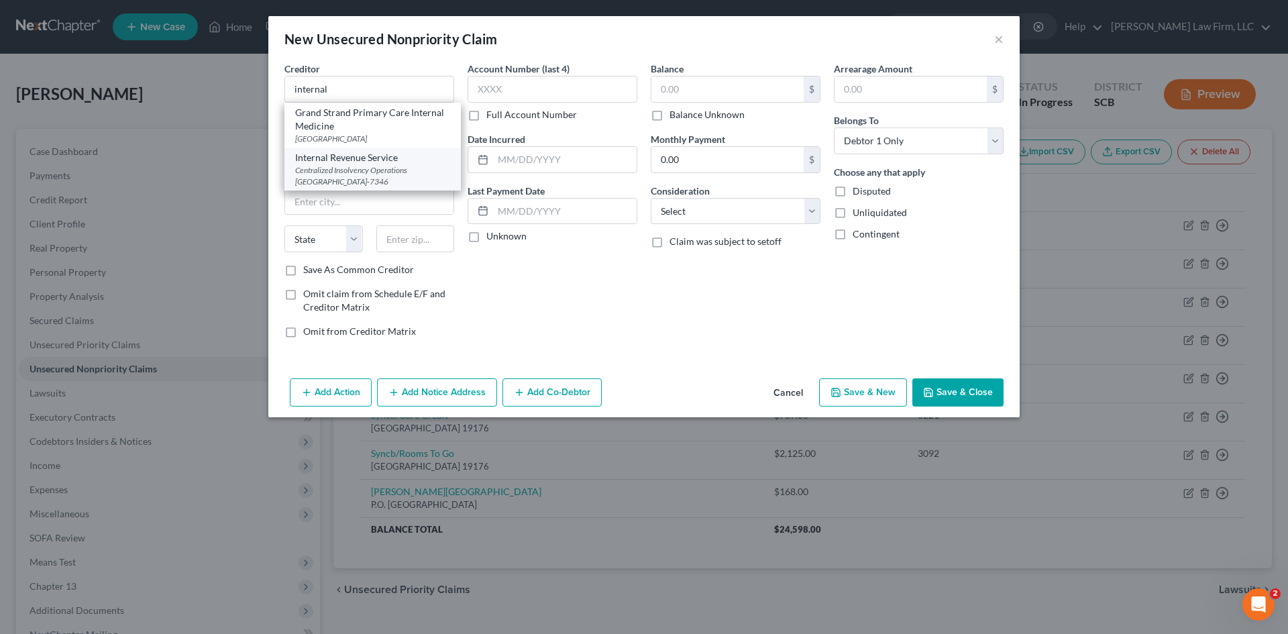
select select "39"
type input "19101-7346"
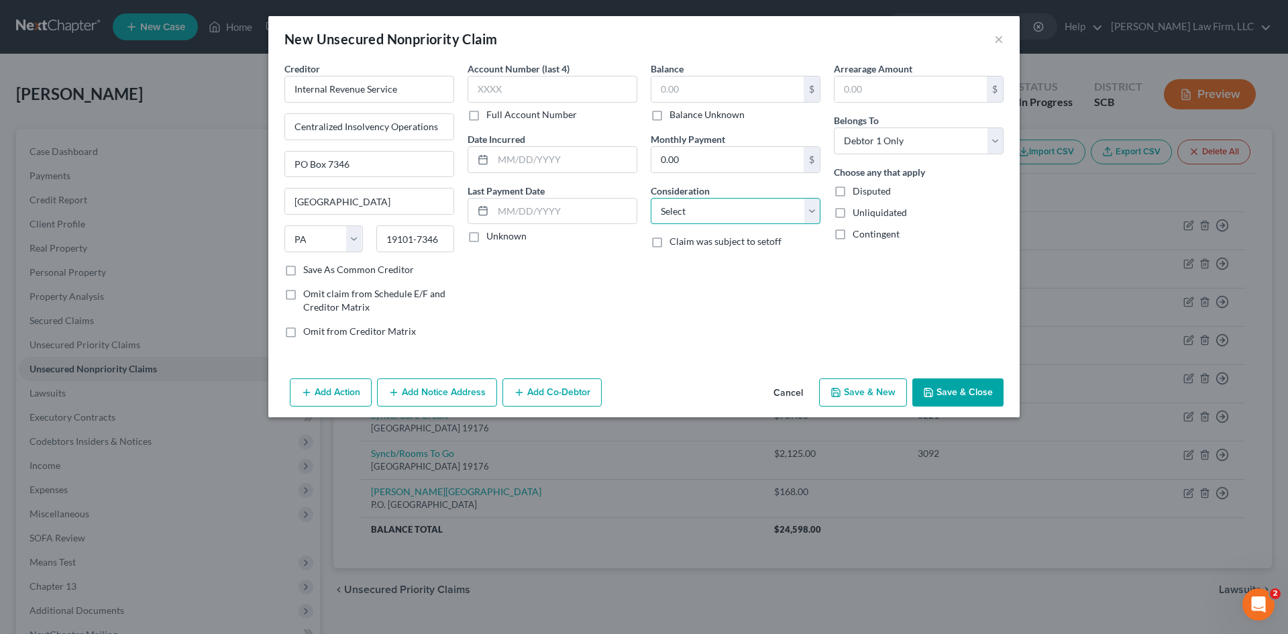
drag, startPoint x: 751, startPoint y: 210, endPoint x: 751, endPoint y: 220, distance: 10.1
click at [751, 211] on select "Select Cable / Satellite Services Collection Agency Credit Card Debt Debt Couns…" at bounding box center [736, 211] width 170 height 27
select select "14"
click at [651, 198] on select "Select Cable / Satellite Services Collection Agency Credit Card Debt Debt Couns…" at bounding box center [736, 211] width 170 height 27
click at [689, 266] on input "text" at bounding box center [735, 262] width 168 height 25
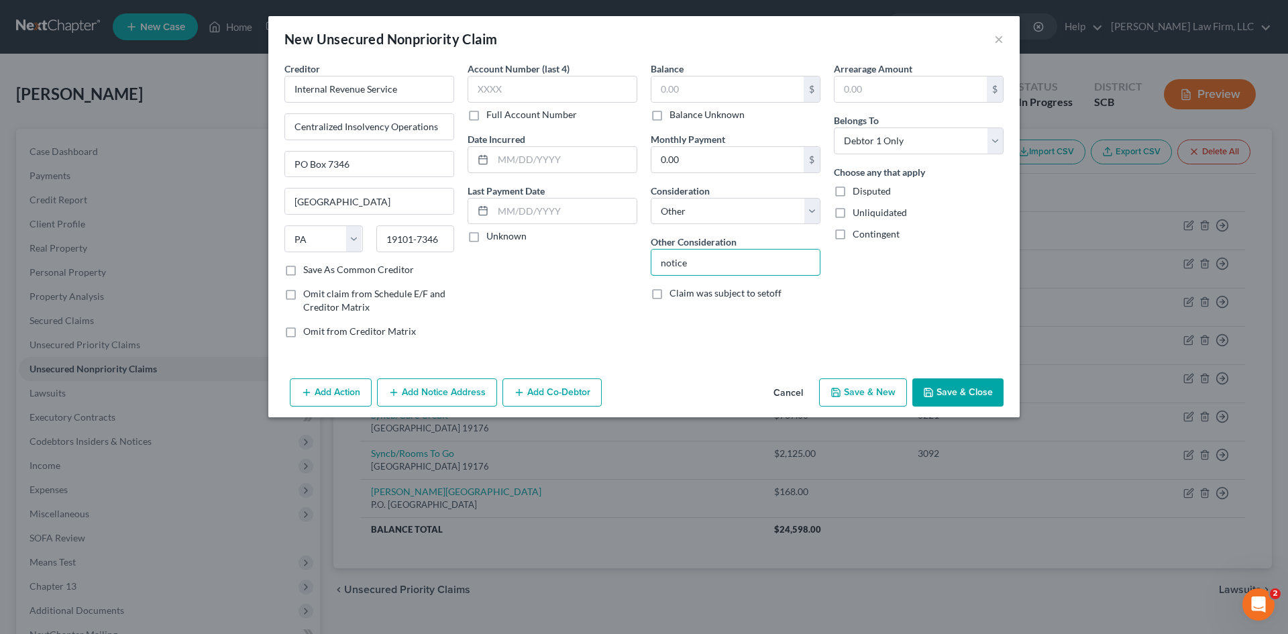
drag, startPoint x: 713, startPoint y: 266, endPoint x: 624, endPoint y: 260, distance: 88.7
click at [632, 260] on div "Creditor * Internal Revenue Service Centralized Insolvency Operations PO Box 73…" at bounding box center [644, 205] width 732 height 287
type input "Notice Only"
click at [991, 392] on button "Save & Close" at bounding box center [957, 392] width 91 height 28
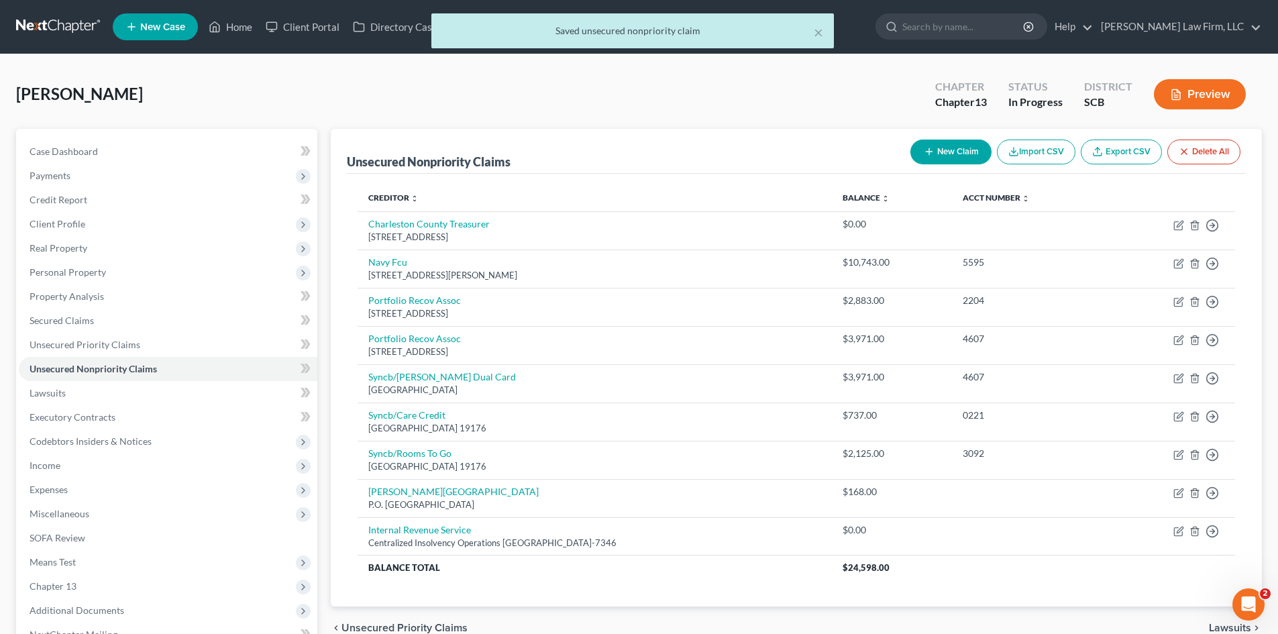
click at [932, 148] on button "New Claim" at bounding box center [950, 152] width 81 height 25
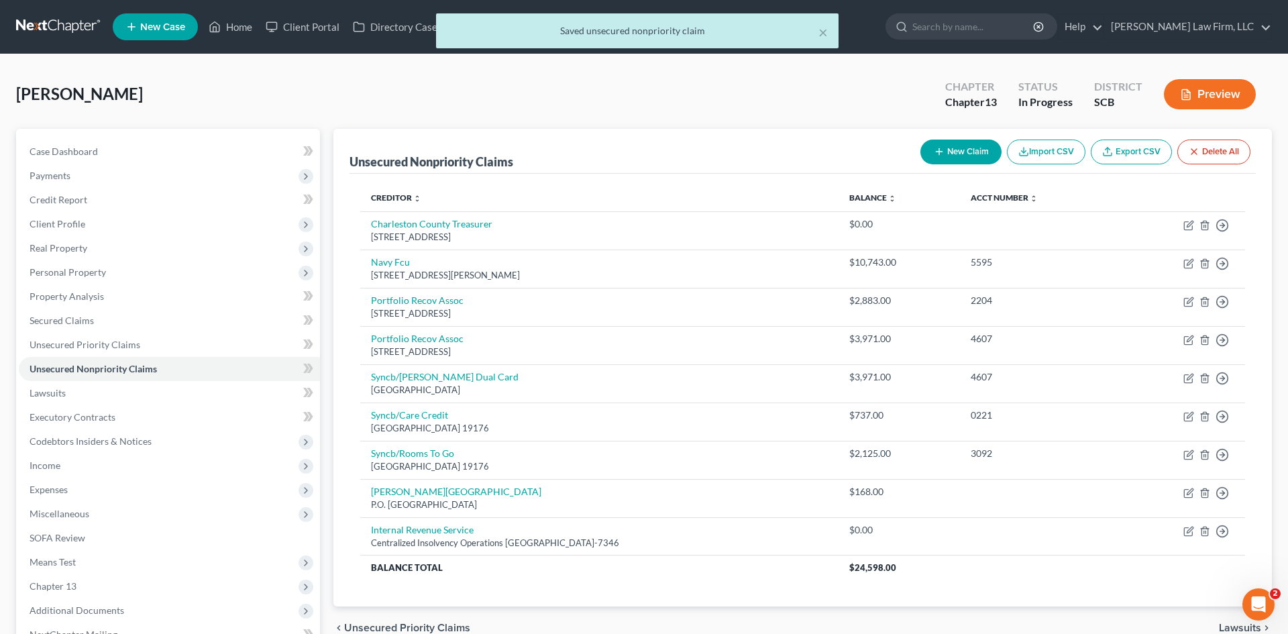
select select "0"
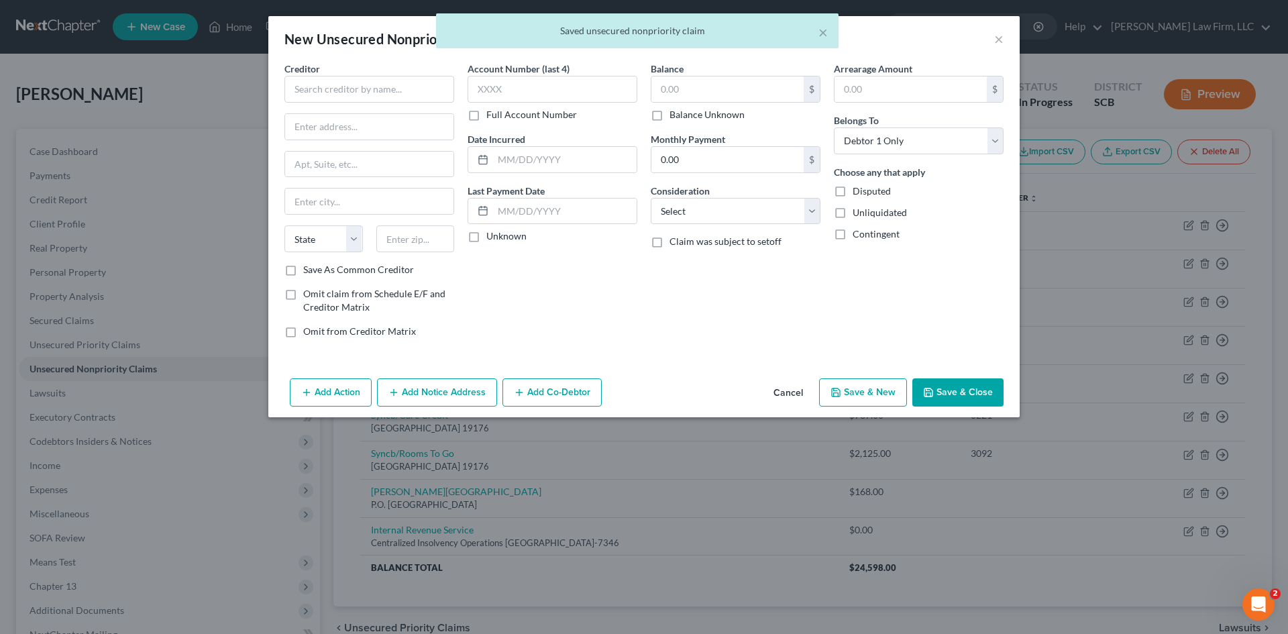
click at [374, 72] on div "Creditor *" at bounding box center [369, 82] width 170 height 41
click at [374, 85] on input "text" at bounding box center [369, 89] width 170 height 27
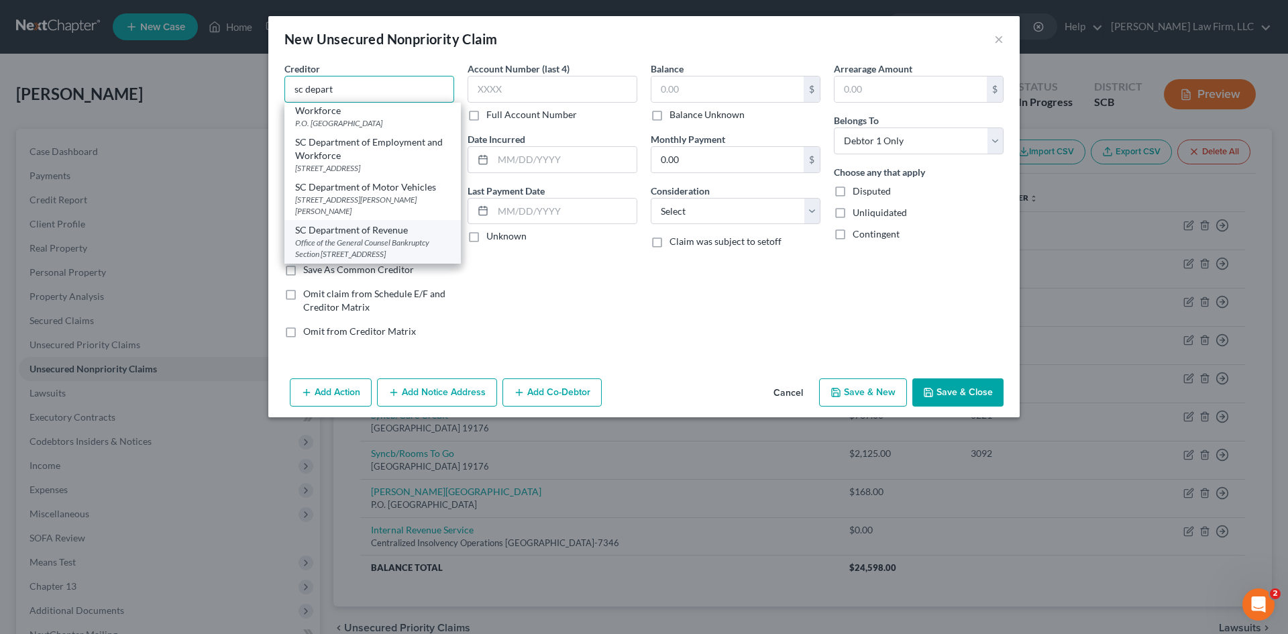
scroll to position [27, 0]
drag, startPoint x: 376, startPoint y: 221, endPoint x: 484, endPoint y: 221, distance: 108.0
click at [377, 223] on div "SC Department of Revenue" at bounding box center [372, 229] width 155 height 13
type input "SC Department of Revenue"
type input "Office of the General Counsel Bankruptcy Section"
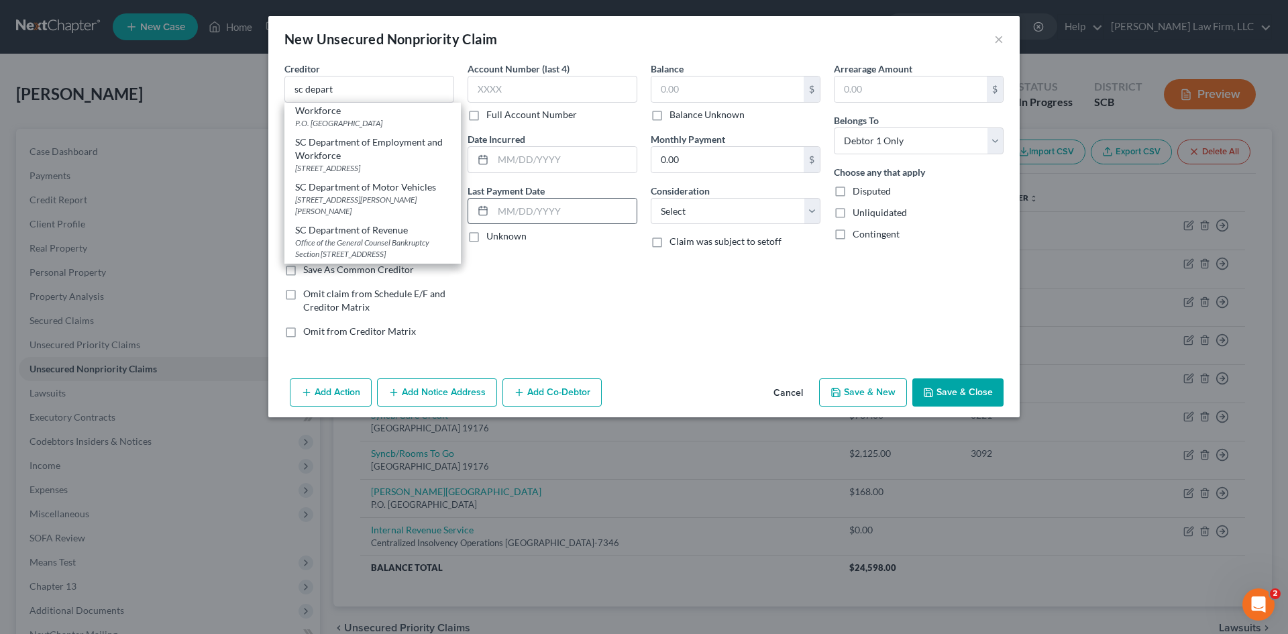
type input "300A Outlet Pointe Blvd"
type input "Columbia"
select select "42"
type input "29210-5666"
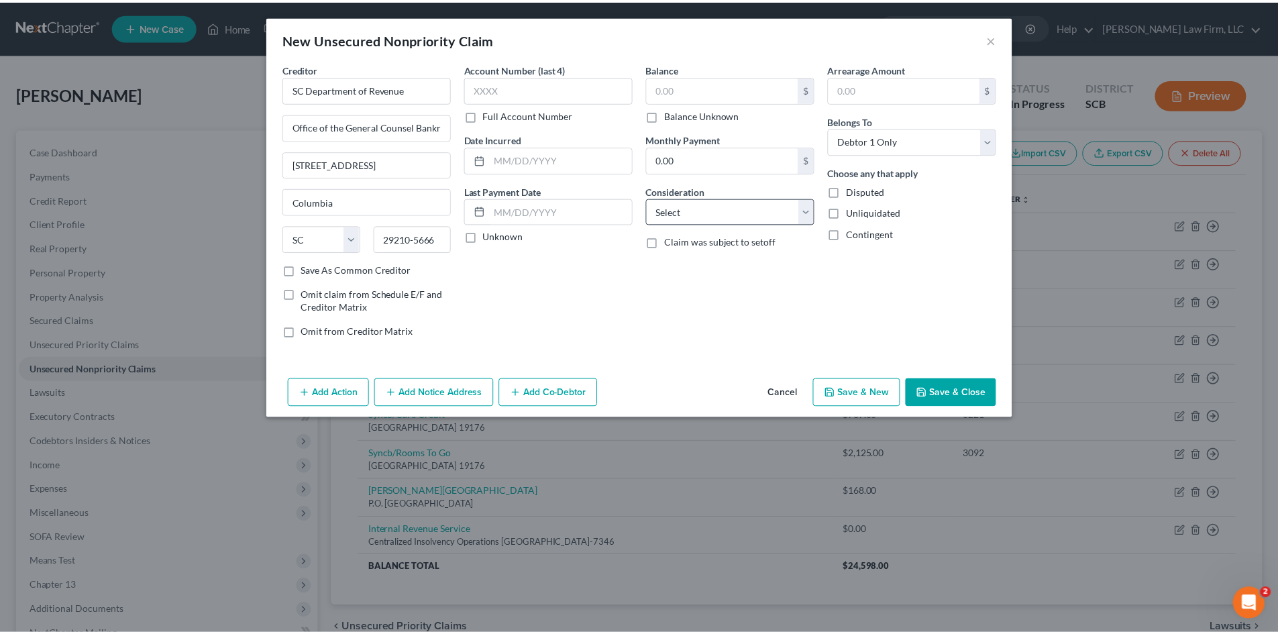
scroll to position [0, 0]
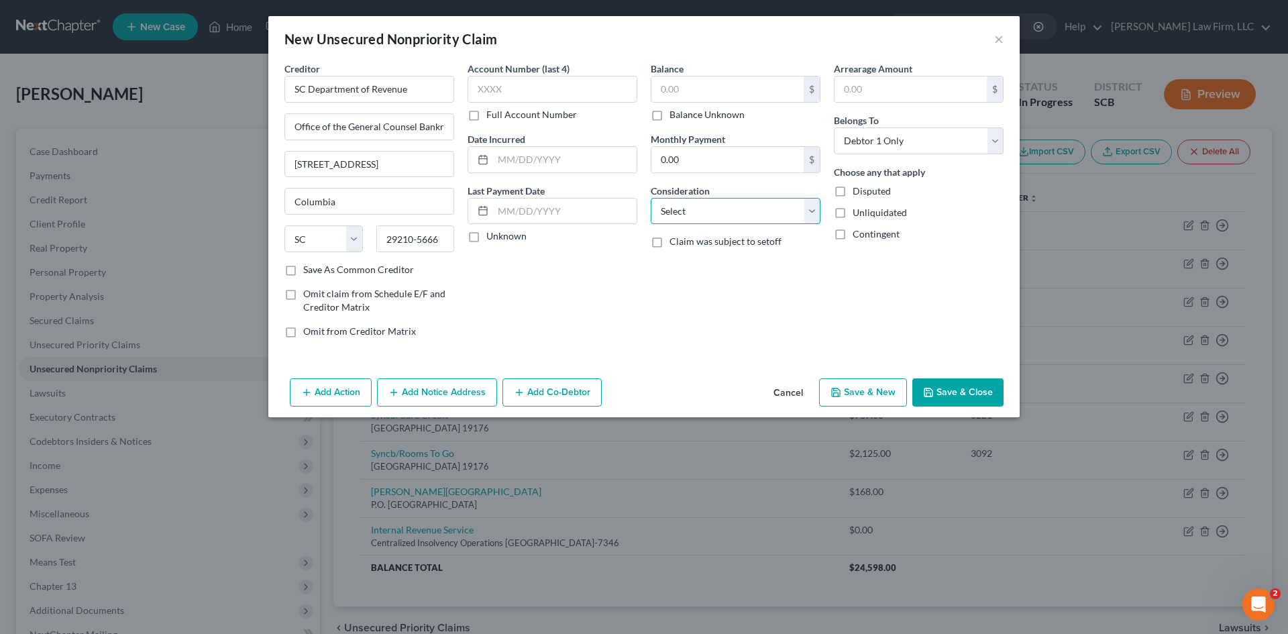
click at [706, 213] on select "Select Cable / Satellite Services Collection Agency Credit Card Debt Debt Couns…" at bounding box center [736, 211] width 170 height 27
select select "14"
click at [651, 198] on select "Select Cable / Satellite Services Collection Agency Credit Card Debt Debt Couns…" at bounding box center [736, 211] width 170 height 27
click at [720, 268] on input "text" at bounding box center [735, 262] width 168 height 25
type input "Notice Only"
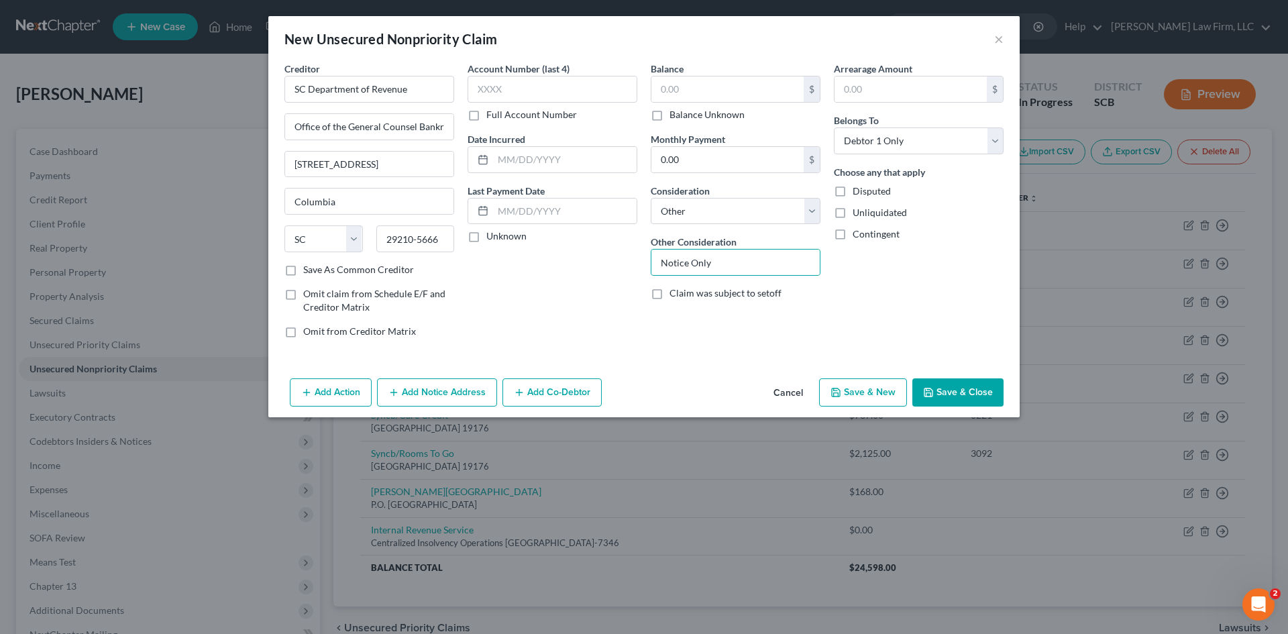
click at [985, 400] on button "Save & Close" at bounding box center [957, 392] width 91 height 28
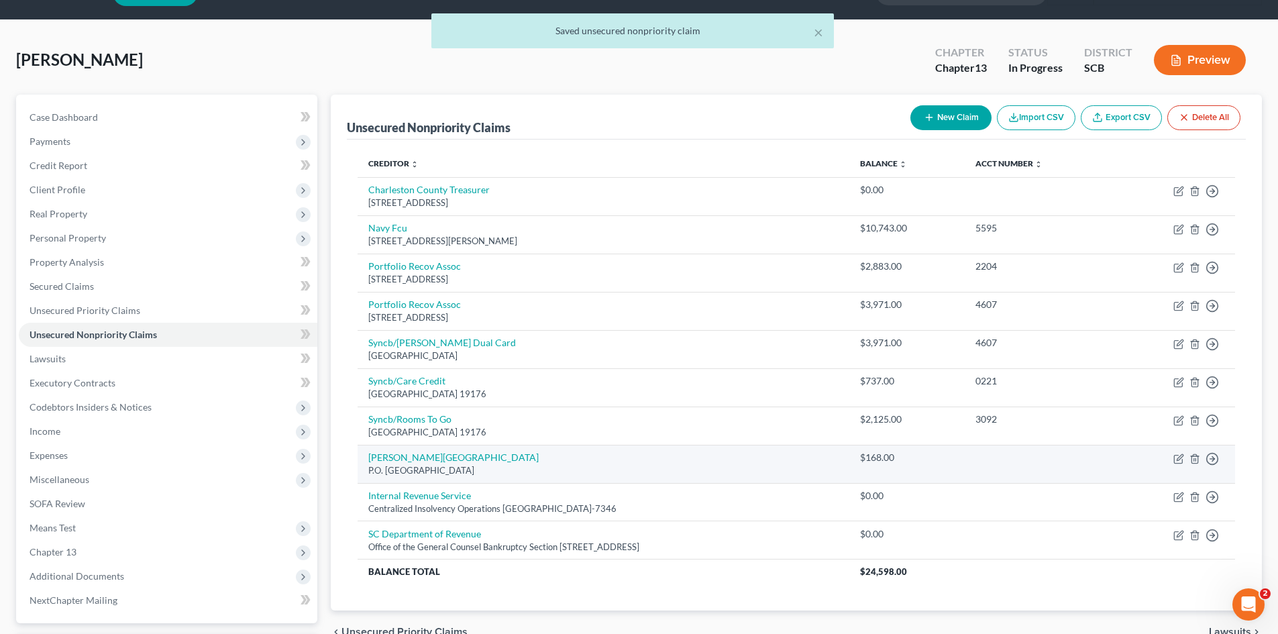
scroll to position [67, 0]
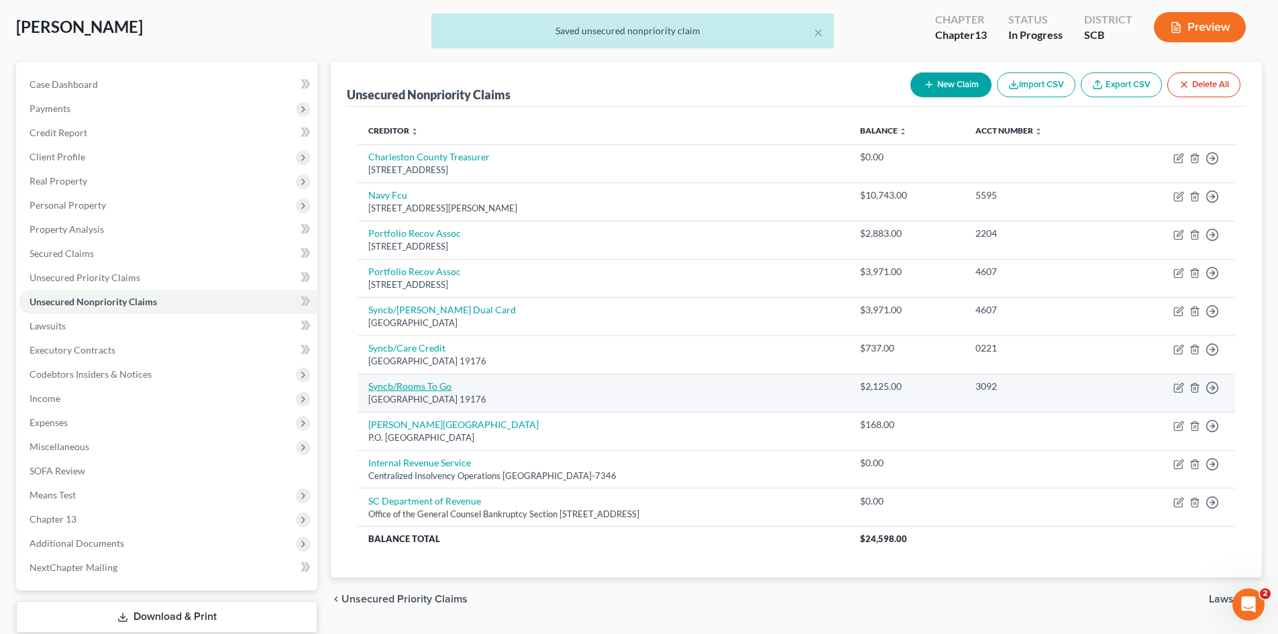
click at [400, 389] on link "Syncb/Rooms To Go" at bounding box center [409, 385] width 83 height 11
select select "39"
select select "1"
select select "0"
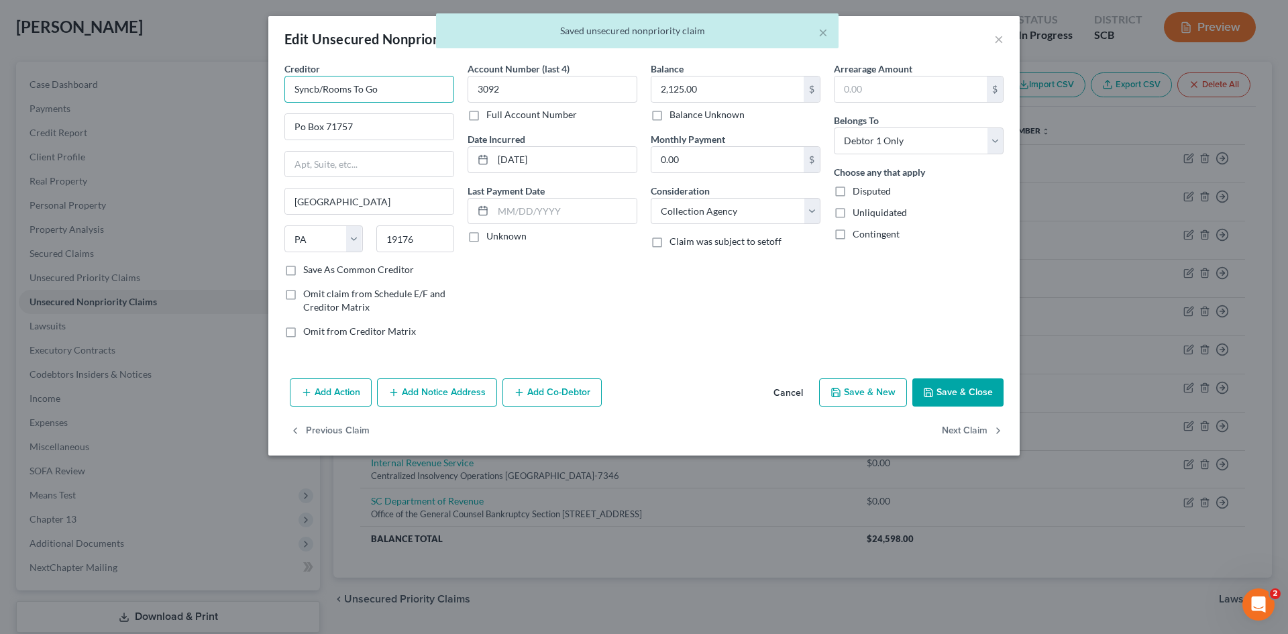
drag, startPoint x: 324, startPoint y: 93, endPoint x: 268, endPoint y: 93, distance: 56.3
click at [270, 93] on div "Creditor * Syncb/Rooms To Go Po Box 71757 Philadelphia State AL AK AR AZ CA CO …" at bounding box center [643, 217] width 751 height 311
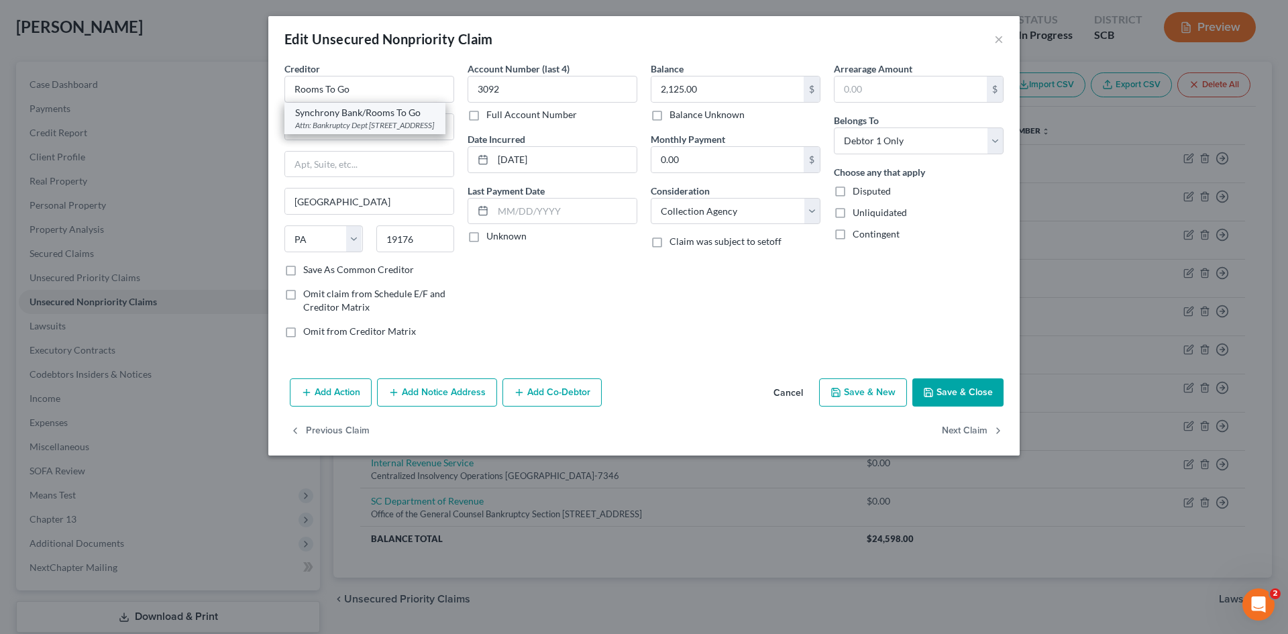
click at [361, 131] on div "Attn: Bankruptcy Dept PO Box 71756, Philadelphia, PA 19176" at bounding box center [365, 124] width 140 height 11
type input "Synchrony Bank/Rooms To Go"
type input "Attn: Bankruptcy Dept"
type input "PO Box 71756"
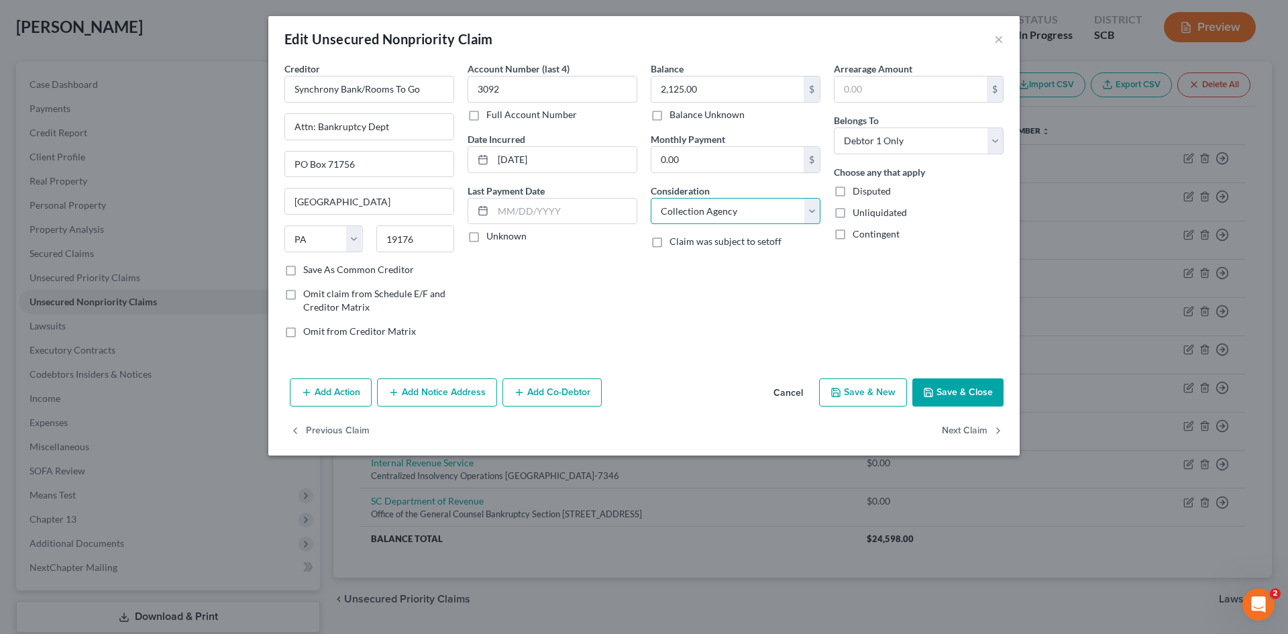
click at [703, 221] on select "Select Cable / Satellite Services Collection Agency Credit Card Debt Debt Couns…" at bounding box center [736, 211] width 170 height 27
select select "2"
click at [651, 198] on select "Select Cable / Satellite Services Collection Agency Credit Card Debt Debt Couns…" at bounding box center [736, 211] width 170 height 27
click at [948, 392] on button "Save & Close" at bounding box center [957, 392] width 91 height 28
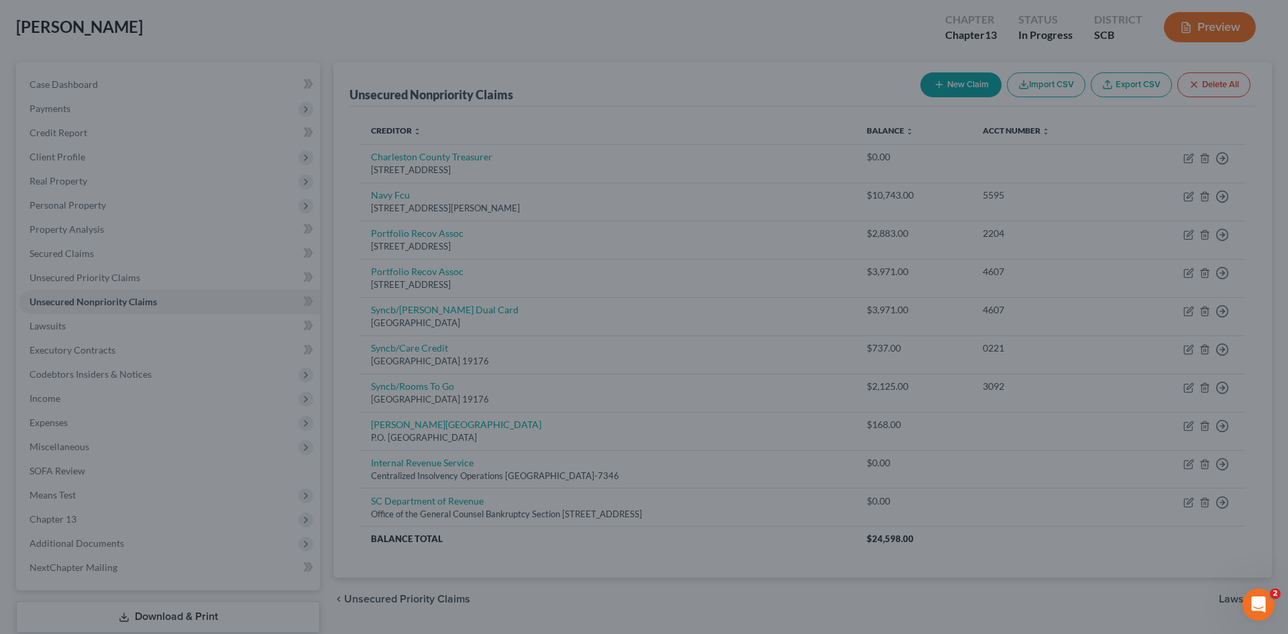
type input "0"
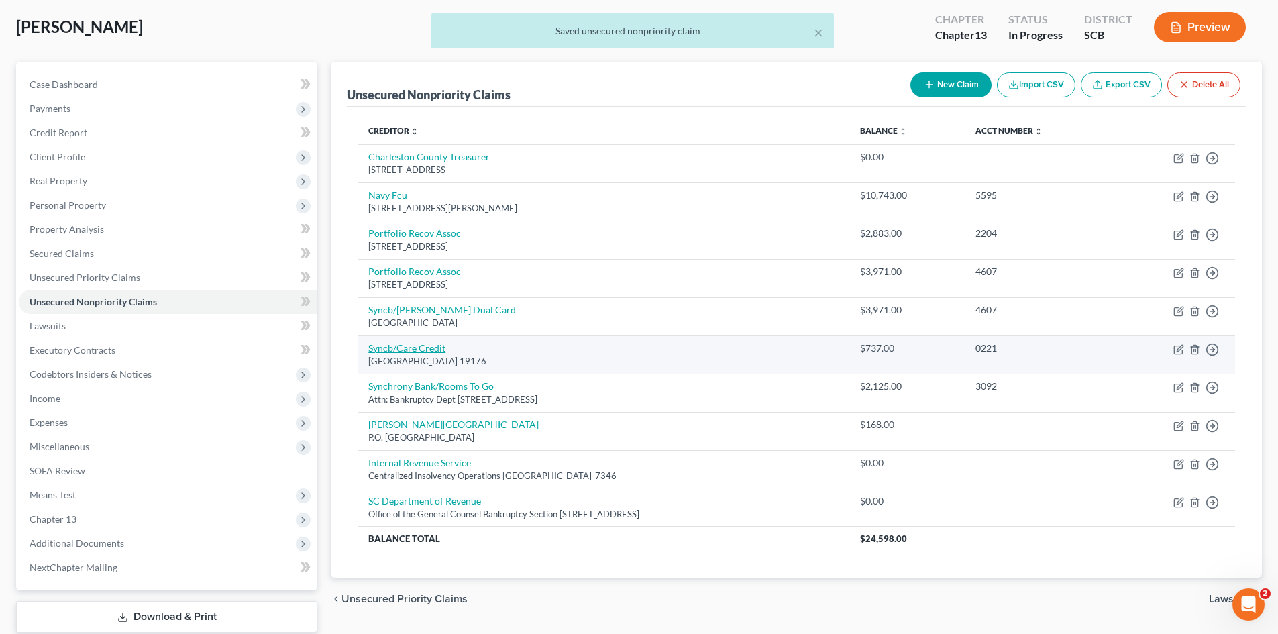
click at [427, 348] on link "Syncb/Care Credit" at bounding box center [406, 347] width 77 height 11
select select "39"
select select "1"
select select "0"
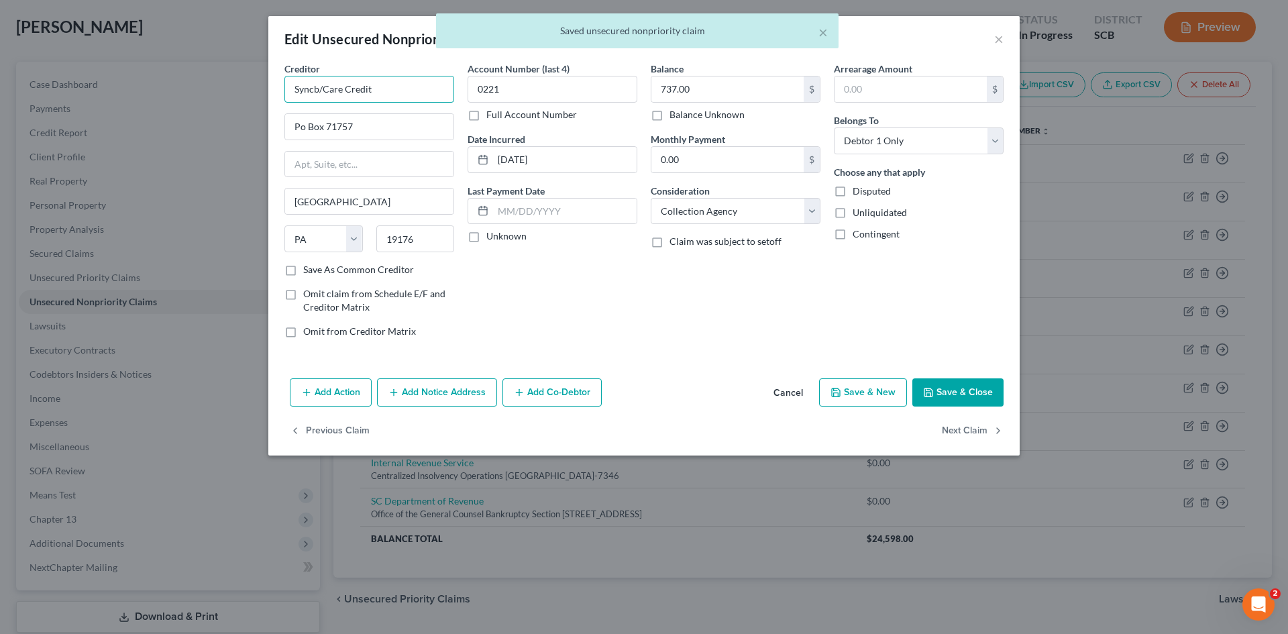
drag, startPoint x: 325, startPoint y: 91, endPoint x: 143, endPoint y: 56, distance: 185.7
click at [191, 66] on div "Edit Unsecured Nonpriority Claim × Creditor * Syncb/Care Credit Po Box 71757 Ph…" at bounding box center [644, 317] width 1288 height 634
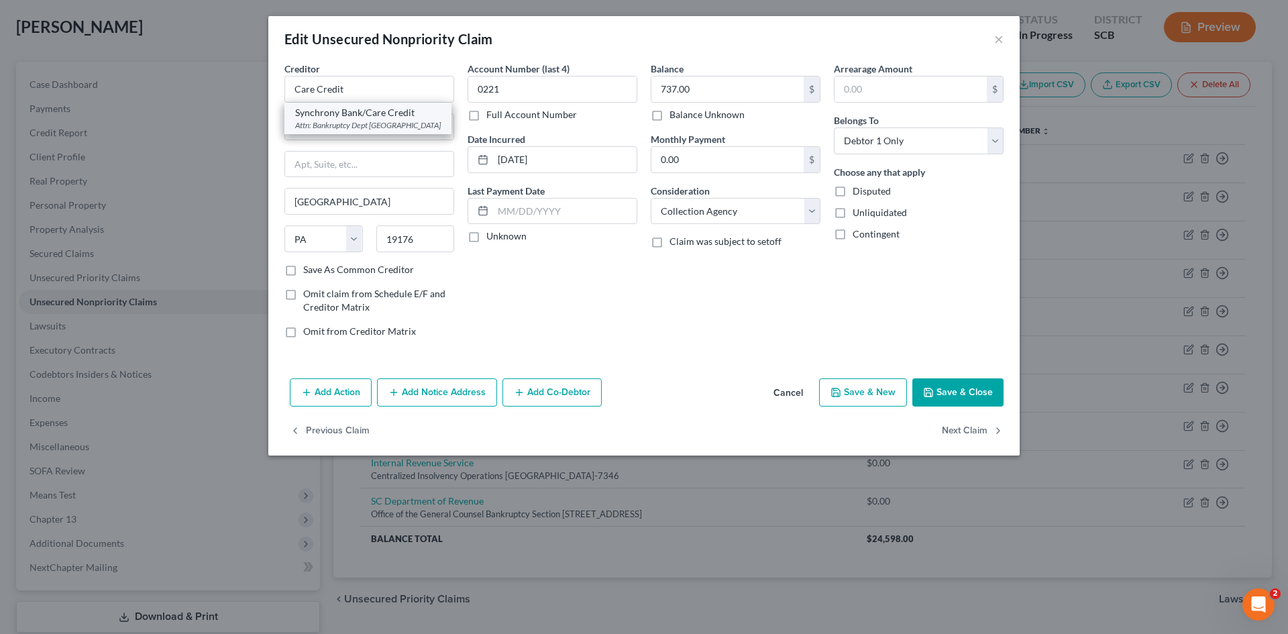
click at [359, 131] on div "Attn: Bankruptcy Dept Po Box 71783, Philadelphia, PA 19176" at bounding box center [368, 124] width 146 height 11
type input "Synchrony Bank/Care Credit"
type input "Attn: Bankruptcy Dept"
type input "Po Box 71783"
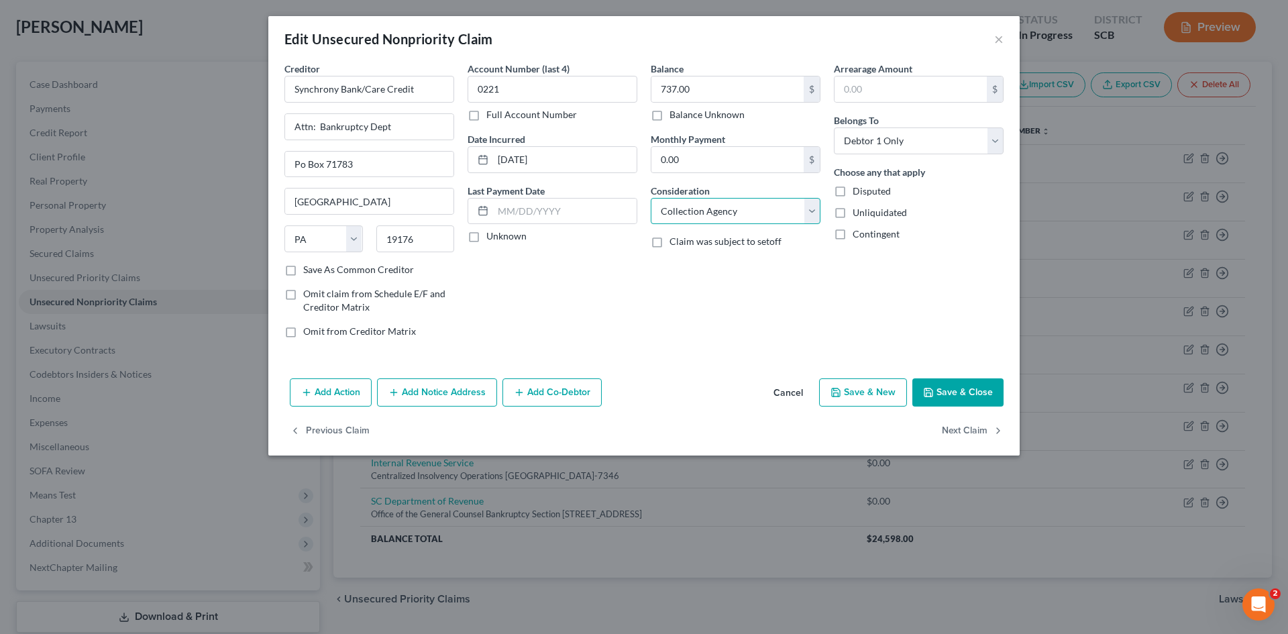
click at [664, 219] on select "Select Cable / Satellite Services Collection Agency Credit Card Debt Debt Couns…" at bounding box center [736, 211] width 170 height 27
select select "2"
click at [651, 198] on select "Select Cable / Satellite Services Collection Agency Credit Card Debt Debt Couns…" at bounding box center [736, 211] width 170 height 27
click at [967, 398] on button "Save & Close" at bounding box center [957, 392] width 91 height 28
type input "0"
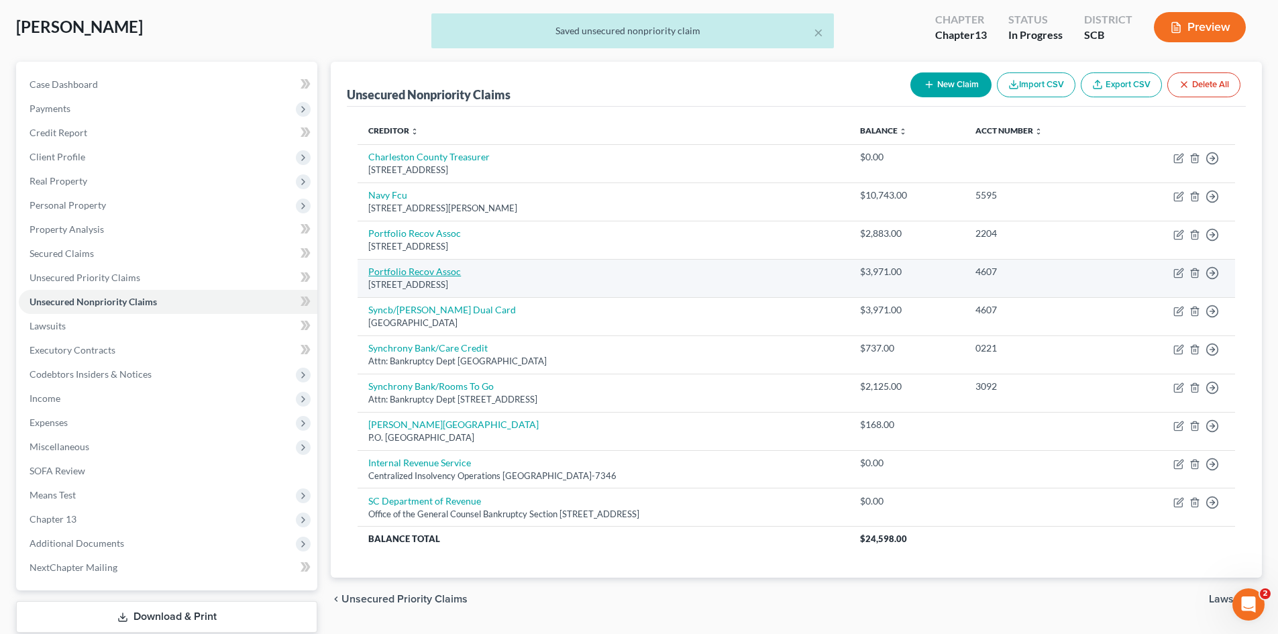
click at [428, 272] on link "Portfolio Recov Assoc" at bounding box center [414, 271] width 93 height 11
select select "48"
select select "0"
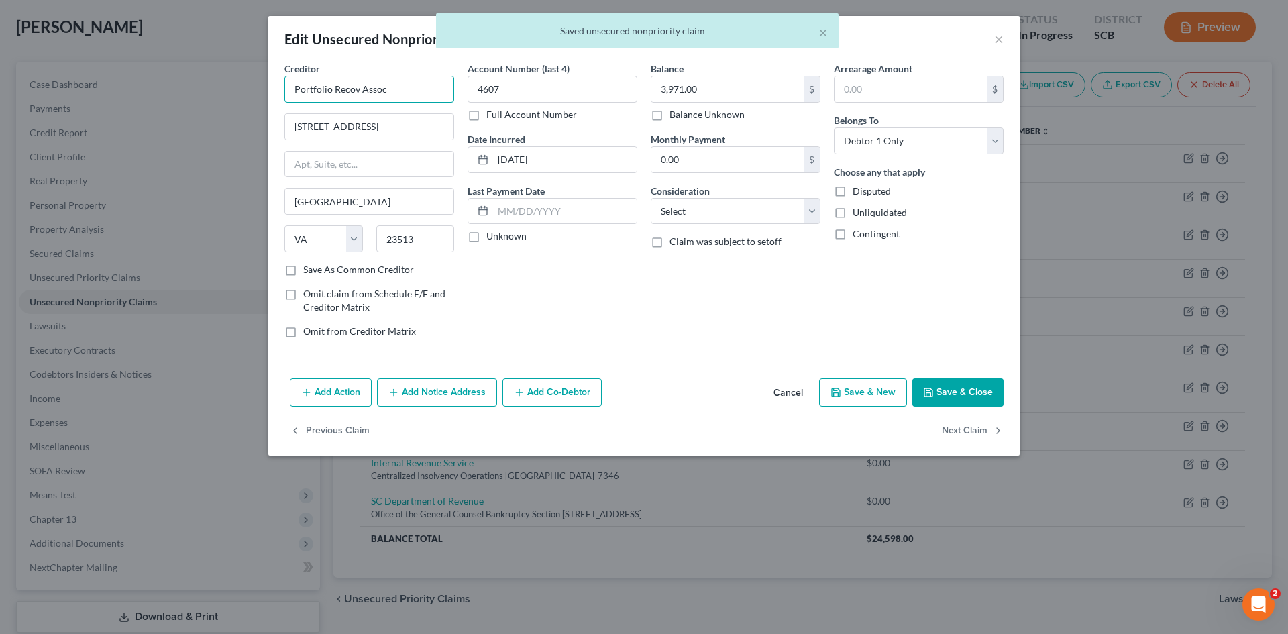
drag, startPoint x: 392, startPoint y: 90, endPoint x: 359, endPoint y: 98, distance: 34.5
click at [359, 98] on input "Portfolio Recov Assoc" at bounding box center [369, 89] width 170 height 27
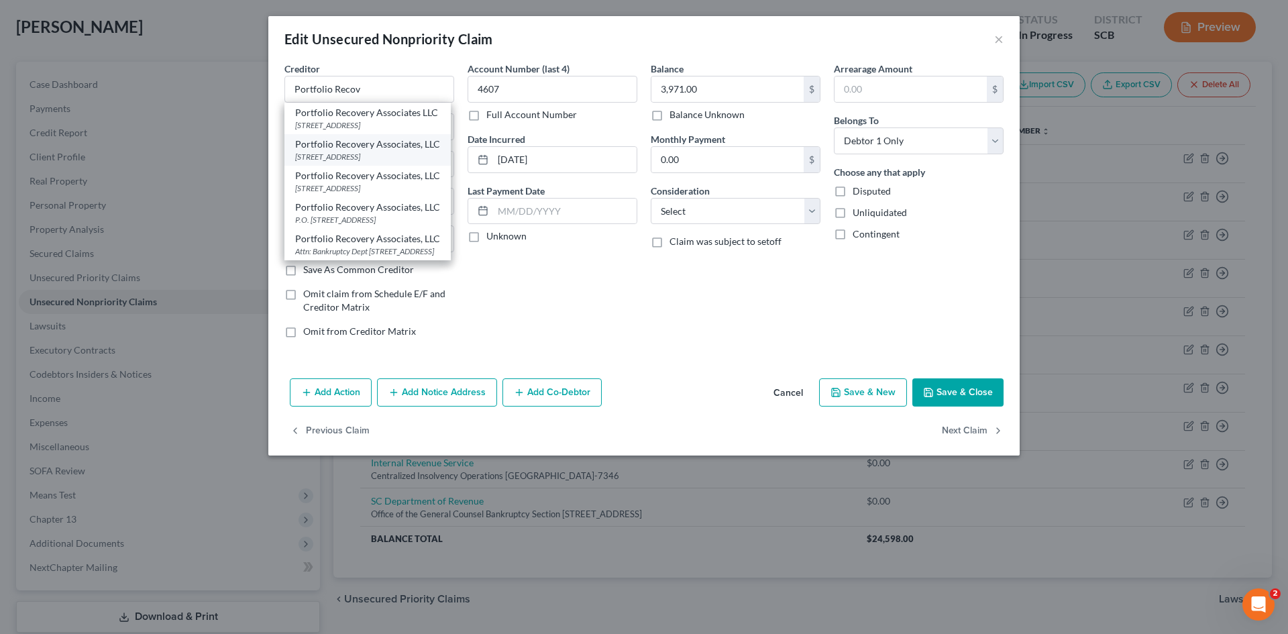
click at [381, 154] on div "120 Corporate Blvd, Ste 1, Norfolk, VA 23502" at bounding box center [367, 156] width 145 height 11
type input "Portfolio Recovery Associates, LLC"
type input "120 Corporate Blvd, Ste 1"
type input "23502"
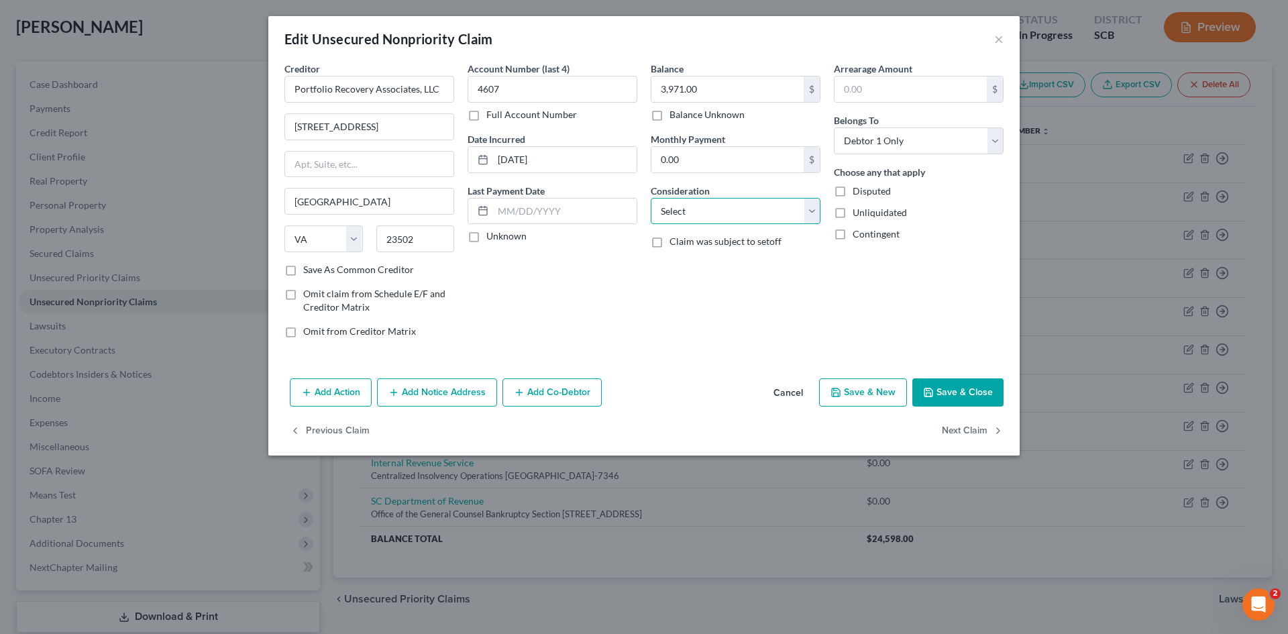
click at [700, 220] on select "Select Cable / Satellite Services Collection Agency Credit Card Debt Debt Couns…" at bounding box center [736, 211] width 170 height 27
select select "1"
click at [651, 198] on select "Select Cable / Satellite Services Collection Agency Credit Card Debt Debt Couns…" at bounding box center [736, 211] width 170 height 27
click at [967, 394] on button "Save & Close" at bounding box center [957, 392] width 91 height 28
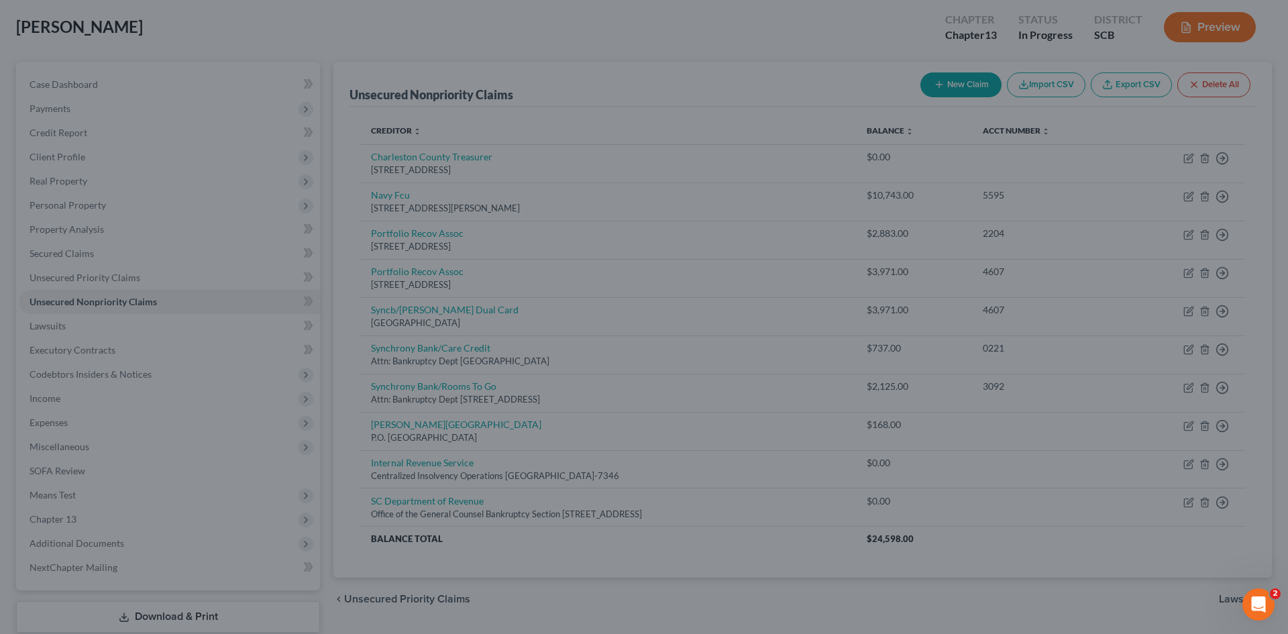
type input "0"
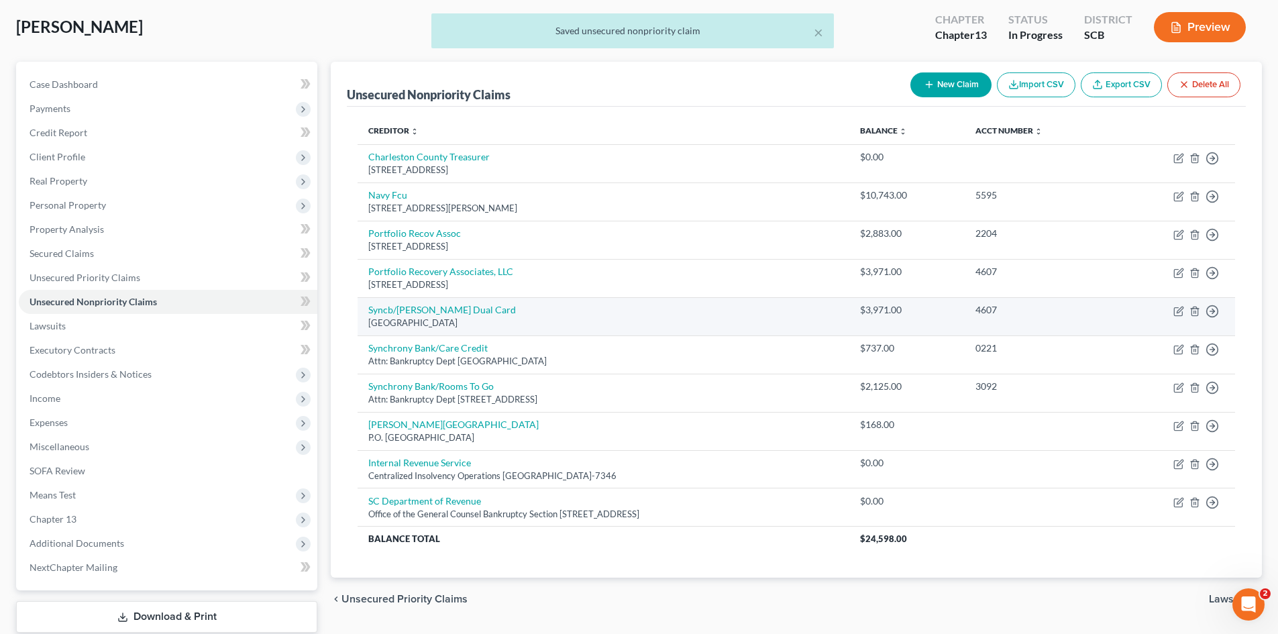
click at [416, 301] on td "Syncb/Belk Dual Card Po Box 71750, Philadelphia, PA 19176" at bounding box center [603, 316] width 492 height 38
click at [417, 313] on link "Syncb/[PERSON_NAME] Dual Card" at bounding box center [442, 309] width 148 height 11
select select "39"
select select "1"
select select "0"
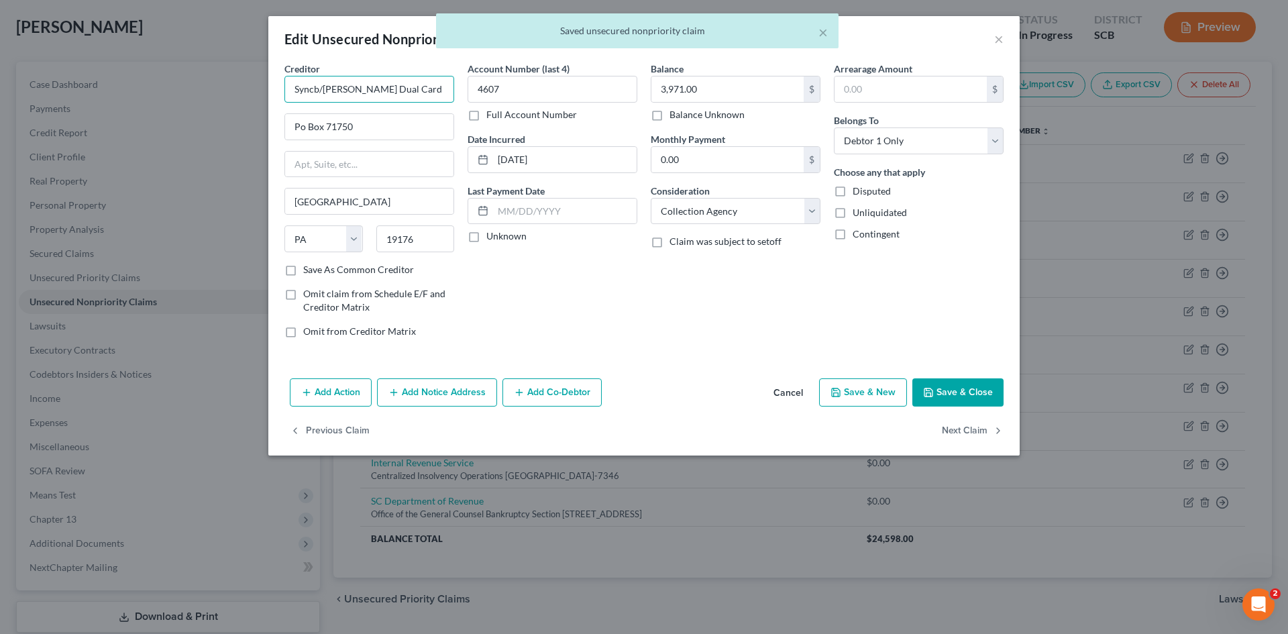
drag, startPoint x: 320, startPoint y: 86, endPoint x: 245, endPoint y: 66, distance: 77.8
click at [260, 72] on div "Edit Unsecured Nonpriority Claim × Creditor * Syncb/Belk Dual Card Po Box 71750…" at bounding box center [644, 317] width 1288 height 634
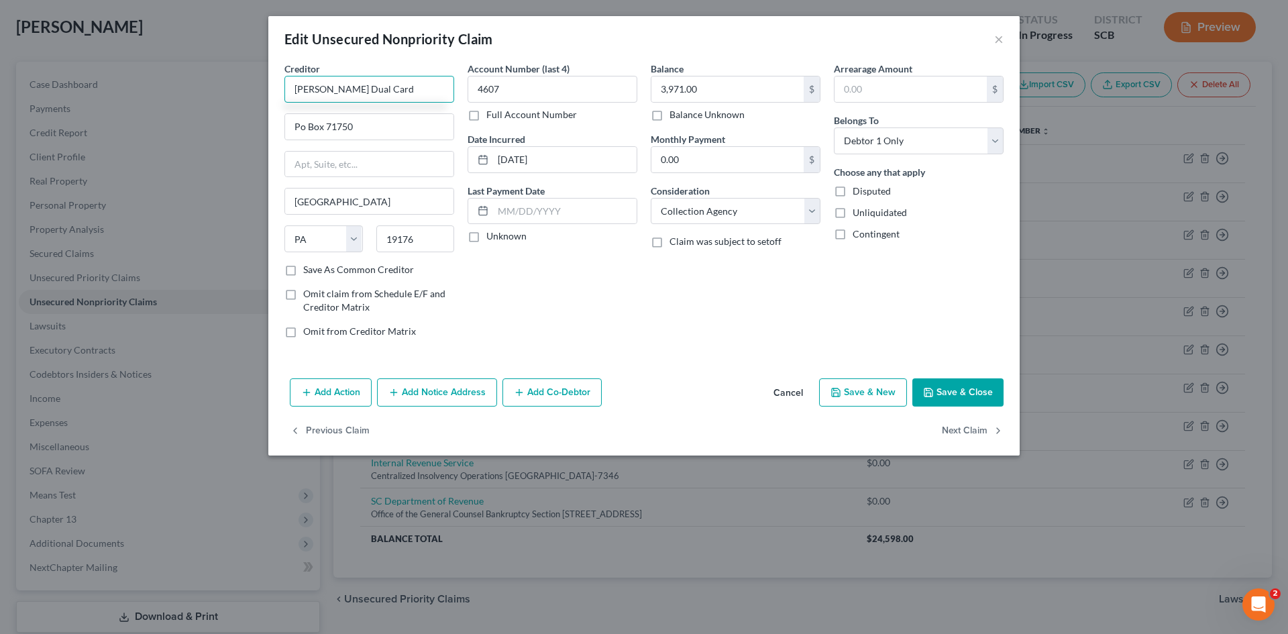
drag, startPoint x: 374, startPoint y: 91, endPoint x: 318, endPoint y: 96, distance: 56.6
click at [318, 96] on input "Belk Dual Card" at bounding box center [369, 89] width 170 height 27
click at [333, 130] on div "Attn: Bankruptcy Dept Po Box 71783, Philadelphia, PA 19176" at bounding box center [368, 124] width 146 height 11
type input "Synchrony Bank/Belk"
type input "Attn: Bankruptcy Dept"
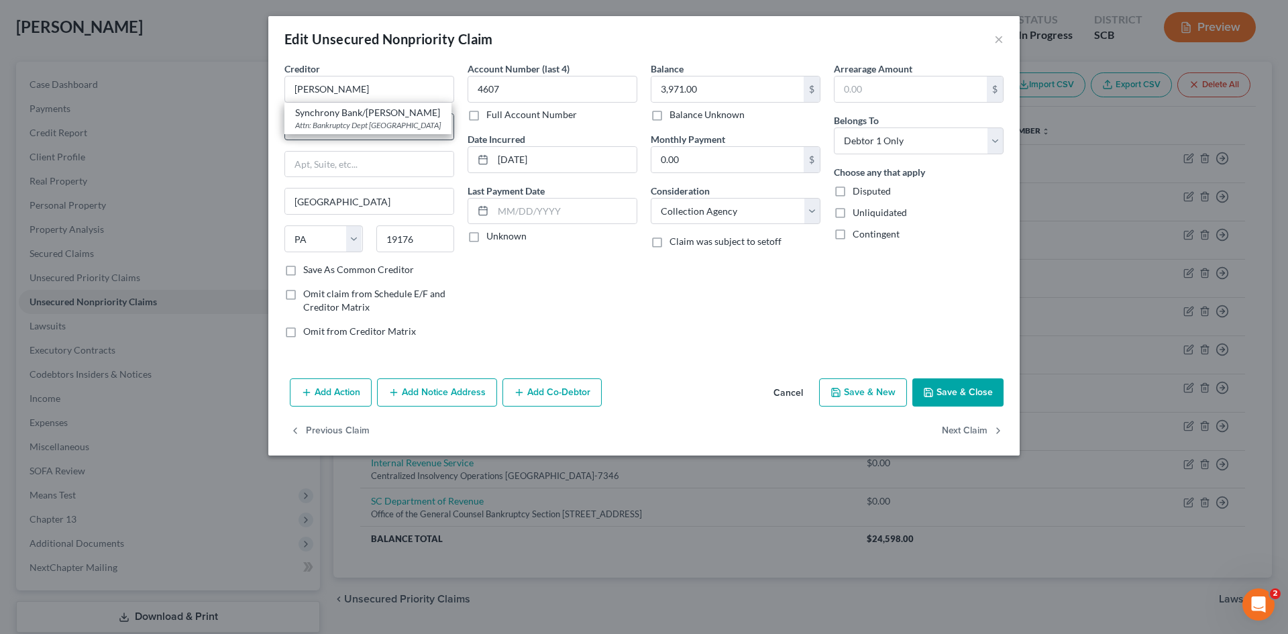
type input "Po Box 71783"
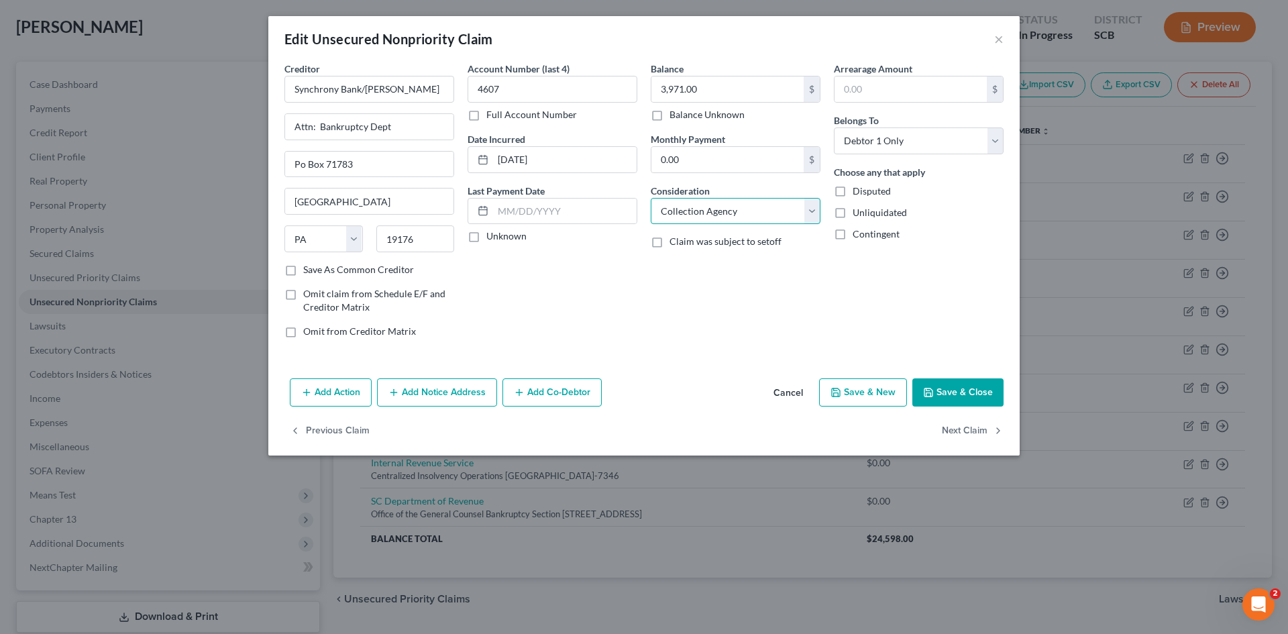
click at [685, 224] on select "Select Cable / Satellite Services Collection Agency Credit Card Debt Debt Couns…" at bounding box center [736, 211] width 170 height 27
select select "2"
click at [651, 198] on select "Select Cable / Satellite Services Collection Agency Credit Card Debt Debt Couns…" at bounding box center [736, 211] width 170 height 27
click at [935, 395] on button "Save & Close" at bounding box center [957, 392] width 91 height 28
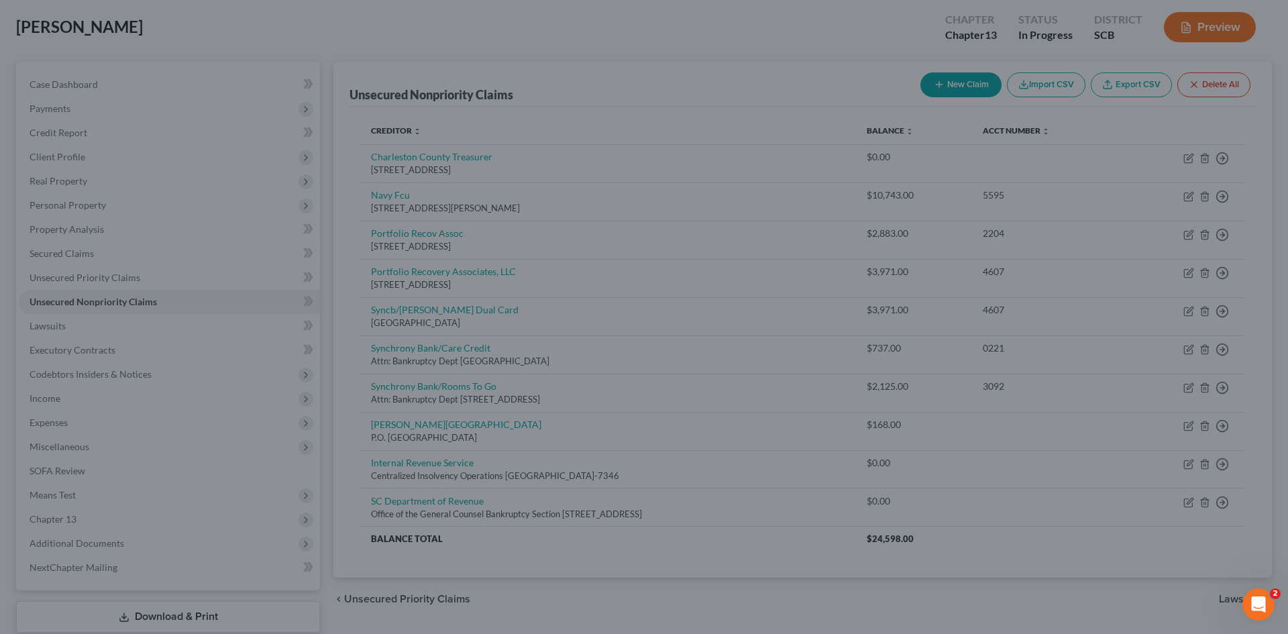
type input "0"
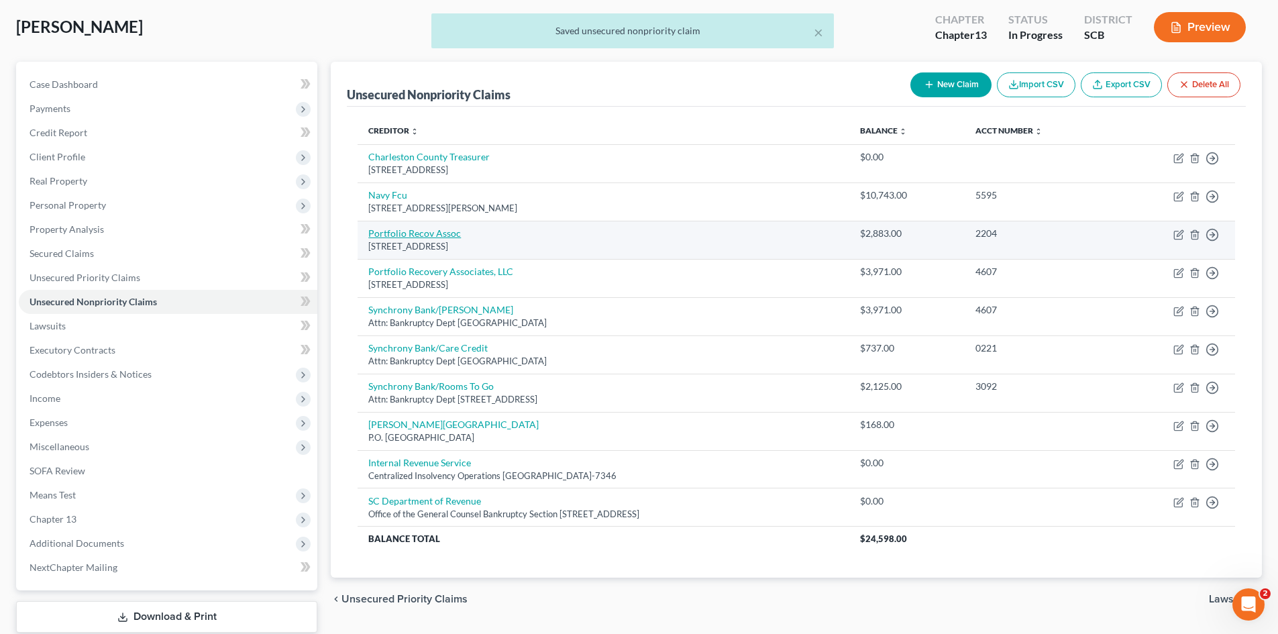
click at [428, 236] on link "Portfolio Recov Assoc" at bounding box center [414, 232] width 93 height 11
select select "48"
select select "0"
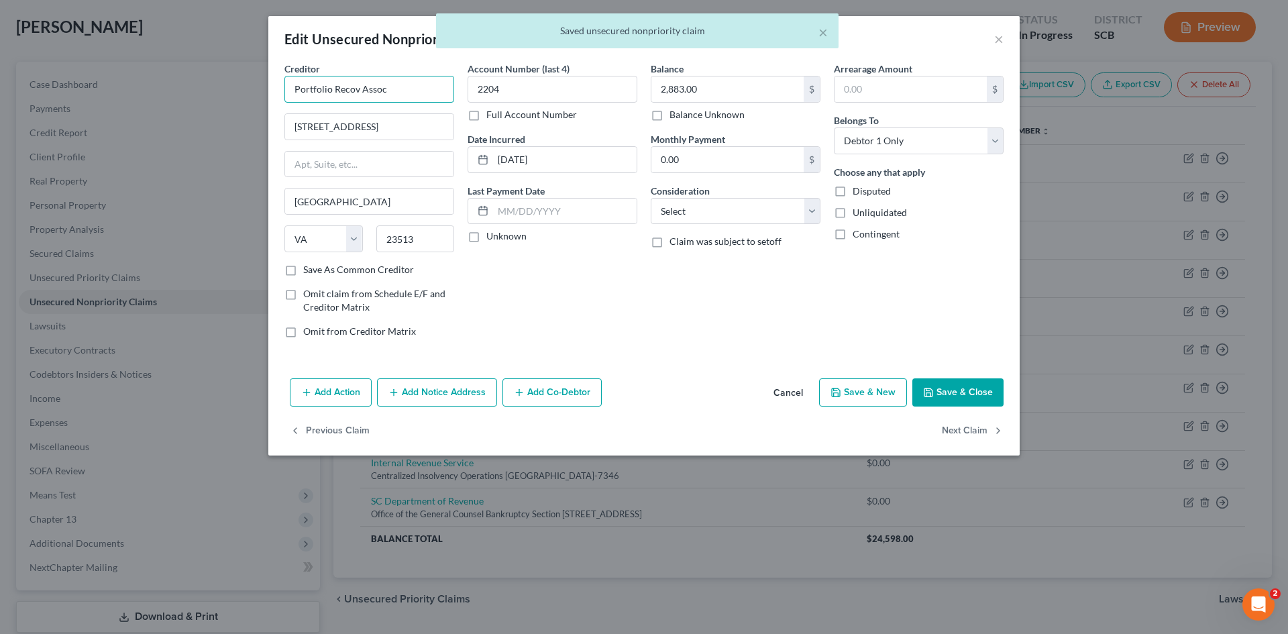
drag, startPoint x: 359, startPoint y: 93, endPoint x: 476, endPoint y: 119, distance: 119.6
click at [412, 106] on div "Creditor * Portfolio Recov Assoc 120 Corporate Drive Norfolk State AL AK AR AZ …" at bounding box center [369, 162] width 170 height 201
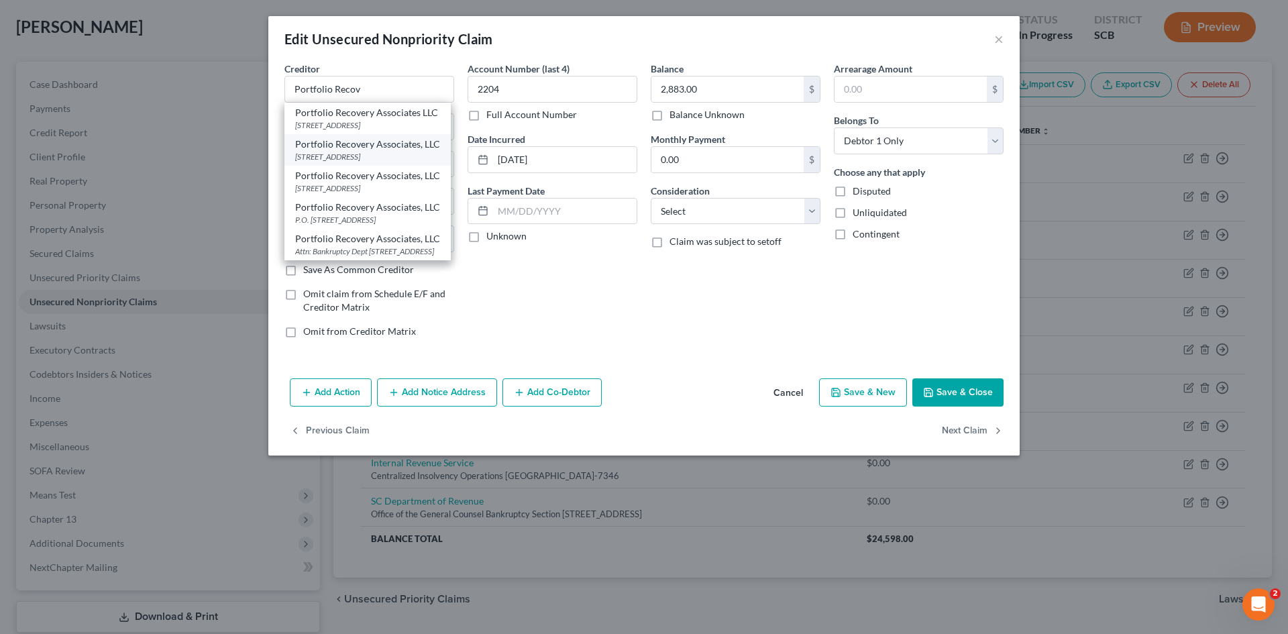
click at [338, 162] on div "120 Corporate Blvd, Ste 1, Norfolk, VA 23502" at bounding box center [367, 156] width 145 height 11
type input "Portfolio Recovery Associates, LLC"
type input "120 Corporate Blvd, Ste 1"
type input "23502"
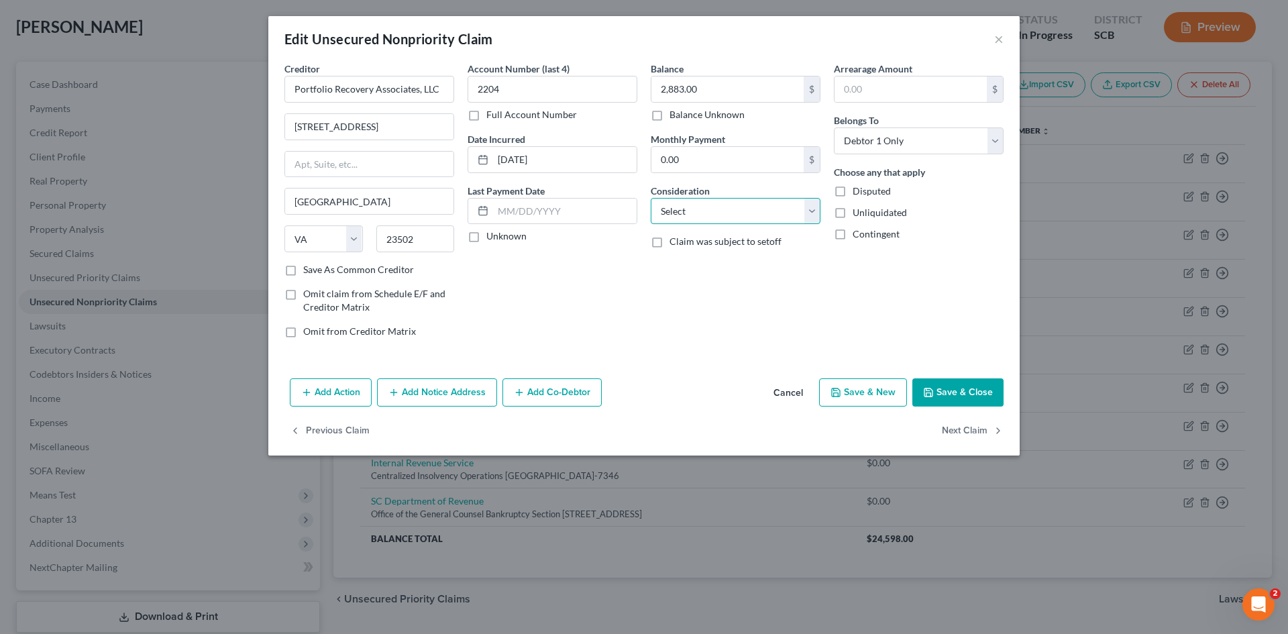
click at [675, 199] on select "Select Cable / Satellite Services Collection Agency Credit Card Debt Debt Couns…" at bounding box center [736, 211] width 170 height 27
select select "1"
click at [651, 198] on select "Select Cable / Satellite Services Collection Agency Credit Card Debt Debt Couns…" at bounding box center [736, 211] width 170 height 27
click at [932, 384] on button "Save & Close" at bounding box center [957, 392] width 91 height 28
type input "0"
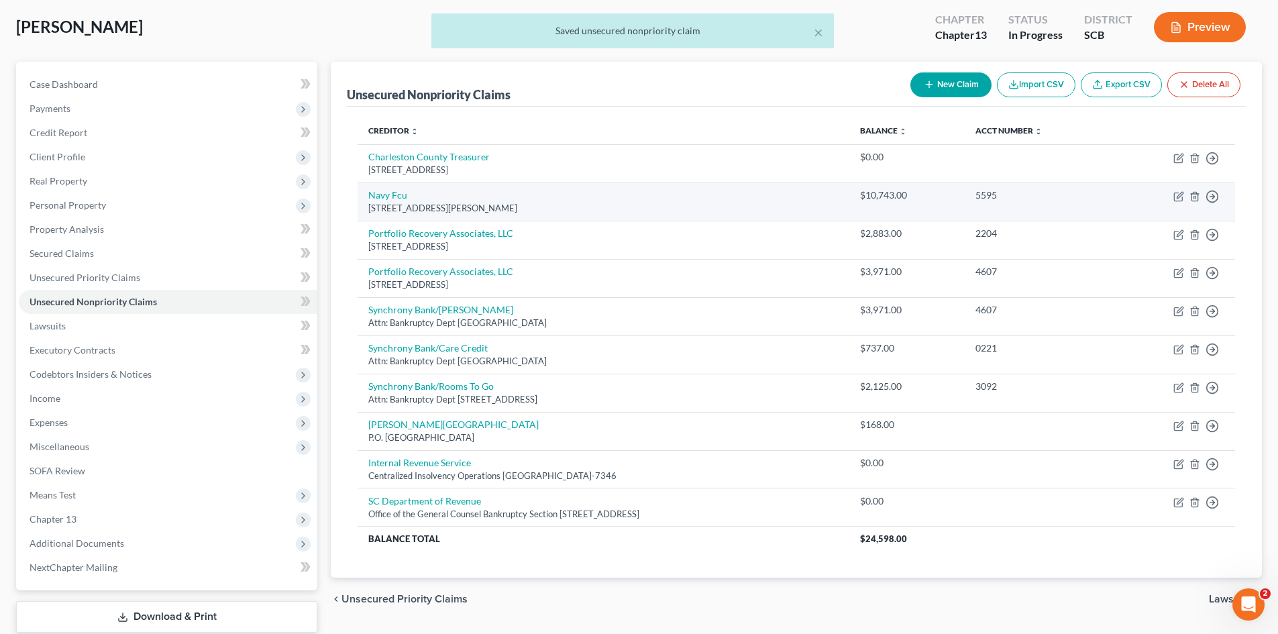
click at [382, 184] on td "Navy Fcu Po Box 3700, Merrifield, VA 22119" at bounding box center [603, 201] width 492 height 38
click at [390, 190] on link "Navy Fcu" at bounding box center [387, 194] width 39 height 11
select select "48"
select select "2"
select select "0"
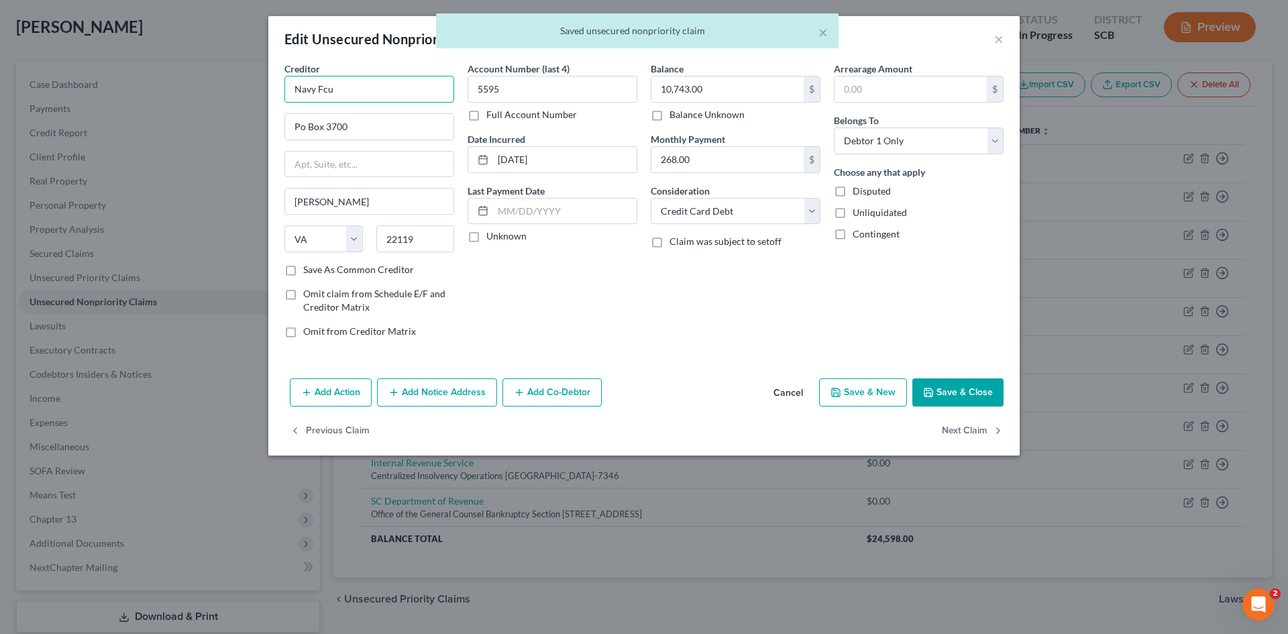
drag, startPoint x: 322, startPoint y: 88, endPoint x: 417, endPoint y: 89, distance: 94.6
click at [355, 88] on input "Navy Fcu" at bounding box center [369, 89] width 170 height 27
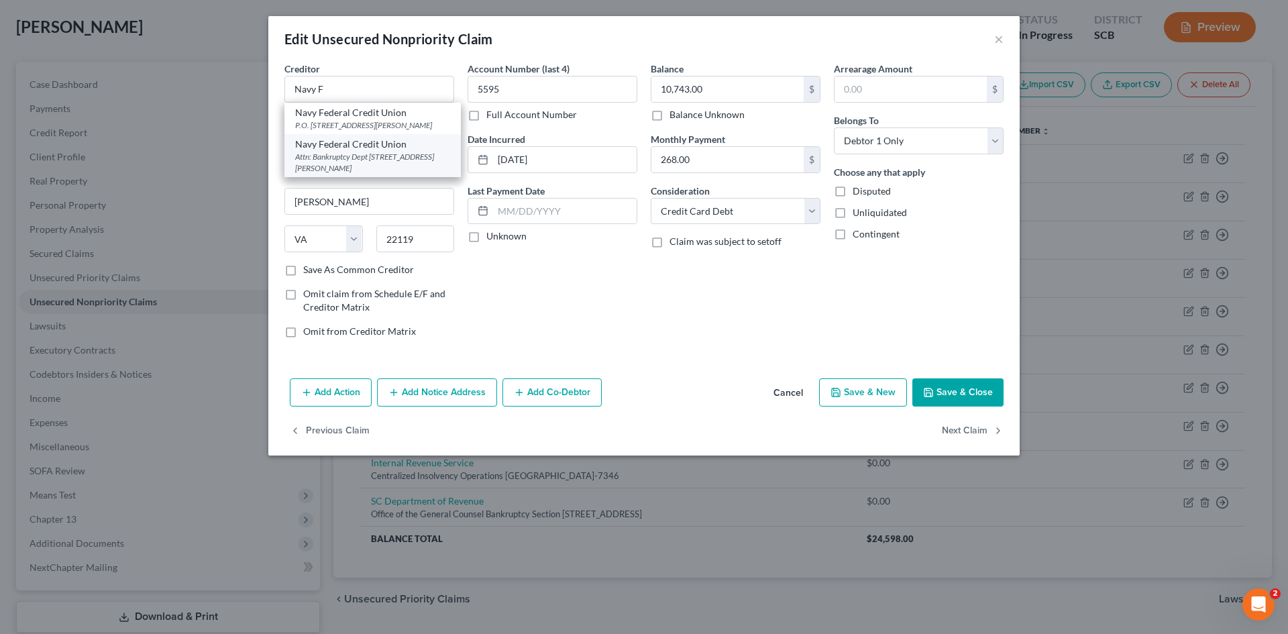
click at [371, 152] on div "Attn: Bankruptcy Dept PO Box 3000, Merrifield, VA 22119" at bounding box center [372, 162] width 155 height 23
type input "Navy Federal Credit Union"
type input "Attn: Bankruptcy Dept"
type input "PO Box 3000"
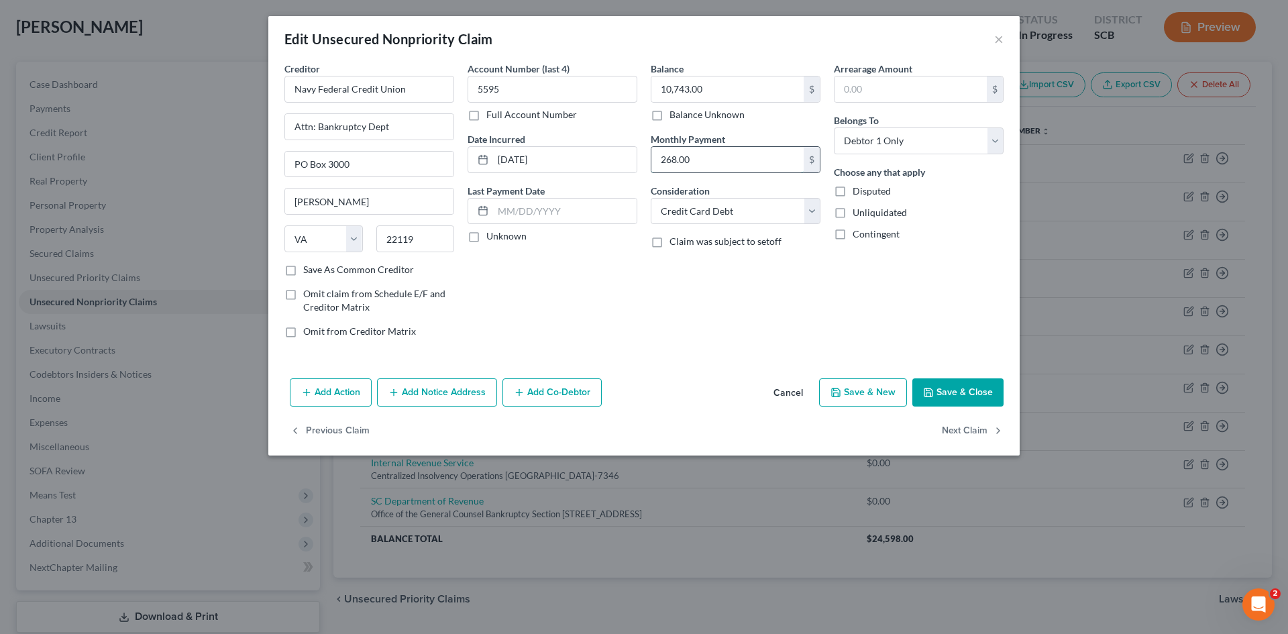
click at [669, 162] on input "268.00" at bounding box center [727, 159] width 152 height 25
click at [986, 396] on button "Save & Close" at bounding box center [957, 392] width 91 height 28
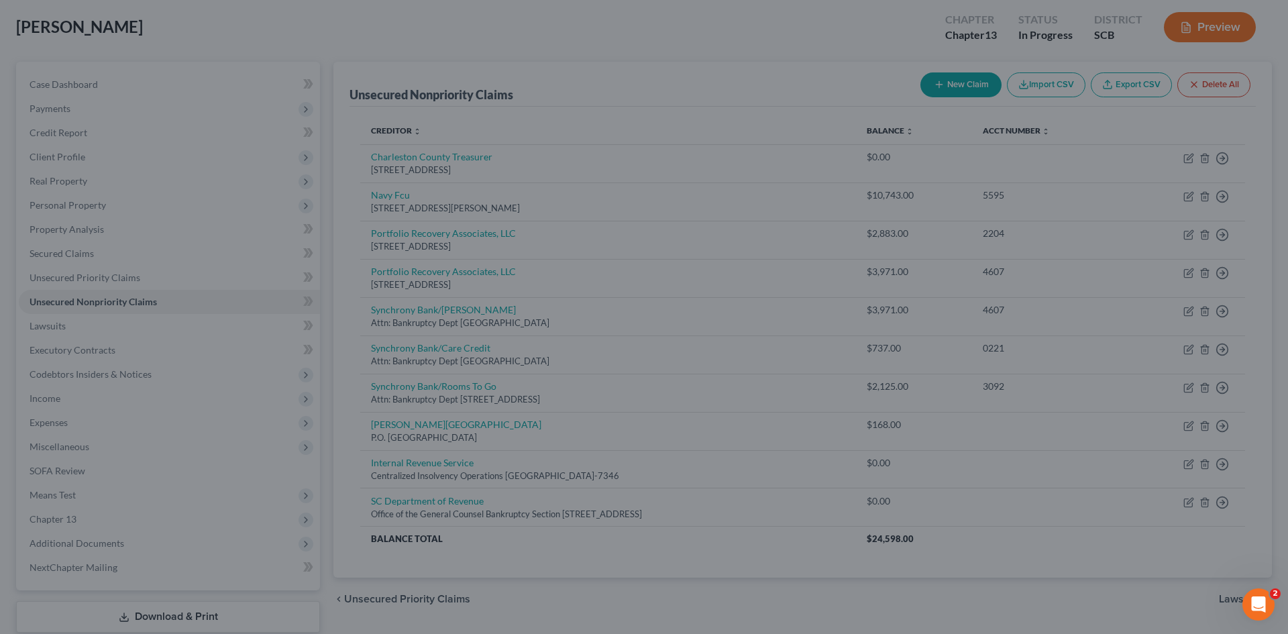
type input "0"
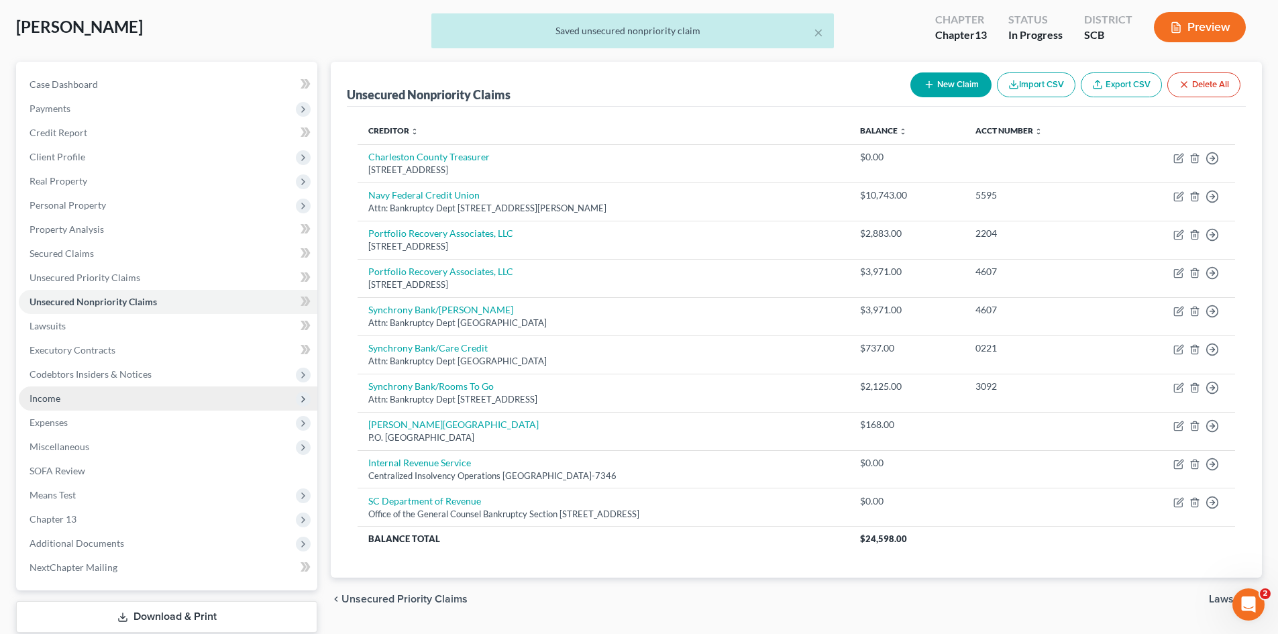
click at [60, 401] on span "Income" at bounding box center [45, 397] width 31 height 11
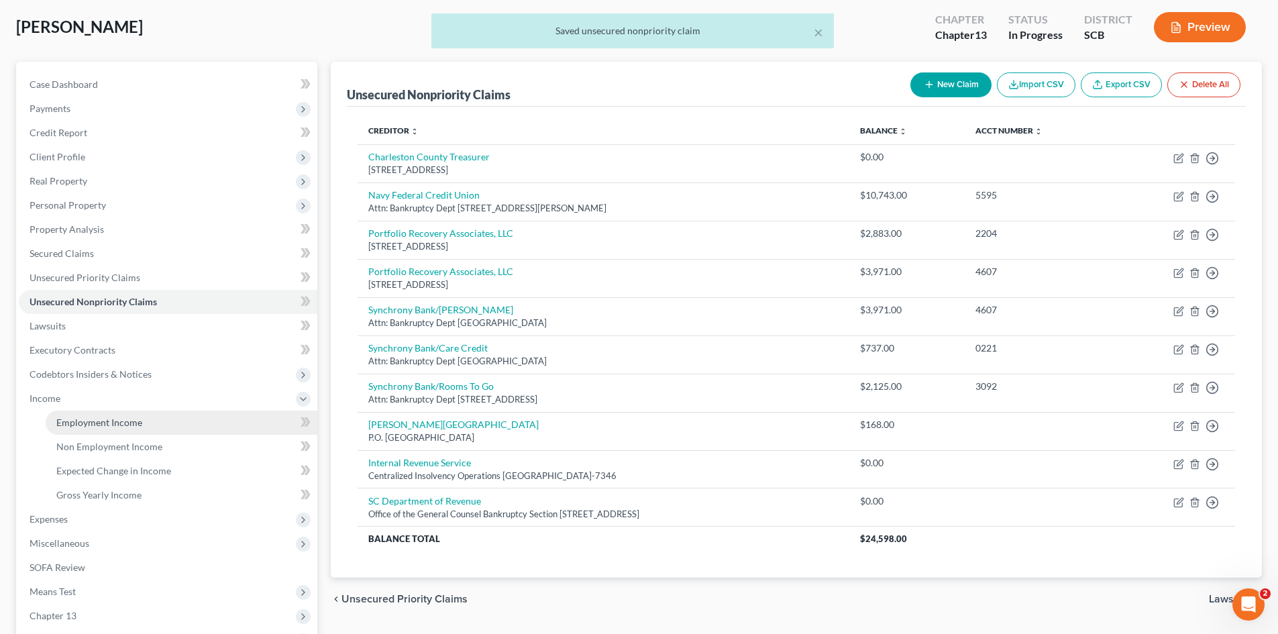
click at [62, 428] on link "Employment Income" at bounding box center [182, 422] width 272 height 24
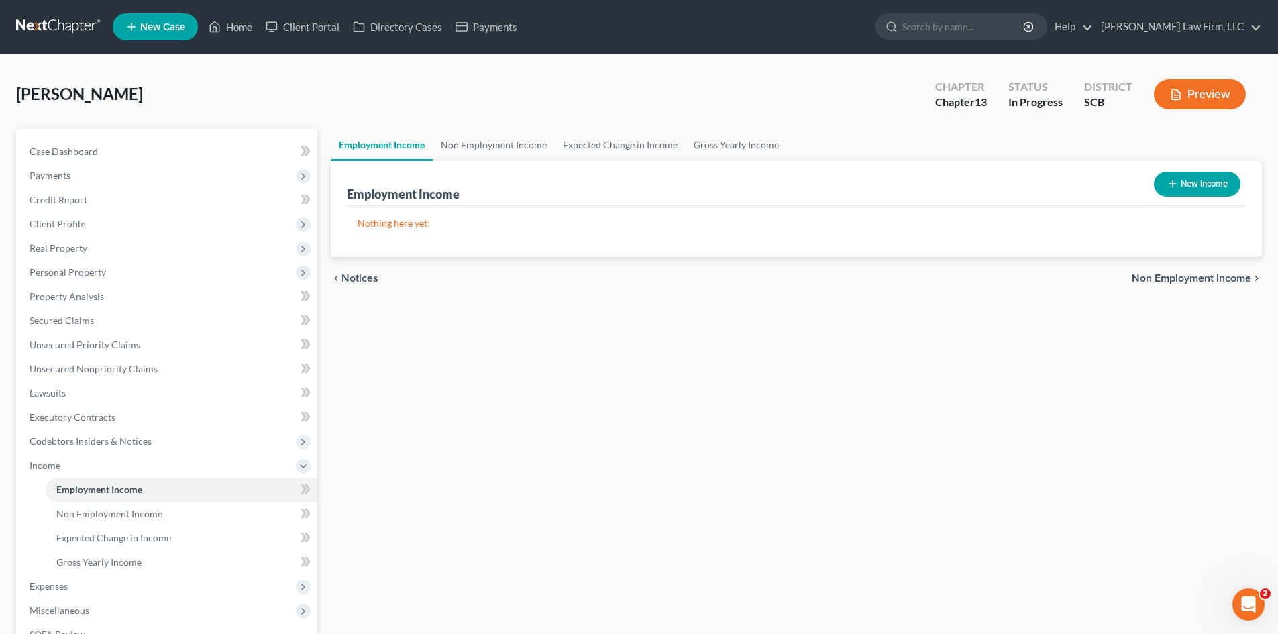
click at [1195, 177] on button "New Income" at bounding box center [1197, 184] width 87 height 25
select select "0"
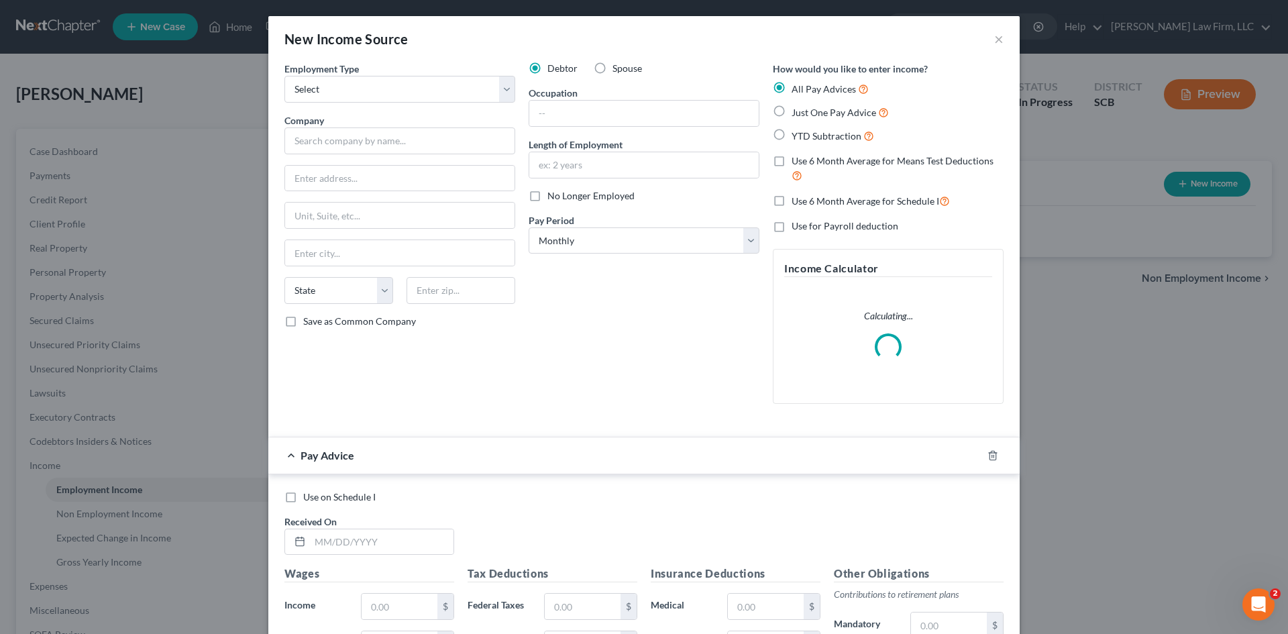
click at [547, 193] on label "No Longer Employed" at bounding box center [590, 195] width 87 height 13
click at [553, 193] on input "No Longer Employed" at bounding box center [557, 193] width 9 height 9
checkbox input "true"
click at [364, 96] on select "Select Full or Part Time Employment Self Employment" at bounding box center [399, 89] width 231 height 27
select select "0"
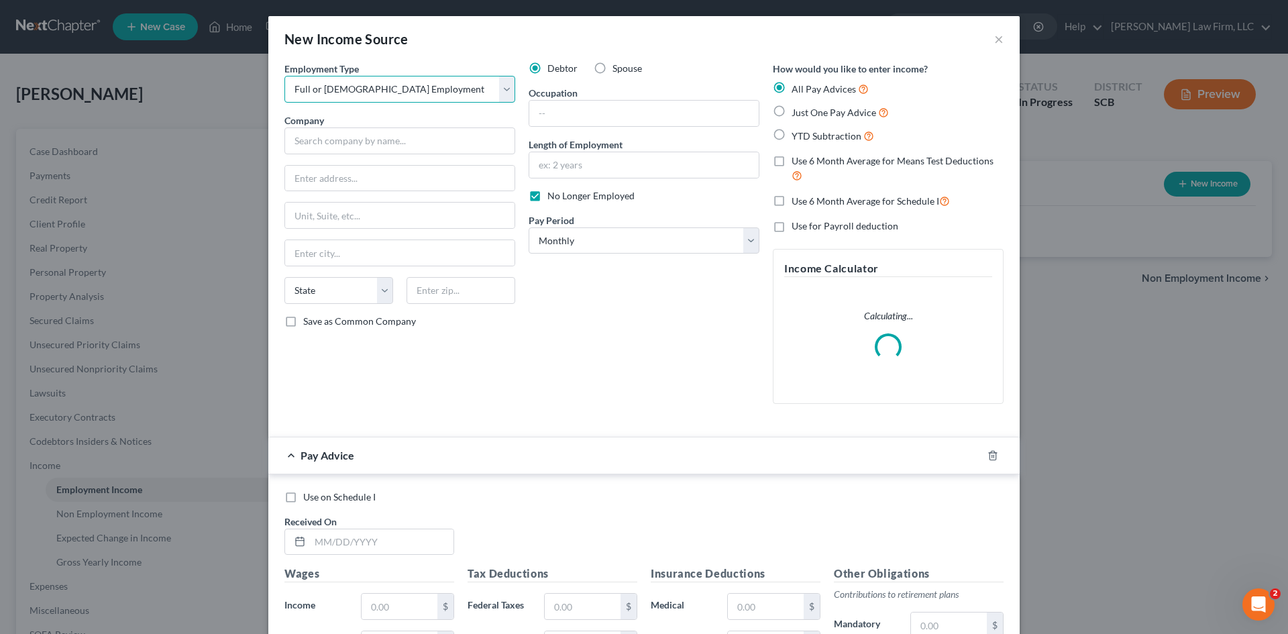
click at [284, 76] on select "Select Full or Part Time Employment Self Employment" at bounding box center [399, 89] width 231 height 27
click at [355, 133] on input "text" at bounding box center [399, 140] width 231 height 27
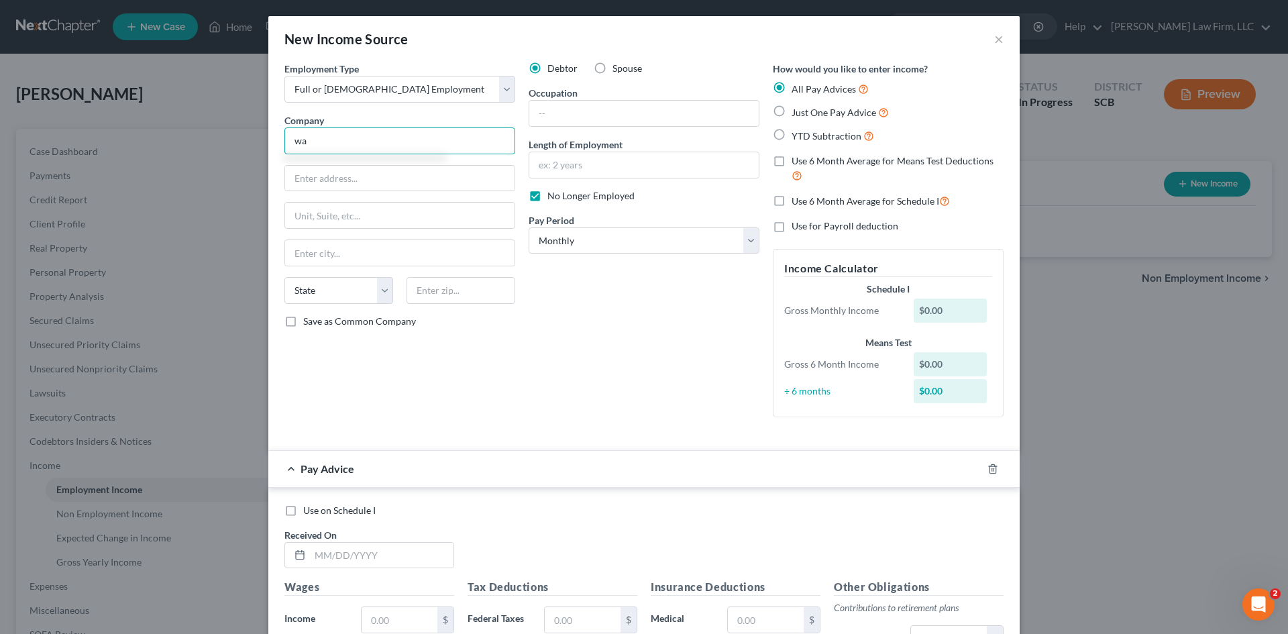
type input "w"
type input "Walmart (Not Employed)"
click at [791, 115] on label "Just One Pay Advice" at bounding box center [839, 112] width 97 height 15
click at [797, 113] on input "Just One Pay Advice" at bounding box center [801, 109] width 9 height 9
radio input "true"
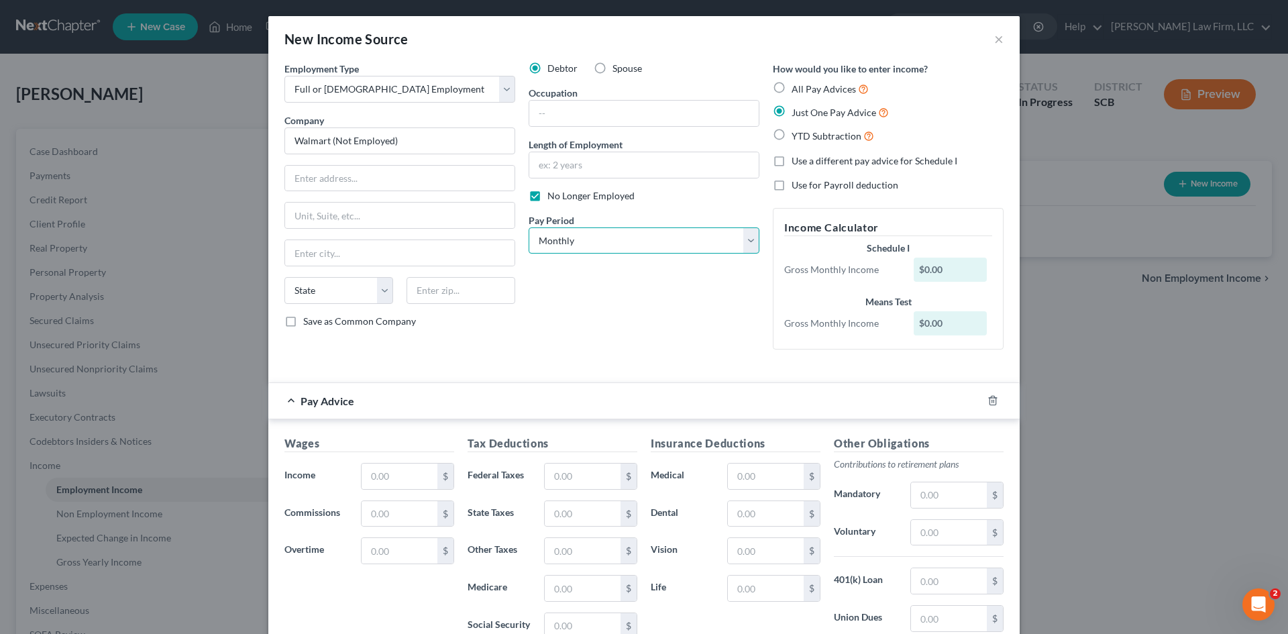
click at [618, 246] on select "Select Monthly Twice Monthly Every Other Week Weekly" at bounding box center [644, 240] width 231 height 27
click at [618, 245] on select "Select Monthly Twice Monthly Every Other Week Weekly" at bounding box center [644, 240] width 231 height 27
click at [393, 474] on input "text" at bounding box center [400, 475] width 76 height 25
type input "4,964.70"
click at [577, 483] on input "text" at bounding box center [583, 475] width 76 height 25
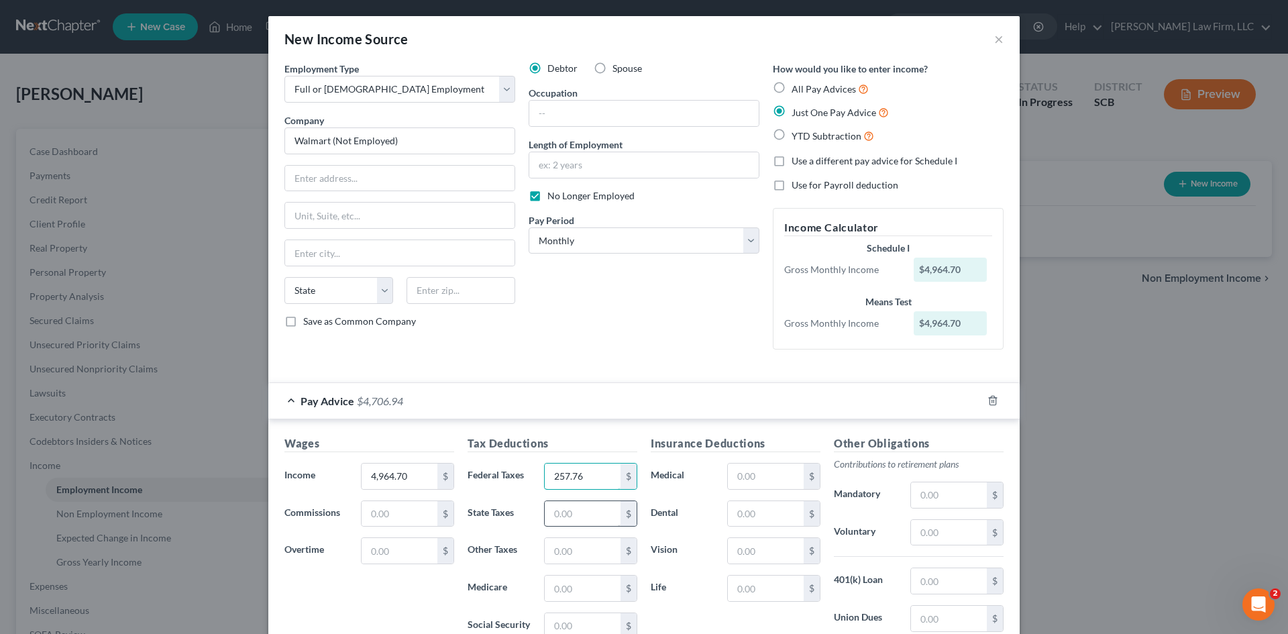
type input "257.76"
click at [555, 518] on input "text" at bounding box center [583, 513] width 76 height 25
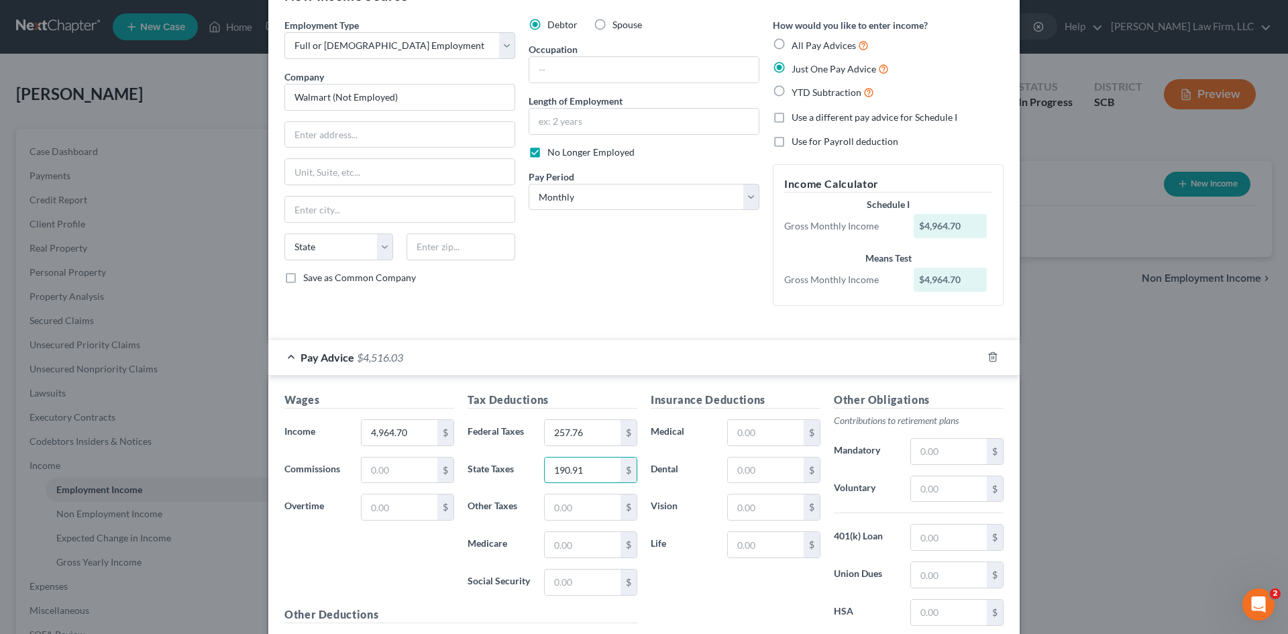
scroll to position [67, 0]
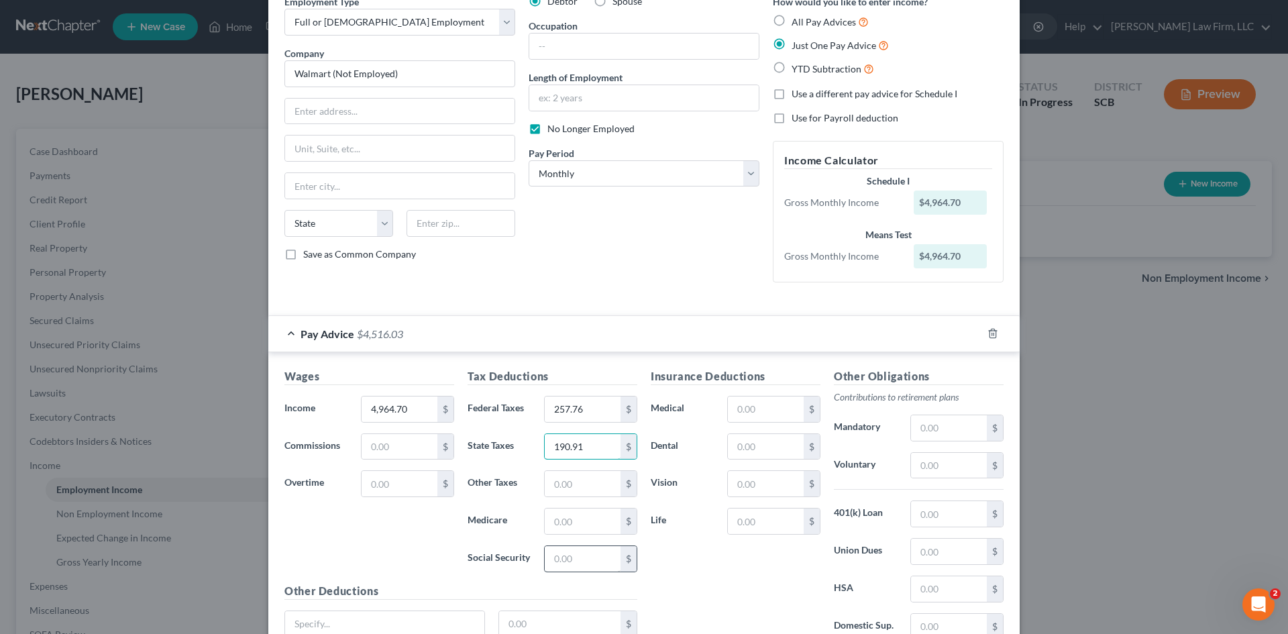
type input "190.91"
click at [596, 555] on input "text" at bounding box center [583, 558] width 76 height 25
type input "379.79"
click at [928, 549] on input "text" at bounding box center [949, 551] width 76 height 25
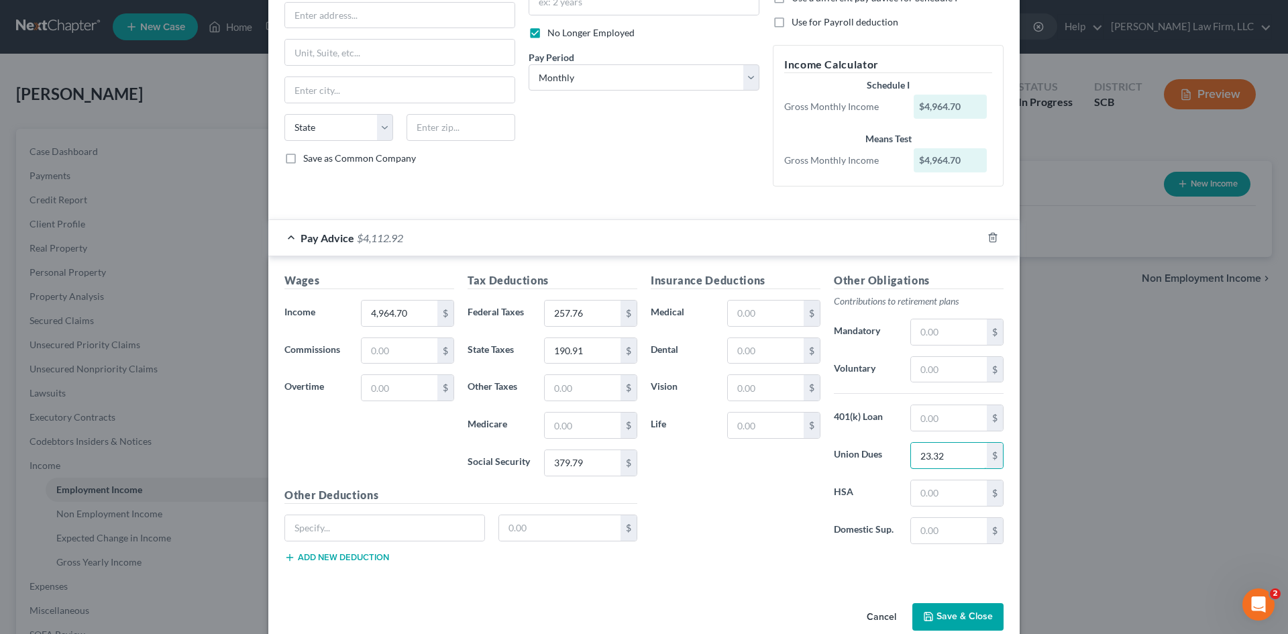
scroll to position [186, 0]
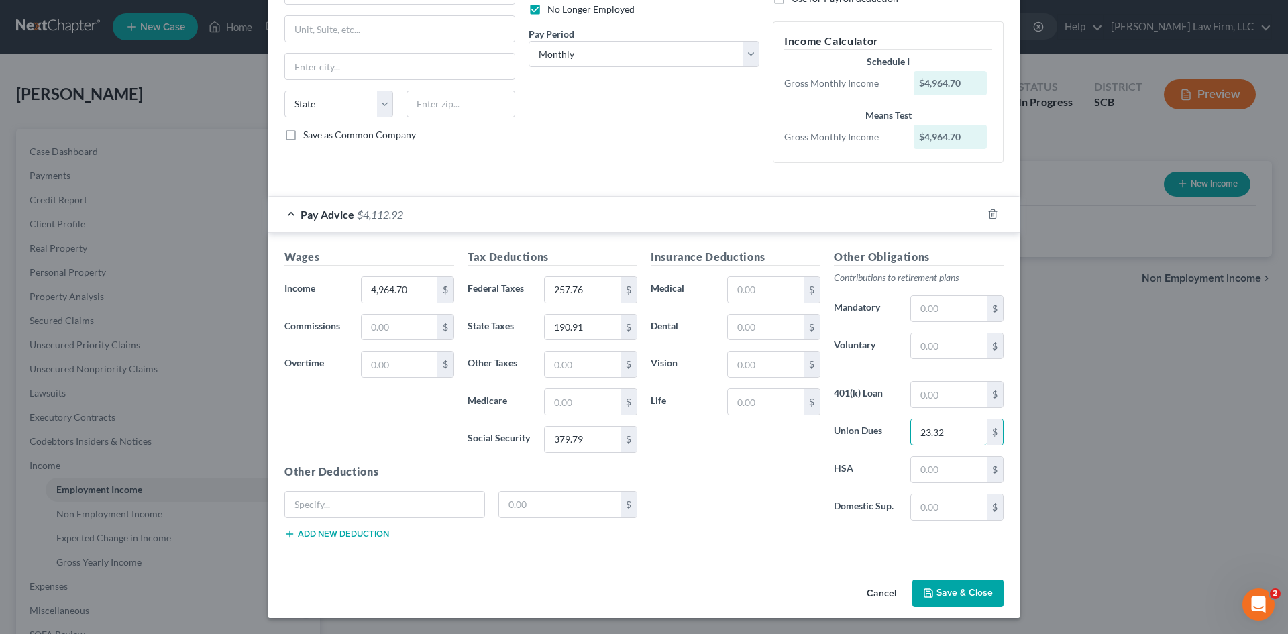
type input "23.32"
click at [956, 602] on button "Save & Close" at bounding box center [957, 594] width 91 height 28
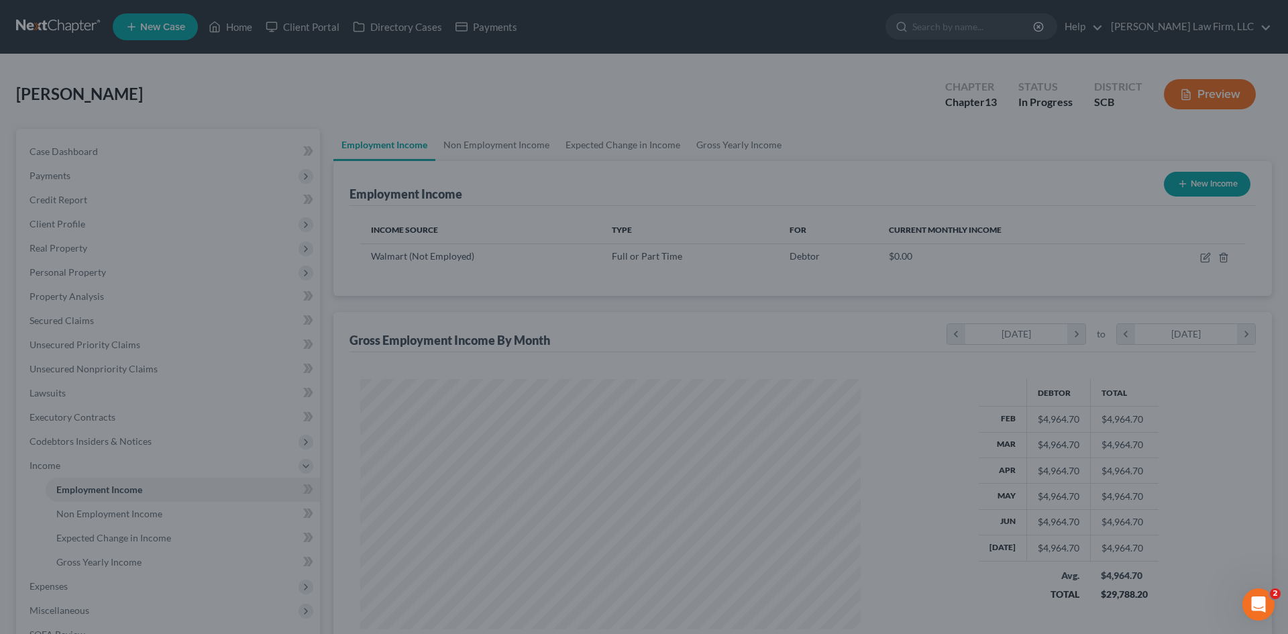
scroll to position [670472, 670195]
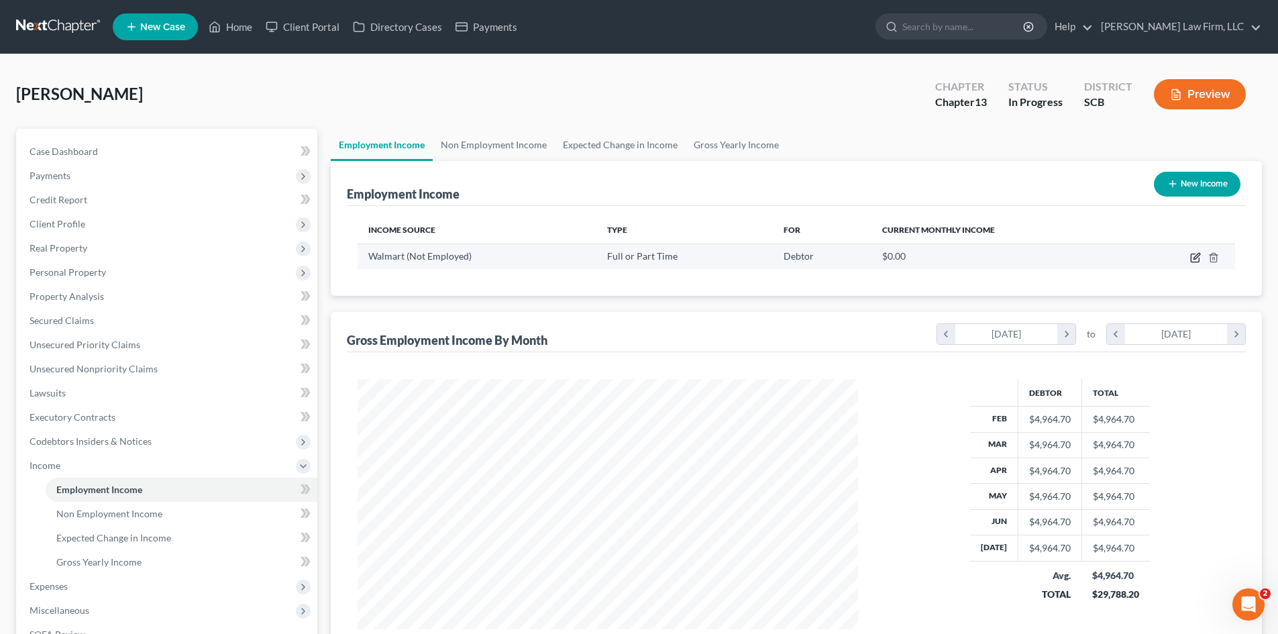
click at [1193, 253] on icon "button" at bounding box center [1195, 257] width 11 height 11
select select "0"
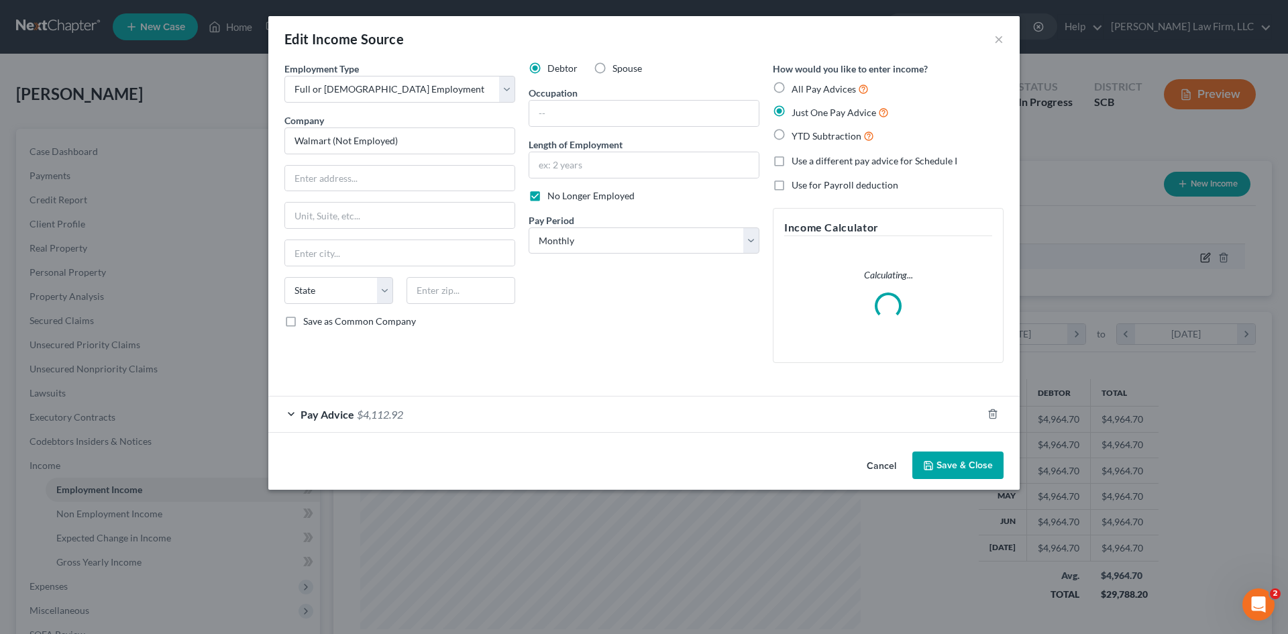
scroll to position [252, 532]
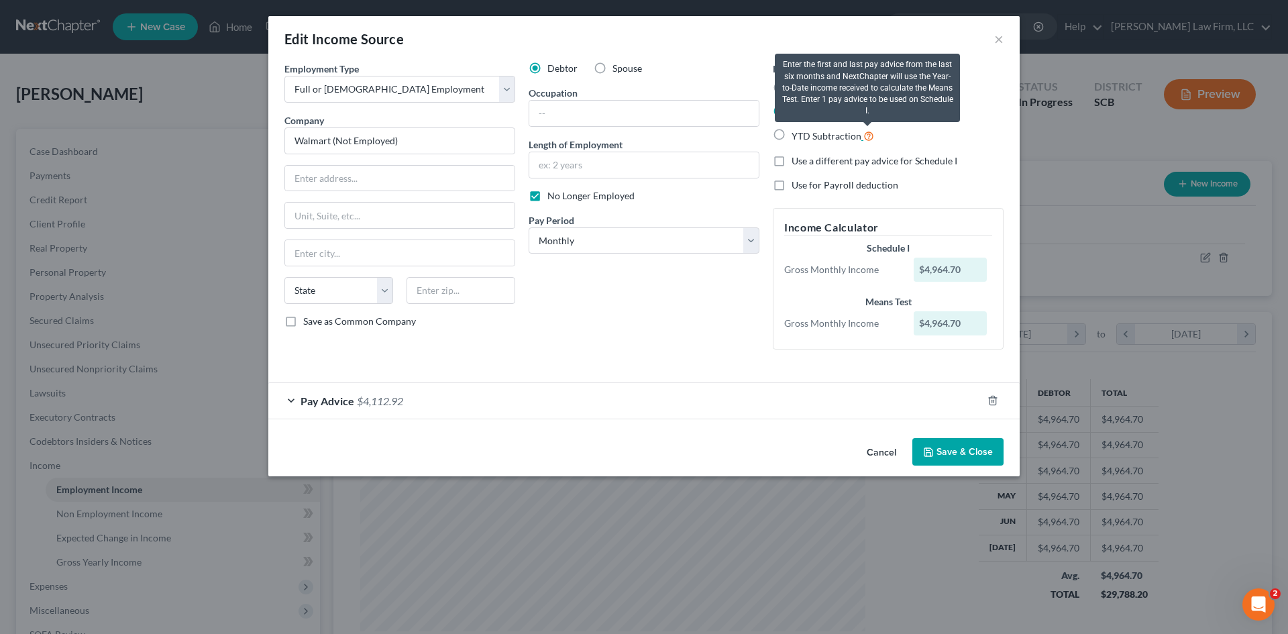
click at [865, 133] on icon at bounding box center [868, 135] width 11 height 13
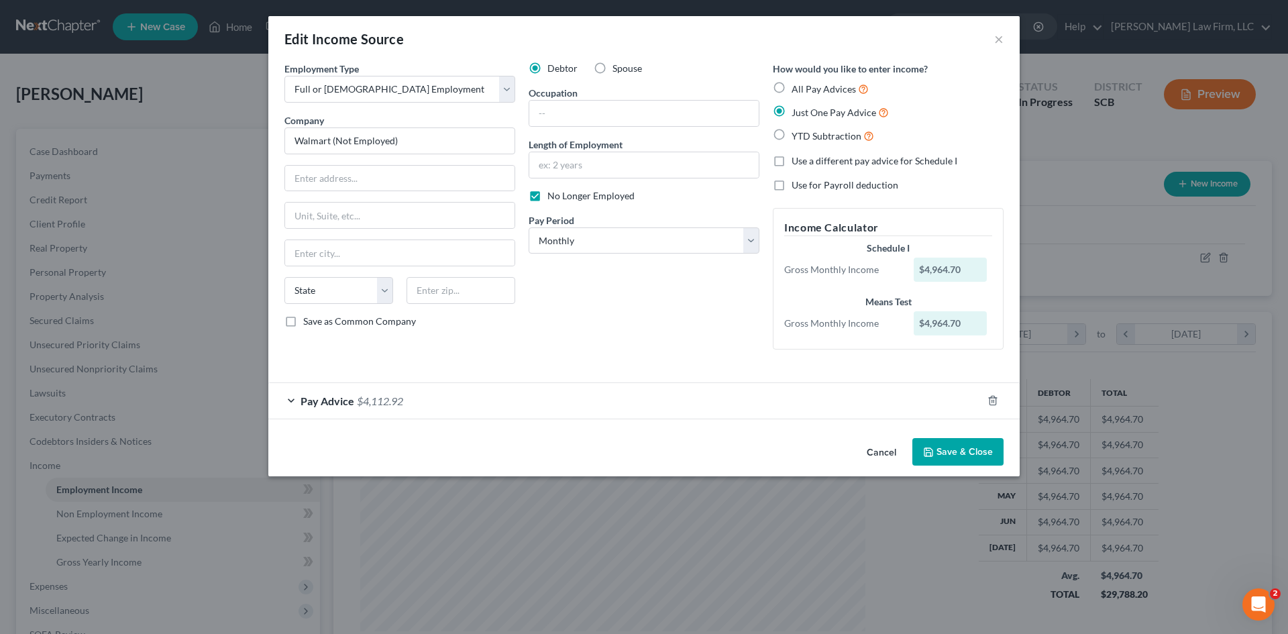
click at [791, 135] on label "YTD Subtraction" at bounding box center [832, 135] width 82 height 15
click at [797, 135] on input "YTD Subtraction" at bounding box center [801, 132] width 9 height 9
radio input "true"
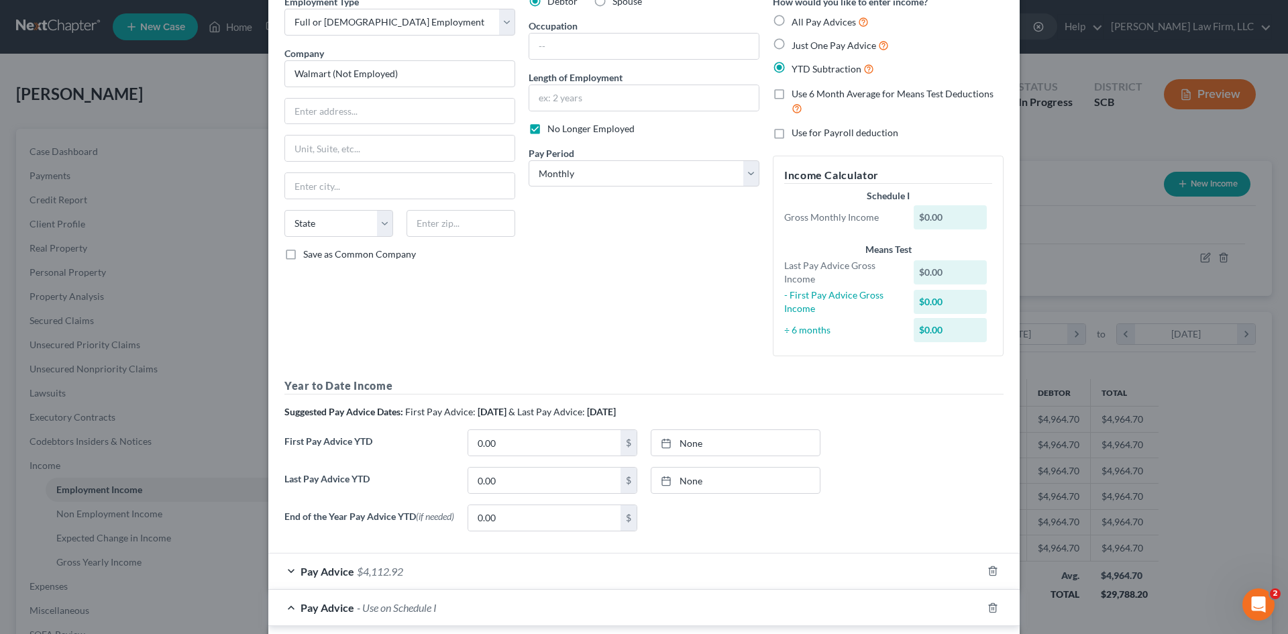
scroll to position [134, 0]
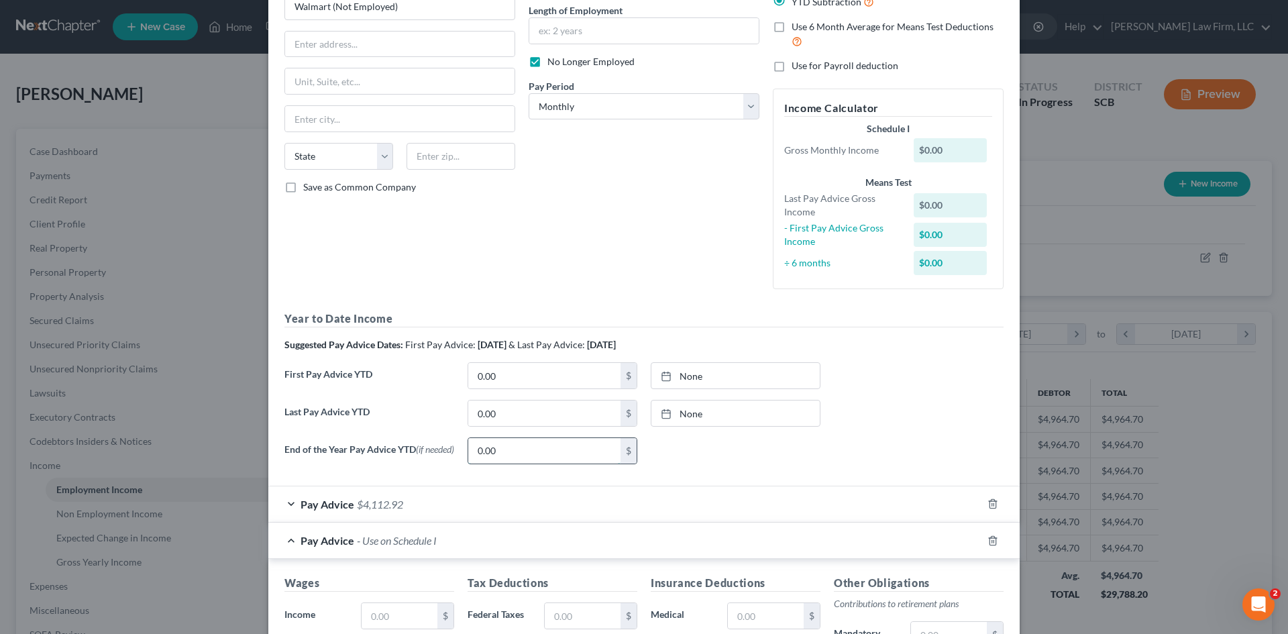
click at [569, 457] on input "0.00" at bounding box center [544, 450] width 152 height 25
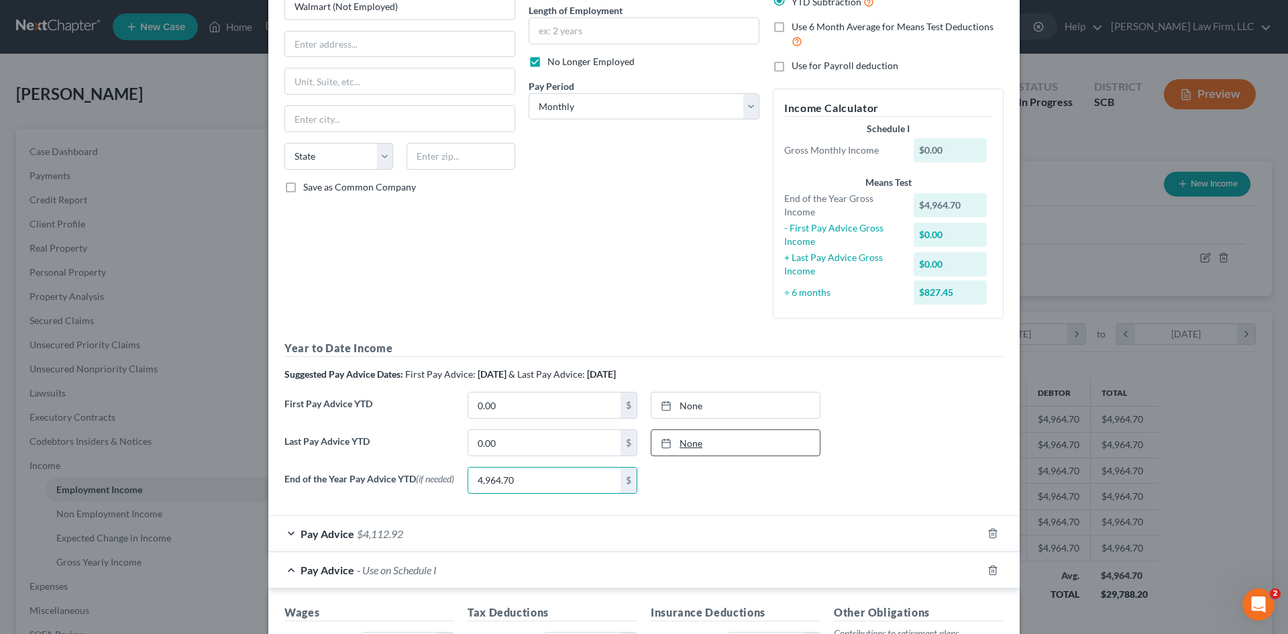
type input "4,964.70"
type input "8/11/2025"
click at [684, 450] on link "8/11/2025" at bounding box center [735, 442] width 168 height 25
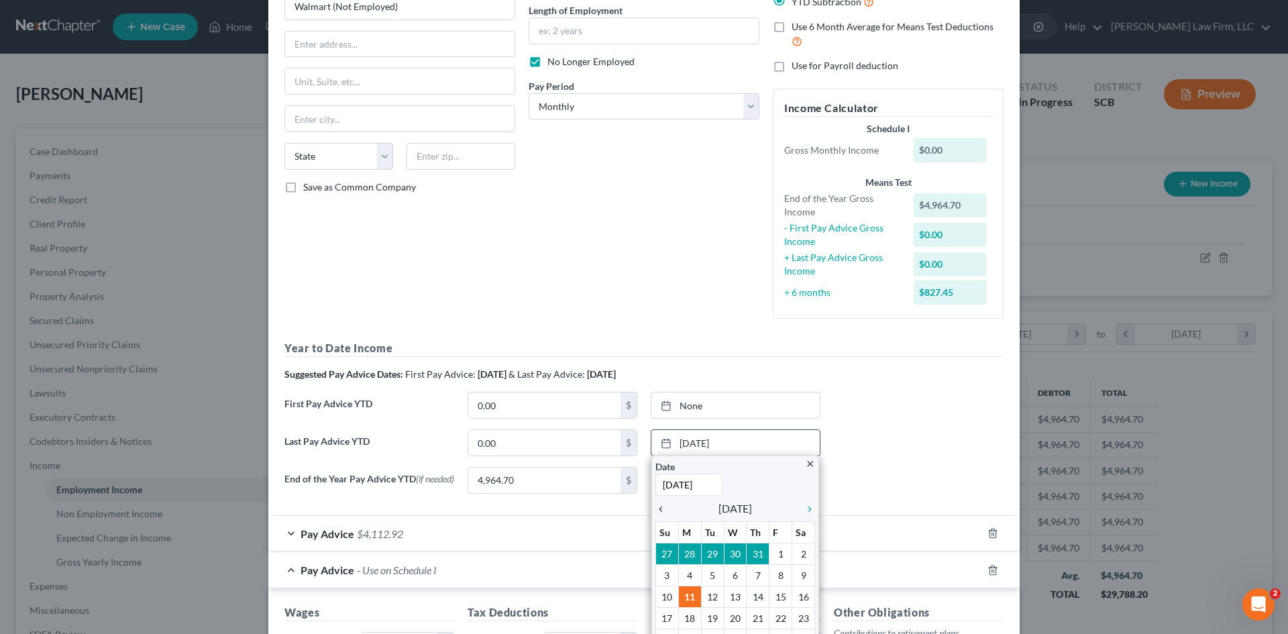
click at [655, 502] on div "chevron_left" at bounding box center [663, 508] width 17 height 13
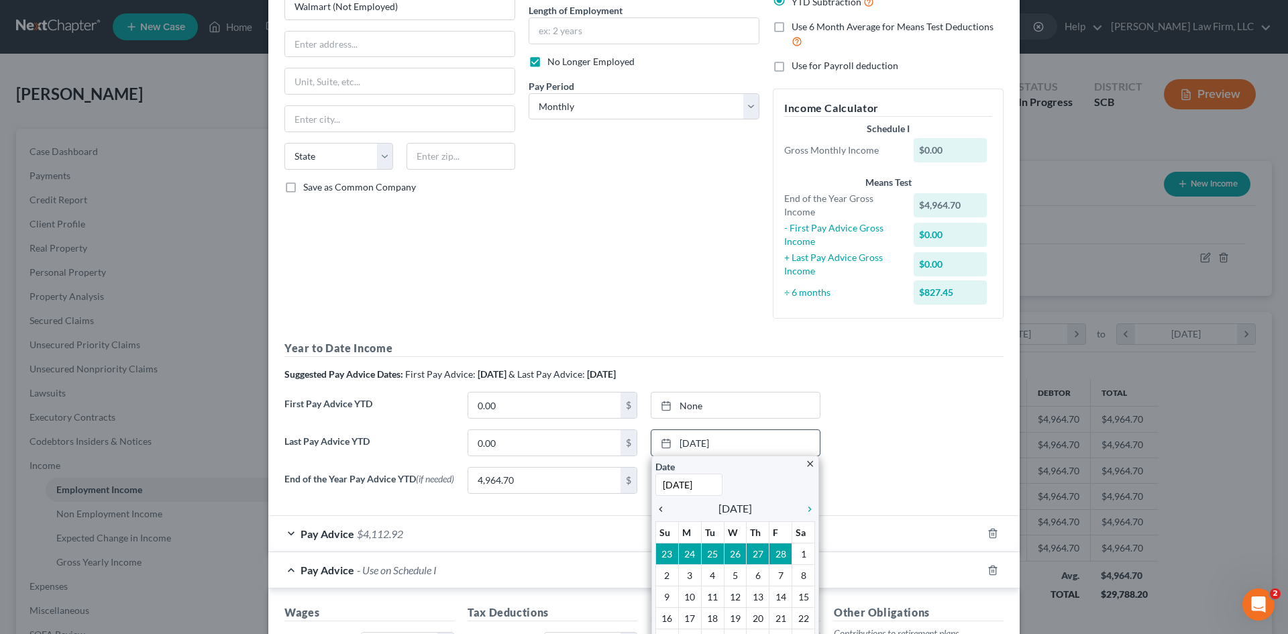
click at [655, 502] on div "chevron_left" at bounding box center [663, 508] width 17 height 13
click at [802, 506] on icon "chevron_right" at bounding box center [805, 509] width 17 height 11
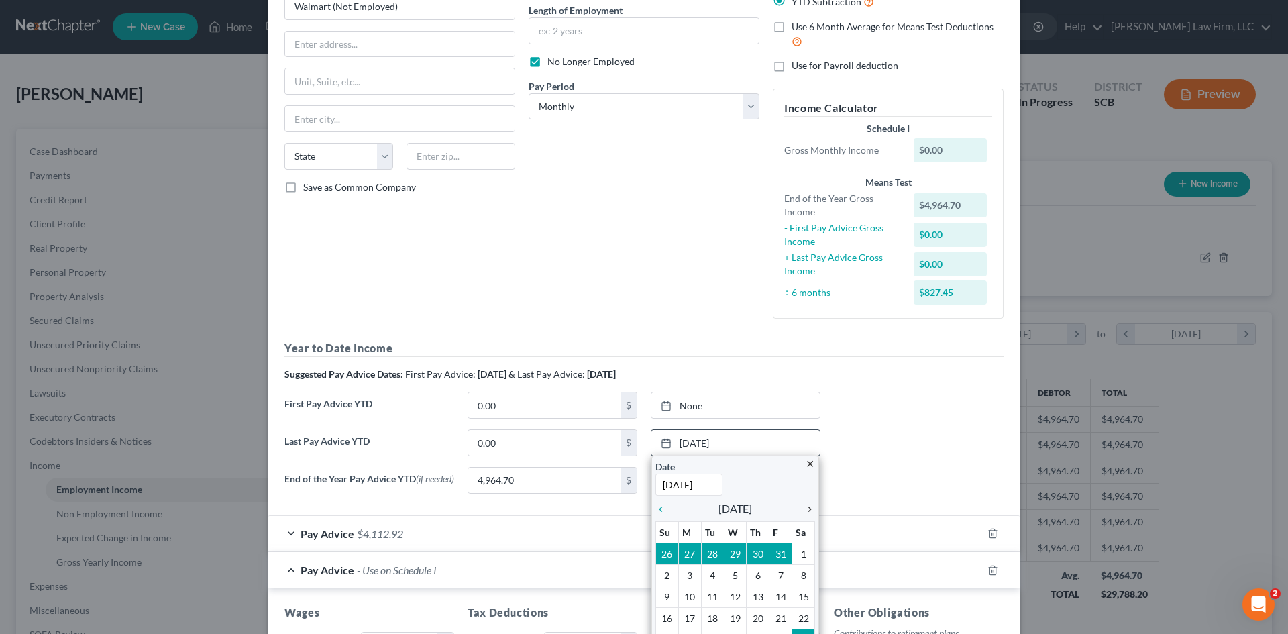
click at [806, 510] on icon "chevron_right" at bounding box center [805, 509] width 17 height 11
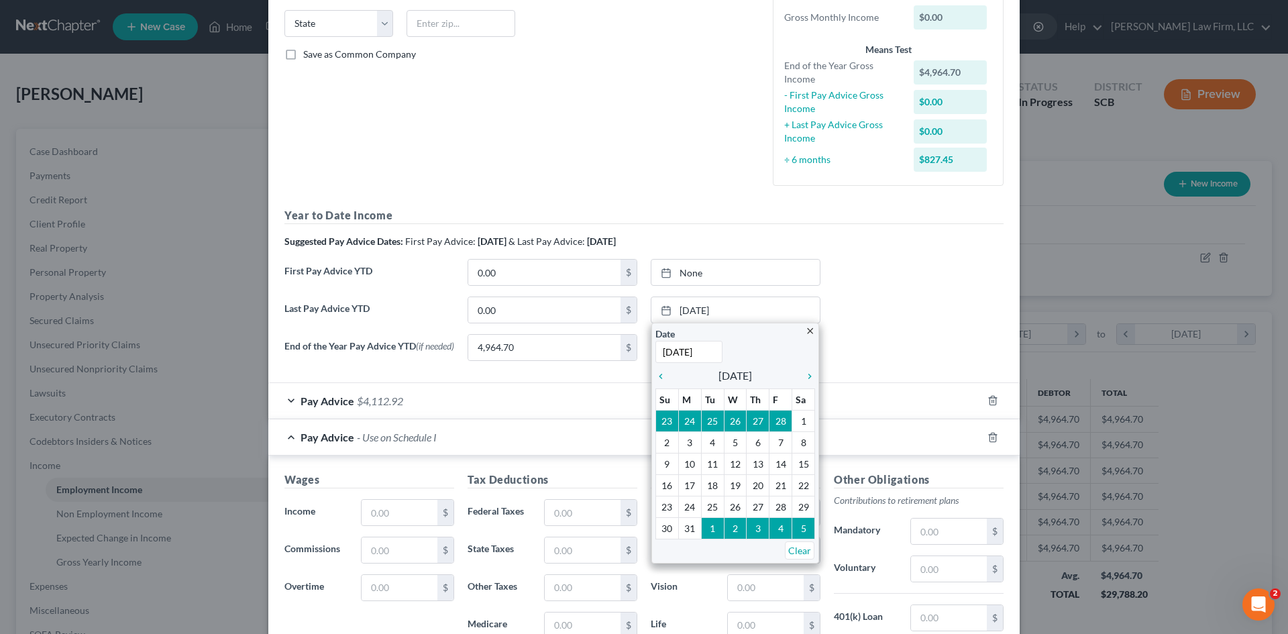
scroll to position [268, 0]
click at [804, 380] on icon "chevron_right" at bounding box center [805, 375] width 17 height 11
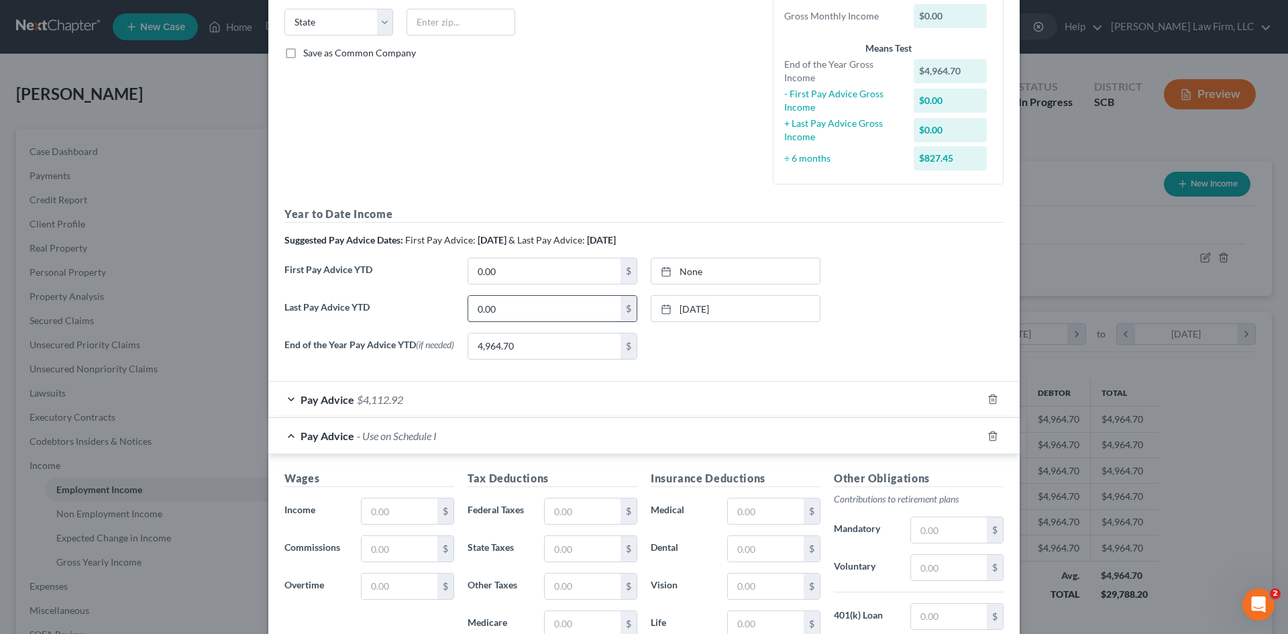
click at [505, 315] on input "0.00" at bounding box center [544, 308] width 152 height 25
type input "4,964.70"
click at [988, 438] on icon "button" at bounding box center [992, 436] width 11 height 11
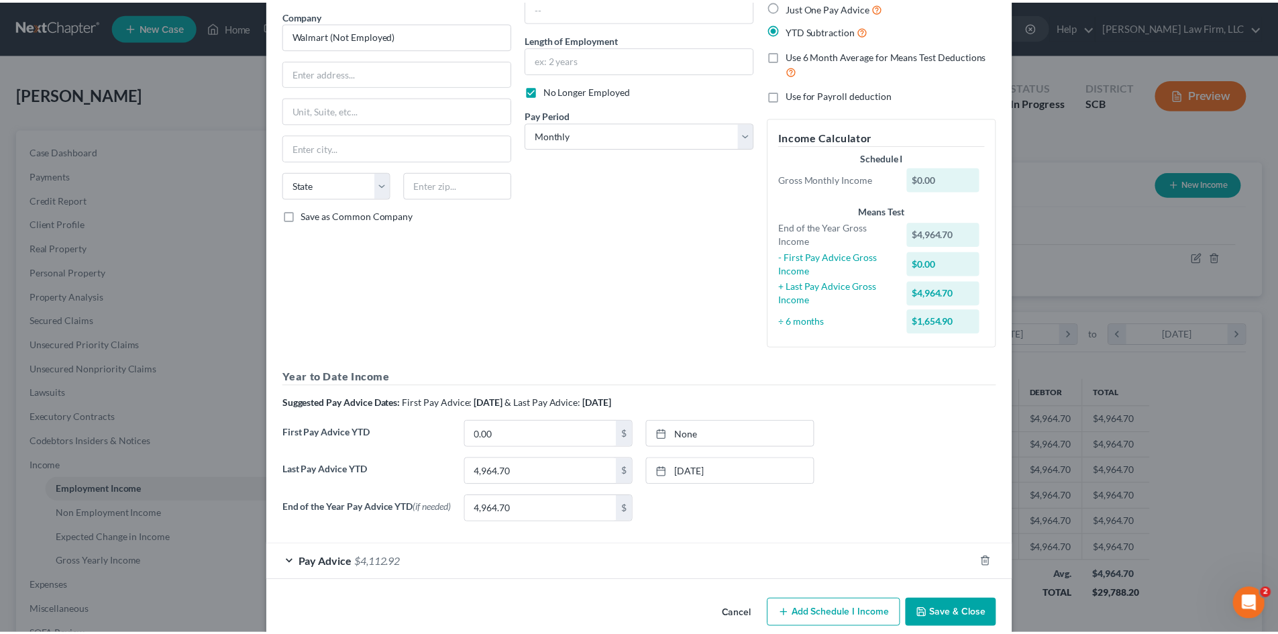
scroll to position [129, 0]
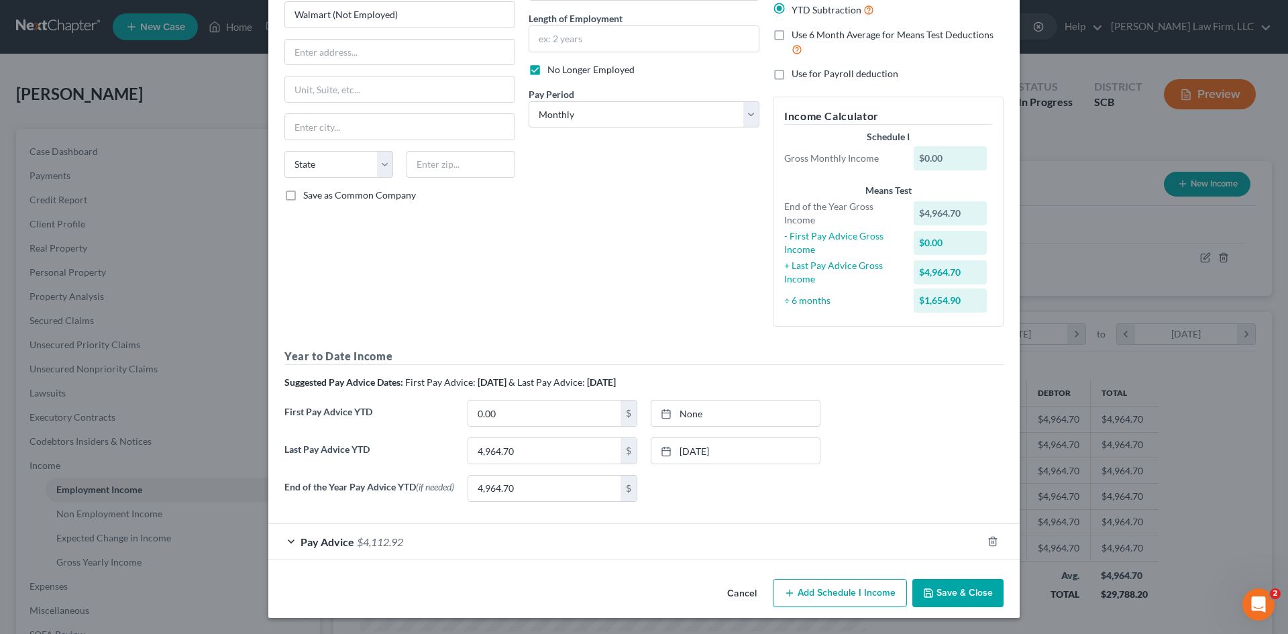
click at [944, 582] on button "Save & Close" at bounding box center [957, 593] width 91 height 28
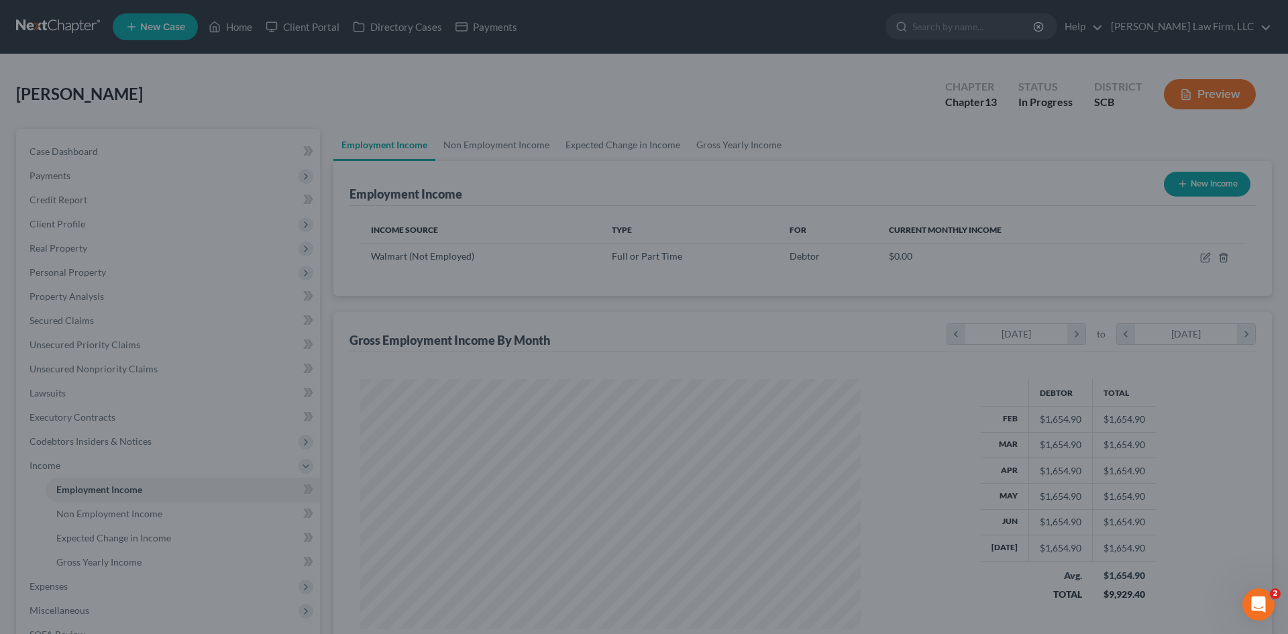
scroll to position [670472, 670195]
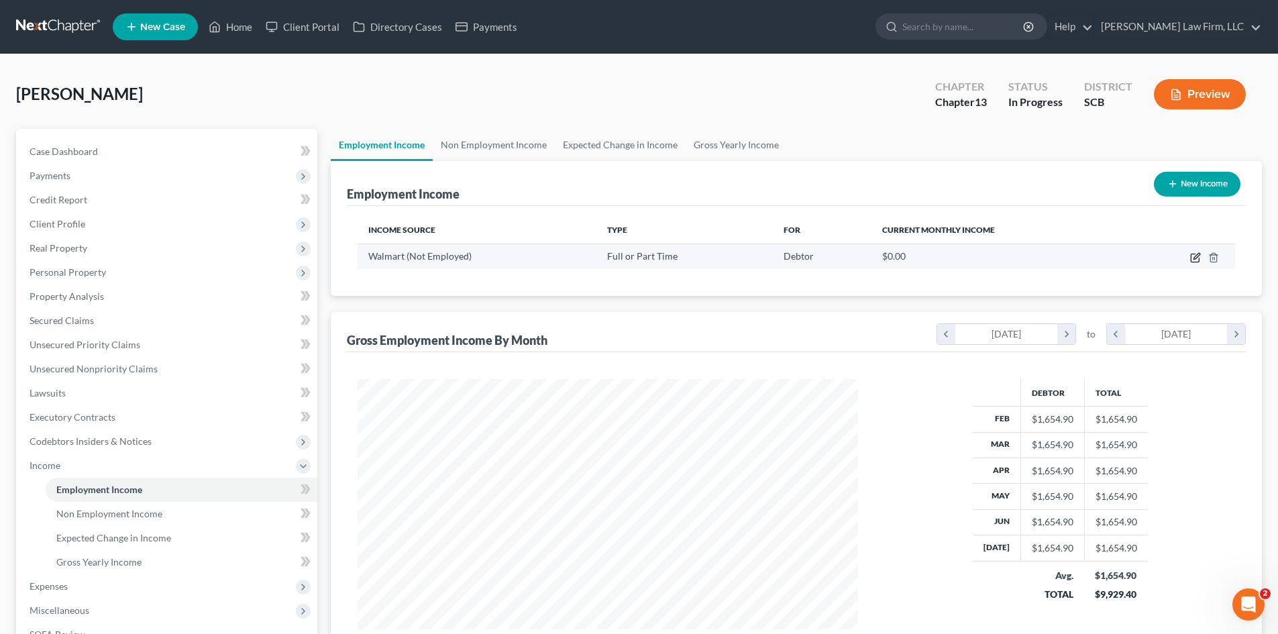
click at [1190, 260] on icon "button" at bounding box center [1195, 257] width 11 height 11
select select "0"
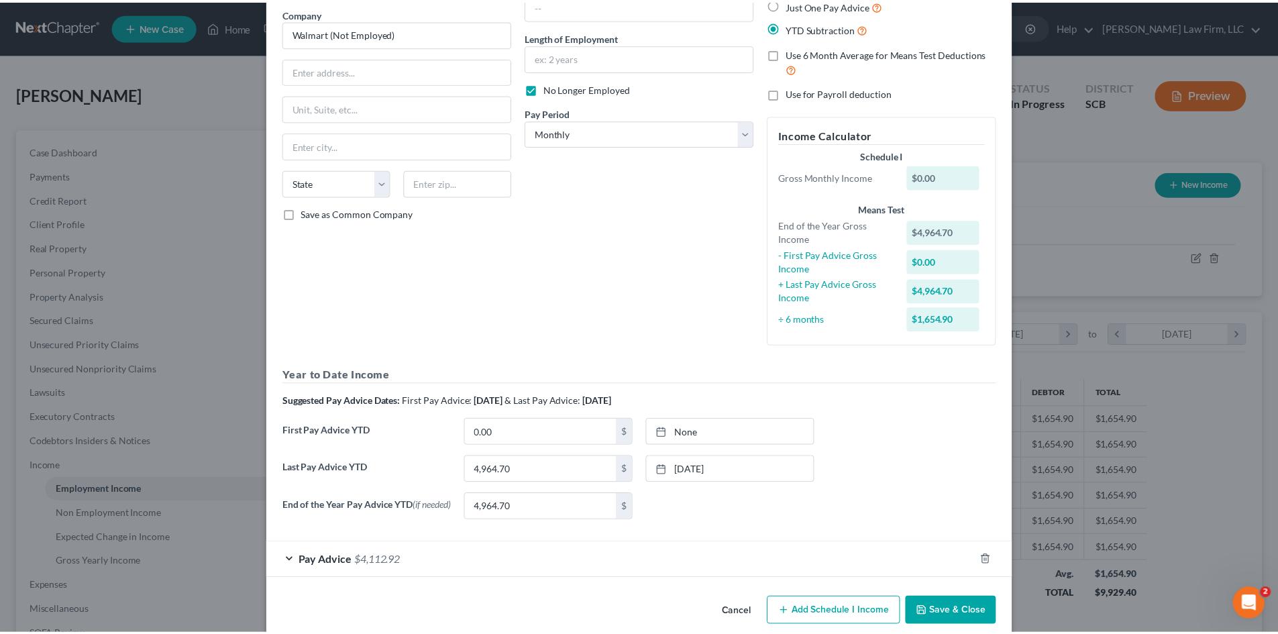
scroll to position [129, 0]
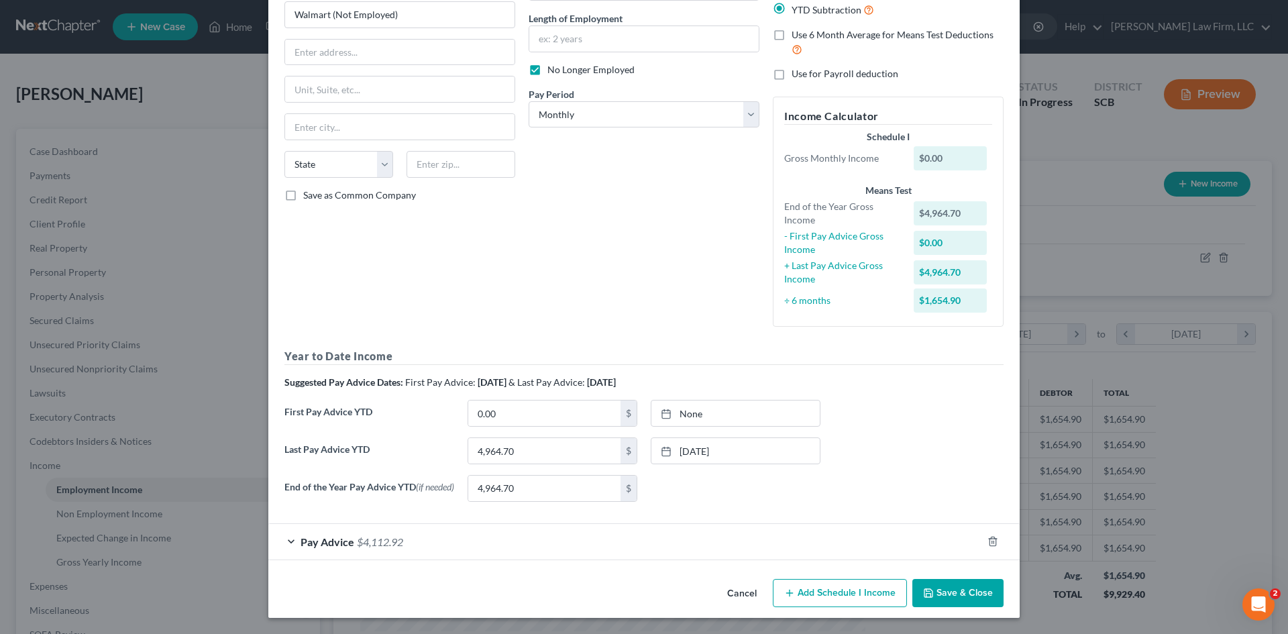
click at [943, 597] on button "Save & Close" at bounding box center [957, 593] width 91 height 28
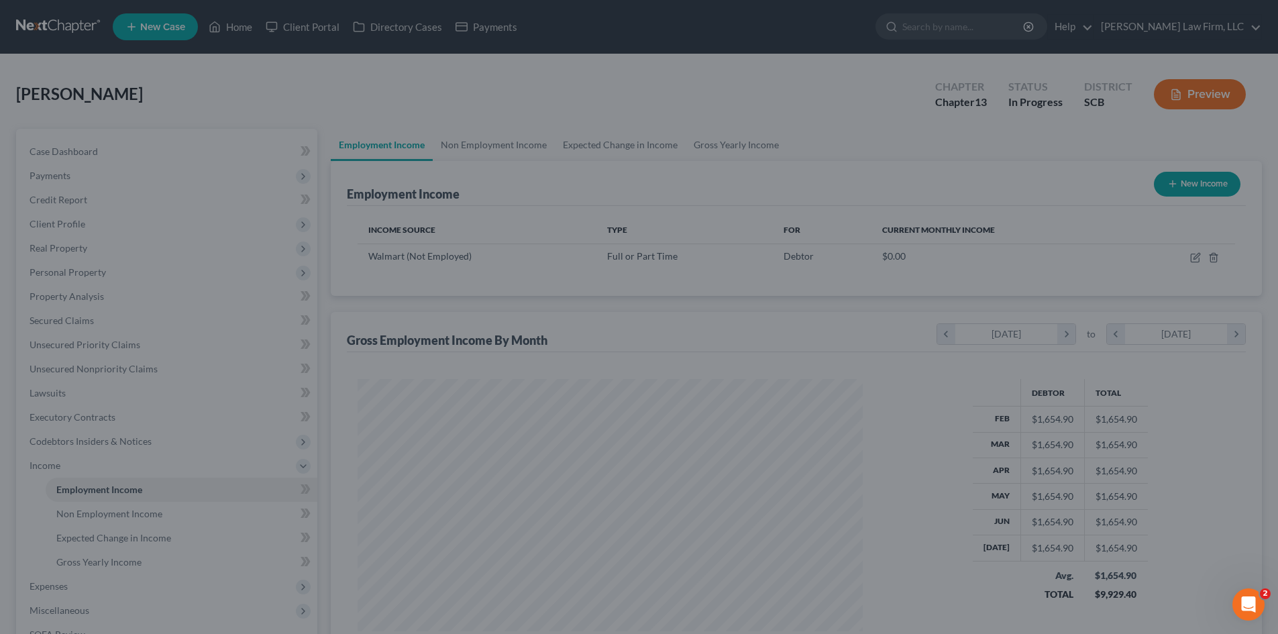
scroll to position [670472, 670195]
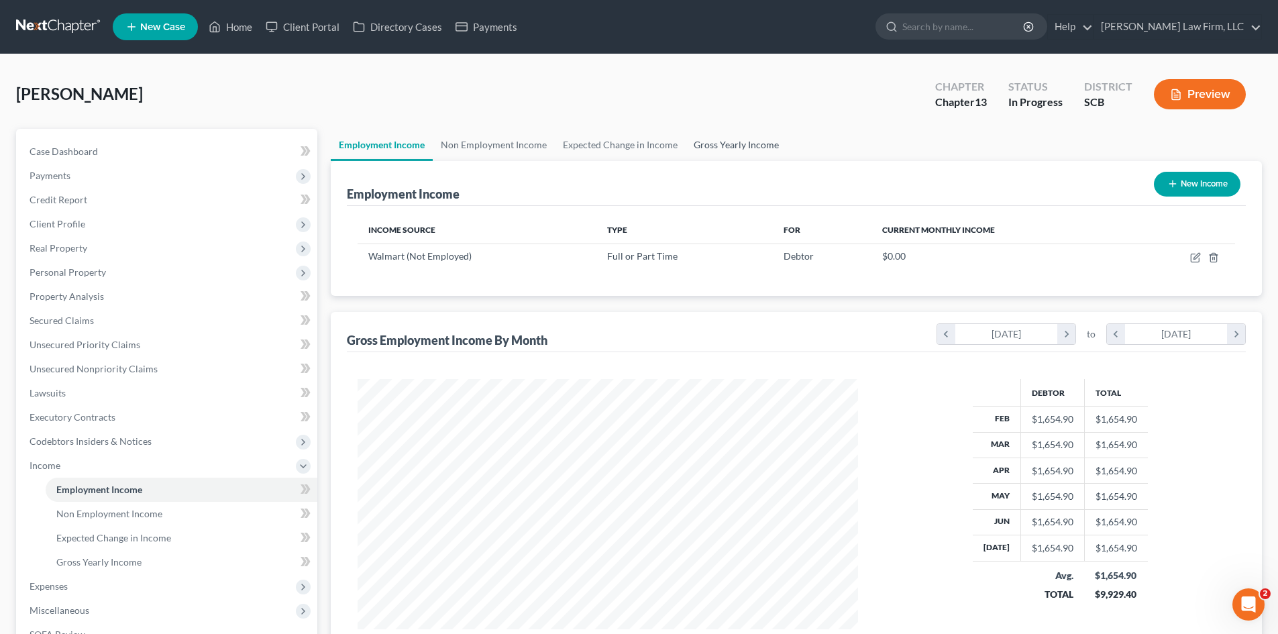
click at [744, 152] on link "Gross Yearly Income" at bounding box center [735, 145] width 101 height 32
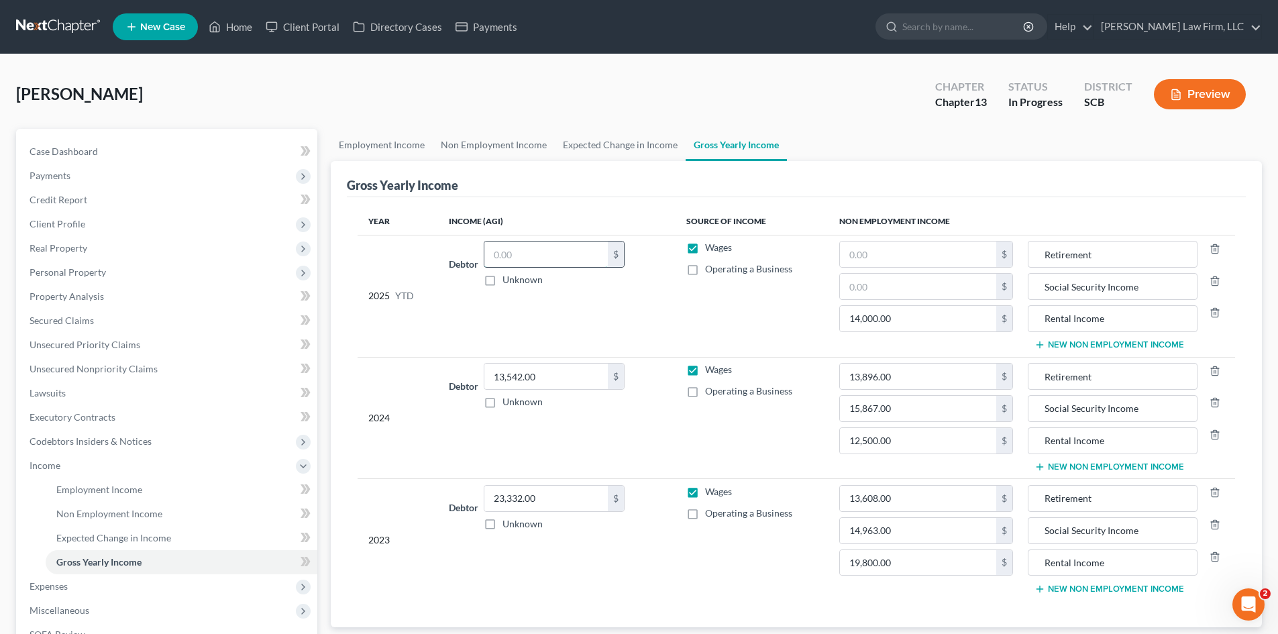
click at [570, 255] on input "text" at bounding box center [545, 253] width 123 height 25
type input "4,964.70"
click at [635, 148] on link "Expected Change in Income" at bounding box center [620, 145] width 131 height 32
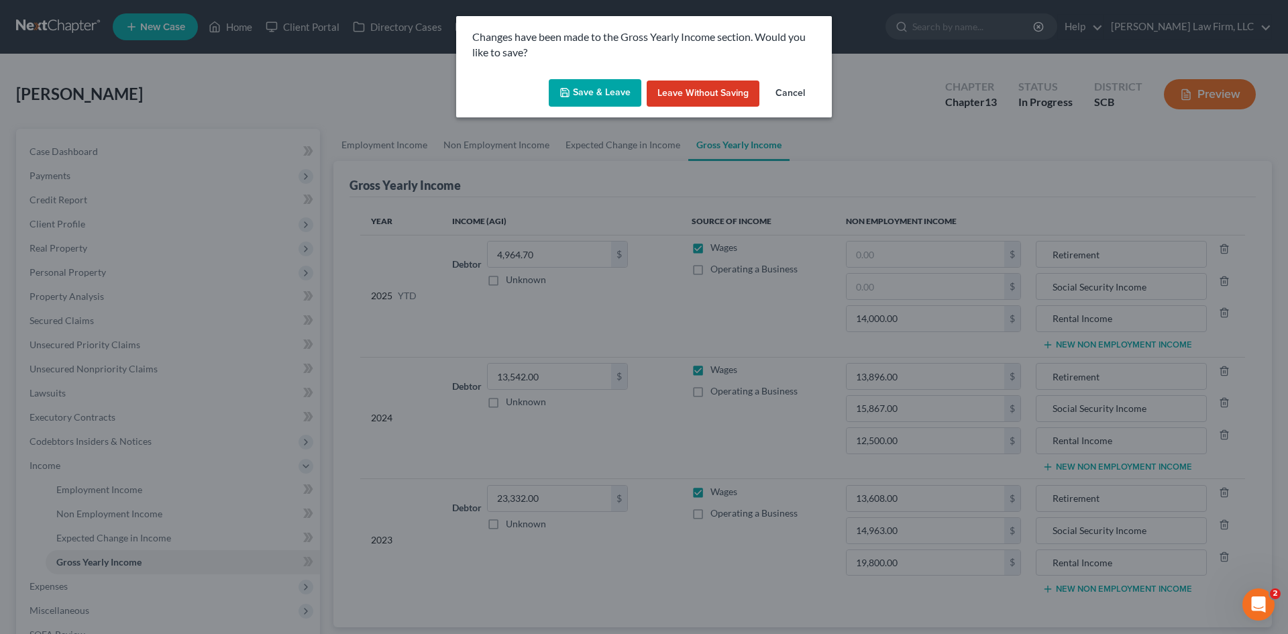
click at [619, 92] on button "Save & Leave" at bounding box center [595, 93] width 93 height 28
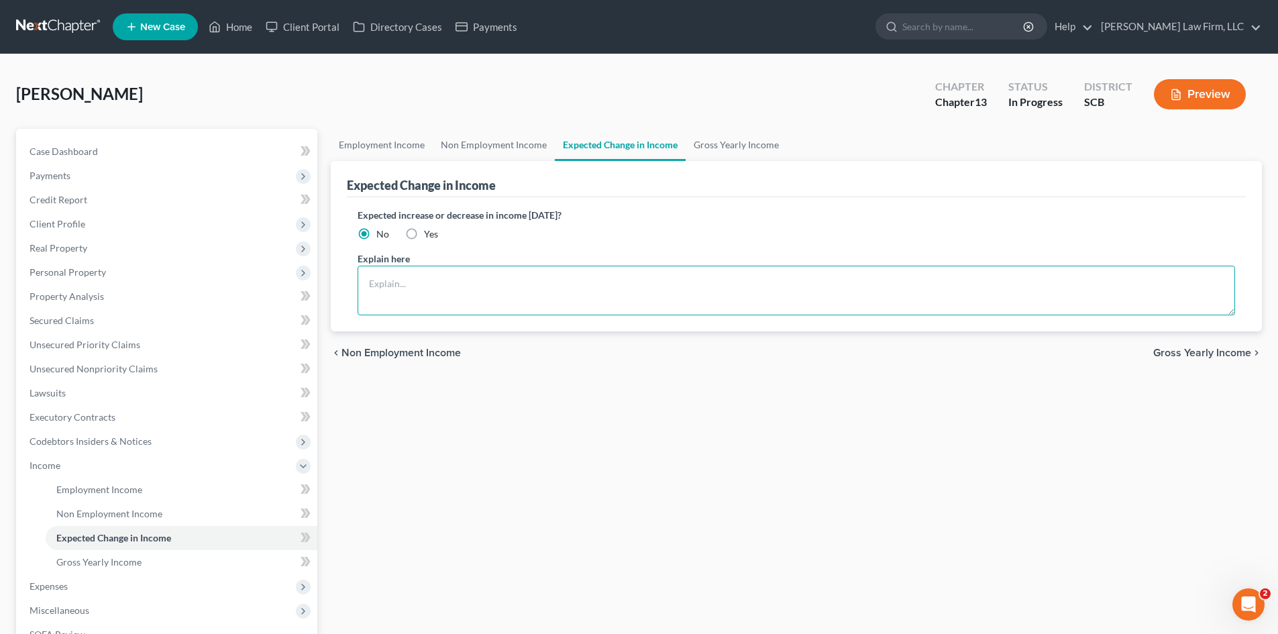
click at [619, 287] on textarea at bounding box center [795, 291] width 877 height 50
type textarea "The debtor does not anticipate an increase or decrease in her income of 10% or …"
click at [456, 148] on link "Non Employment Income" at bounding box center [494, 145] width 122 height 32
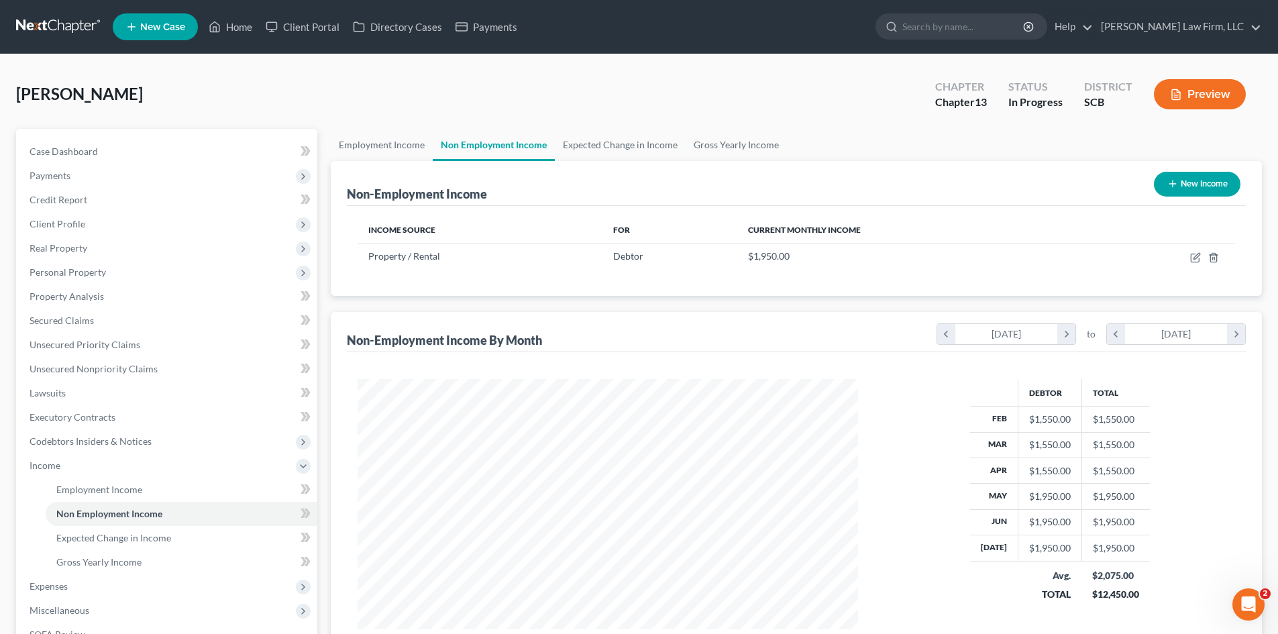
scroll to position [250, 527]
click at [77, 372] on span "Unsecured Nonpriority Claims" at bounding box center [94, 368] width 128 height 11
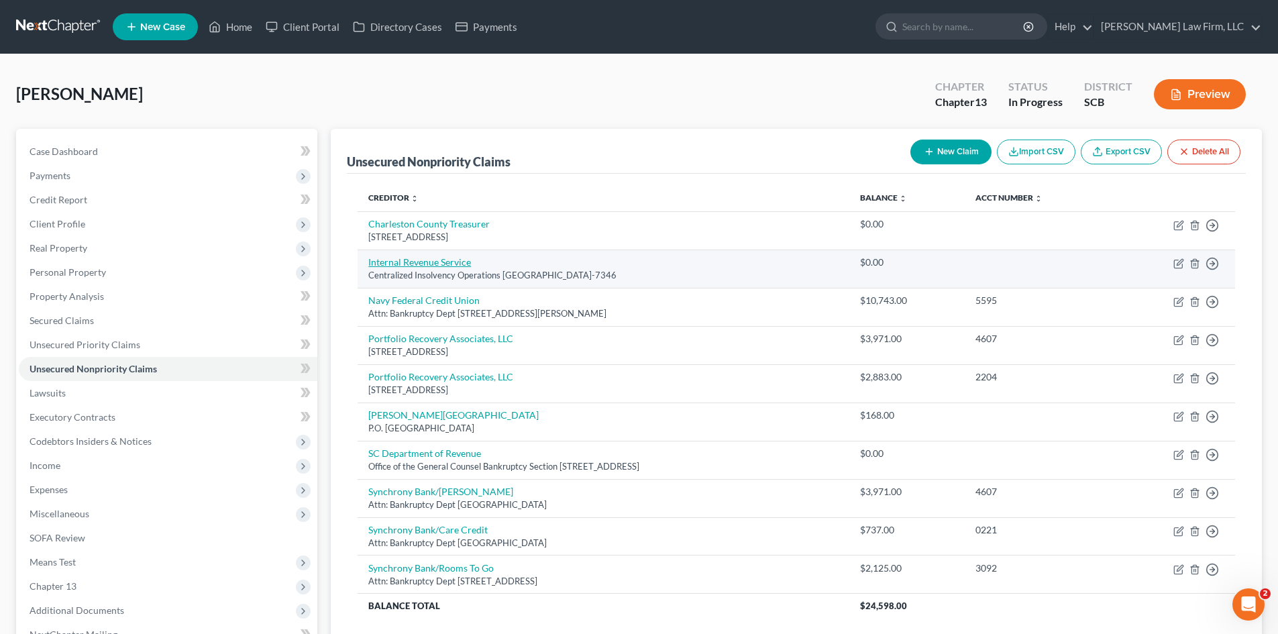
click at [424, 256] on link "Internal Revenue Service" at bounding box center [419, 261] width 103 height 11
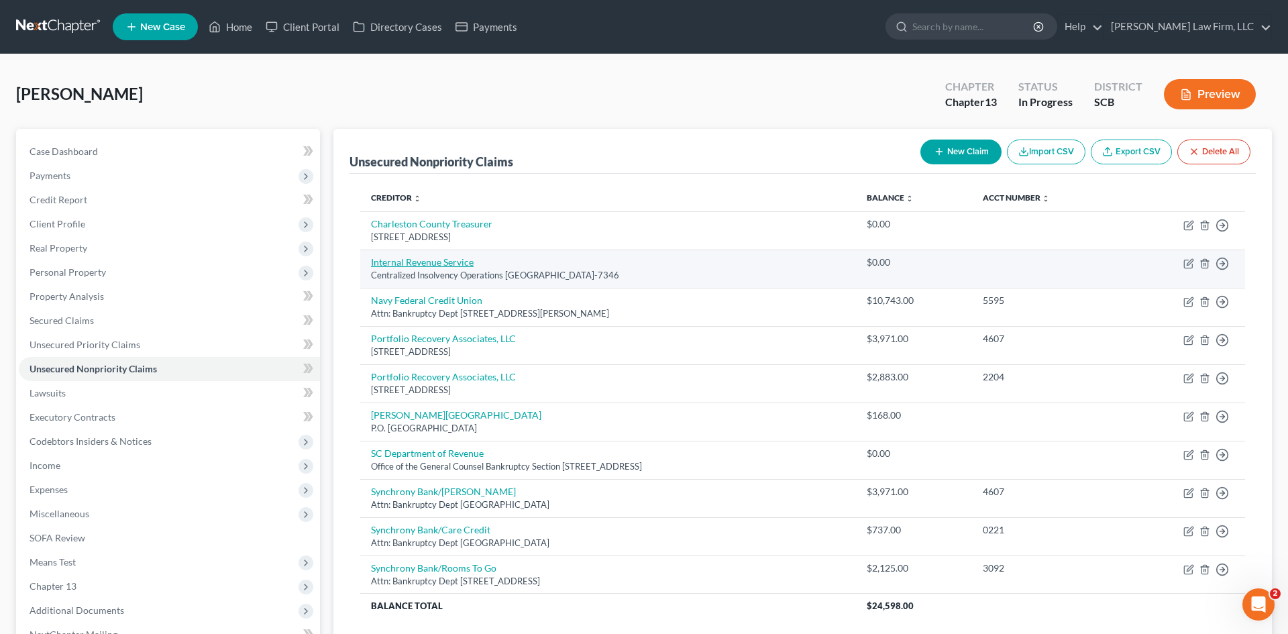
select select "39"
select select "14"
select select "0"
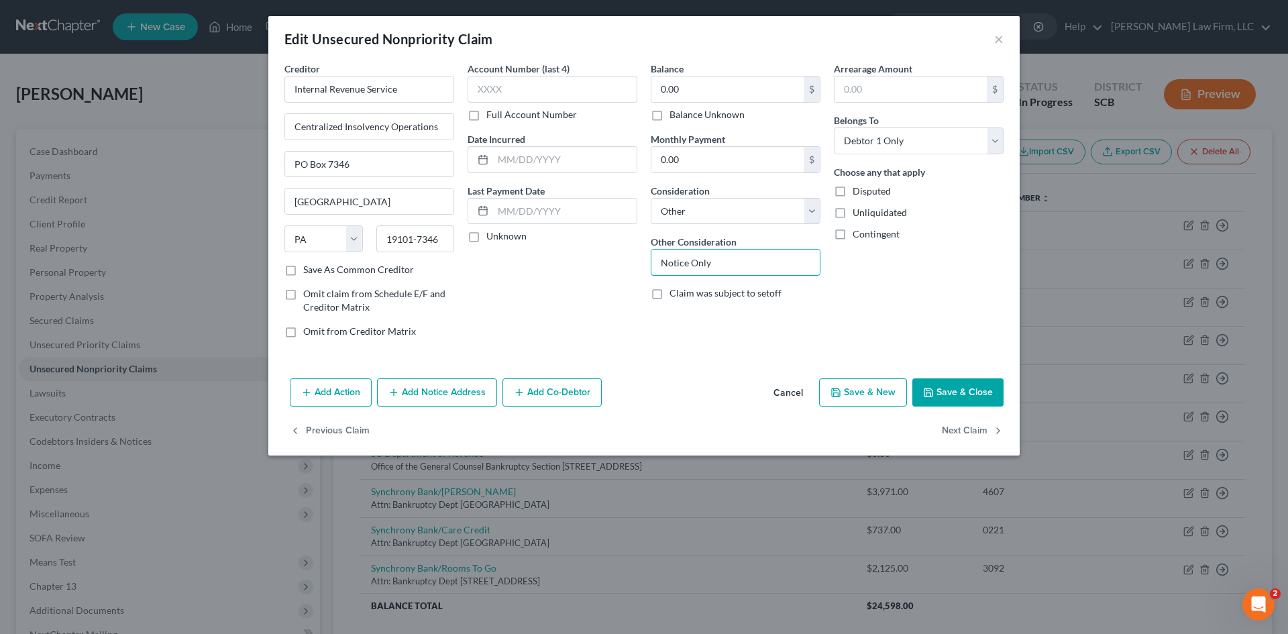
drag, startPoint x: 732, startPoint y: 262, endPoint x: 586, endPoint y: 253, distance: 146.5
click at [583, 253] on div "Creditor * Internal Revenue Service Centralized Insolvency Operations PO Box 73…" at bounding box center [644, 205] width 732 height 287
type input "2021 Form 1040 (Filed 5/23/2022)"
click at [696, 97] on input "0.00" at bounding box center [727, 88] width 152 height 25
type input "3,465.03"
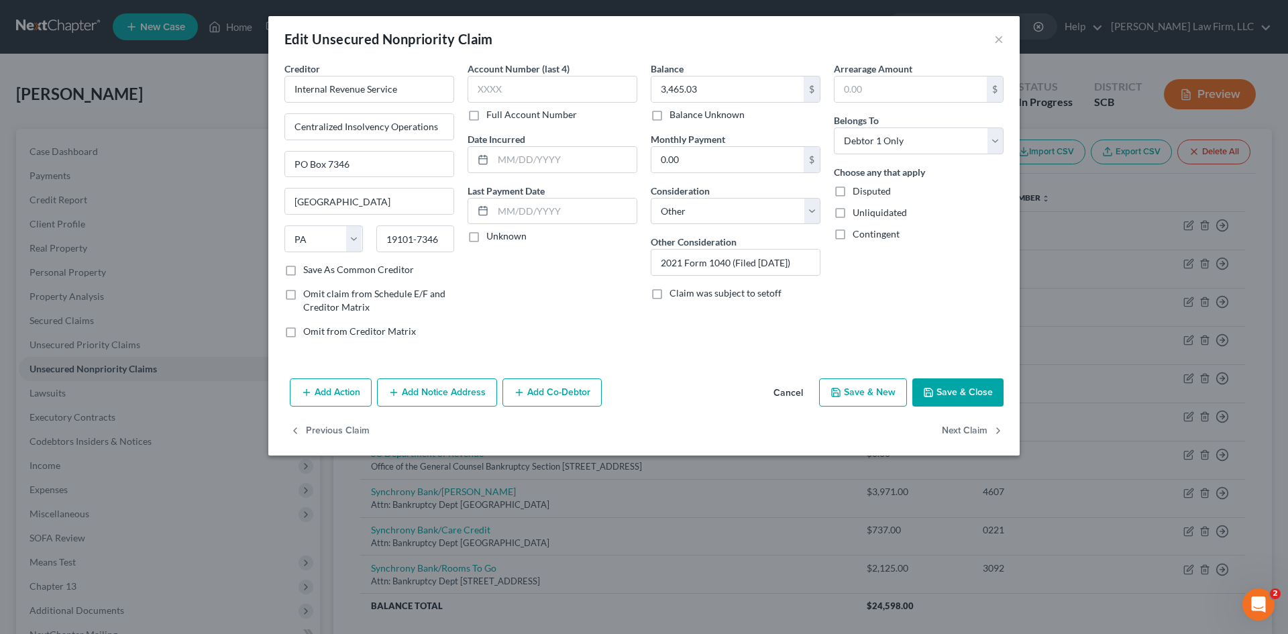
drag, startPoint x: 986, startPoint y: 402, endPoint x: 977, endPoint y: 397, distance: 9.9
click at [985, 402] on button "Save & Close" at bounding box center [957, 392] width 91 height 28
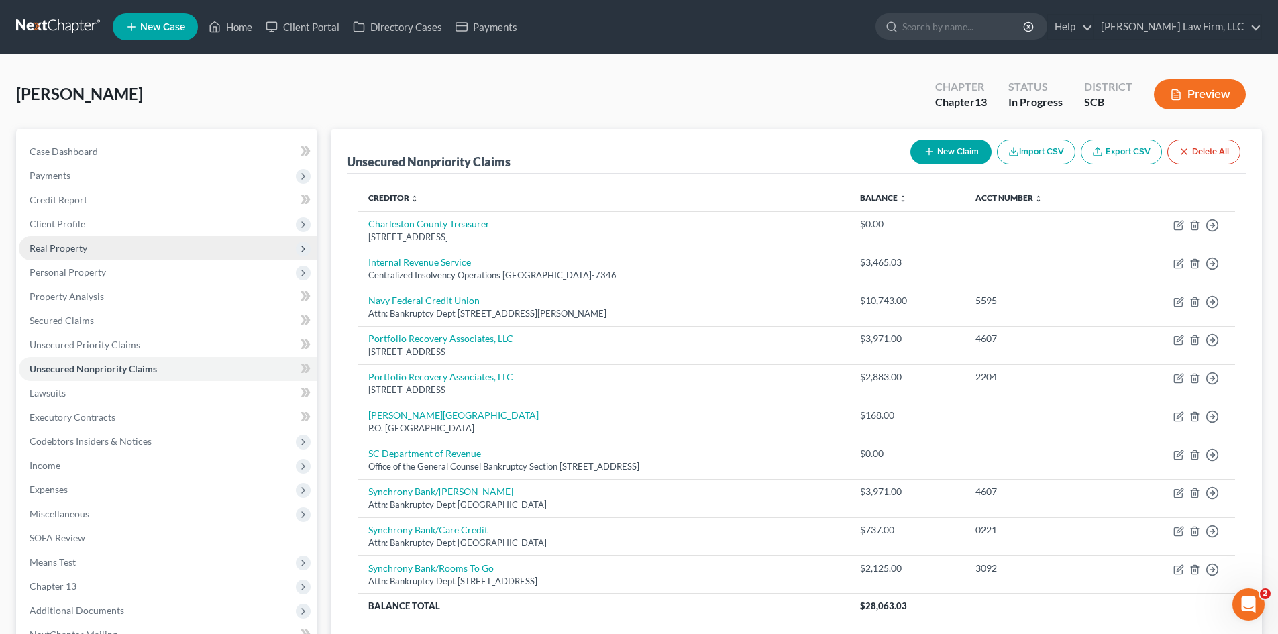
click at [97, 258] on span "Real Property" at bounding box center [168, 248] width 298 height 24
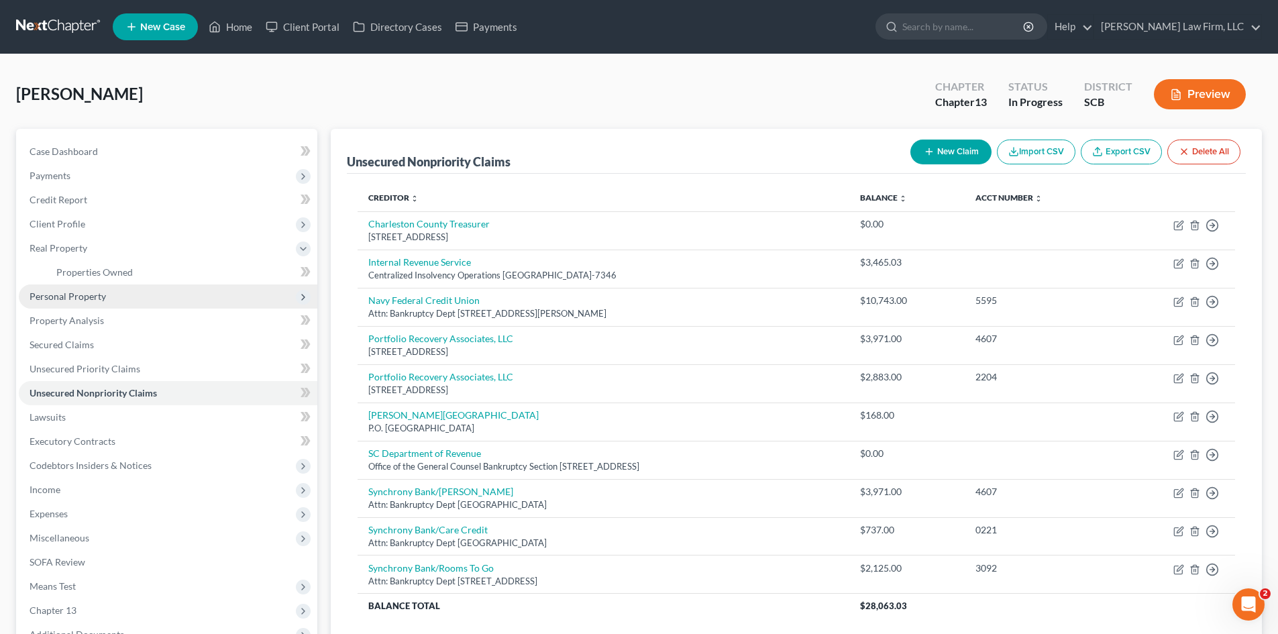
click at [91, 298] on span "Personal Property" at bounding box center [68, 295] width 76 height 11
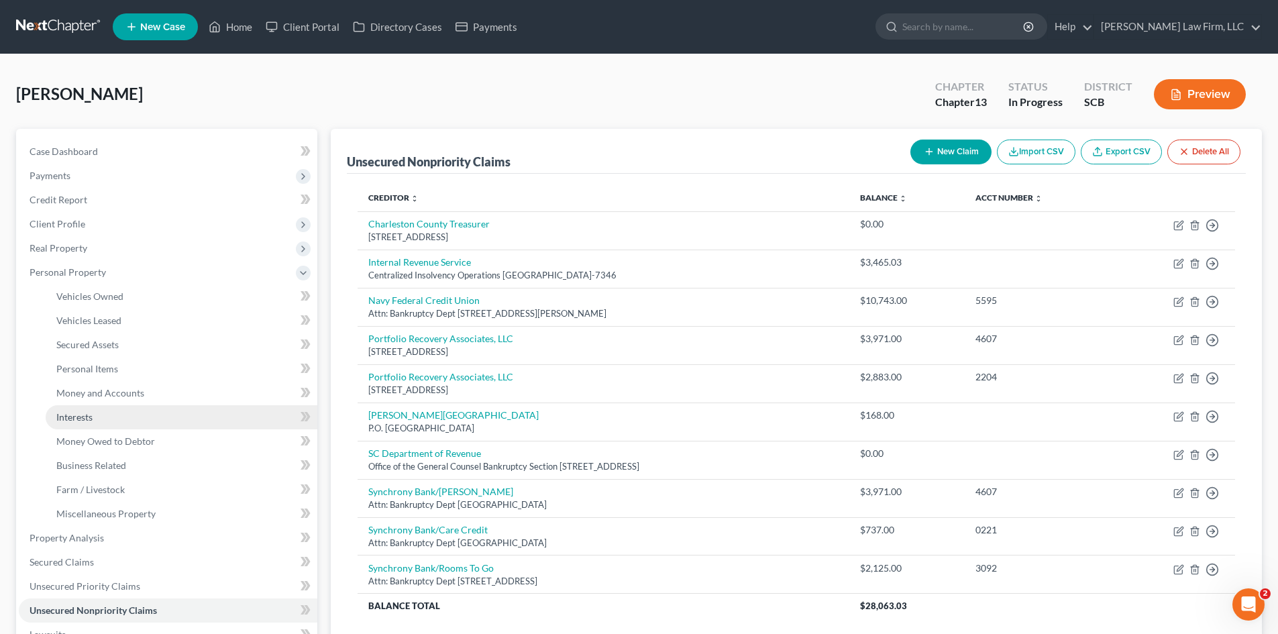
click at [97, 413] on link "Interests" at bounding box center [182, 417] width 272 height 24
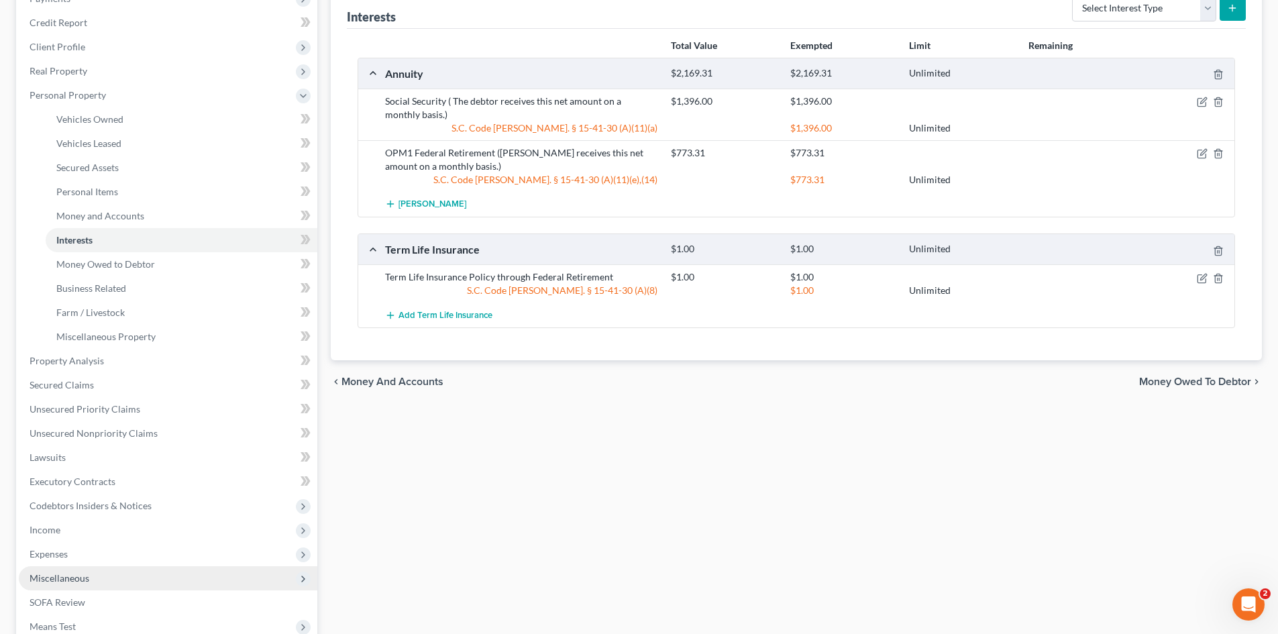
scroll to position [201, 0]
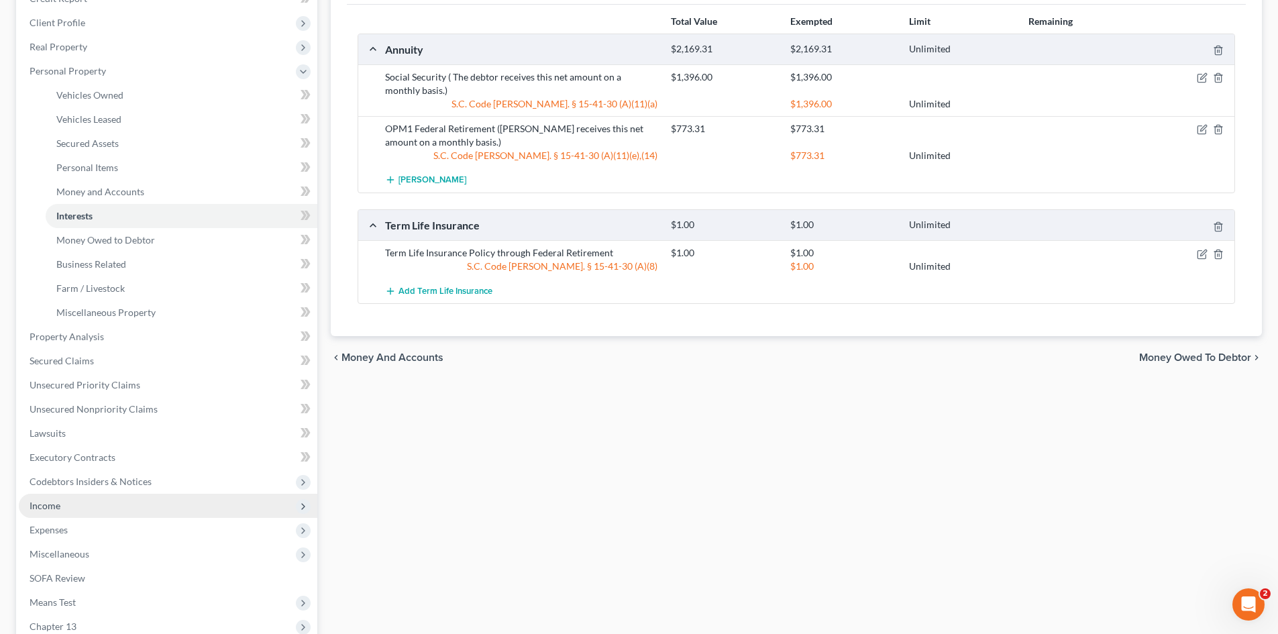
click at [44, 510] on span "Income" at bounding box center [45, 505] width 31 height 11
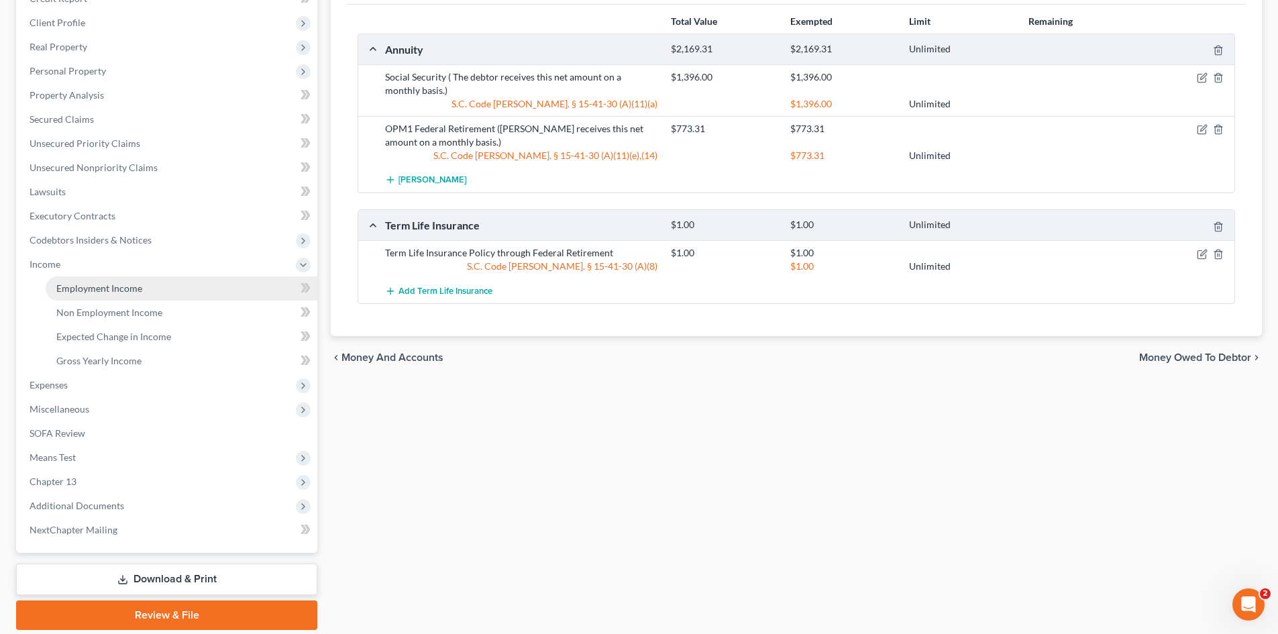
click at [109, 289] on span "Employment Income" at bounding box center [99, 287] width 86 height 11
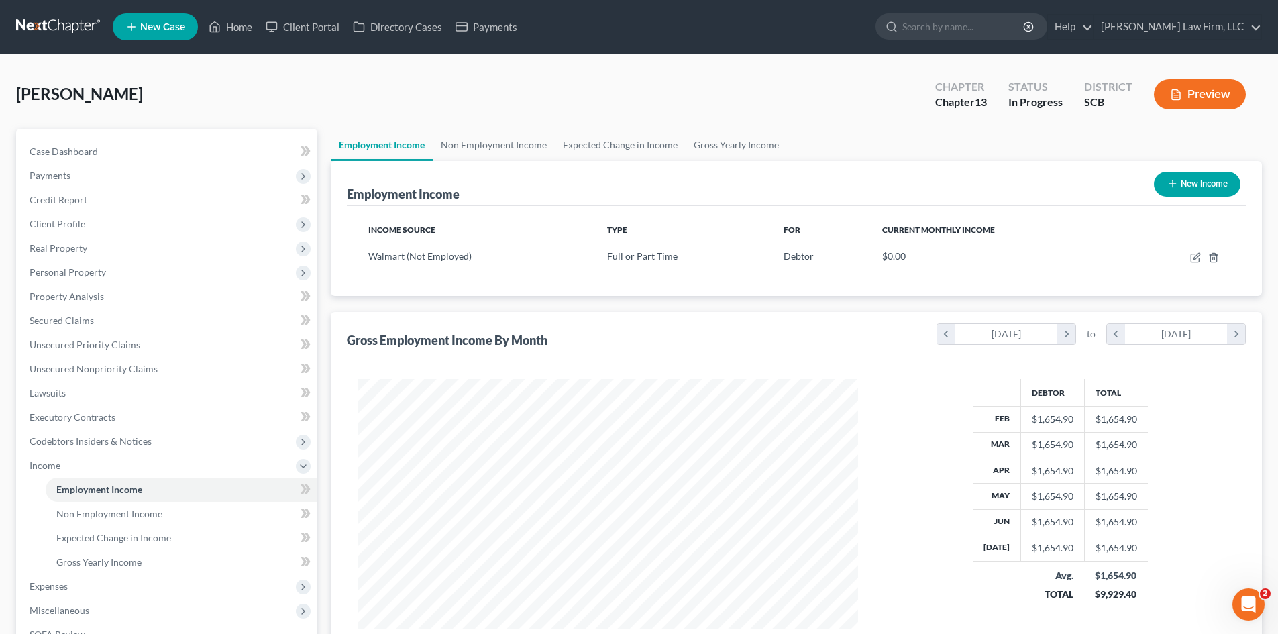
scroll to position [250, 527]
click at [525, 148] on link "Non Employment Income" at bounding box center [494, 145] width 122 height 32
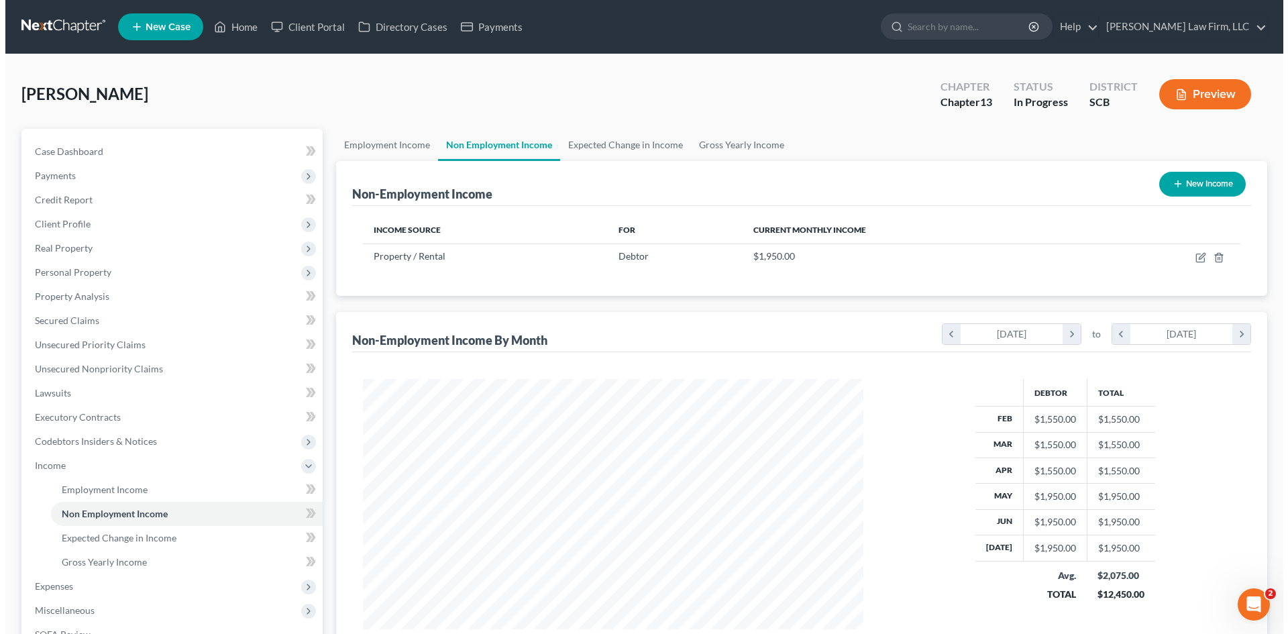
scroll to position [250, 527]
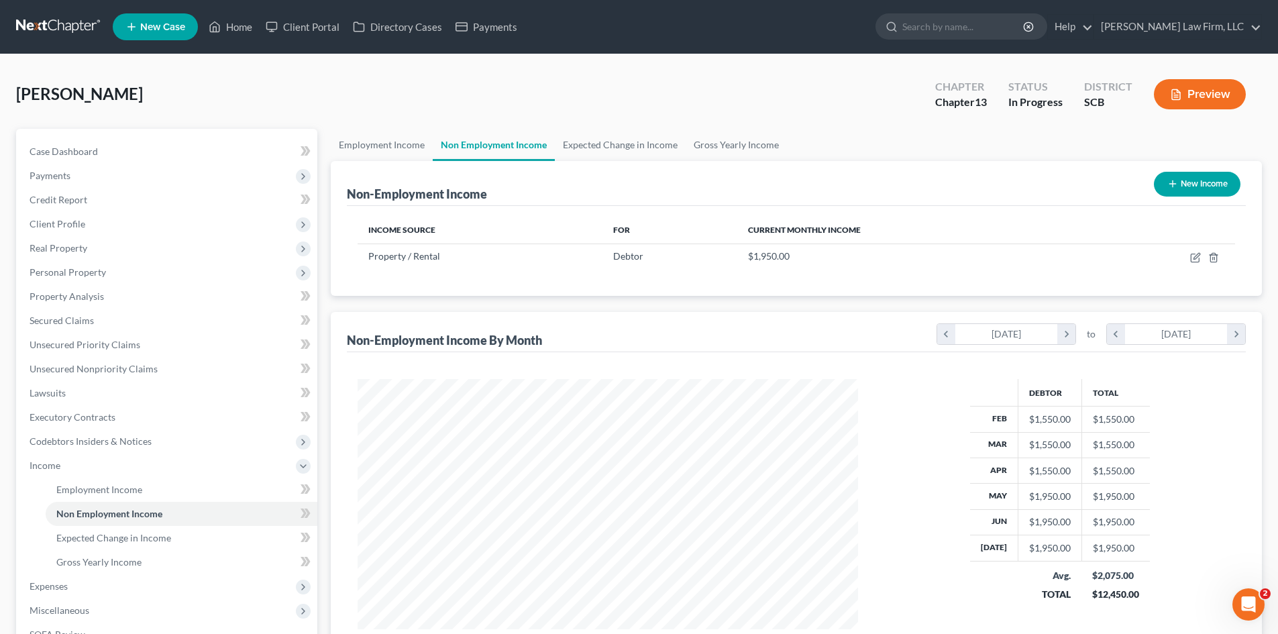
click at [1187, 198] on div "New Income" at bounding box center [1196, 184] width 97 height 36
click at [1187, 195] on button "New Income" at bounding box center [1197, 184] width 87 height 25
select select "0"
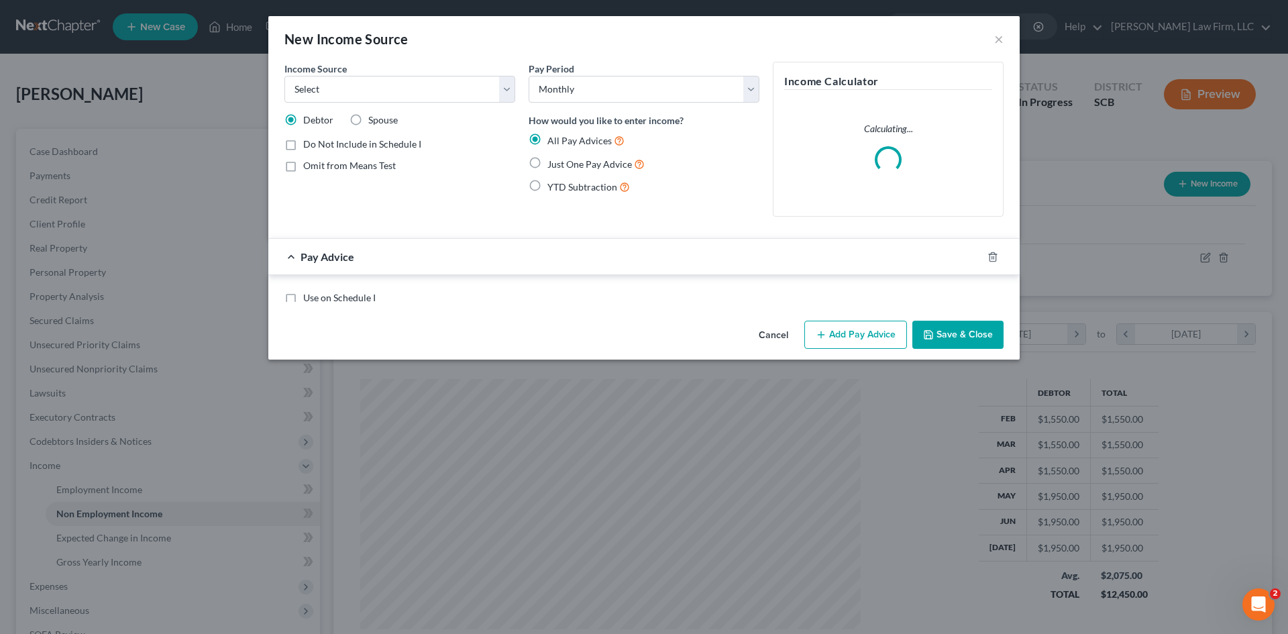
scroll to position [252, 532]
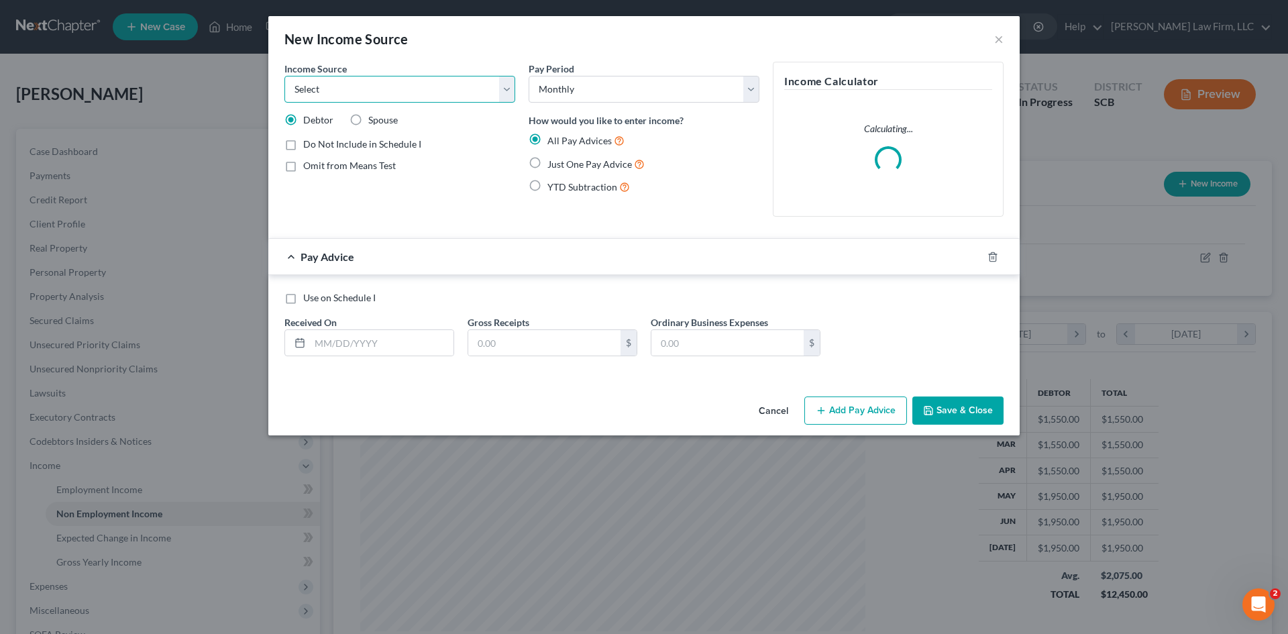
click at [432, 101] on select "Select Unemployment Disability (from employer) Pension Retirement Social Securi…" at bounding box center [399, 89] width 231 height 27
select select "4"
click at [284, 76] on select "Select Unemployment Disability (from employer) Pension Retirement Social Securi…" at bounding box center [399, 89] width 231 height 27
click at [303, 164] on label "Omit from Means Test" at bounding box center [349, 165] width 93 height 13
click at [309, 164] on input "Omit from Means Test" at bounding box center [313, 163] width 9 height 9
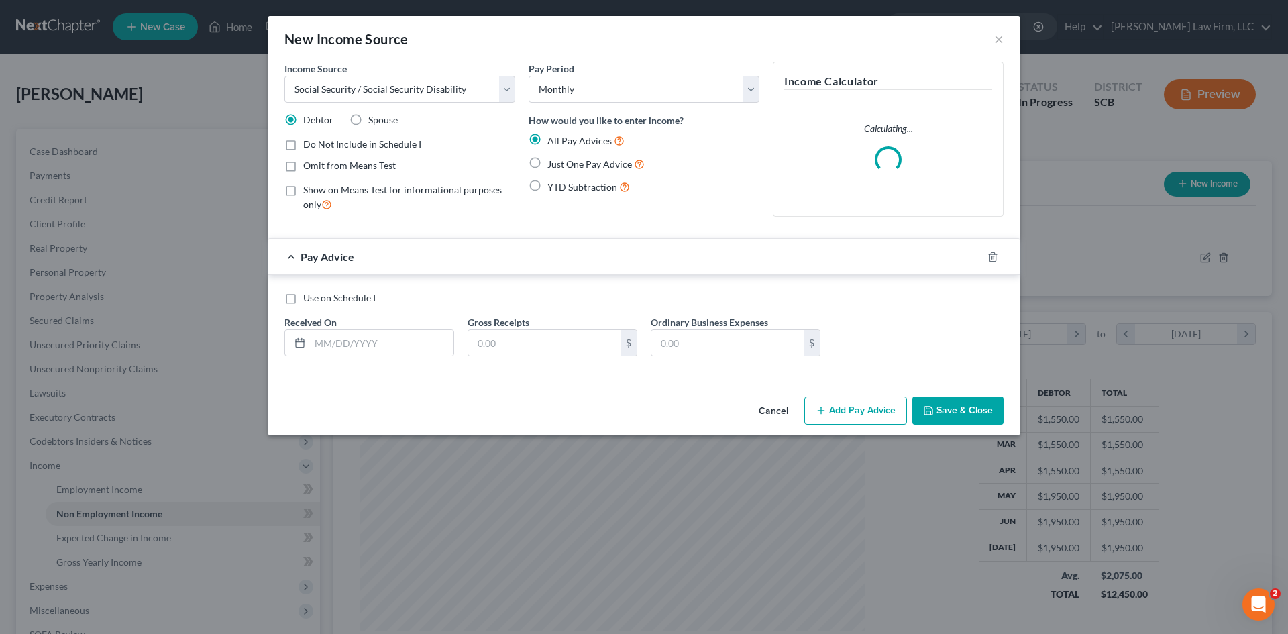
checkbox input "true"
click at [412, 351] on input "text" at bounding box center [382, 342] width 144 height 25
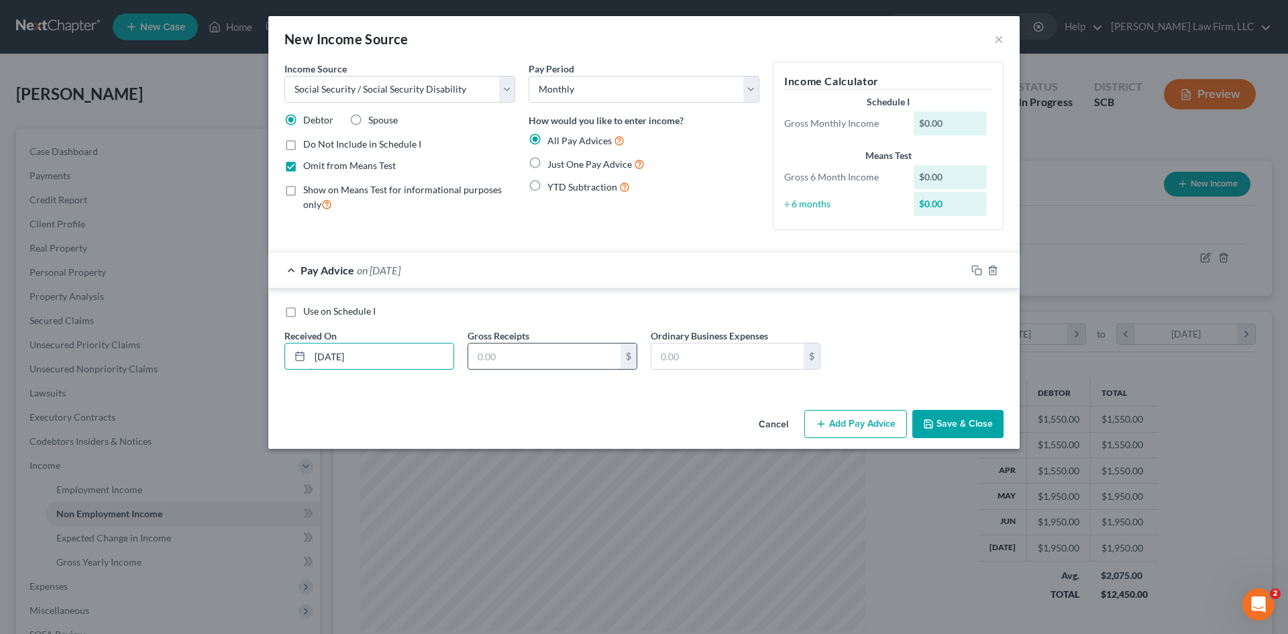
type input "5/13/2025"
click at [598, 364] on input "text" at bounding box center [544, 355] width 152 height 25
type input "1,396"
drag, startPoint x: 974, startPoint y: 271, endPoint x: 907, endPoint y: 298, distance: 72.2
click at [974, 272] on icon "button" at bounding box center [976, 270] width 11 height 11
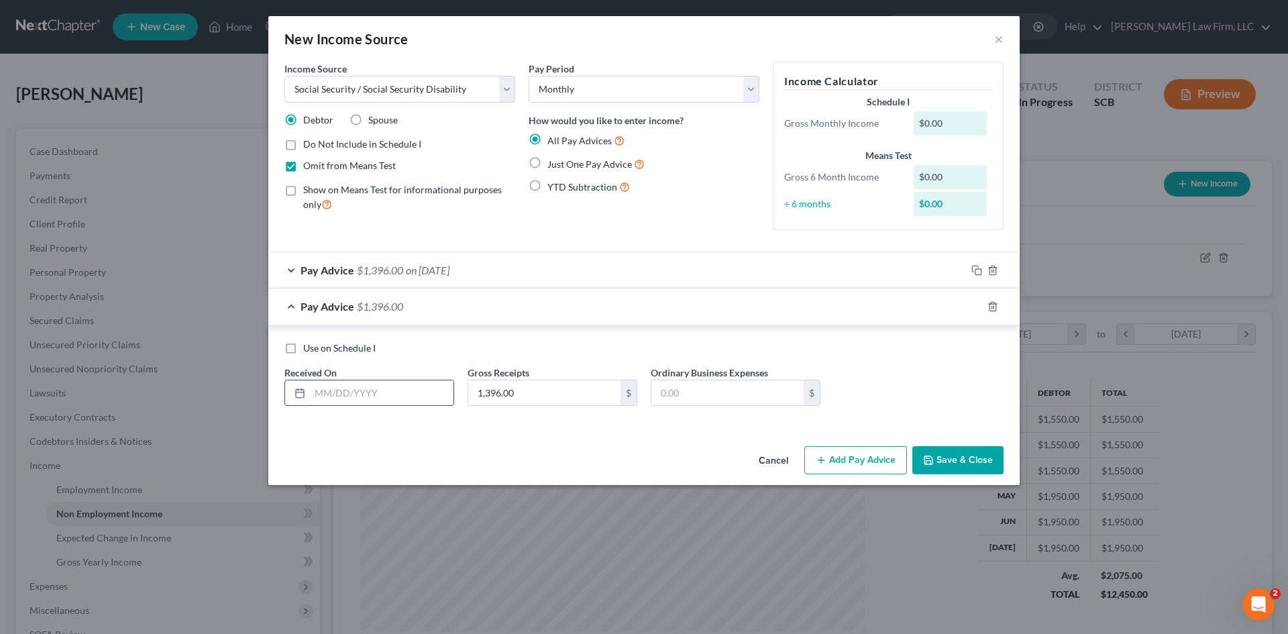
click at [410, 392] on input "text" at bounding box center [382, 392] width 144 height 25
type input "4/12/2025"
click at [975, 309] on icon "button" at bounding box center [976, 306] width 11 height 11
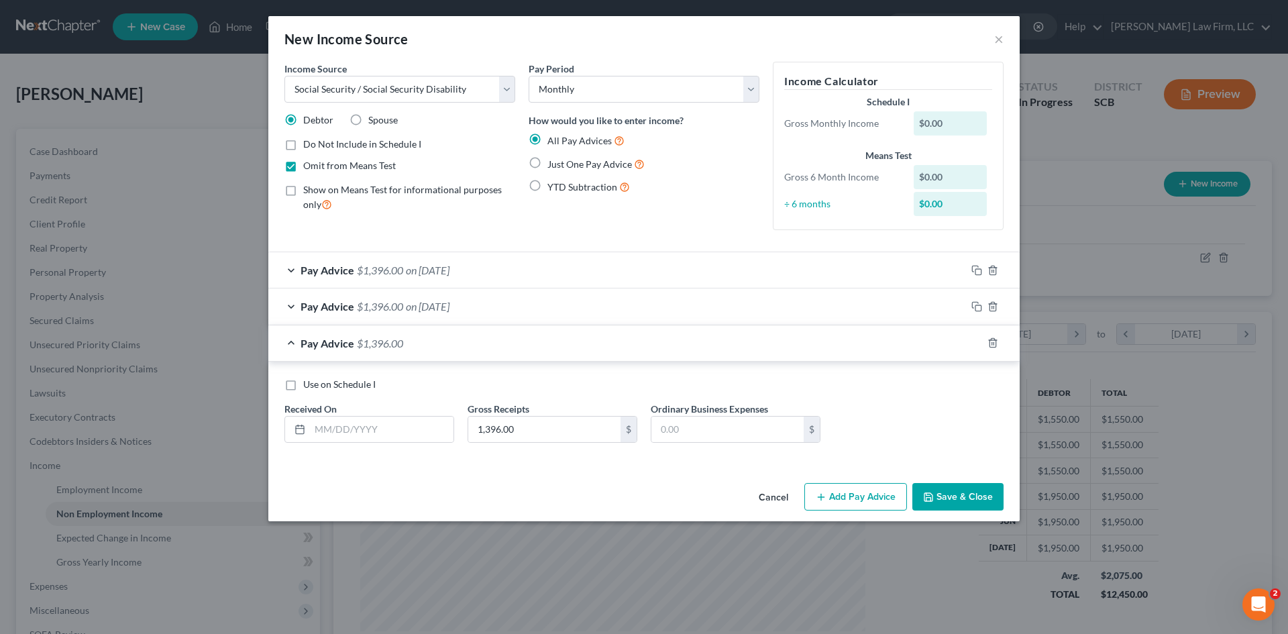
click at [455, 435] on div "Received On *" at bounding box center [369, 422] width 183 height 41
click at [423, 431] on input "text" at bounding box center [382, 429] width 144 height 25
type input "3/13/2025"
click at [975, 344] on rect "button" at bounding box center [978, 344] width 6 height 6
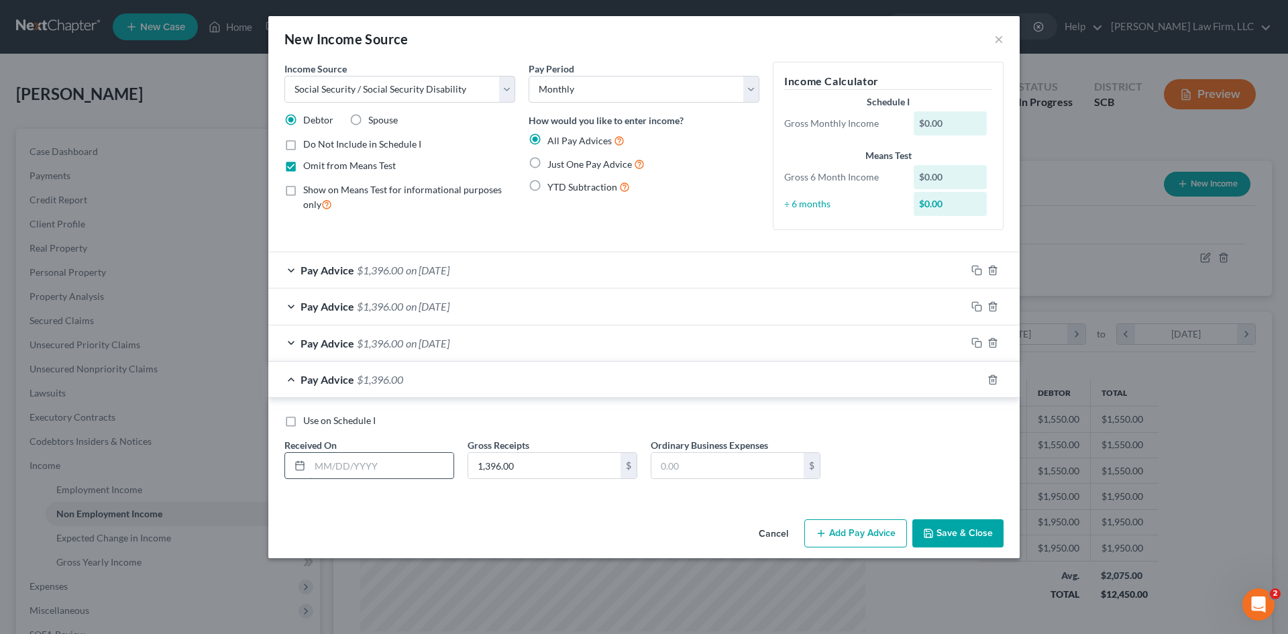
click at [372, 467] on input "text" at bounding box center [382, 465] width 144 height 25
type input "2/13/2025"
click at [975, 271] on rect "button" at bounding box center [978, 272] width 6 height 6
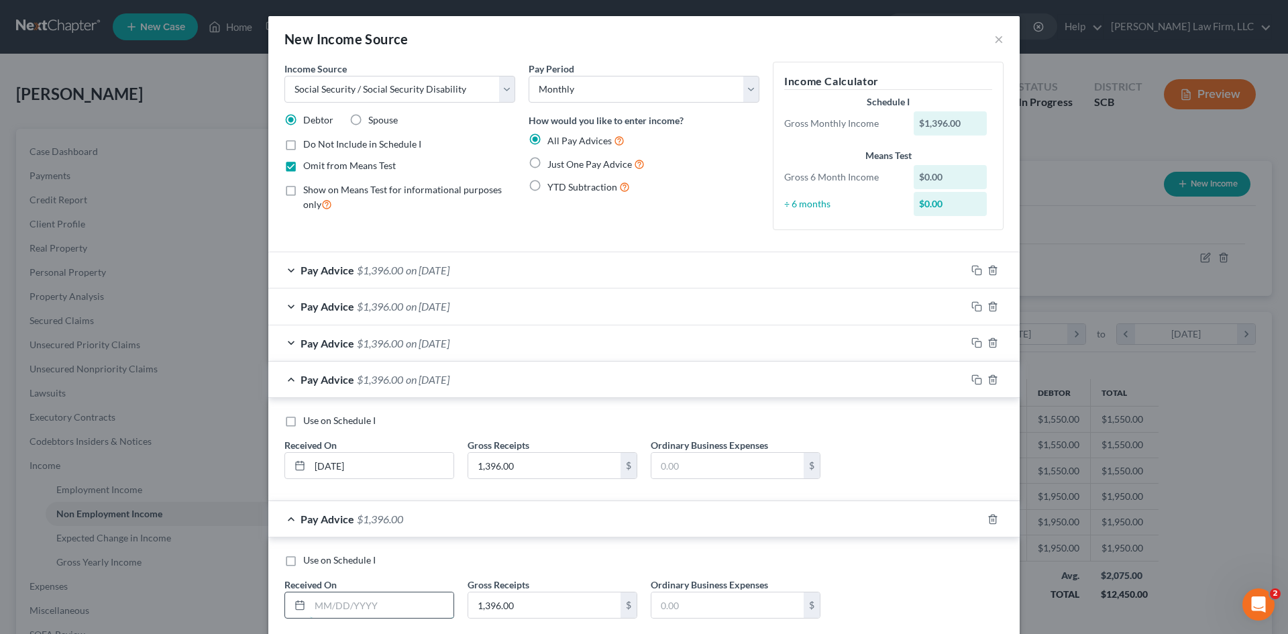
click at [329, 602] on input "text" at bounding box center [382, 604] width 144 height 25
type input "6/12/2025"
click at [971, 516] on icon "button" at bounding box center [976, 519] width 11 height 11
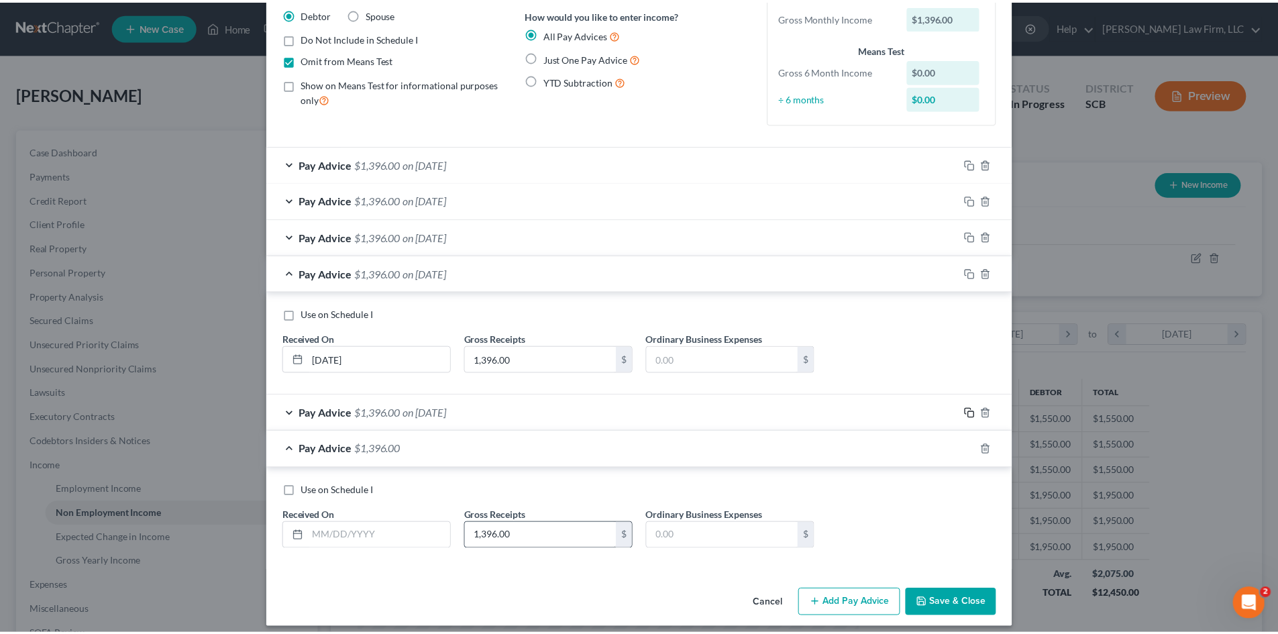
scroll to position [116, 0]
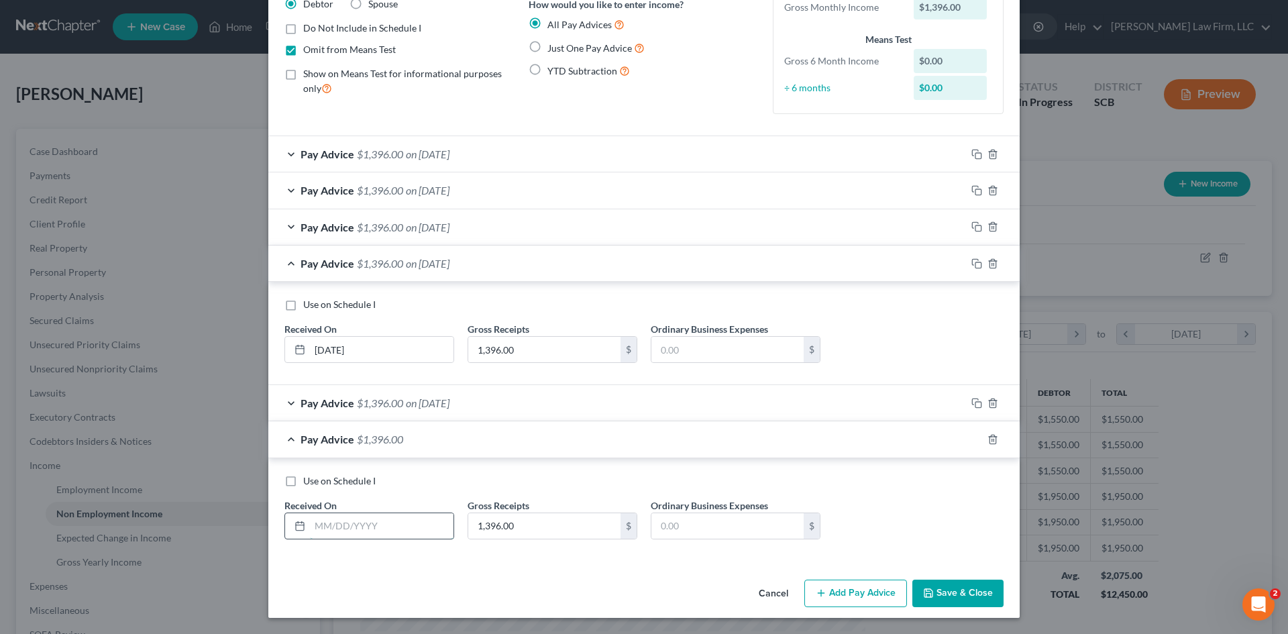
click at [422, 516] on input "text" at bounding box center [382, 525] width 144 height 25
type input "7/13/2025"
click at [986, 586] on button "Save & Close" at bounding box center [957, 594] width 91 height 28
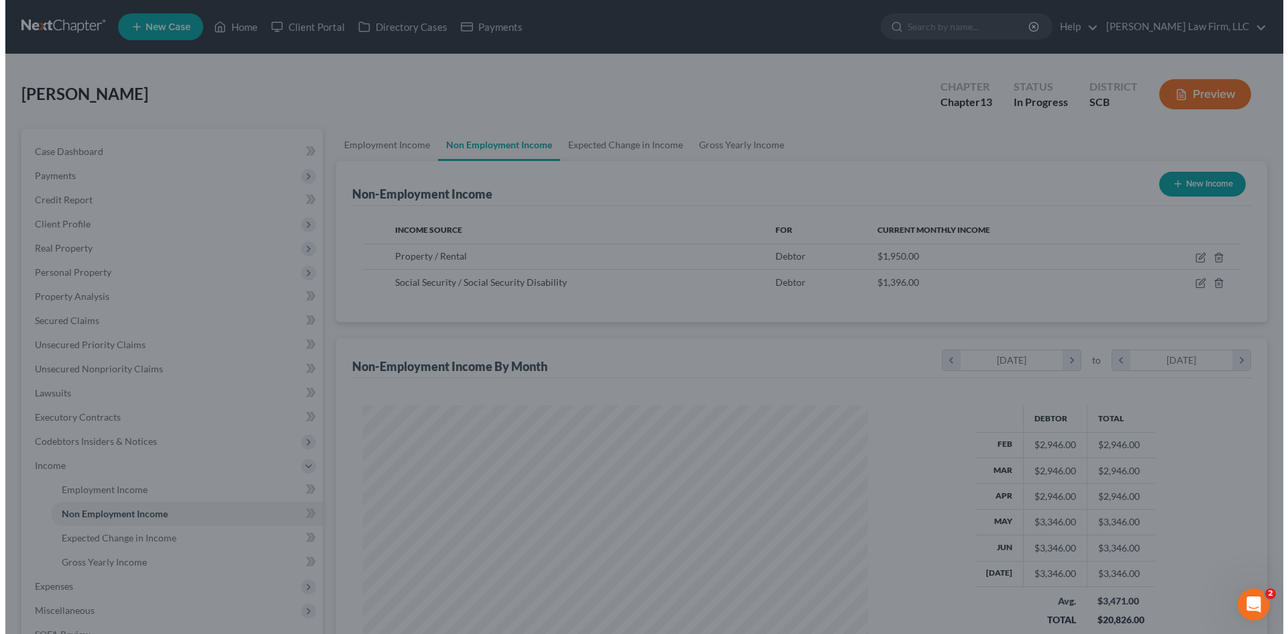
scroll to position [670472, 670195]
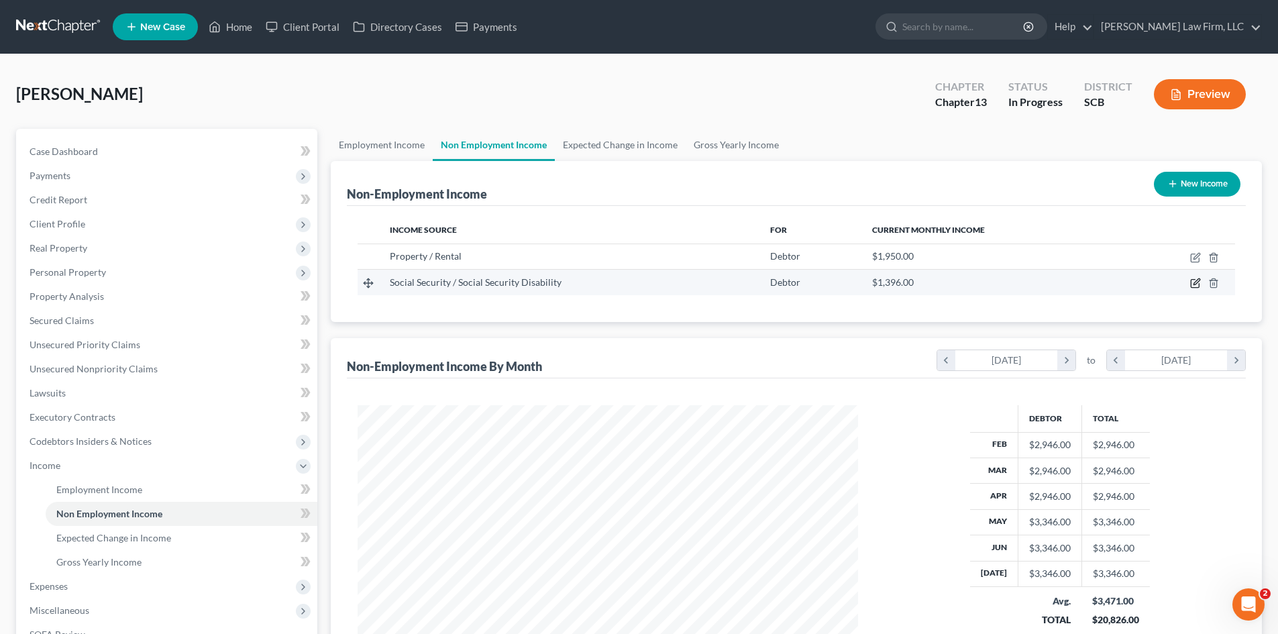
click at [1191, 284] on icon "button" at bounding box center [1195, 284] width 8 height 8
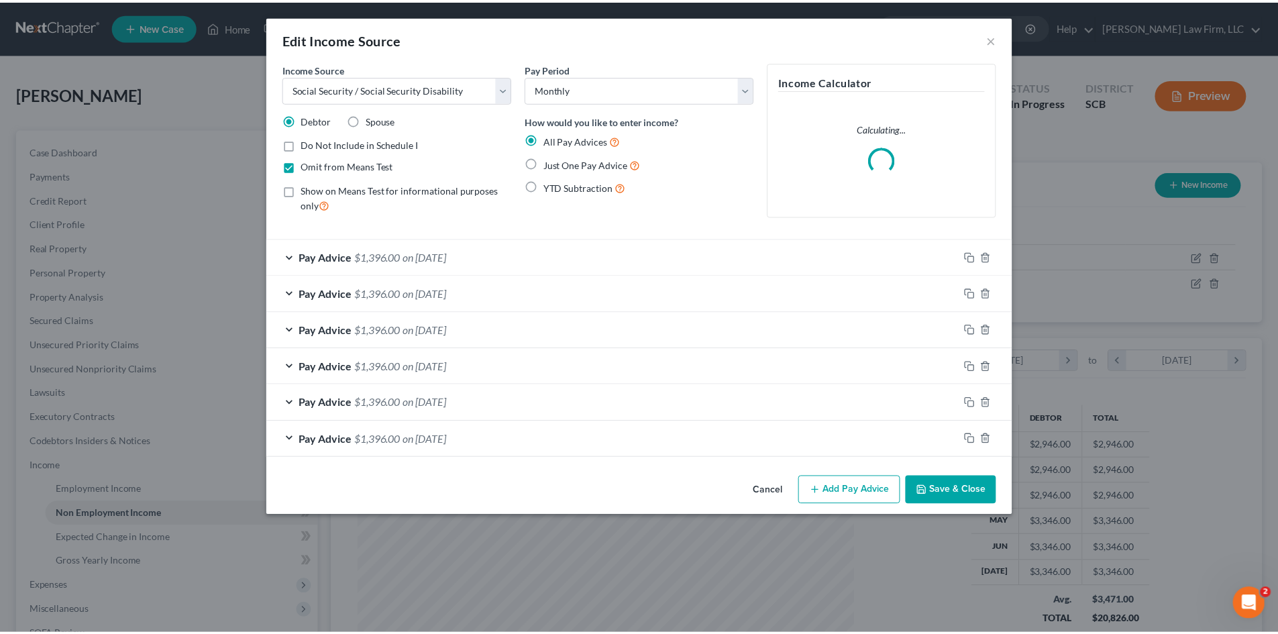
scroll to position [252, 532]
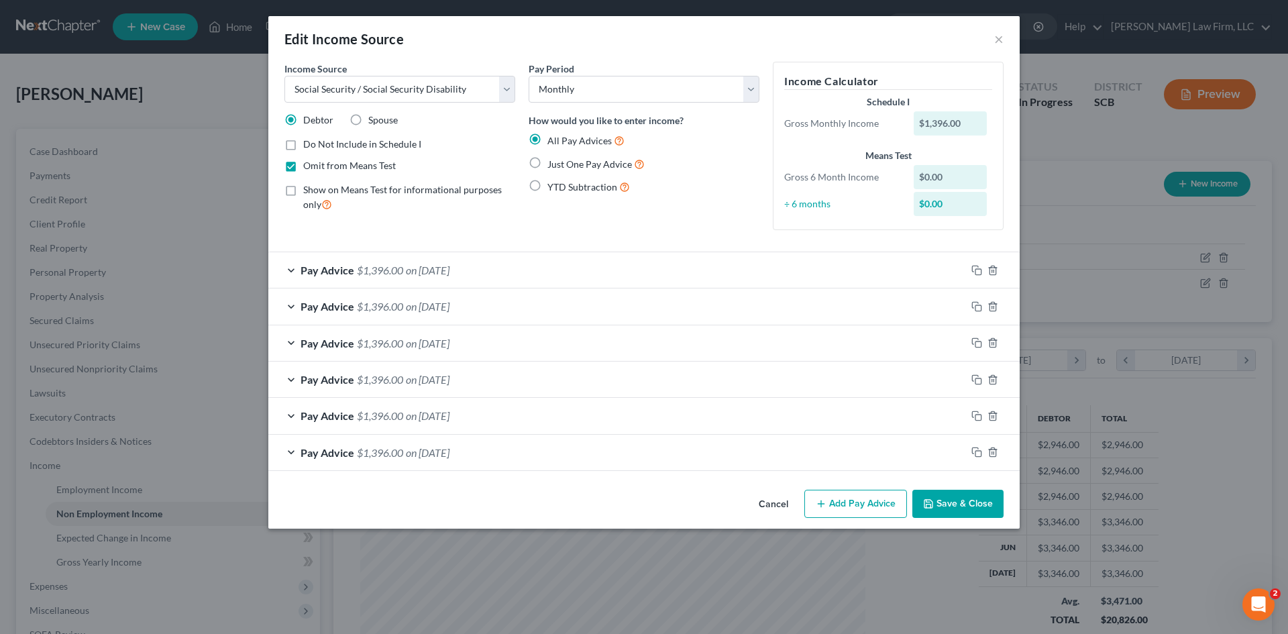
click at [967, 500] on button "Save & Close" at bounding box center [957, 504] width 91 height 28
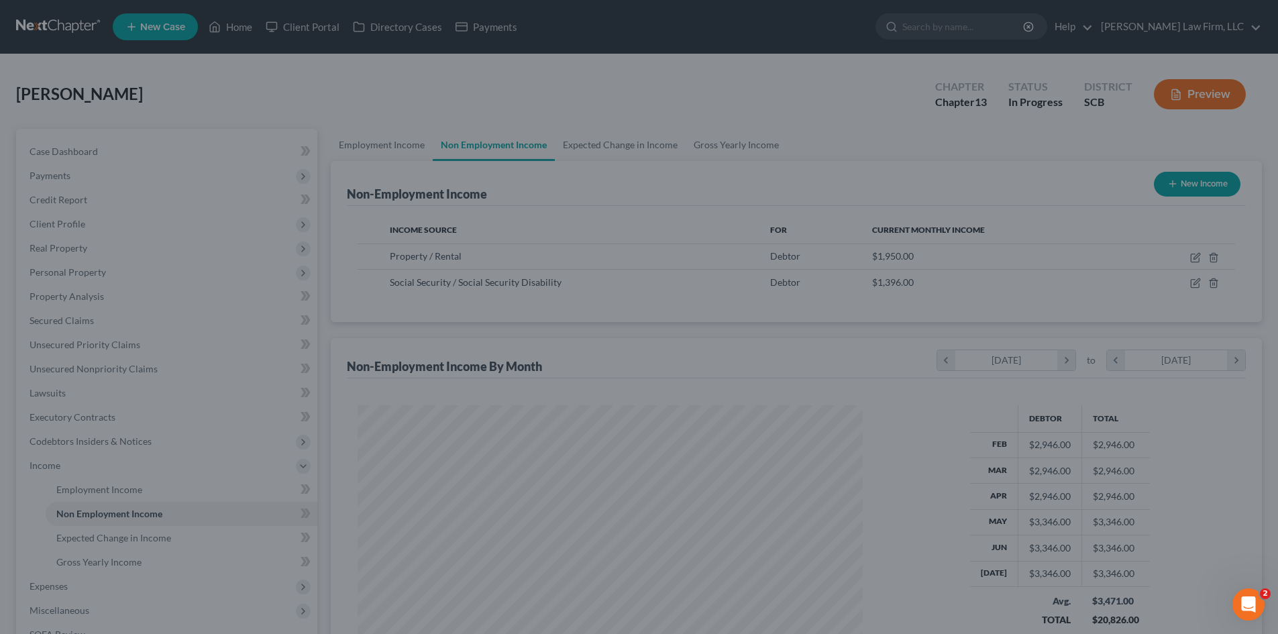
scroll to position [250, 527]
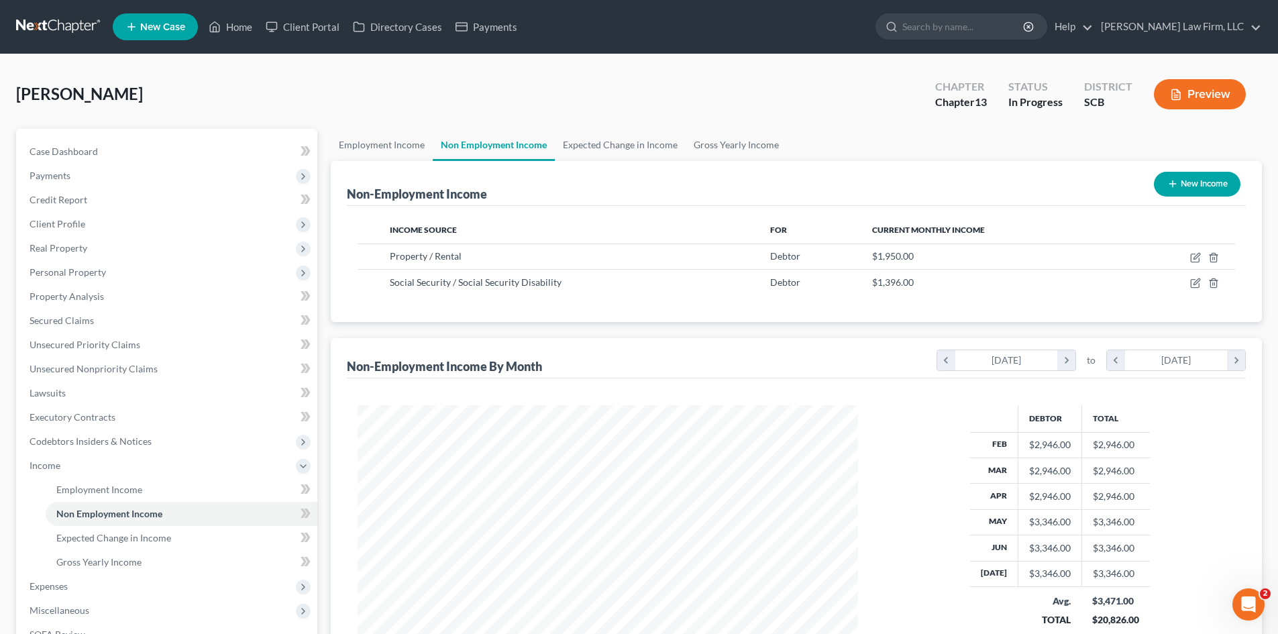
click at [1197, 187] on button "New Income" at bounding box center [1197, 184] width 87 height 25
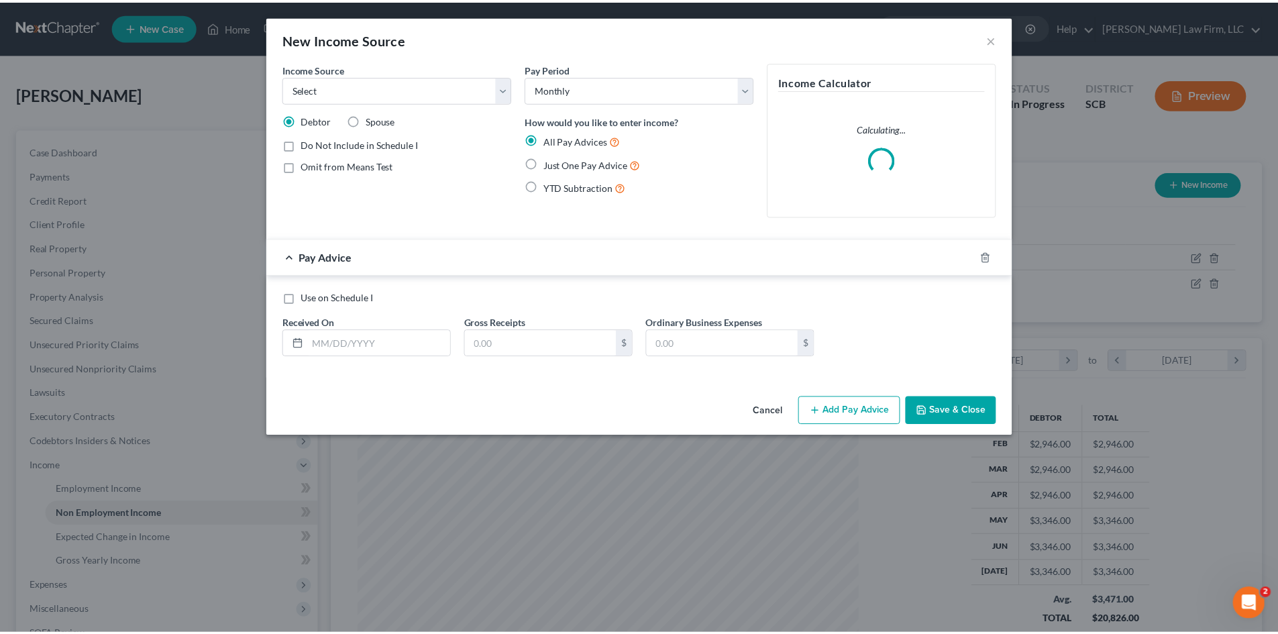
scroll to position [252, 532]
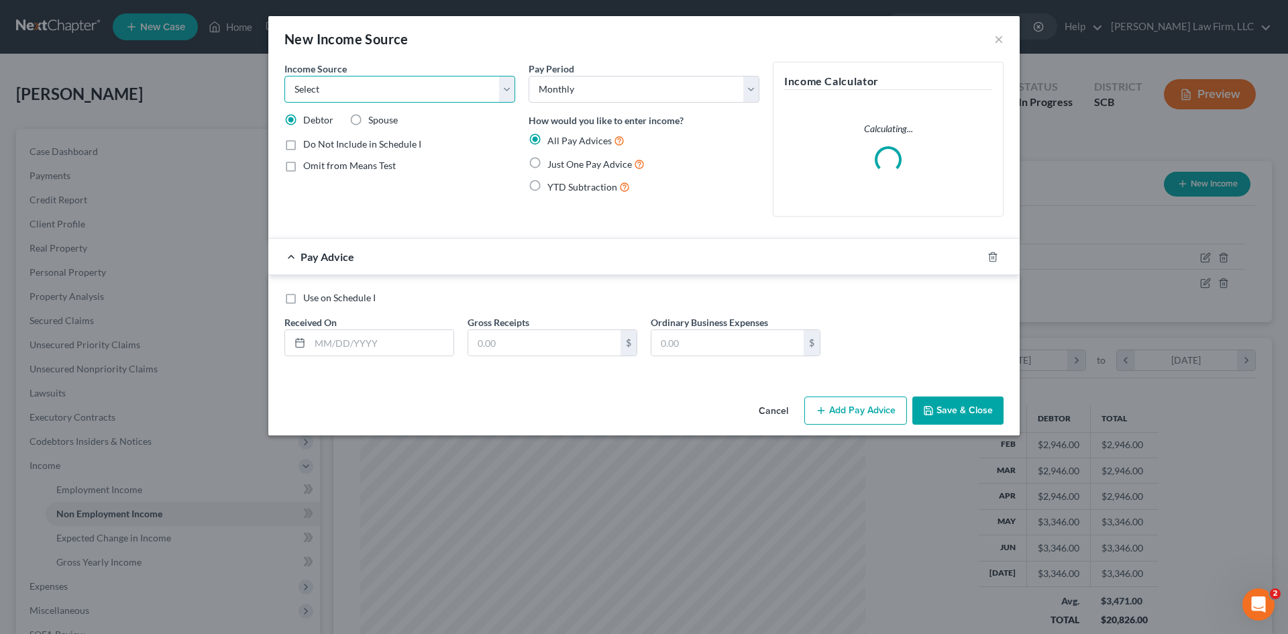
click at [325, 99] on select "Select Unemployment Disability (from employer) Pension Retirement Social Securi…" at bounding box center [399, 89] width 231 height 27
click at [284, 76] on select "Select Unemployment Disability (from employer) Pension Retirement Social Securi…" at bounding box center [399, 89] width 231 height 27
click at [337, 351] on input "text" at bounding box center [382, 342] width 144 height 25
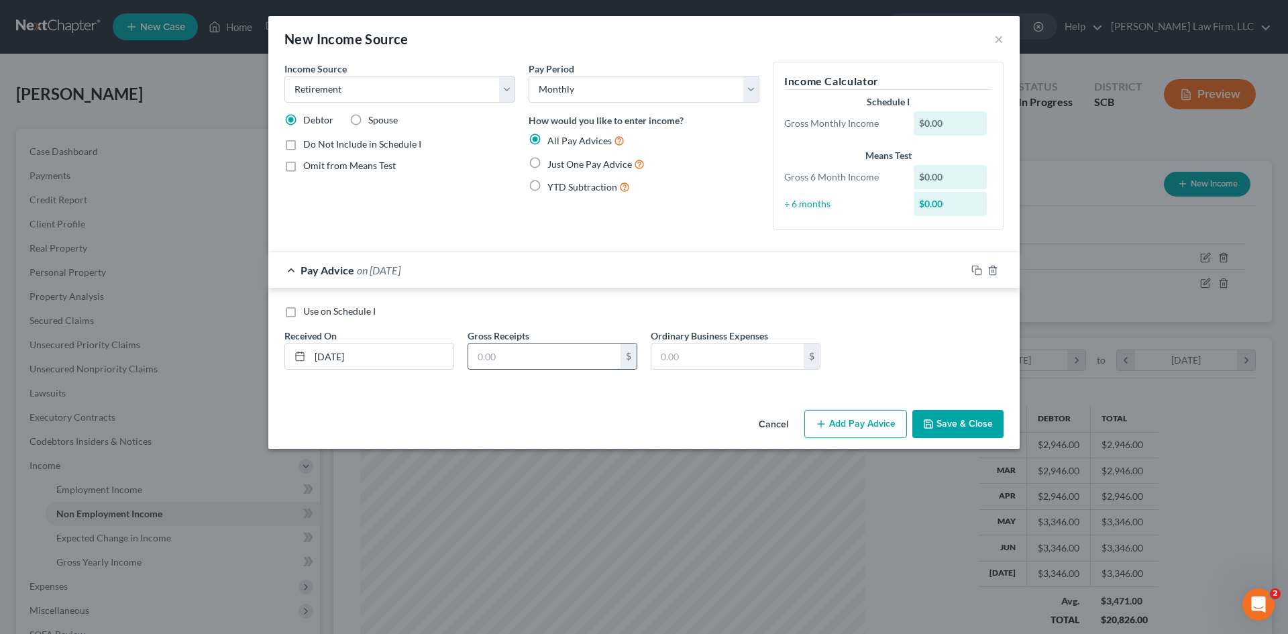
click at [555, 357] on input "text" at bounding box center [544, 355] width 152 height 25
click at [975, 272] on rect "button" at bounding box center [978, 272] width 6 height 6
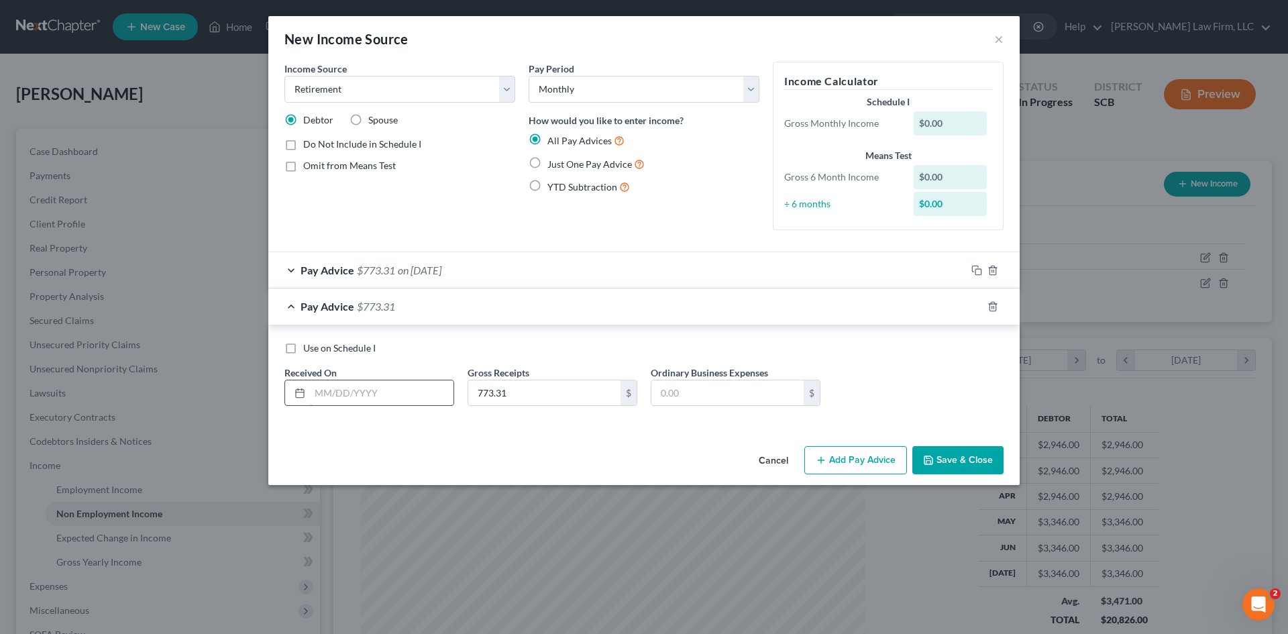
click at [381, 386] on input "text" at bounding box center [382, 392] width 144 height 25
click at [981, 307] on rect "button" at bounding box center [978, 308] width 6 height 6
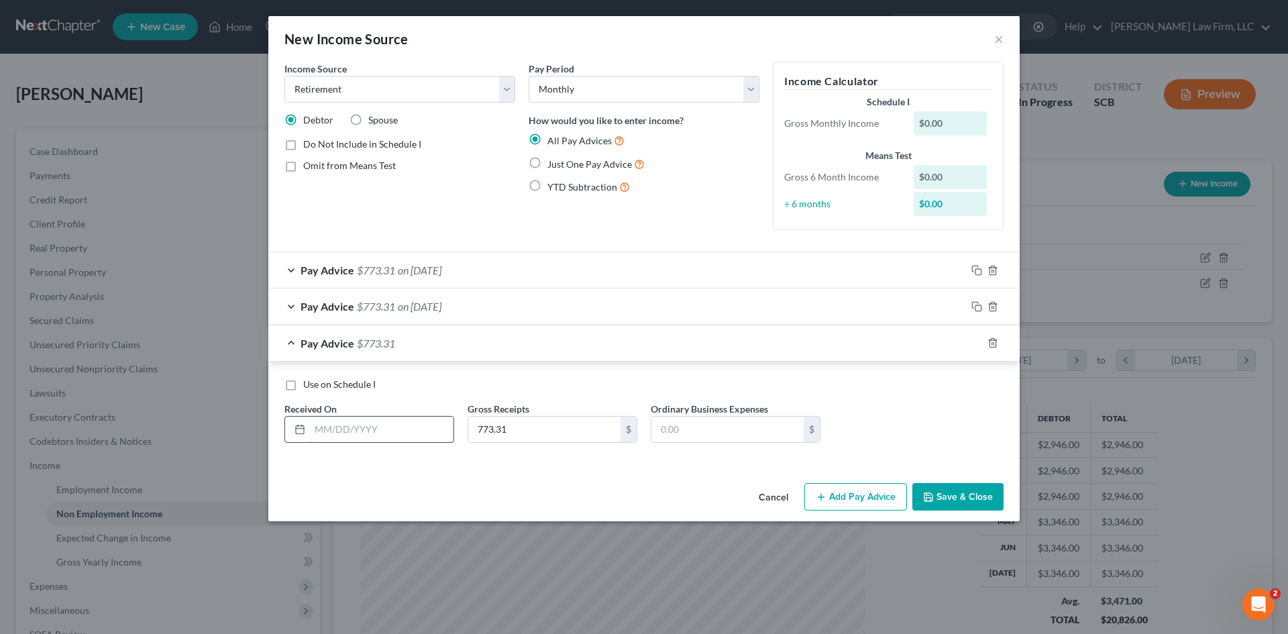
click at [392, 430] on input "text" at bounding box center [382, 429] width 144 height 25
drag, startPoint x: 977, startPoint y: 341, endPoint x: 916, endPoint y: 365, distance: 64.8
click at [977, 342] on icon "button" at bounding box center [976, 342] width 11 height 11
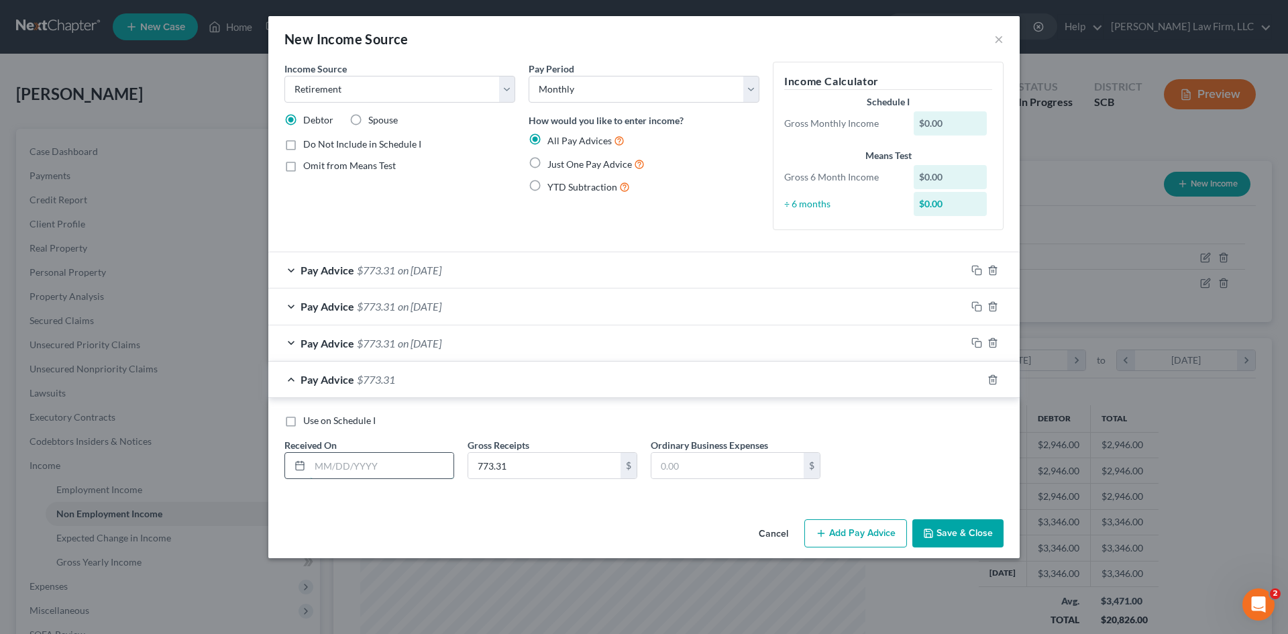
click at [401, 461] on input "text" at bounding box center [382, 465] width 144 height 25
drag, startPoint x: 979, startPoint y: 380, endPoint x: 928, endPoint y: 398, distance: 54.1
click at [980, 382] on icon "button" at bounding box center [976, 379] width 11 height 11
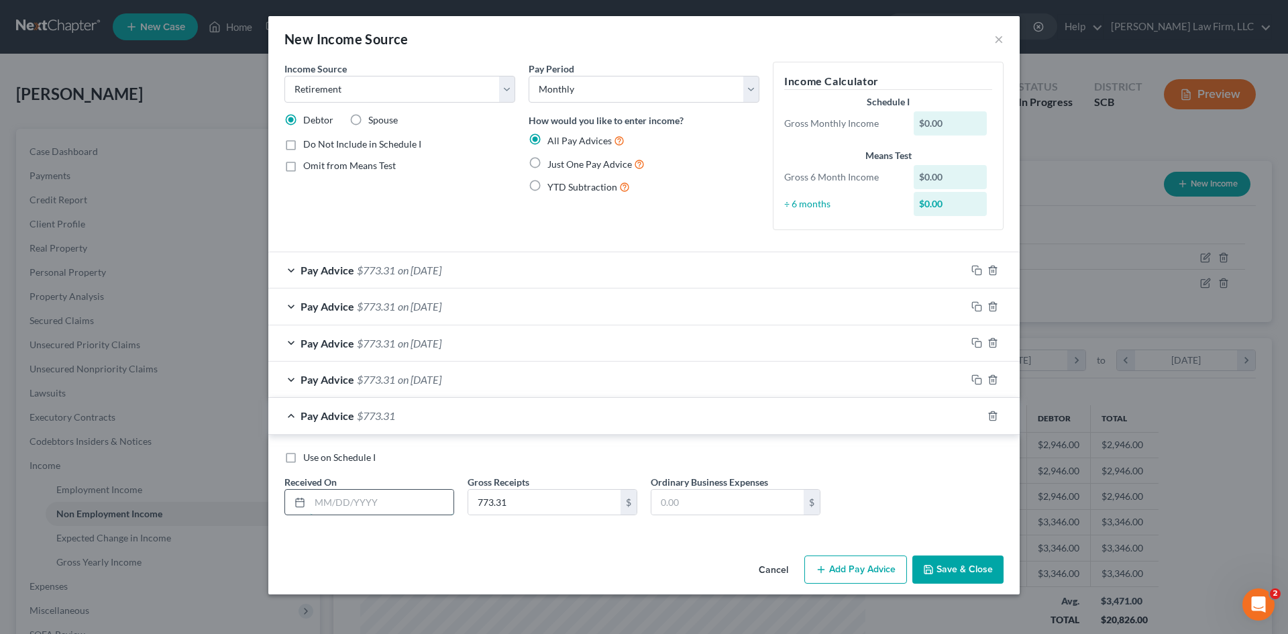
click at [398, 503] on input "text" at bounding box center [382, 502] width 144 height 25
drag, startPoint x: 979, startPoint y: 419, endPoint x: 971, endPoint y: 429, distance: 12.9
click at [979, 423] on div at bounding box center [993, 415] width 54 height 21
drag, startPoint x: 979, startPoint y: 415, endPoint x: 952, endPoint y: 426, distance: 28.5
click at [979, 419] on icon "button" at bounding box center [976, 415] width 11 height 11
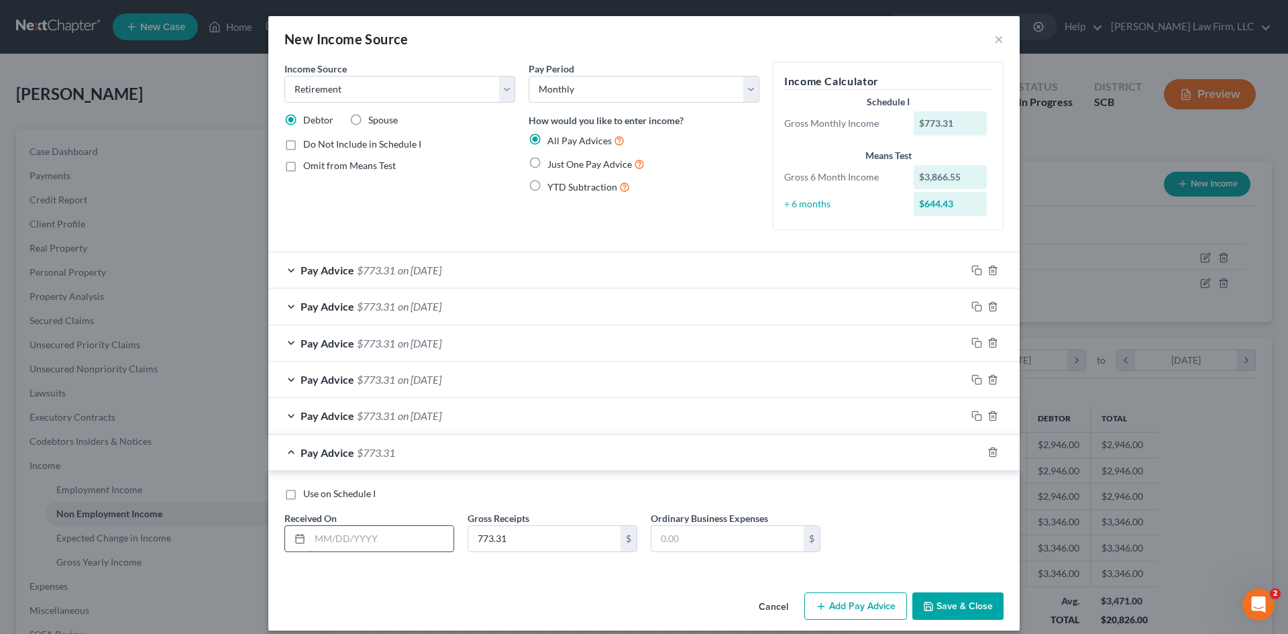
click at [339, 538] on input "text" at bounding box center [382, 538] width 144 height 25
click at [950, 598] on button "Save & Close" at bounding box center [957, 606] width 91 height 28
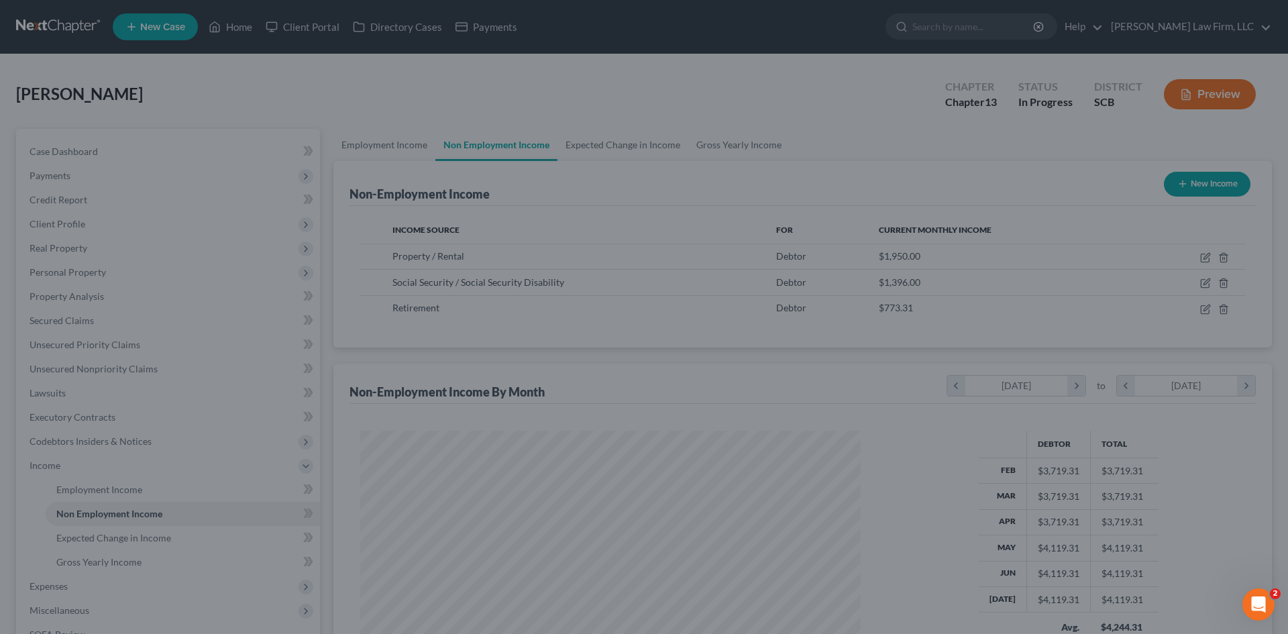
scroll to position [670472, 670195]
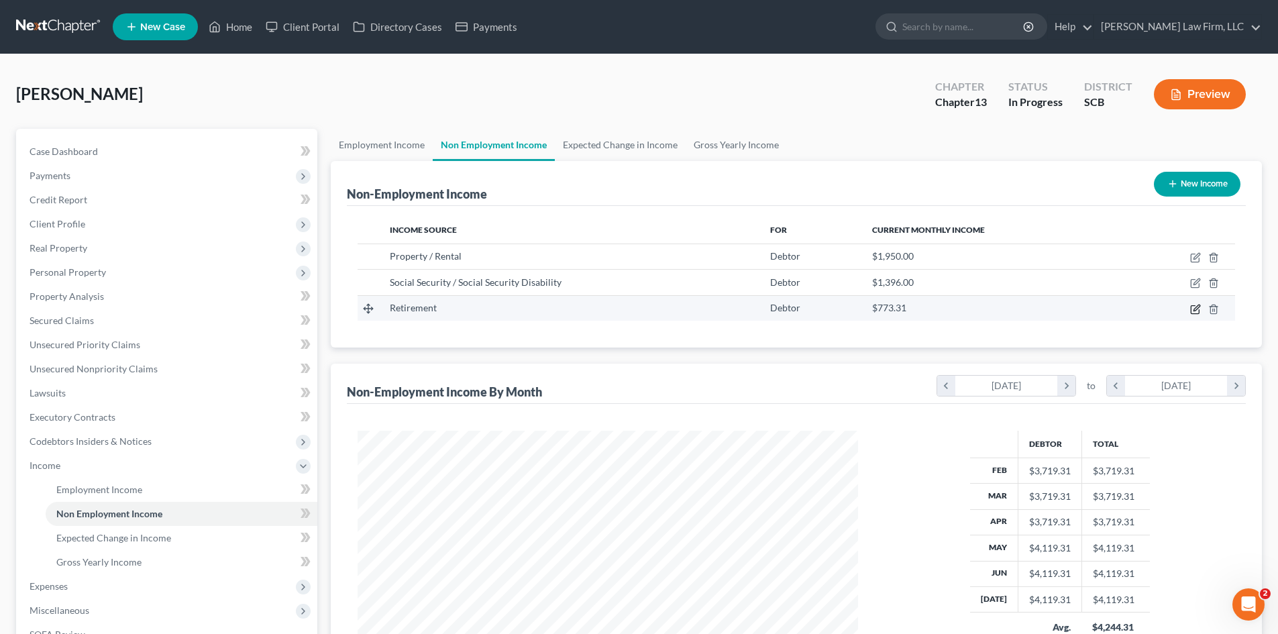
click at [1199, 310] on icon "button" at bounding box center [1195, 309] width 8 height 8
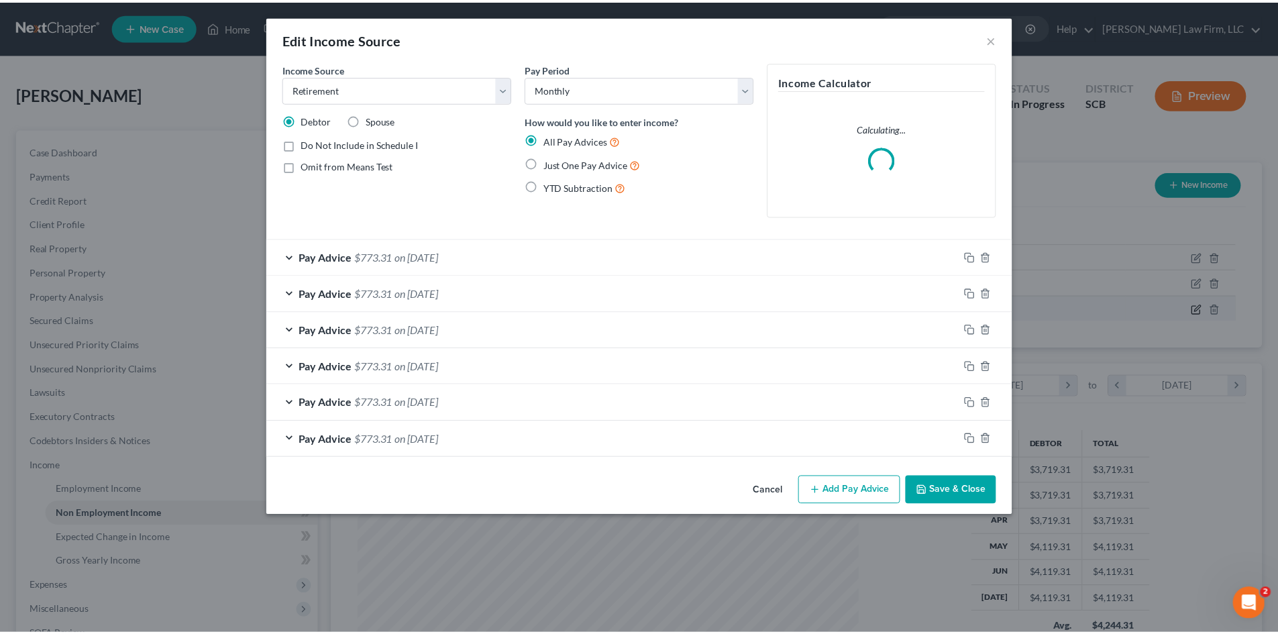
scroll to position [252, 532]
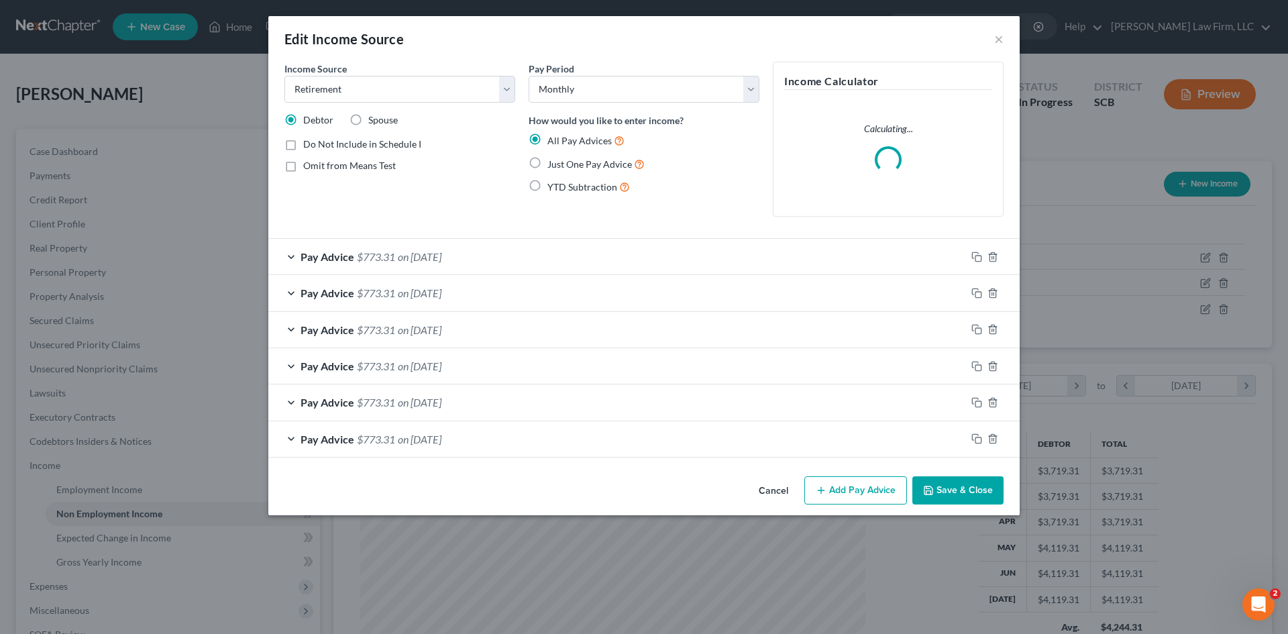
click at [944, 497] on button "Save & Close" at bounding box center [957, 490] width 91 height 28
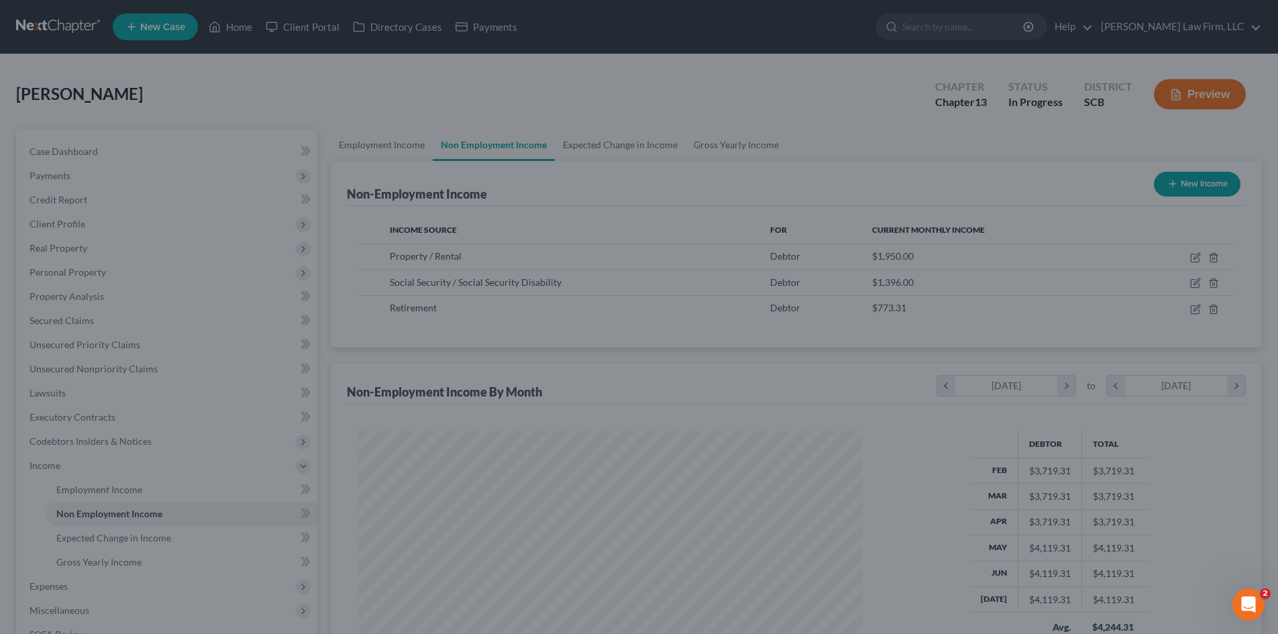
scroll to position [670472, 670195]
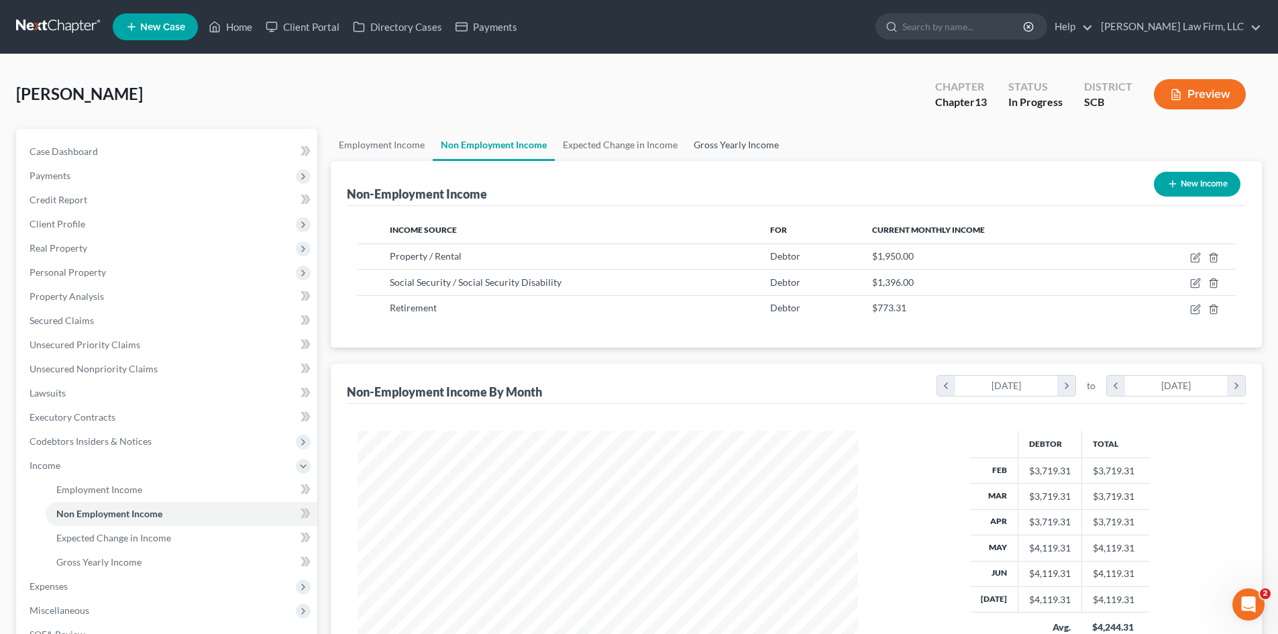
click at [736, 145] on link "Gross Yearly Income" at bounding box center [735, 145] width 101 height 32
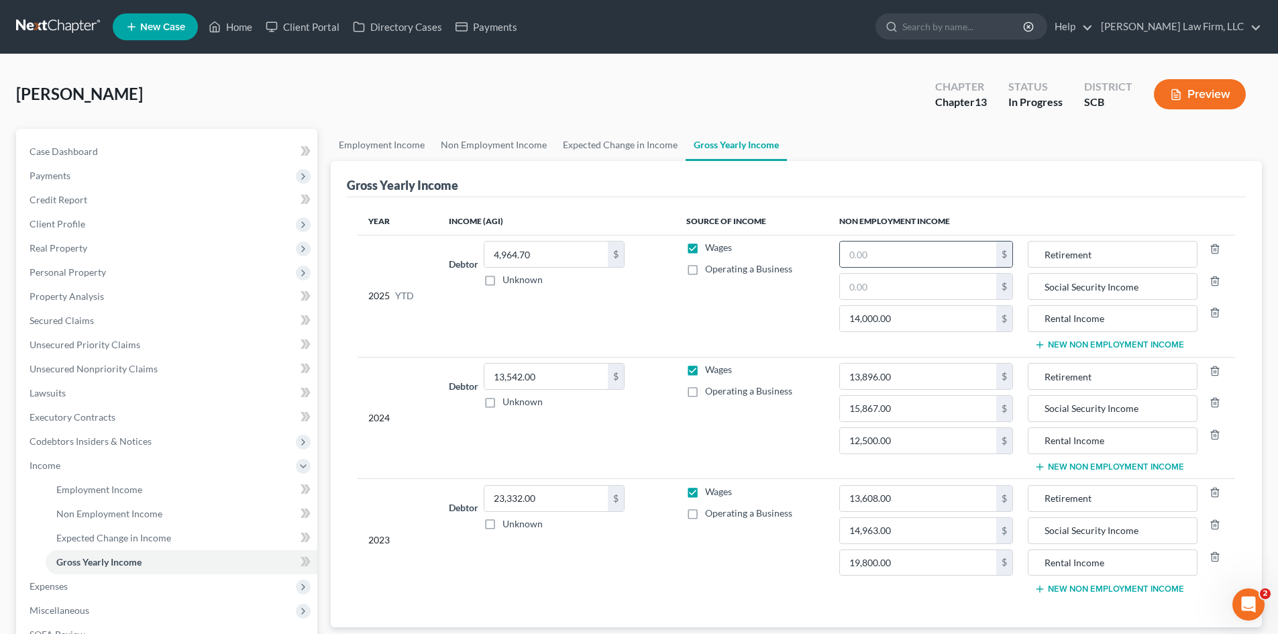
click at [935, 268] on div "$" at bounding box center [926, 254] width 174 height 27
click at [932, 255] on input "text" at bounding box center [918, 253] width 156 height 25
paste input "6186.48"
click at [1039, 254] on input "Retirement" at bounding box center [1112, 253] width 154 height 25
click at [1040, 375] on input "Retirement" at bounding box center [1112, 376] width 154 height 25
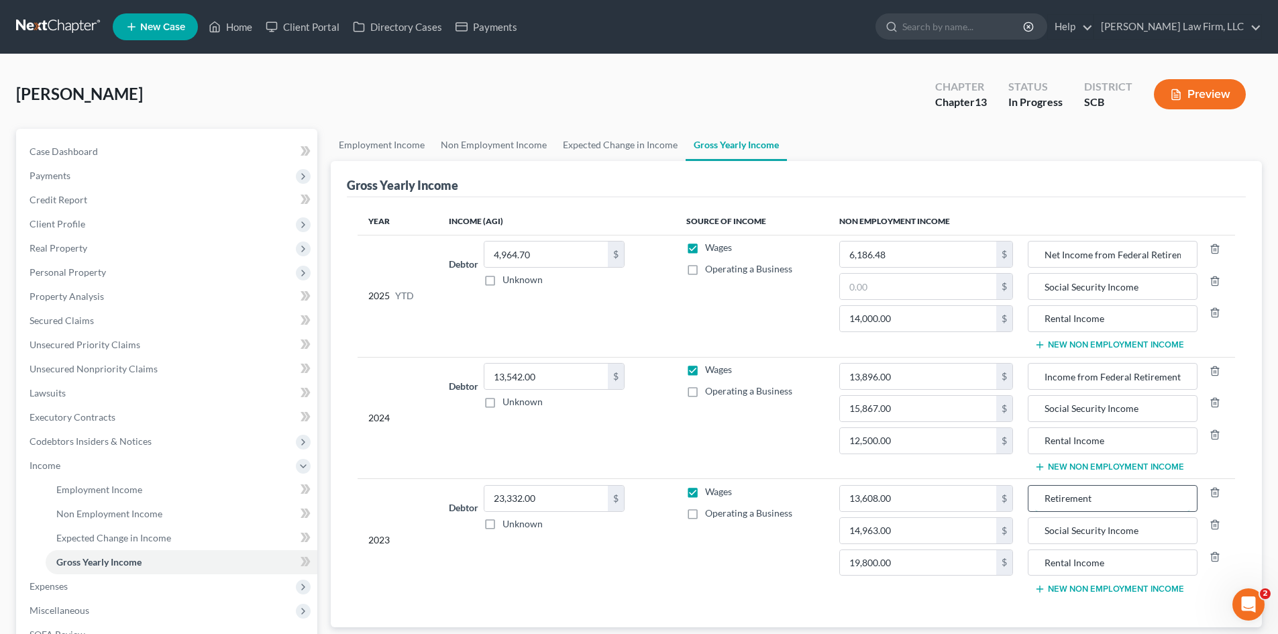
click at [1040, 495] on input "Retirement" at bounding box center [1112, 498] width 154 height 25
click at [902, 291] on input "text" at bounding box center [918, 286] width 156 height 25
paste input "11168"
click at [500, 151] on link "Non Employment Income" at bounding box center [494, 145] width 122 height 32
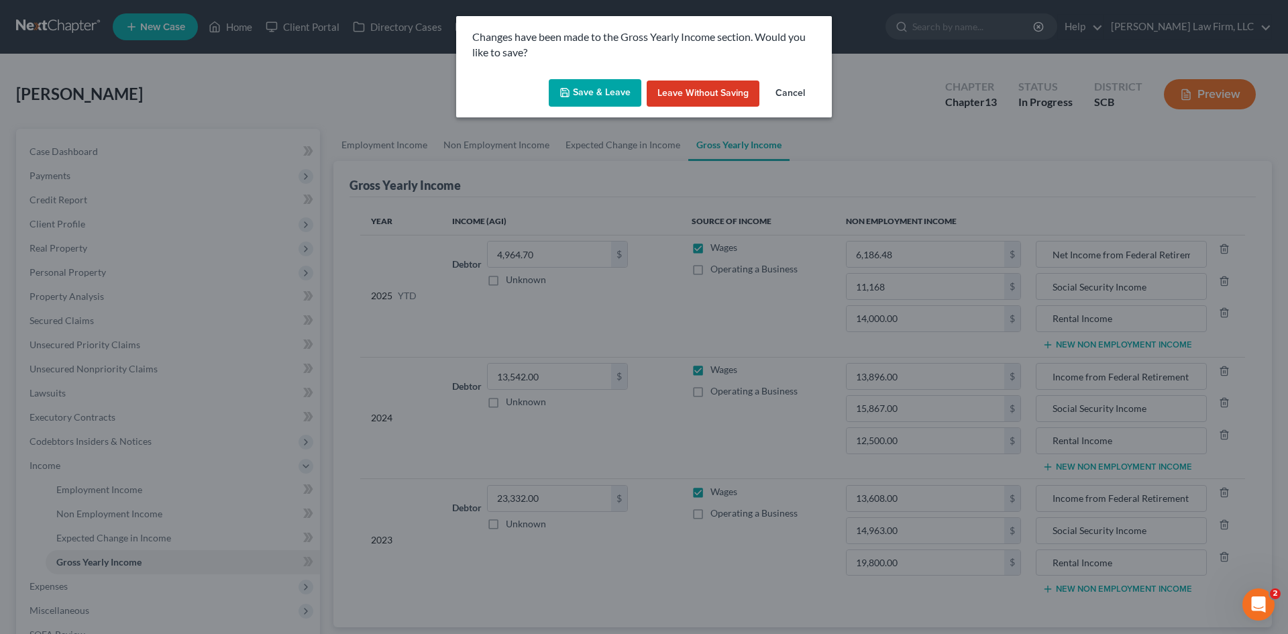
click at [613, 99] on button "Save & Leave" at bounding box center [595, 93] width 93 height 28
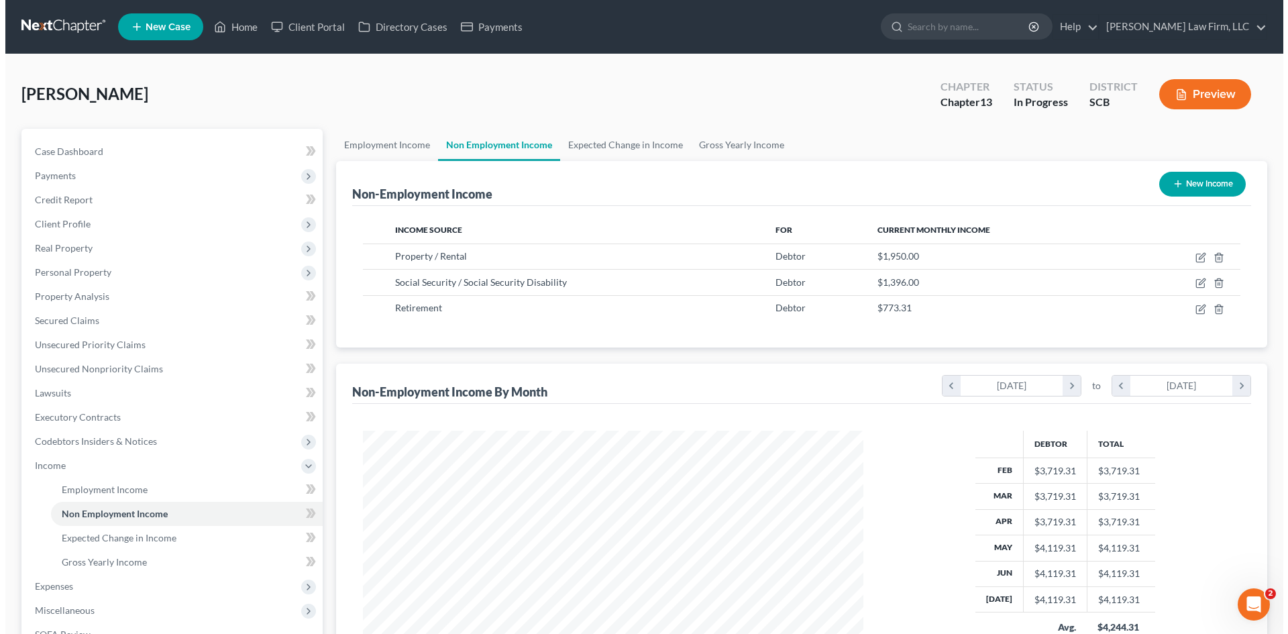
scroll to position [250, 527]
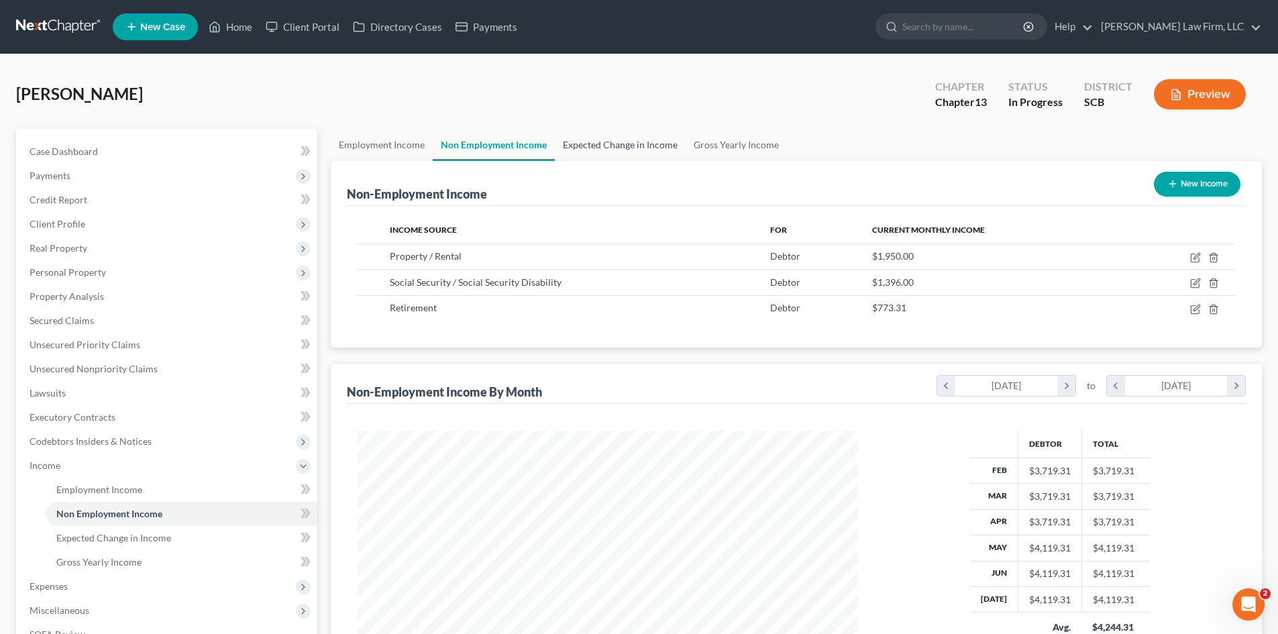
click at [611, 140] on link "Expected Change in Income" at bounding box center [620, 145] width 131 height 32
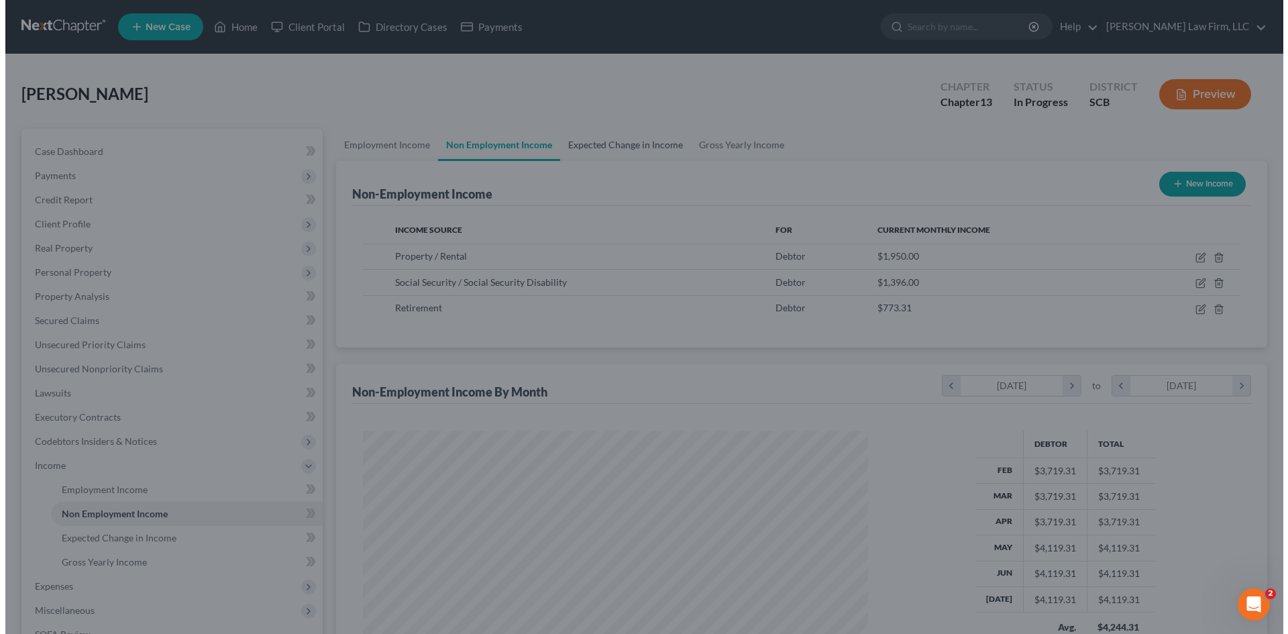
scroll to position [252, 532]
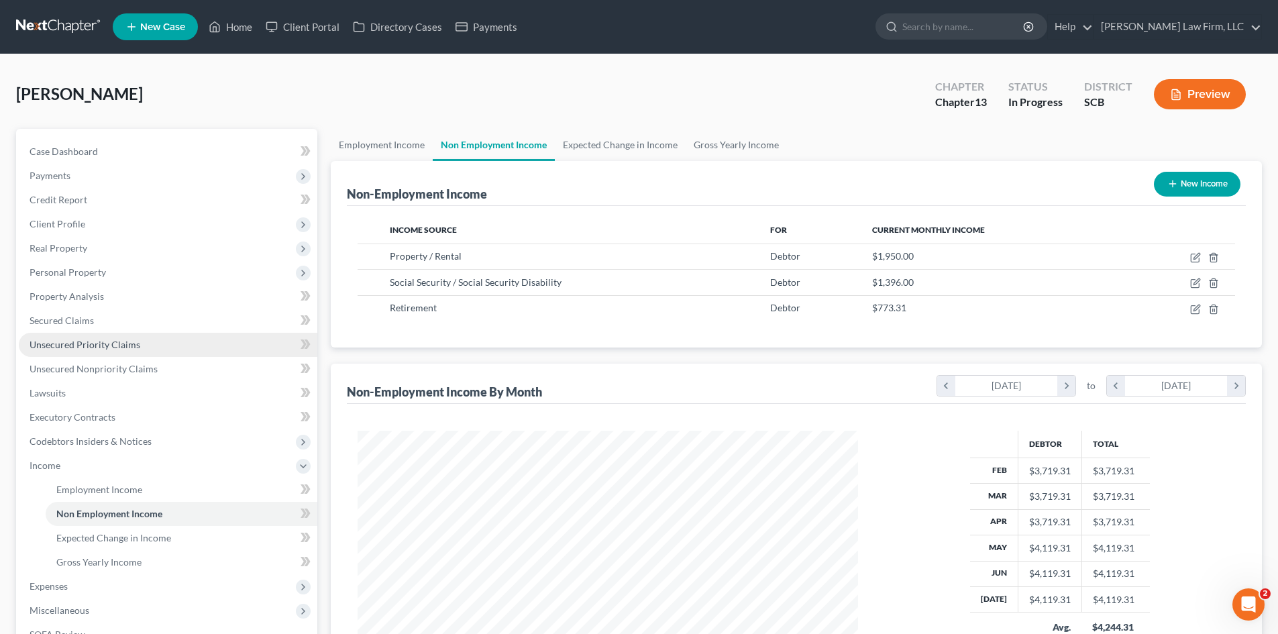
click at [112, 341] on span "Unsecured Priority Claims" at bounding box center [85, 344] width 111 height 11
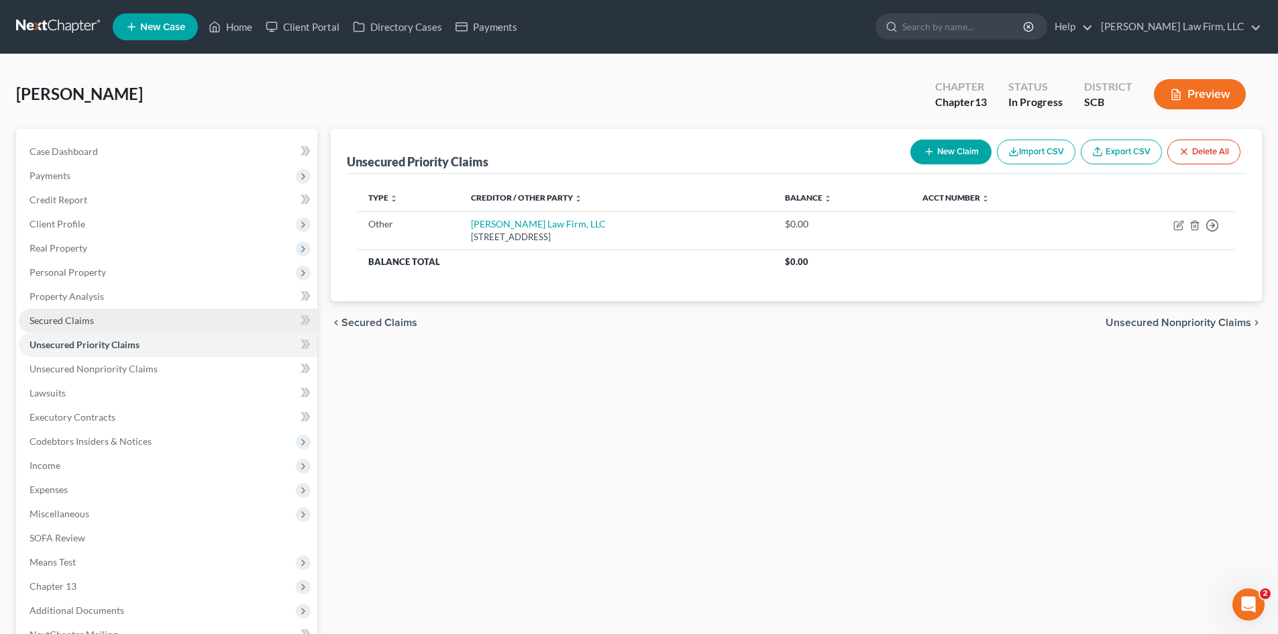
click at [48, 321] on span "Secured Claims" at bounding box center [62, 320] width 64 height 11
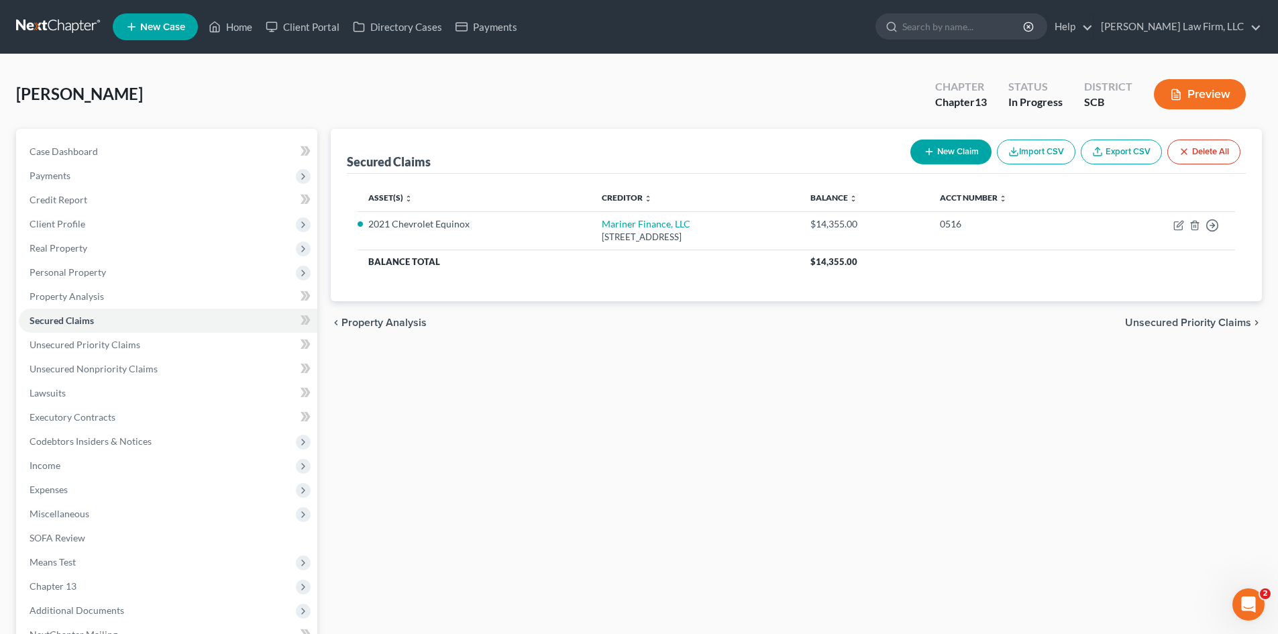
click at [956, 156] on button "New Claim" at bounding box center [950, 152] width 81 height 25
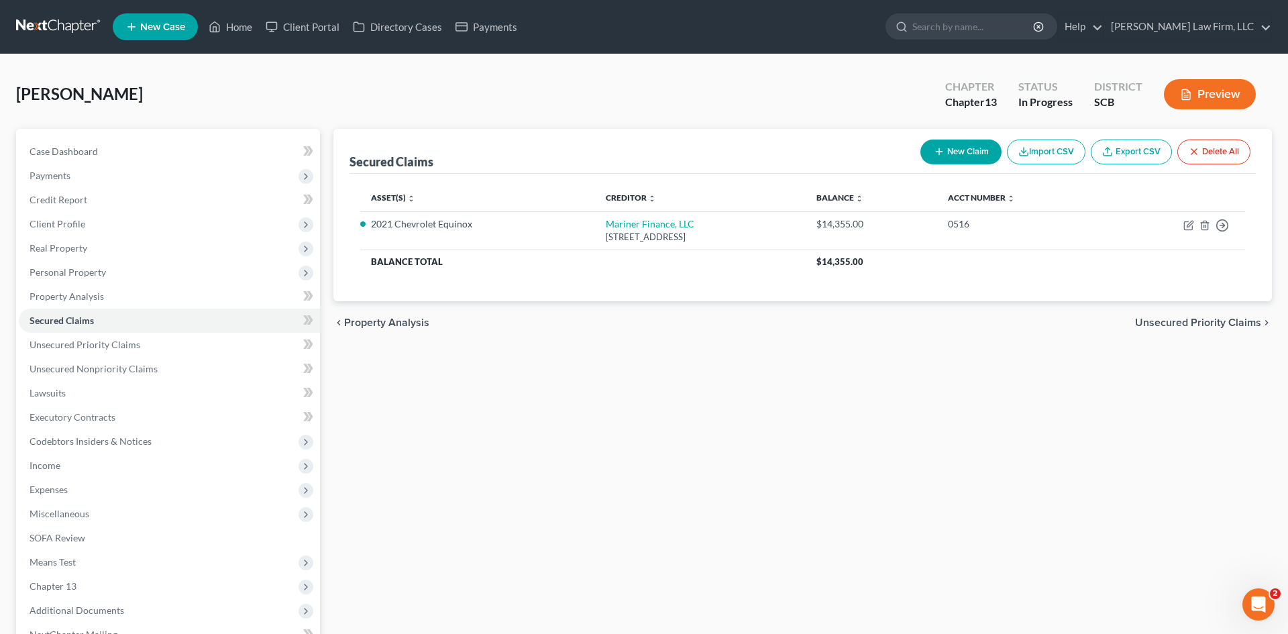
select select "0"
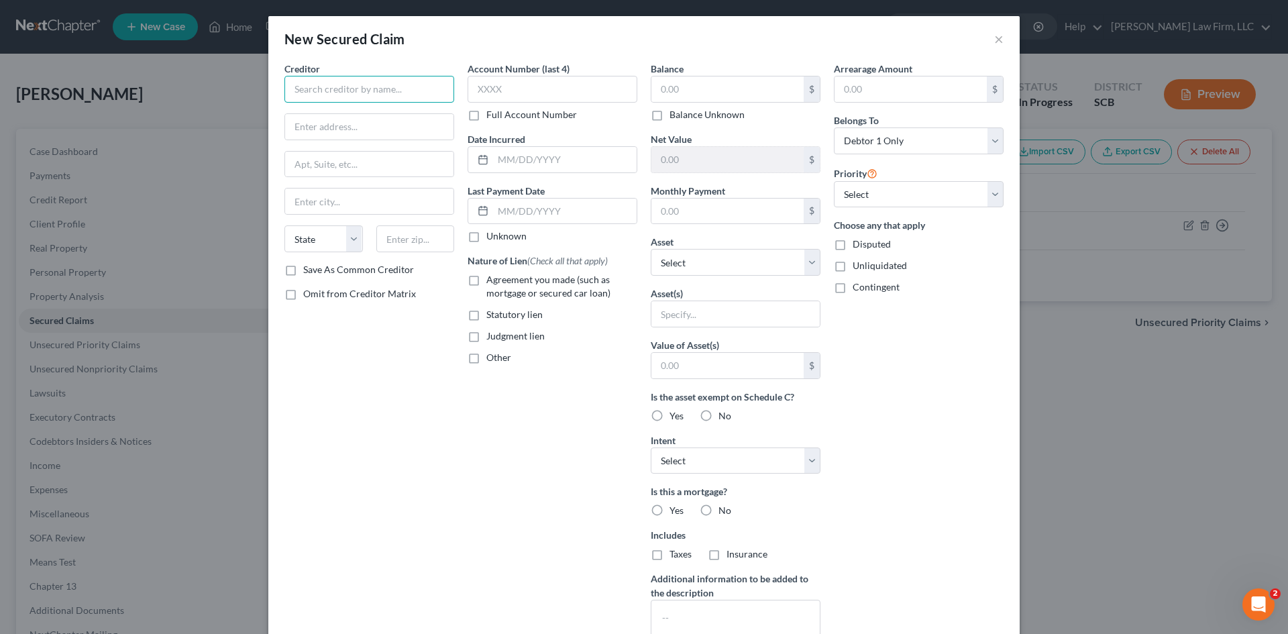
click at [378, 100] on input "text" at bounding box center [369, 89] width 170 height 27
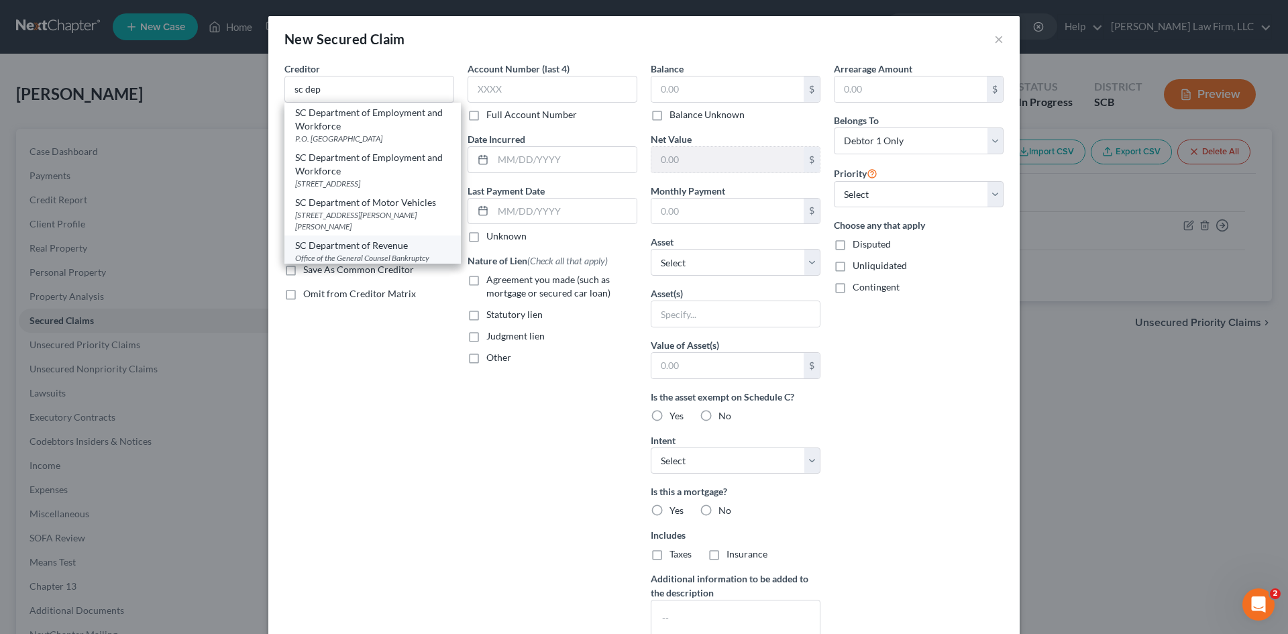
click at [345, 259] on div "Office of the General Counsel Bankruptcy Section 300A Outlet Pointe Blvd, Colum…" at bounding box center [372, 263] width 155 height 23
type input "SC Department of Revenue"
type input "Office of the General Counsel Bankruptcy Section"
type input "300A Outlet Pointe Blvd"
type input "Columbia"
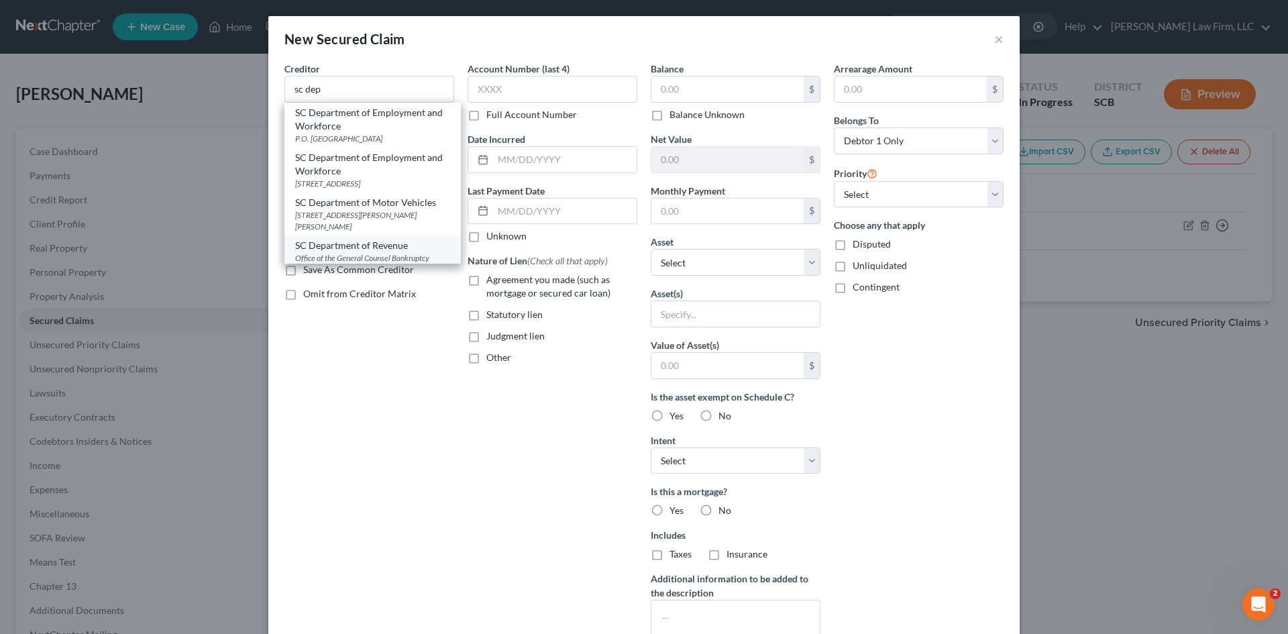
select select "42"
type input "29210-5666"
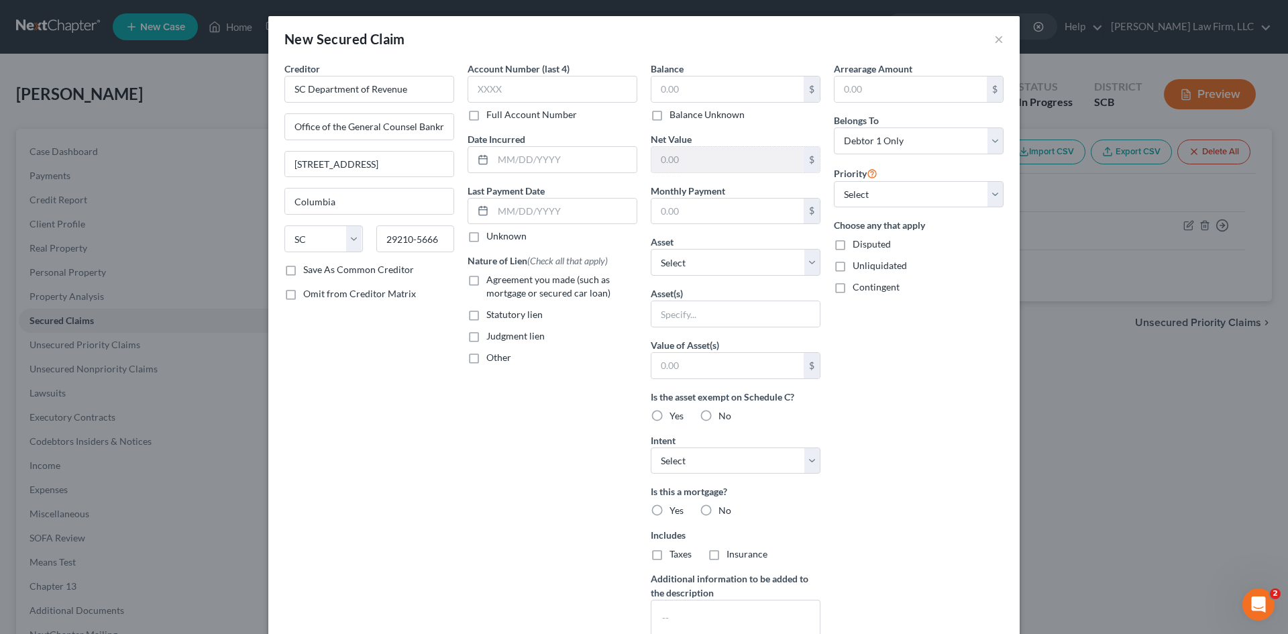
drag, startPoint x: 467, startPoint y: 284, endPoint x: 468, endPoint y: 292, distance: 8.7
click at [486, 285] on label "Agreement you made (such as mortgage or secured car loan)" at bounding box center [561, 286] width 151 height 27
click at [492, 282] on input "Agreement you made (such as mortgage or secured car loan)" at bounding box center [496, 277] width 9 height 9
checkbox input "true"
click at [486, 357] on label "Other" at bounding box center [498, 357] width 25 height 13
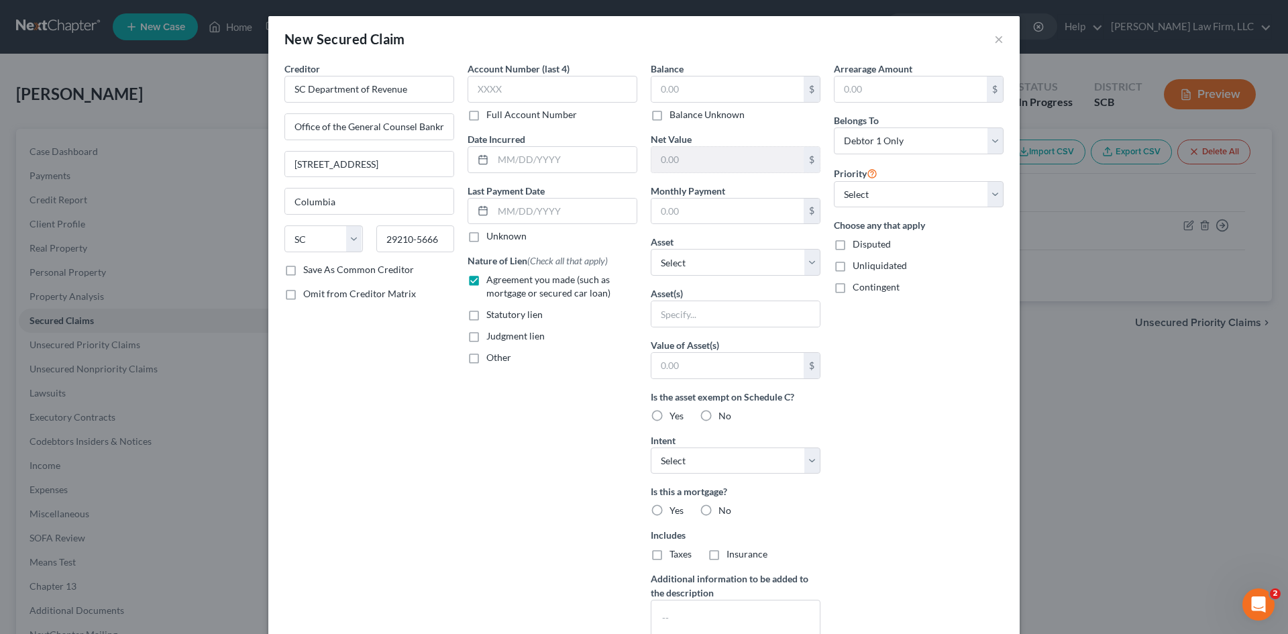
click at [492, 357] on input "Other" at bounding box center [496, 355] width 9 height 9
checkbox input "true"
click at [489, 389] on input "text" at bounding box center [552, 388] width 168 height 25
type input "Tax Lien"
click at [523, 163] on input "text" at bounding box center [565, 159] width 144 height 25
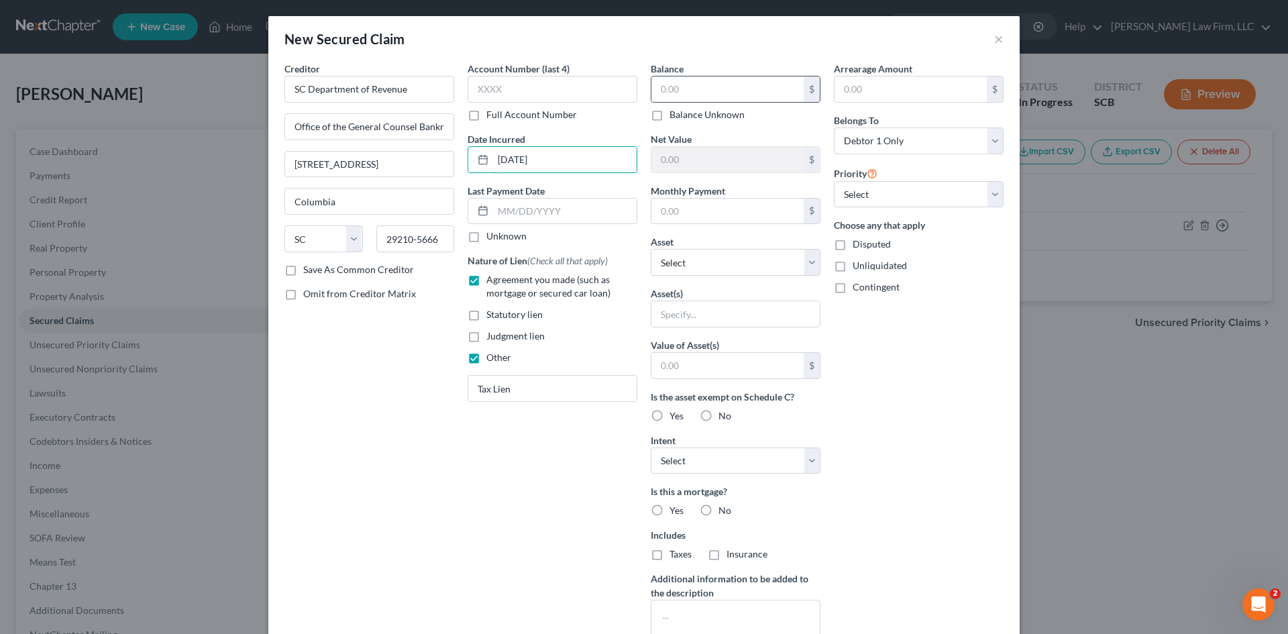
type input "8/21/2025"
click at [651, 89] on div "$" at bounding box center [736, 89] width 170 height 27
click at [656, 89] on input "text" at bounding box center [727, 88] width 152 height 25
drag, startPoint x: 660, startPoint y: 91, endPoint x: 649, endPoint y: 82, distance: 13.4
click at [656, 87] on input "04,066.94" at bounding box center [727, 88] width 152 height 25
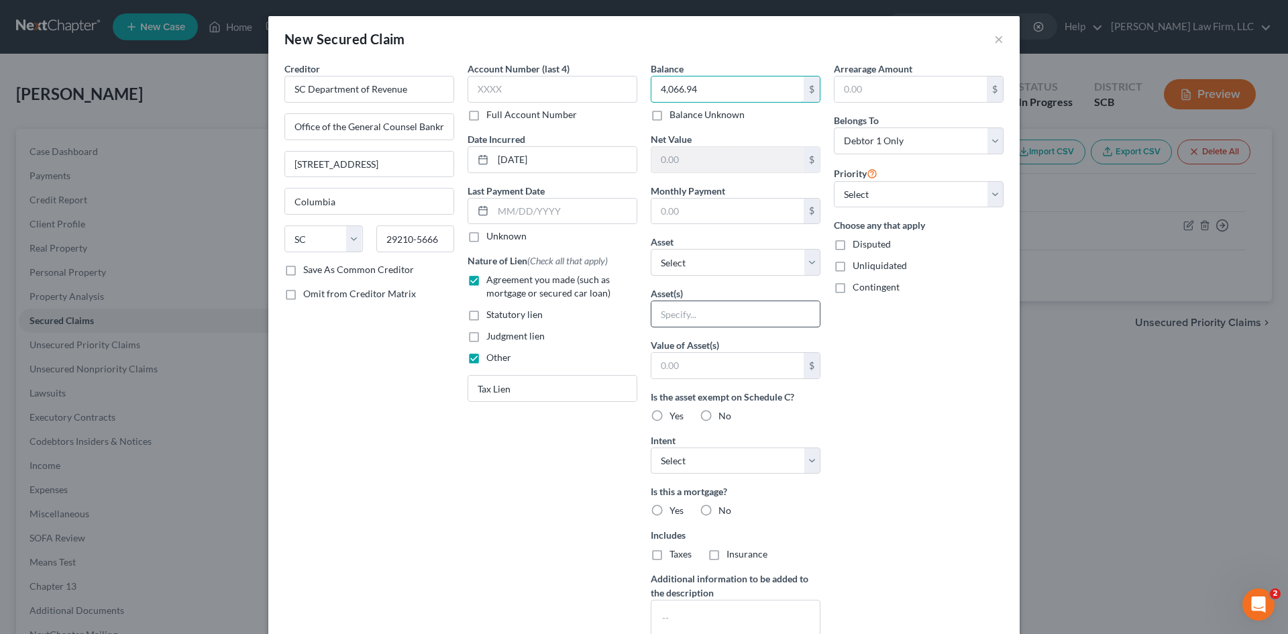
type input "4,066.94"
click at [709, 323] on input "text" at bounding box center [735, 313] width 168 height 25
click at [710, 321] on input "text" at bounding box center [735, 313] width 168 height 25
click at [716, 273] on select "Select Other Multiple Assets 11 Sires Street - $660000.0 2006 Ford Escape - $0.…" at bounding box center [736, 262] width 170 height 27
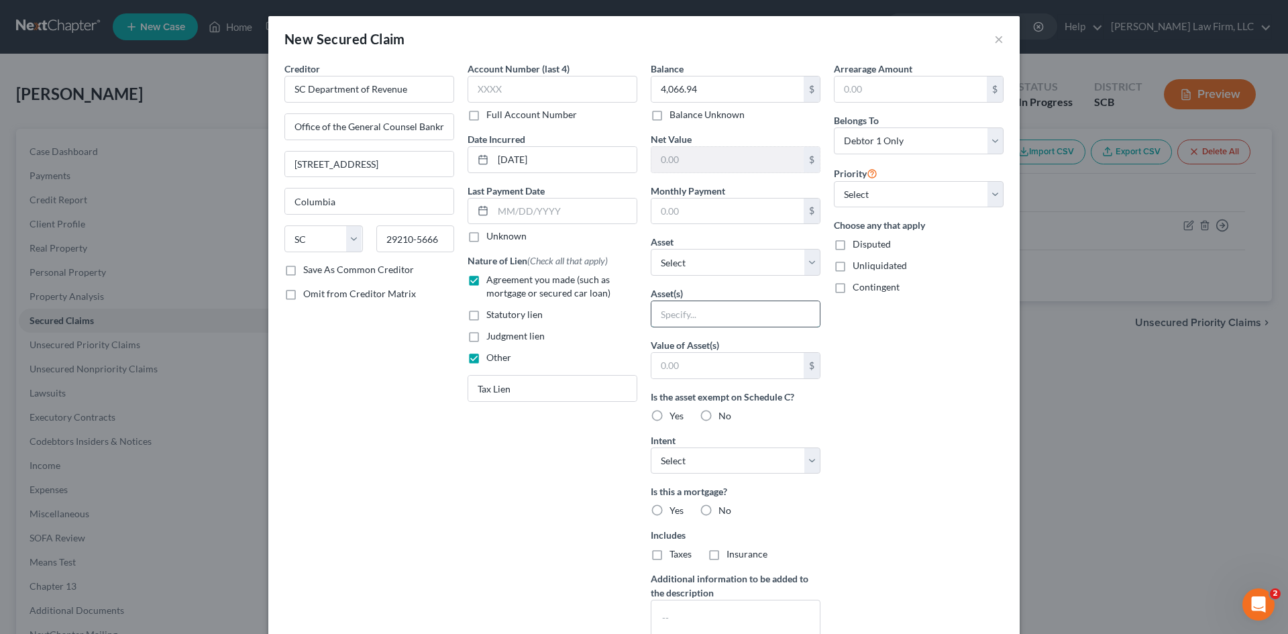
click at [721, 304] on input "text" at bounding box center [735, 313] width 168 height 25
click at [735, 366] on input "text" at bounding box center [727, 365] width 152 height 25
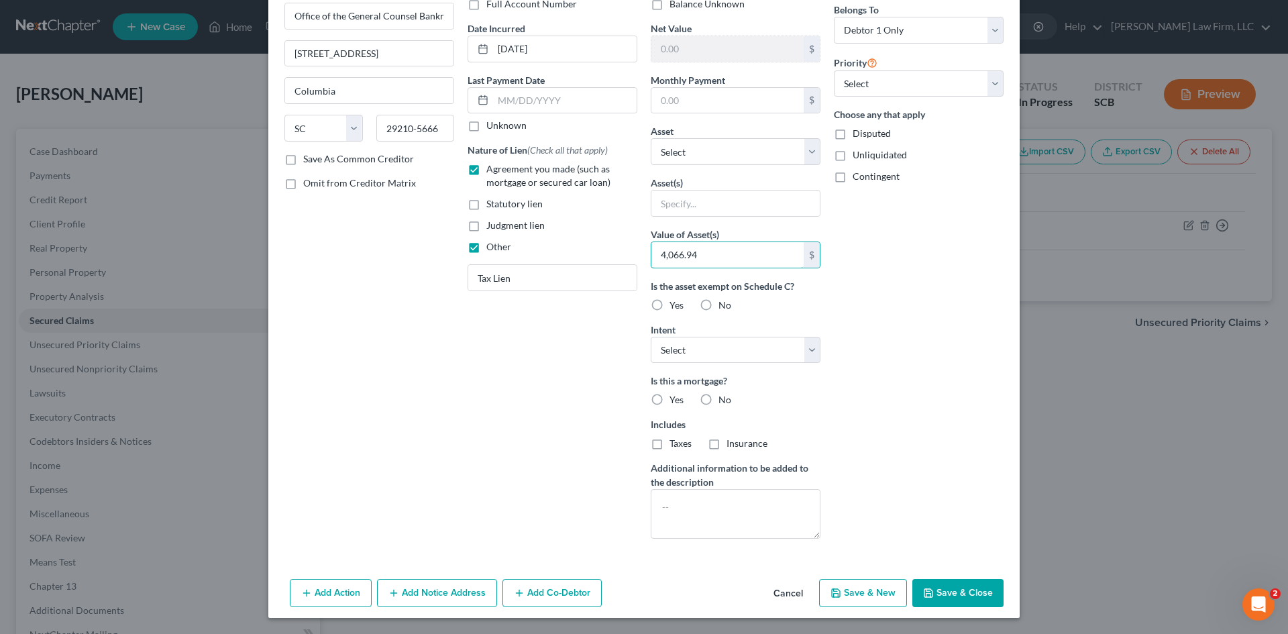
type input "4,066.94"
click at [942, 584] on button "Save & Close" at bounding box center [957, 593] width 91 height 28
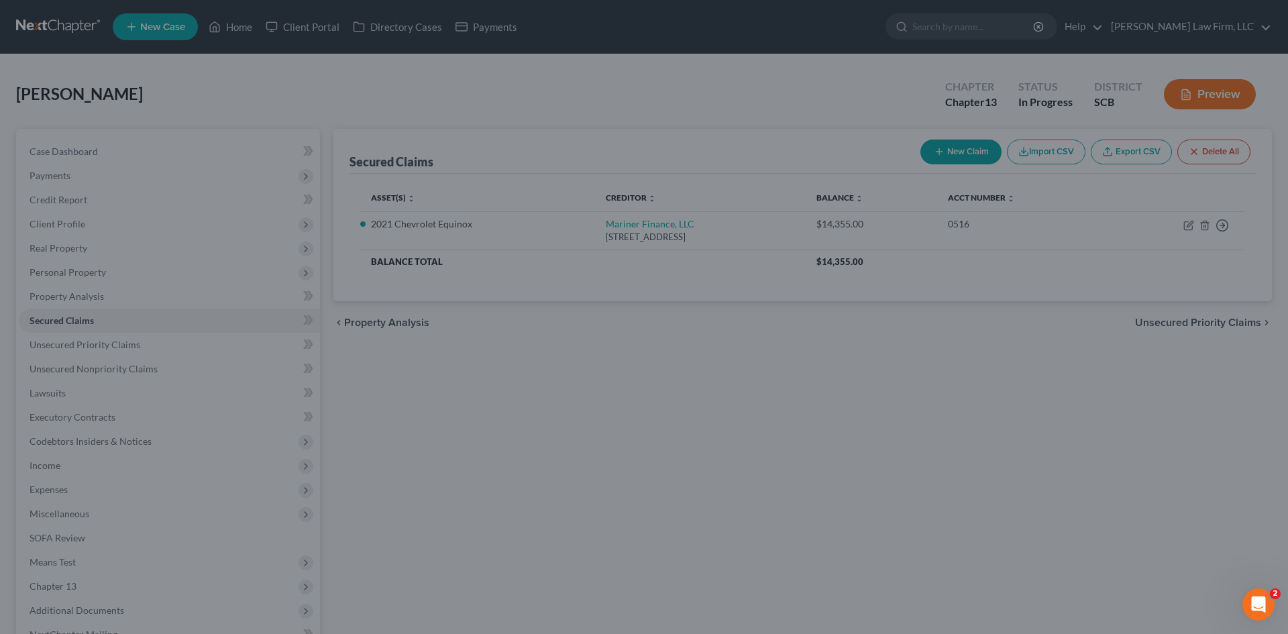
scroll to position [0, 0]
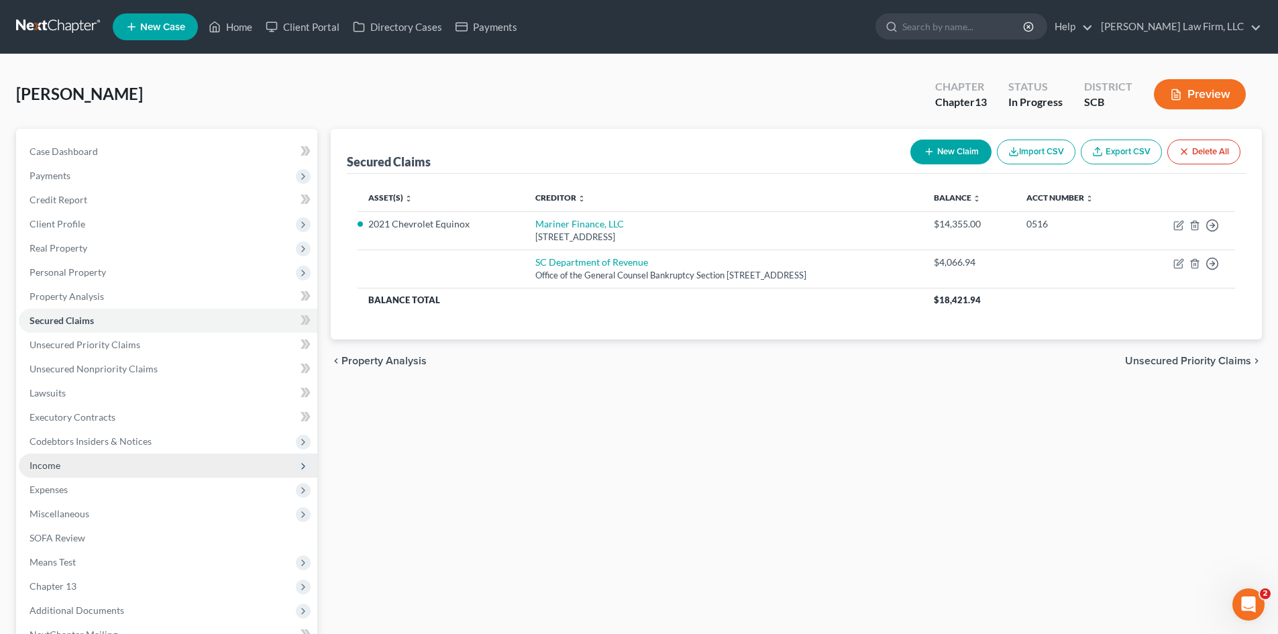
click at [68, 472] on span "Income" at bounding box center [168, 465] width 298 height 24
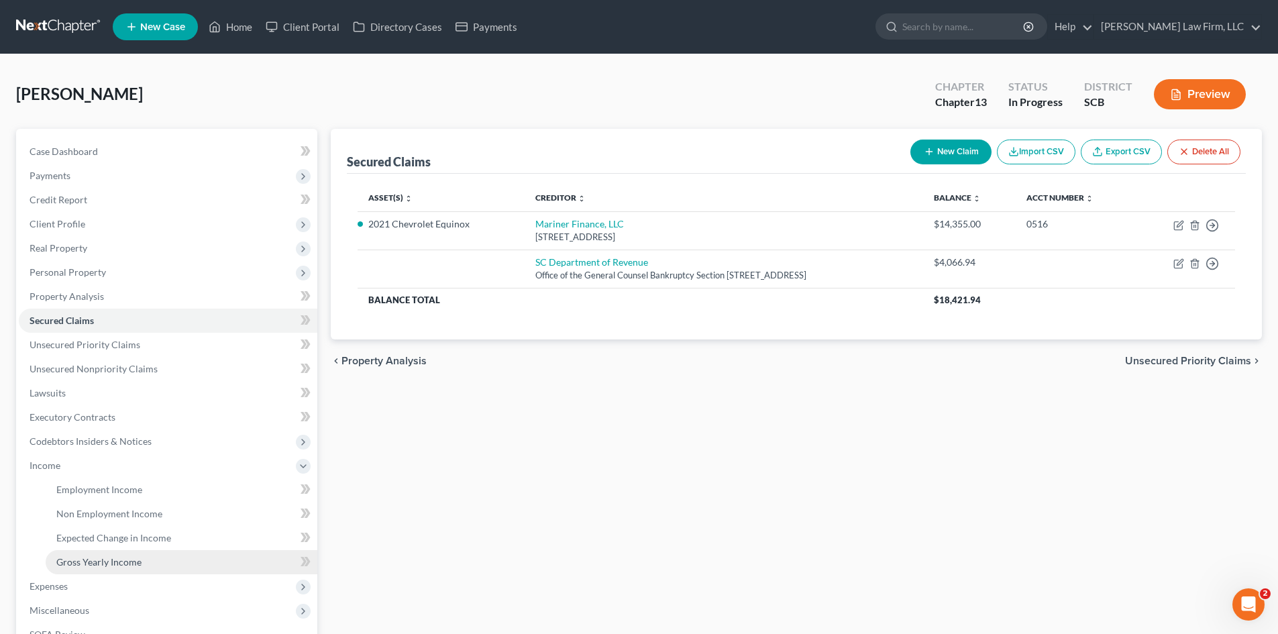
click at [133, 559] on span "Gross Yearly Income" at bounding box center [98, 561] width 85 height 11
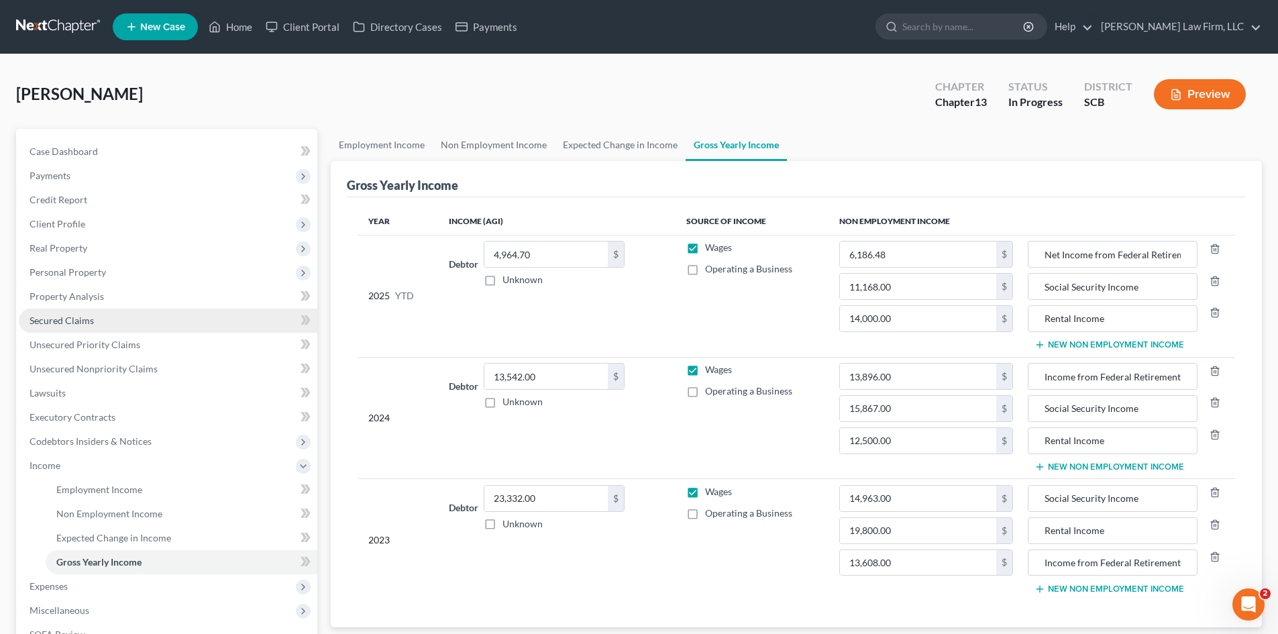
click at [78, 325] on span "Secured Claims" at bounding box center [62, 320] width 64 height 11
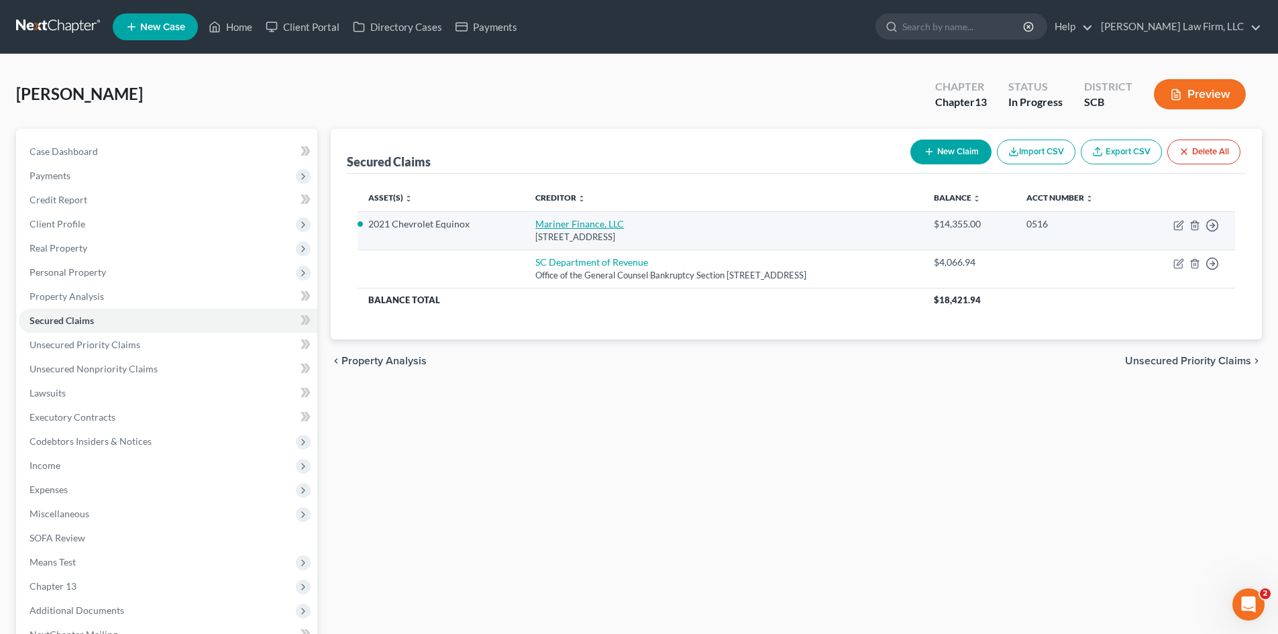
click at [564, 227] on link "Mariner Finance, LLC" at bounding box center [579, 223] width 89 height 11
select select "21"
select select "0"
select select "9"
select select "0"
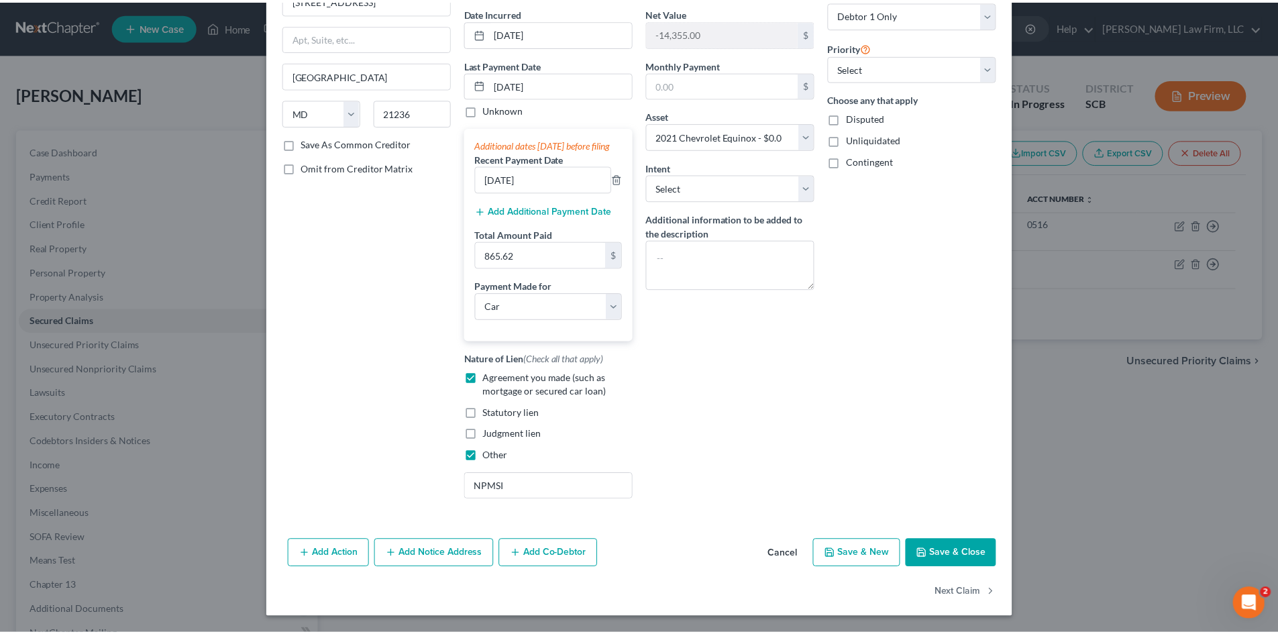
scroll to position [140, 0]
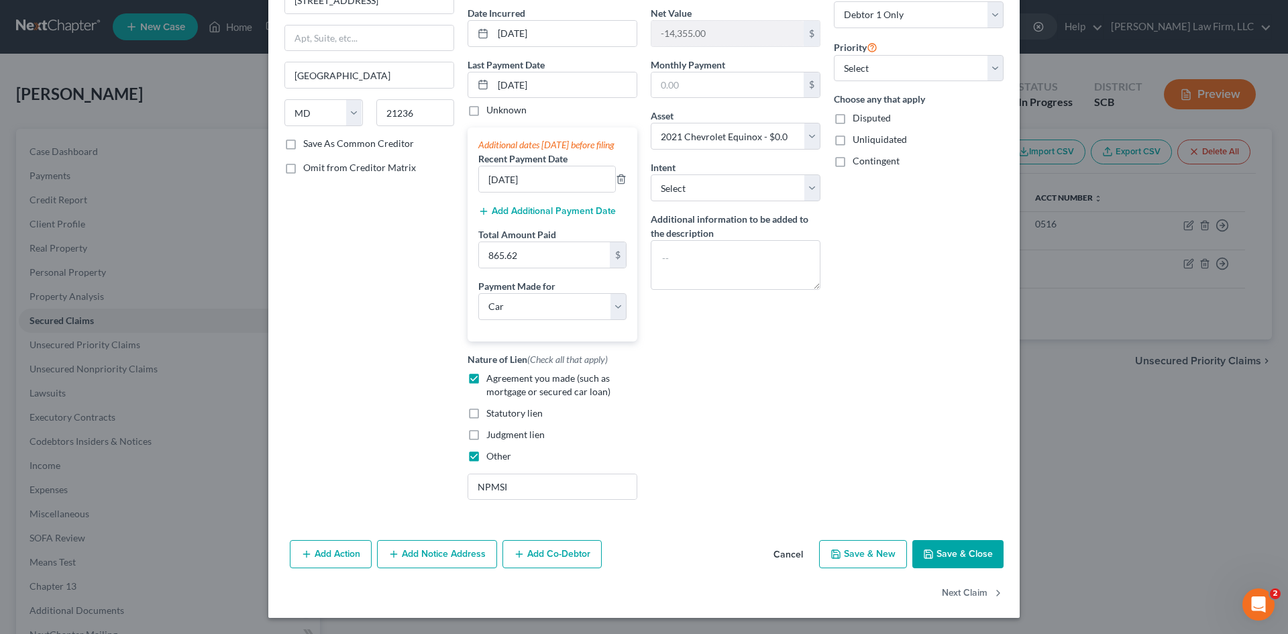
click at [939, 558] on button "Save & Close" at bounding box center [957, 554] width 91 height 28
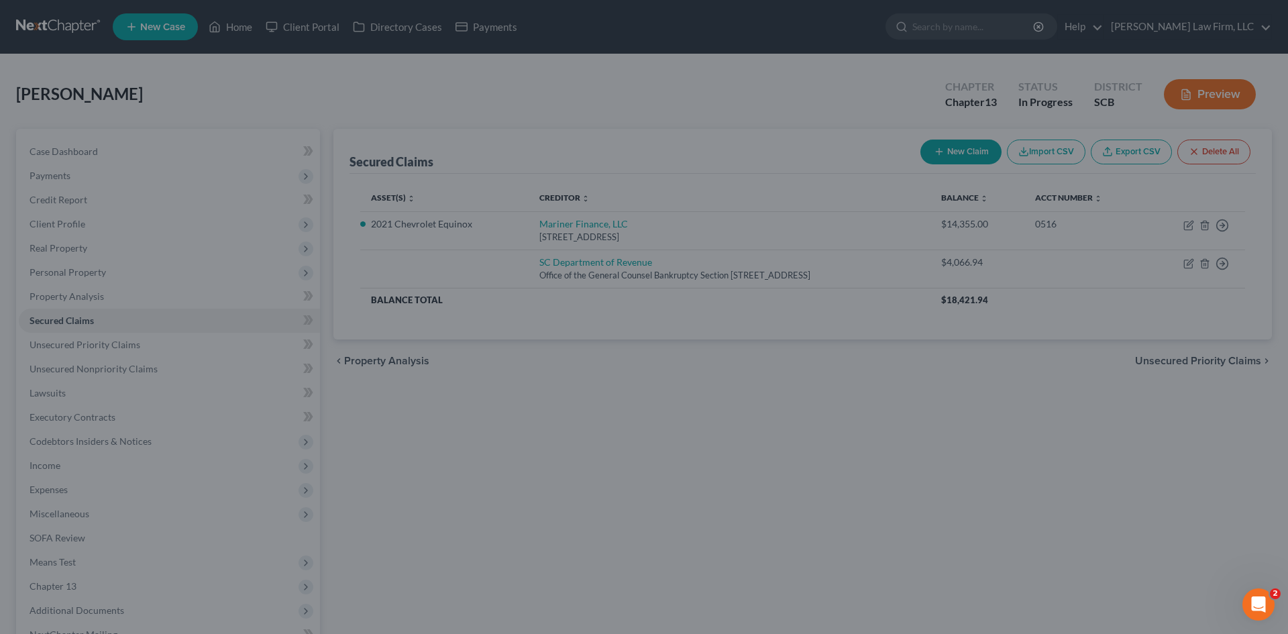
select select "9"
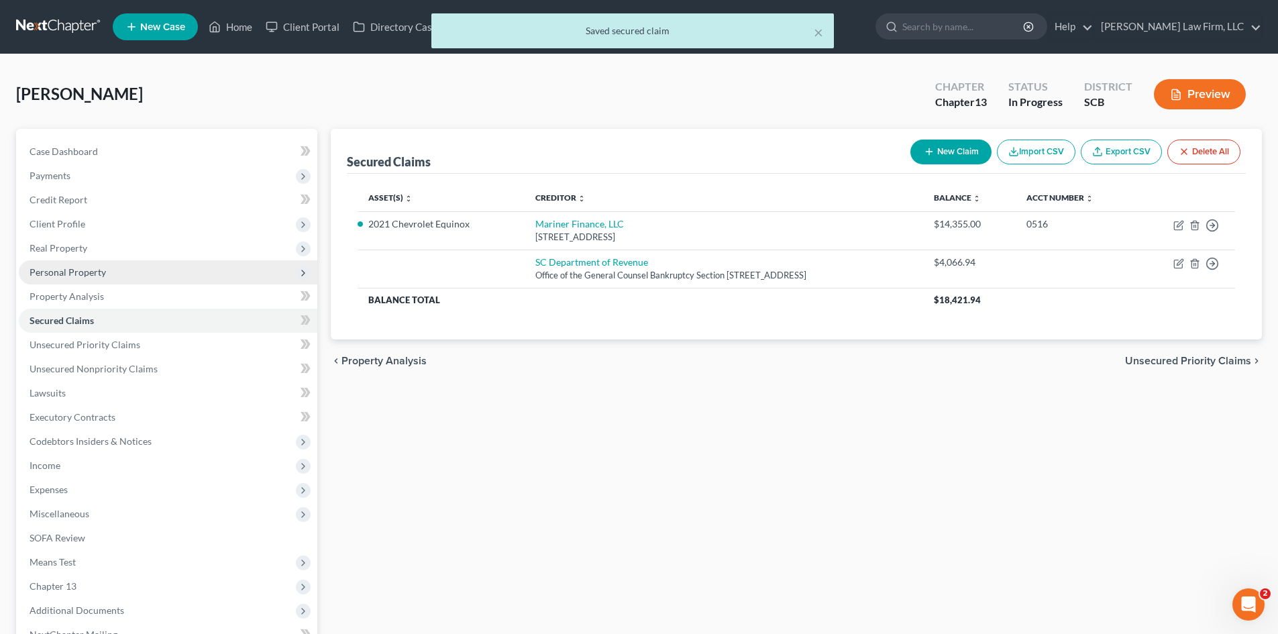
click at [36, 263] on span "Personal Property" at bounding box center [168, 272] width 298 height 24
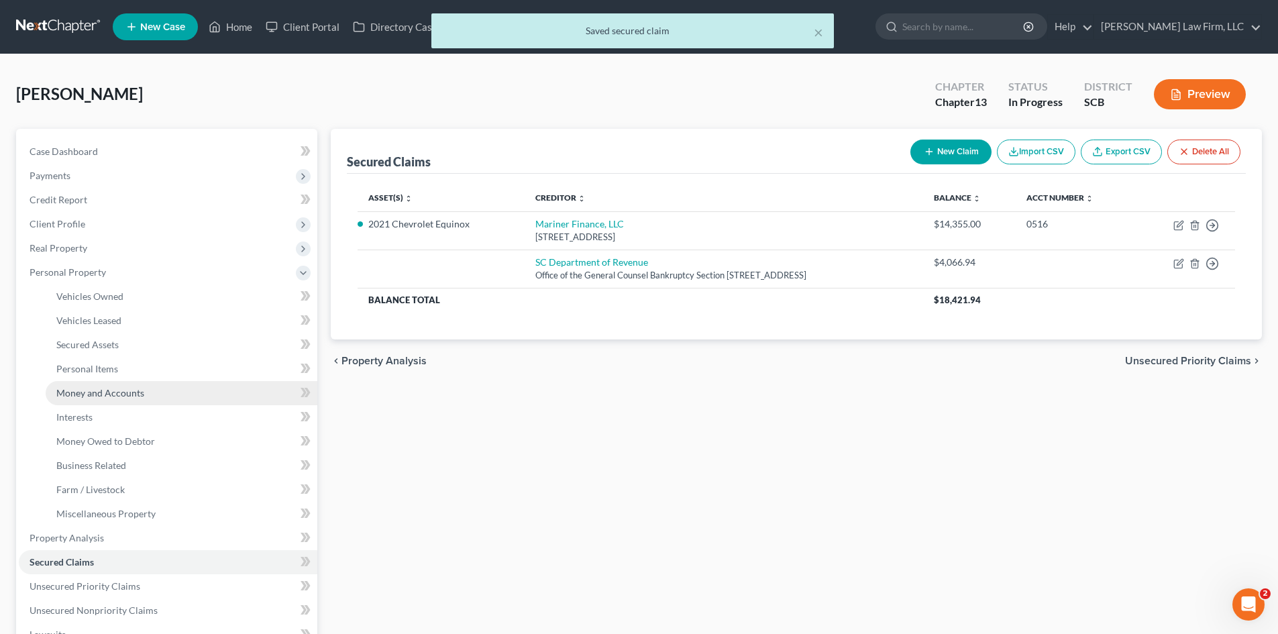
click at [101, 387] on span "Money and Accounts" at bounding box center [100, 392] width 88 height 11
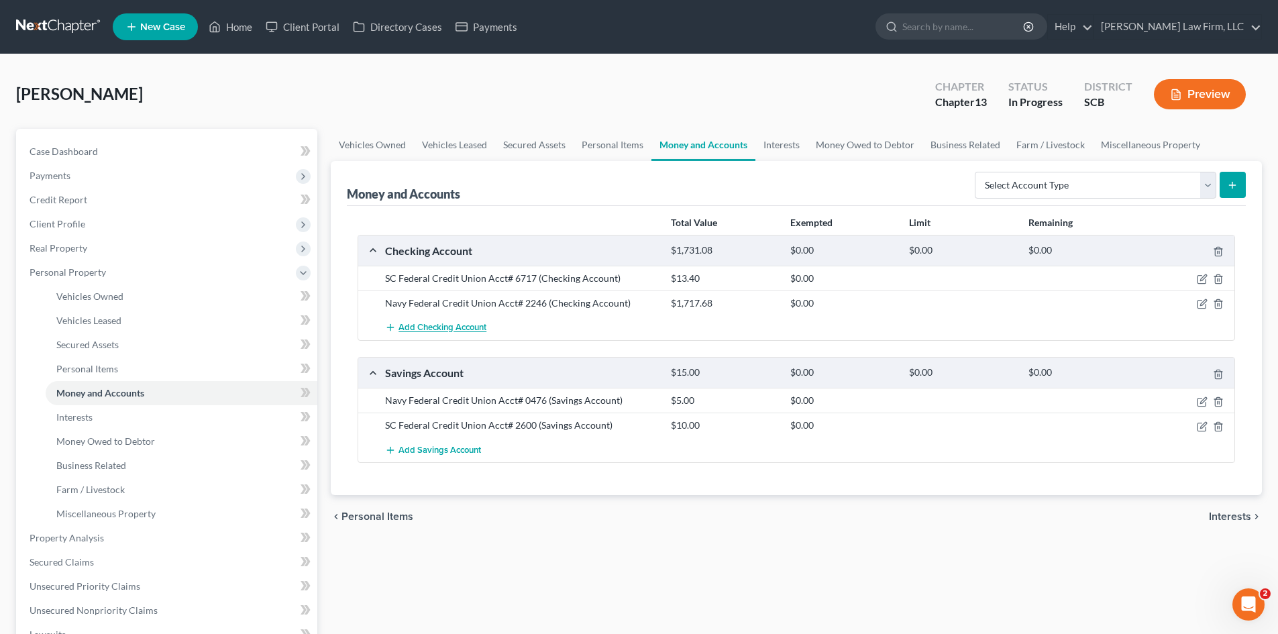
click at [412, 331] on span "Add Checking Account" at bounding box center [442, 328] width 88 height 11
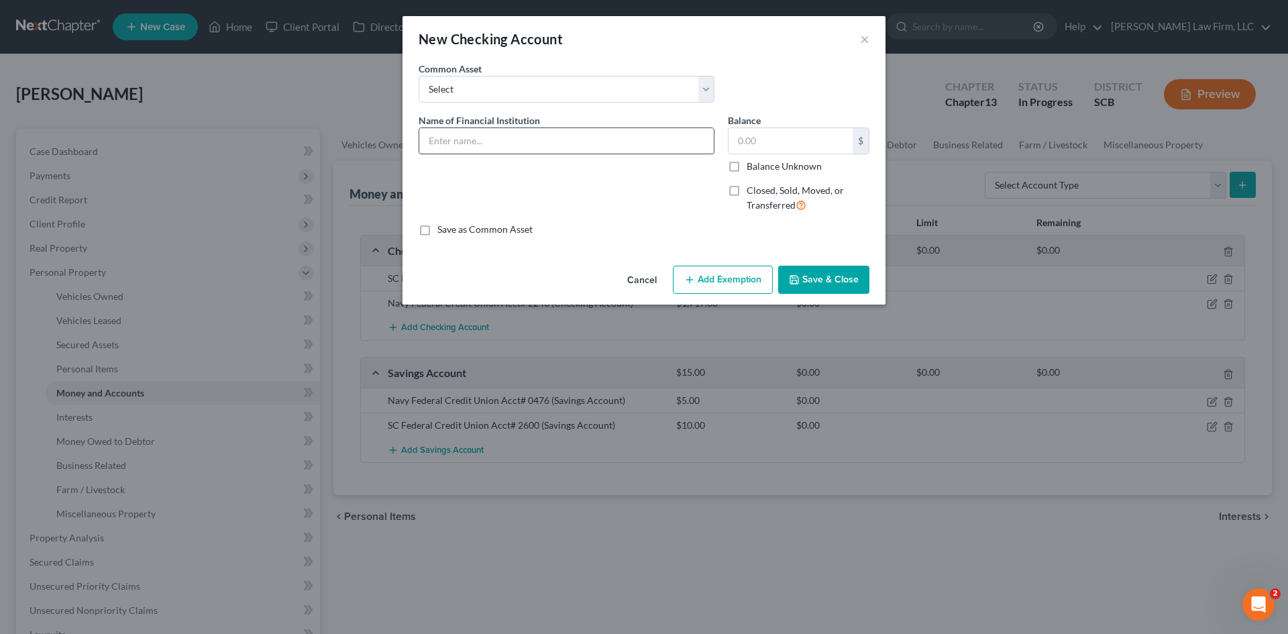
click at [446, 133] on input "text" at bounding box center [566, 140] width 294 height 25
drag, startPoint x: 584, startPoint y: 148, endPoint x: 543, endPoint y: 147, distance: 41.6
click at [543, 147] on input "Navy Federal Credit Union Acct#" at bounding box center [566, 140] width 294 height 25
type input "Navy Federal Credit Union"
click at [747, 197] on label "Closed, Sold, Moved, or Transferred" at bounding box center [808, 198] width 123 height 29
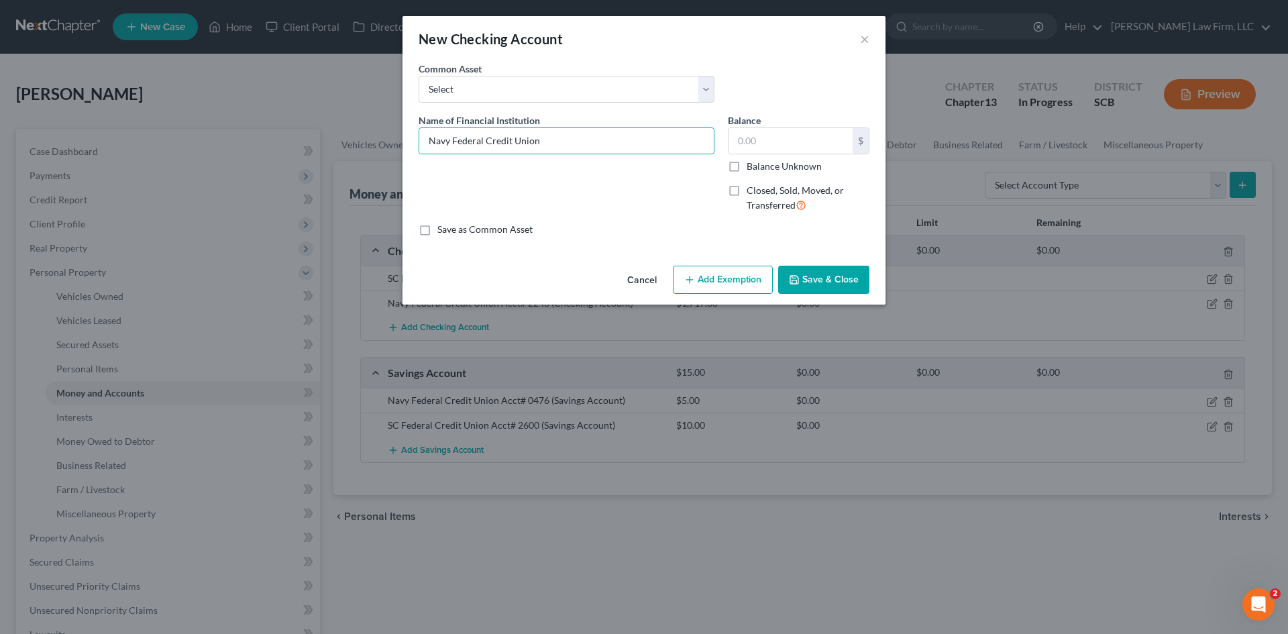
click at [752, 192] on input "Closed, Sold, Moved, or Transferred" at bounding box center [756, 188] width 9 height 9
checkbox input "true"
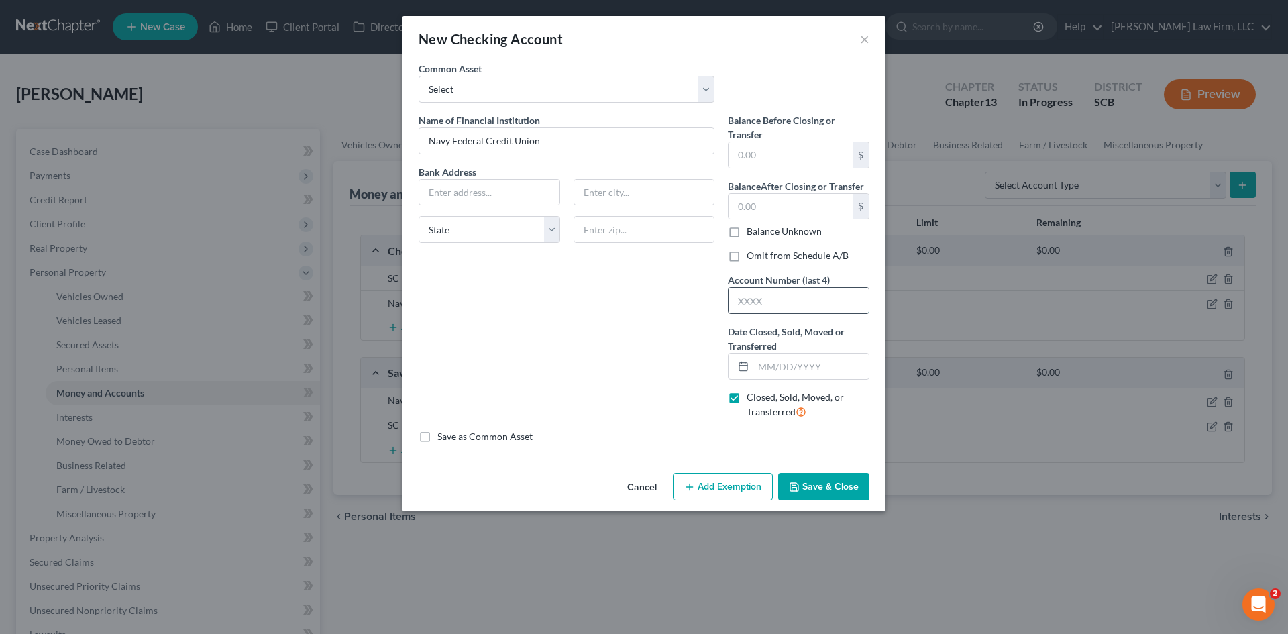
click at [787, 294] on input "text" at bounding box center [798, 300] width 140 height 25
type input "3073"
click at [790, 210] on input "text" at bounding box center [790, 206] width 124 height 25
type input "17.41"
click at [808, 154] on input "text" at bounding box center [790, 154] width 124 height 25
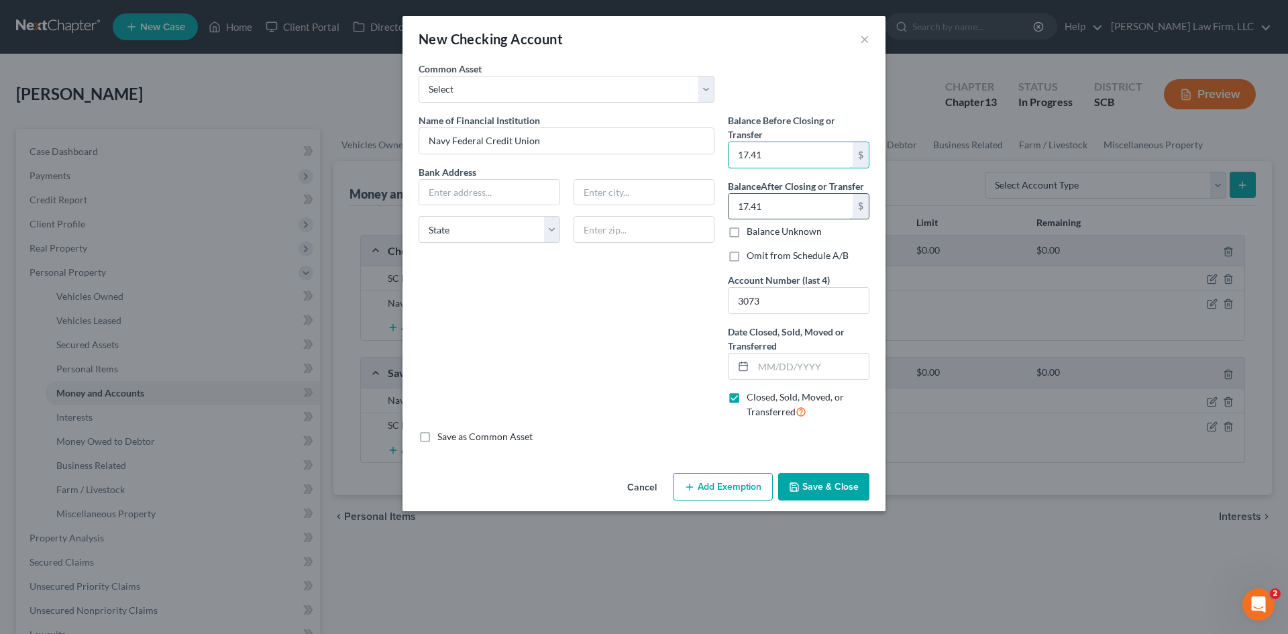
type input "17.41"
click at [784, 202] on input "17.41" at bounding box center [790, 206] width 124 height 25
type input "0.00"
click at [823, 369] on input "text" at bounding box center [810, 365] width 115 height 25
type input "02/24/2025"
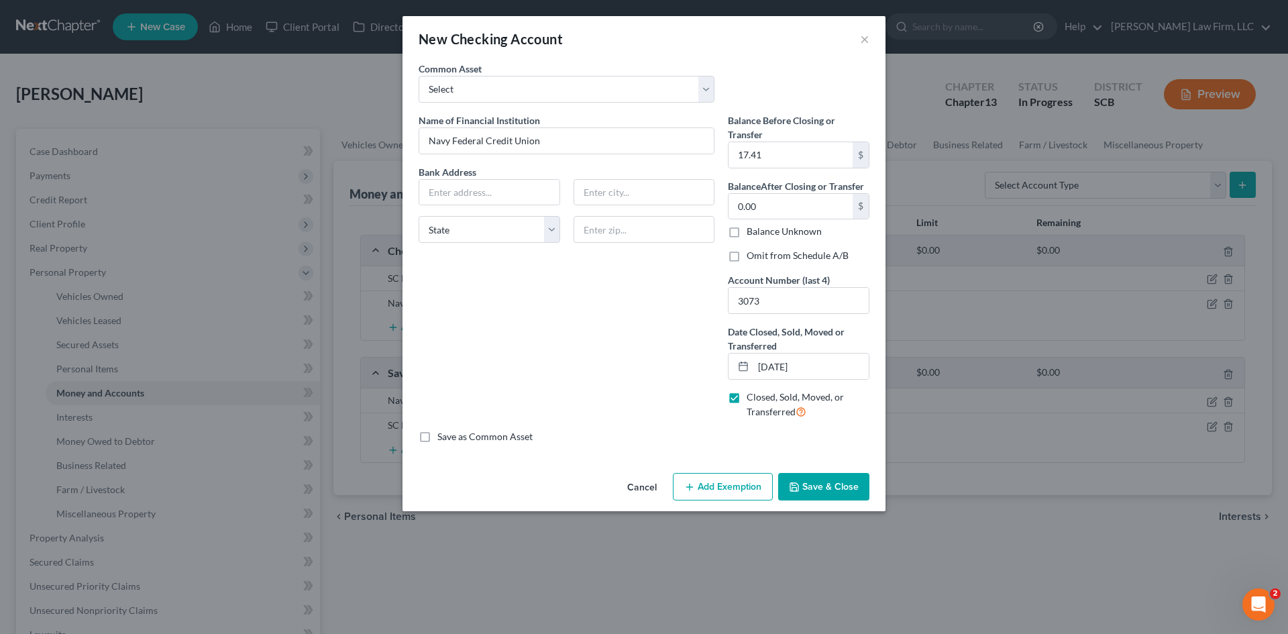
click at [838, 497] on button "Save & Close" at bounding box center [823, 487] width 91 height 28
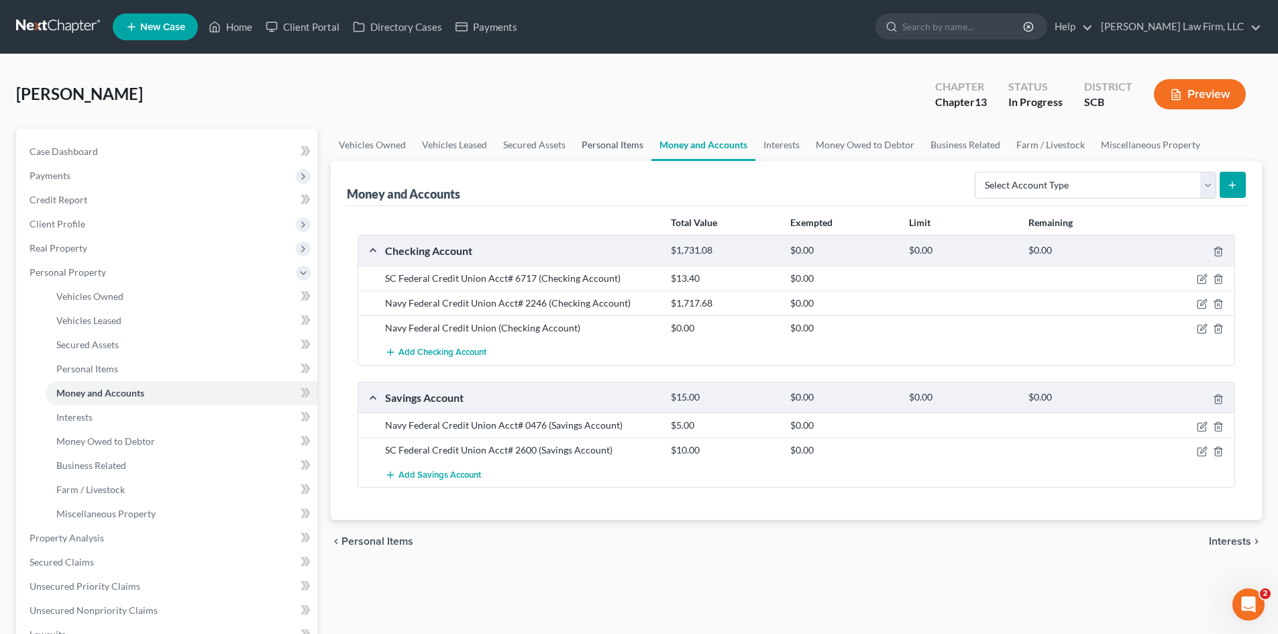
click at [608, 144] on link "Personal Items" at bounding box center [612, 145] width 78 height 32
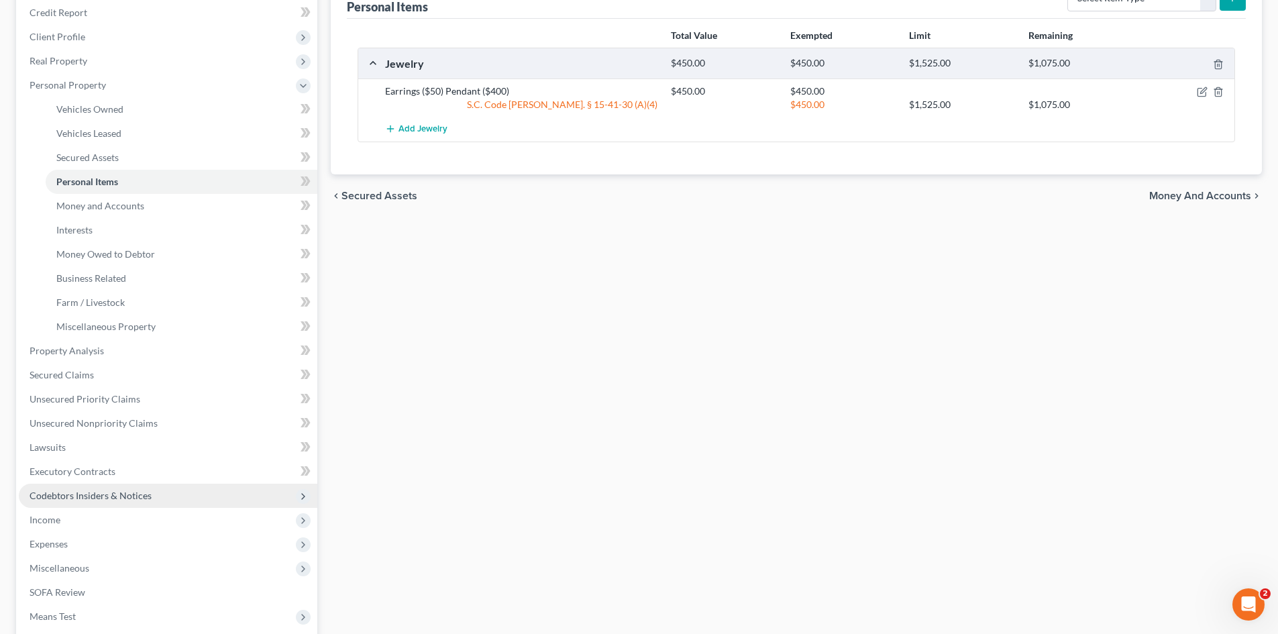
scroll to position [201, 0]
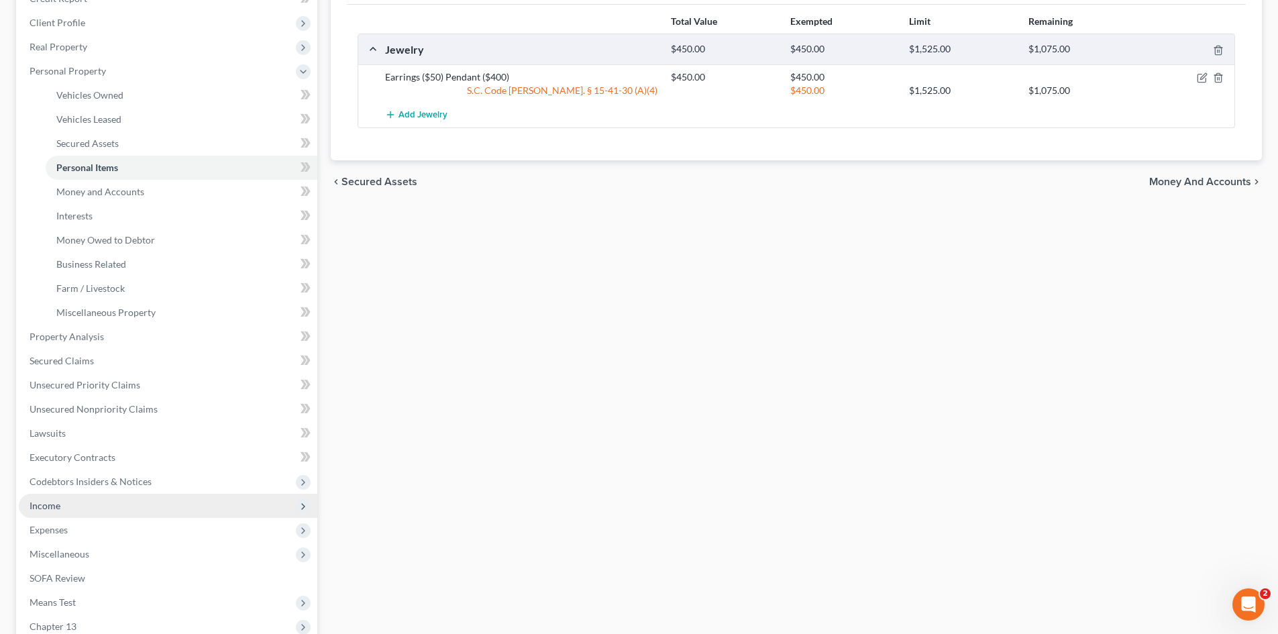
click at [57, 506] on span "Income" at bounding box center [45, 505] width 31 height 11
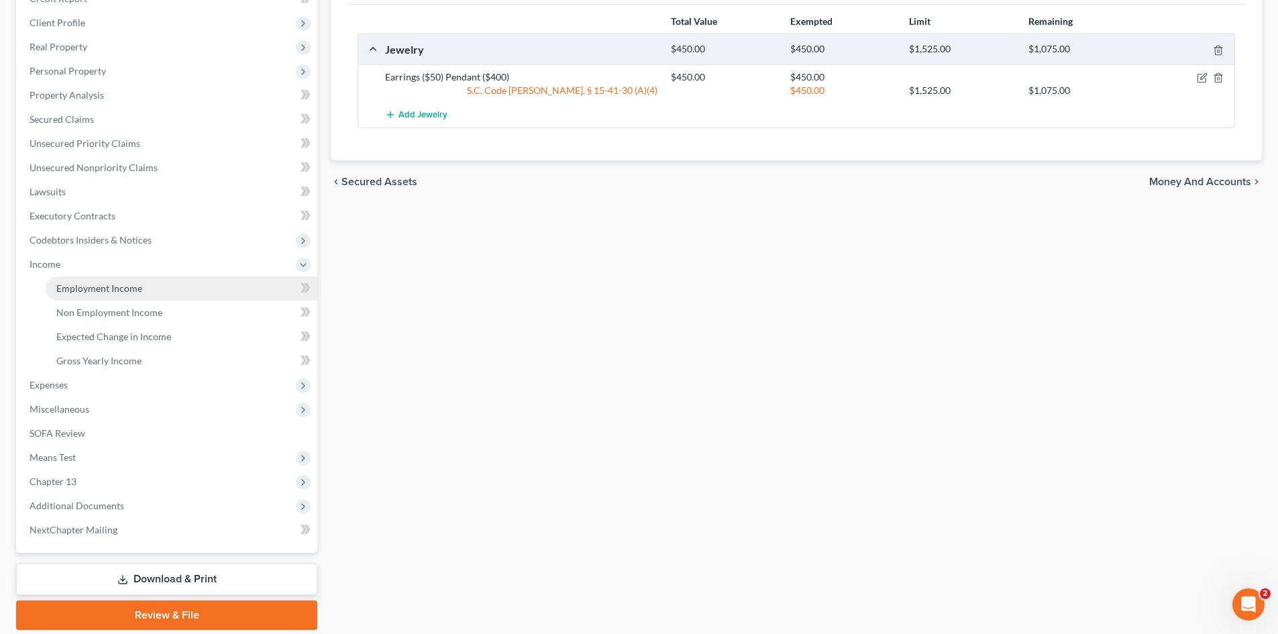
drag, startPoint x: 101, startPoint y: 266, endPoint x: 101, endPoint y: 294, distance: 27.5
click at [99, 278] on li "Income Employment Income Non Employment Income Expected Change in Income Gross …" at bounding box center [168, 312] width 298 height 121
click at [103, 297] on link "Employment Income" at bounding box center [182, 288] width 272 height 24
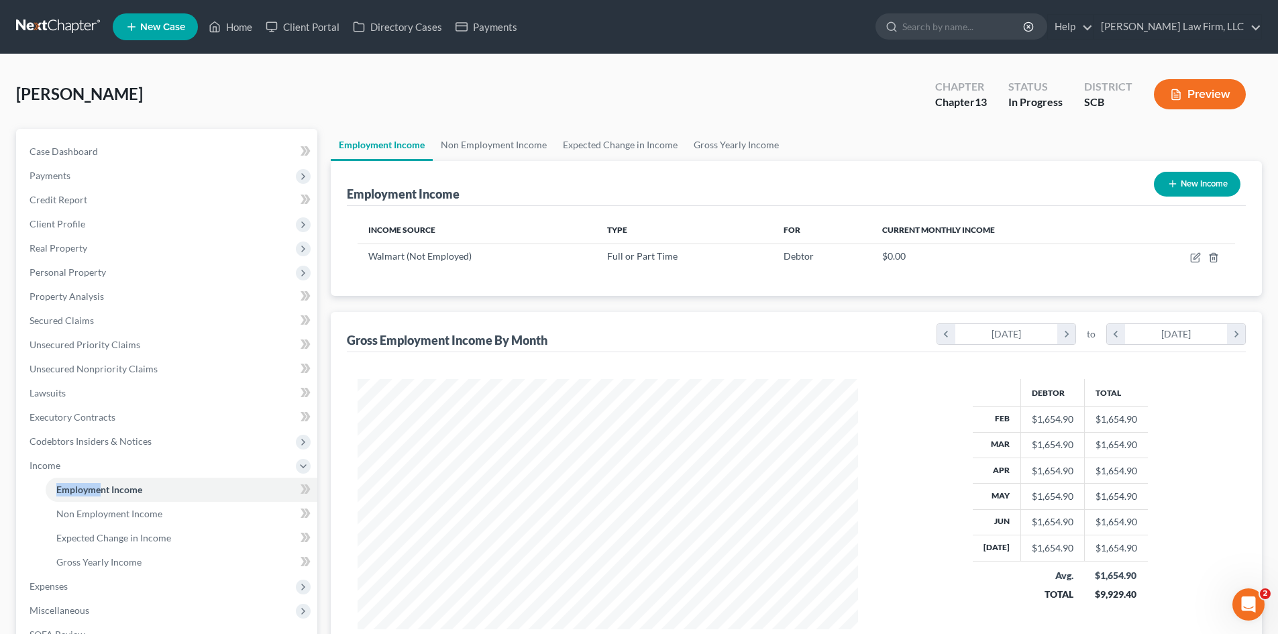
scroll to position [250, 527]
click at [508, 157] on link "Non Employment Income" at bounding box center [494, 145] width 122 height 32
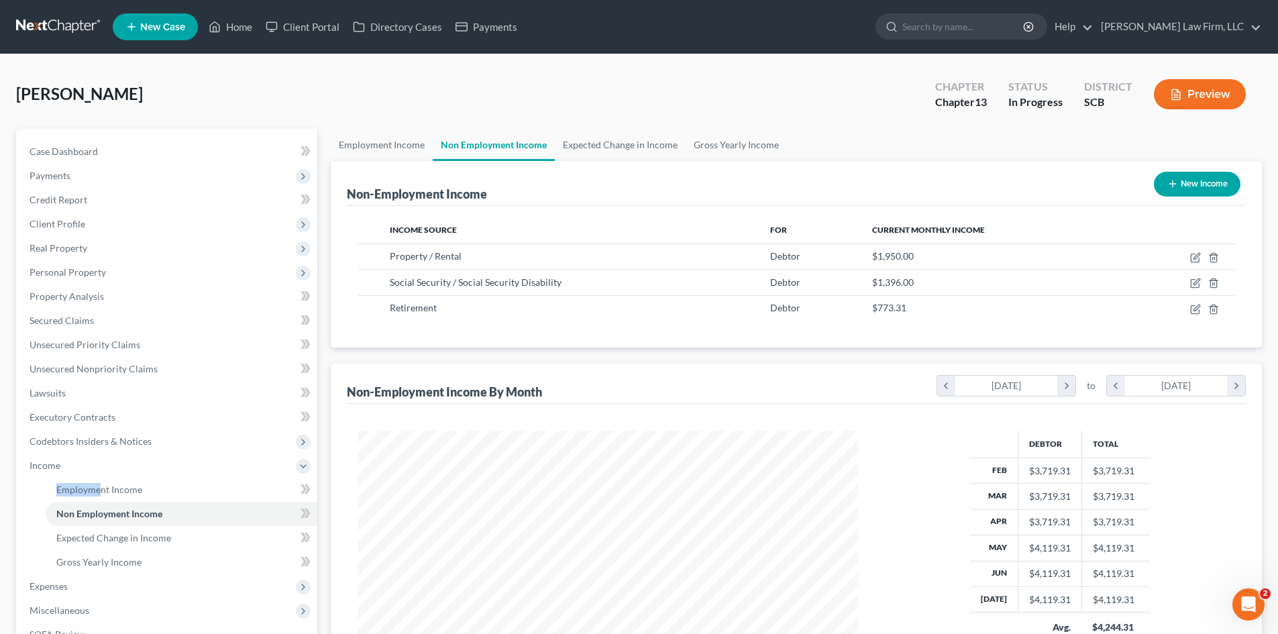
scroll to position [250, 527]
